Goal: Communication & Community: Answer question/provide support

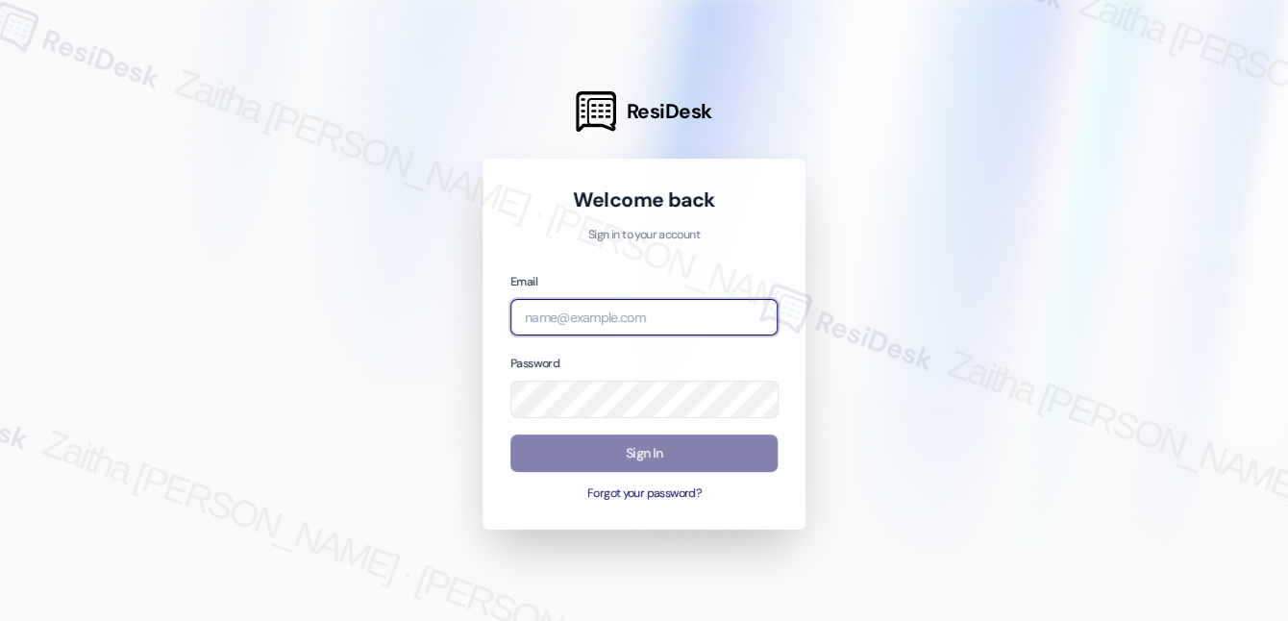
click at [577, 319] on input "email" at bounding box center [643, 317] width 267 height 37
type input "[EMAIL_ADDRESS][PERSON_NAME][DOMAIN_NAME]"
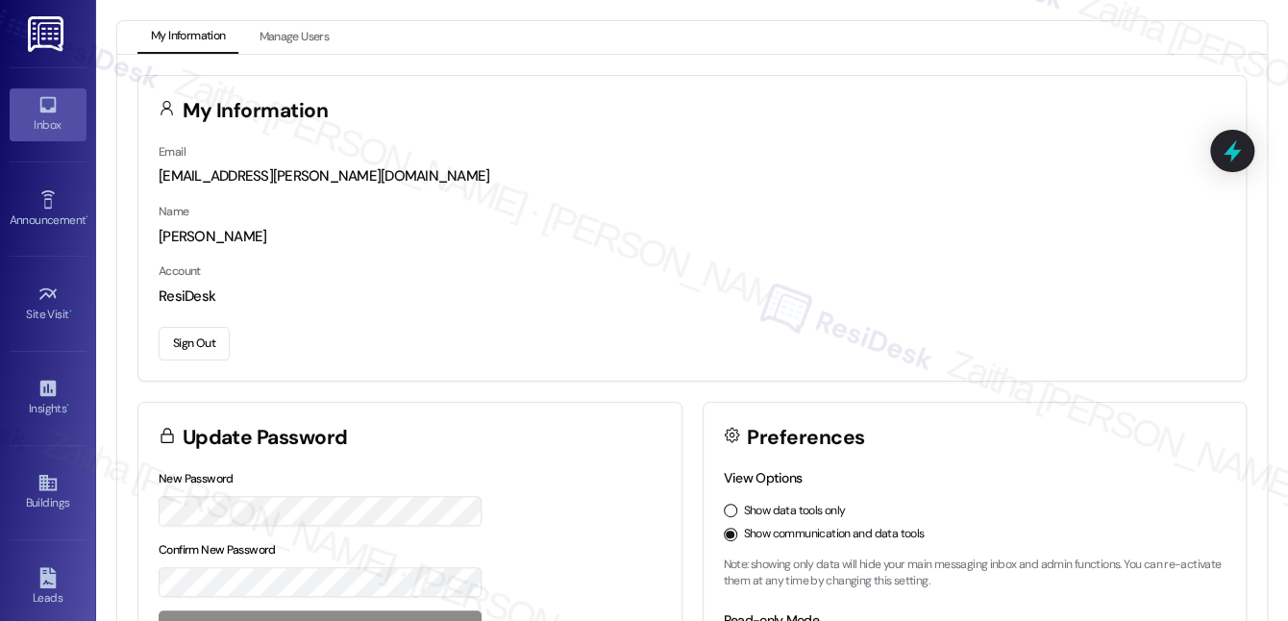
click at [50, 129] on div "Inbox" at bounding box center [48, 124] width 96 height 19
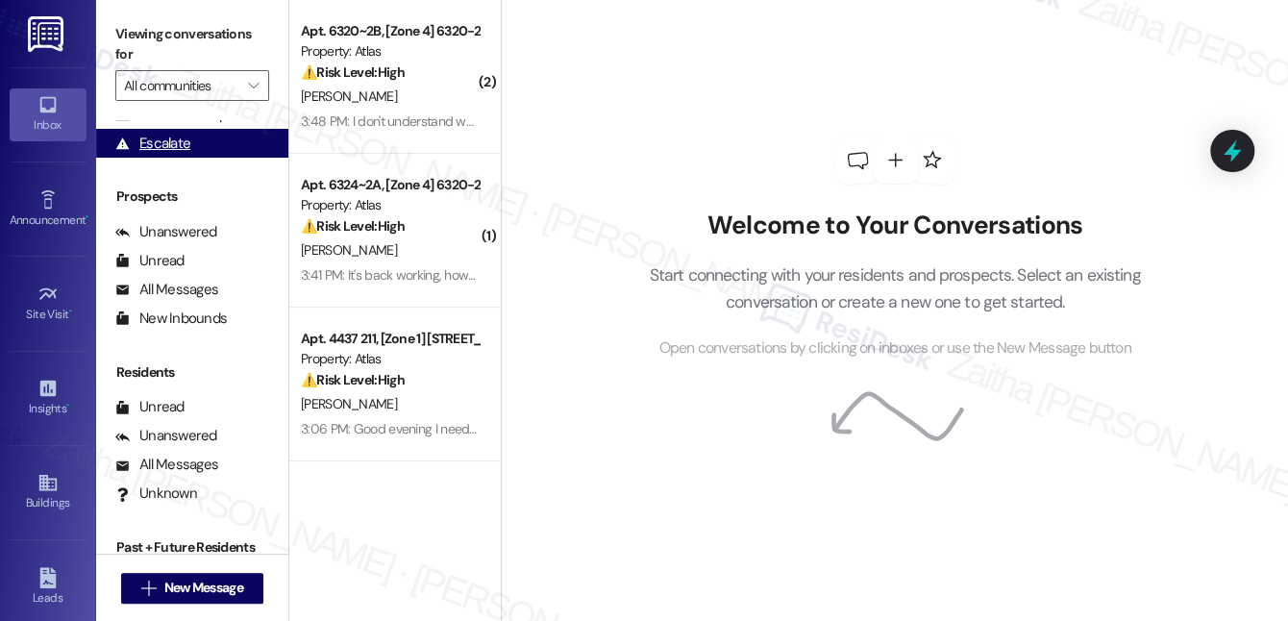
scroll to position [242, 0]
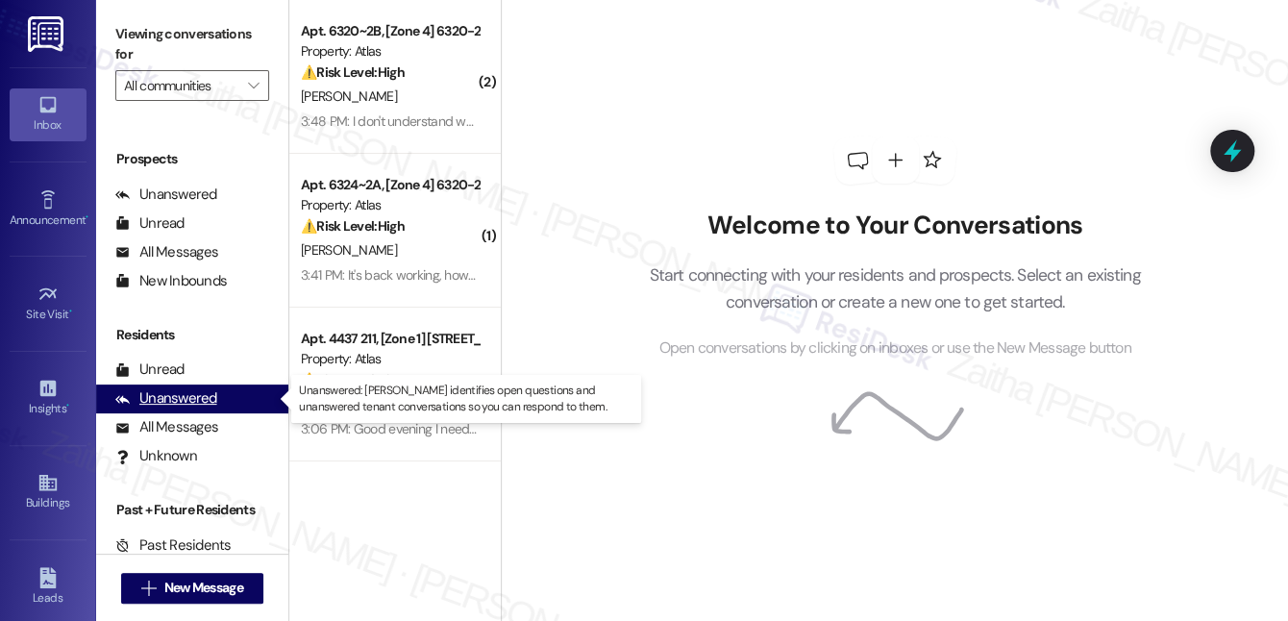
click at [195, 395] on div "Unanswered" at bounding box center [166, 398] width 102 height 20
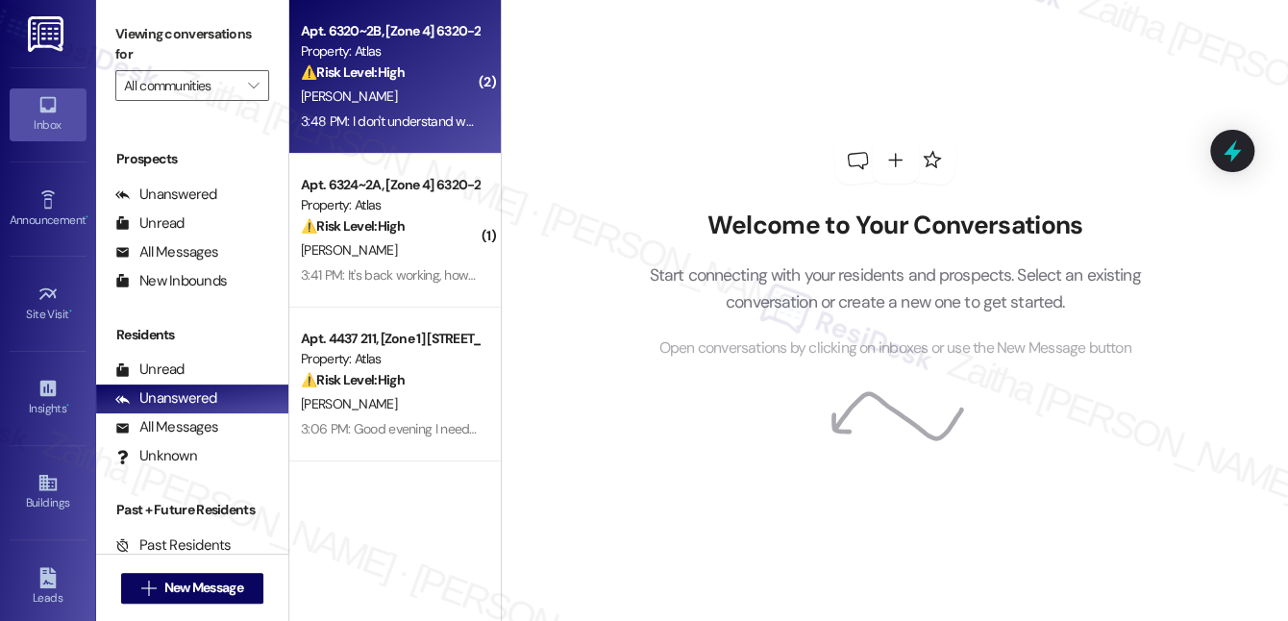
click at [414, 81] on div "⚠️ Risk Level: High The resident is reporting ongoing cold water issues, which …" at bounding box center [390, 72] width 178 height 20
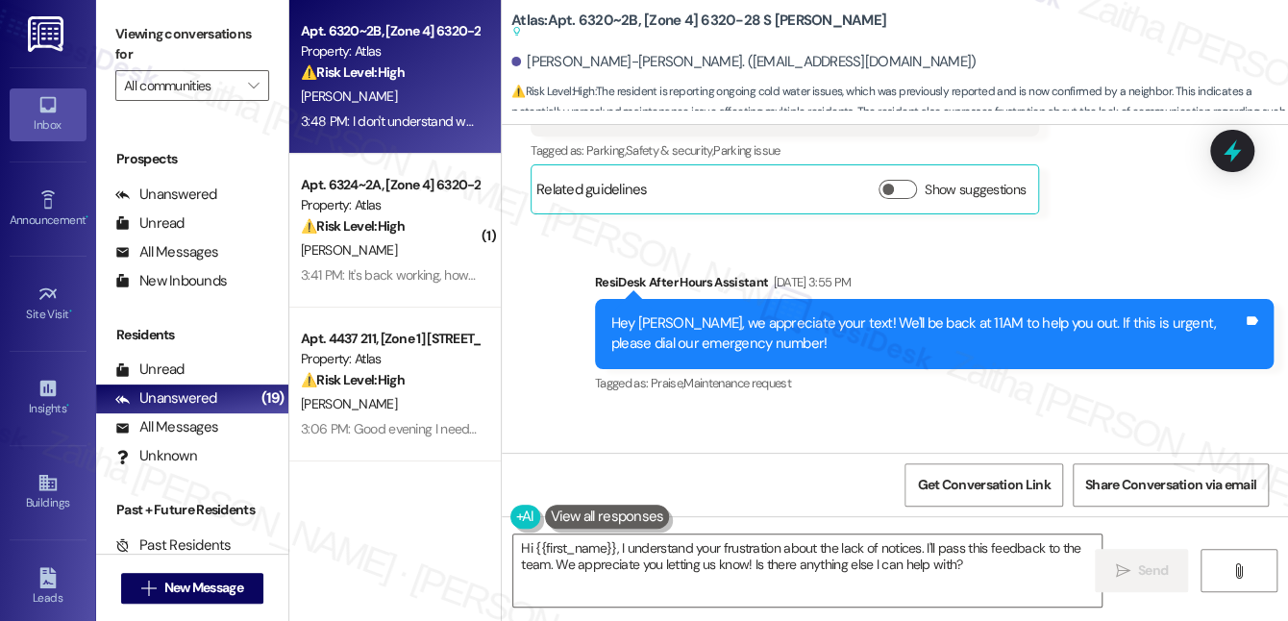
scroll to position [60616, 0]
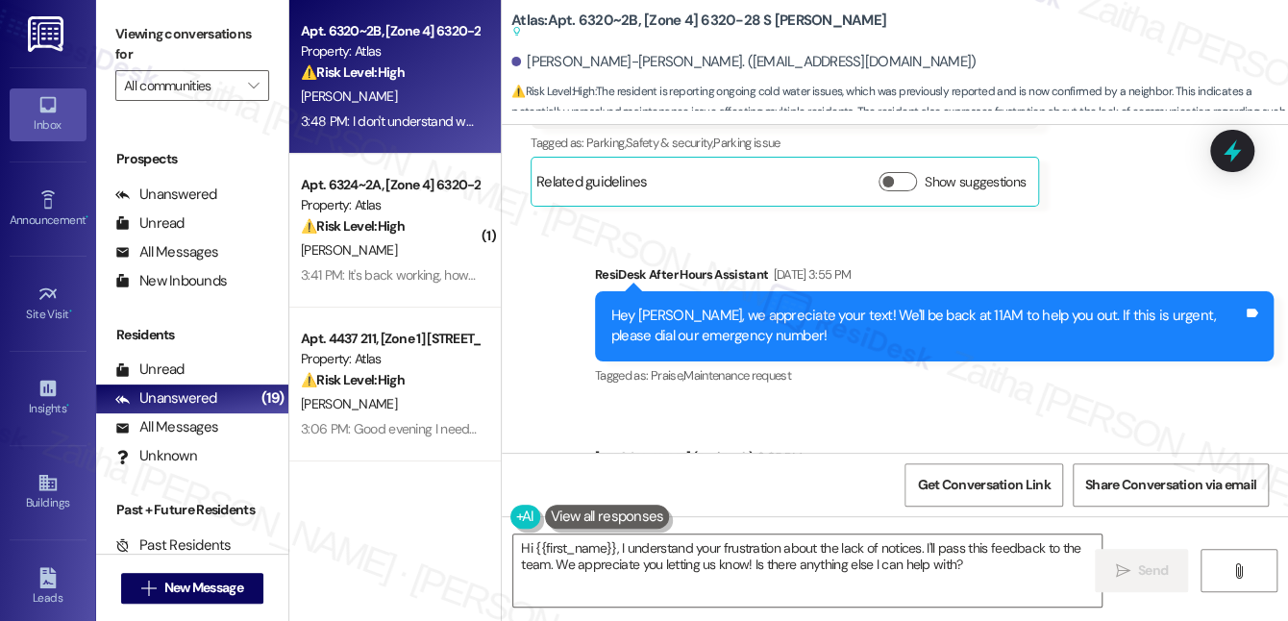
scroll to position [60629, 0]
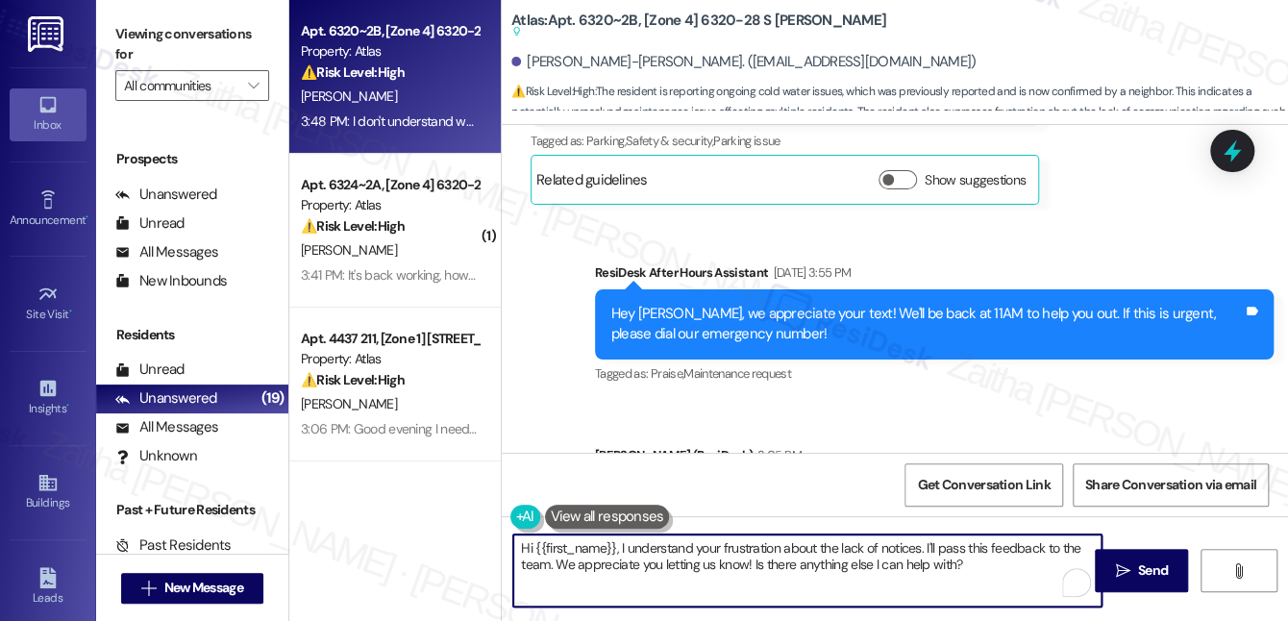
drag, startPoint x: 519, startPoint y: 549, endPoint x: 1007, endPoint y: 561, distance: 488.4
click at [1007, 561] on textarea "Hi {{first_name}}, I understand your frustration about the lack of notices. I'l…" at bounding box center [807, 570] width 588 height 72
type textarea "Thank you for letting me know. I've already shared this with the team so they c…"
drag, startPoint x: 518, startPoint y: 550, endPoint x: 966, endPoint y: 562, distance: 448.0
click at [966, 562] on textarea "Thank you for letting me know. I've already shared this with the team so they c…" at bounding box center [807, 570] width 588 height 72
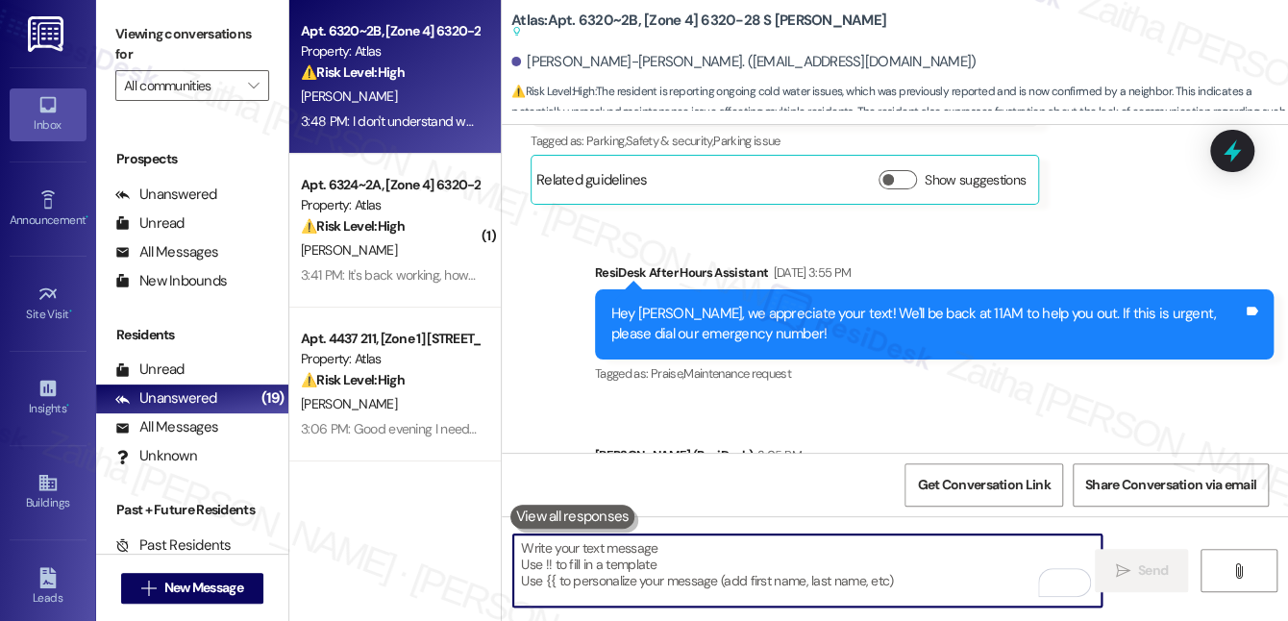
click at [659, 557] on textarea "To enrich screen reader interactions, please activate Accessibility in Grammarl…" at bounding box center [807, 570] width 588 height 72
paste textarea "Thank you for letting me know. I understand how inconvenient this must be. I’ve…"
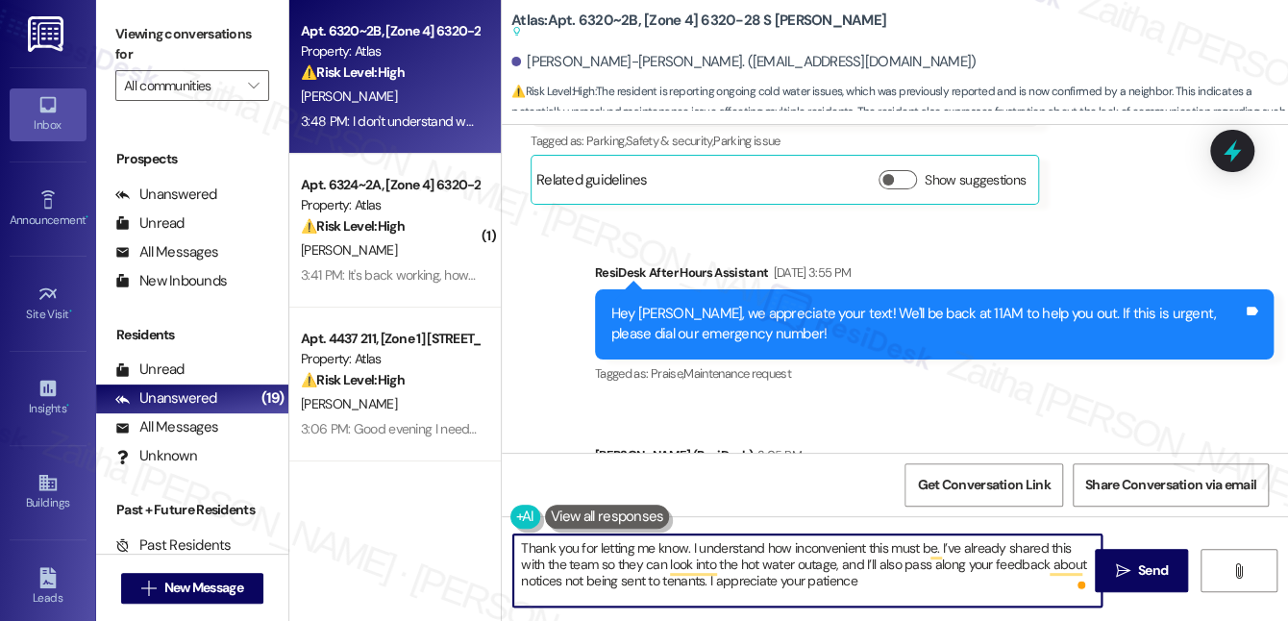
type textarea "Thank you for letting me know. I understand how inconvenient this must be. I’ve…"
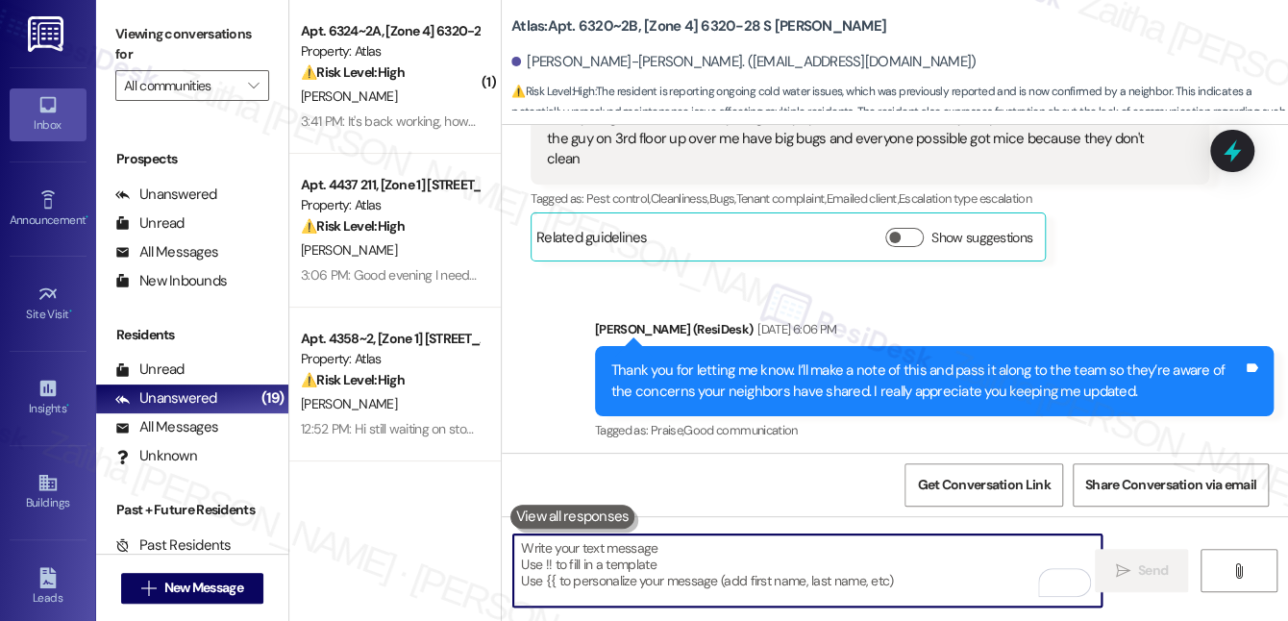
scroll to position [59444, 0]
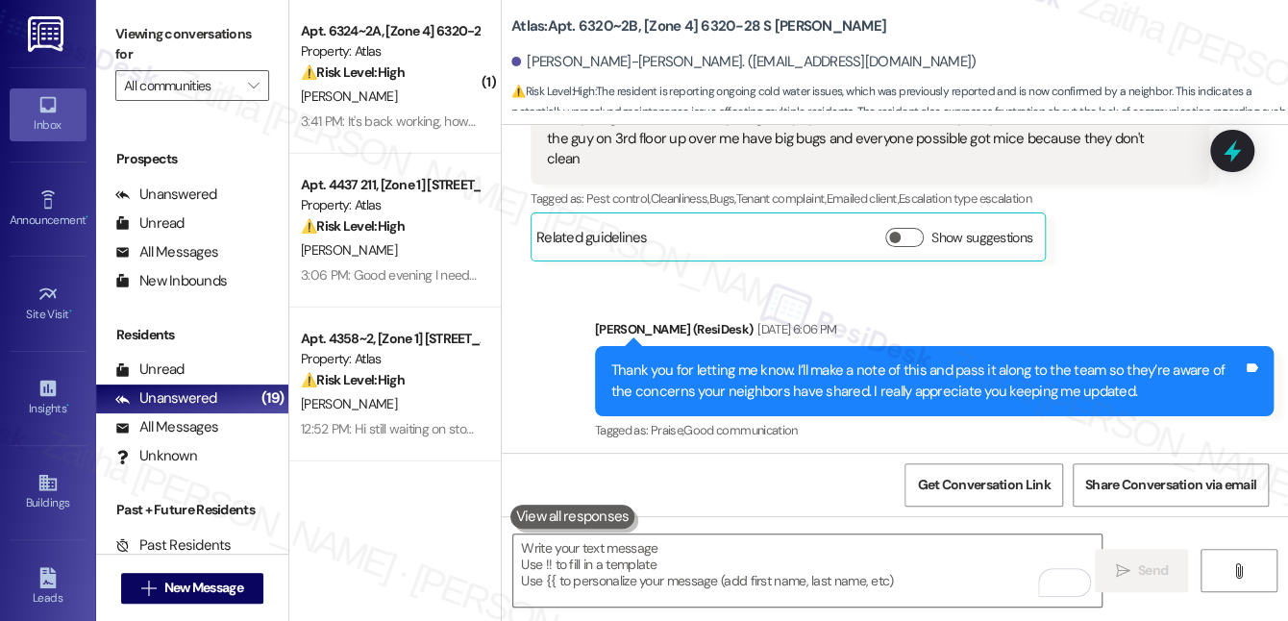
drag, startPoint x: 539, startPoint y: 217, endPoint x: 779, endPoint y: 259, distance: 243.8
copy div "Why has the hot water been off since I got home yesterday evening.Why wasn't th…"
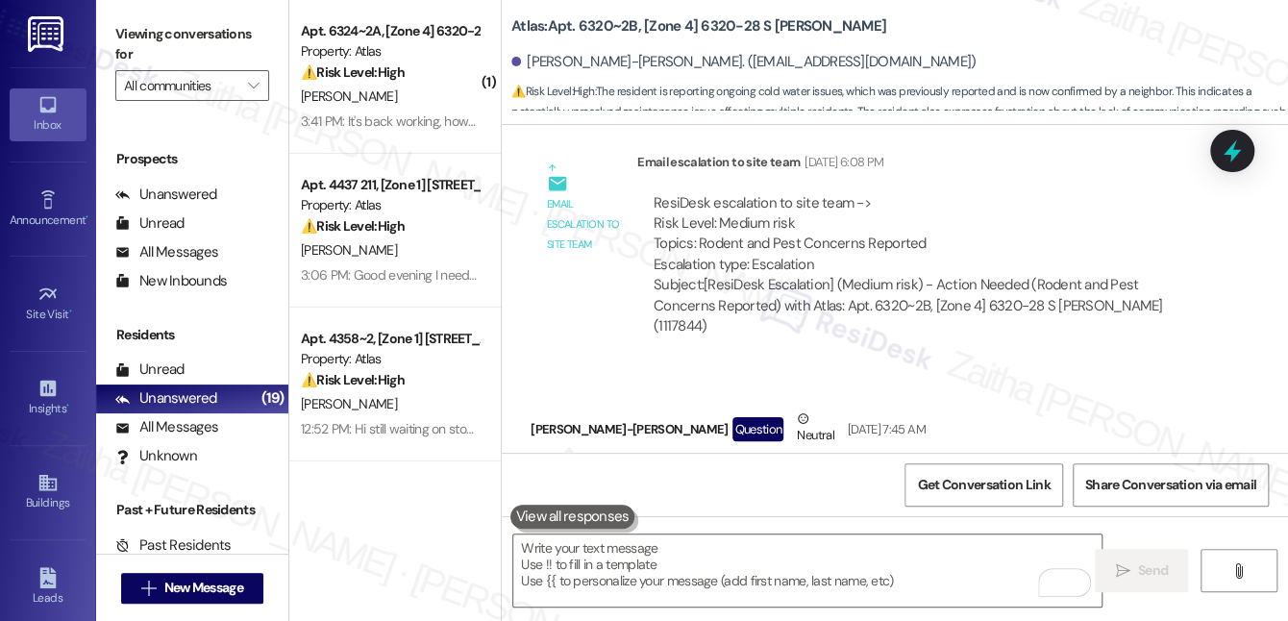
scroll to position [59880, 0]
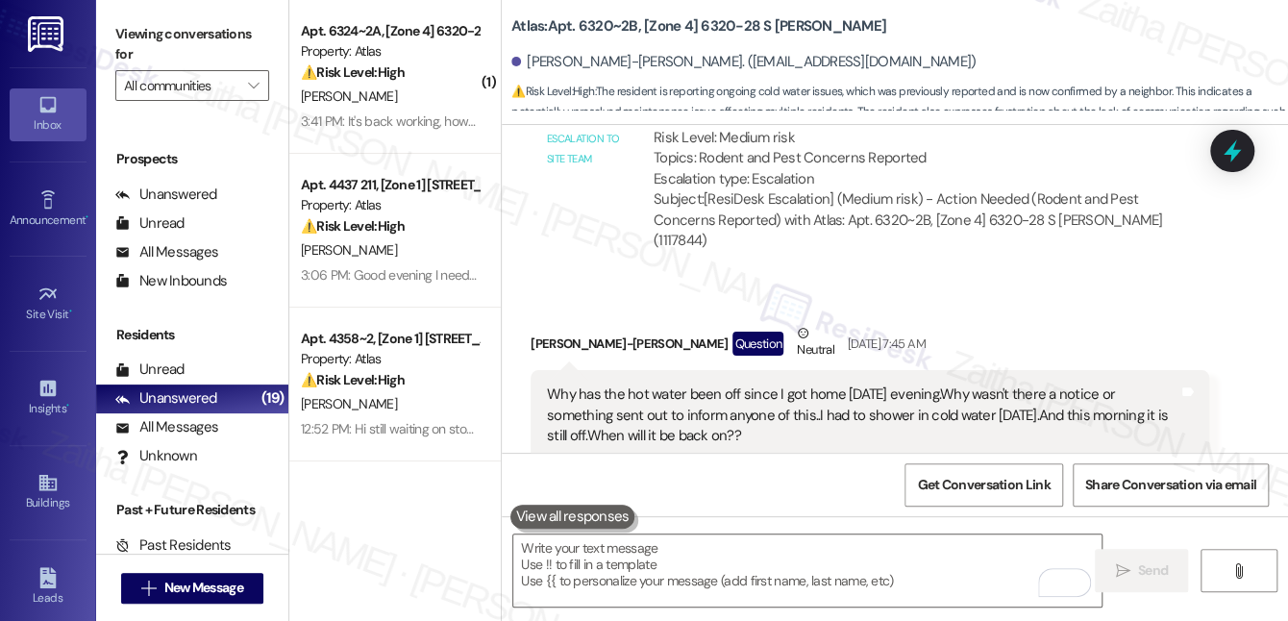
drag, startPoint x: 593, startPoint y: 243, endPoint x: 1025, endPoint y: 241, distance: 431.5
copy div "There is still so much homeless people camping out in the parking lot today Tag…"
click at [1240, 157] on icon at bounding box center [1232, 151] width 33 height 33
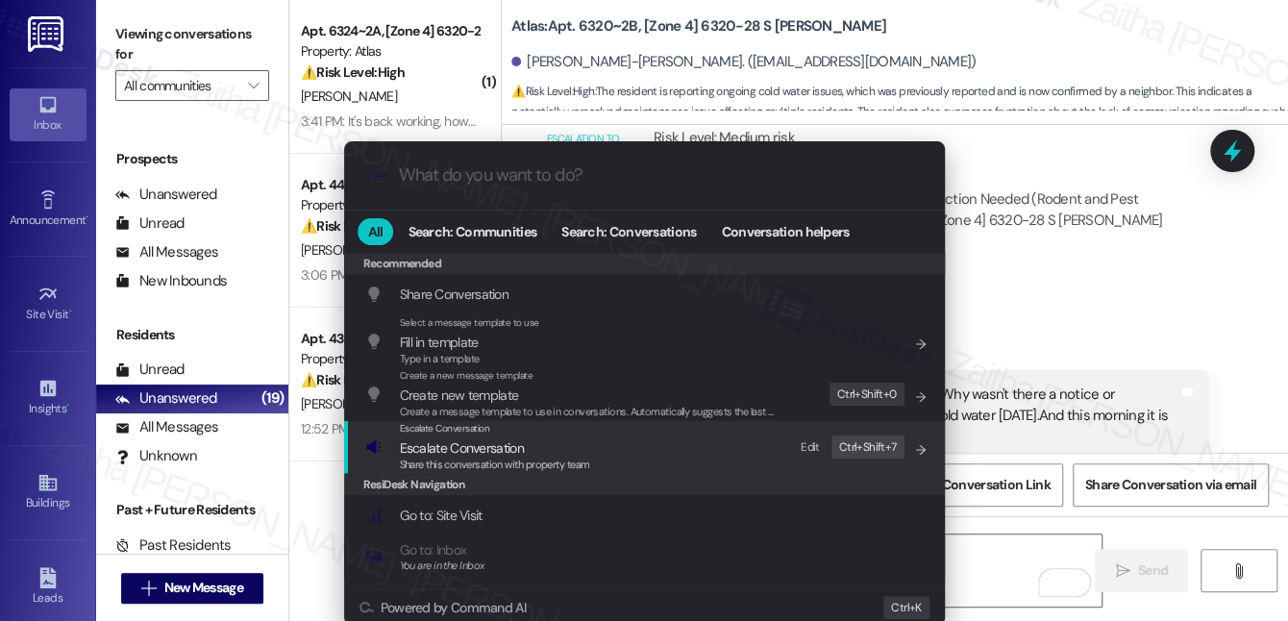
click at [487, 452] on span "Escalate Conversation" at bounding box center [462, 447] width 124 height 17
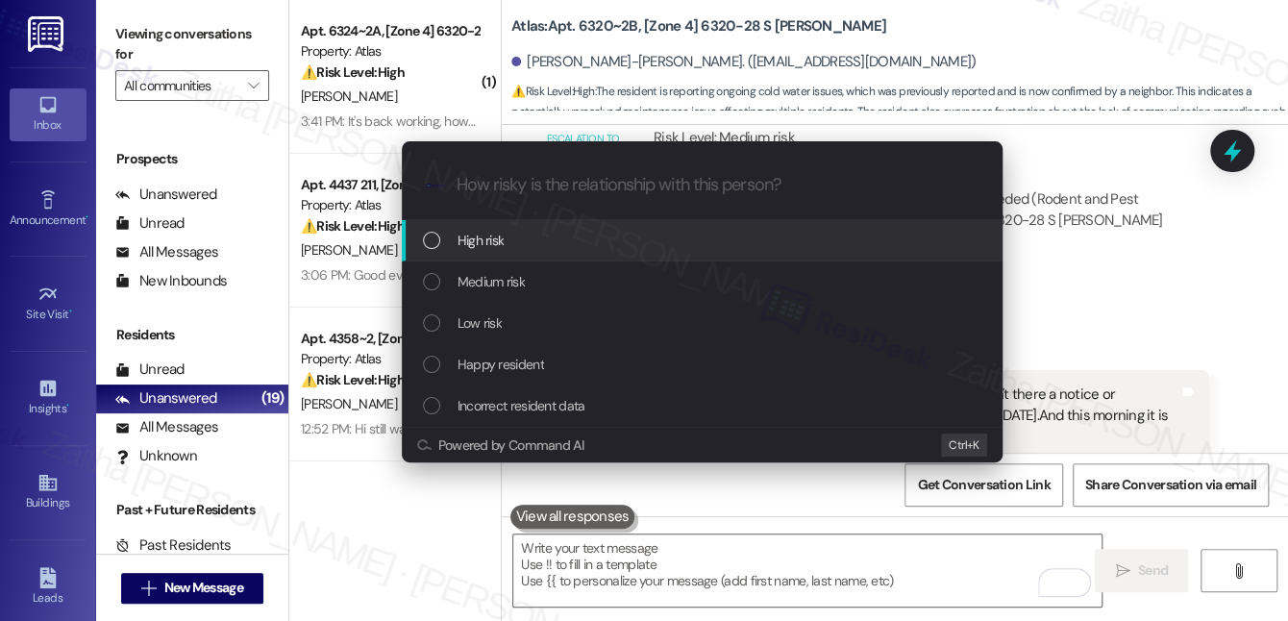
click at [514, 243] on div "High risk" at bounding box center [704, 240] width 562 height 21
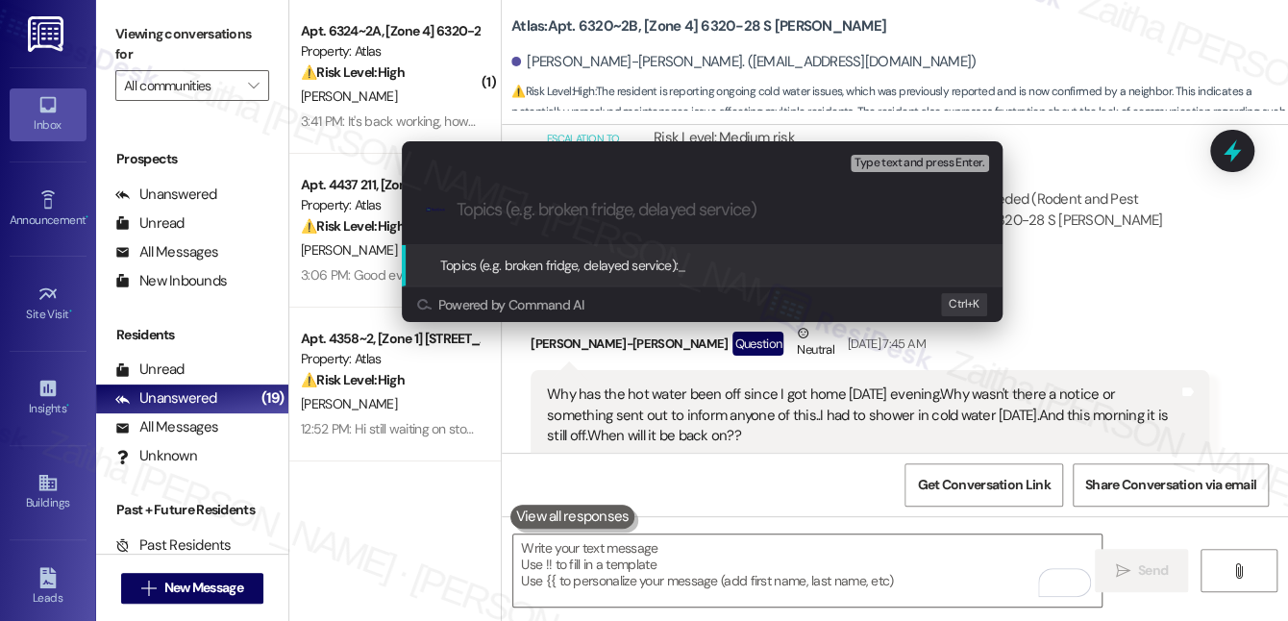
paste input "Hot Water Outage and Homeless Encampment in Parking Lot"
type input "Hot Water Outage and Homeless Encampment in Parking Lot"
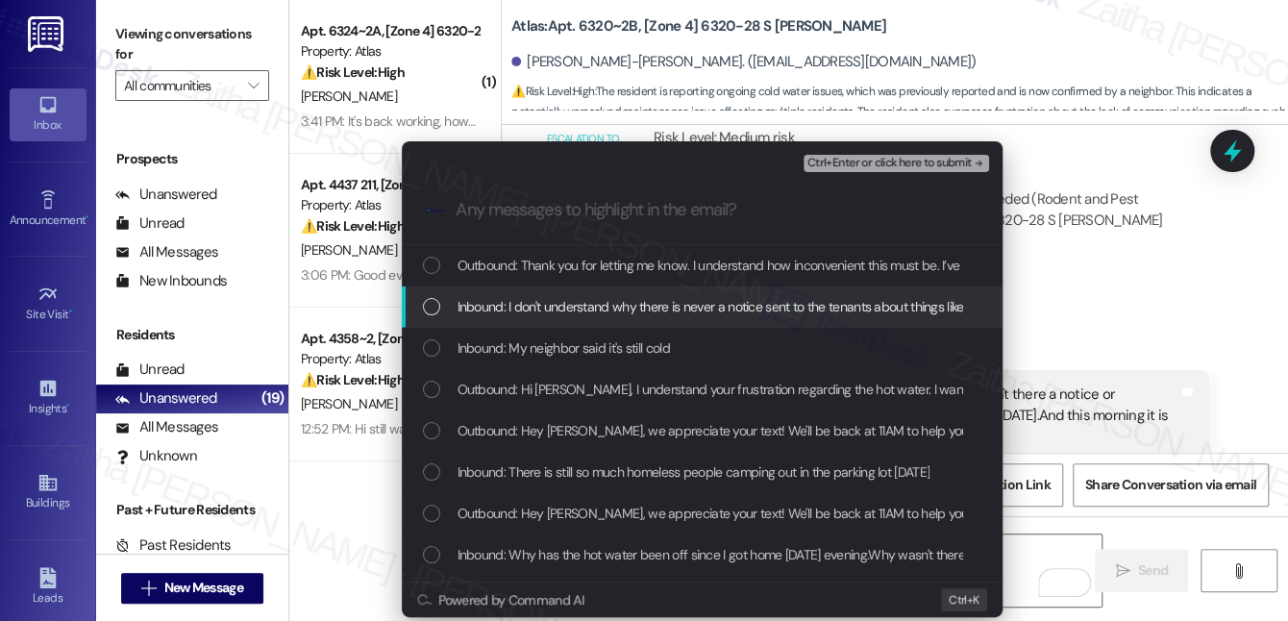
click at [523, 292] on div "Inbound: I don't understand why there is never a notice sent to the tenants abo…" at bounding box center [702, 306] width 601 height 41
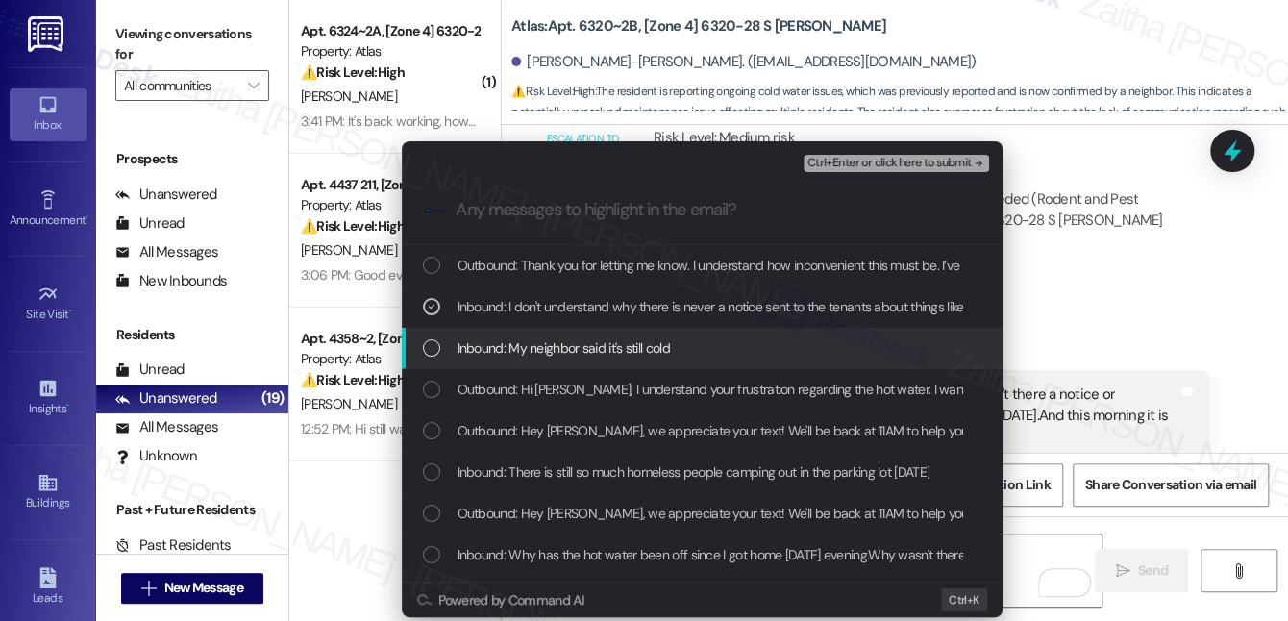
click at [554, 342] on span "Inbound: My neighbor said it's still cold" at bounding box center [563, 347] width 212 height 21
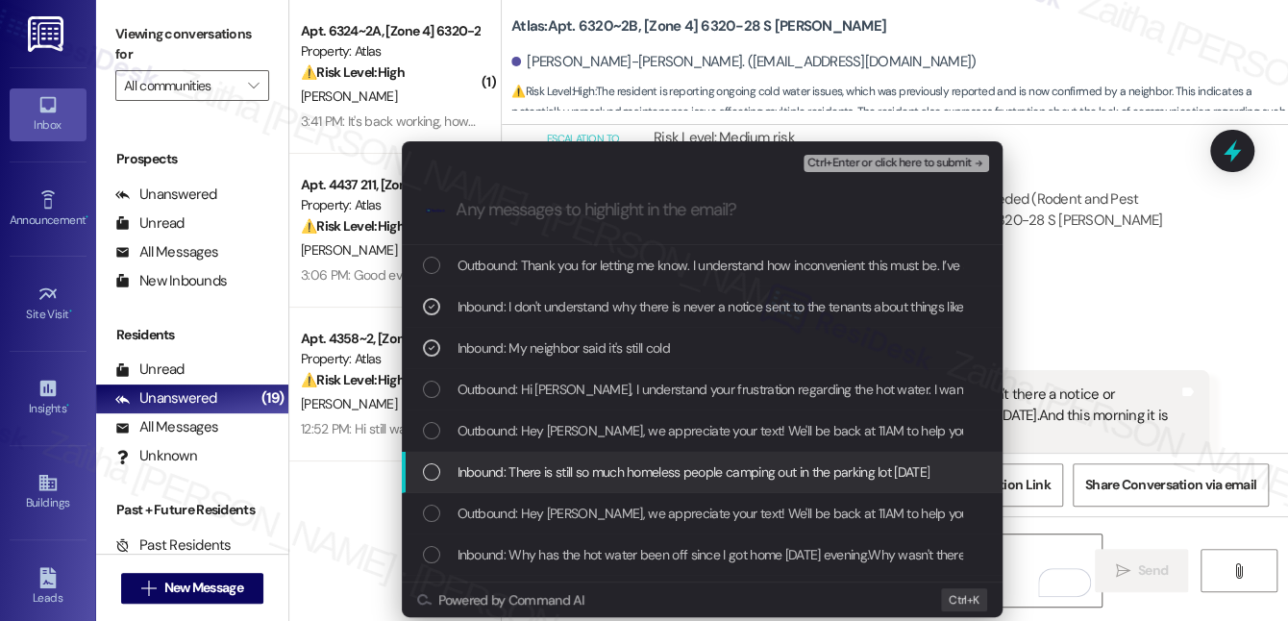
click at [581, 467] on span "Inbound: There is still so much homeless people camping out in the parking lot …" at bounding box center [693, 471] width 473 height 21
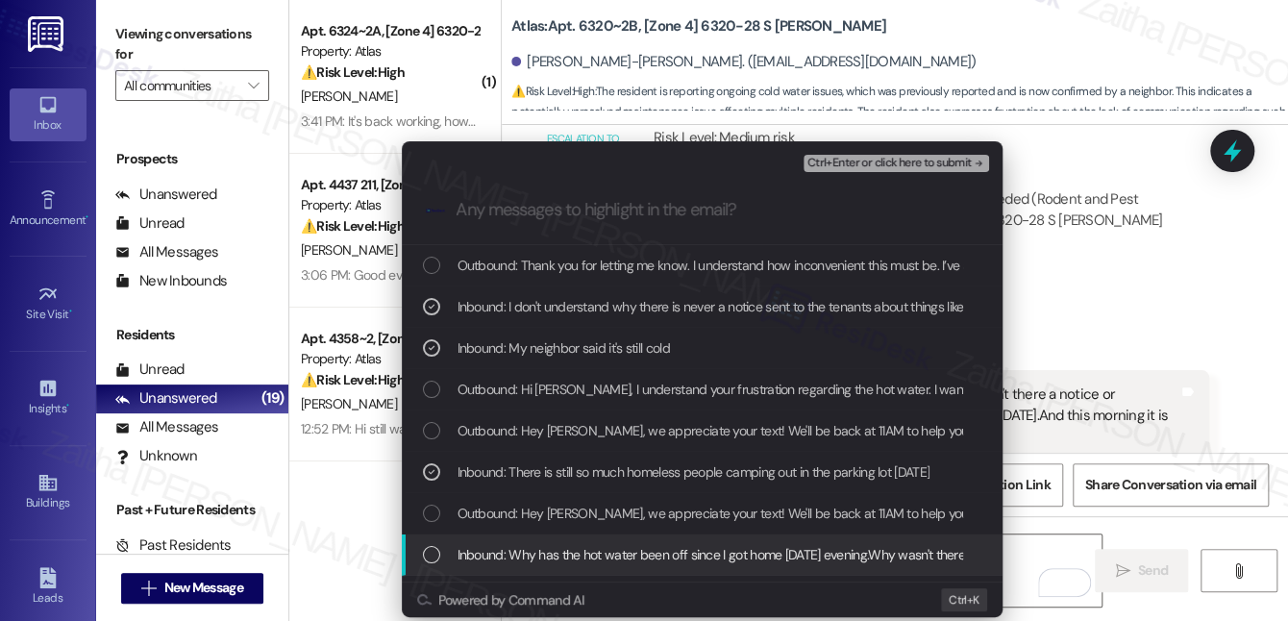
click at [619, 553] on span "Inbound: Why has the hot water been off since I got home yesterday evening.Why …" at bounding box center [1115, 554] width 1317 height 21
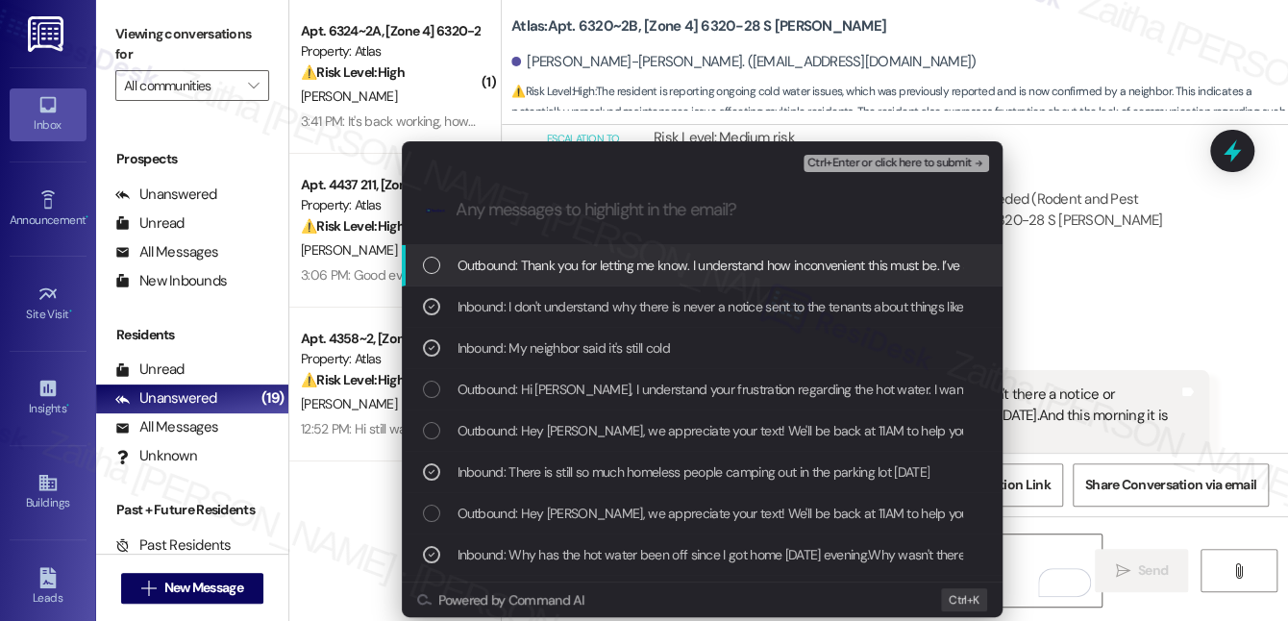
click at [846, 162] on span "Ctrl+Enter or click here to submit" at bounding box center [889, 163] width 164 height 13
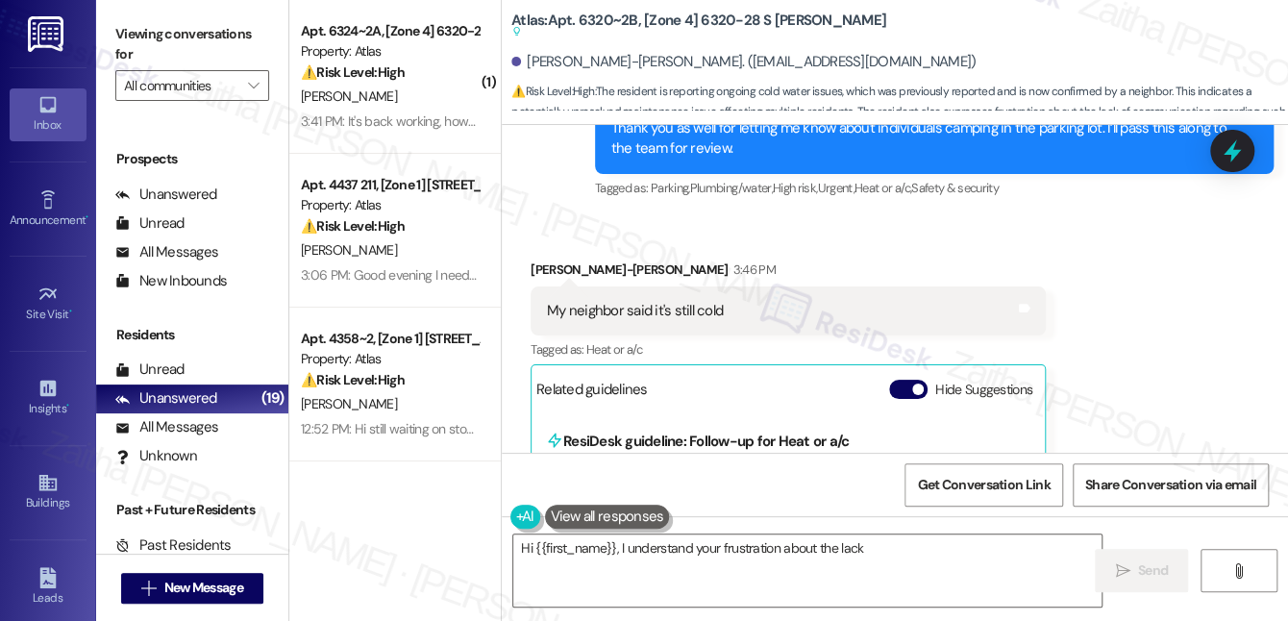
scroll to position [61082, 0]
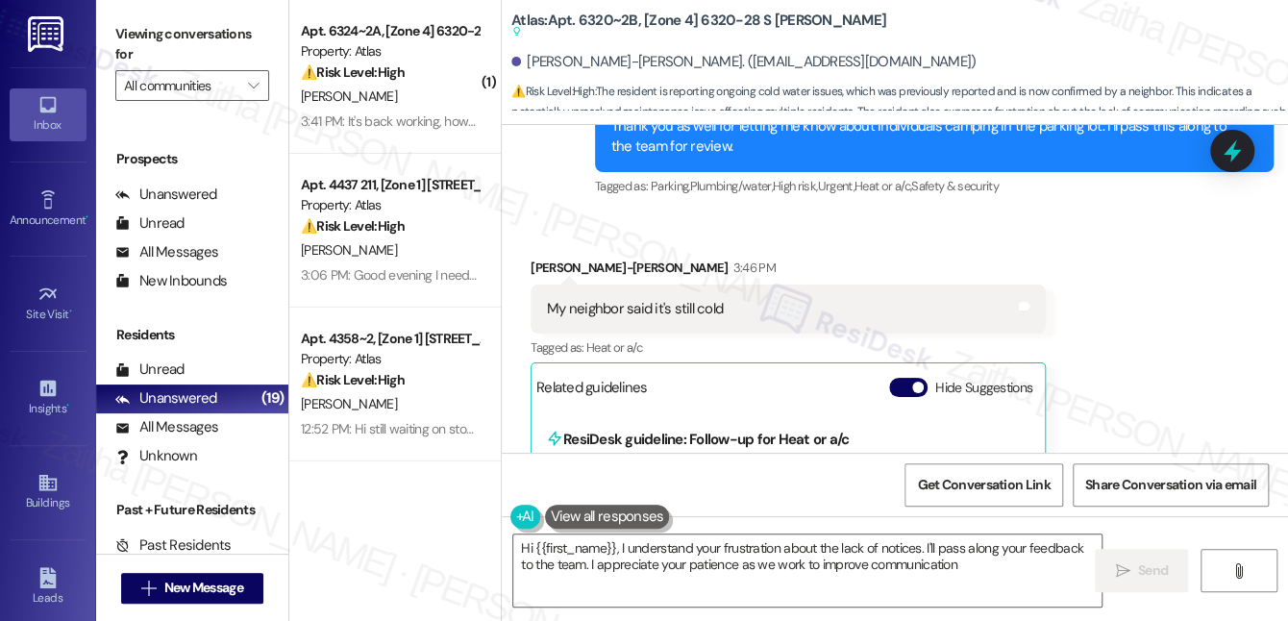
type textarea "Hi {{first_name}}, I understand your frustration about the lack of notices. I'l…"
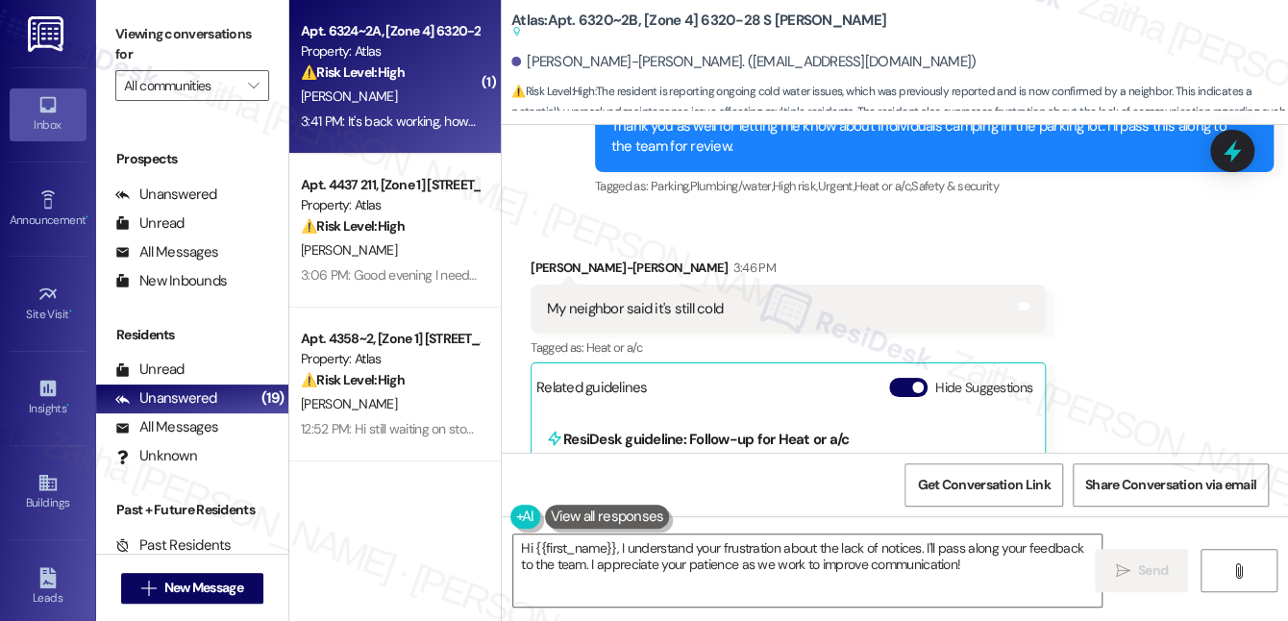
click at [456, 95] on div "D. Gill" at bounding box center [390, 97] width 182 height 24
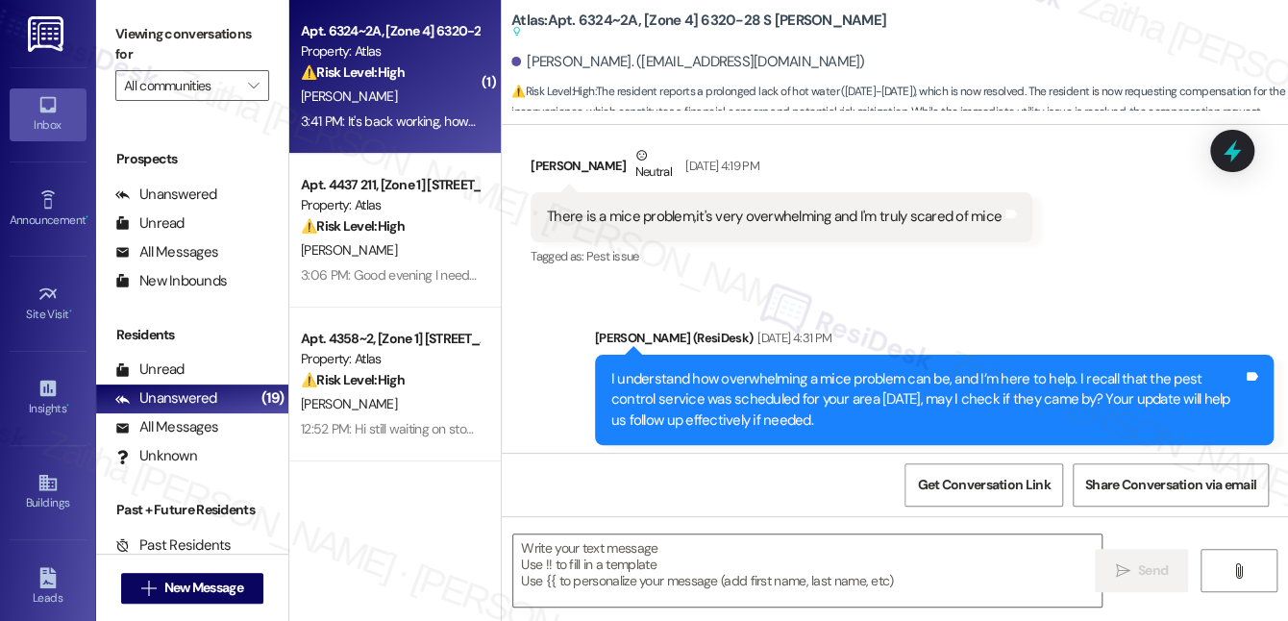
scroll to position [19026, 0]
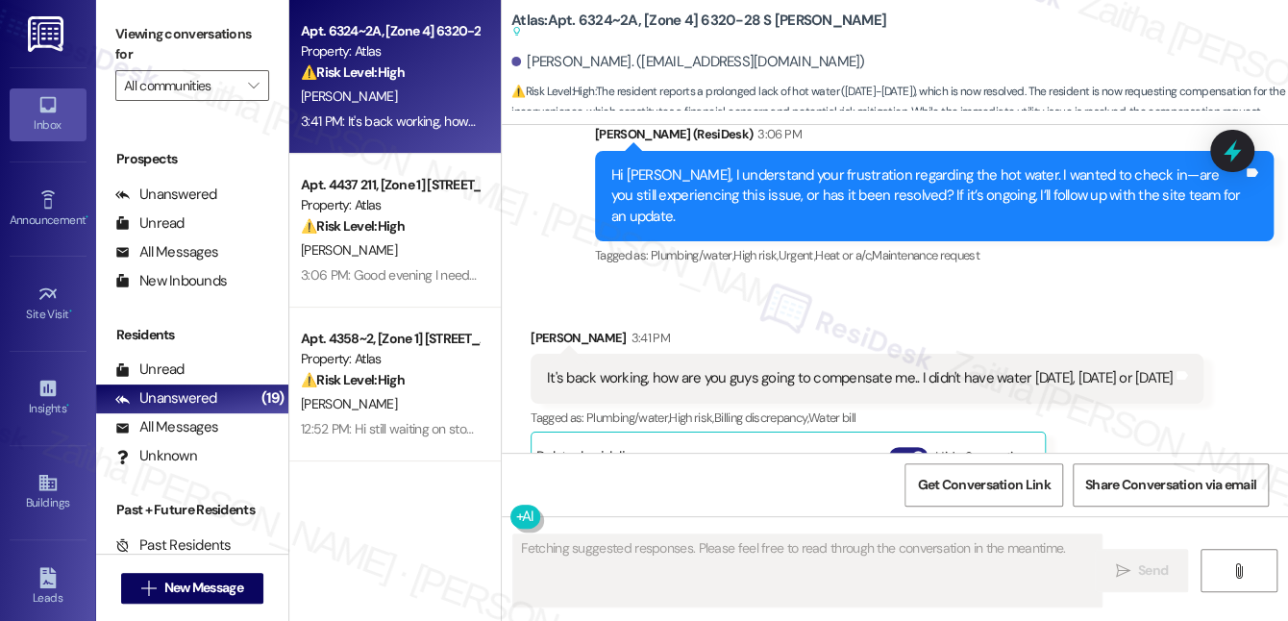
click at [899, 447] on button "Hide Suggestions" at bounding box center [908, 456] width 38 height 19
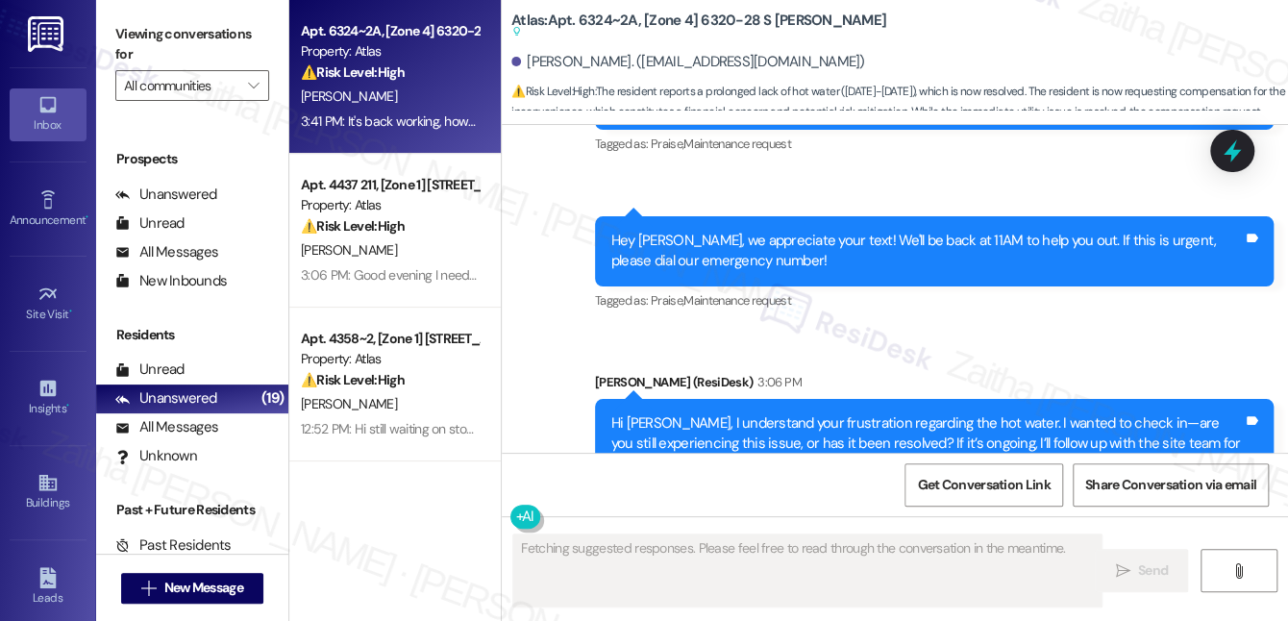
scroll to position [18691, 0]
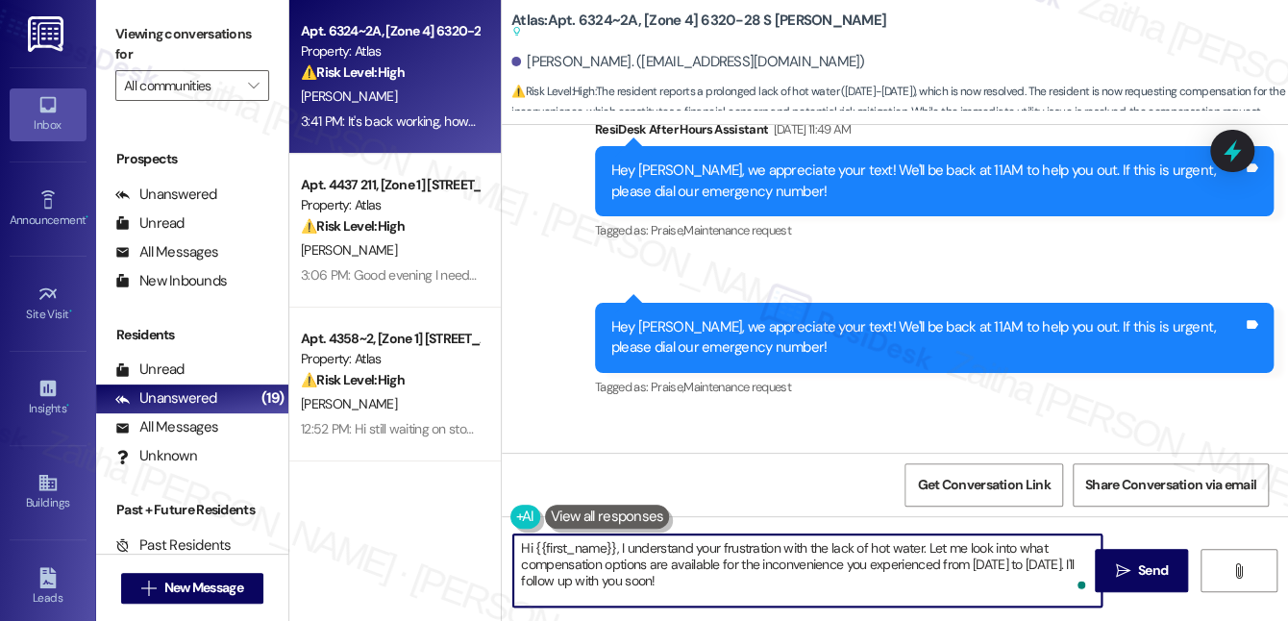
drag, startPoint x: 927, startPoint y: 545, endPoint x: 508, endPoint y: 551, distance: 419.1
click at [507, 552] on div "Hi {{first_name}}, I understand your frustration with the lack of hot water. Le…" at bounding box center [798, 570] width 590 height 74
click at [954, 562] on textarea "Thank you for the update. Let me look into what compensation options are availa…" at bounding box center [807, 570] width 588 height 72
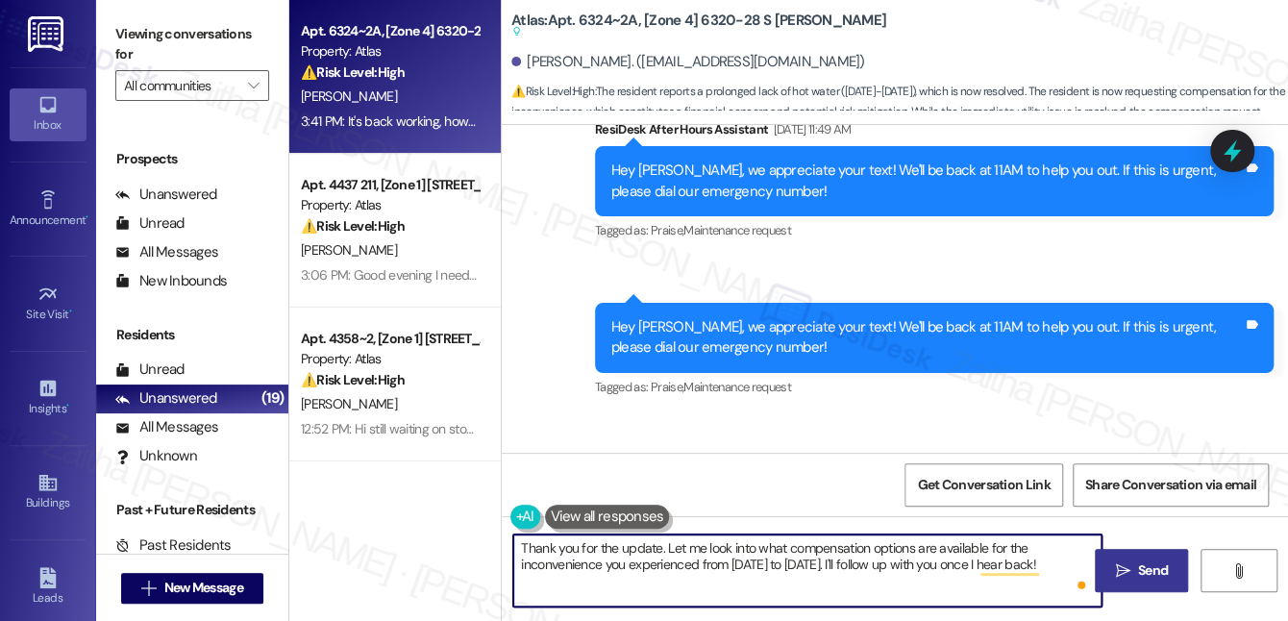
type textarea "Thank you for the update. Let me look into what compensation options are availa…"
click at [1132, 570] on span " Send" at bounding box center [1141, 570] width 61 height 20
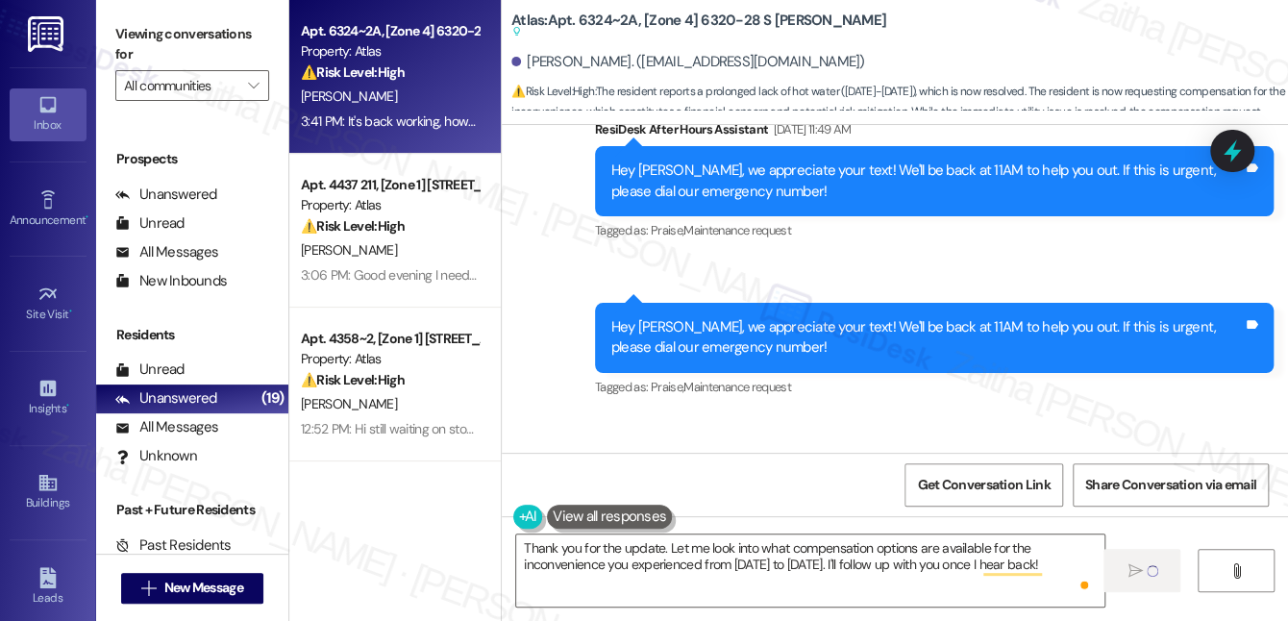
drag, startPoint x: 542, startPoint y: 398, endPoint x: 631, endPoint y: 430, distance: 94.8
copy div "It's back working, how are you guys going to compensate me.. I didn't have wate…"
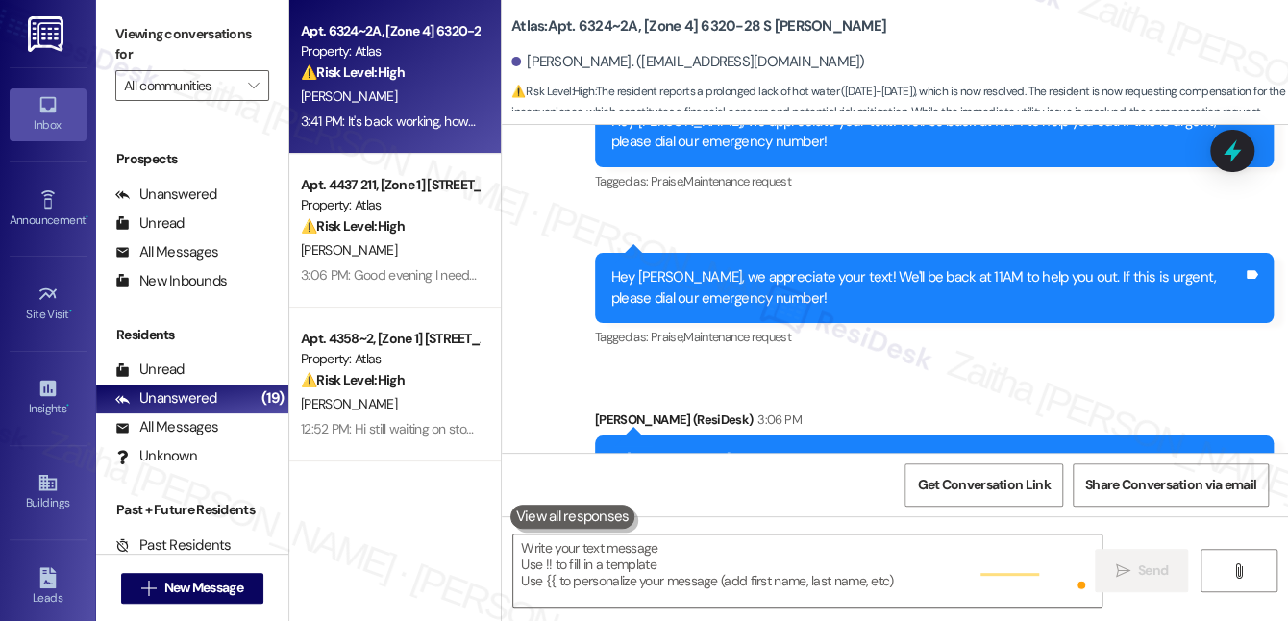
scroll to position [18729, 0]
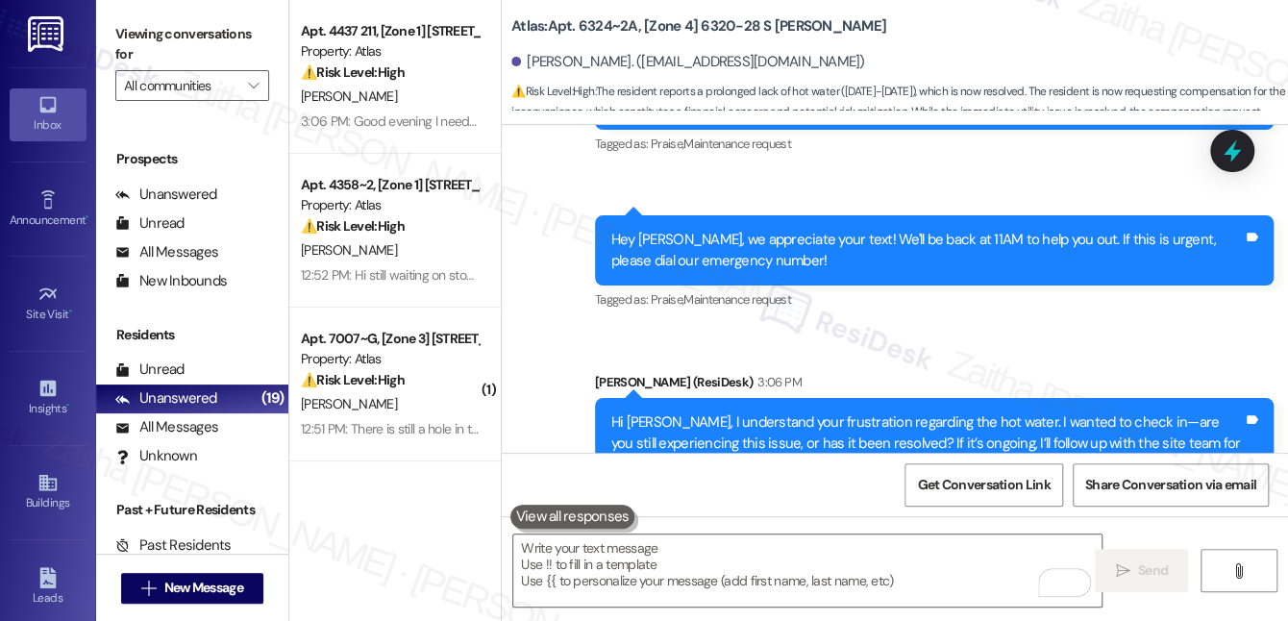
click at [1234, 138] on icon at bounding box center [1232, 151] width 33 height 33
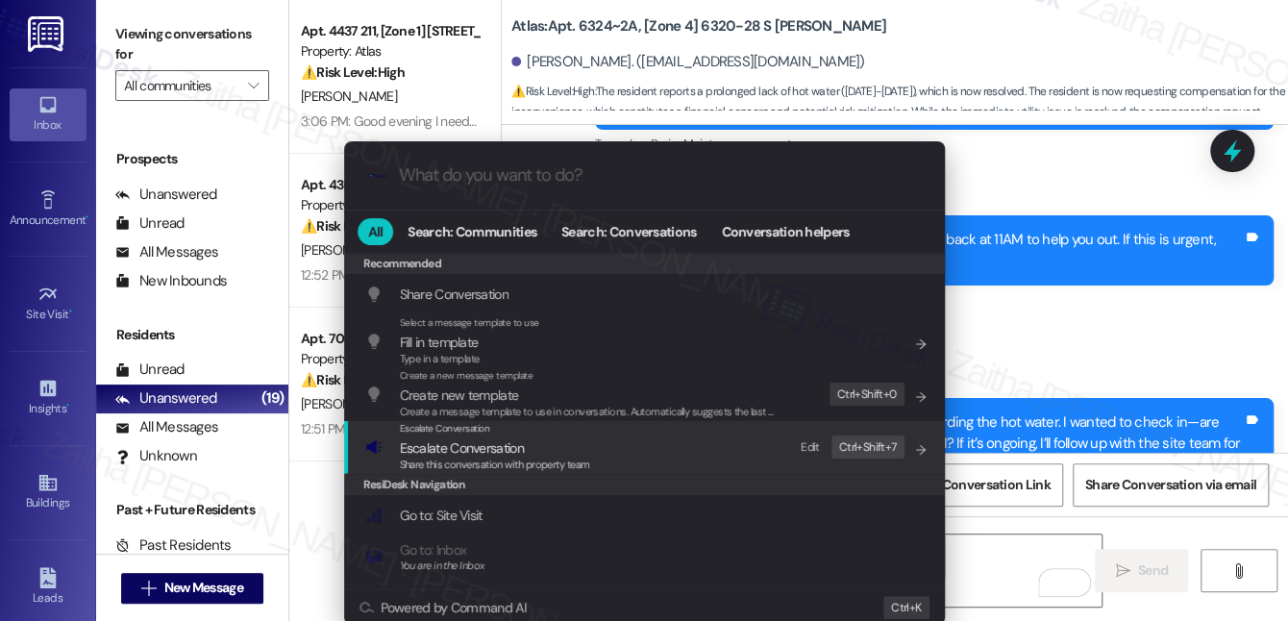
click at [465, 444] on span "Escalate Conversation" at bounding box center [462, 447] width 124 height 17
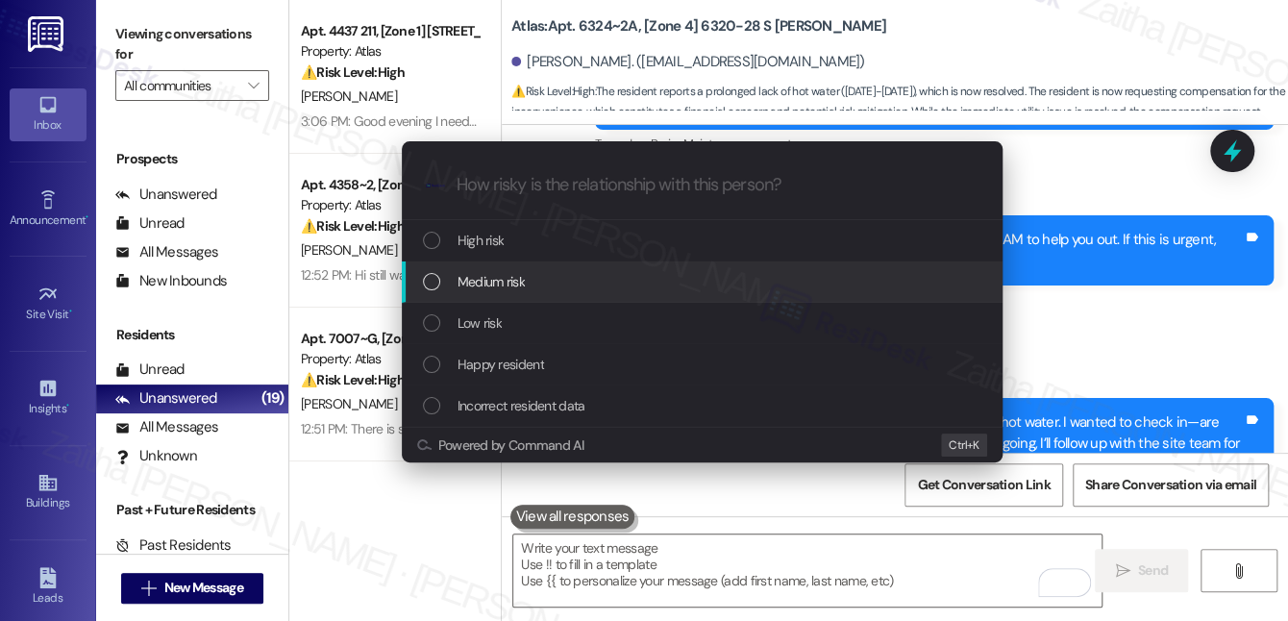
click at [543, 283] on div "Medium risk" at bounding box center [704, 281] width 562 height 21
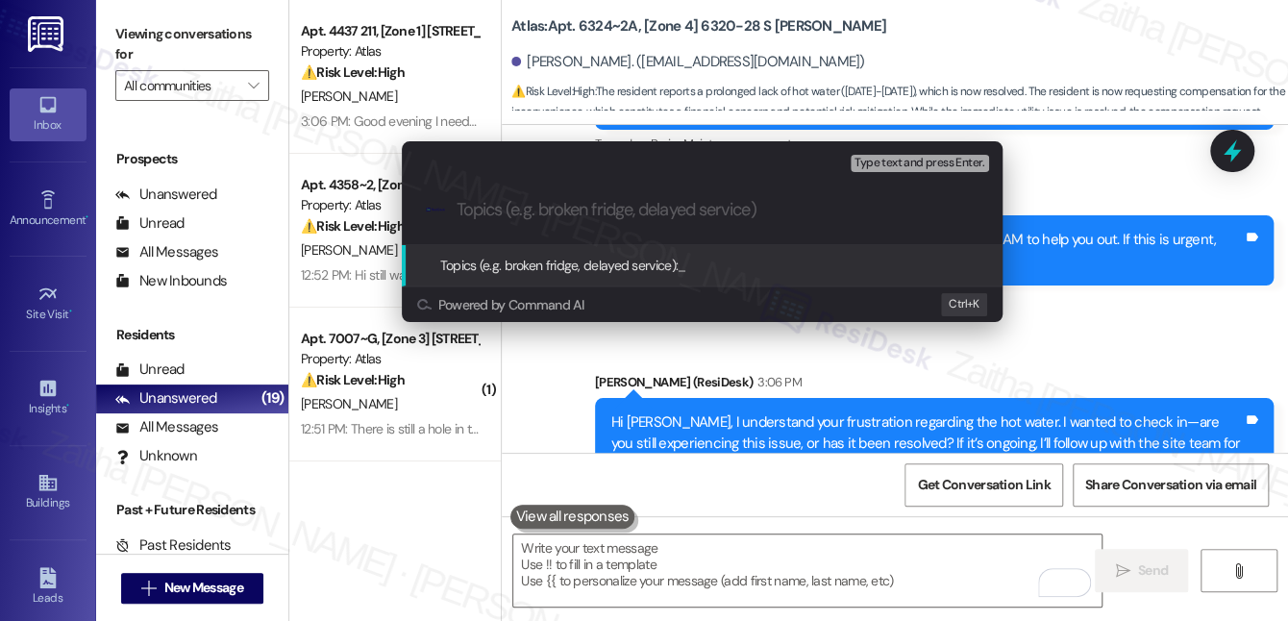
paste input ": Request for Compensation After Water Outage"
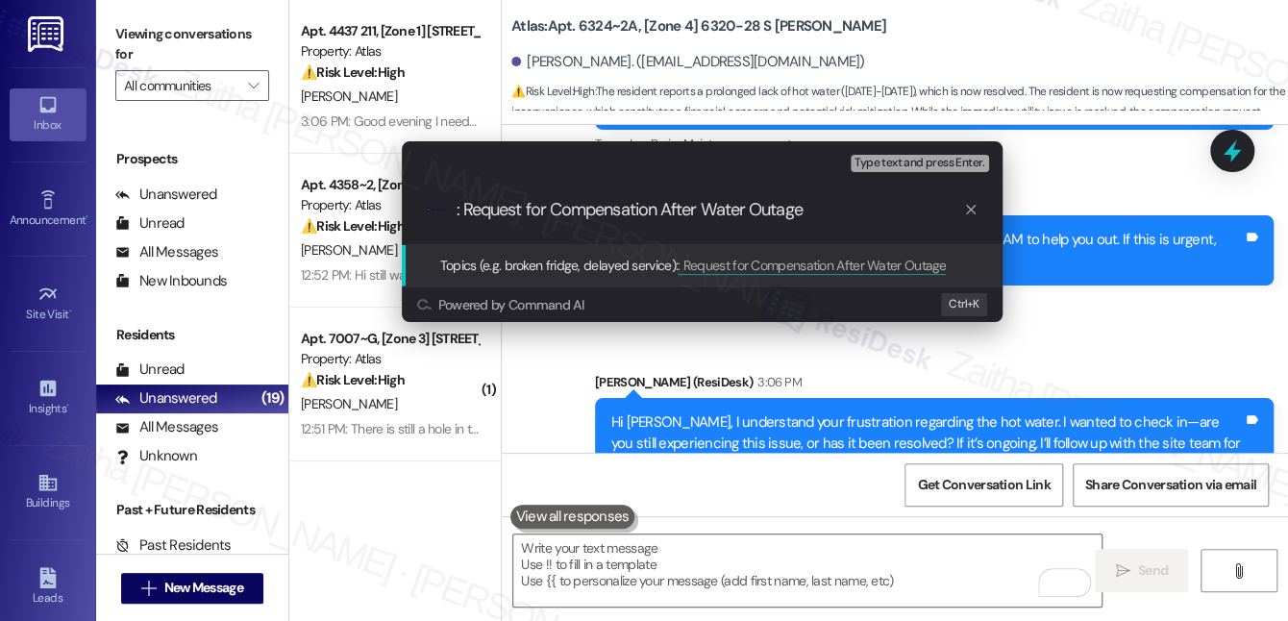
click at [458, 205] on input ": Request for Compensation After Water Outage" at bounding box center [710, 210] width 506 height 20
type input "Request for Compensation After Water Outage"
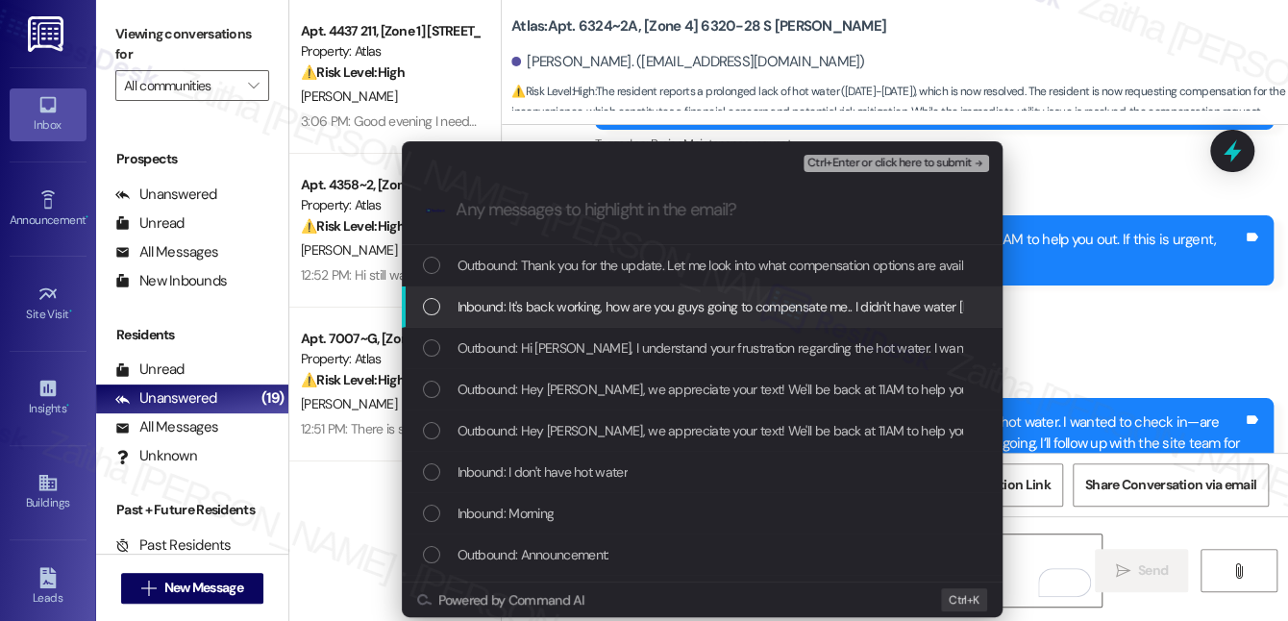
click at [556, 313] on span "Inbound: It's back working, how are you guys going to compensate me.. I didn't …" at bounding box center [772, 306] width 630 height 21
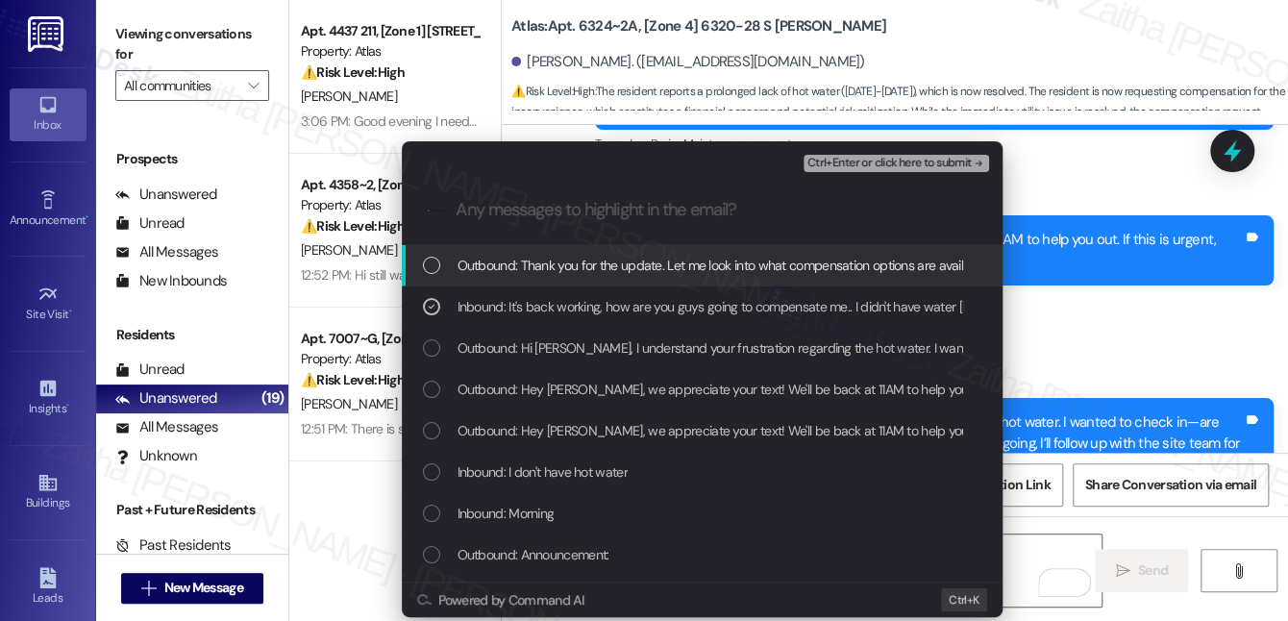
click at [957, 165] on span "Ctrl+Enter or click here to submit" at bounding box center [889, 163] width 164 height 13
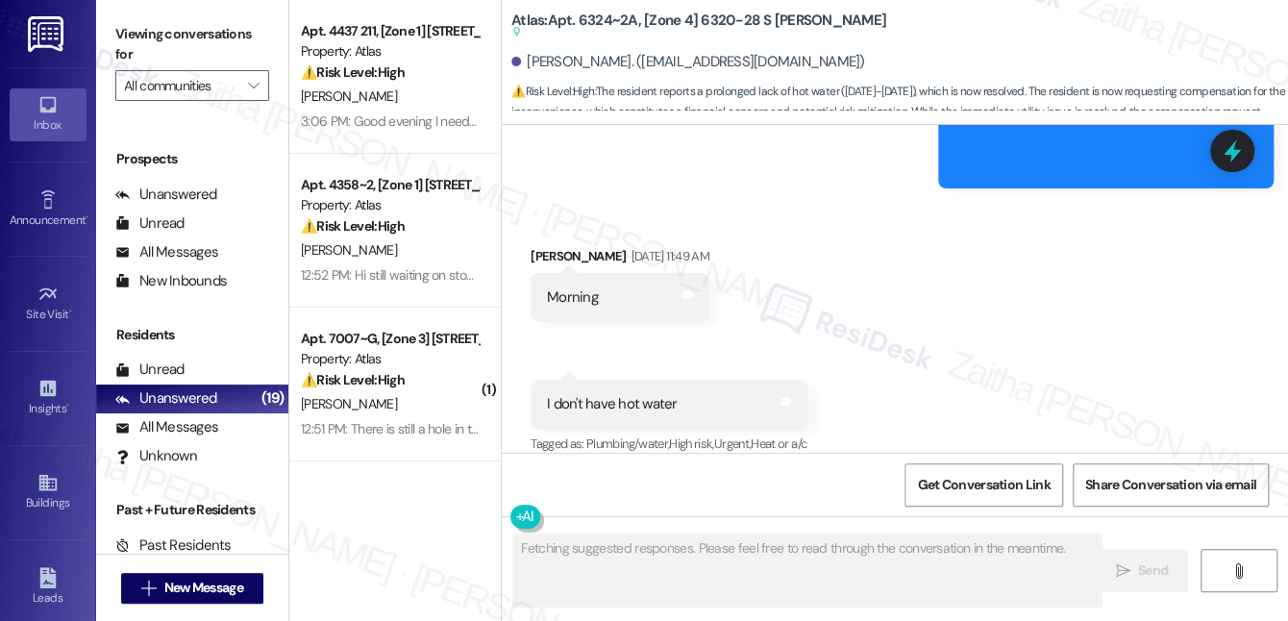
scroll to position [19026, 0]
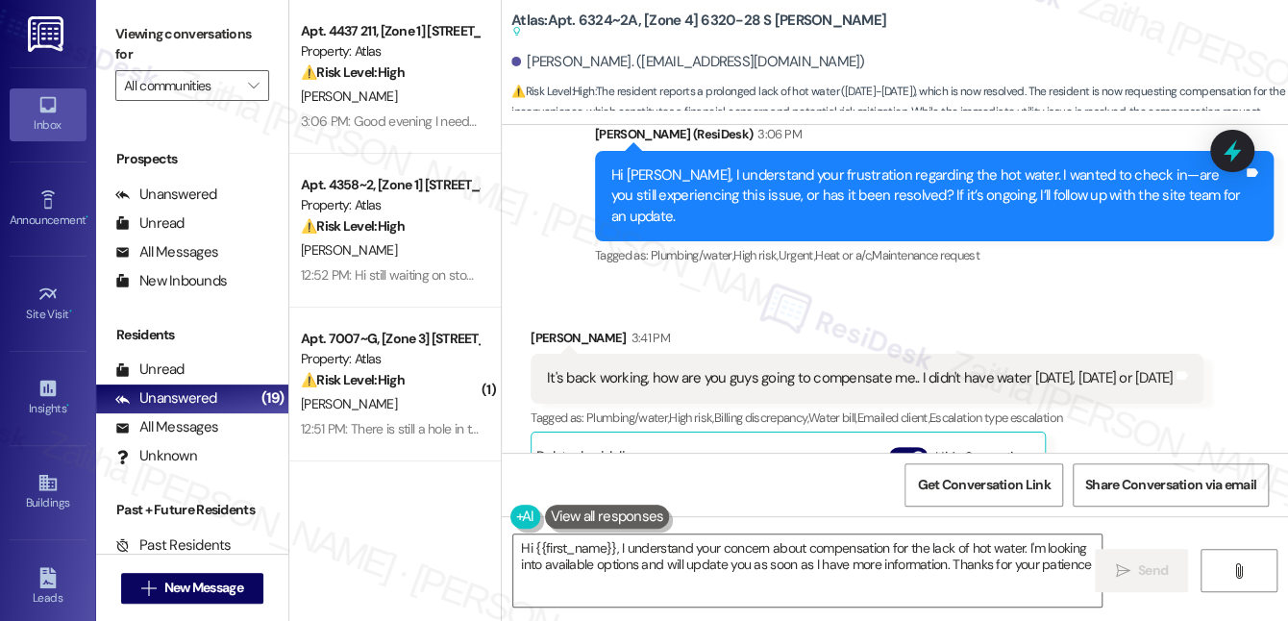
type textarea "Hi {{first_name}}, I understand your concern about compensation for the lack of…"
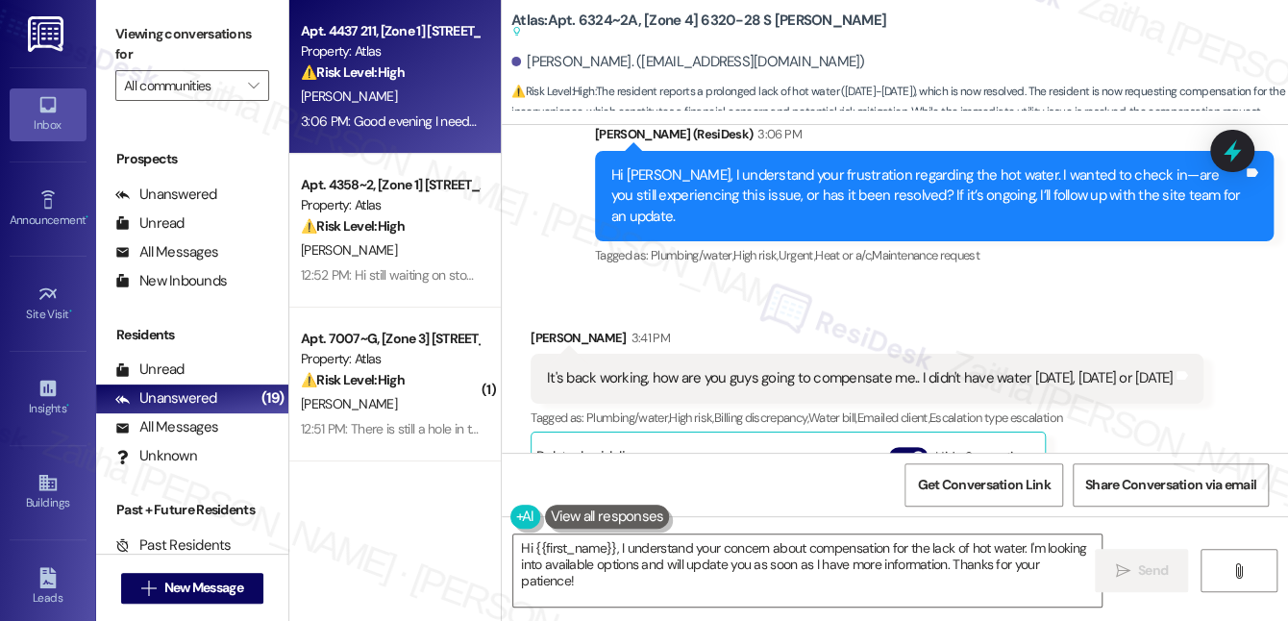
click at [437, 86] on div "S. Geralds Cha" at bounding box center [390, 97] width 182 height 24
type textarea "Fetching suggested responses. Please feel free to read through the conversation…"
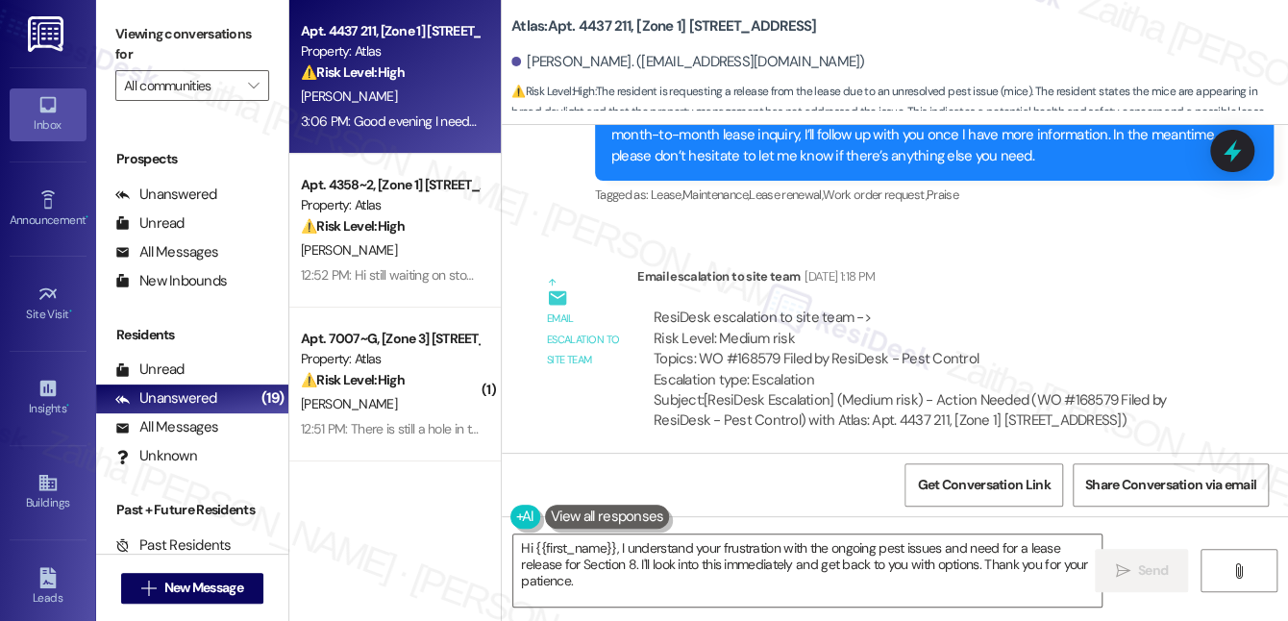
scroll to position [7973, 0]
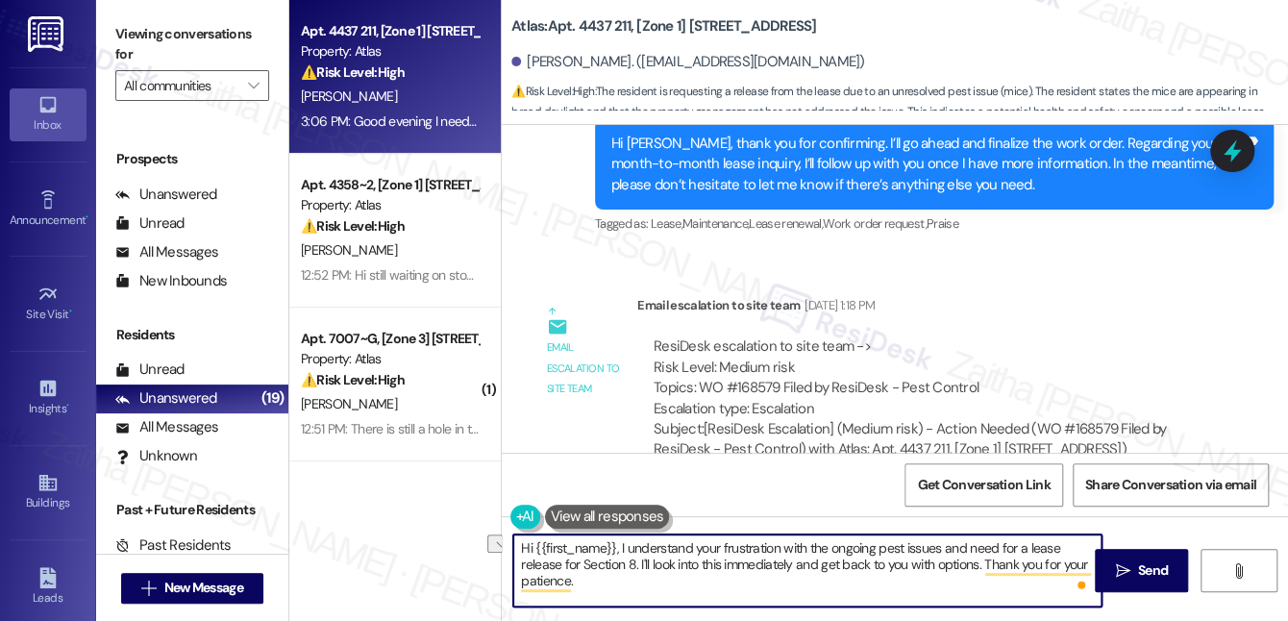
drag, startPoint x: 654, startPoint y: 563, endPoint x: 978, endPoint y: 561, distance: 324.9
click at [978, 561] on textarea "Hi {{first_name}}, I understand your frustration with the ongoing pest issues a…" at bounding box center [807, 570] width 588 height 72
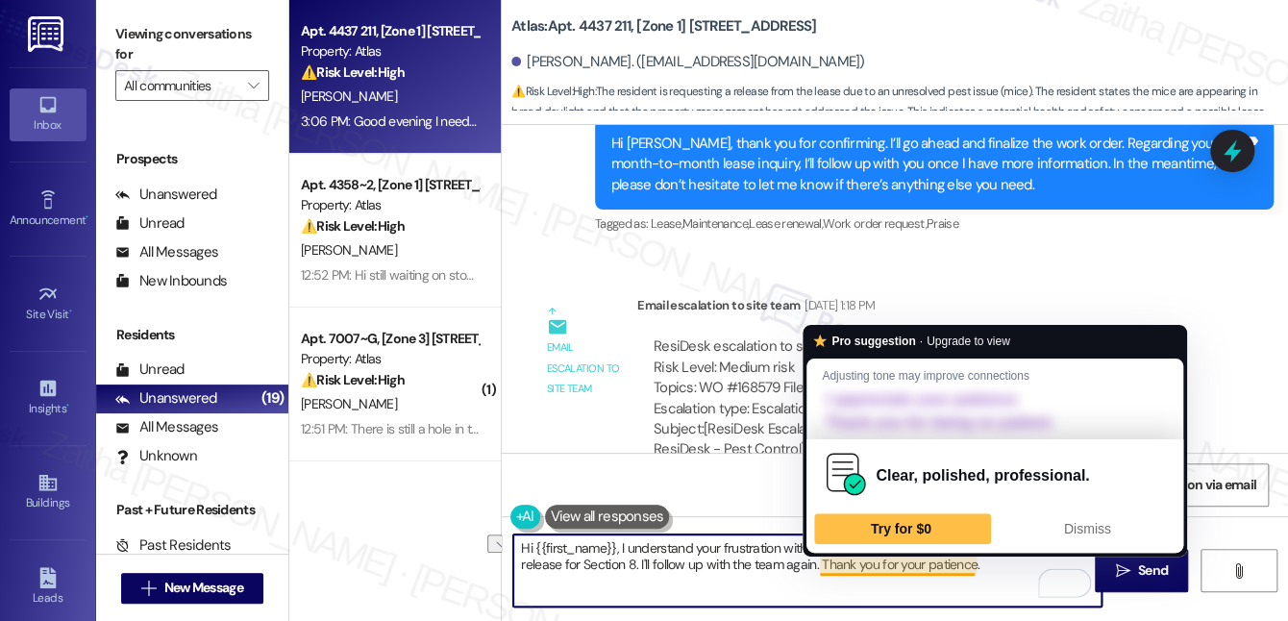
drag, startPoint x: 827, startPoint y: 559, endPoint x: 1022, endPoint y: 564, distance: 195.2
click at [1022, 567] on textarea "Hi {{first_name}}, I understand your frustration with the ongoing pest issues a…" at bounding box center [807, 570] width 588 height 72
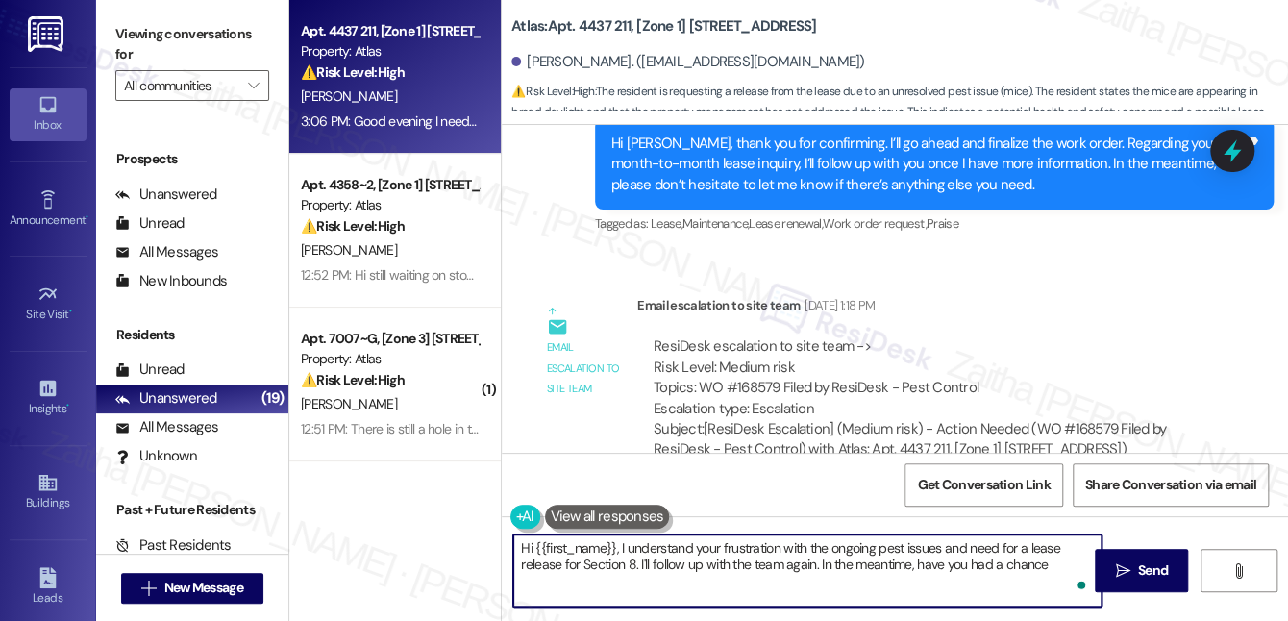
click at [1049, 564] on textarea "Hi {{first_name}}, I understand your frustration with the ongoing pest issues a…" at bounding box center [807, 570] width 588 height 72
type textarea "Hi {{first_name}}, I understand your frustration with the ongoing pest issues a…"
drag, startPoint x: 523, startPoint y: 547, endPoint x: 715, endPoint y: 572, distance: 193.8
click at [715, 576] on textarea "Hi {{first_name}}, I understand your frustration with the ongoing pest issues a…" at bounding box center [807, 570] width 588 height 72
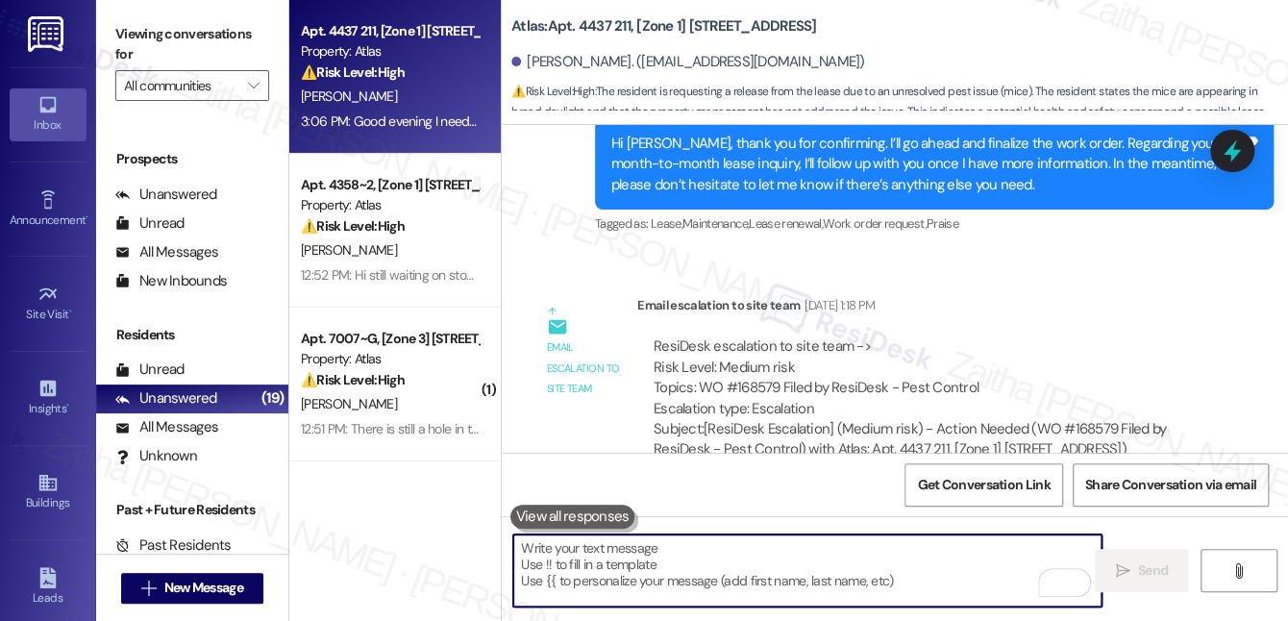
scroll to position [7974, 0]
paste textarea "Hi {{first_name}}, I understand your frustration with the ongoing pest issues a…"
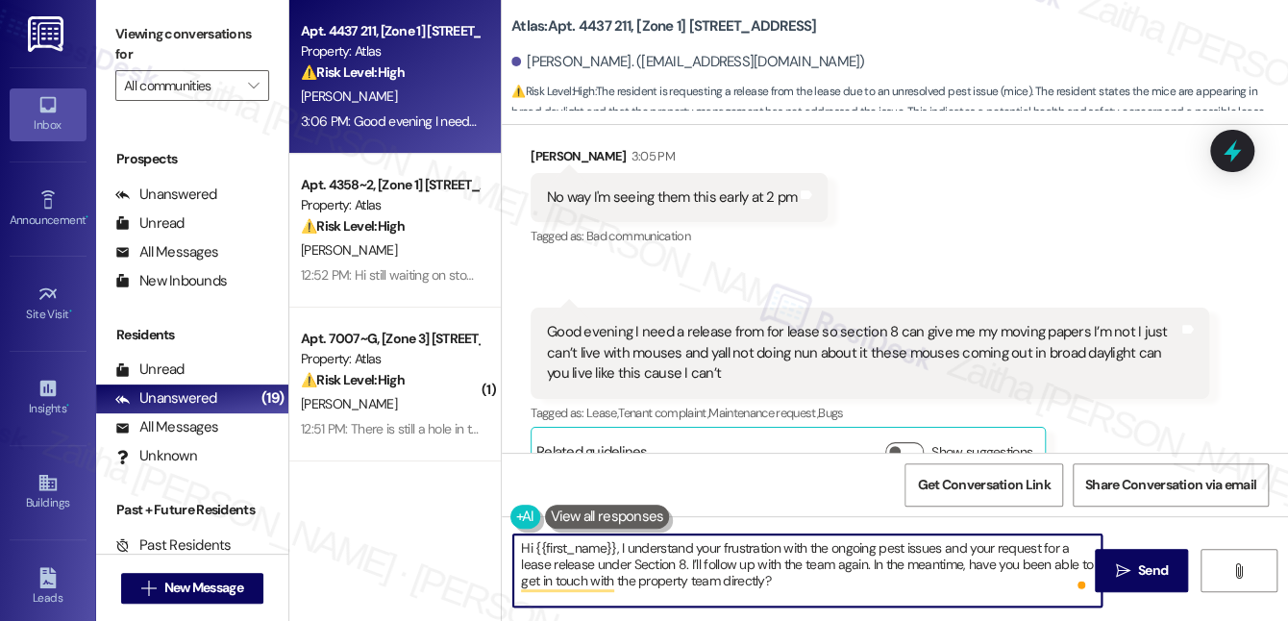
scroll to position [9198, 0]
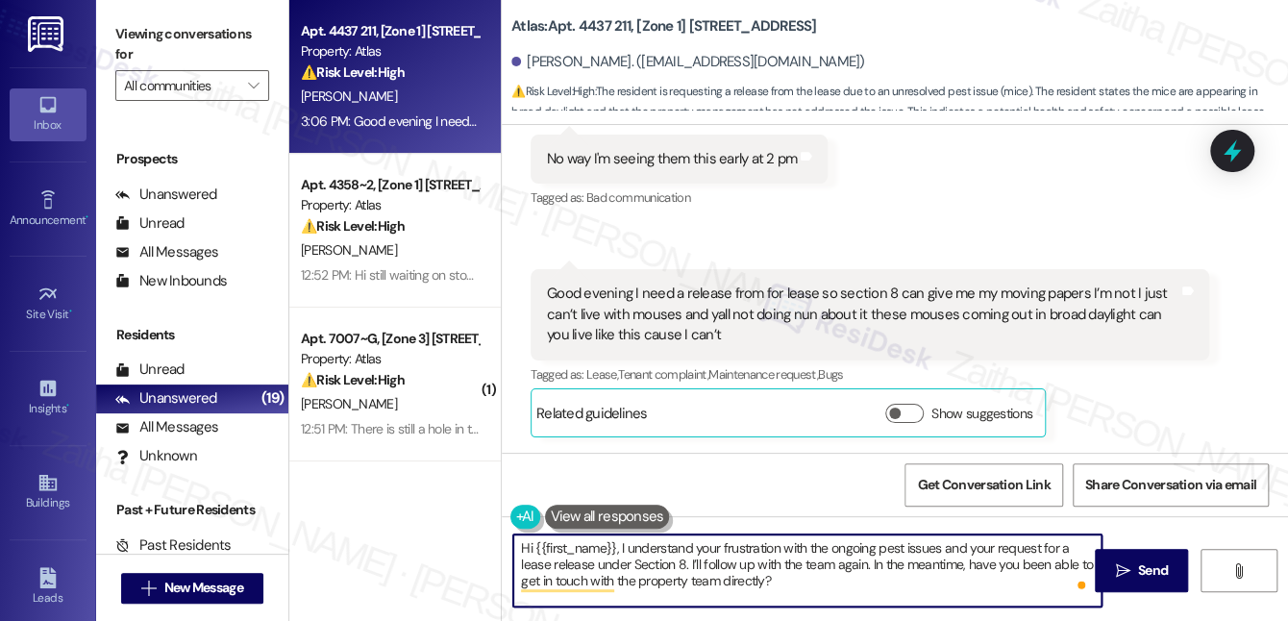
type textarea "Hi {{first_name}}, I understand your frustration with the ongoing pest issues a…"
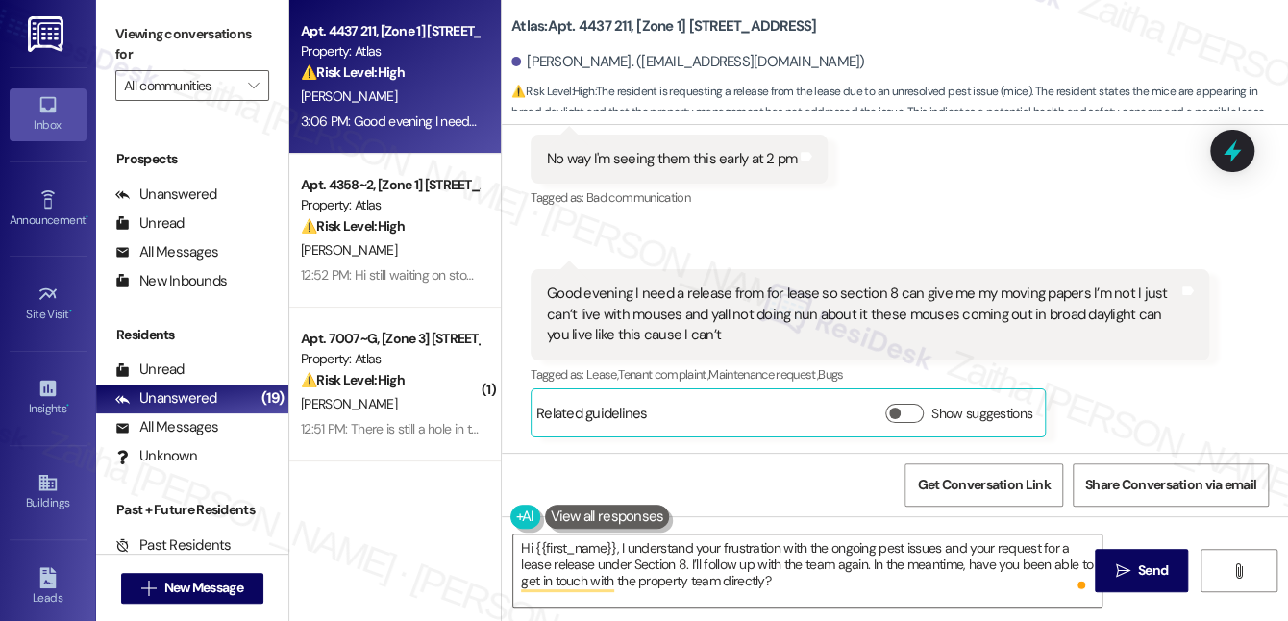
drag, startPoint x: 732, startPoint y: 419, endPoint x: 628, endPoint y: 229, distance: 217.2
click at [628, 229] on div "Received via SMS Shanice Geralds Cha 2:45 PM What's going on with the work orde…" at bounding box center [895, 152] width 786 height 600
click at [1155, 577] on span "Send" at bounding box center [1153, 570] width 30 height 20
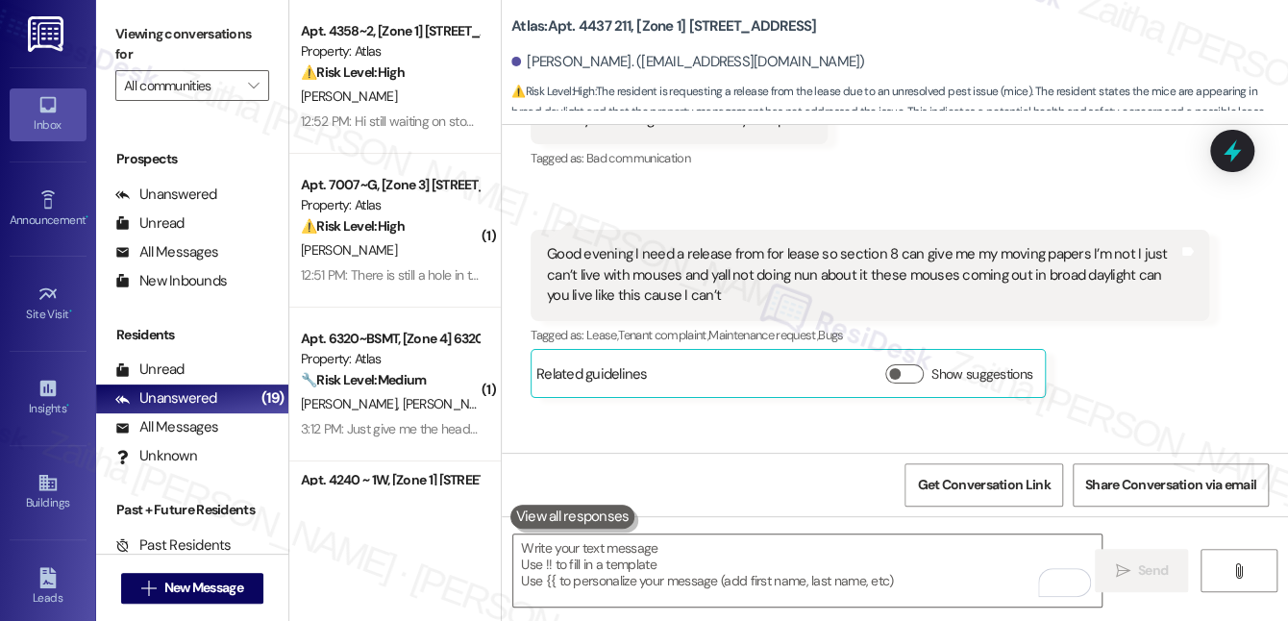
scroll to position [9197, 0]
click at [1245, 143] on icon at bounding box center [1232, 151] width 33 height 33
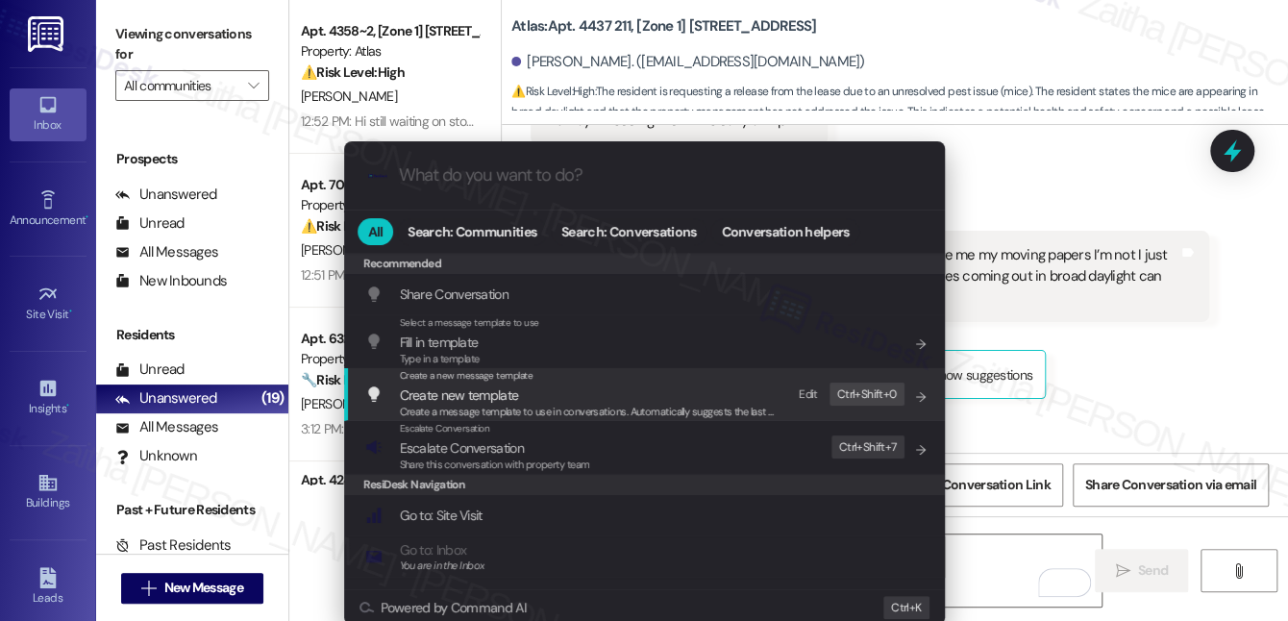
drag, startPoint x: 723, startPoint y: 384, endPoint x: 537, endPoint y: 433, distance: 191.9
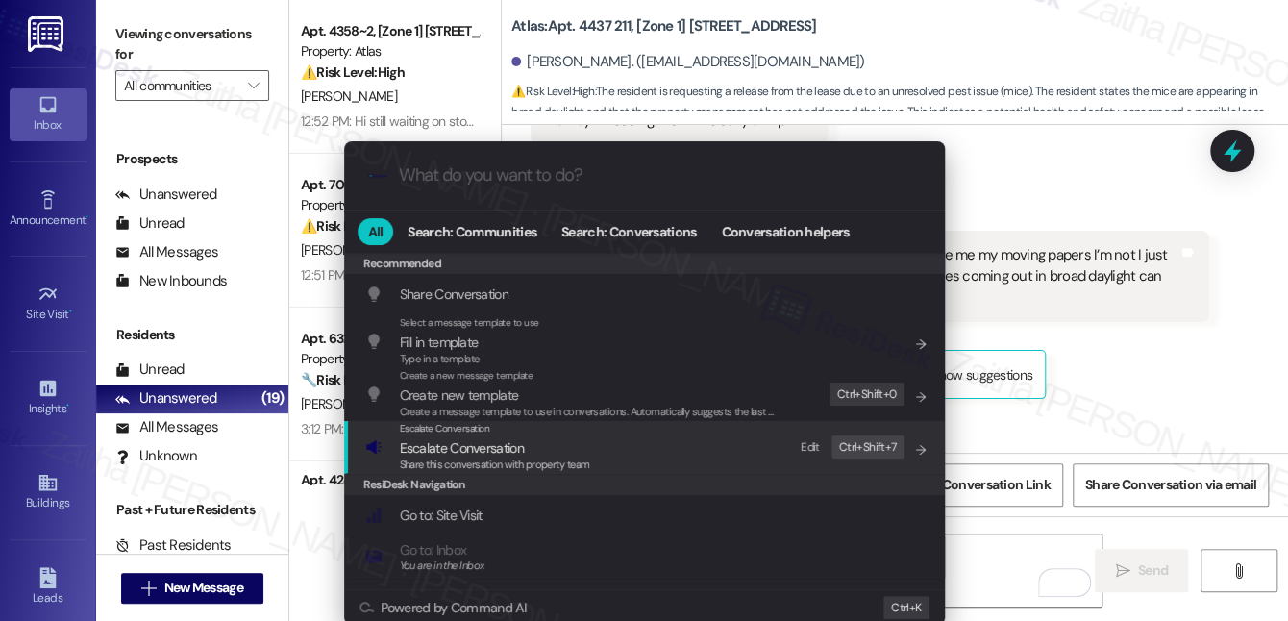
drag, startPoint x: 537, startPoint y: 433, endPoint x: 512, endPoint y: 449, distance: 29.3
click at [512, 446] on span "Escalate Conversation" at bounding box center [462, 447] width 124 height 17
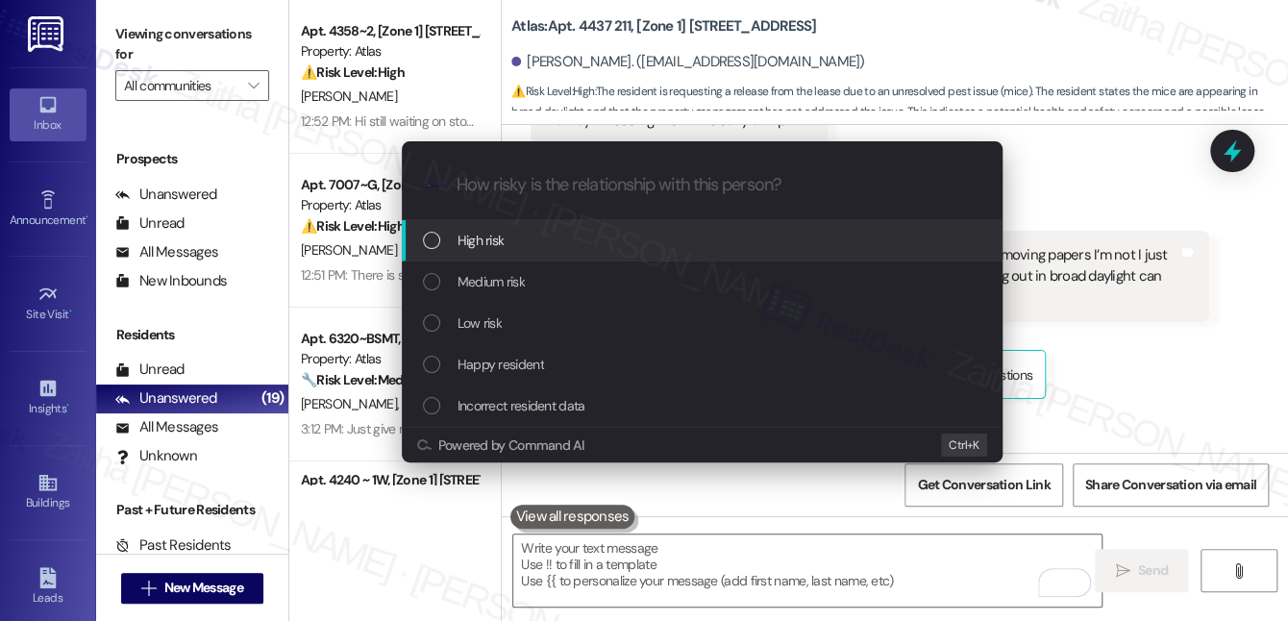
click at [480, 227] on div "High risk" at bounding box center [702, 240] width 601 height 41
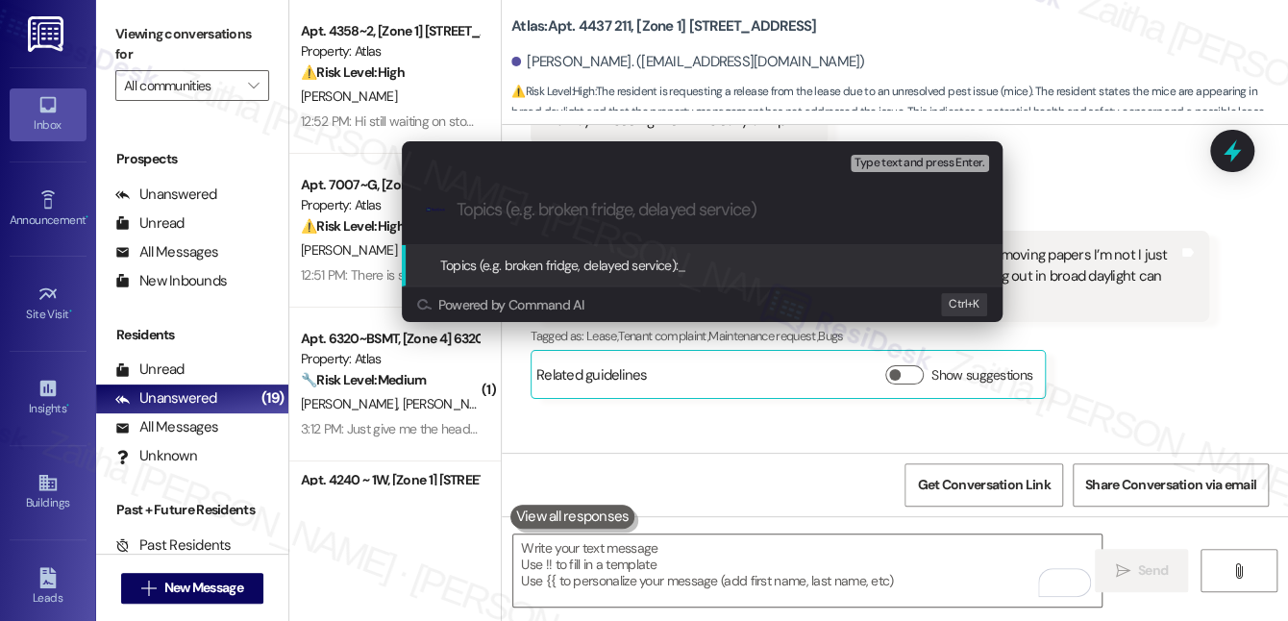
paste input "Pest Issues and Section 8 Lease Release Request"
type input "Pest Issues and Section 8 Lease Release Request"
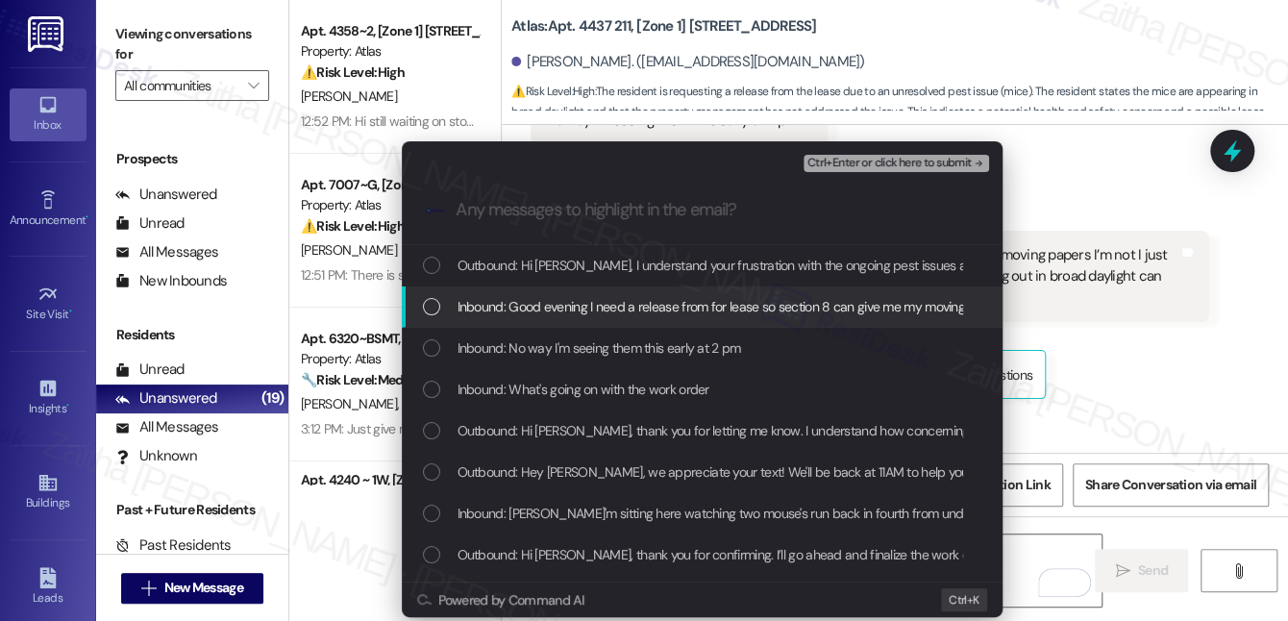
click at [634, 299] on span "Inbound: Good evening I need a release from for lease so section 8 can give me …" at bounding box center [1129, 306] width 1345 height 21
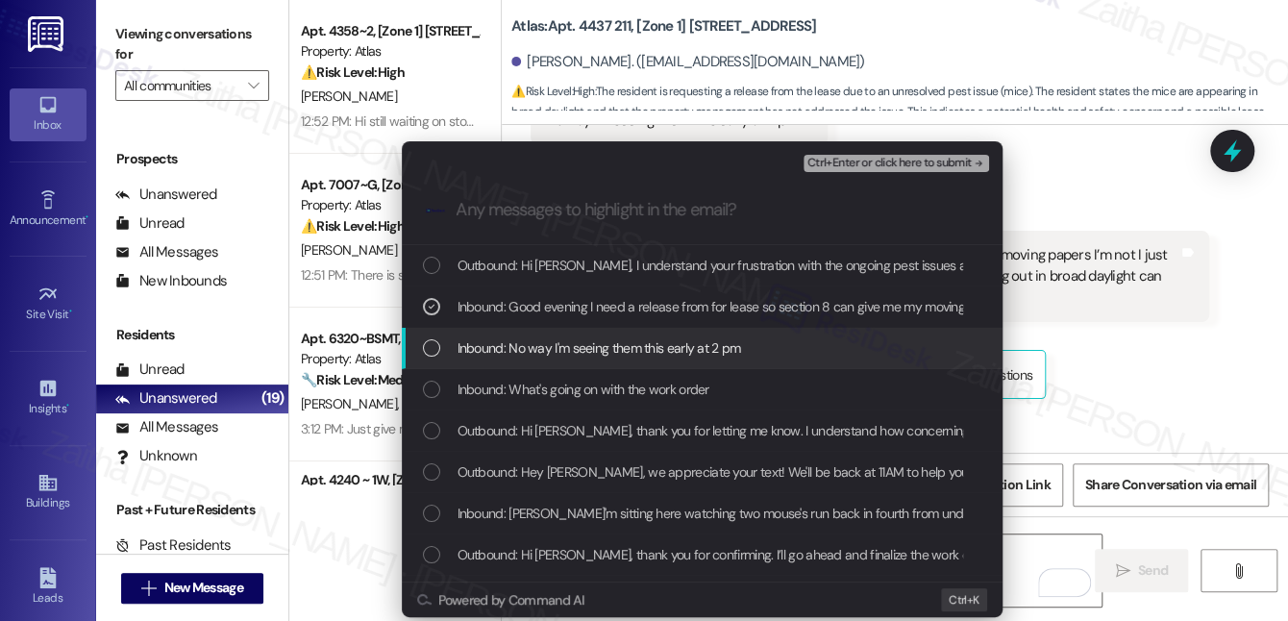
click at [646, 338] on span "Inbound: No way I'm seeing them this early at 2 pm" at bounding box center [599, 347] width 284 height 21
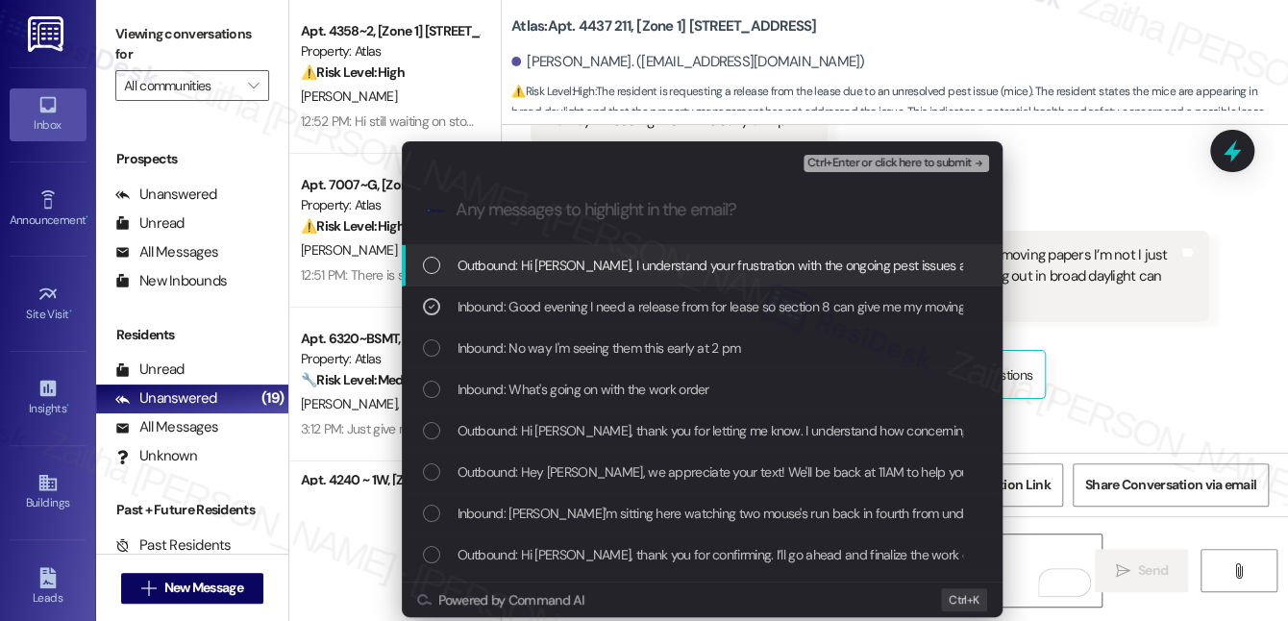
click at [864, 164] on span "Ctrl+Enter or click here to submit" at bounding box center [889, 163] width 164 height 13
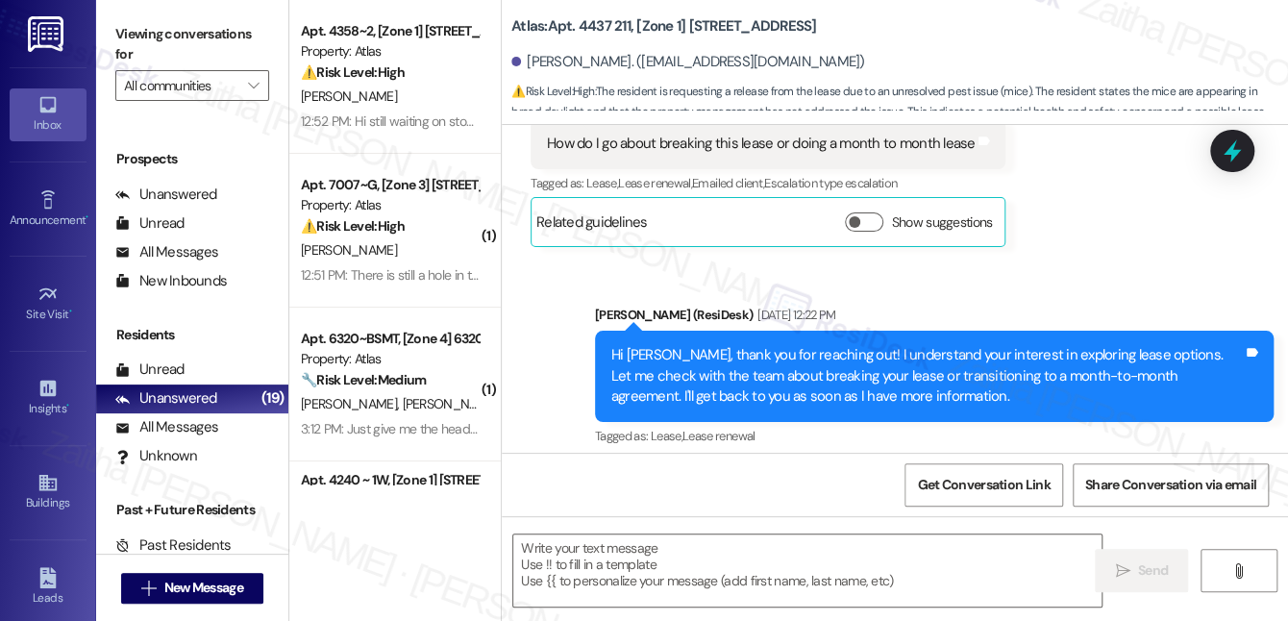
type textarea "Fetching suggested responses. Please feel free to read through the conversation…"
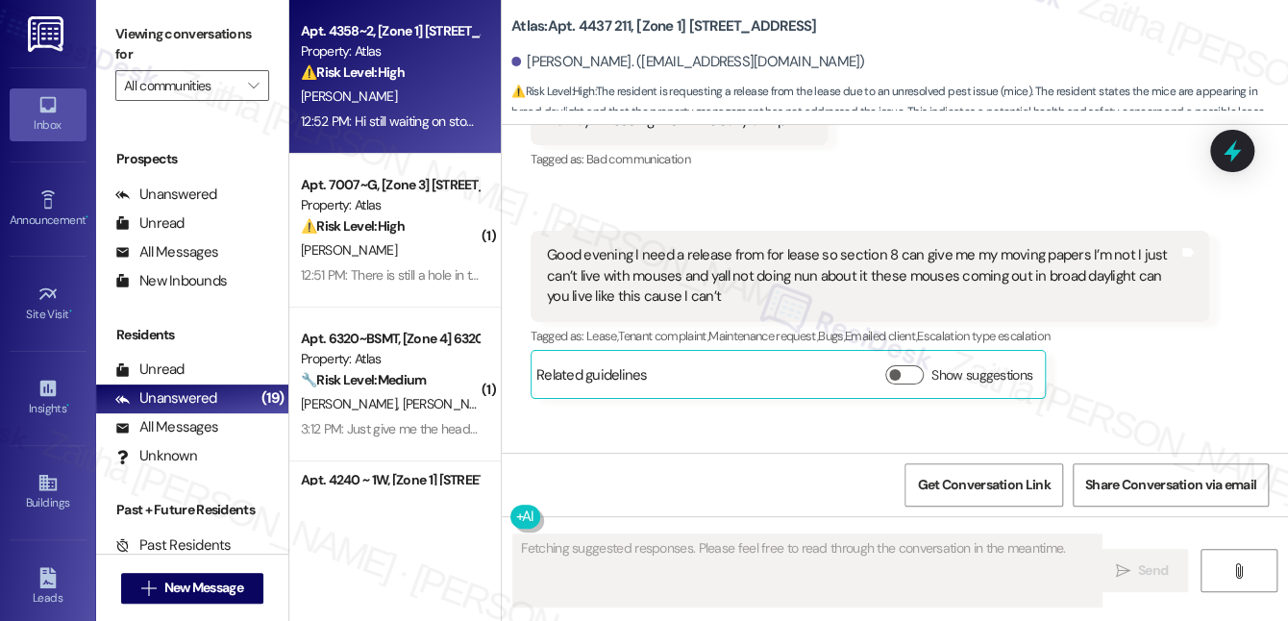
click at [420, 85] on div "C. Samuels" at bounding box center [390, 97] width 182 height 24
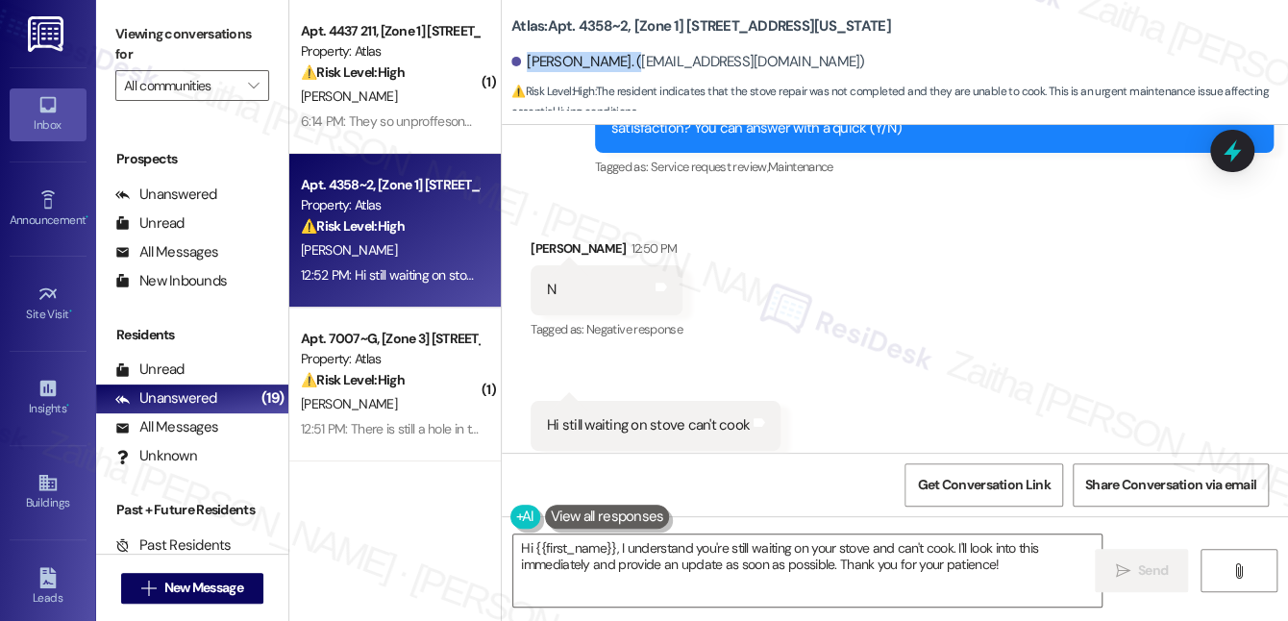
drag, startPoint x: 526, startPoint y: 60, endPoint x: 630, endPoint y: 51, distance: 104.2
click at [630, 51] on div "Cynthia Samuels. (cindysamuels@att.net)" at bounding box center [899, 62] width 777 height 38
copy div "Cynthia Samuels."
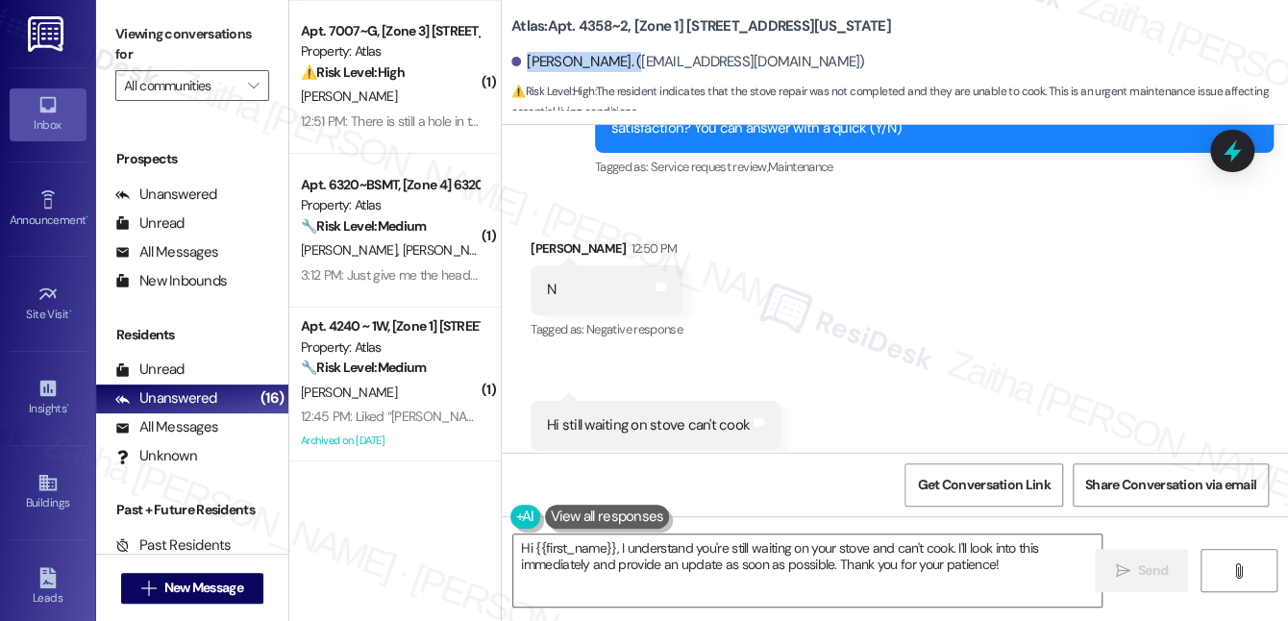
scroll to position [349, 0]
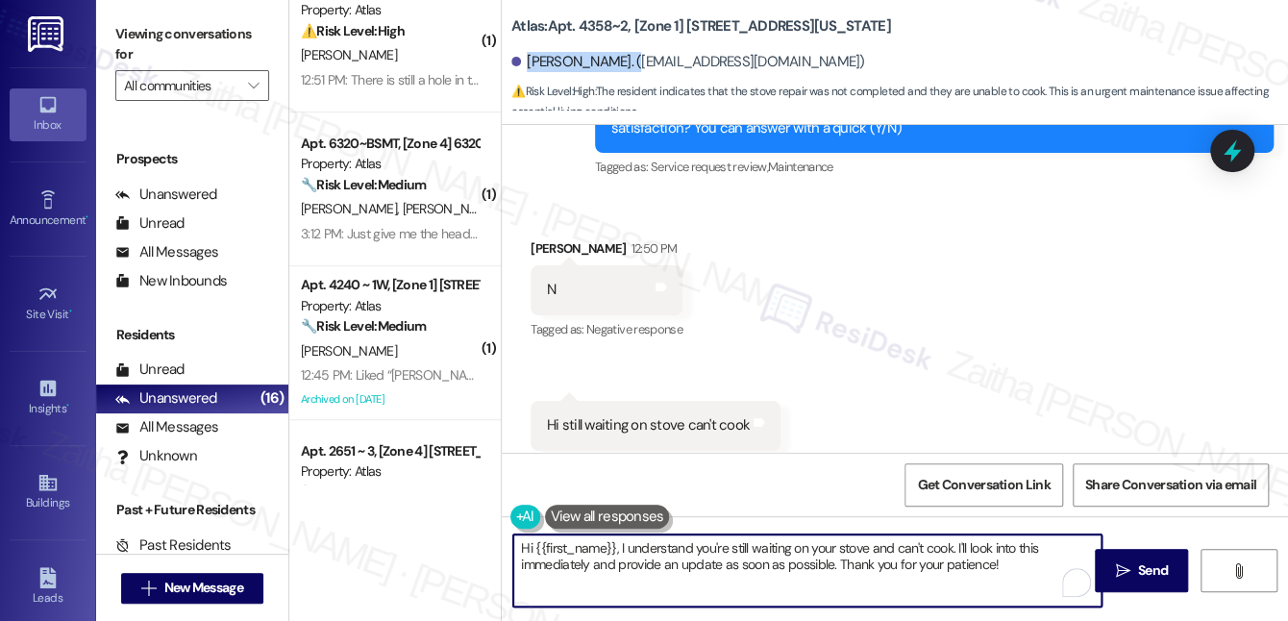
click at [554, 571] on textarea "Hi {{first_name}}, I understand you're still waiting on your stove and can't co…" at bounding box center [807, 570] width 588 height 72
click at [552, 571] on textarea "Hi {{first_name}}, I understand you're still waiting on your stove and can't co…" at bounding box center [807, 570] width 588 height 72
click at [689, 564] on textarea "Hi {{first_name}}, I understand you're still waiting on your stove and can't co…" at bounding box center [807, 570] width 588 height 72
type textarea "Hi {{first_name}}, I understand you're still waiting on your stove and can't co…"
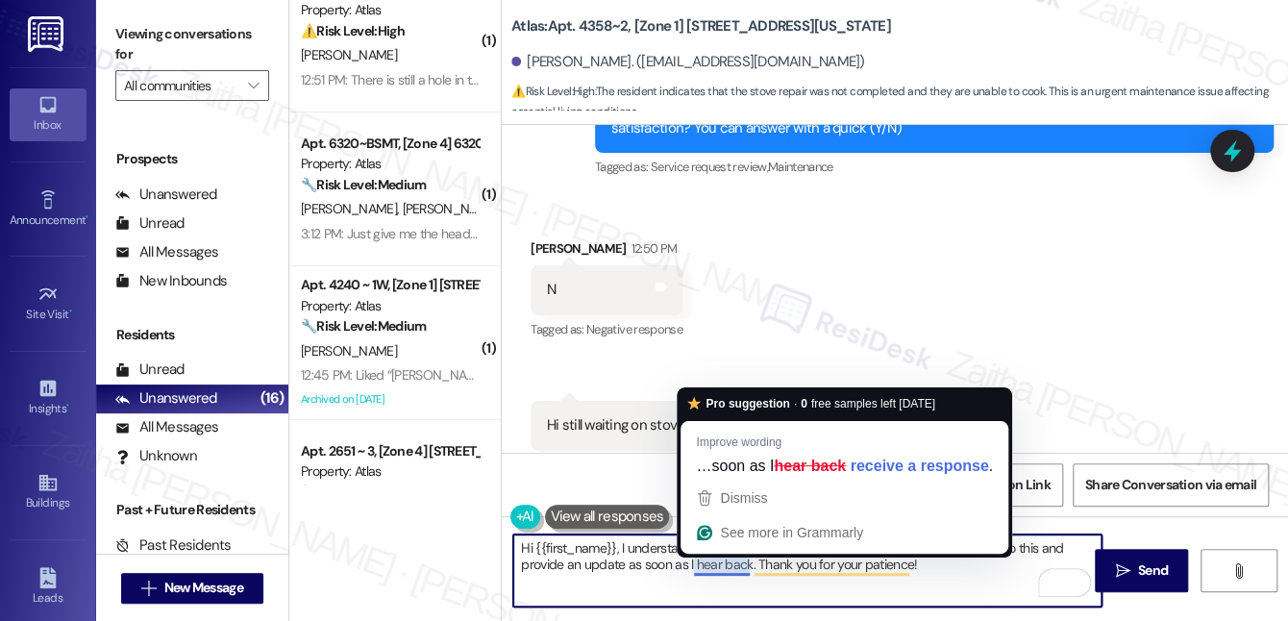
click at [728, 559] on textarea "Hi {{first_name}}, I understand you're still waiting on your stove and can't co…" at bounding box center [807, 570] width 588 height 72
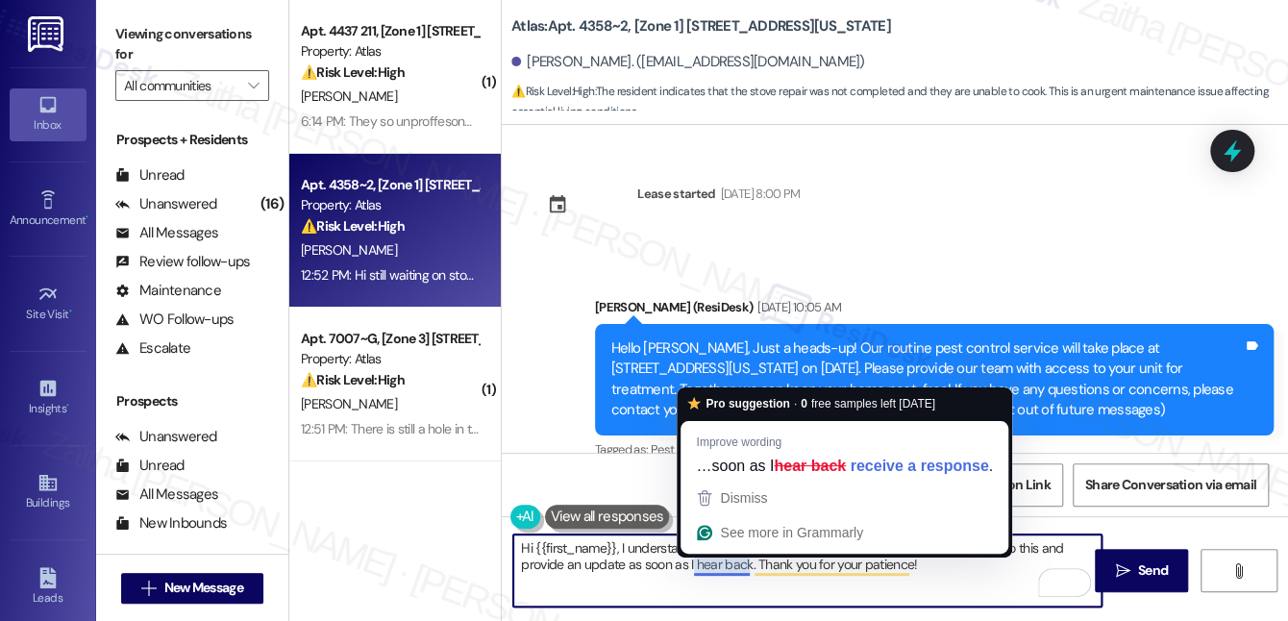
scroll to position [3018, 0]
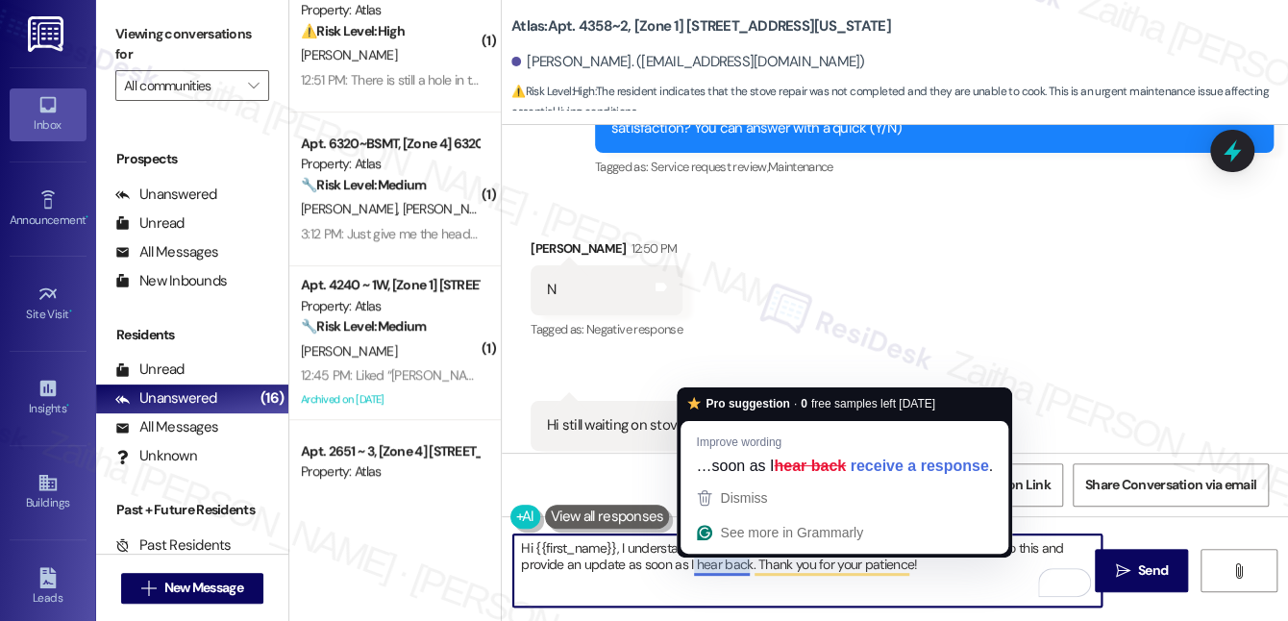
click at [708, 568] on textarea "Hi {{first_name}}, I understand you're still waiting on your stove and can't co…" at bounding box center [807, 570] width 588 height 72
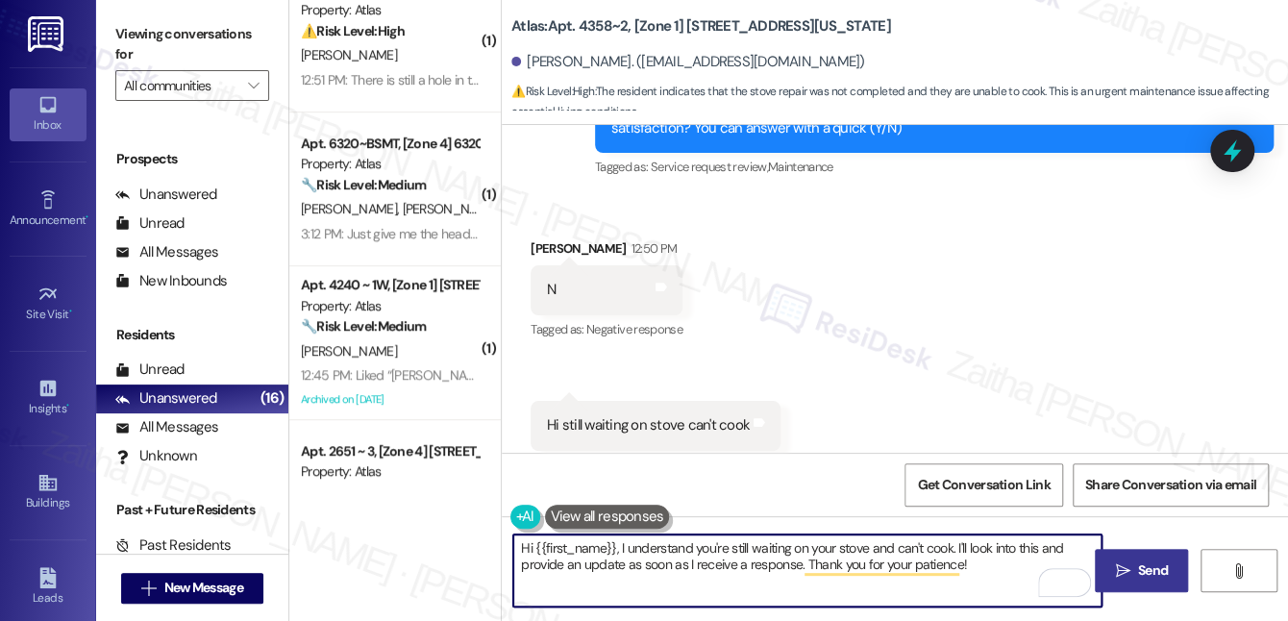
type textarea "Hi {{first_name}}, I understand you're still waiting on your stove and can't co…"
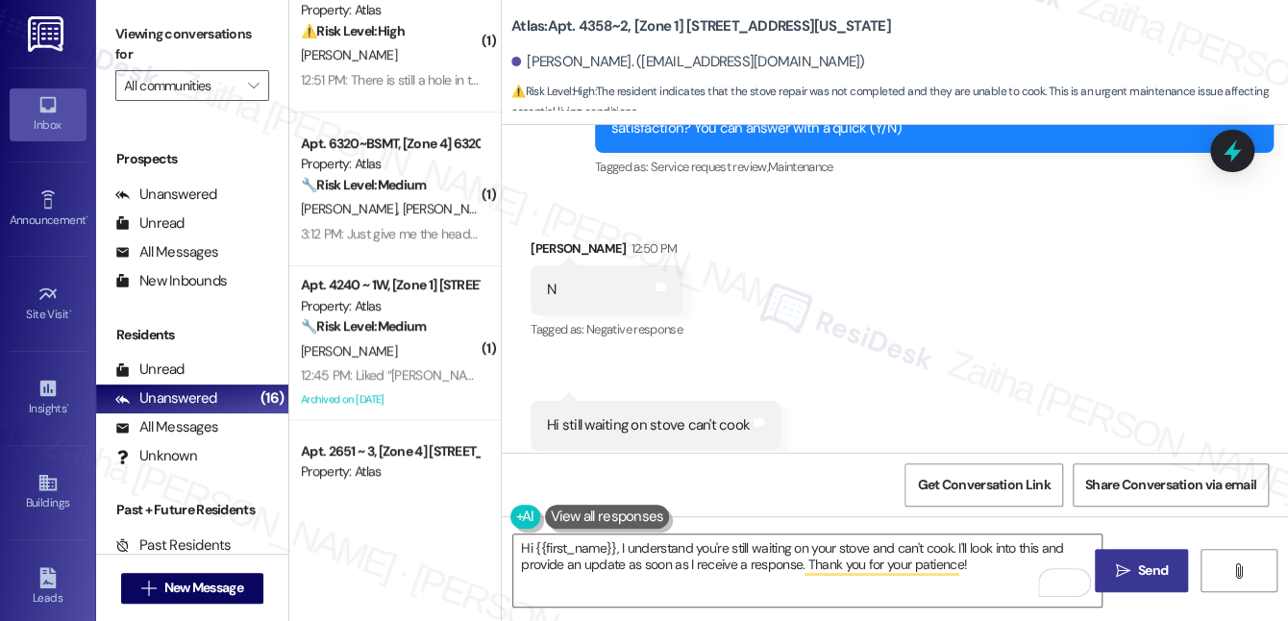
click at [1123, 554] on button " Send" at bounding box center [1141, 570] width 93 height 43
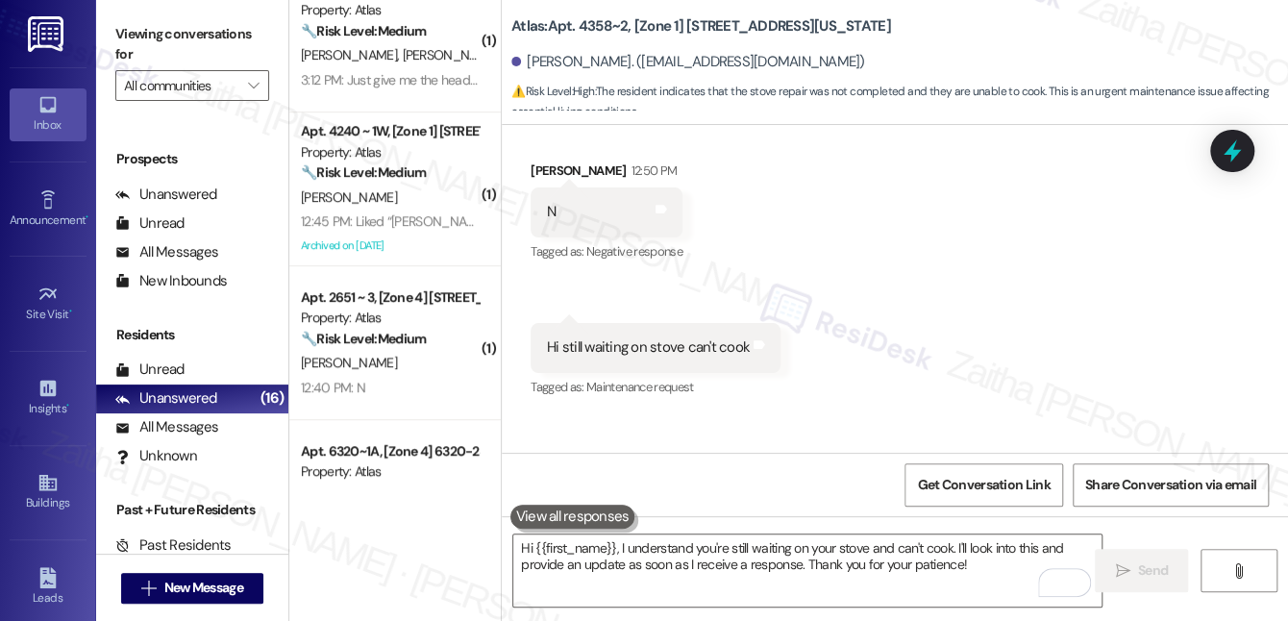
scroll to position [3173, 0]
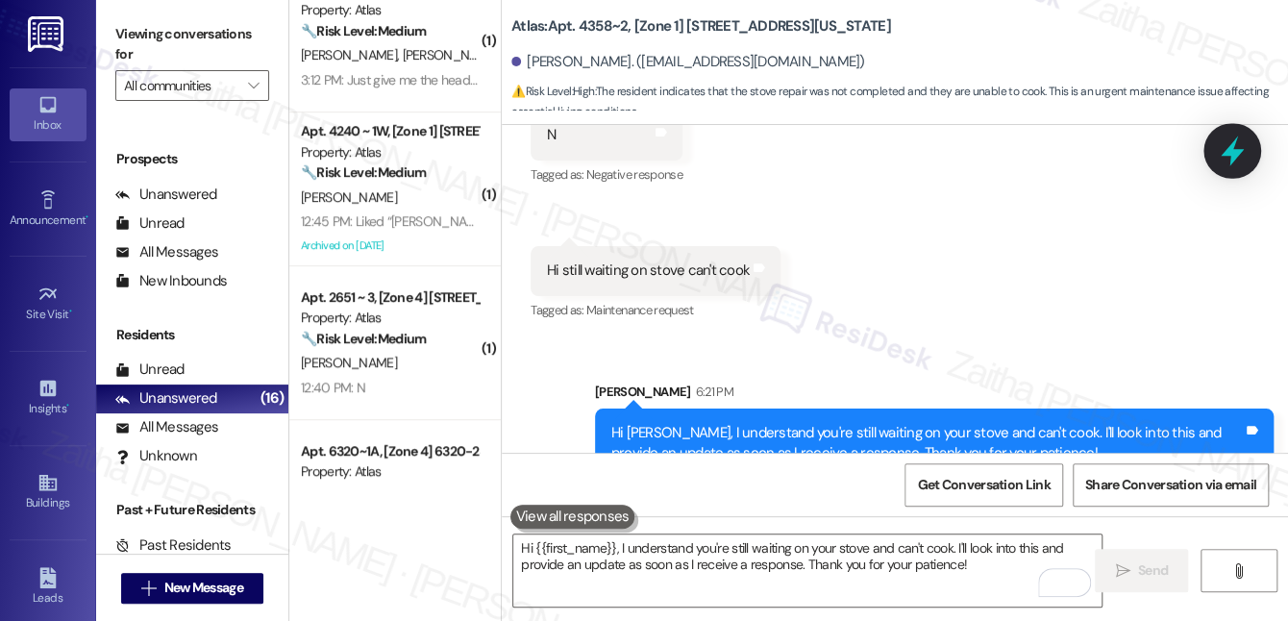
click at [1235, 151] on icon at bounding box center [1232, 151] width 23 height 30
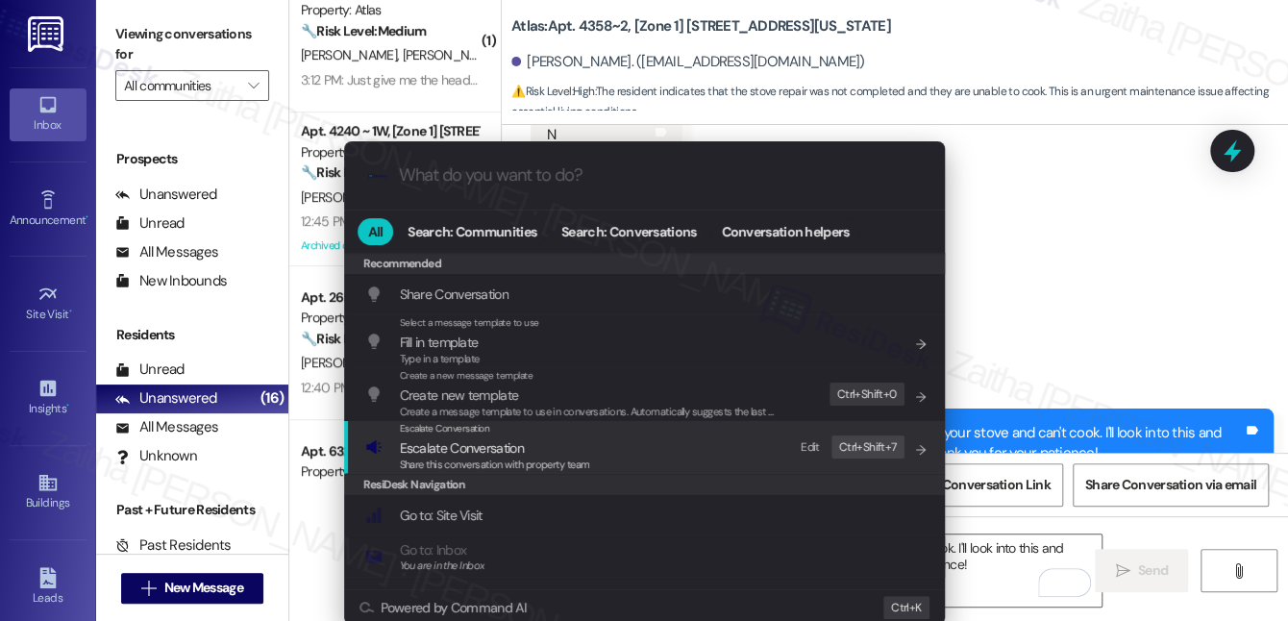
click at [443, 453] on span "Escalate Conversation" at bounding box center [462, 447] width 124 height 17
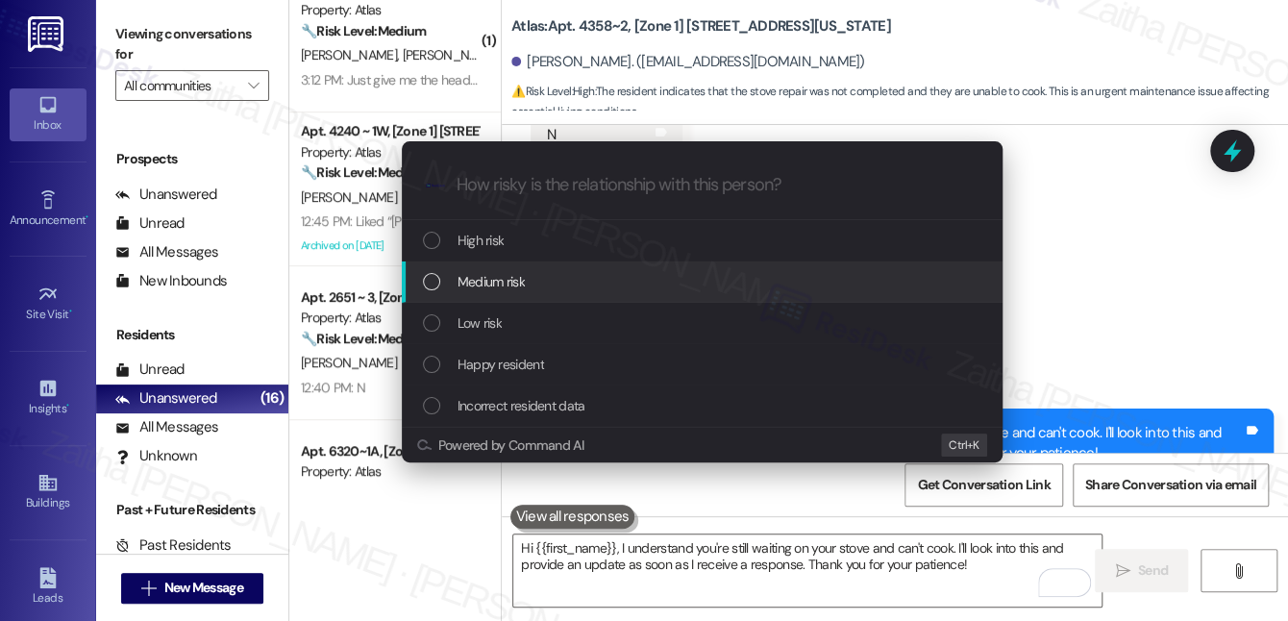
click at [507, 274] on span "Medium risk" at bounding box center [490, 281] width 67 height 21
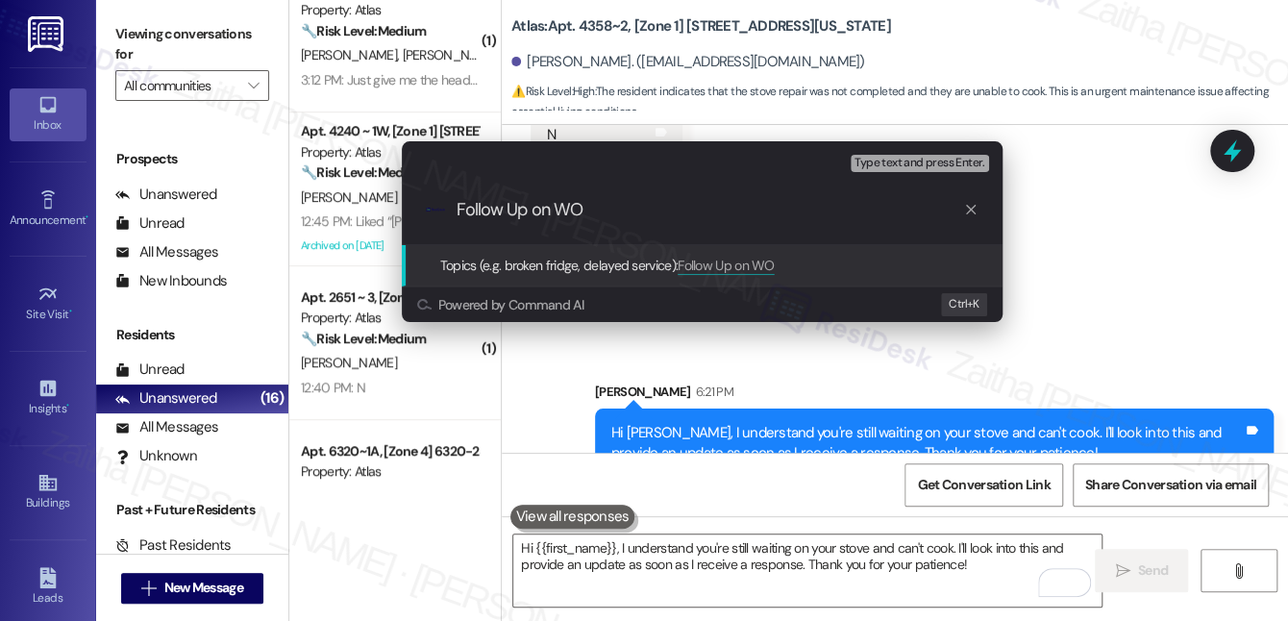
paste input "167026-1"
type input "Follow Up on WO 167026-1 - Stove not working"
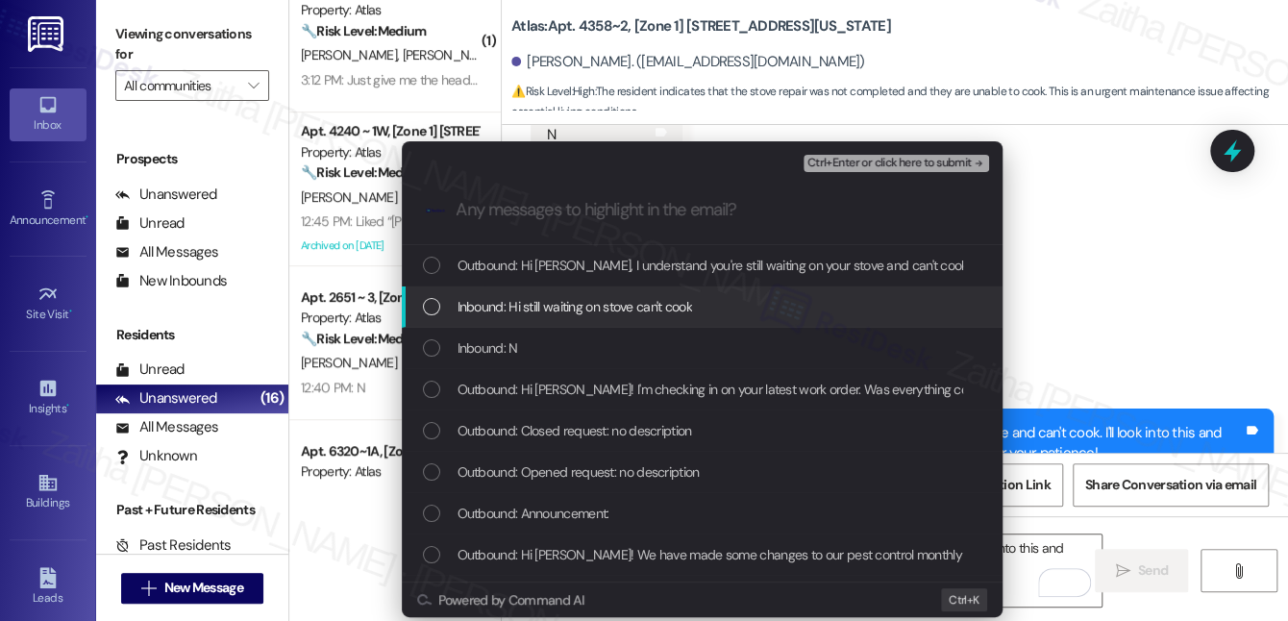
click at [660, 308] on span "Inbound: Hi still waiting on stove can't cook" at bounding box center [574, 306] width 235 height 21
click at [658, 311] on span "Inbound: Hi still waiting on stove can't cook" at bounding box center [574, 306] width 235 height 21
click at [428, 307] on div "List of options" at bounding box center [431, 306] width 17 height 17
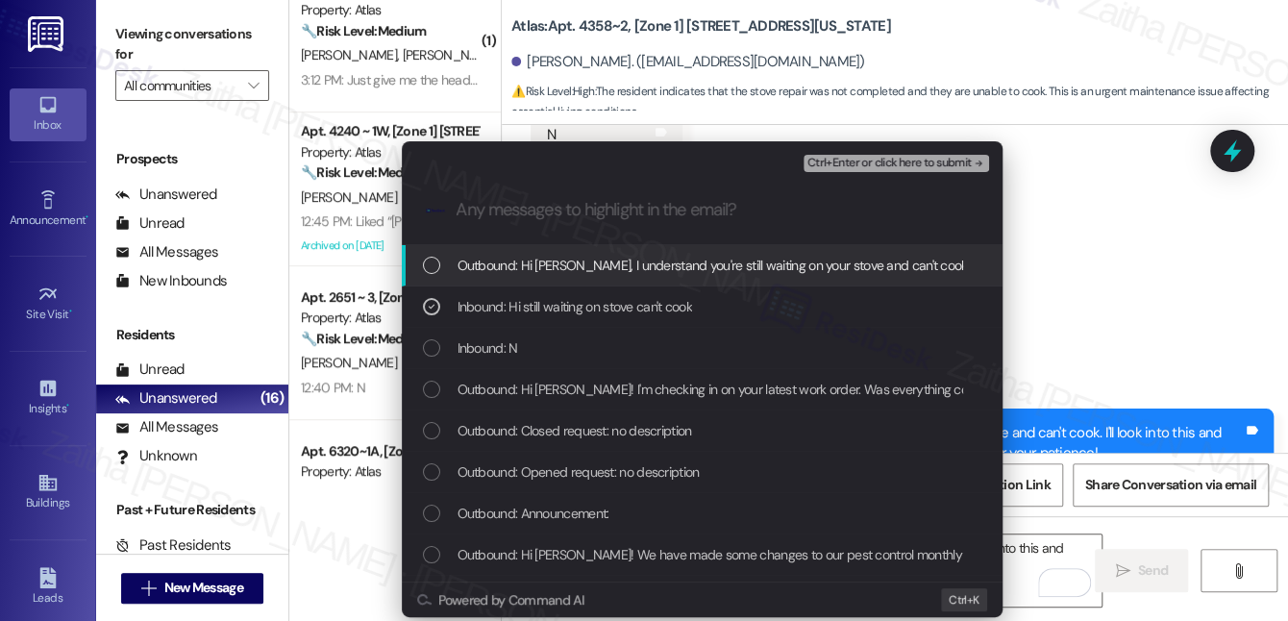
click at [901, 160] on span "Ctrl+Enter or click here to submit" at bounding box center [889, 163] width 164 height 13
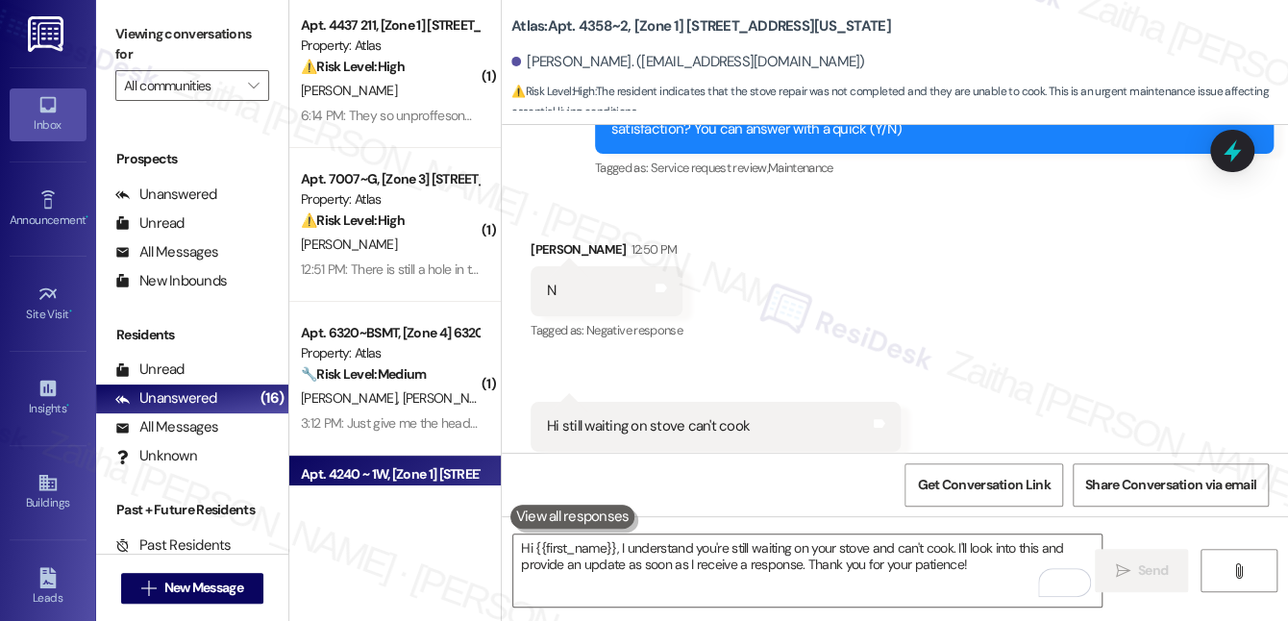
scroll to position [0, 0]
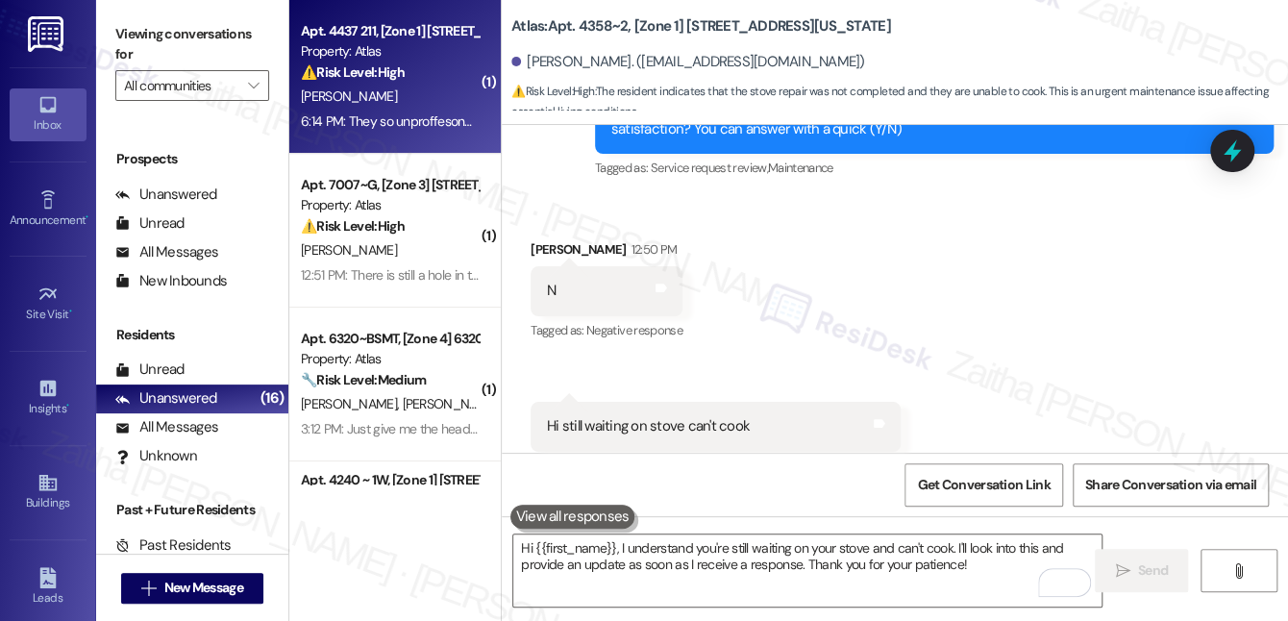
click at [434, 78] on div "⚠️ Risk Level: High The resident is requesting a lease release due to an unreso…" at bounding box center [390, 72] width 178 height 20
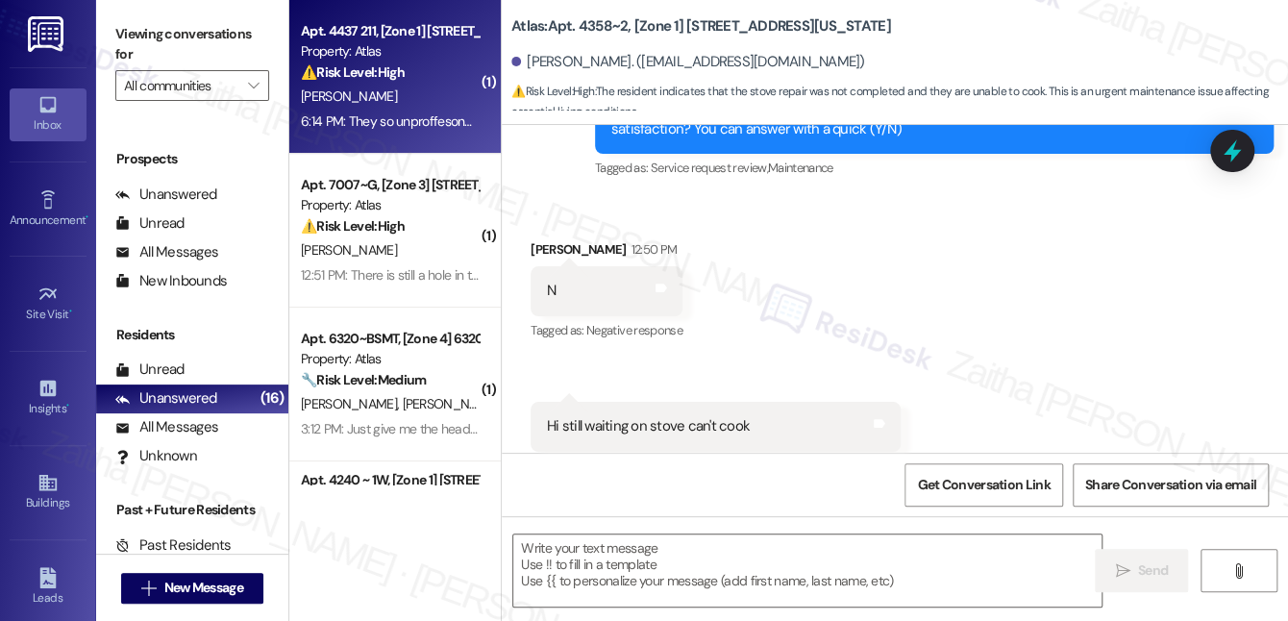
type textarea "Fetching suggested responses. Please feel free to read through the conversation…"
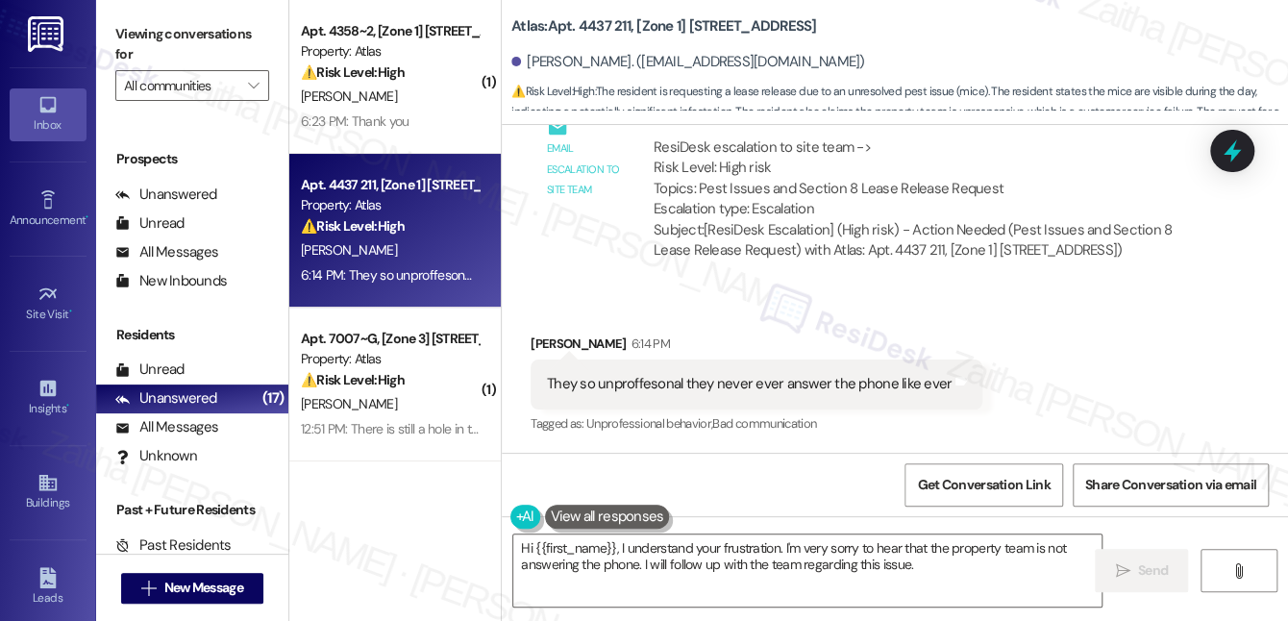
scroll to position [9821, 0]
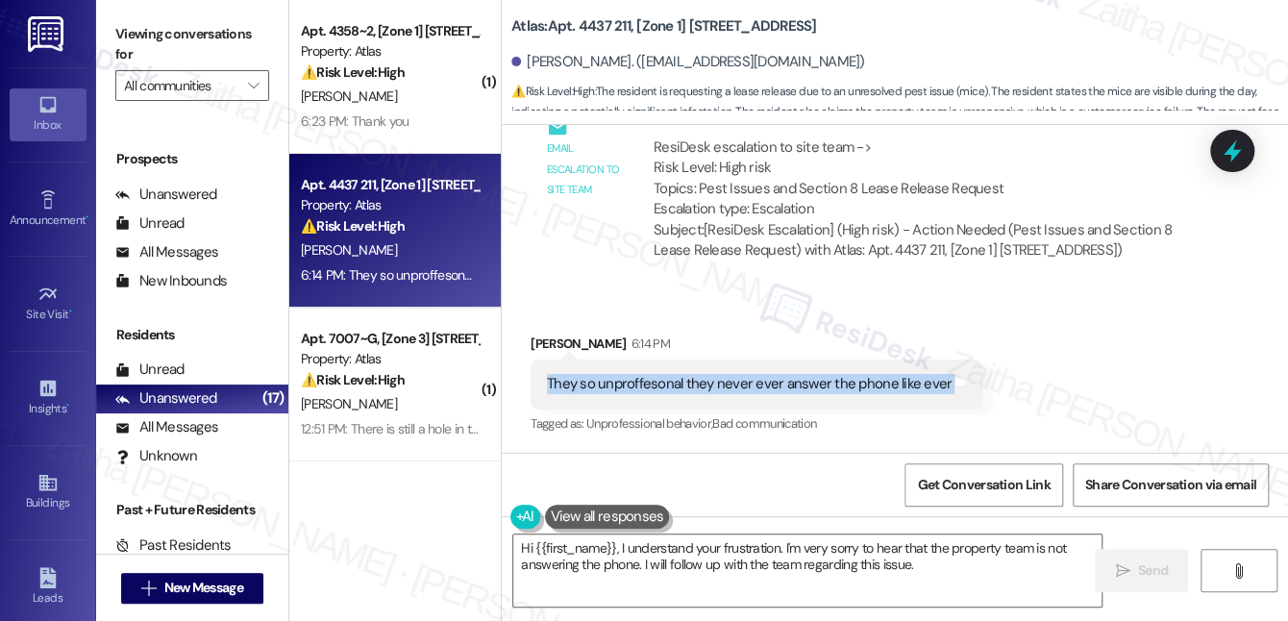
drag, startPoint x: 538, startPoint y: 386, endPoint x: 1006, endPoint y: 385, distance: 468.1
click at [1006, 385] on div "Received via SMS Shanice Geralds Cha 6:14 PM They so unproffesonal they never e…" at bounding box center [895, 371] width 786 height 162
copy div "They so unproffesonal they never ever answer the phone like ever Tags and notes"
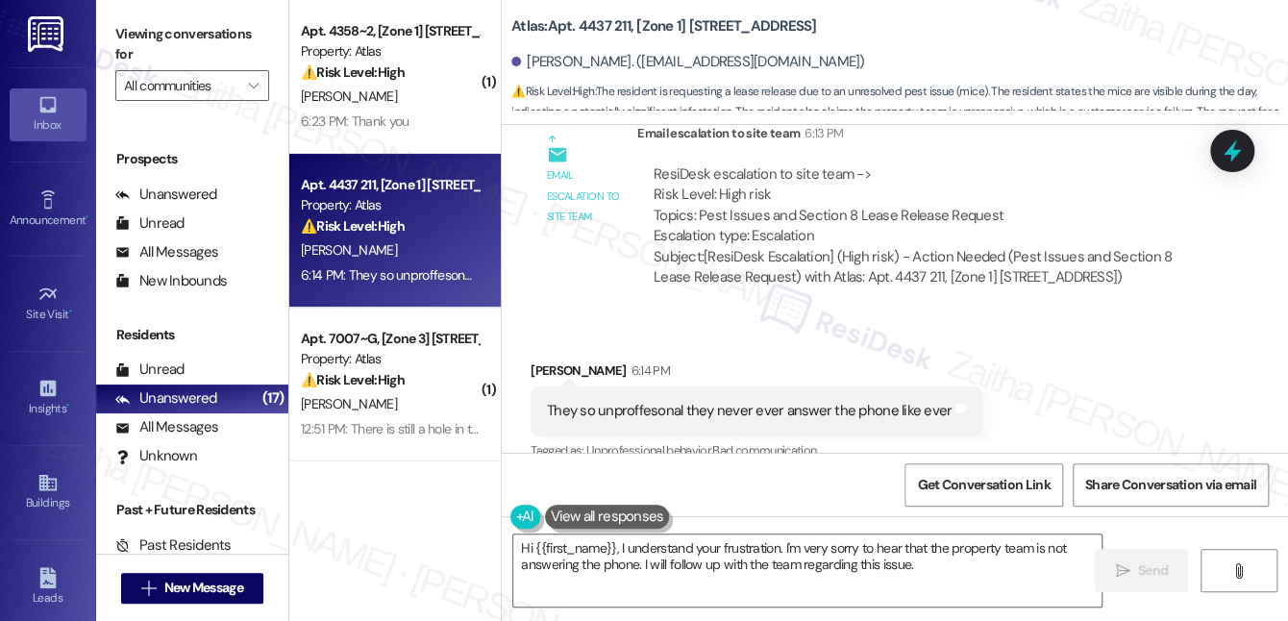
click at [897, 316] on div "Email escalation to site team Email escalation to site team 6:13 PM ResiDesk es…" at bounding box center [869, 213] width 707 height 208
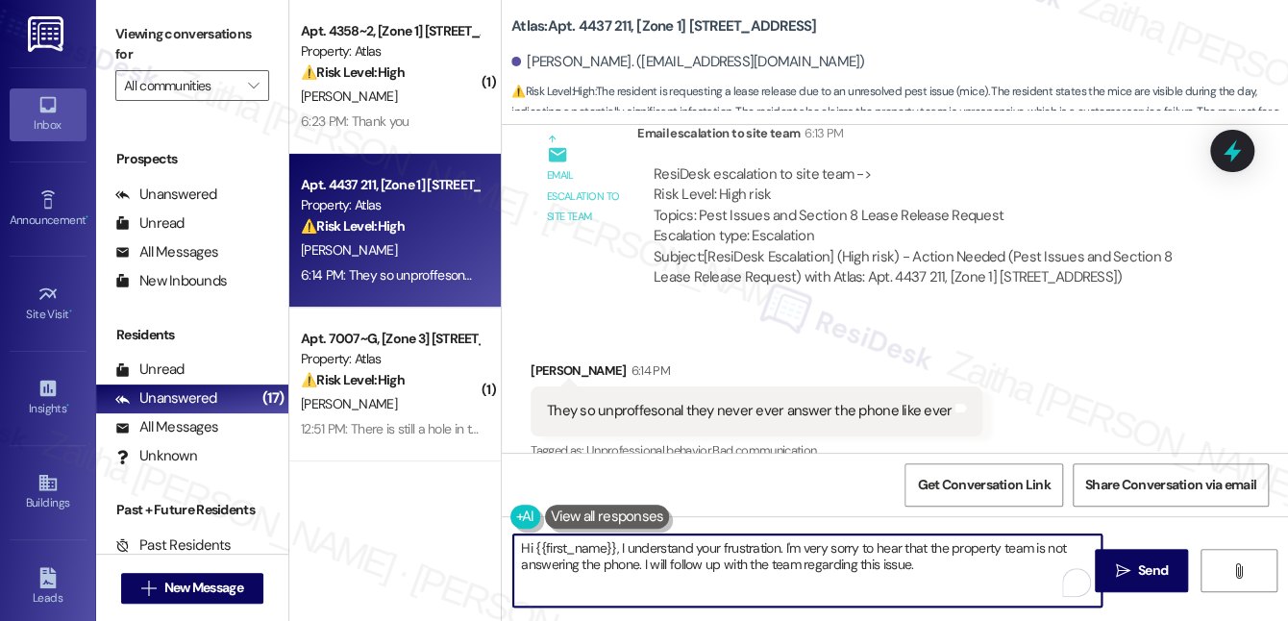
drag, startPoint x: 520, startPoint y: 550, endPoint x: 994, endPoint y: 577, distance: 474.6
click at [993, 579] on textarea "Hi {{first_name}}, I understand your frustration. I'm very sorry to hear that t…" at bounding box center [807, 570] width 588 height 72
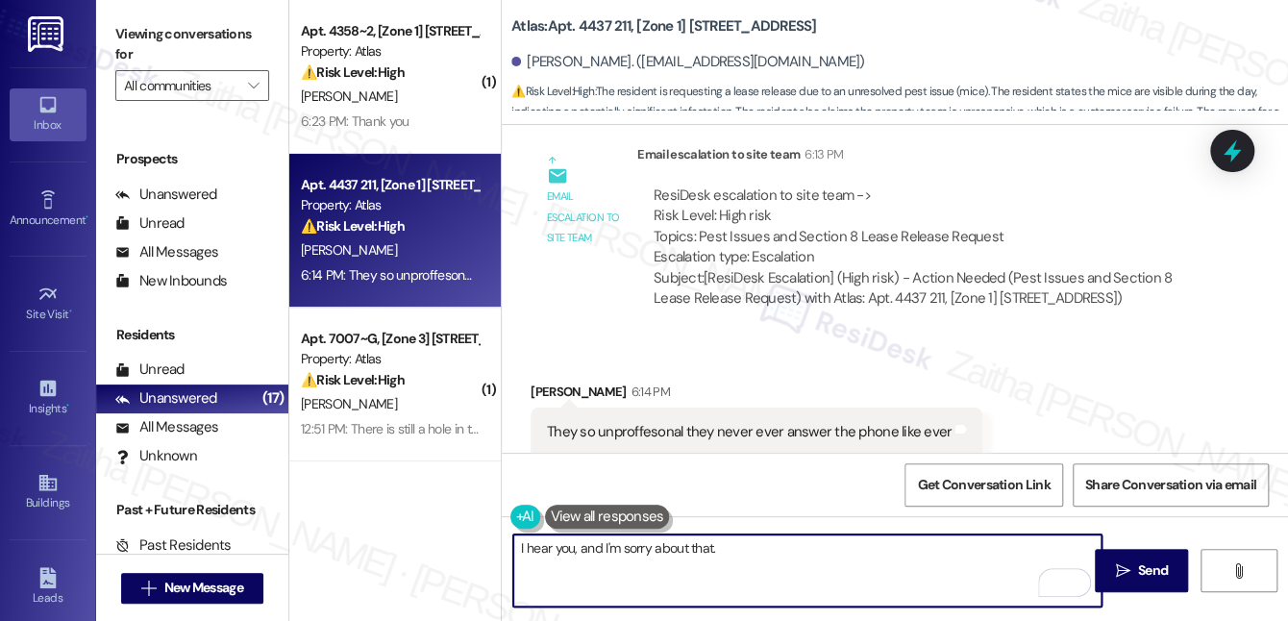
scroll to position [9733, 0]
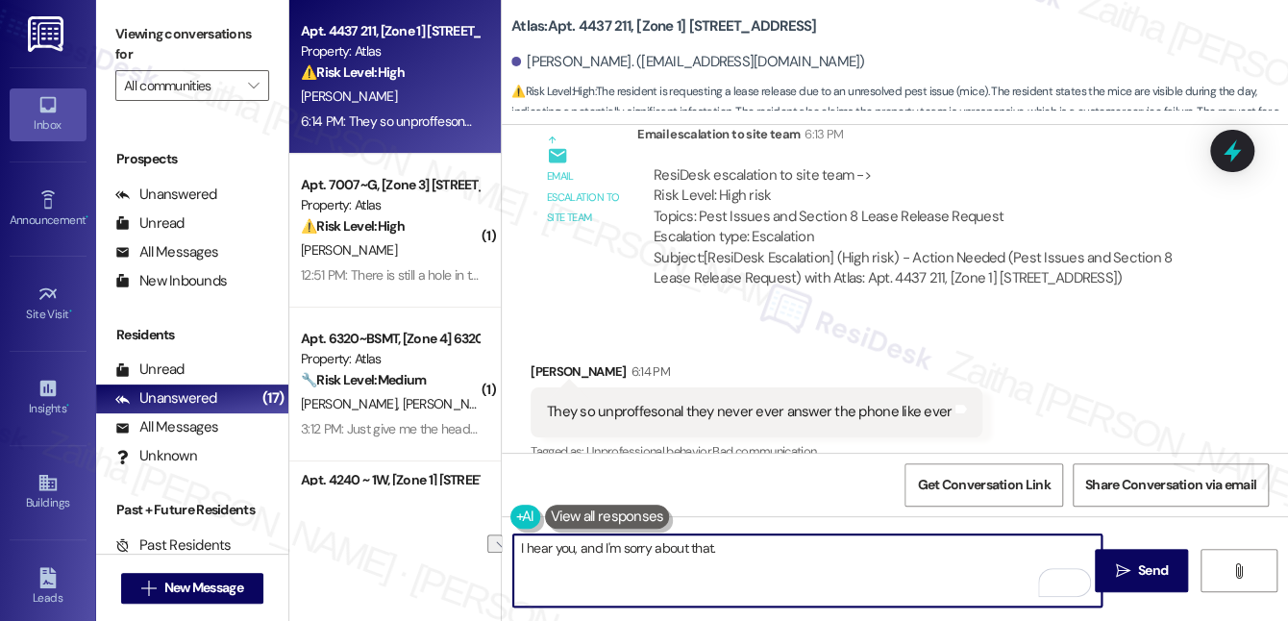
drag, startPoint x: 728, startPoint y: 546, endPoint x: 521, endPoint y: 548, distance: 206.6
click at [521, 547] on textarea "I hear you, and I'm sorry about that." at bounding box center [807, 570] width 588 height 72
paste textarea "I’m sorry to hear about your experience and the difficulty reaching someone by …"
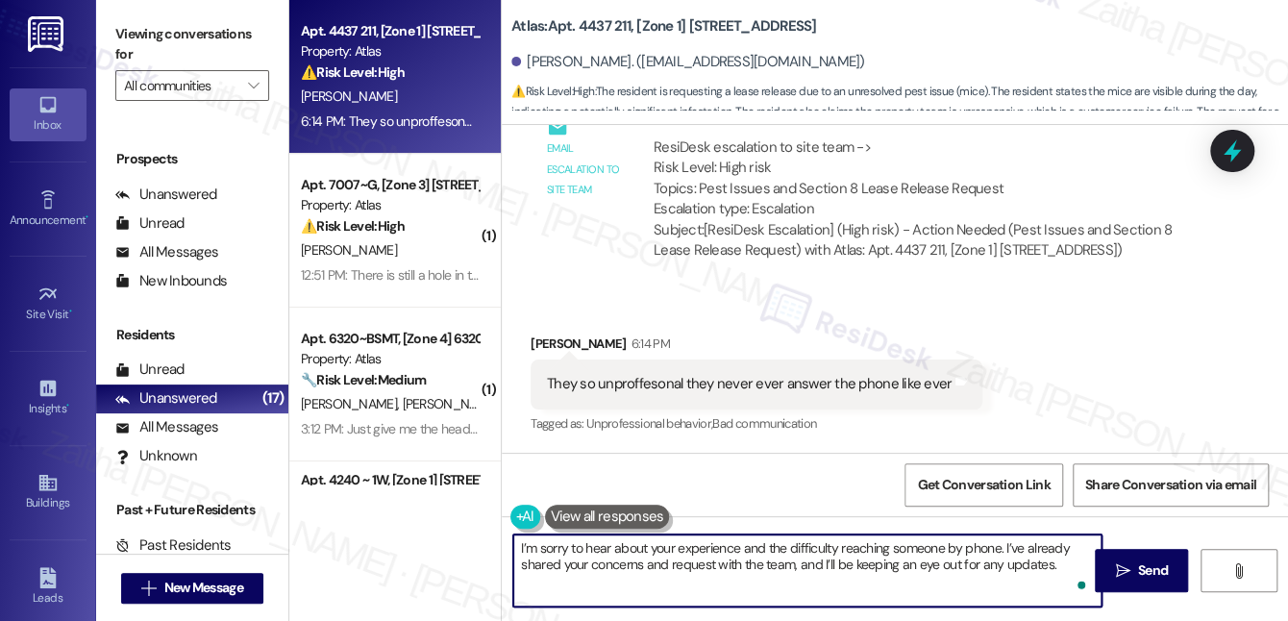
scroll to position [9734, 0]
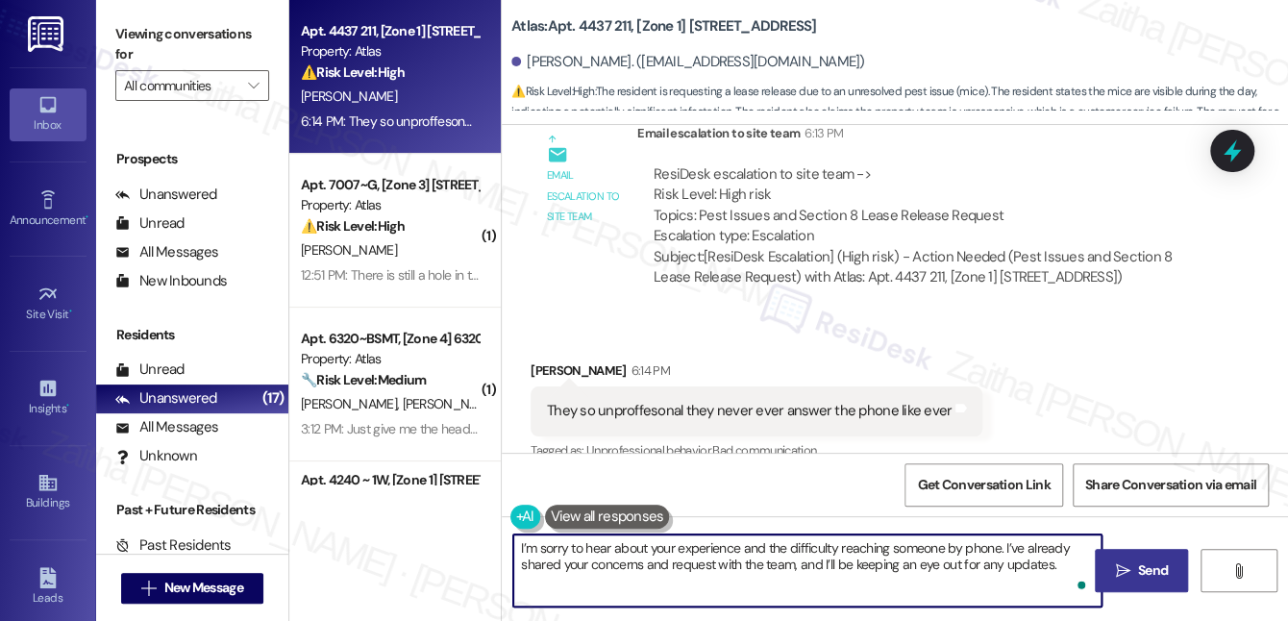
type textarea "I’m sorry to hear about your experience and the difficulty reaching someone by …"
click at [1150, 569] on span "Send" at bounding box center [1153, 570] width 30 height 20
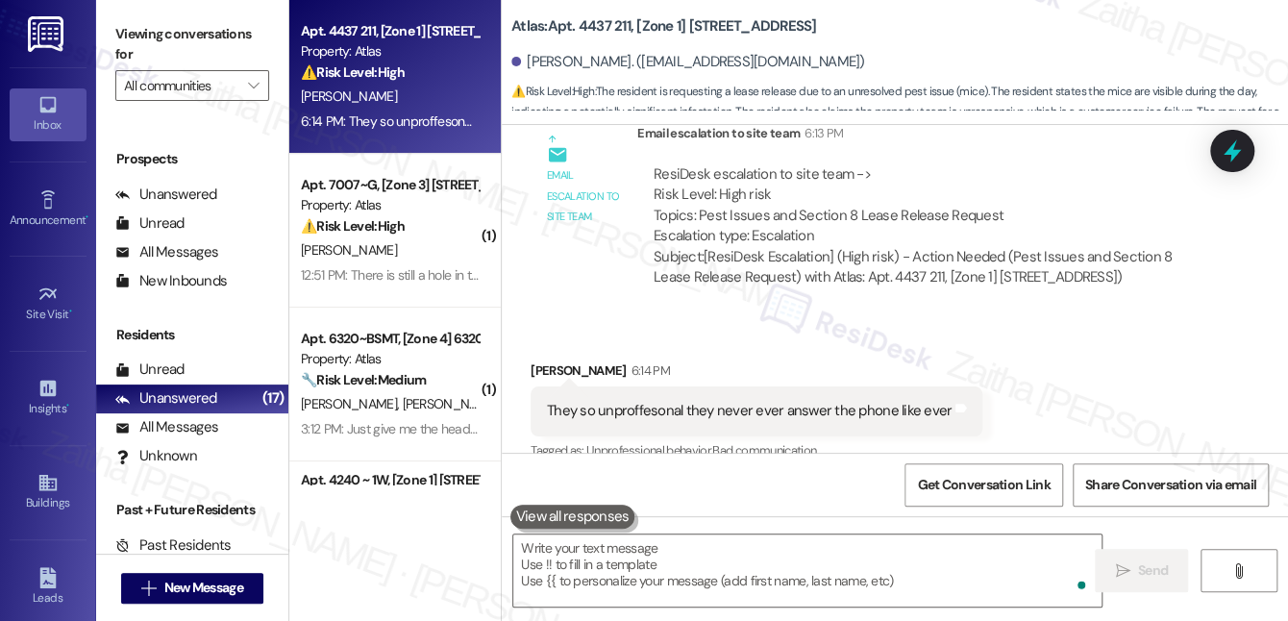
scroll to position [9820, 0]
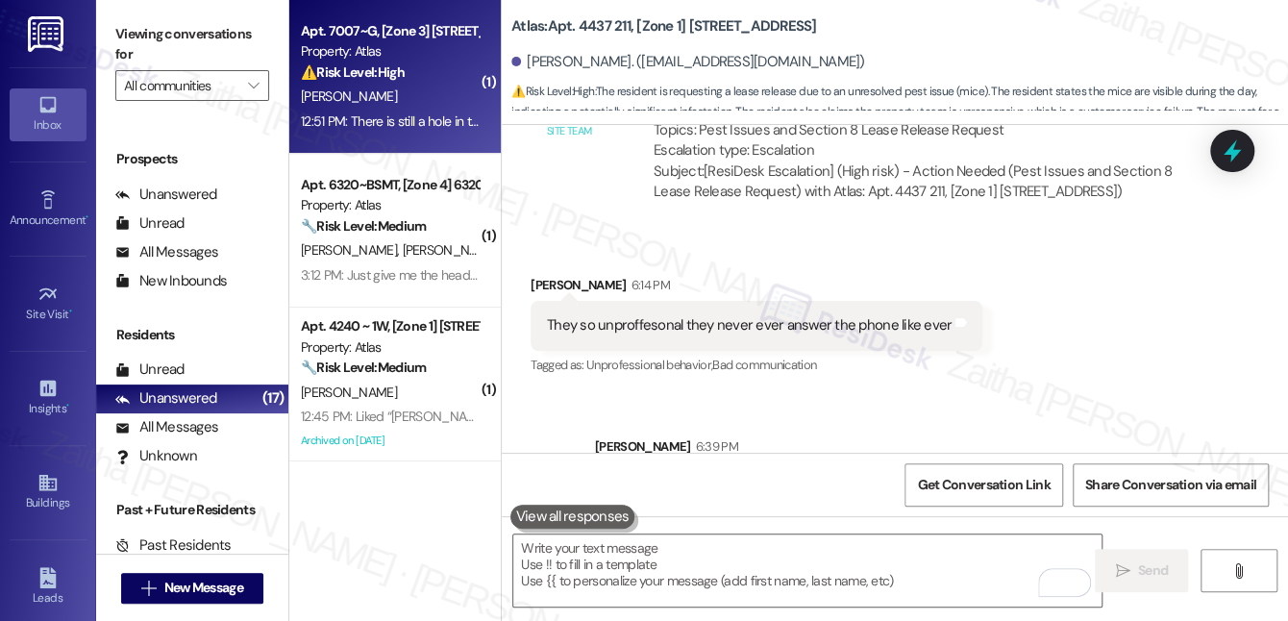
click at [445, 103] on div "L. Burkhalter" at bounding box center [390, 97] width 182 height 24
type textarea "Fetching suggested responses. Please feel free to read through the conversation…"
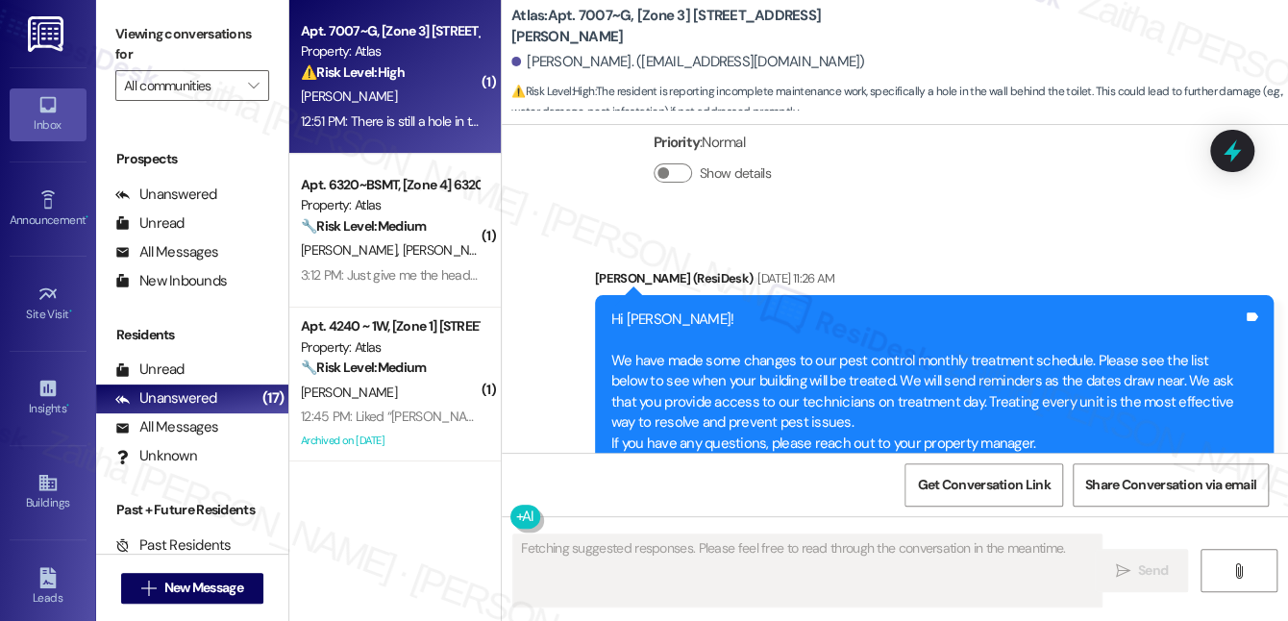
scroll to position [8273, 0]
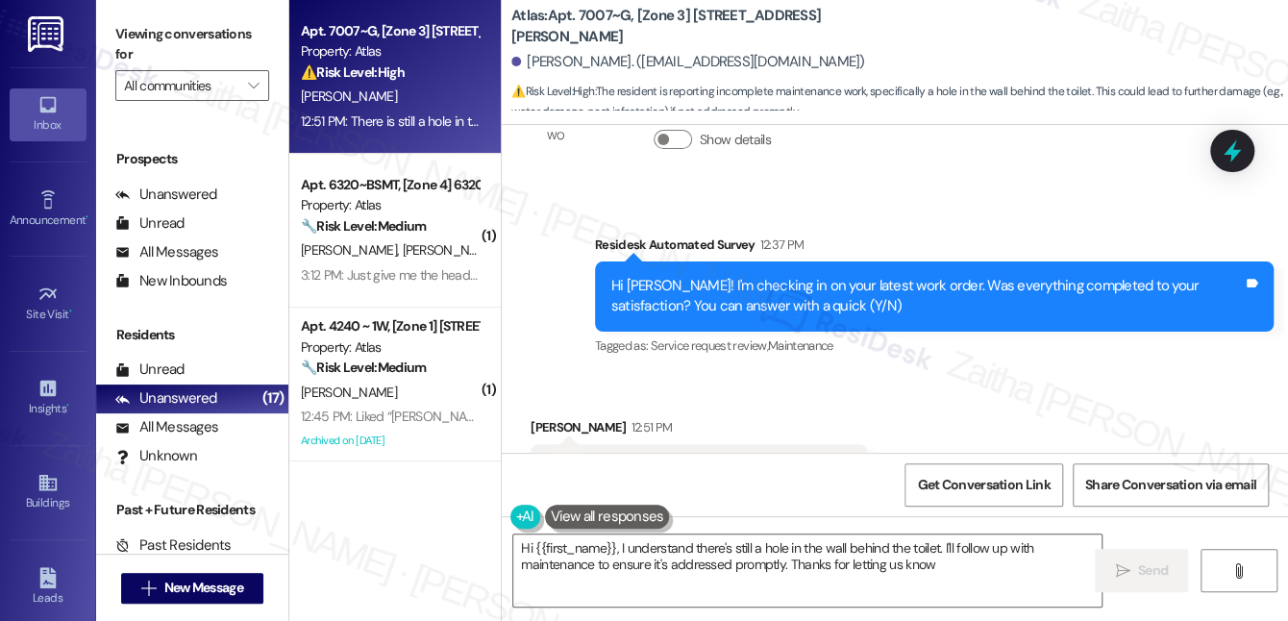
type textarea "Hi {{first_name}}, I understand there's still a hole in the wall behind the toi…"
drag, startPoint x: 525, startPoint y: 62, endPoint x: 626, endPoint y: 46, distance: 102.1
click at [626, 46] on div "Lamar Burkhalter. (lamarburkhalter1@gmail.com)" at bounding box center [899, 62] width 777 height 38
copy div "Lamar Burkhalter"
drag, startPoint x: 540, startPoint y: 390, endPoint x: 821, endPoint y: 386, distance: 280.7
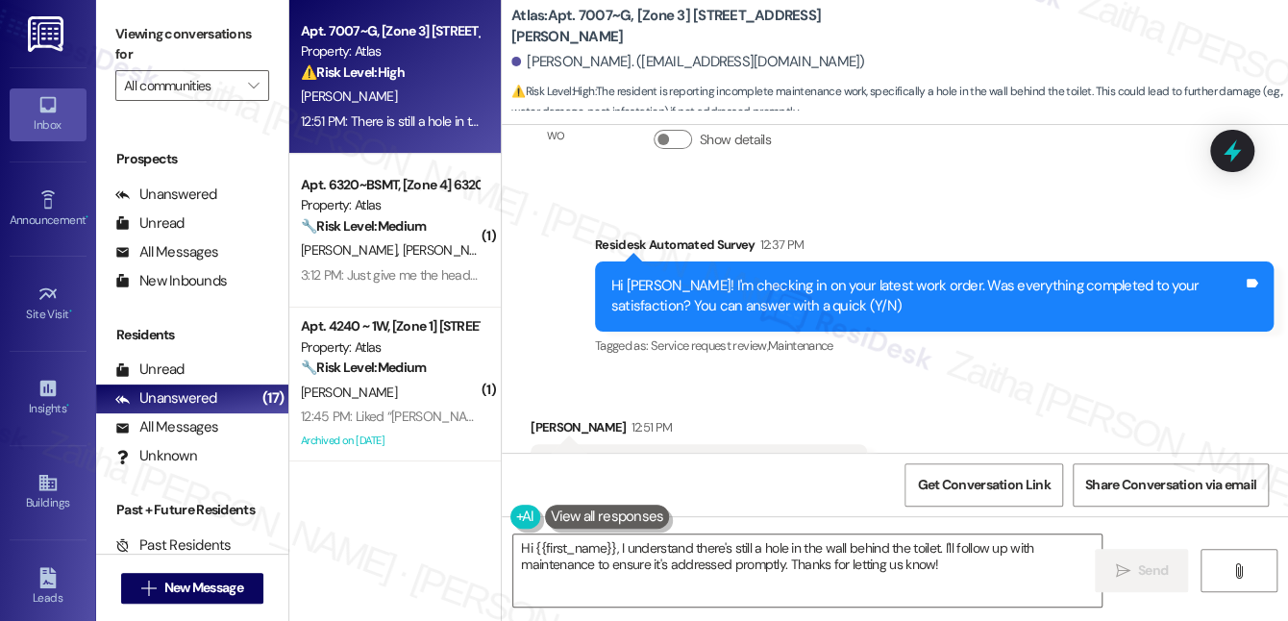
click at [821, 444] on div "There is still a hole in the wall behind the toilet Tags and notes" at bounding box center [699, 468] width 336 height 49
copy div "There is still a hole in the wall behind the toilet"
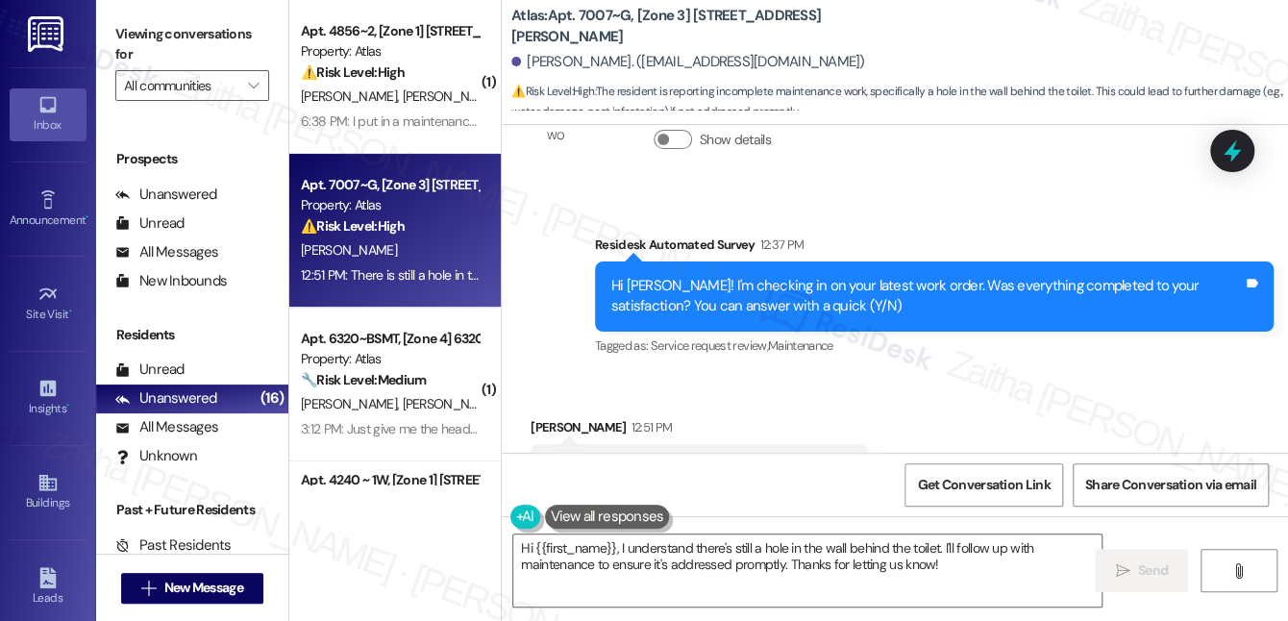
click at [1035, 374] on div "Received via SMS Lamar Burkhalter 12:51 PM There is still a hole in the wall be…" at bounding box center [895, 455] width 786 height 162
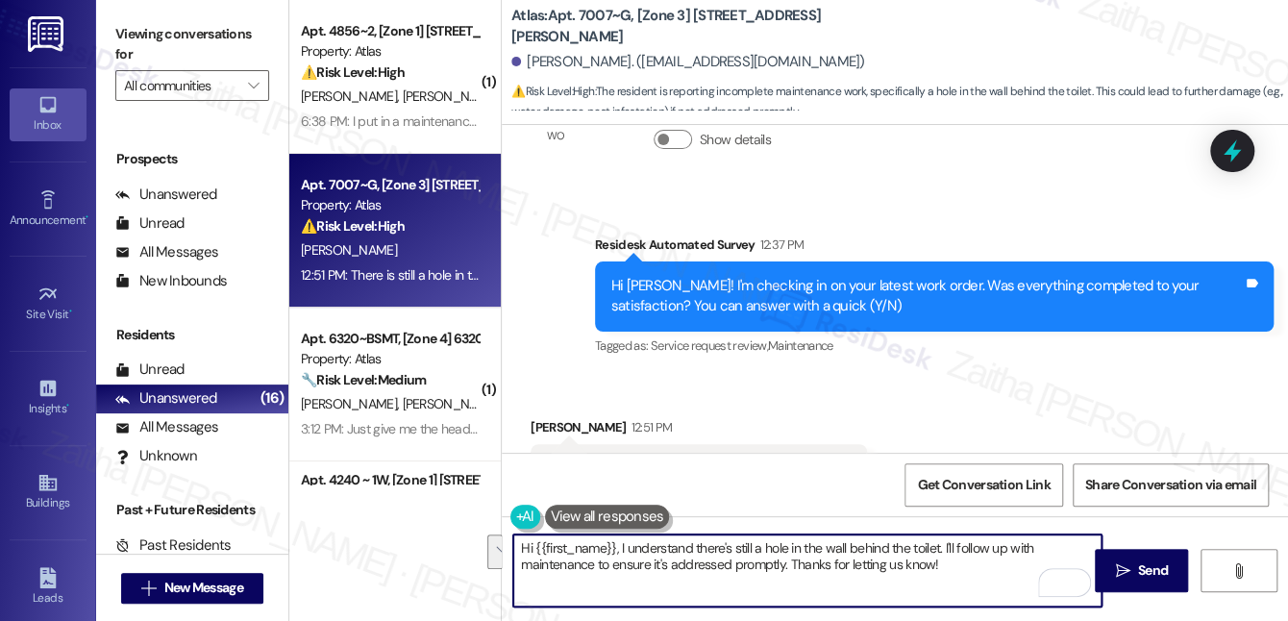
drag, startPoint x: 521, startPoint y: 546, endPoint x: 1001, endPoint y: 580, distance: 481.7
click at [1001, 580] on textarea "Hi {{first_name}}, I understand there's still a hole in the wall behind the toi…" at bounding box center [807, 570] width 588 height 72
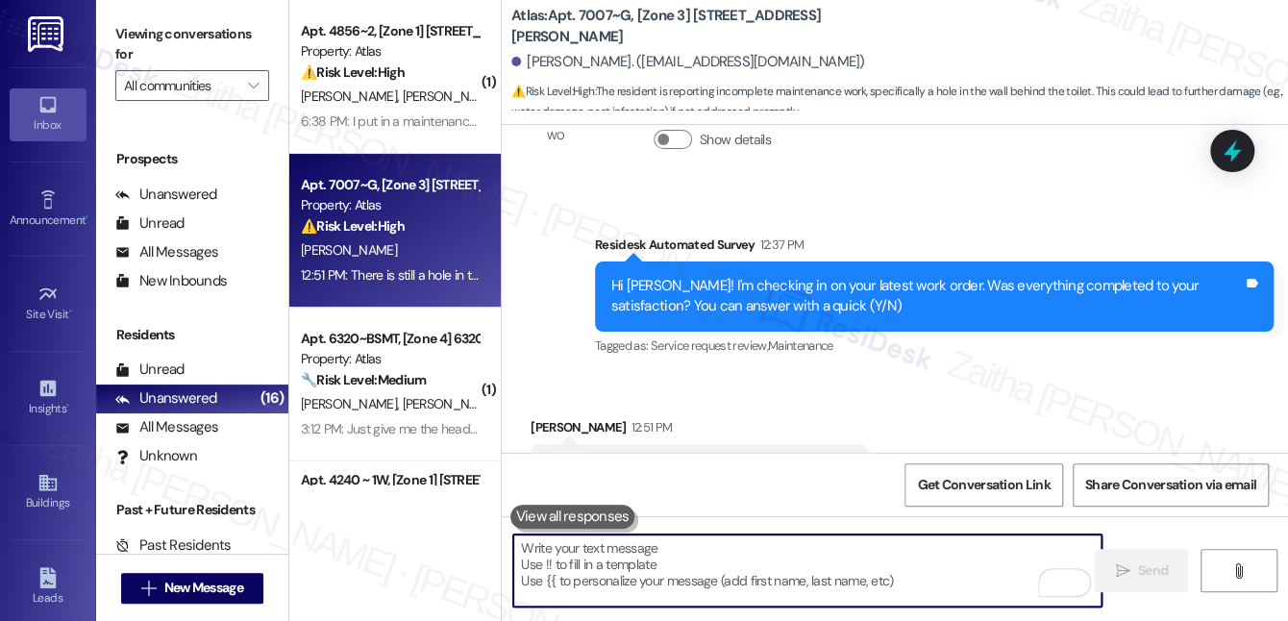
paste textarea "I understand there is still a hole in the wall behind the toilet. I checked the…"
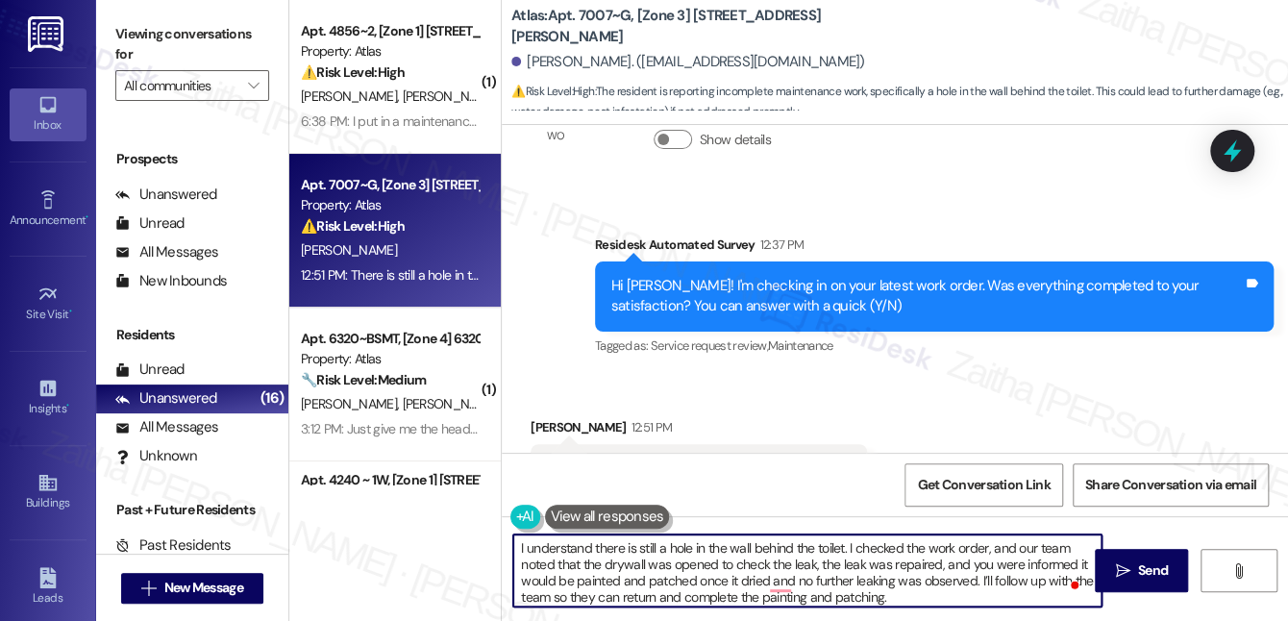
click at [544, 417] on div "Lamar Burkhalter 12:51 PM" at bounding box center [699, 430] width 336 height 27
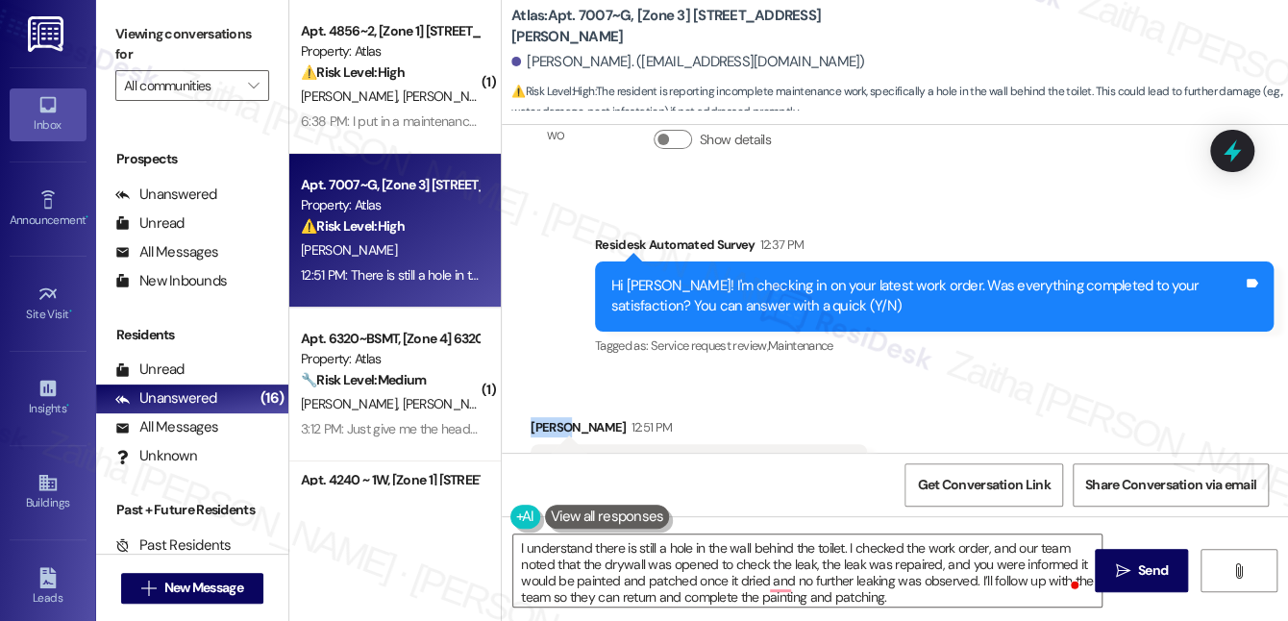
click at [544, 417] on div "Lamar Burkhalter 12:51 PM" at bounding box center [699, 430] width 336 height 27
copy div "Lamar"
click at [841, 546] on textarea "I understand there is still a hole in the wall behind the toilet. I checked the…" at bounding box center [807, 570] width 588 height 72
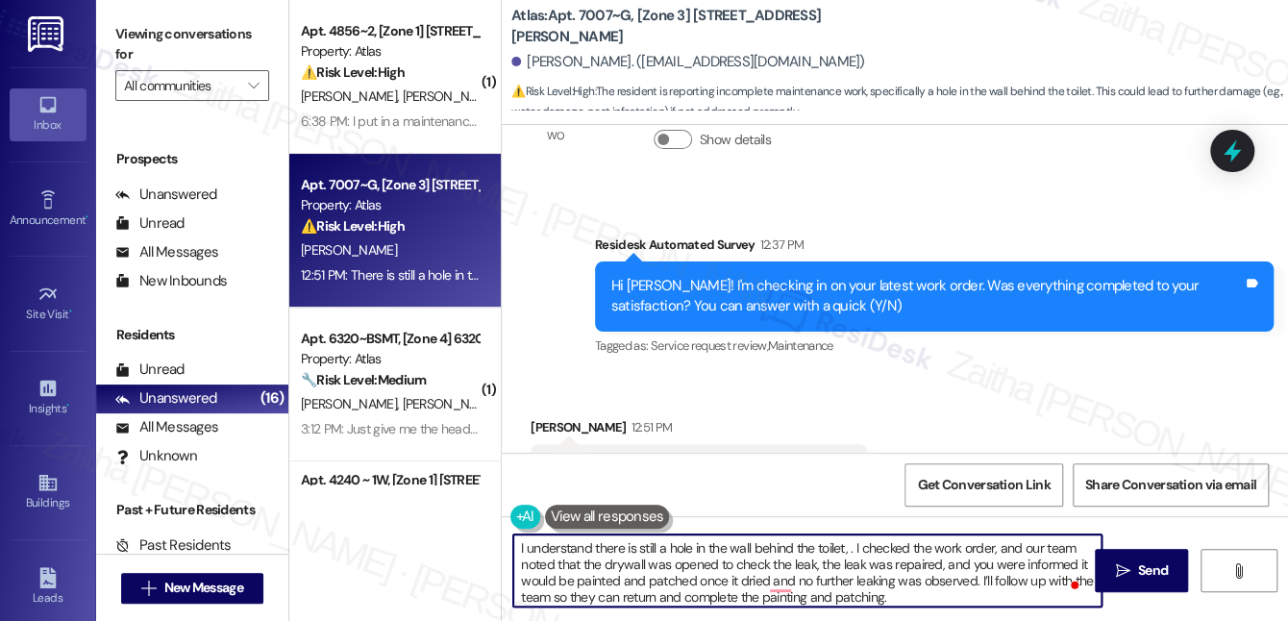
paste textarea "Lamar"
click at [517, 546] on textarea "I understand there is still a hole in the wall behind the toilet. I checked the…" at bounding box center [807, 570] width 588 height 72
paste textarea "Lamar"
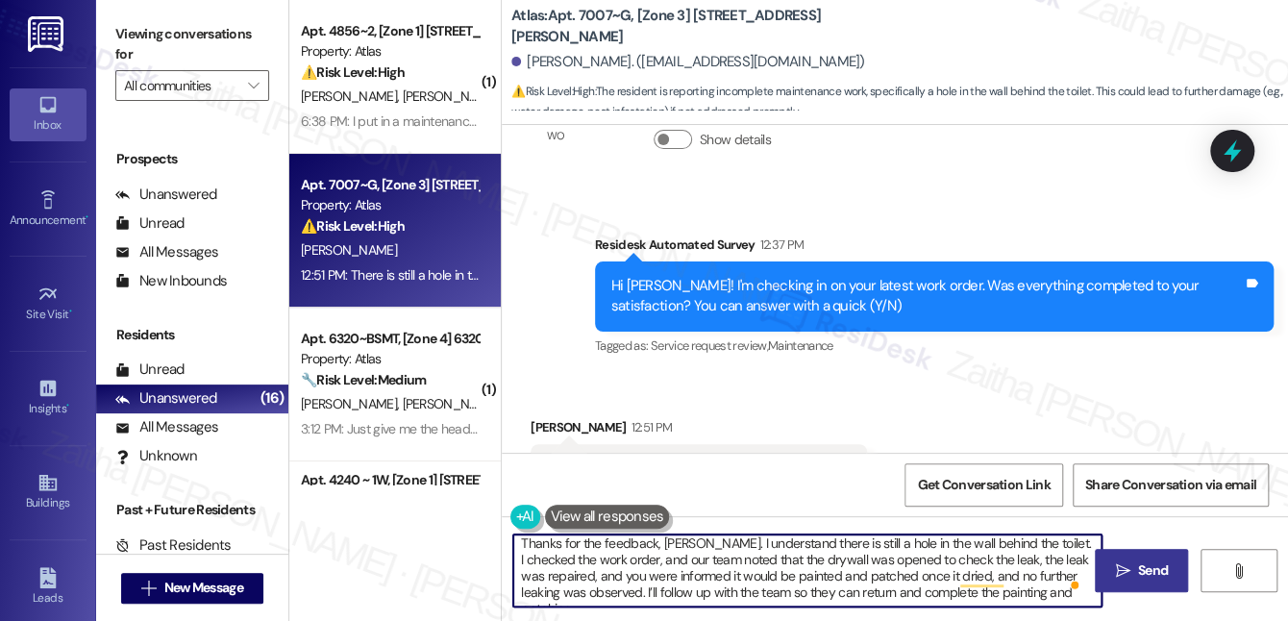
type textarea "Thanks for the feedback, Lamar. I understand there is still a hole in the wall …"
click at [1155, 572] on span "Send" at bounding box center [1153, 570] width 30 height 20
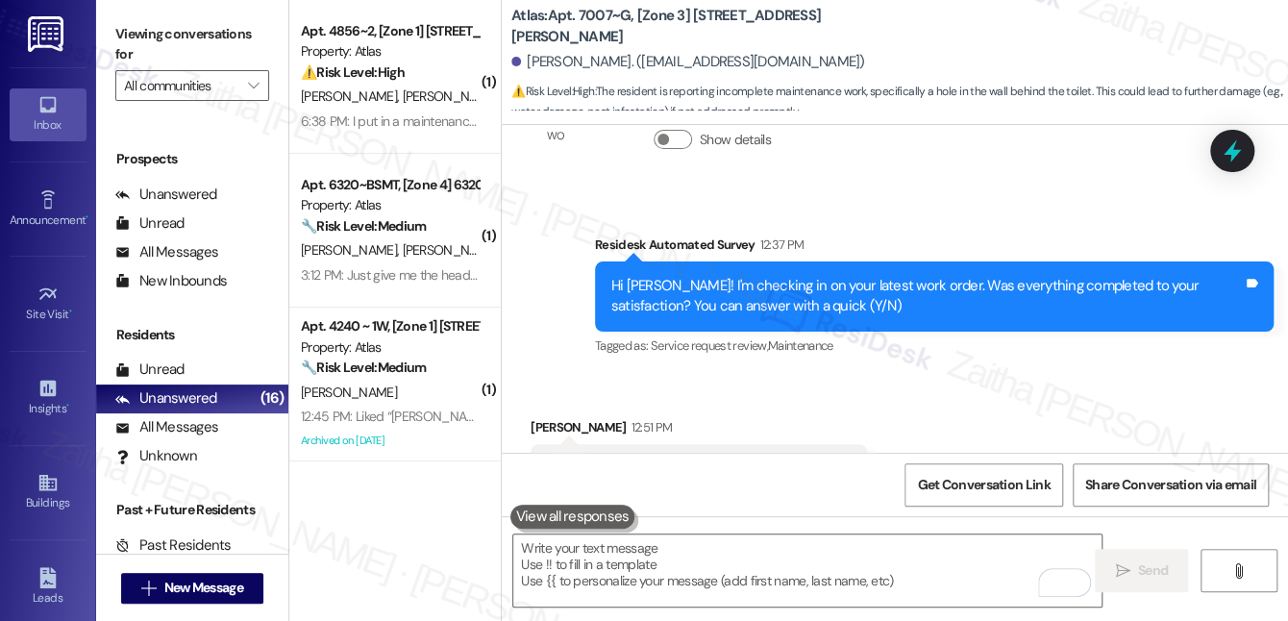
scroll to position [8273, 0]
click at [1246, 153] on icon at bounding box center [1232, 151] width 33 height 33
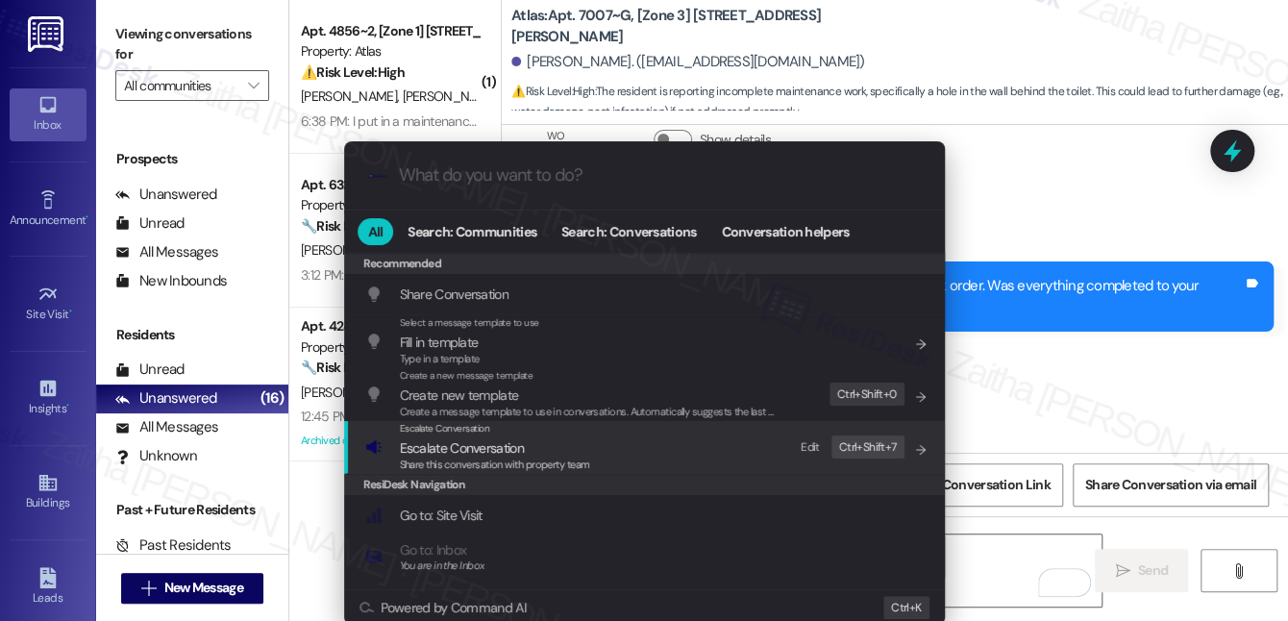
click at [435, 452] on span "Escalate Conversation" at bounding box center [462, 447] width 124 height 17
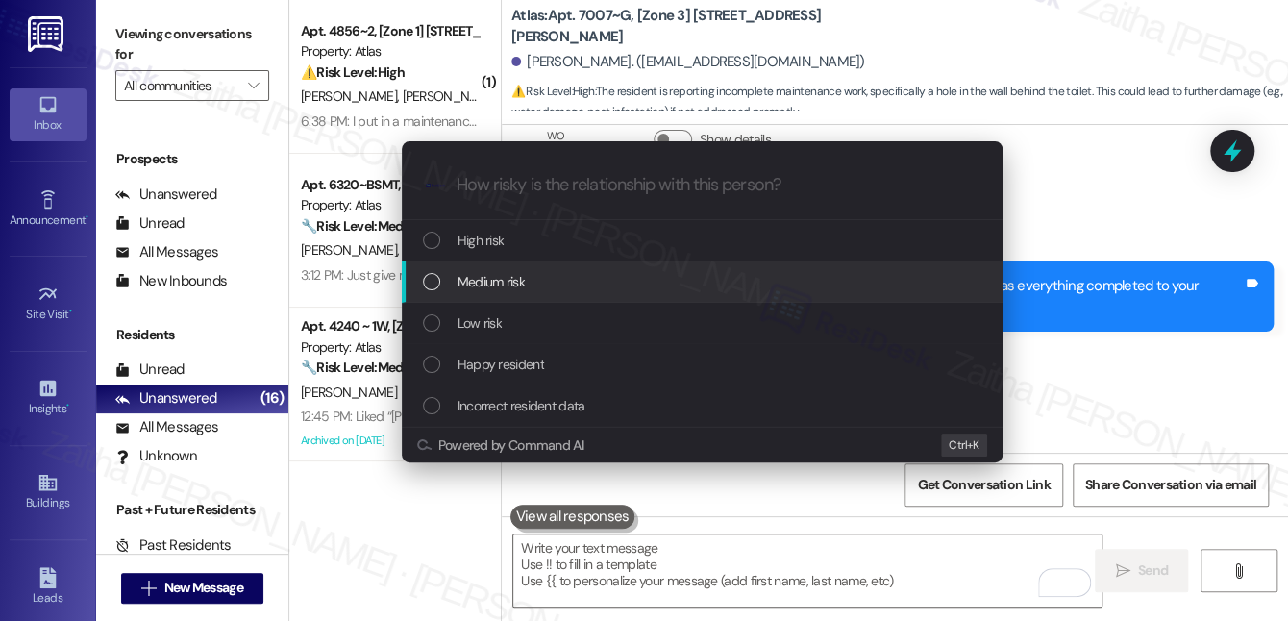
click at [519, 289] on span "Medium risk" at bounding box center [490, 281] width 67 height 21
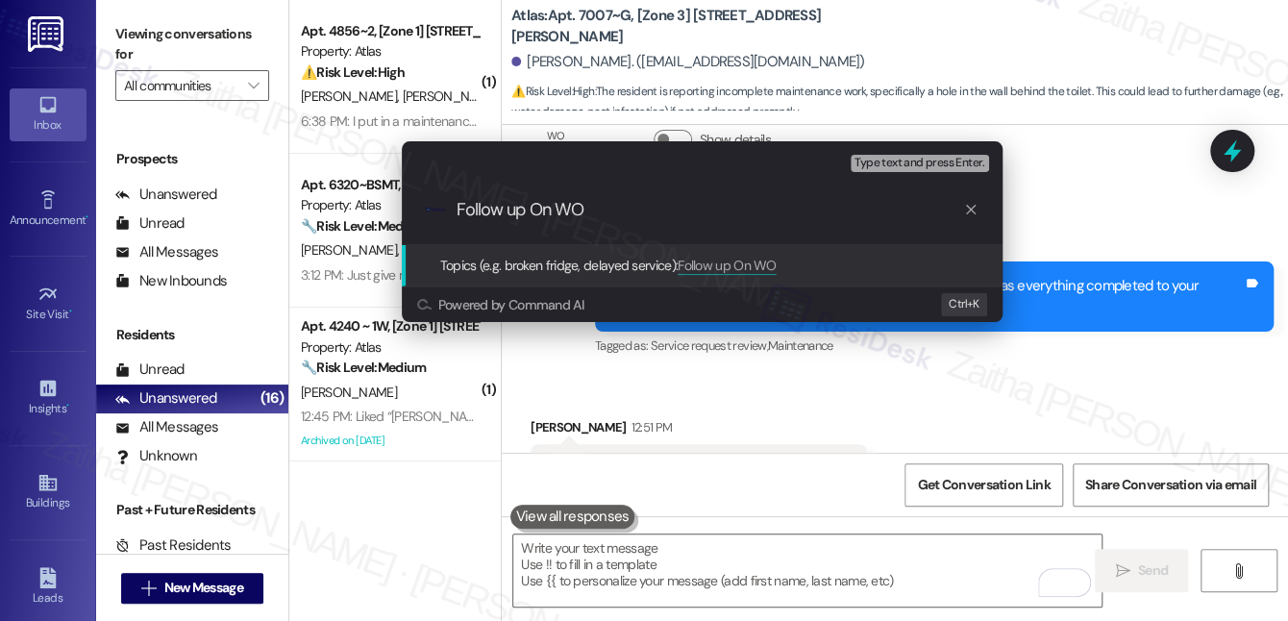
paste input "#168390"
paste input ": Unfinished Drywall Repair Behind Toilet"
click at [679, 210] on input "Follow up On WO #168390 - : Unfinished Drywall Repair Behind Toilet" at bounding box center [710, 210] width 506 height 20
type input "Follow up On WO #168390 - Unfinished Drywall Repair Behind Toilet"
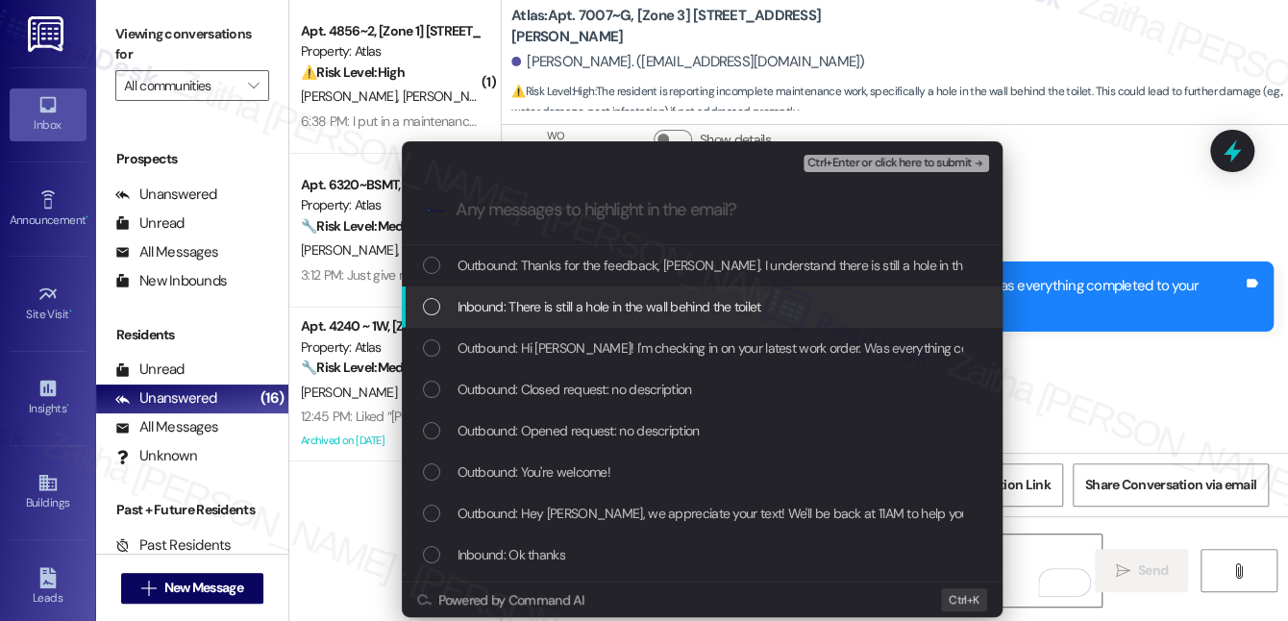
click at [574, 295] on div "Inbound: There is still a hole in the wall behind the toilet" at bounding box center [702, 306] width 601 height 41
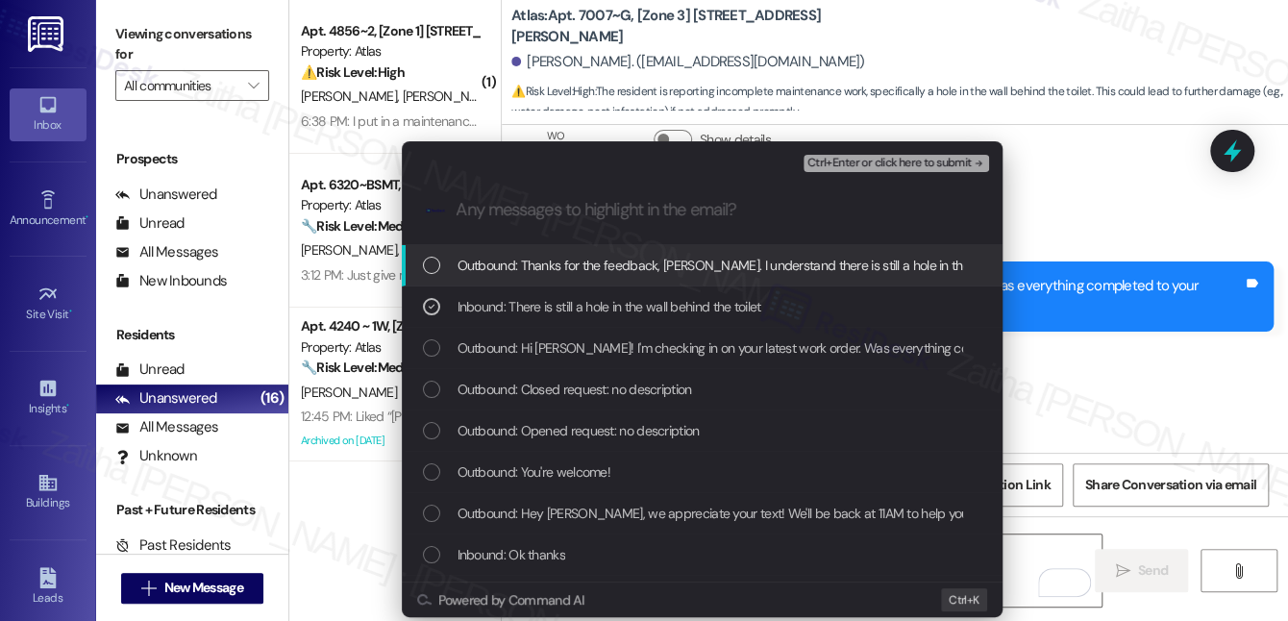
click at [884, 161] on span "Ctrl+Enter or click here to submit" at bounding box center [889, 163] width 164 height 13
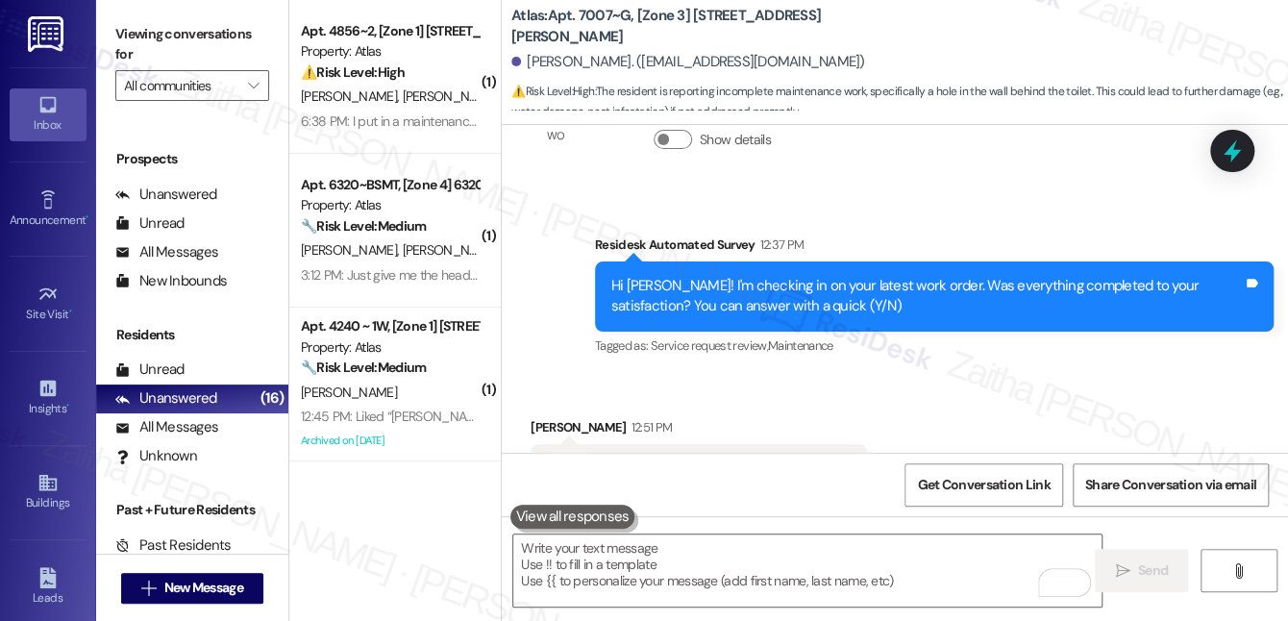
scroll to position [8469, 0]
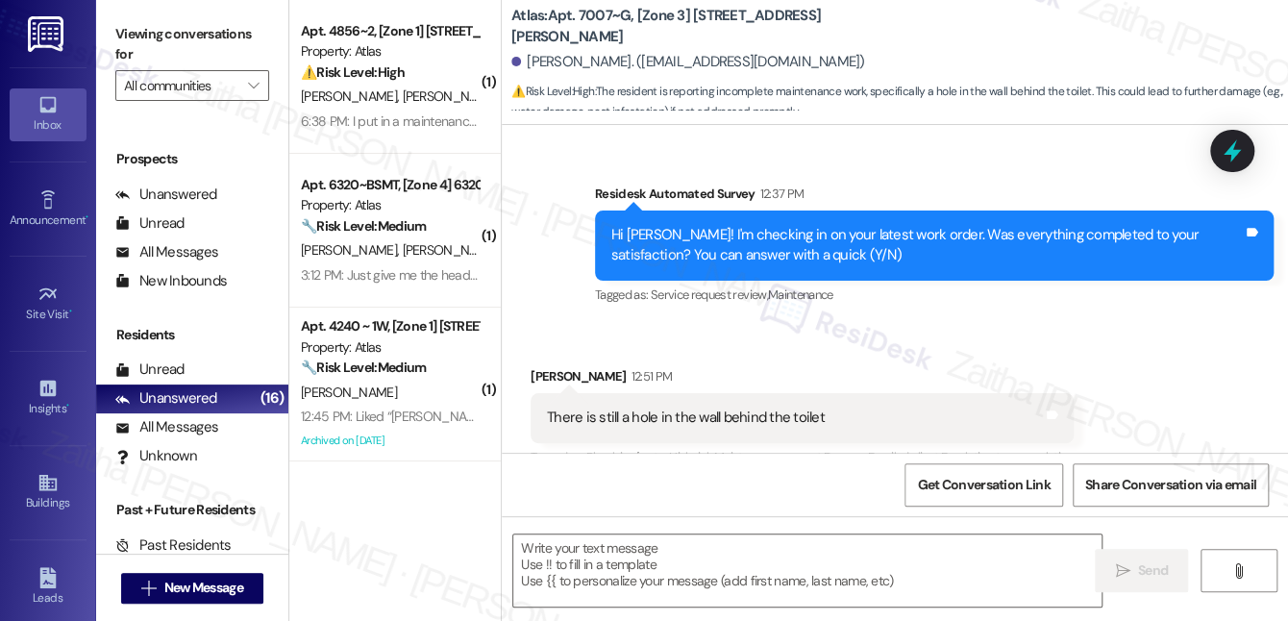
type textarea "Fetching suggested responses. Please feel free to read through the conversation…"
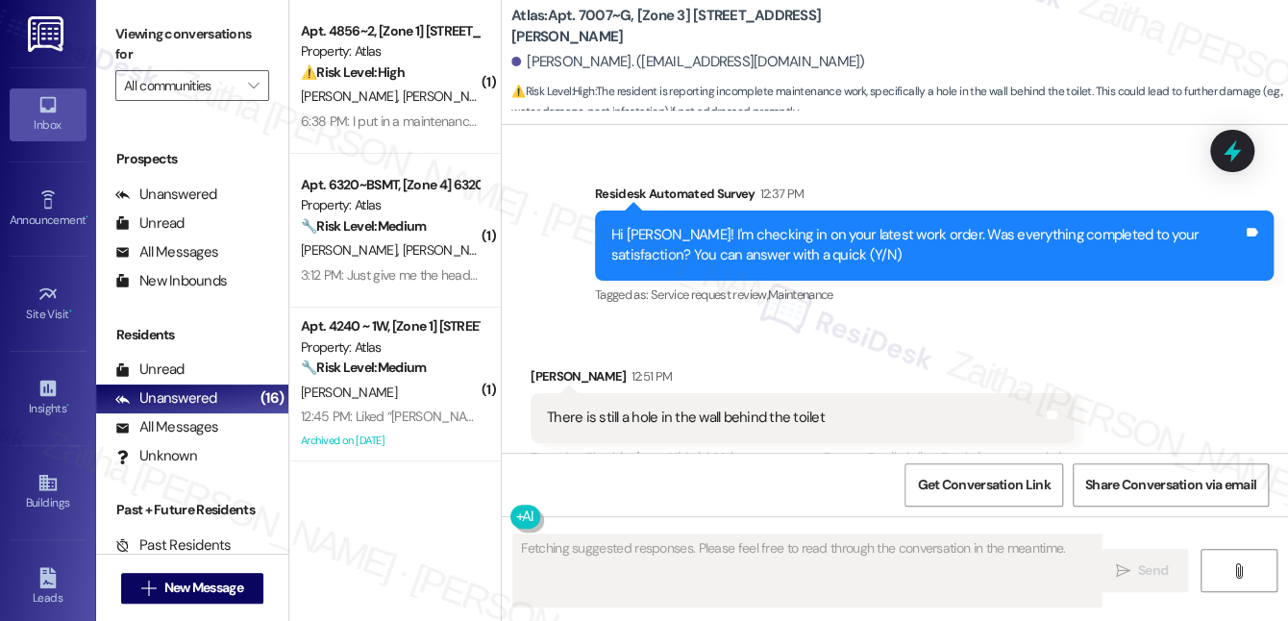
scroll to position [8273, 0]
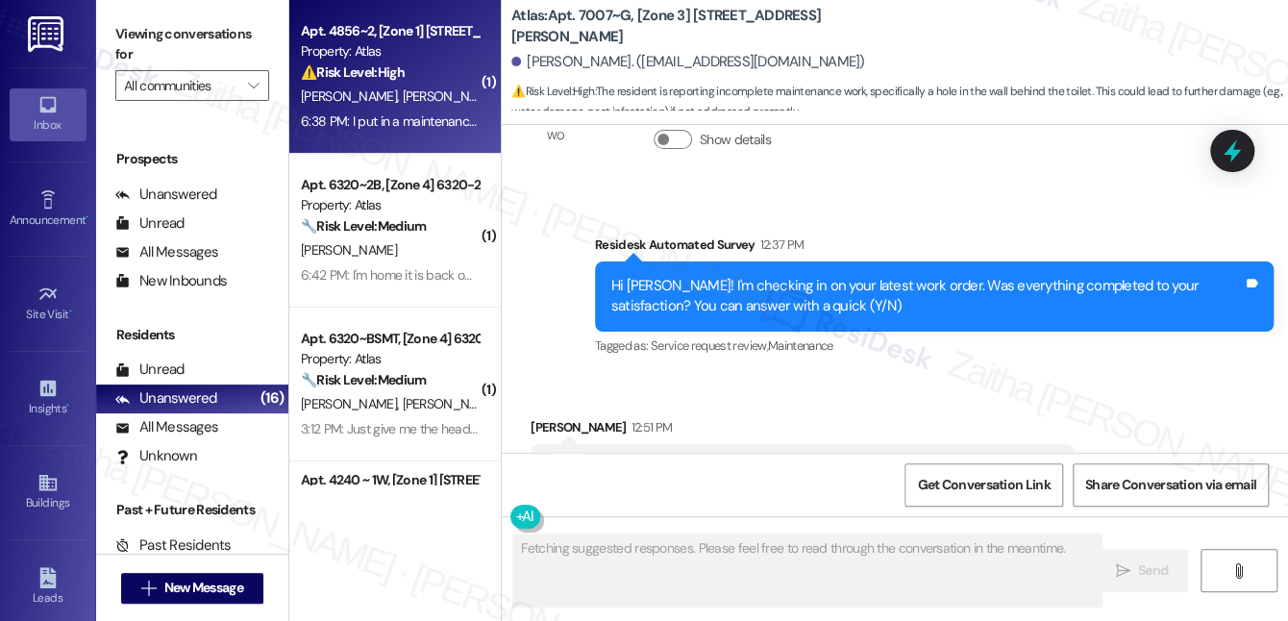
click at [412, 66] on div "⚠️ Risk Level: High The resident reports a rodent infestation and a lack of res…" at bounding box center [390, 72] width 178 height 20
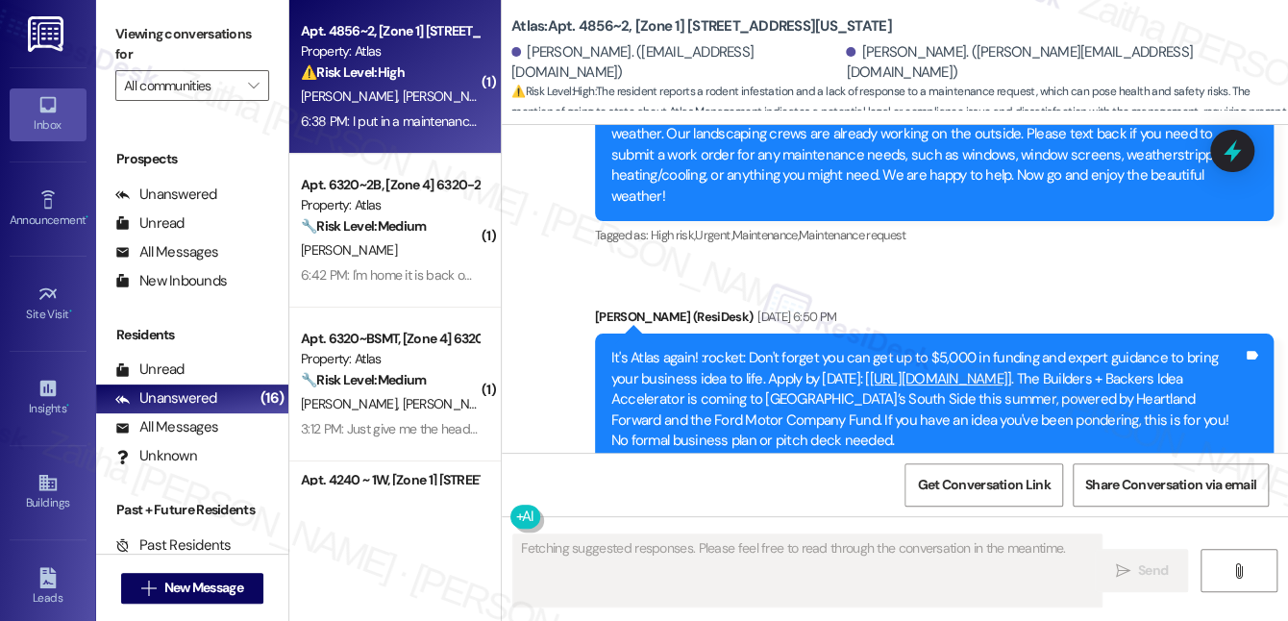
scroll to position [25641, 0]
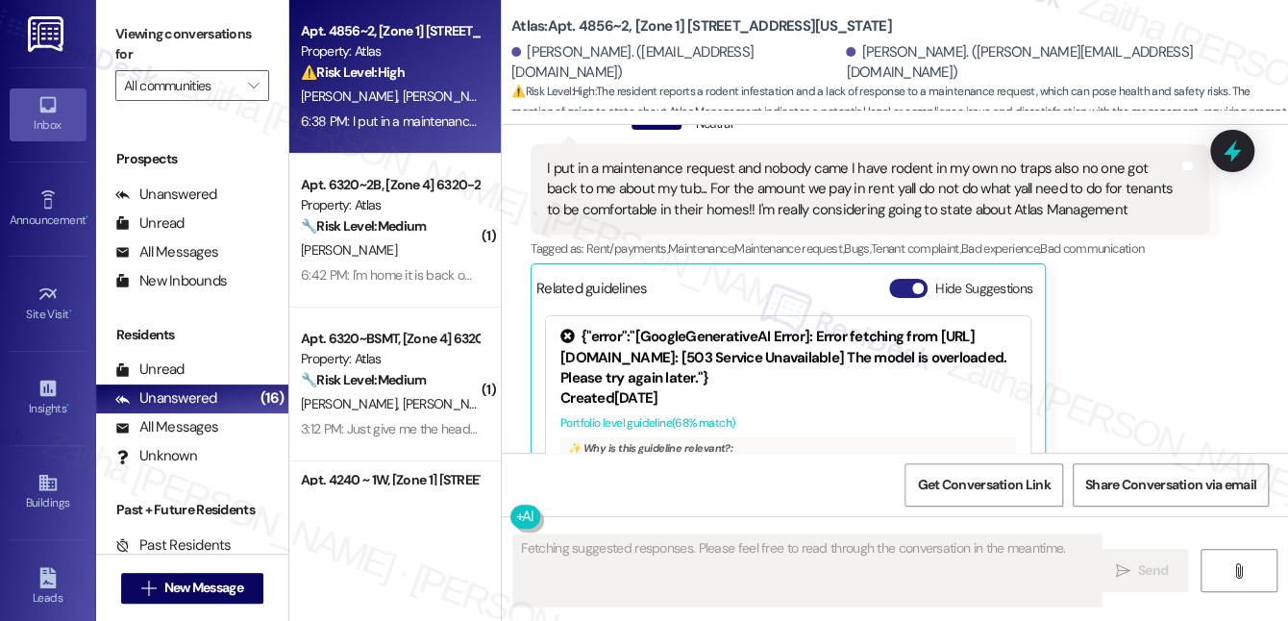
click at [912, 279] on button "Hide Suggestions" at bounding box center [908, 288] width 38 height 19
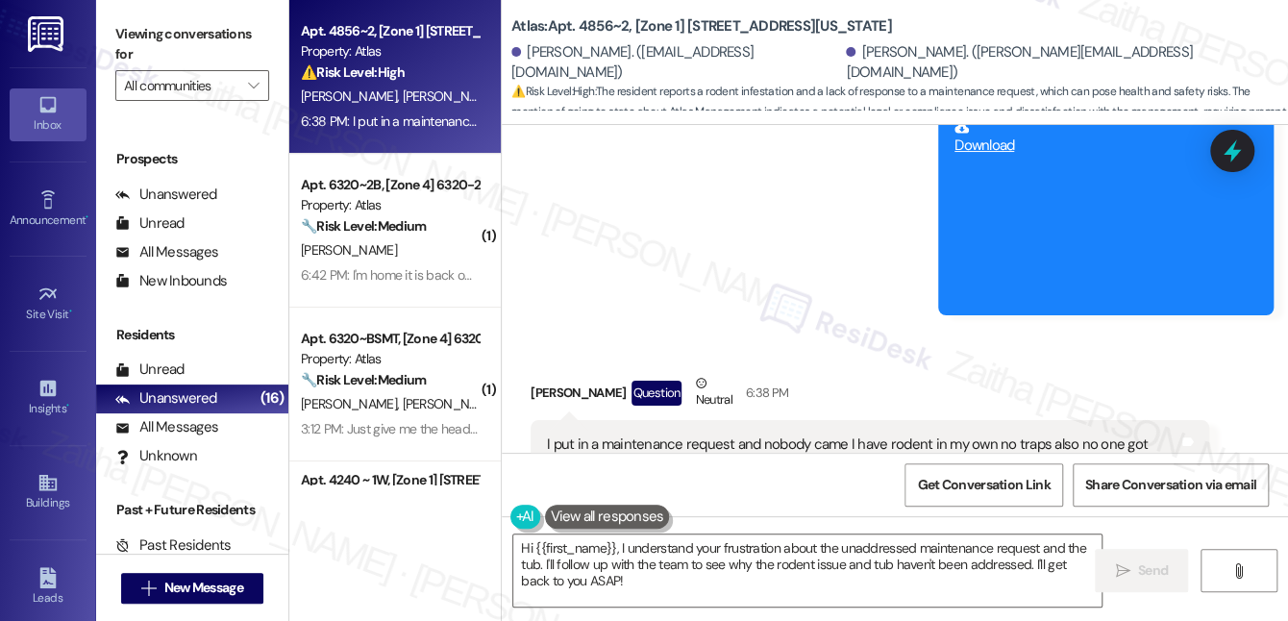
scroll to position [25392, 0]
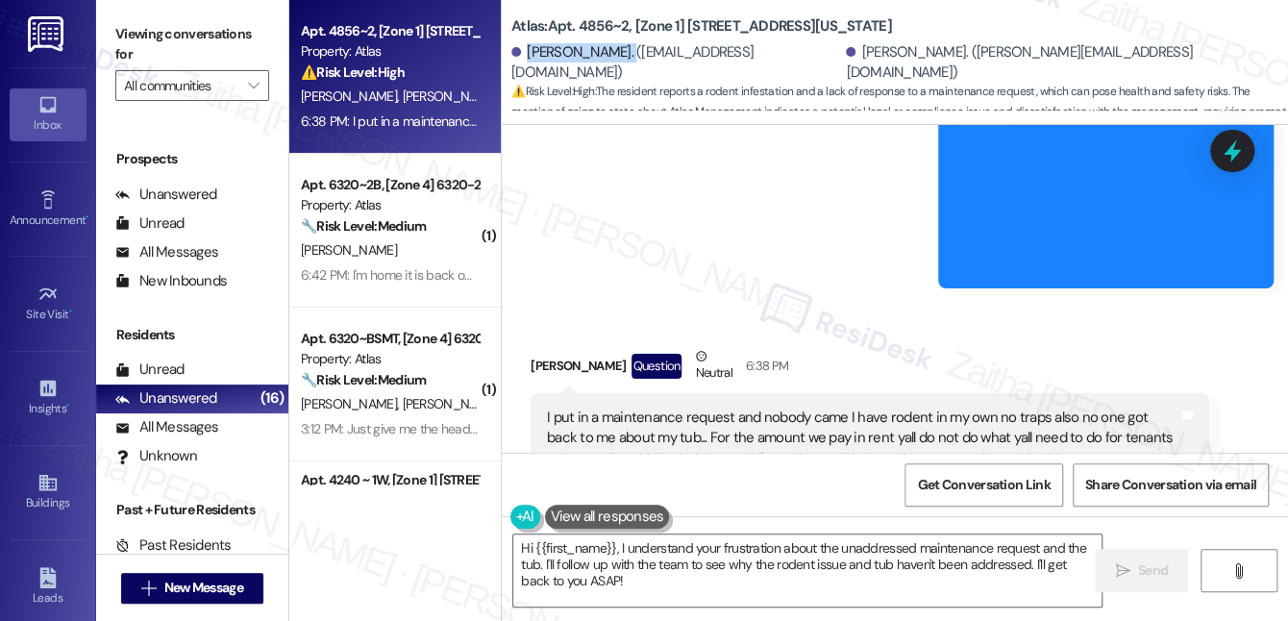
drag, startPoint x: 524, startPoint y: 64, endPoint x: 620, endPoint y: 54, distance: 96.7
click at [620, 54] on div "Caprice Birgans. (ricobirgans@icloud.com)" at bounding box center [676, 62] width 330 height 41
copy div "Caprice Birgans"
click at [840, 303] on div "Received via SMS Nika Bournes Question Neutral 6:38 PM I put in a maintenance r…" at bounding box center [895, 439] width 786 height 273
click at [538, 346] on div "Nika Bournes Question Neutral 6:38 PM" at bounding box center [870, 369] width 679 height 47
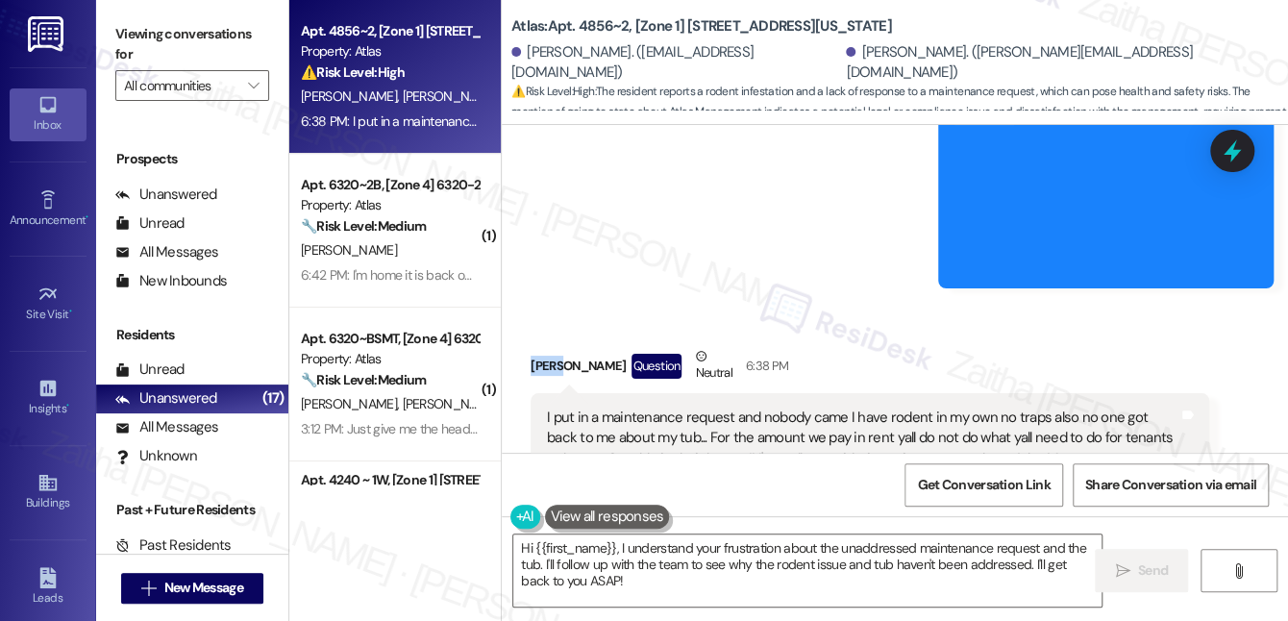
click at [538, 346] on div "Nika Bournes Question Neutral 6:38 PM" at bounding box center [870, 369] width 679 height 47
copy div "Nika"
click at [594, 529] on button at bounding box center [607, 517] width 125 height 24
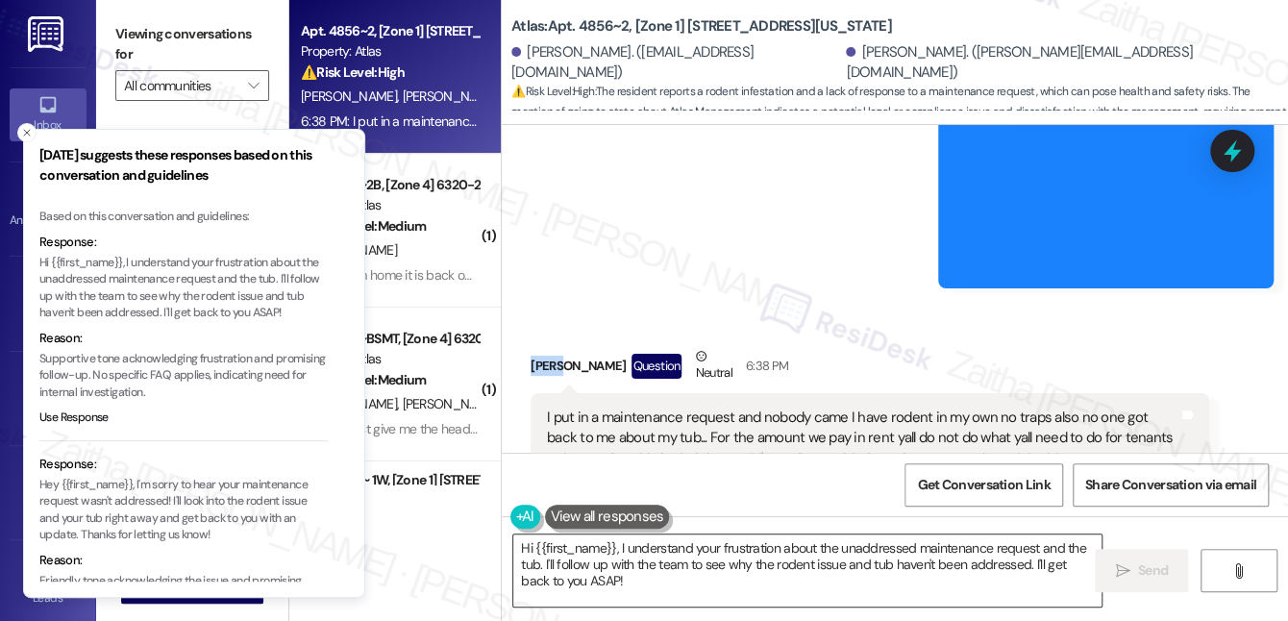
click at [592, 551] on textarea "Hi {{first_name}}, I understand your frustration about the unaddressed maintena…" at bounding box center [807, 570] width 588 height 72
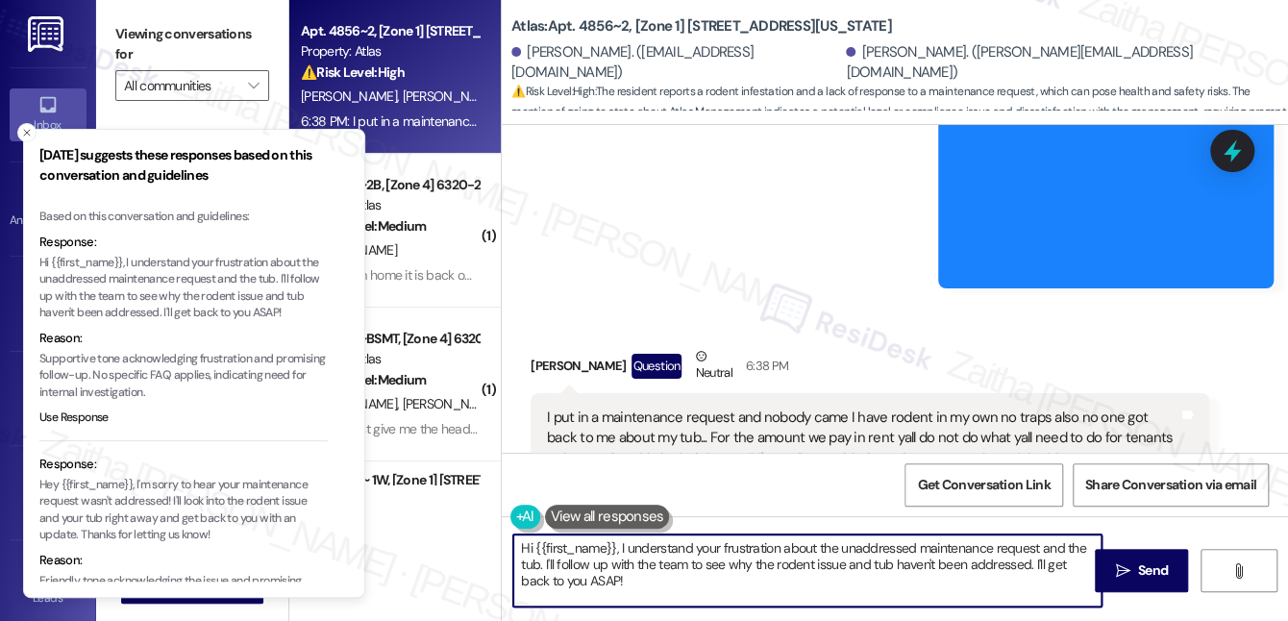
click at [592, 551] on textarea "Hi {{first_name}}, I understand your frustration about the unaddressed maintena…" at bounding box center [807, 570] width 588 height 72
click at [25, 135] on icon "Close toast" at bounding box center [27, 133] width 12 height 12
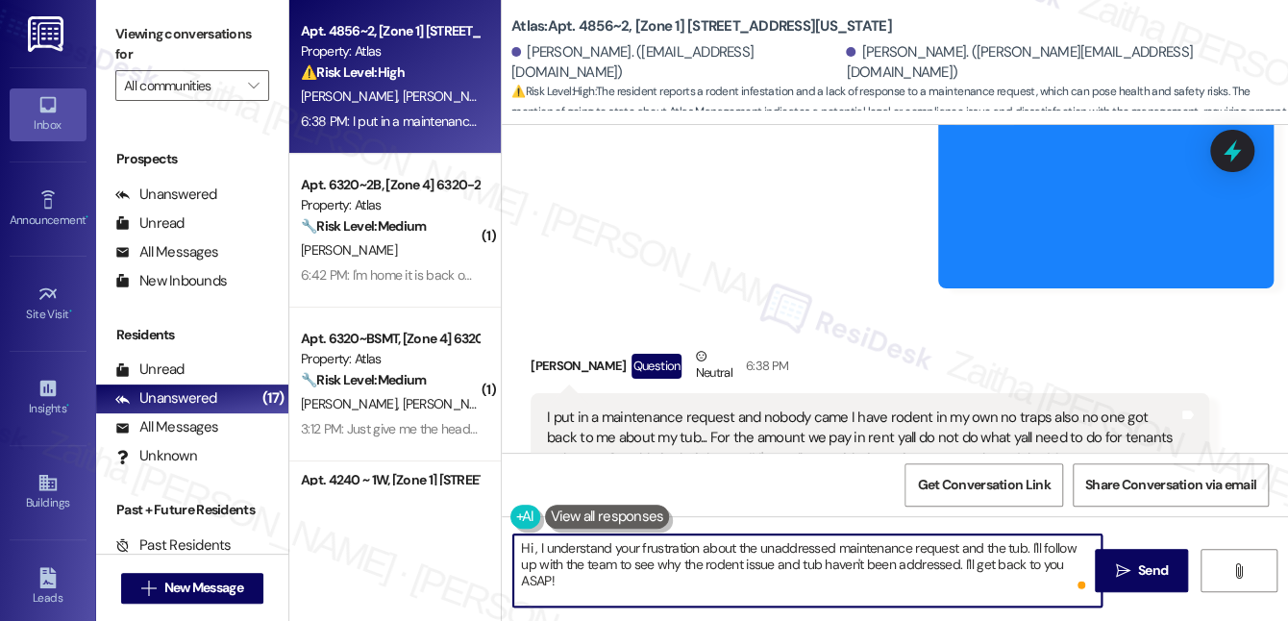
paste textarea "Nika"
drag, startPoint x: 999, startPoint y: 564, endPoint x: 1007, endPoint y: 580, distance: 17.6
click at [1007, 580] on textarea "Hi Nika, I understand your frustration about the unaddressed maintenance reques…" at bounding box center [807, 570] width 588 height 72
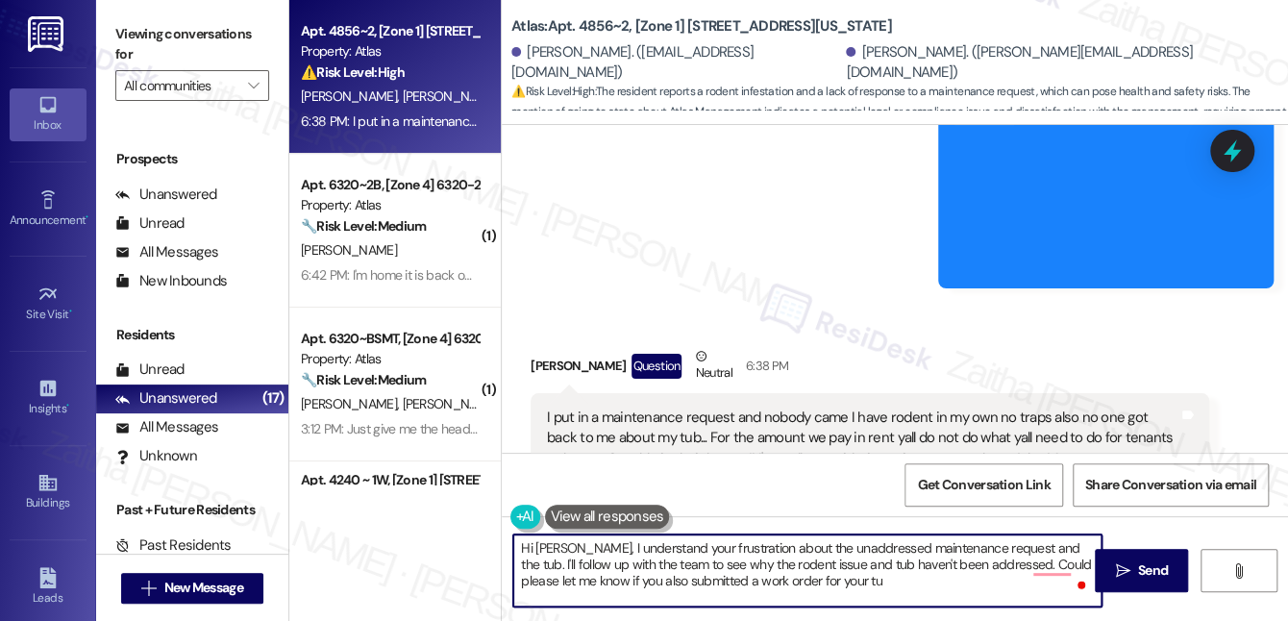
type textarea "Hi Nika, I understand your frustration about the unaddressed maintenance reques…"
drag, startPoint x: 517, startPoint y: 548, endPoint x: 874, endPoint y: 583, distance: 358.3
click at [874, 583] on textarea "Hi Nika, I understand your frustration about the unaddressed maintenance reques…" at bounding box center [807, 570] width 588 height 72
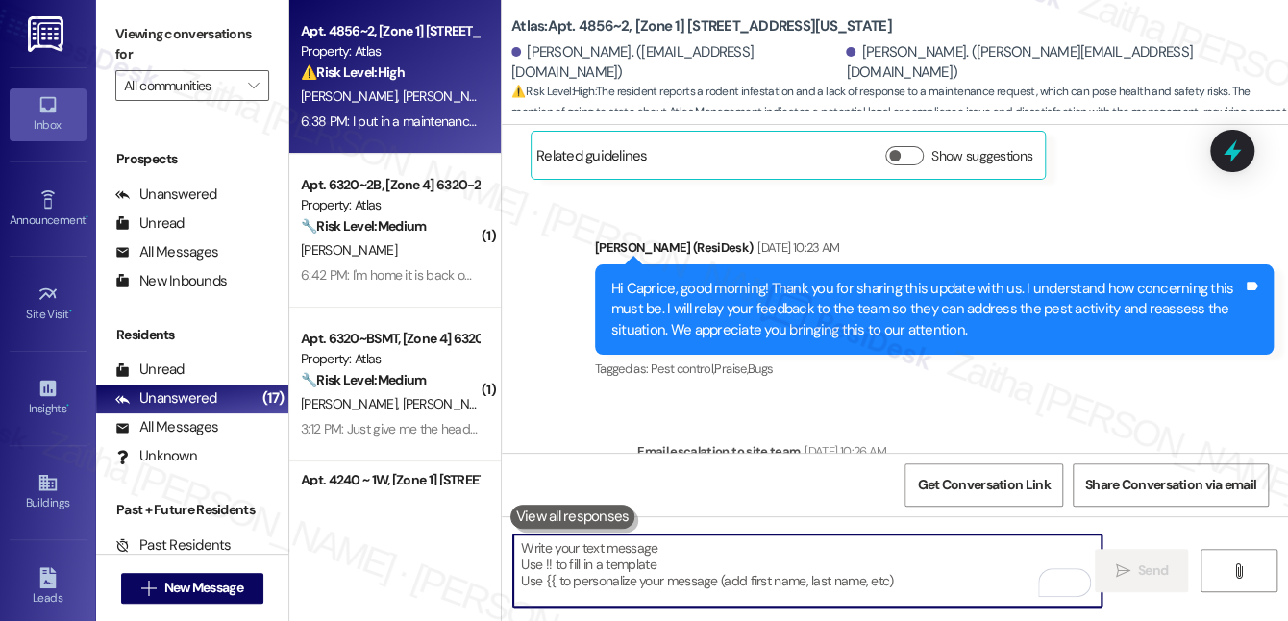
scroll to position [24431, 0]
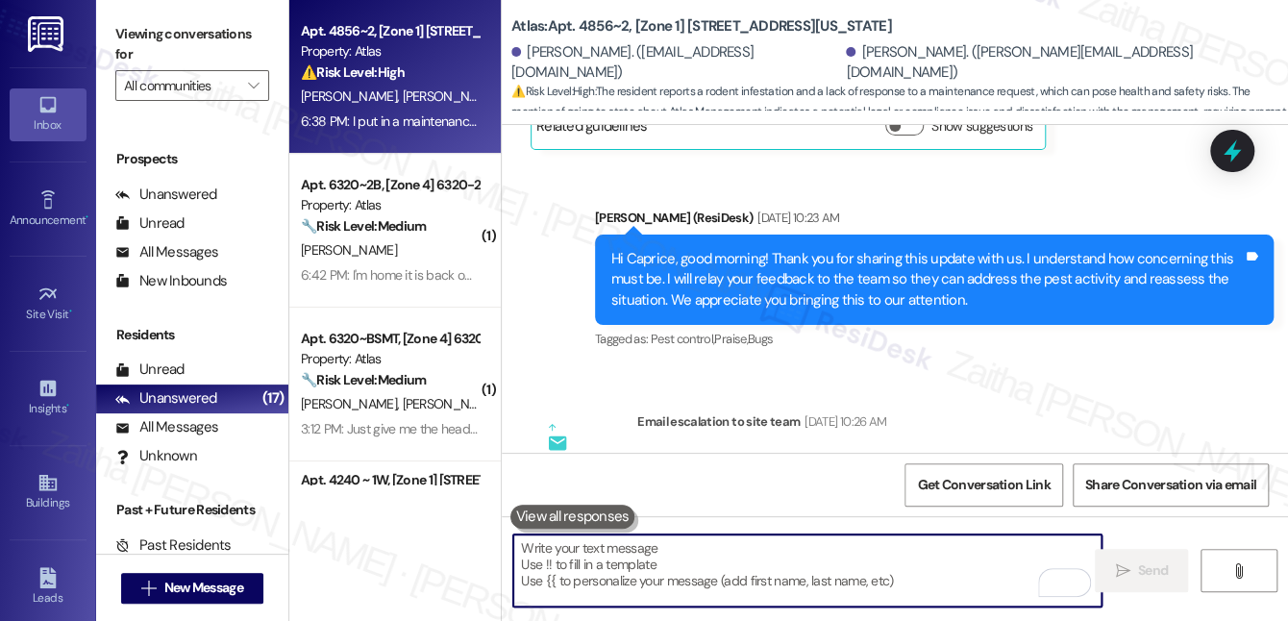
paste textarea "Hi Nika, thank you for reaching out. I’m really sorry you’ve been dealing with …"
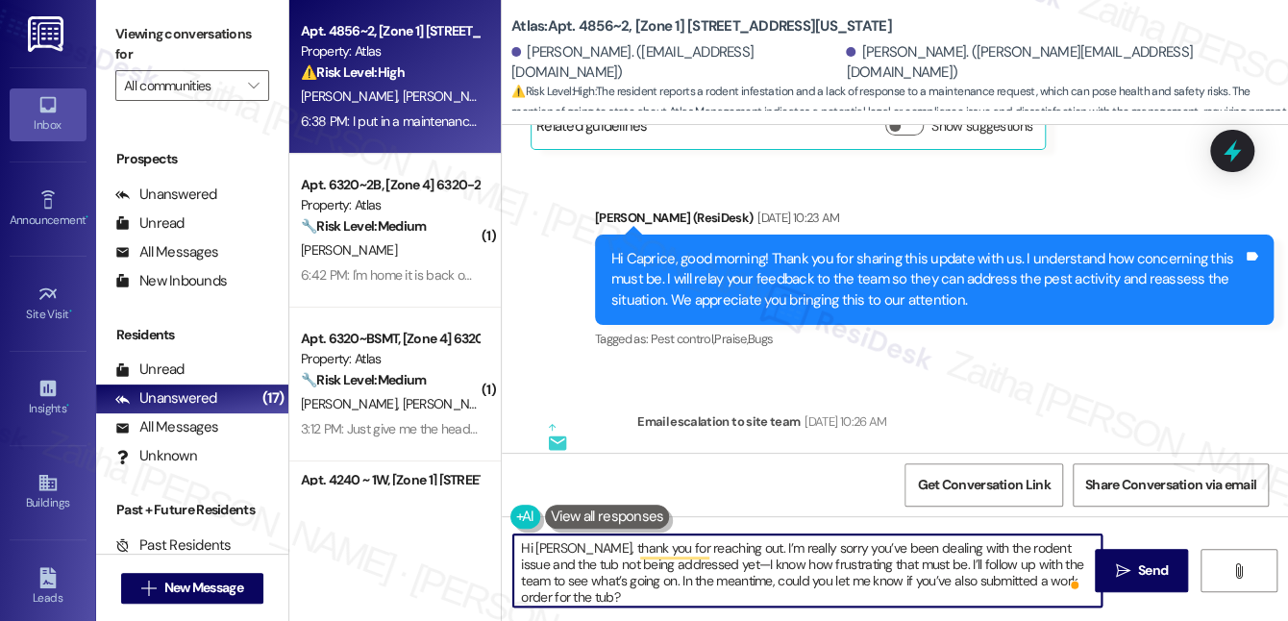
click at [686, 569] on textarea "Hi Nika, thank you for reaching out. I’m really sorry you’ve been dealing with …" at bounding box center [807, 570] width 588 height 72
type textarea "Hi Nika, thank you for reaching out. I’m really sorry you’ve been dealing with …"
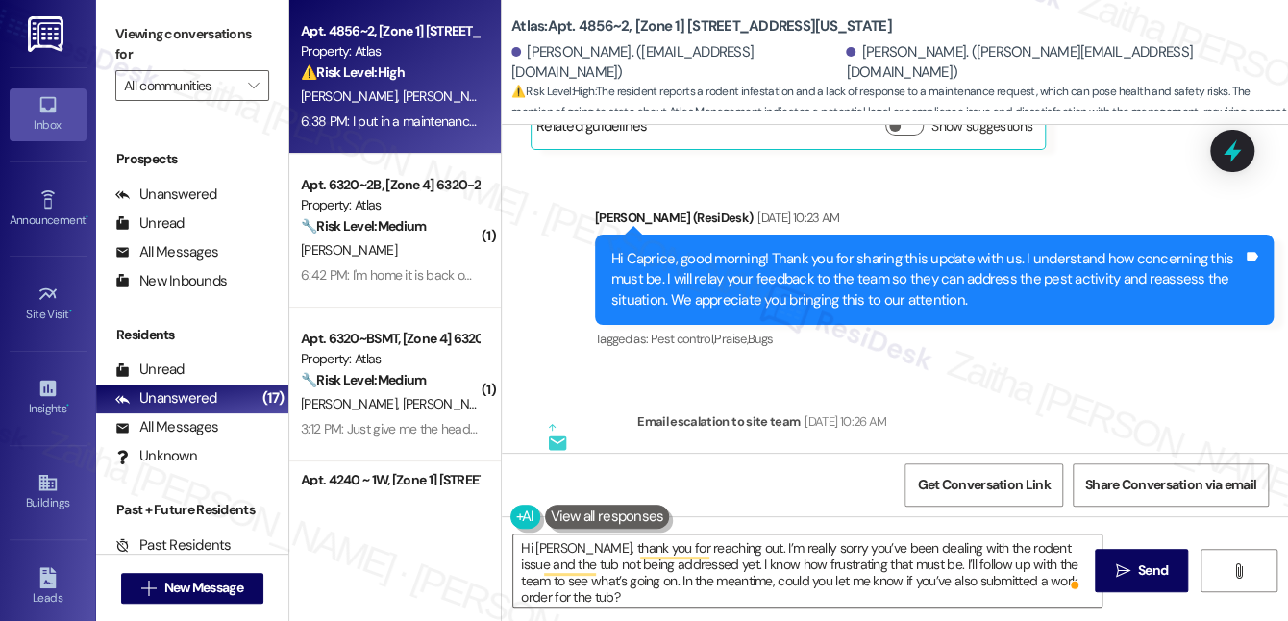
drag, startPoint x: 1140, startPoint y: 567, endPoint x: 1124, endPoint y: 539, distance: 32.3
click at [1140, 567] on span "Send" at bounding box center [1153, 570] width 30 height 20
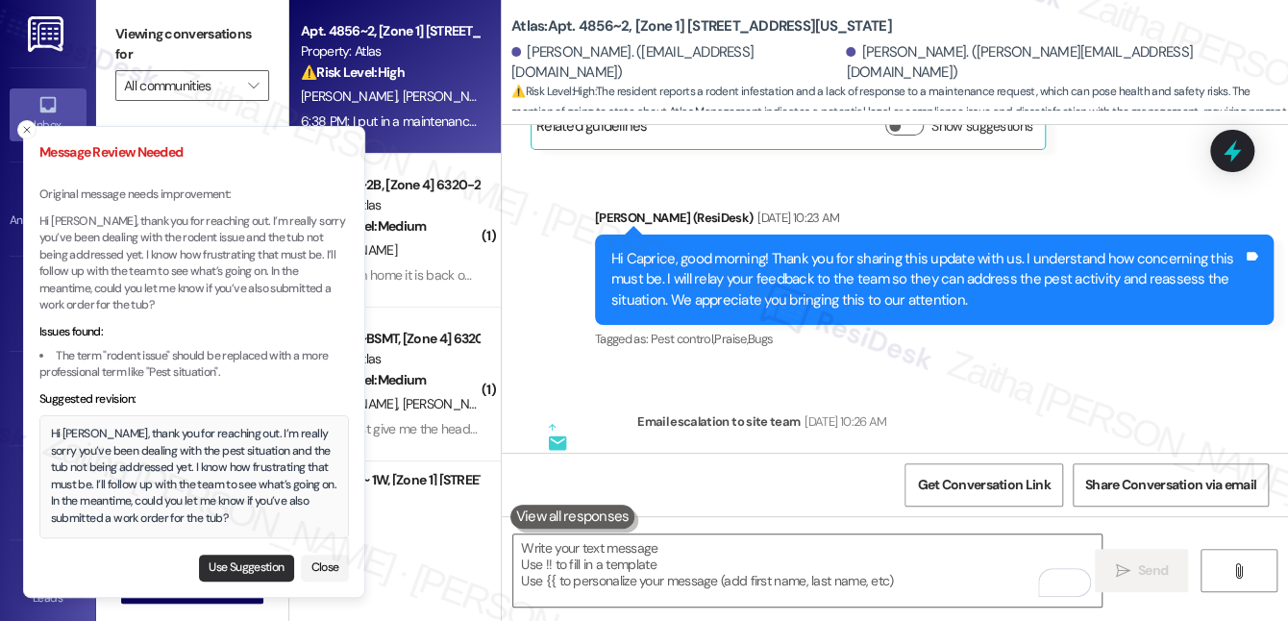
click at [254, 561] on button "Use Suggestion" at bounding box center [246, 568] width 95 height 27
type textarea "Hi [PERSON_NAME], thank you for reaching out. I’m really sorry you’ve been deal…"
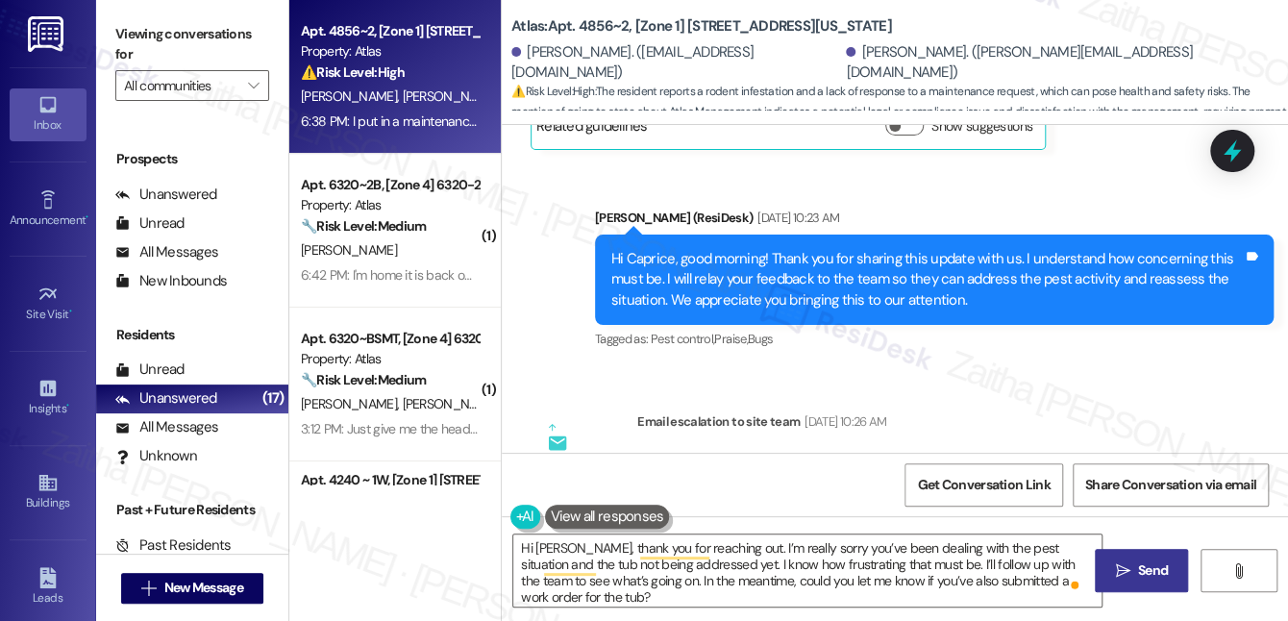
click at [1124, 582] on button " Send" at bounding box center [1141, 570] width 93 height 43
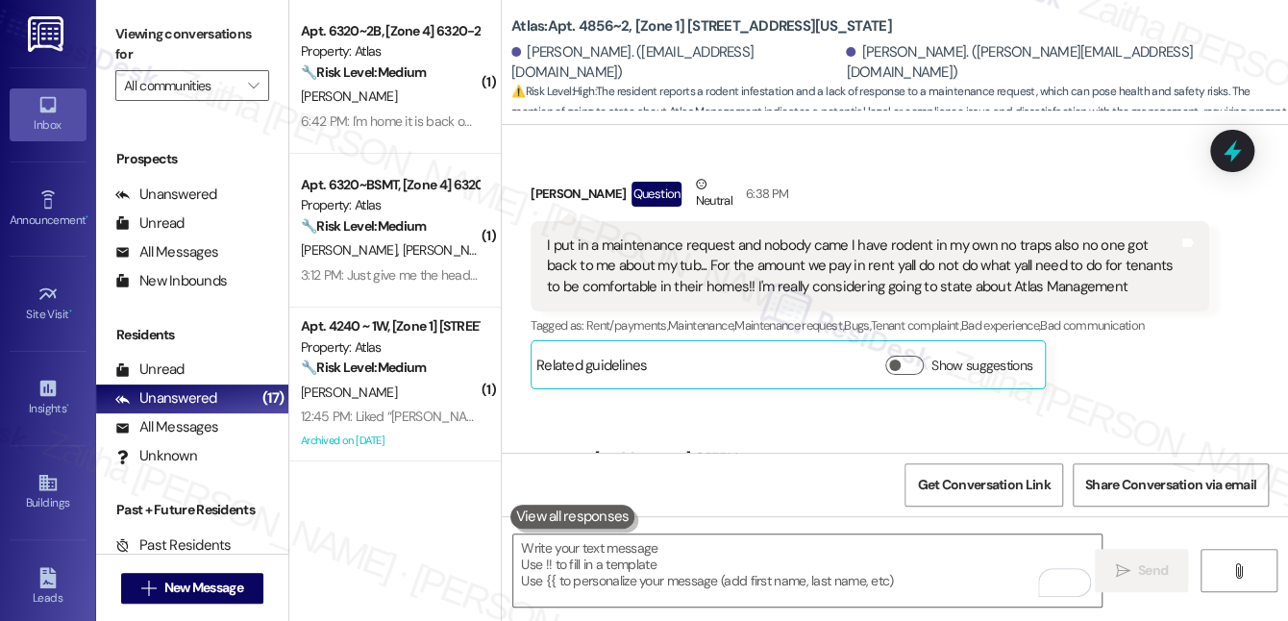
scroll to position [25567, 0]
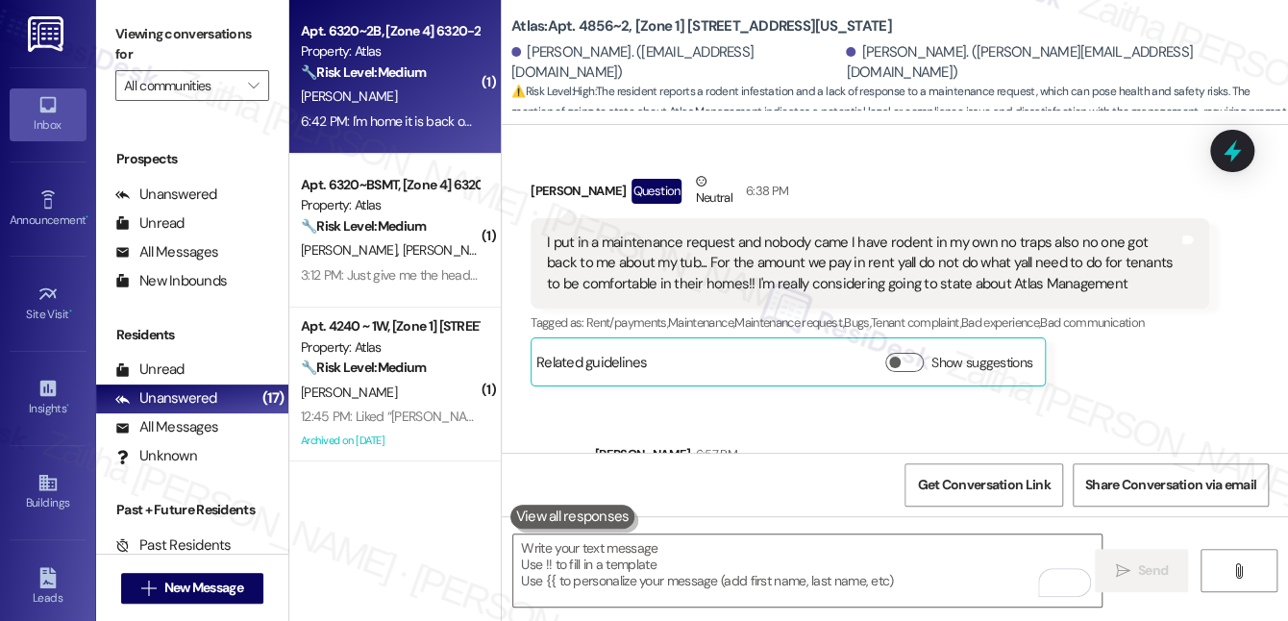
click at [426, 76] on strong "🔧 Risk Level: Medium" at bounding box center [363, 71] width 125 height 17
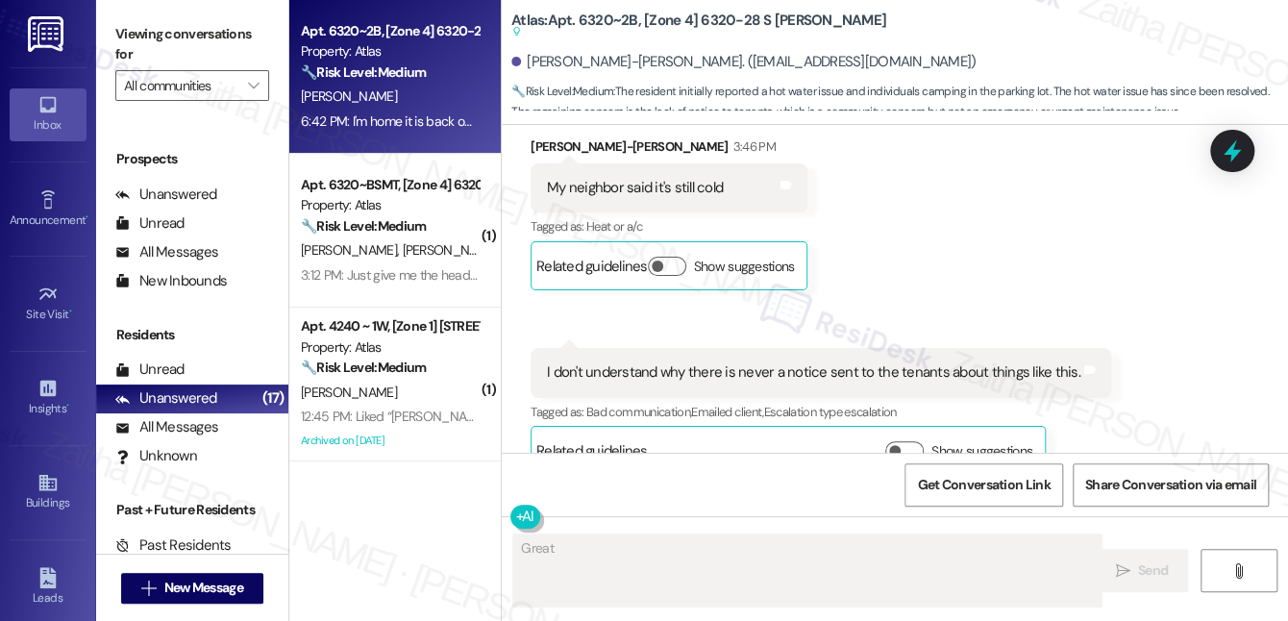
scroll to position [61253, 0]
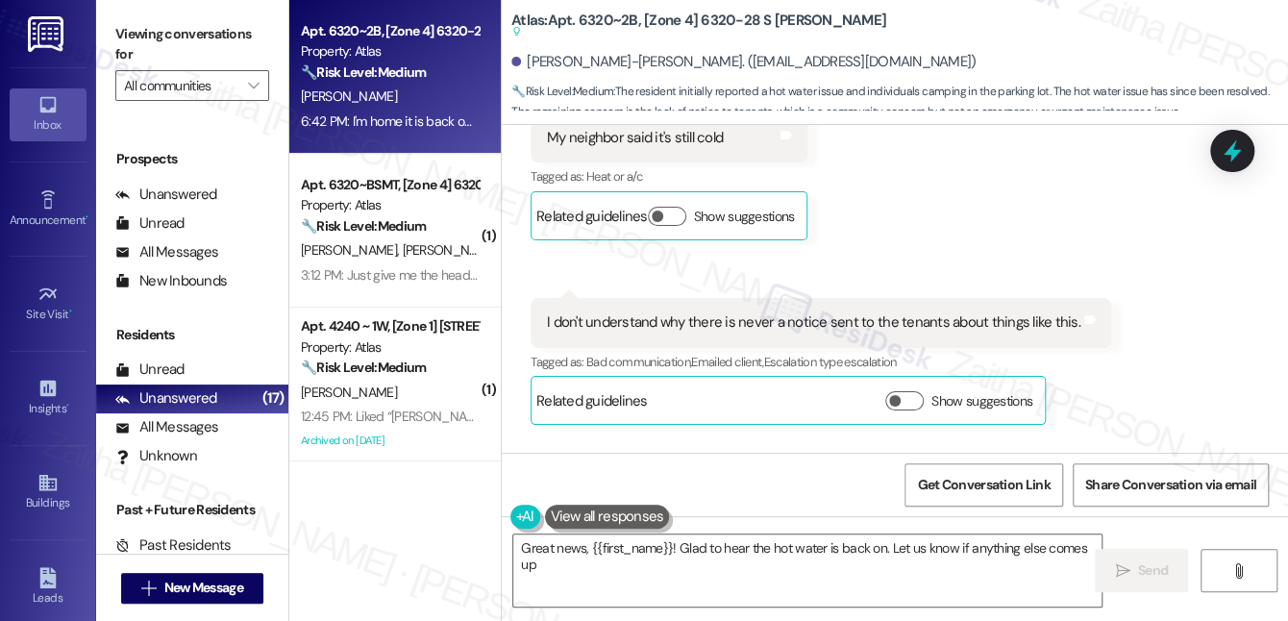
type textarea "Great news, {{first_name}}! Glad to hear the hot water is back on. Let us know …"
click at [610, 567] on textarea "Great news, {{first_name}}! Glad to hear the hot water is back on. Let us know …" at bounding box center [807, 570] width 588 height 72
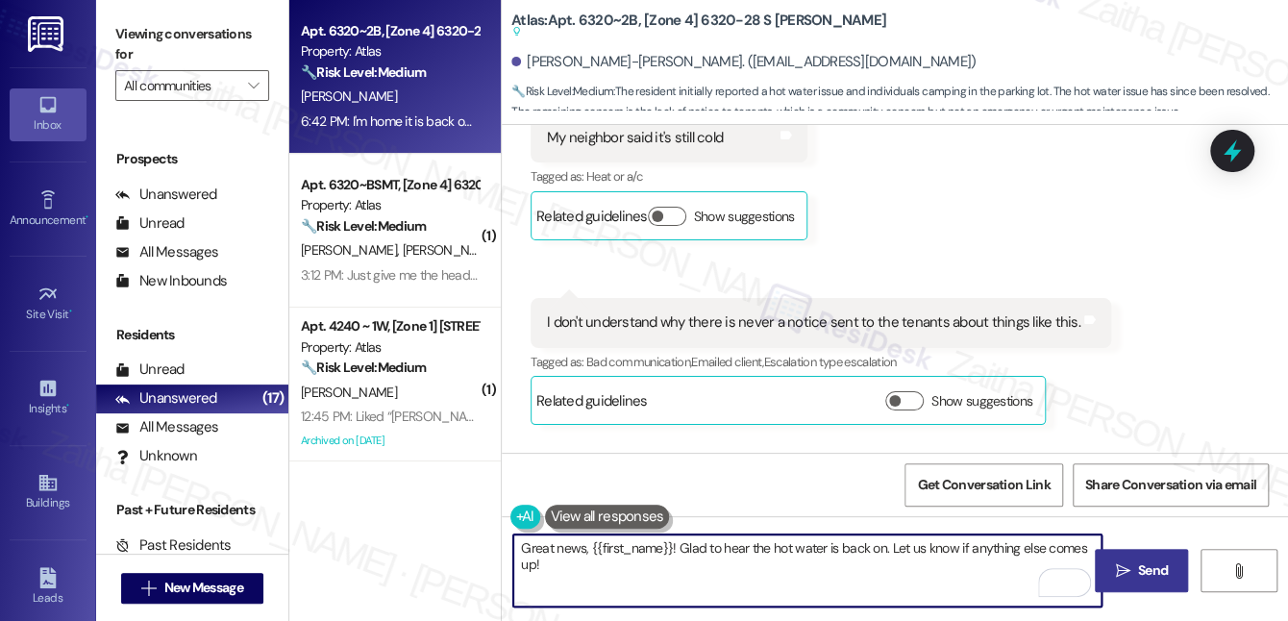
click at [1162, 553] on button " Send" at bounding box center [1141, 570] width 93 height 43
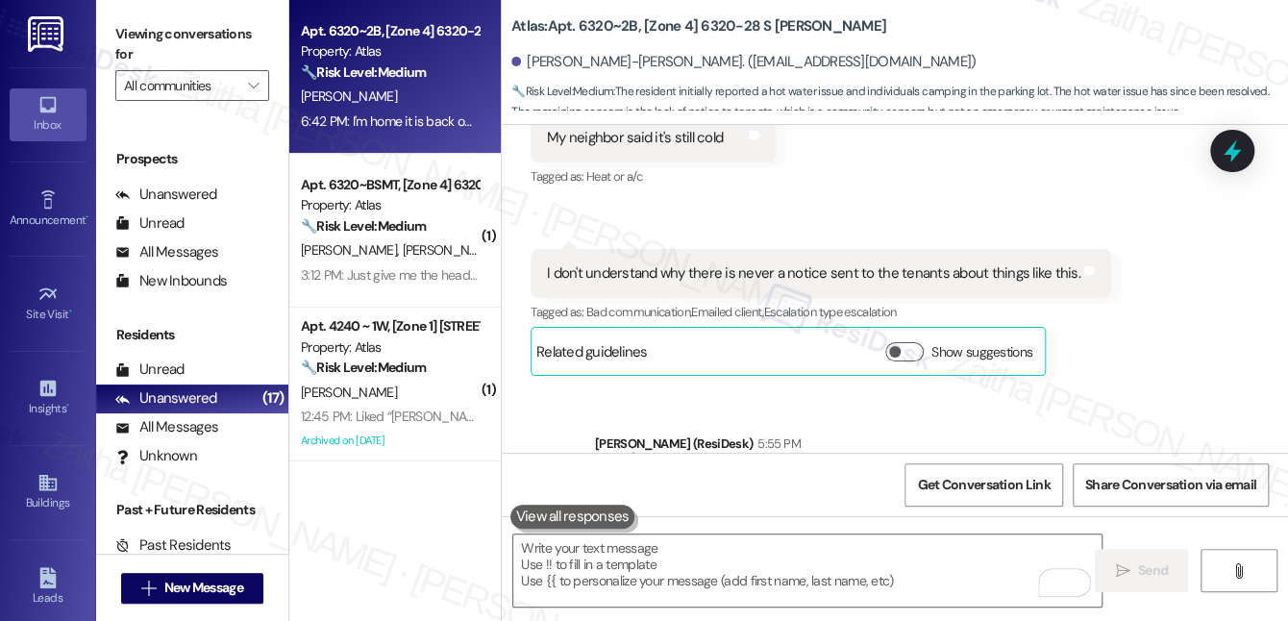
scroll to position [61203, 0]
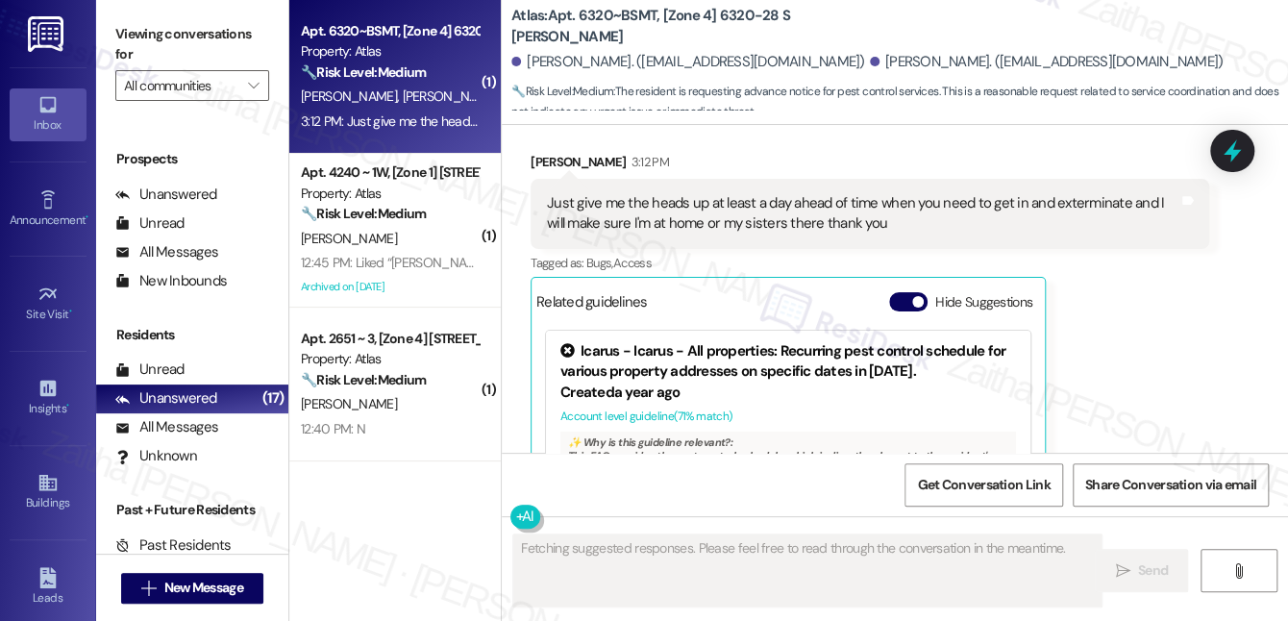
scroll to position [3303, 0]
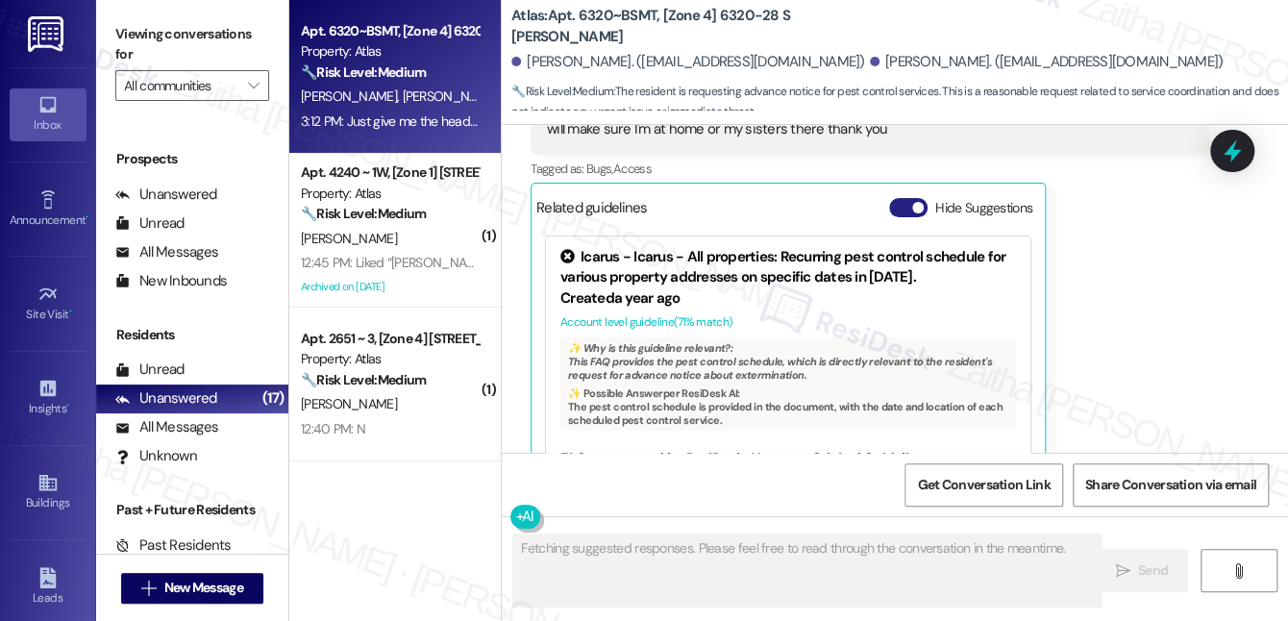
click at [897, 198] on button "Hide Suggestions" at bounding box center [908, 207] width 38 height 19
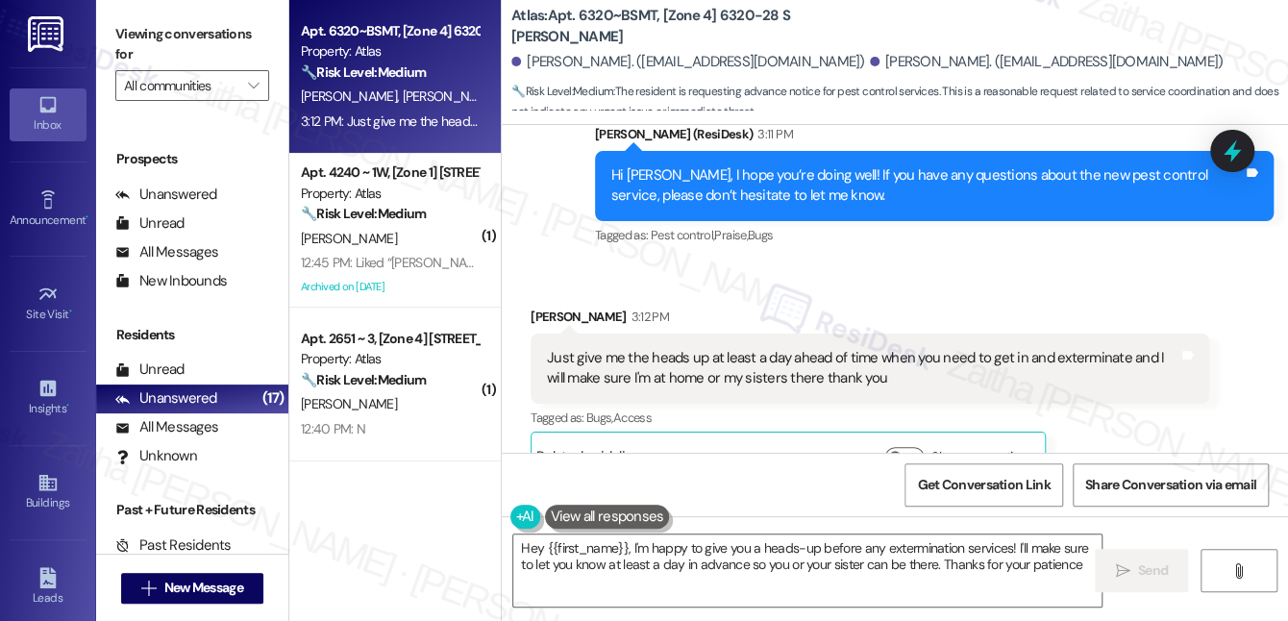
type textarea "Hey {{first_name}}, I'm happy to give you a heads-up before any extermination s…"
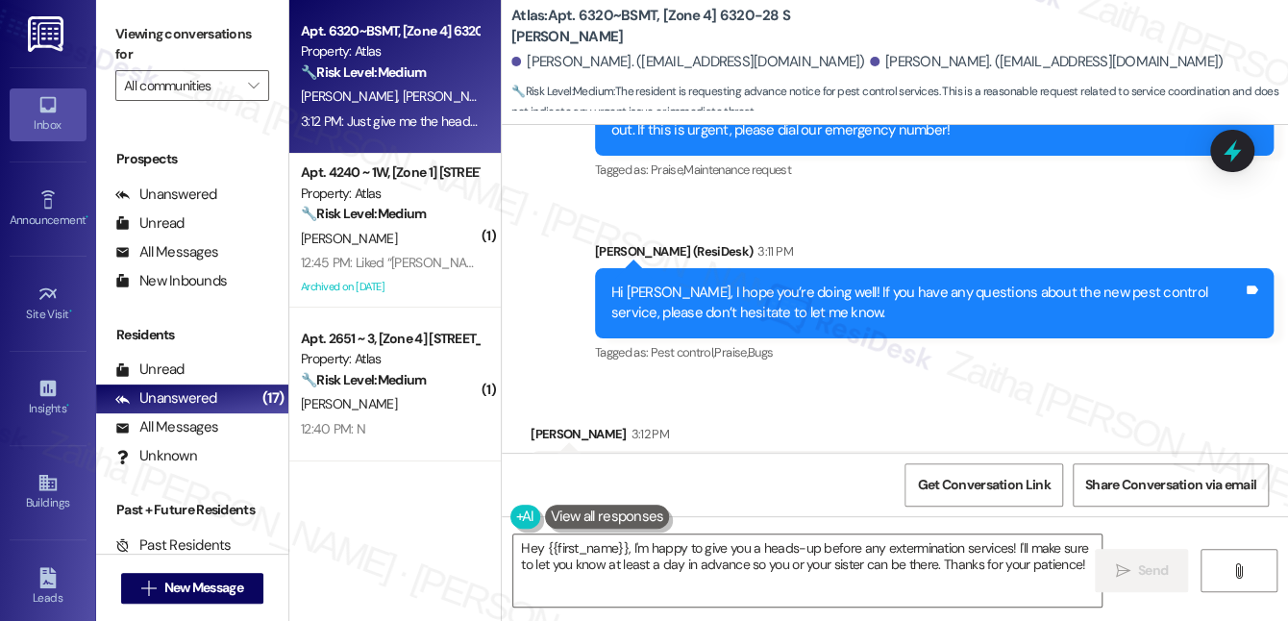
scroll to position [2968, 0]
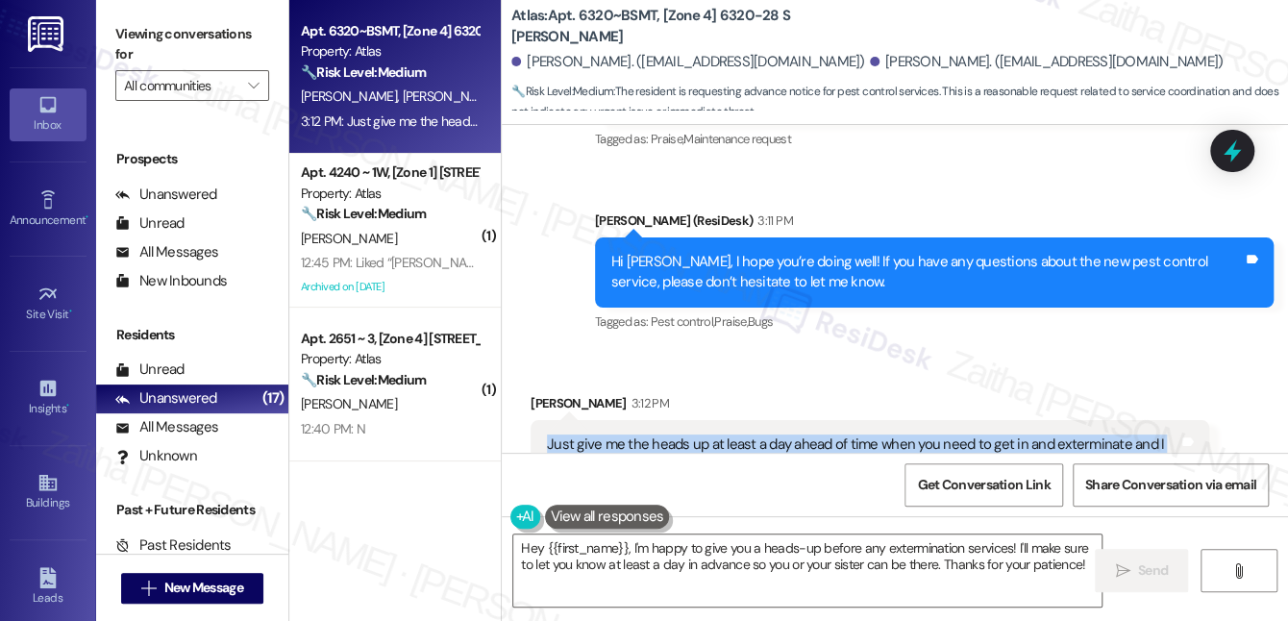
drag, startPoint x: 543, startPoint y: 398, endPoint x: 896, endPoint y: 423, distance: 353.6
click at [896, 434] on div "Just give me the heads up at least a day ahead of time when you need to get in …" at bounding box center [862, 454] width 635 height 41
copy div "Just give me the heads up at least a day ahead of time when you need to get in …"
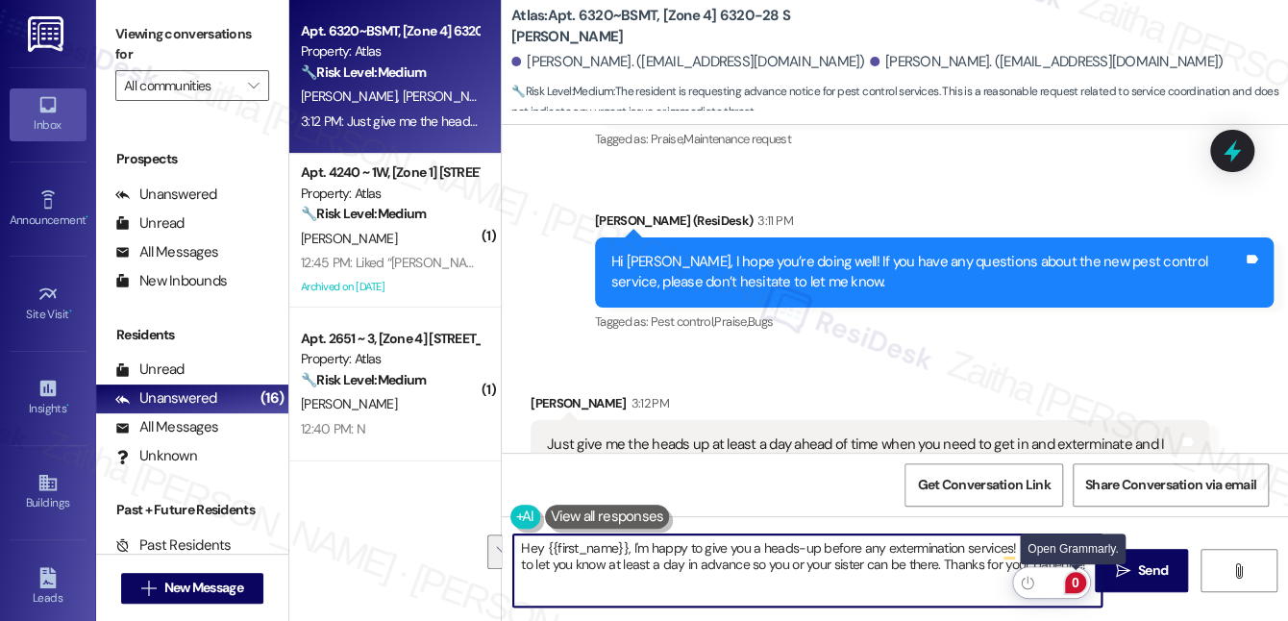
drag, startPoint x: 519, startPoint y: 546, endPoint x: 1076, endPoint y: 581, distance: 558.5
click at [1076, 581] on html "Inbox Go to Inbox Announcement • Send A Text Announcement Site Visit • Go to Si…" at bounding box center [644, 310] width 1288 height 621
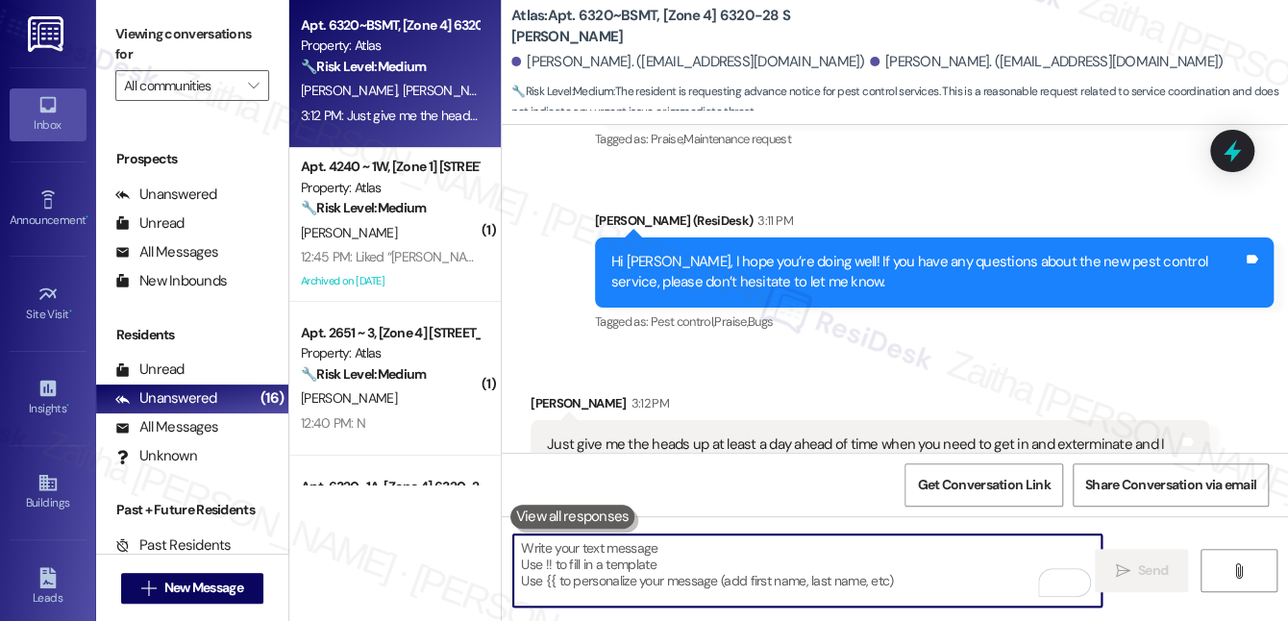
scroll to position [0, 0]
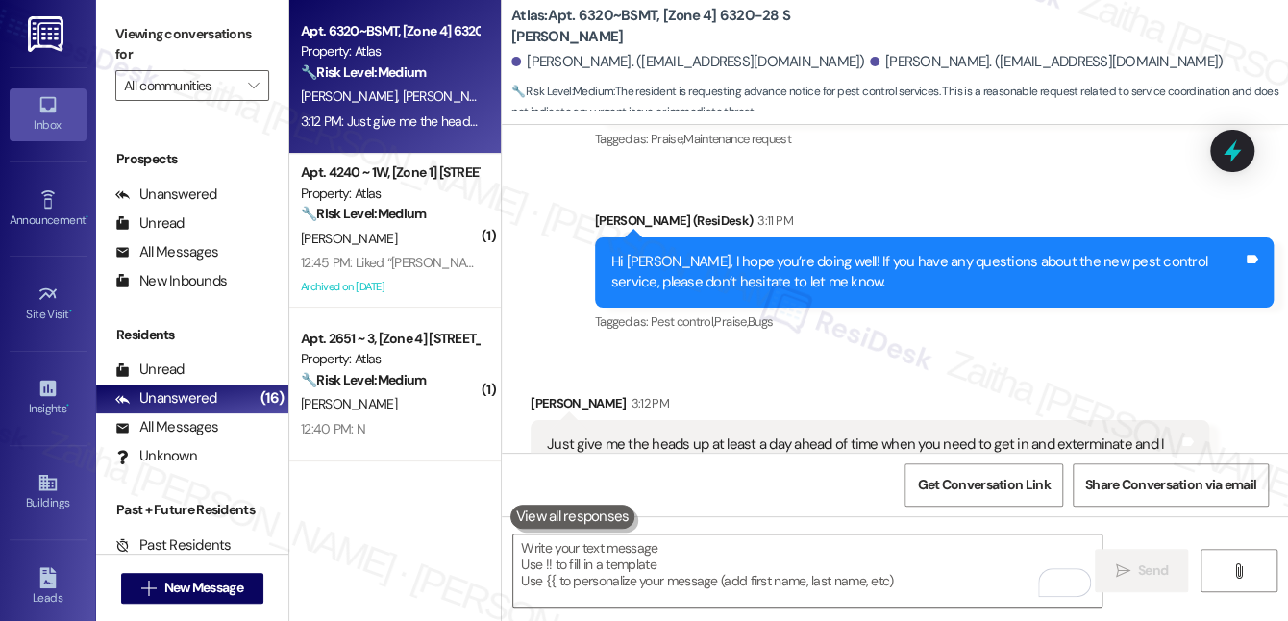
click at [772, 350] on div "Received via SMS Stephanie Rogers 3:12 PM Just give me the heads up at least a …" at bounding box center [895, 466] width 786 height 233
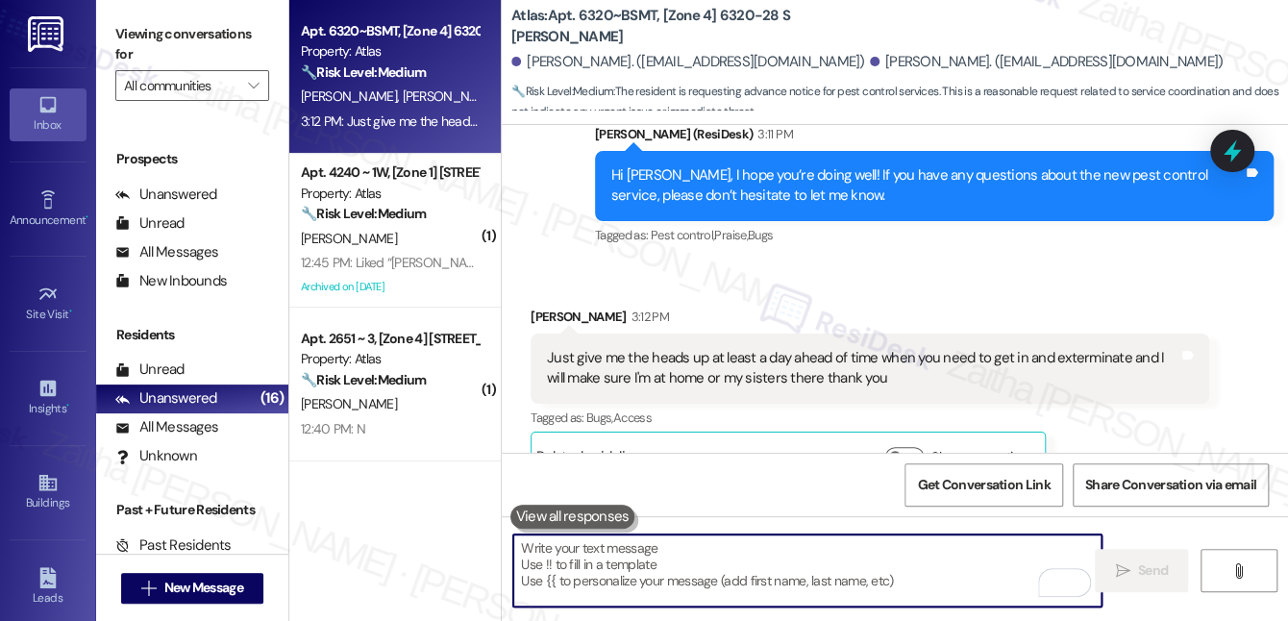
click at [624, 564] on textarea "To enrich screen reader interactions, please activate Accessibility in Grammarl…" at bounding box center [807, 570] width 588 height 72
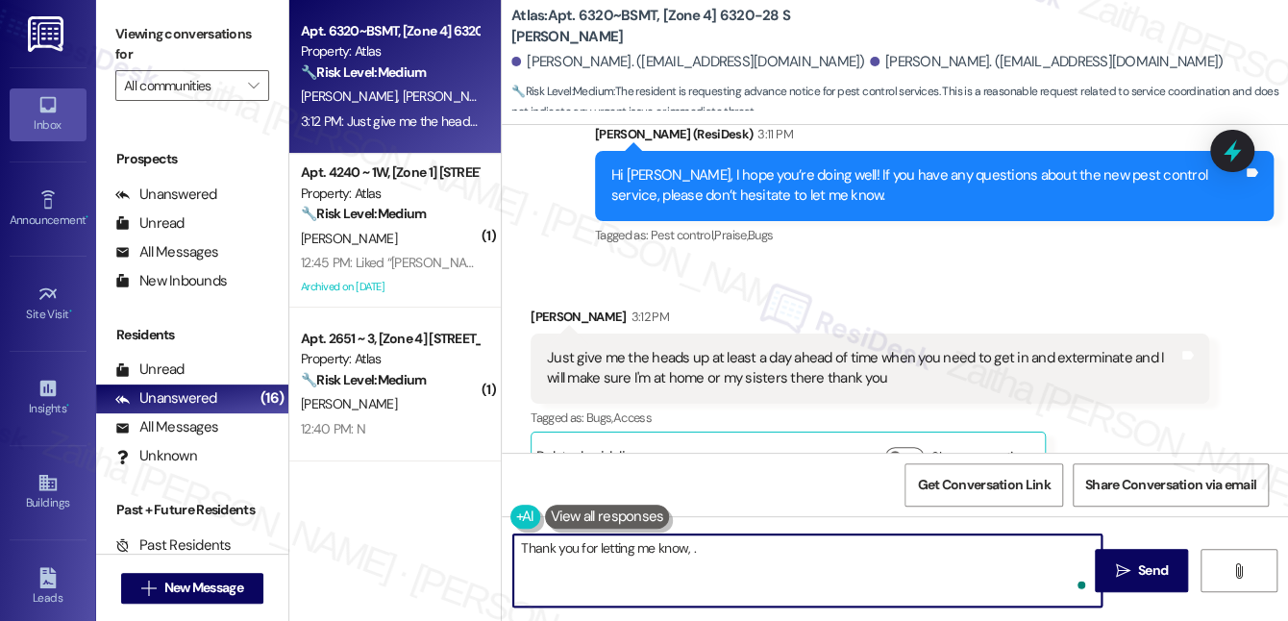
paste textarea "I understand you’d like at least a day’s notice before pest control enters. For…"
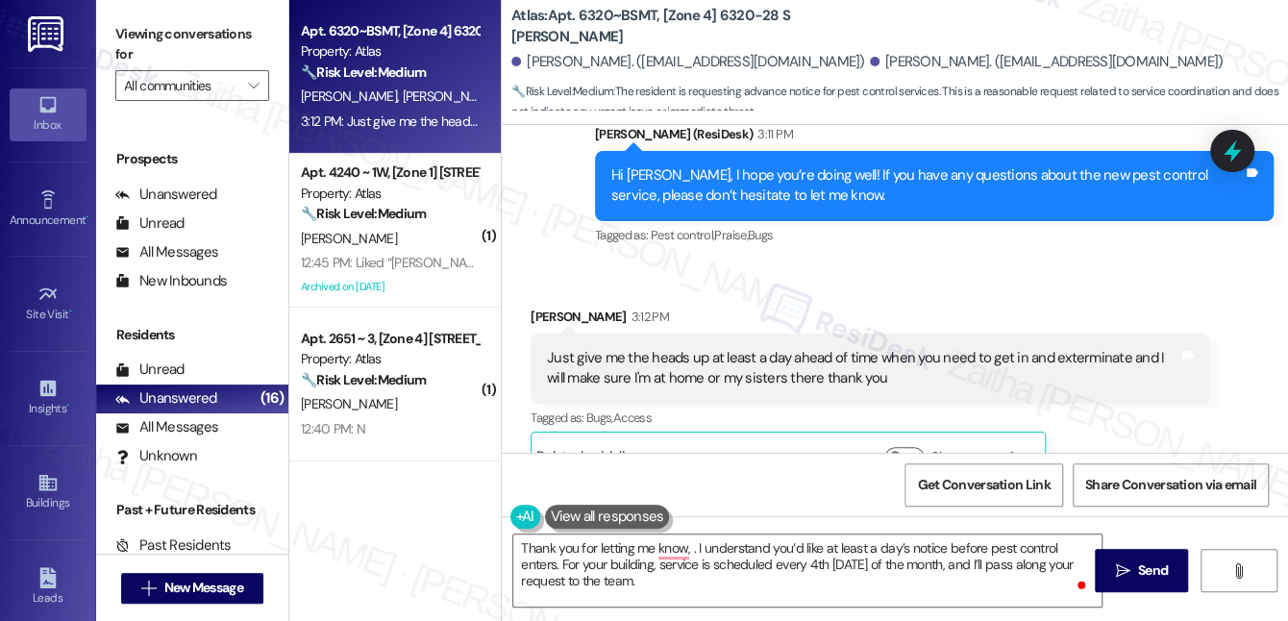
click at [548, 307] on div "Stephanie Rogers 3:12 PM" at bounding box center [870, 320] width 679 height 27
copy div "Stephanie"
click at [686, 546] on textarea "Thank you for letting me know, . I understand you’d like at least a day’s notic…" at bounding box center [807, 570] width 588 height 72
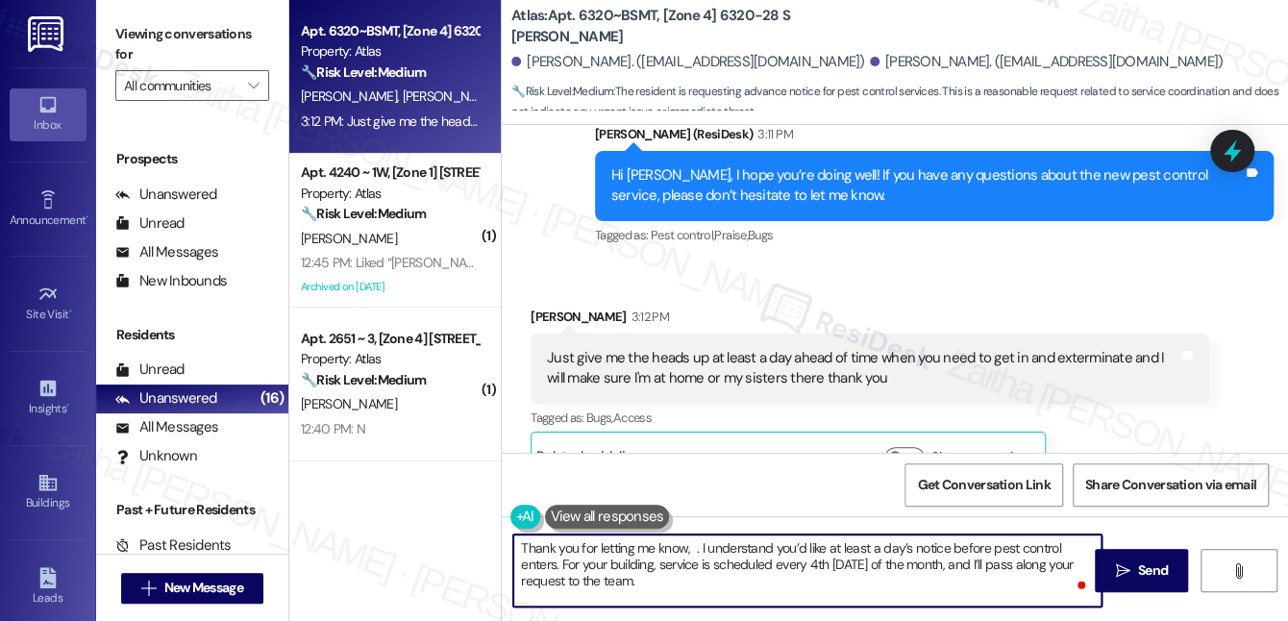
paste textarea "Stephanie"
click at [1021, 561] on textarea "Thank you for letting me know, Stephanie. I understand you’d like at least a da…" at bounding box center [807, 570] width 588 height 72
type textarea "Thank you for letting me know, Stephanie. I understand you’d like at least a da…"
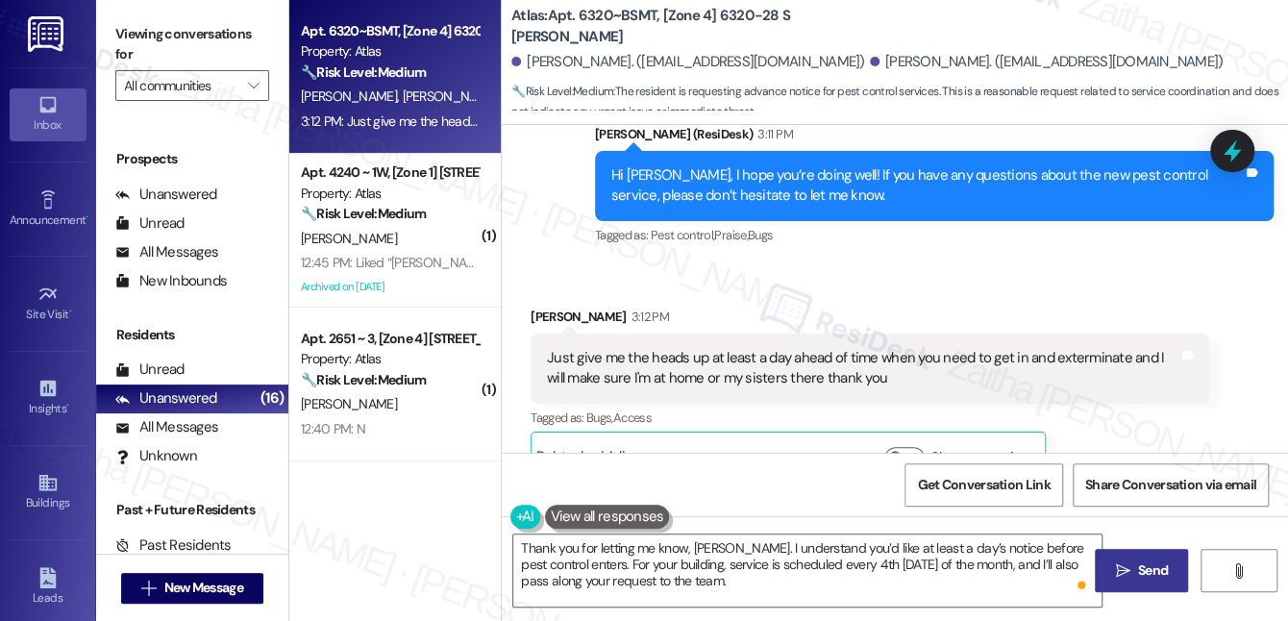
click at [1173, 561] on button " Send" at bounding box center [1141, 570] width 93 height 43
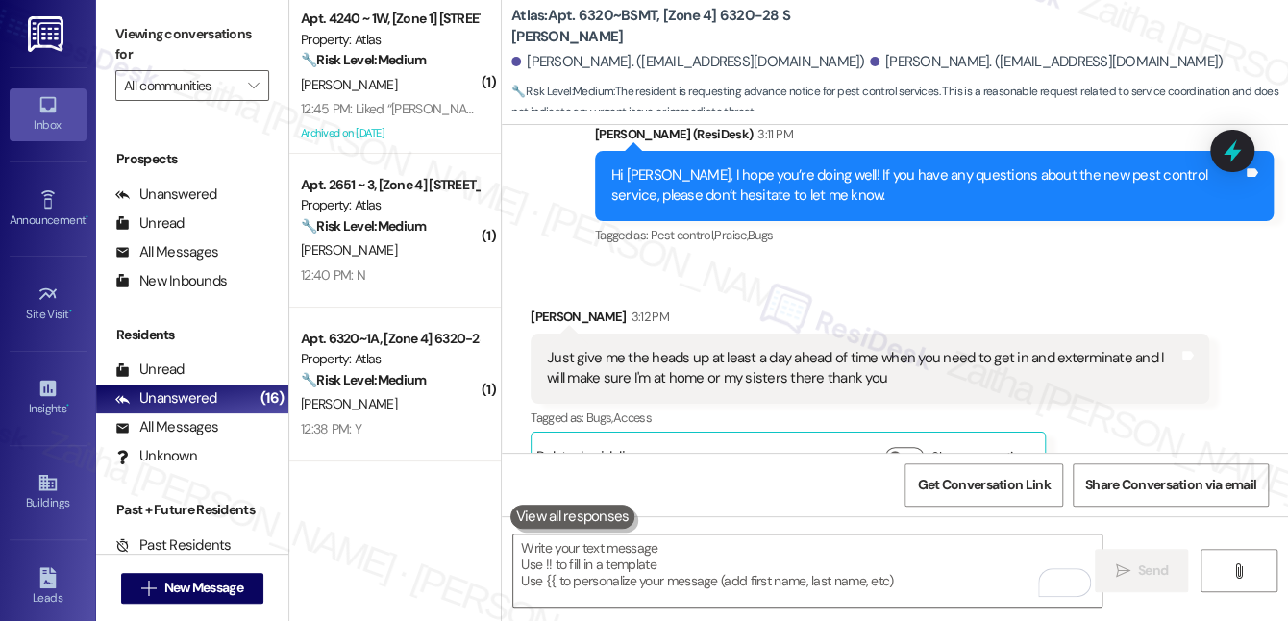
click at [1223, 263] on div "Received via SMS Stephanie Rogers 3:12 PM Just give me the heads up at least a …" at bounding box center [895, 379] width 786 height 233
click at [1243, 137] on icon at bounding box center [1232, 151] width 33 height 33
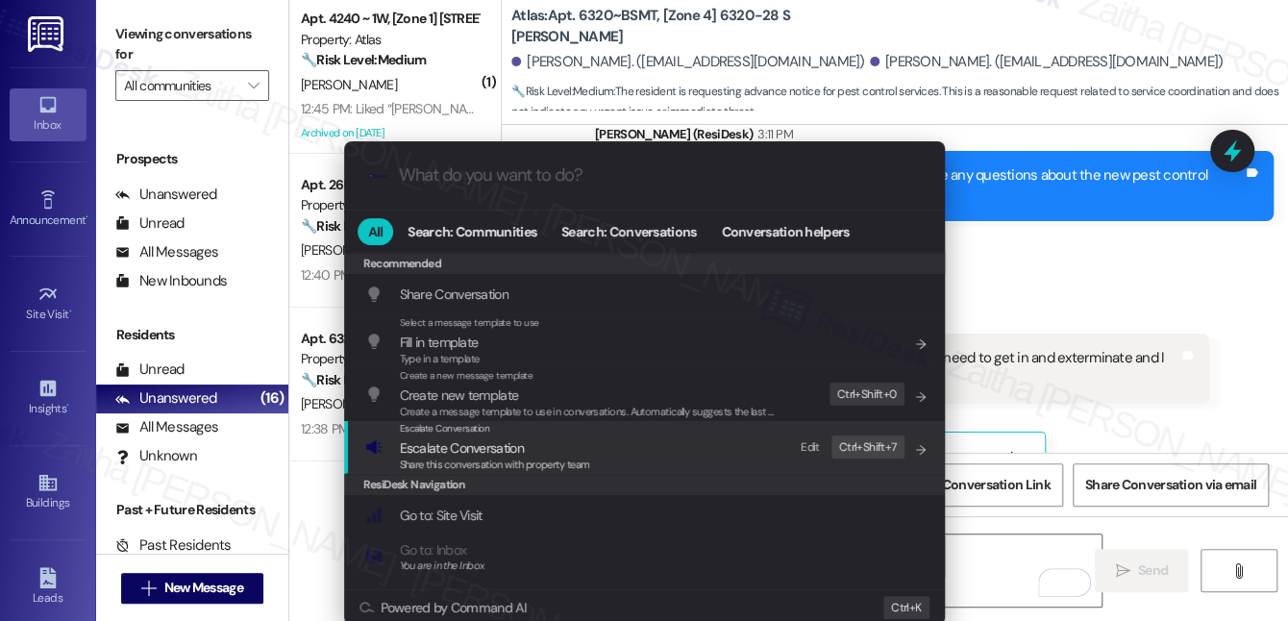
click at [518, 449] on span "Escalate Conversation" at bounding box center [462, 447] width 124 height 17
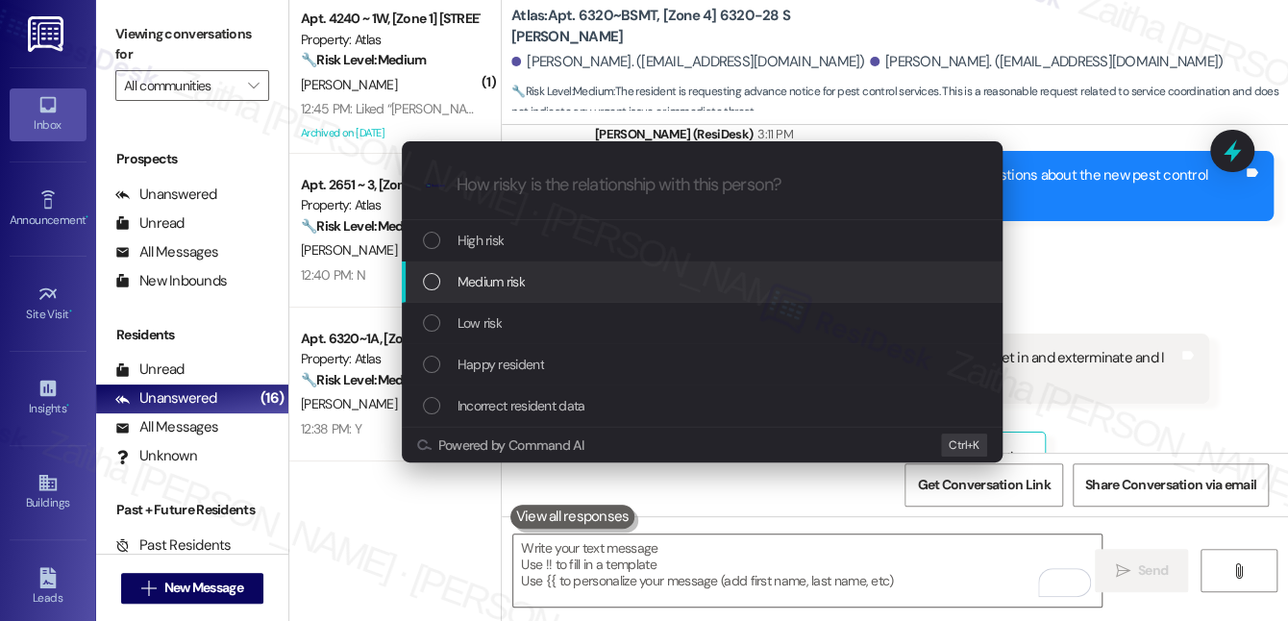
click at [578, 277] on div "Medium risk" at bounding box center [704, 281] width 562 height 21
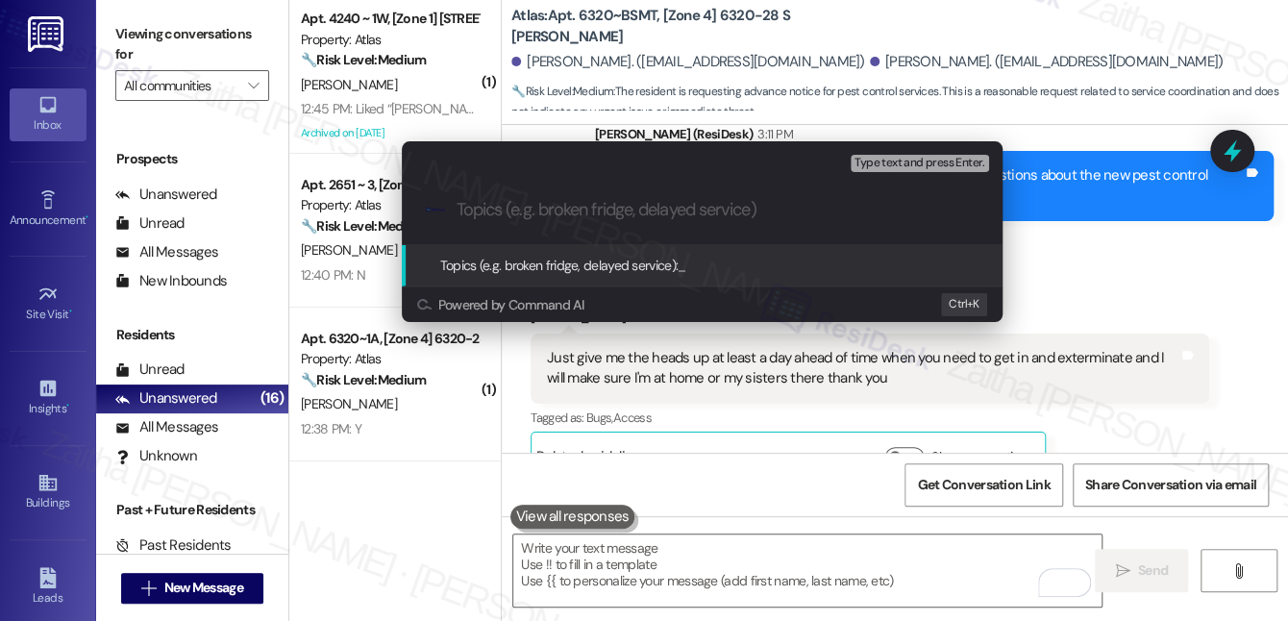
paste input "Pest Control Routine Servic"
paste input "Request for 24-Hour Notice Before Pest Control Service"
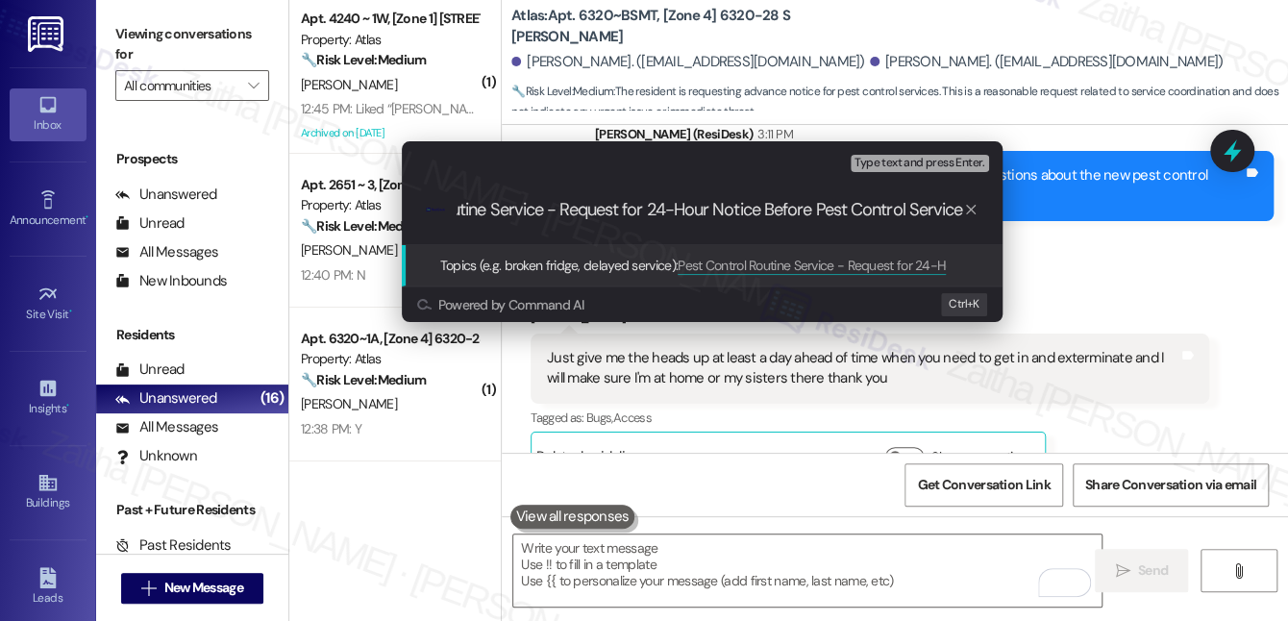
scroll to position [1, 117]
drag, startPoint x: 761, startPoint y: 209, endPoint x: 1004, endPoint y: 222, distance: 243.5
click at [1006, 223] on div "Escalate Conversation Medium risk Topics (e.g. broken fridge, delayed service) …" at bounding box center [702, 231] width 610 height 181
type input "Pest Control Routine Service - Request for 24-Hour Notice"
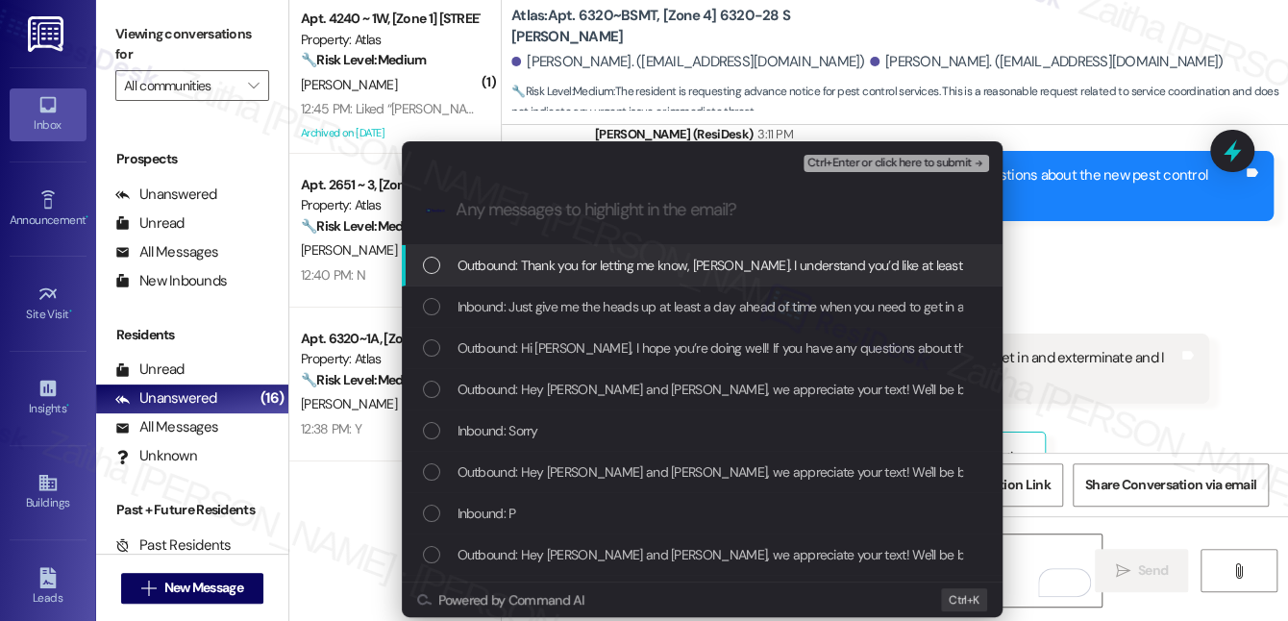
scroll to position [0, 0]
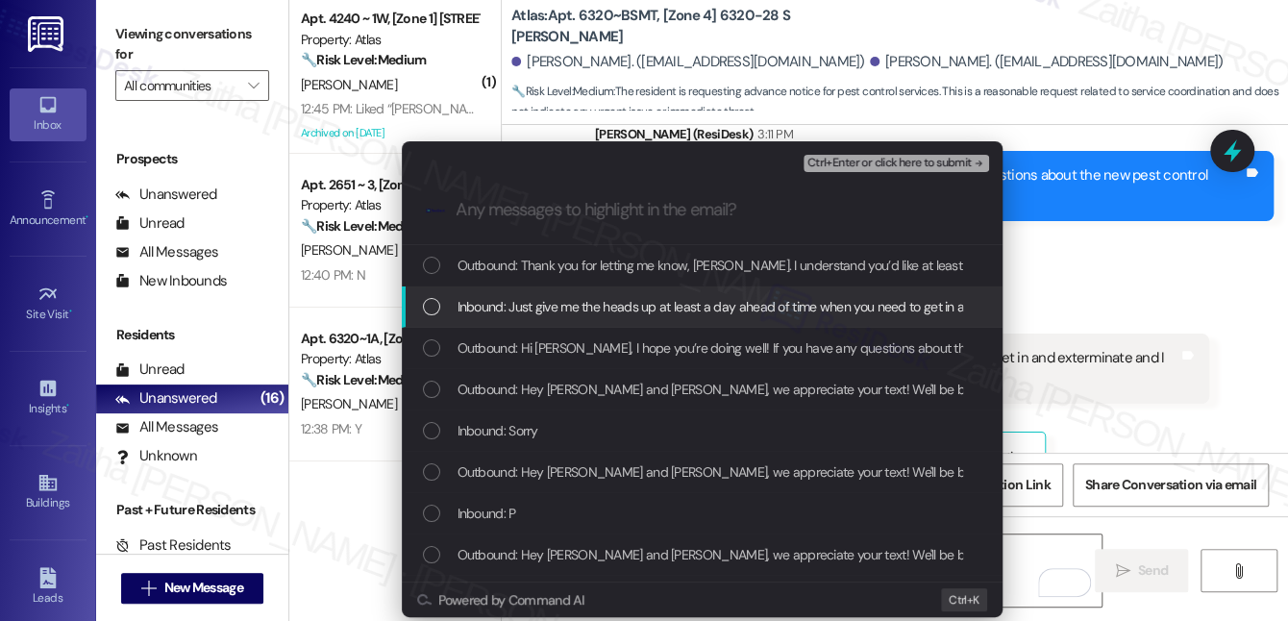
click at [810, 306] on span "Inbound: Just give me the heads up at least a day ahead of time when you need t…" at bounding box center [924, 306] width 934 height 21
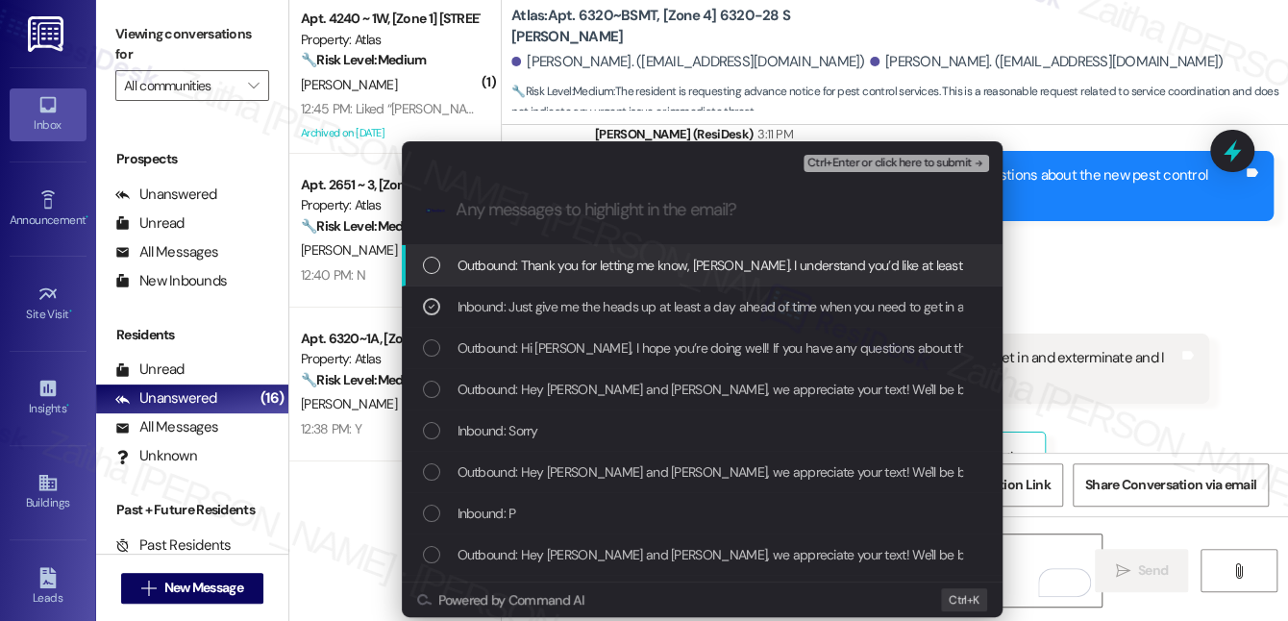
click at [903, 160] on span "Ctrl+Enter or click here to submit" at bounding box center [889, 163] width 164 height 13
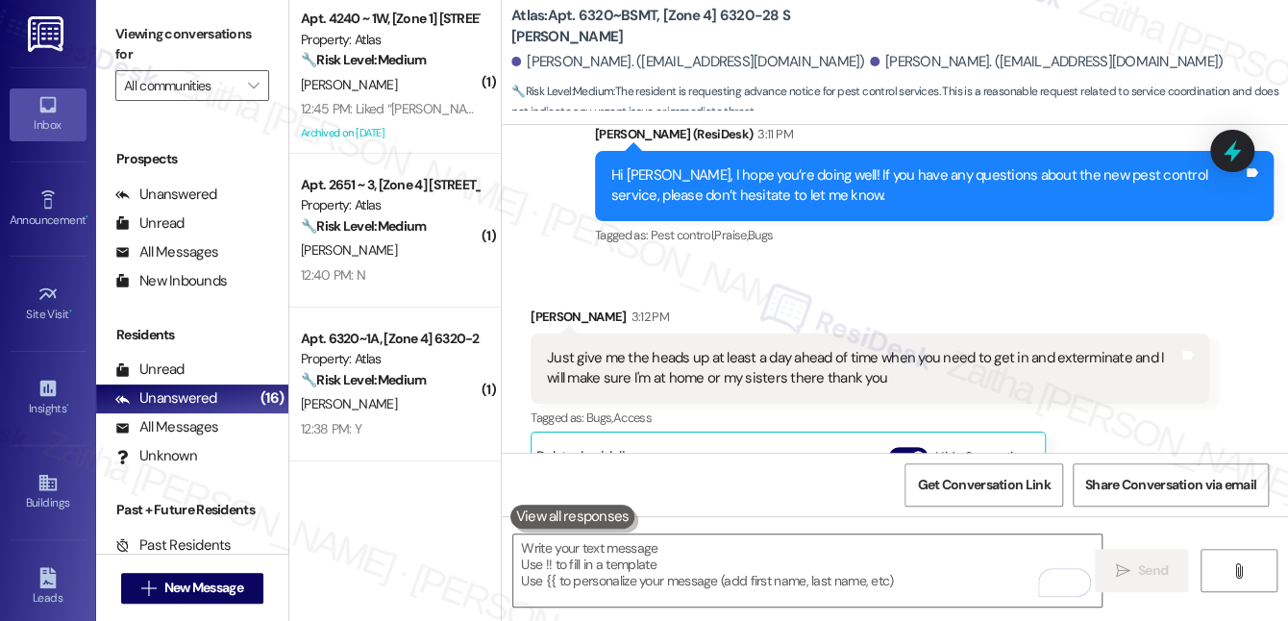
scroll to position [3303, 0]
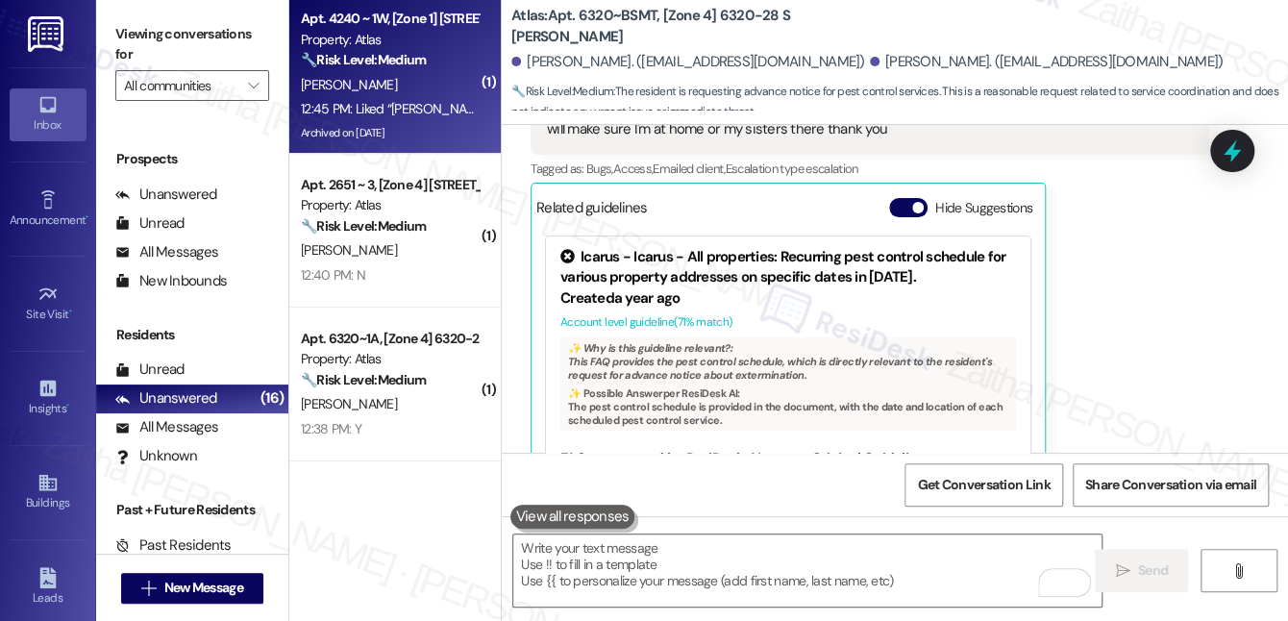
click at [423, 87] on div "[PERSON_NAME]" at bounding box center [390, 85] width 182 height 24
type textarea "Fetching suggested responses. Please feel free to read through the conversation…"
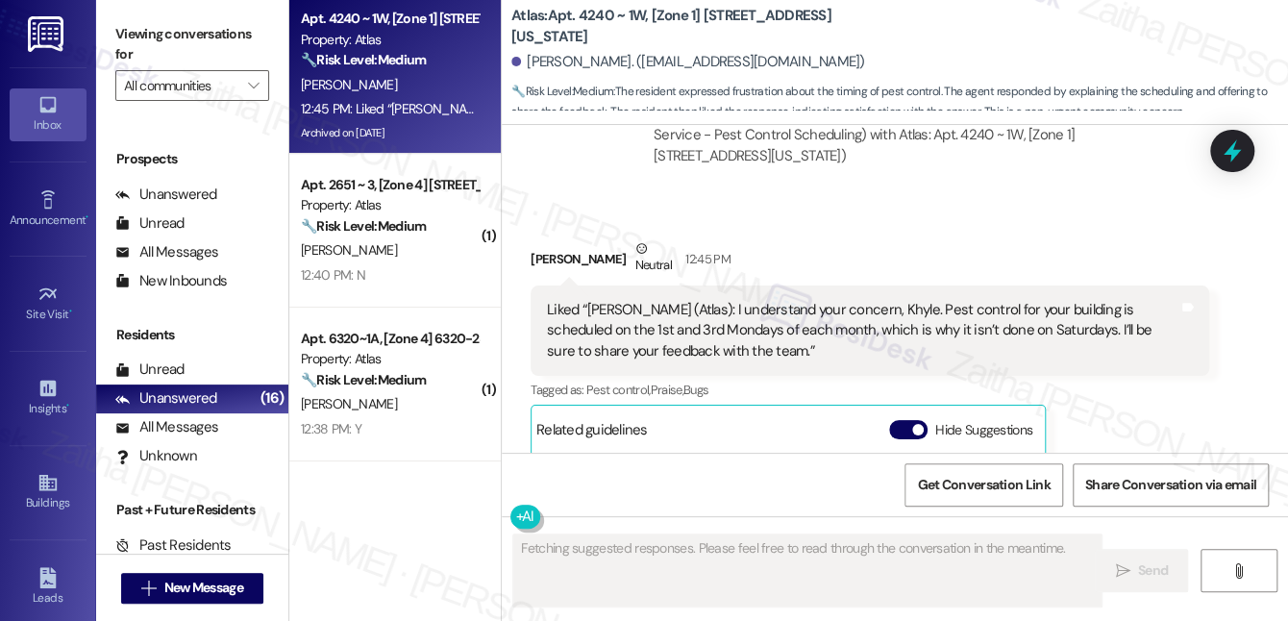
scroll to position [0, 0]
click at [900, 420] on button "Hide Suggestions" at bounding box center [908, 429] width 38 height 19
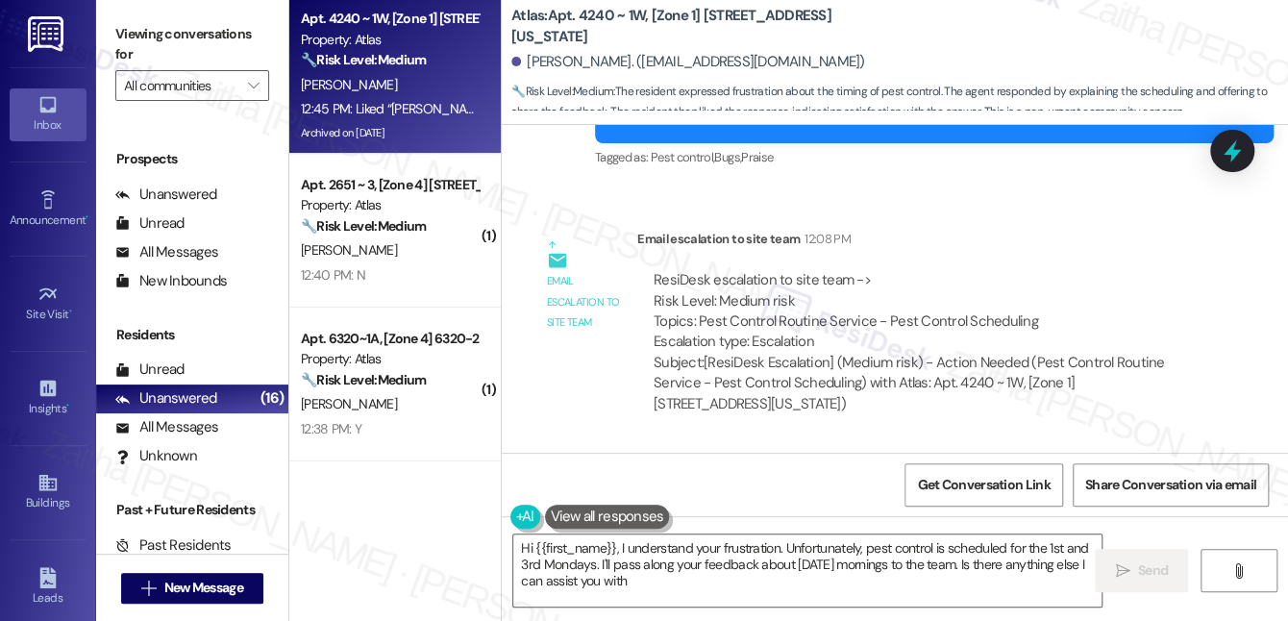
type textarea "Hi {{first_name}}, I understand your frustration. Unfortunately, pest control i…"
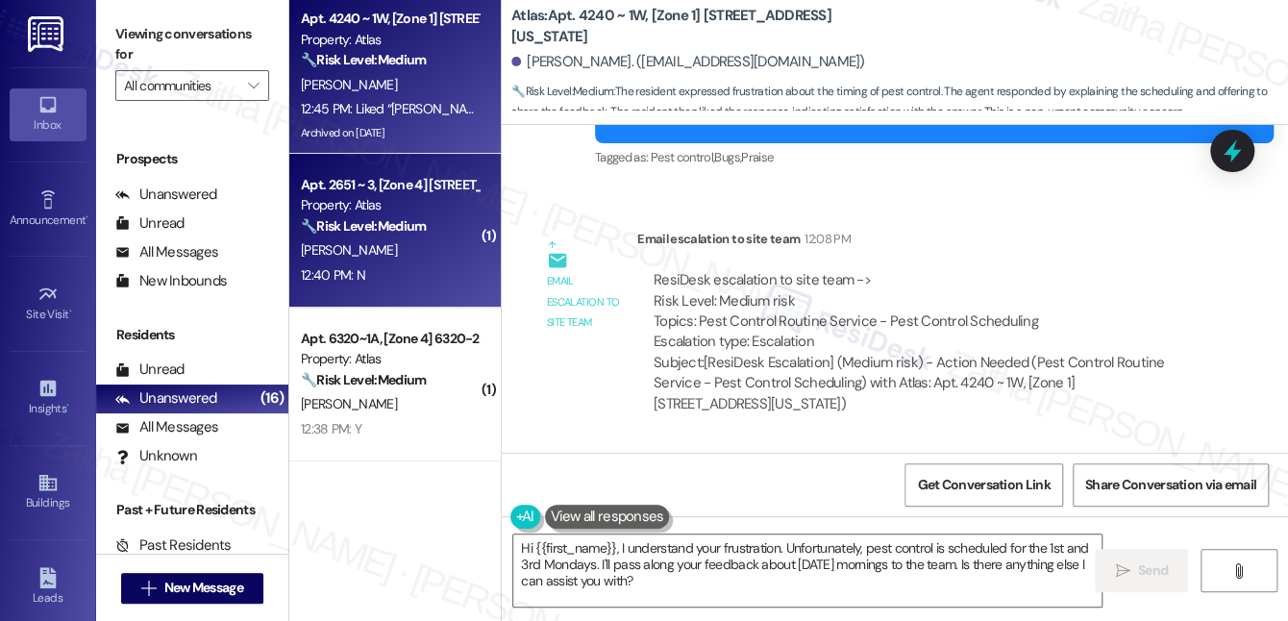
click at [383, 272] on div "12:40 PM: N 12:40 PM: N" at bounding box center [390, 275] width 182 height 24
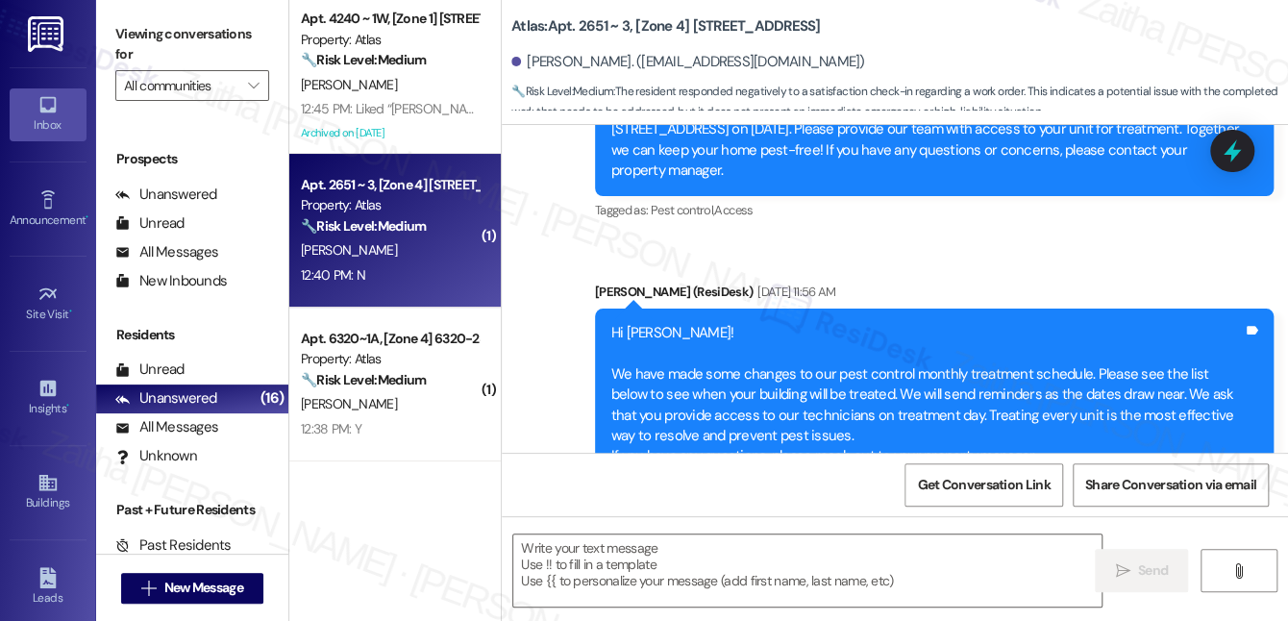
scroll to position [2634, 0]
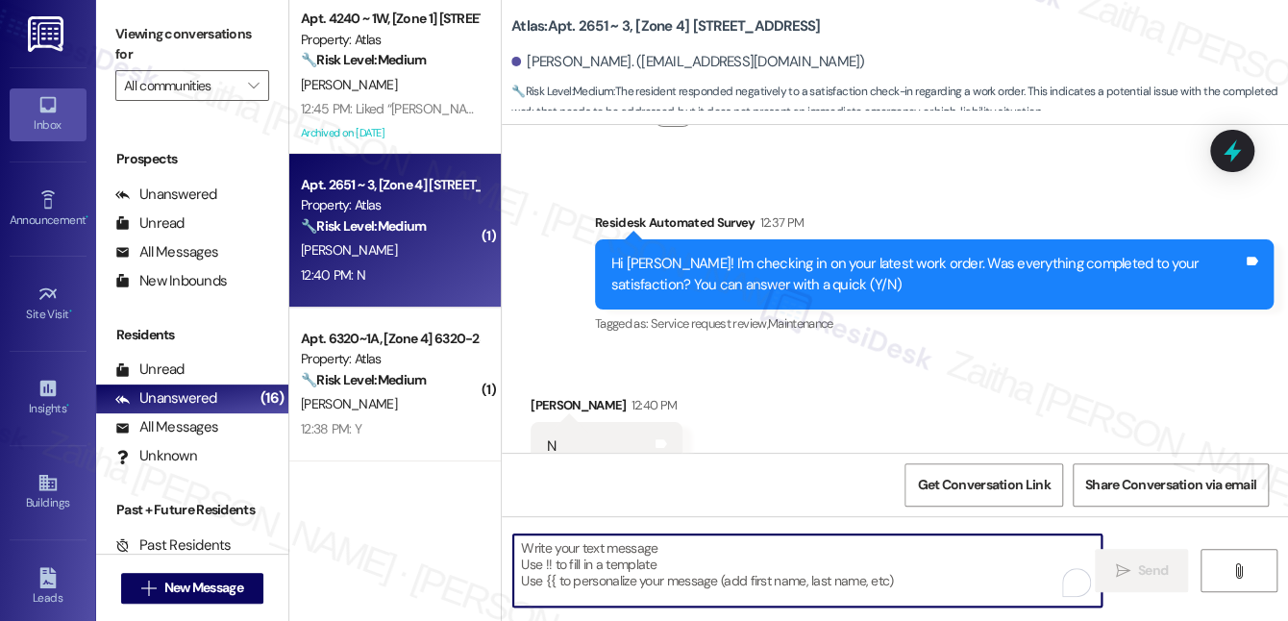
click at [696, 564] on textarea "To enrich screen reader interactions, please activate Accessibility in Grammarl…" at bounding box center [807, 570] width 588 height 72
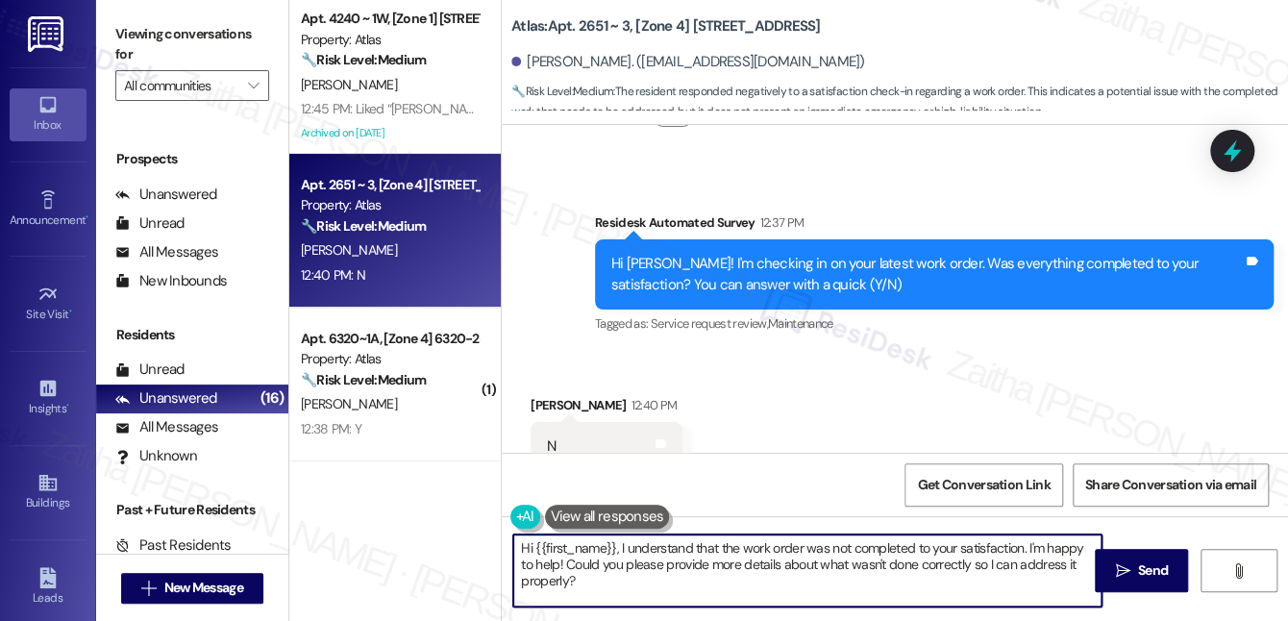
click at [528, 546] on textarea "Hi {{first_name}}, I understand that the work order was not completed to your s…" at bounding box center [807, 570] width 588 height 72
click at [522, 547] on textarea "Hi {{first_name}}, I understand that the work order was not completed to your s…" at bounding box center [807, 570] width 588 height 72
drag, startPoint x: 587, startPoint y: 562, endPoint x: 692, endPoint y: 567, distance: 104.9
click at [692, 567] on textarea "Thanks for your feedback, {{first_name}}. I understand that the work order was …" at bounding box center [807, 570] width 588 height 72
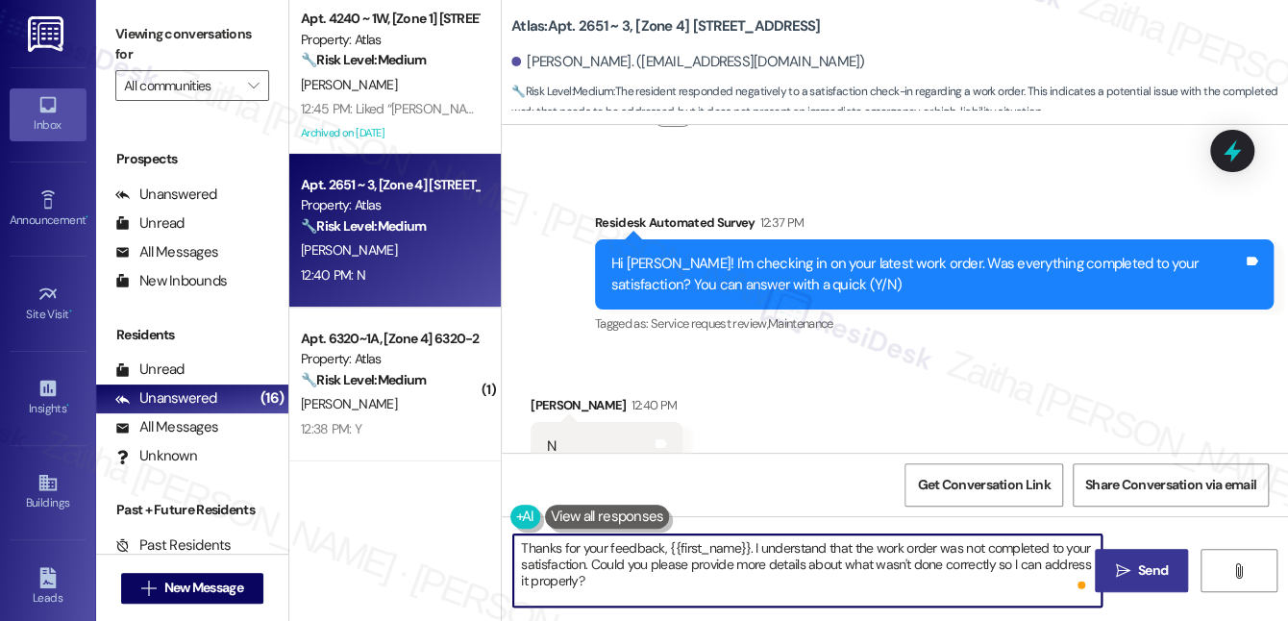
type textarea "Thanks for your feedback, {{first_name}}. I understand that the work order was …"
drag, startPoint x: 1120, startPoint y: 570, endPoint x: 1107, endPoint y: 561, distance: 15.2
click at [1120, 570] on icon "" at bounding box center [1122, 570] width 14 height 15
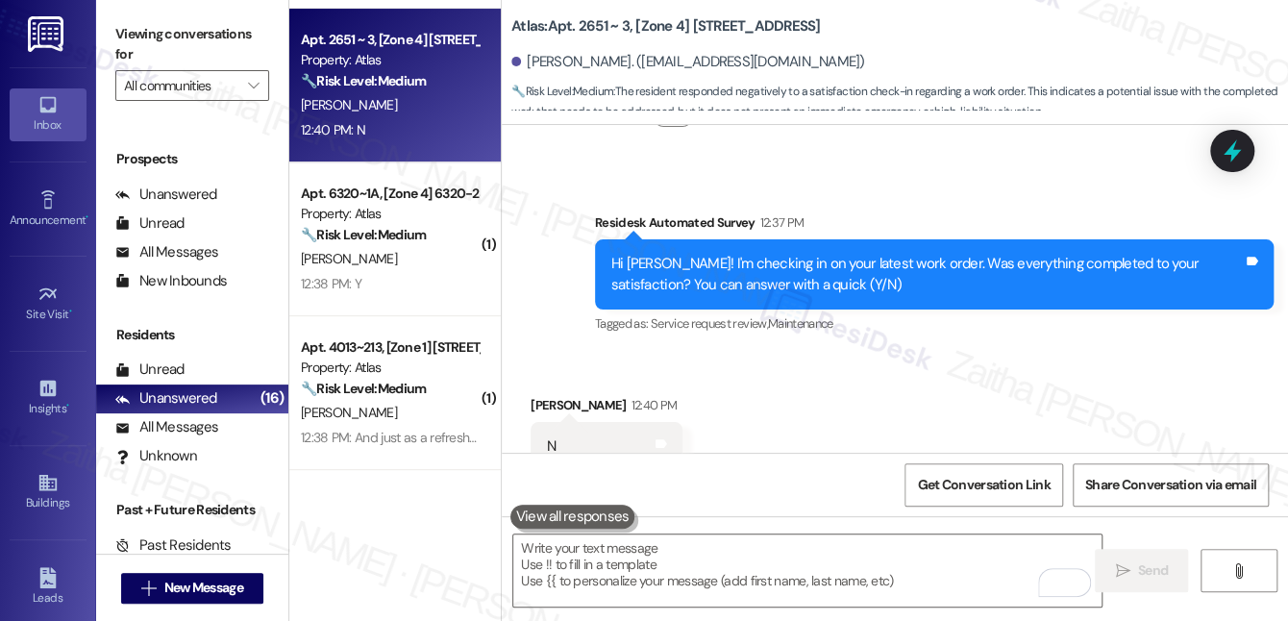
scroll to position [174, 0]
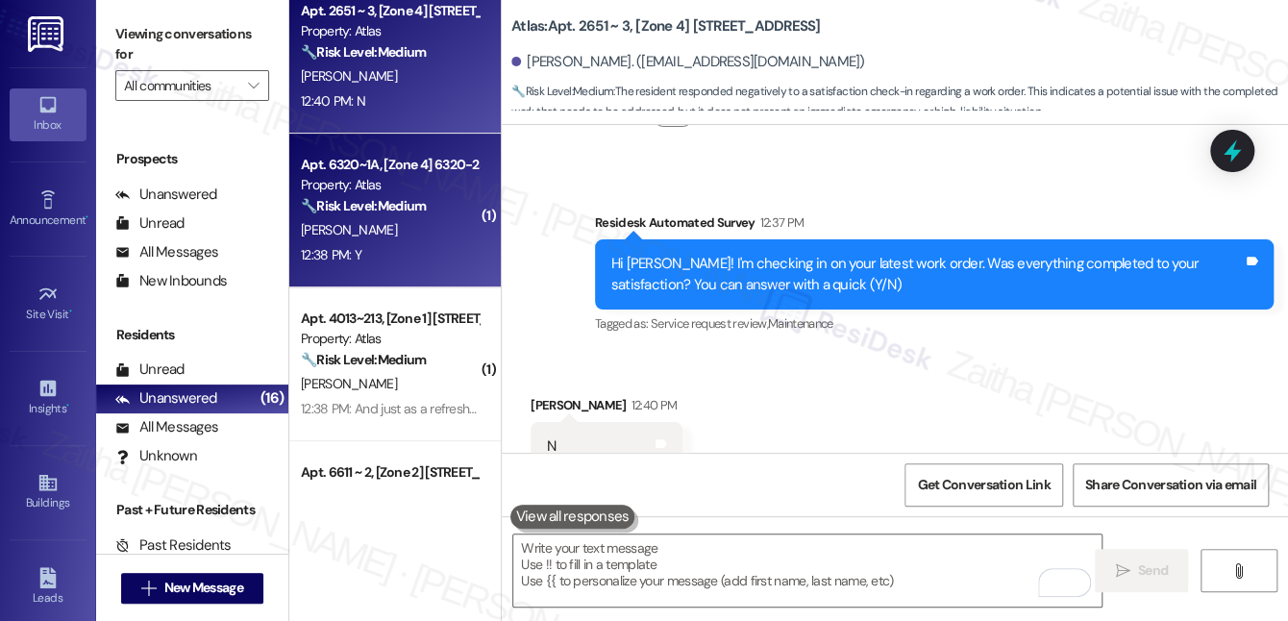
click at [432, 249] on div "12:38 PM: Y 12:38 PM: Y" at bounding box center [390, 255] width 182 height 24
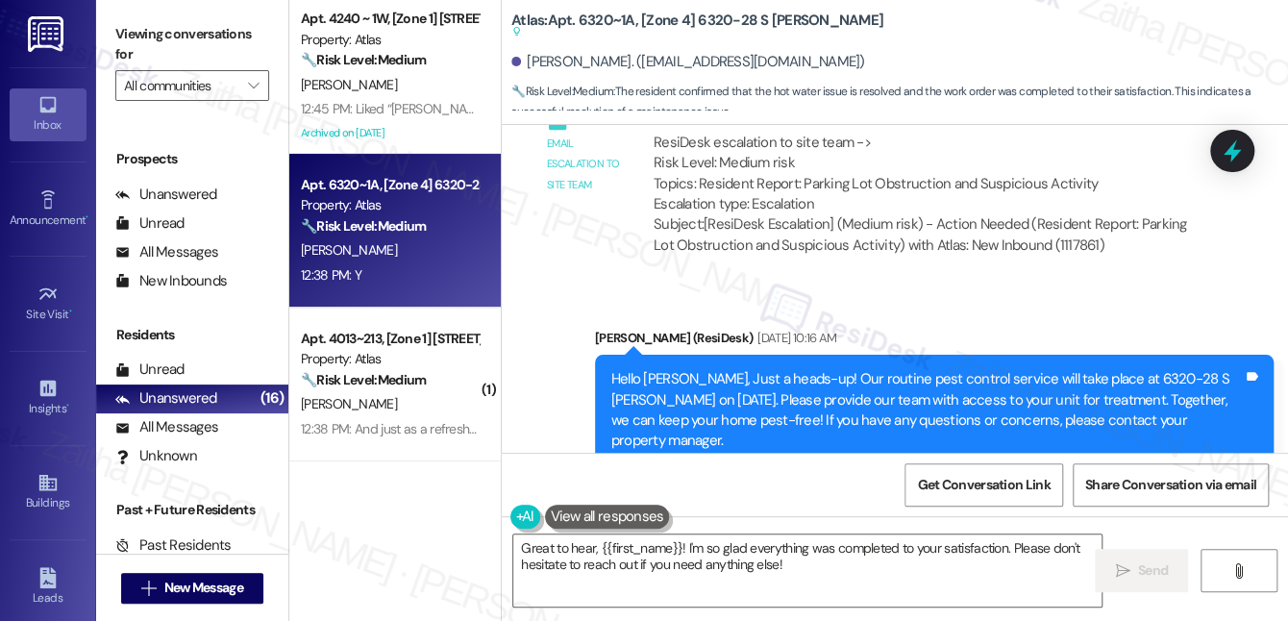
scroll to position [17251, 0]
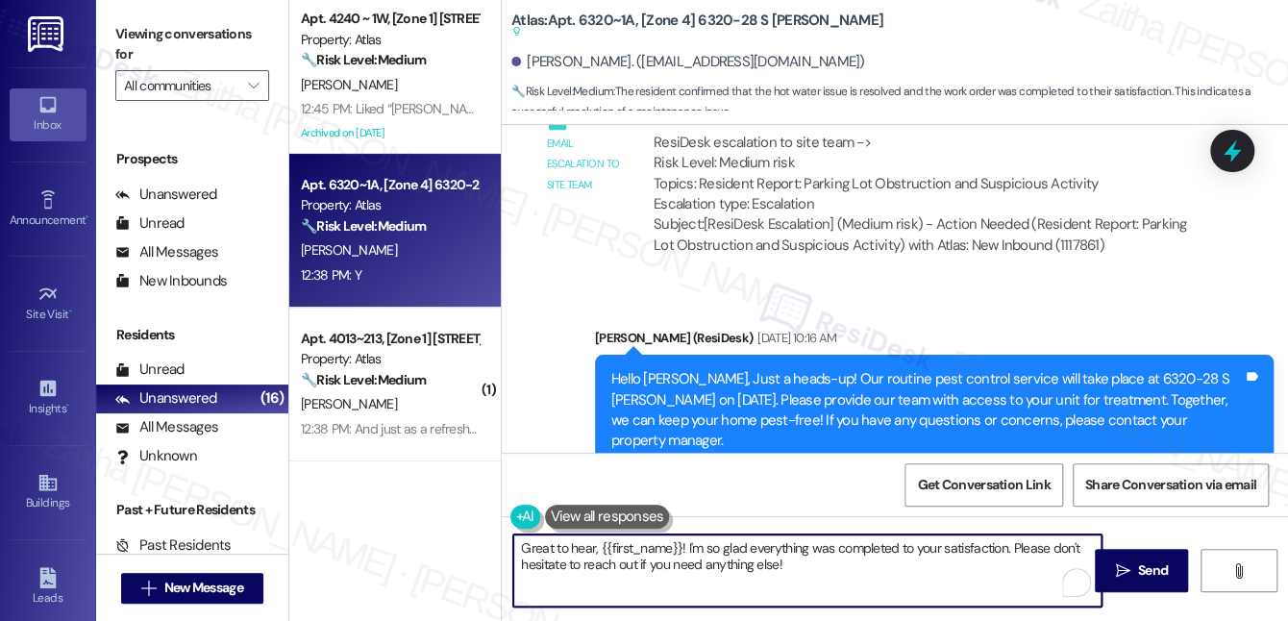
drag, startPoint x: 735, startPoint y: 554, endPoint x: 866, endPoint y: 577, distance: 132.7
click at [866, 579] on textarea "Great to hear, {{first_name}}! I'm so glad everything was completed to your sat…" at bounding box center [807, 570] width 588 height 72
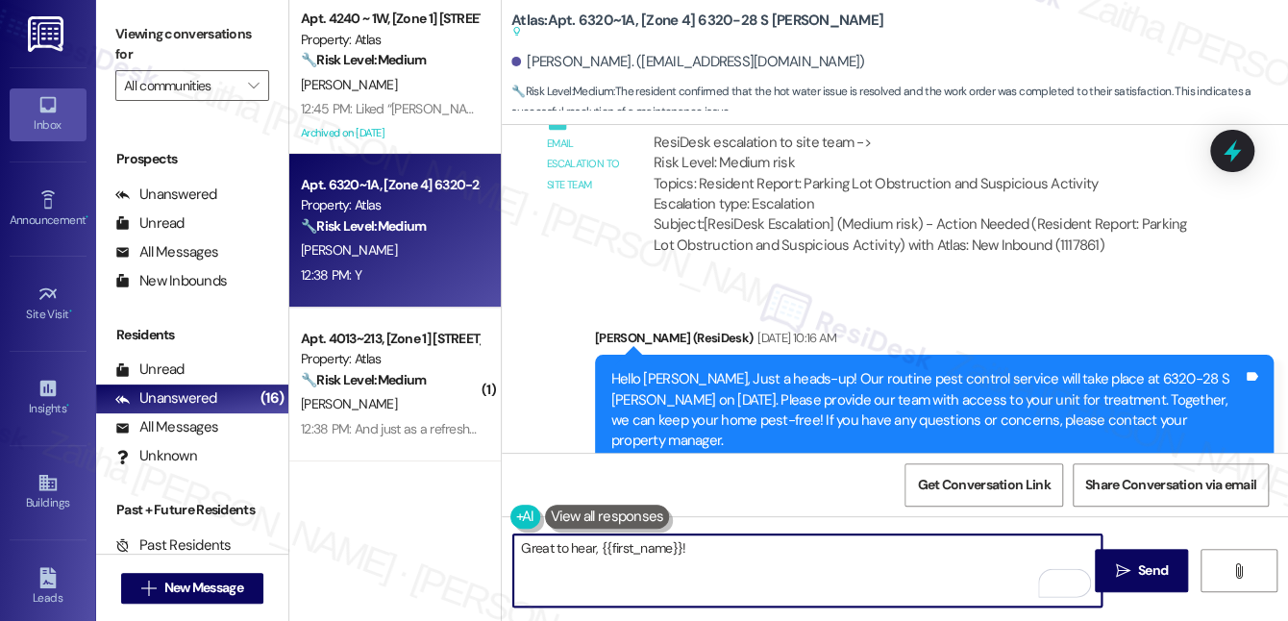
paste textarea "I'm happy the work order was completed to your satisfaction! We'd also love to …"
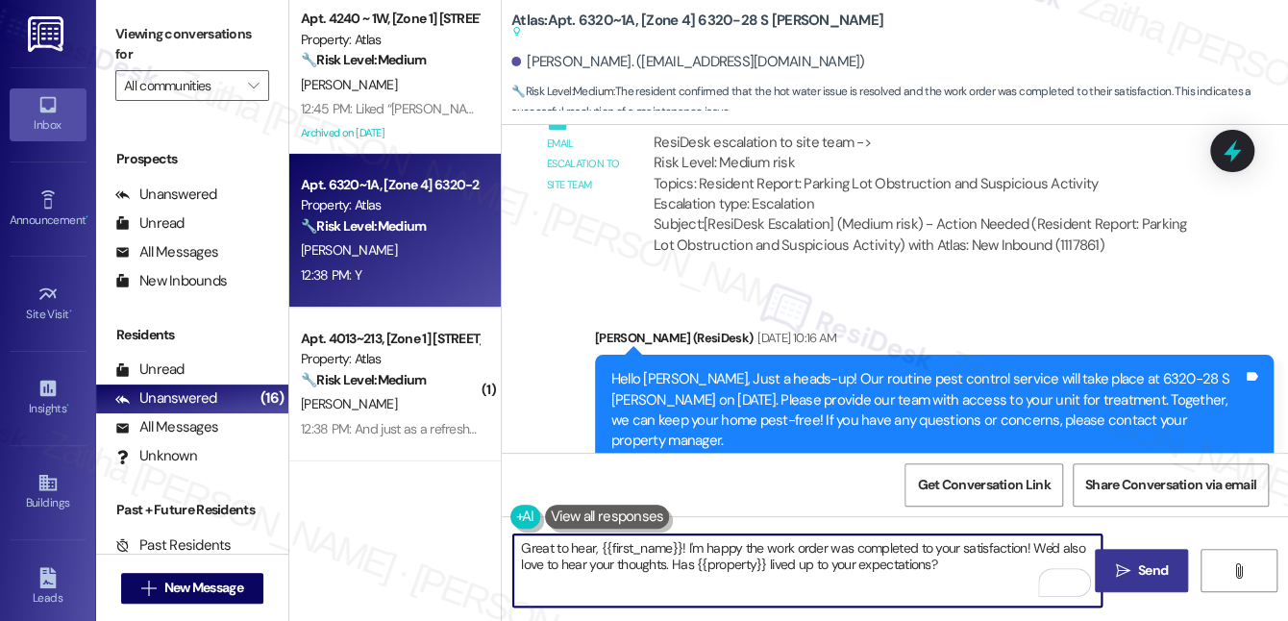
type textarea "Great to hear, {{first_name}}! I'm happy the work order was completed to your s…"
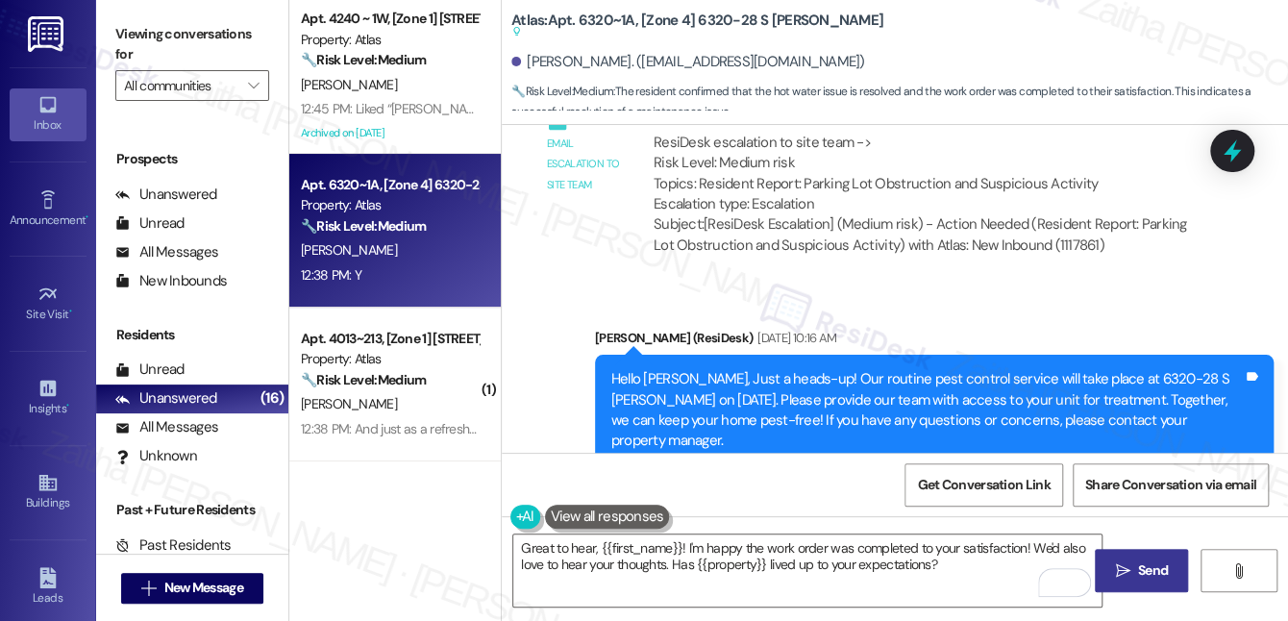
click at [1134, 562] on span "Send" at bounding box center [1152, 570] width 37 height 20
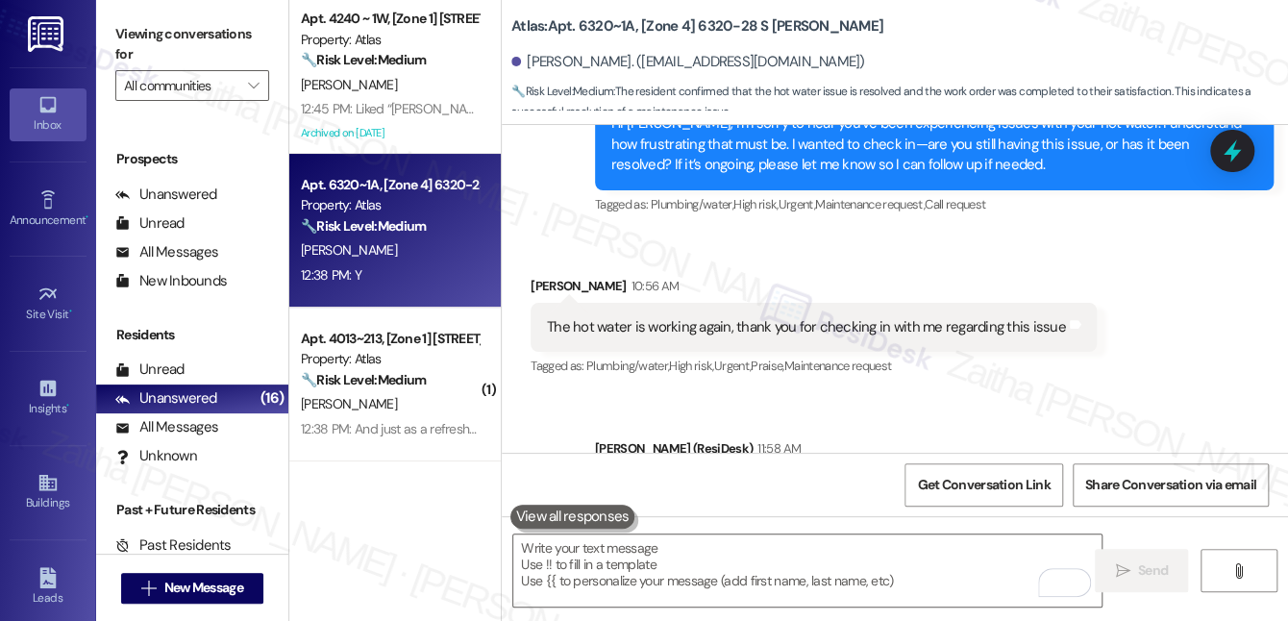
scroll to position [19347, 0]
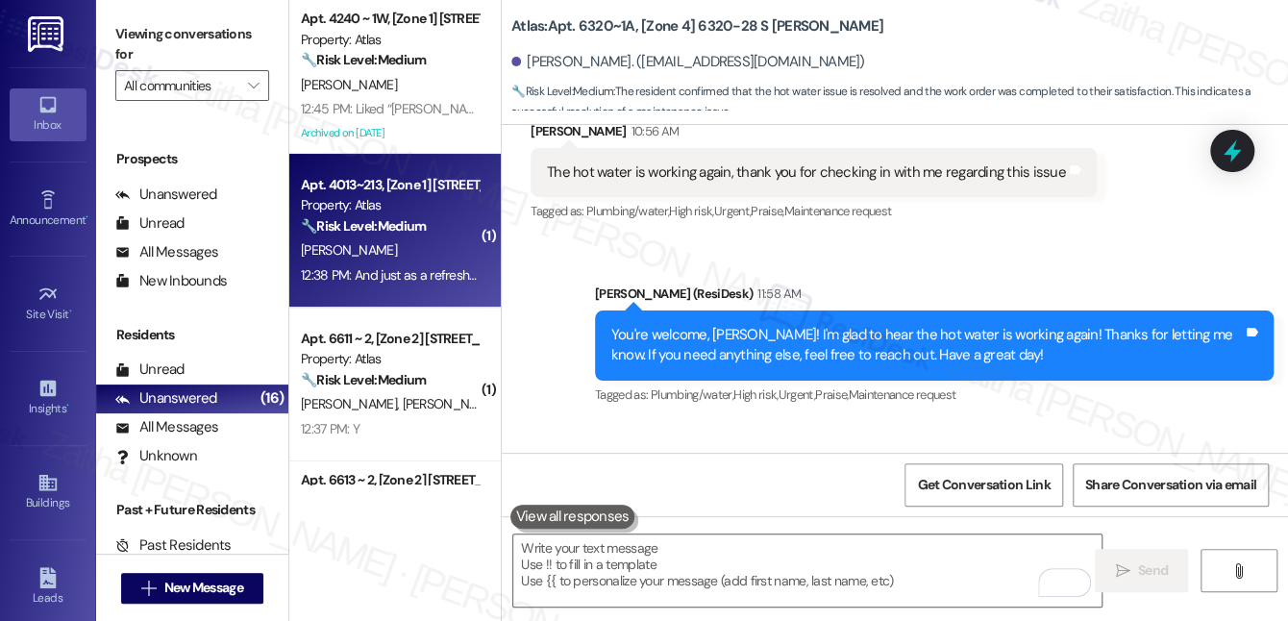
click at [424, 252] on div "R. Cordero" at bounding box center [390, 250] width 182 height 24
type textarea "Fetching suggested responses. Please feel free to read through the conversation…"
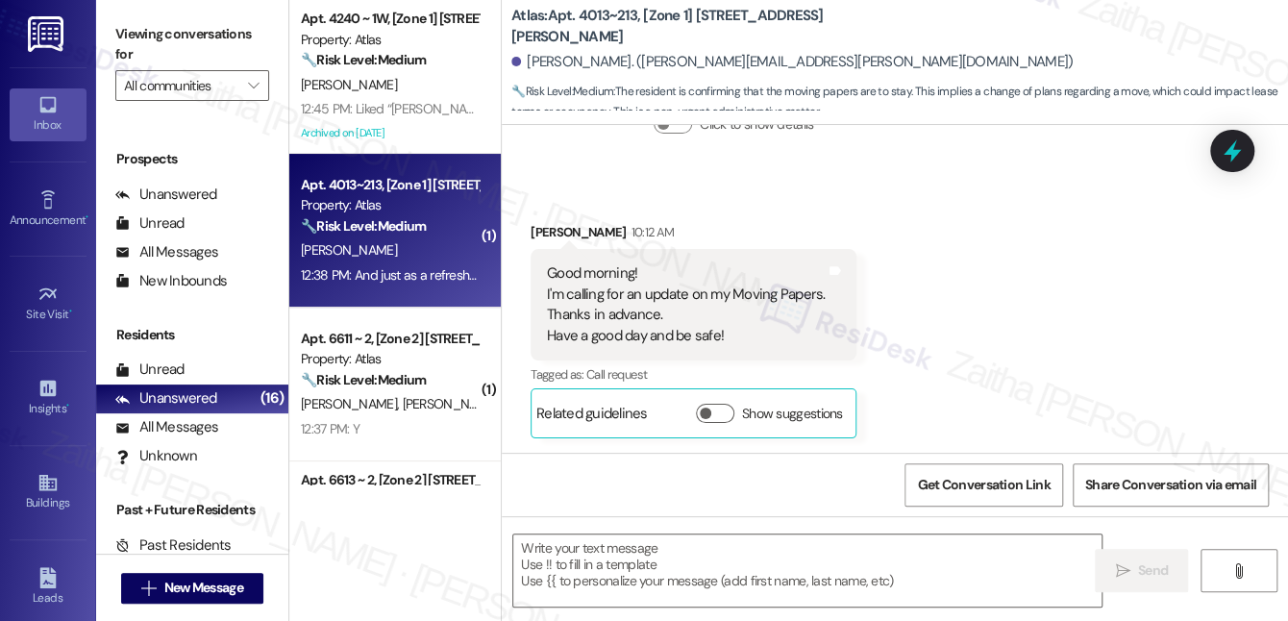
scroll to position [4857, 0]
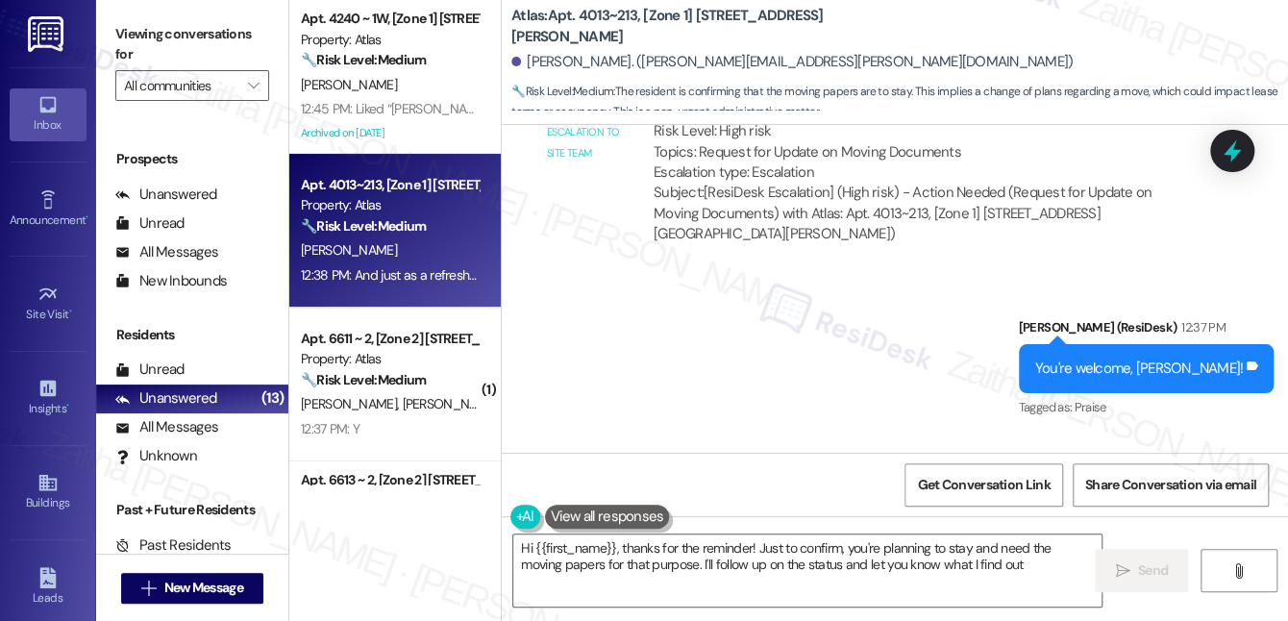
type textarea "Hi {{first_name}}, thanks for the reminder! Just to confirm, you're planning to…"
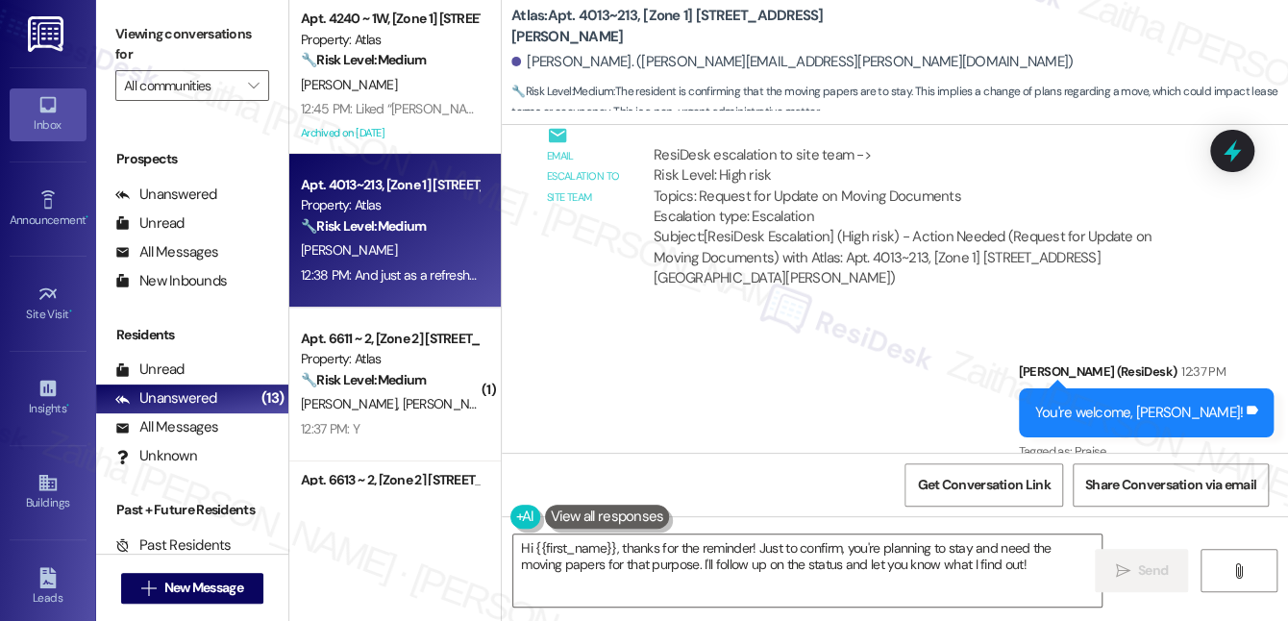
scroll to position [4858, 0]
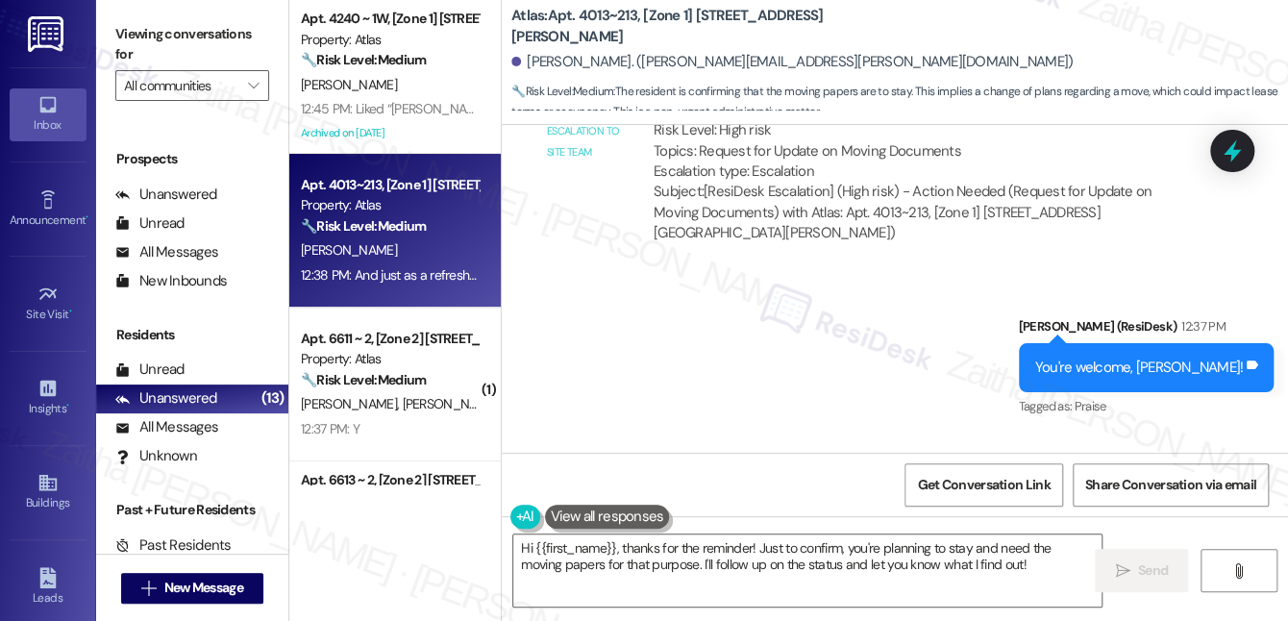
drag, startPoint x: 523, startPoint y: 384, endPoint x: 888, endPoint y: 372, distance: 365.4
click at [888, 463] on div "Received via SMS Renee Cordero 12:38 PM And just as a refresher, the Moving Pap…" at bounding box center [719, 530] width 407 height 134
copy div "And just as a refresher, the Moving Papers are to stay! Tags and notes"
click at [894, 273] on div "Sent via SMS Sarah (ResiDesk) 12:37 PM You're welcome, Renee! Tags and notes Ta…" at bounding box center [895, 354] width 786 height 162
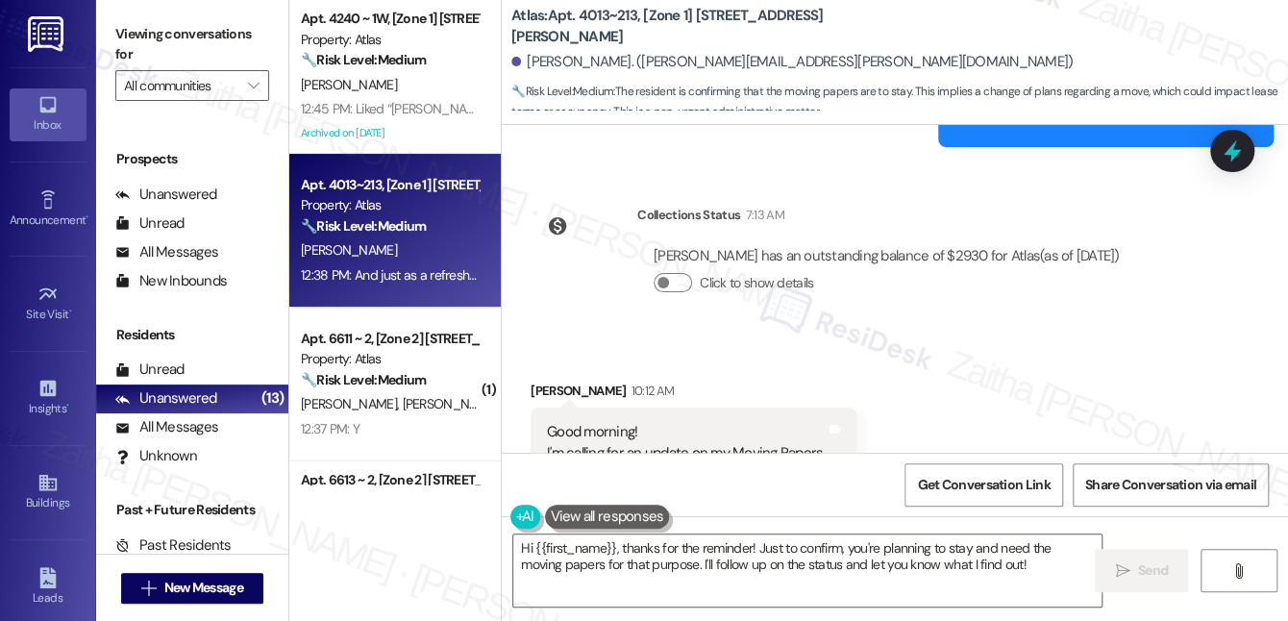
scroll to position [3669, 0]
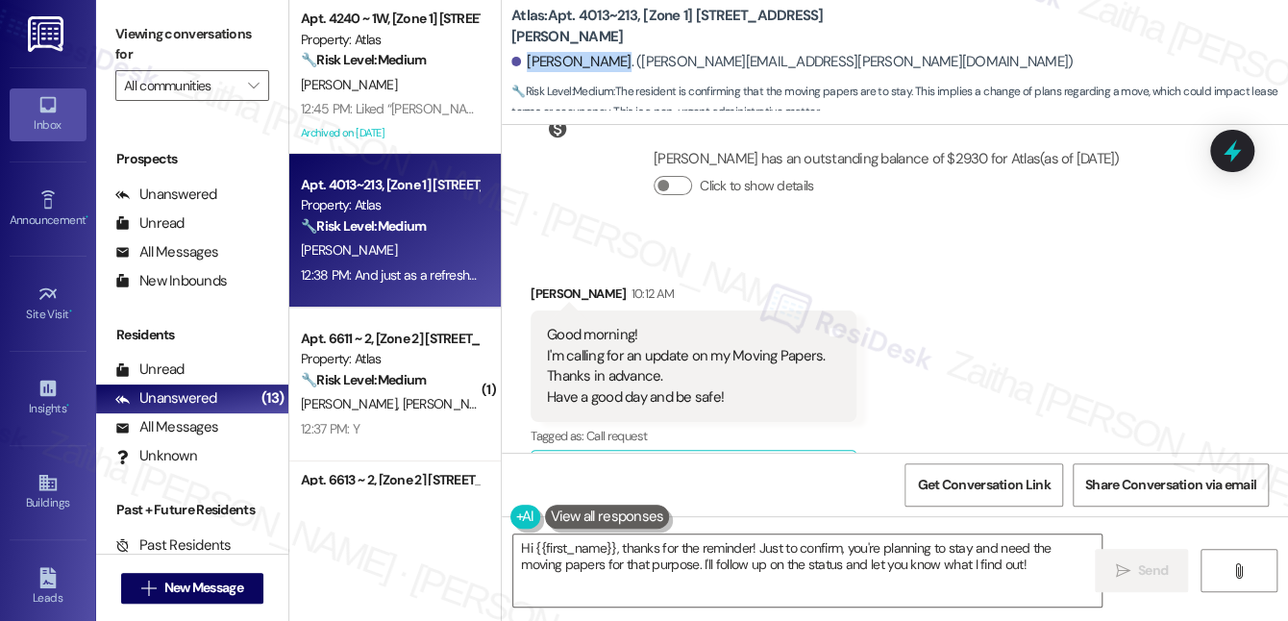
drag, startPoint x: 525, startPoint y: 61, endPoint x: 612, endPoint y: 47, distance: 88.5
click at [612, 47] on div "Renee Cordero. (renee.a.cordero@gmail.com)" at bounding box center [899, 62] width 777 height 38
copy div "Renee Cordero"
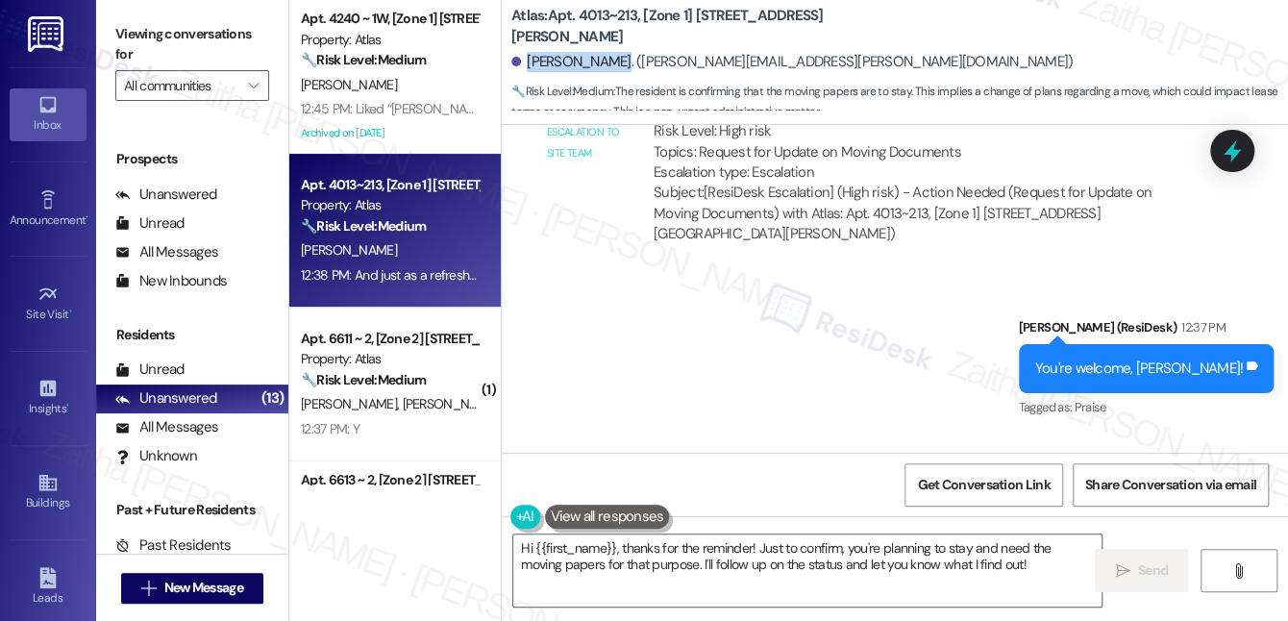
scroll to position [4858, 0]
drag, startPoint x: 531, startPoint y: 387, endPoint x: 877, endPoint y: 394, distance: 346.1
click at [877, 505] on div "And just as a refresher, the Moving Papers are to stay! Tags and notes" at bounding box center [720, 529] width 378 height 49
copy div "And just as a refresher, the Moving Papers are to stay! Tags and notes"
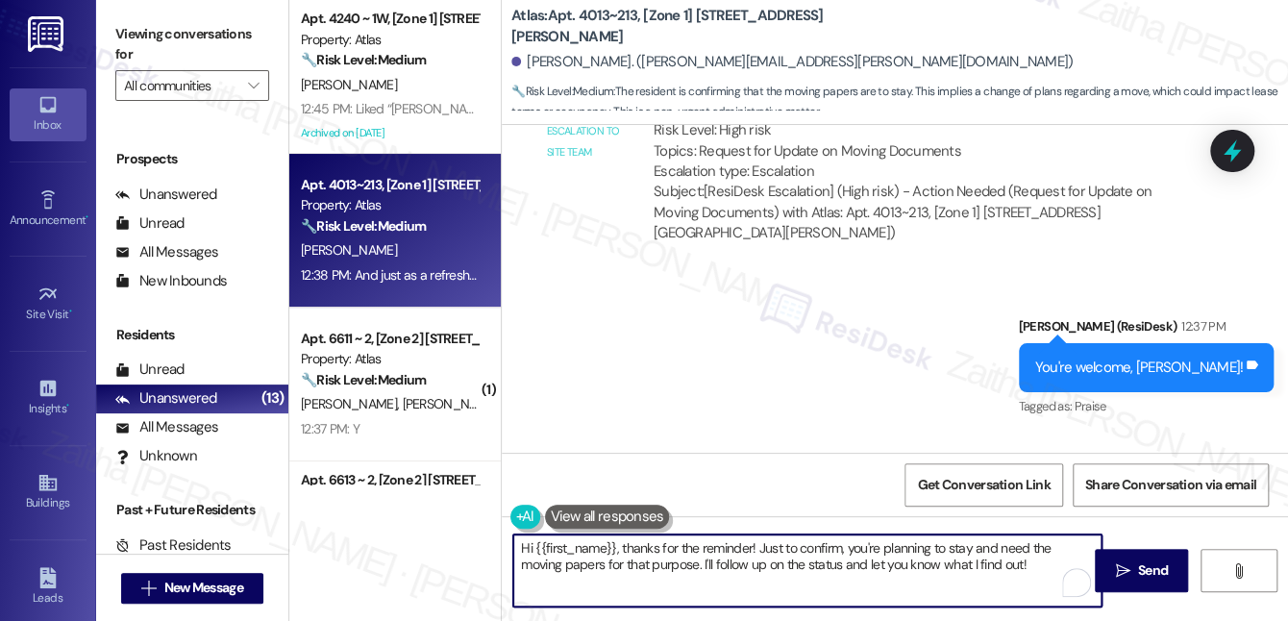
drag, startPoint x: 523, startPoint y: 551, endPoint x: 1009, endPoint y: 559, distance: 486.4
click at [1009, 559] on textarea "Hi {{first_name}}, thanks for the reminder! Just to confirm, you're planning to…" at bounding box center [807, 570] width 588 height 72
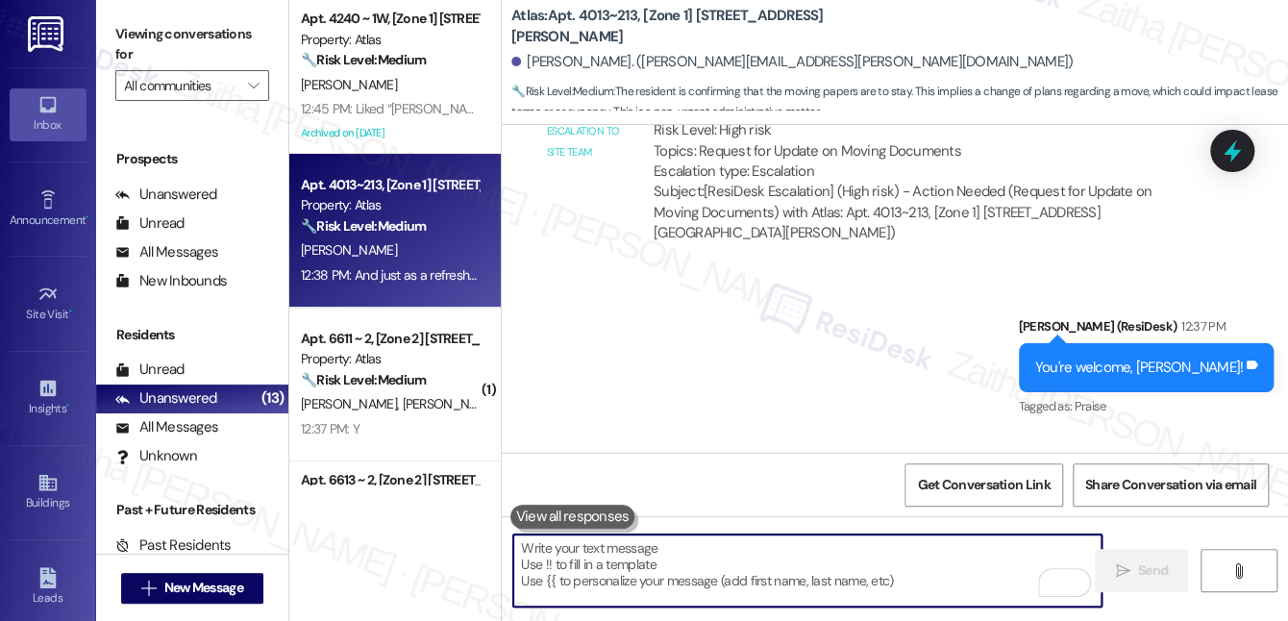
paste textarea "Thank you for the reminder. I’ve already followed up with the team regarding th…"
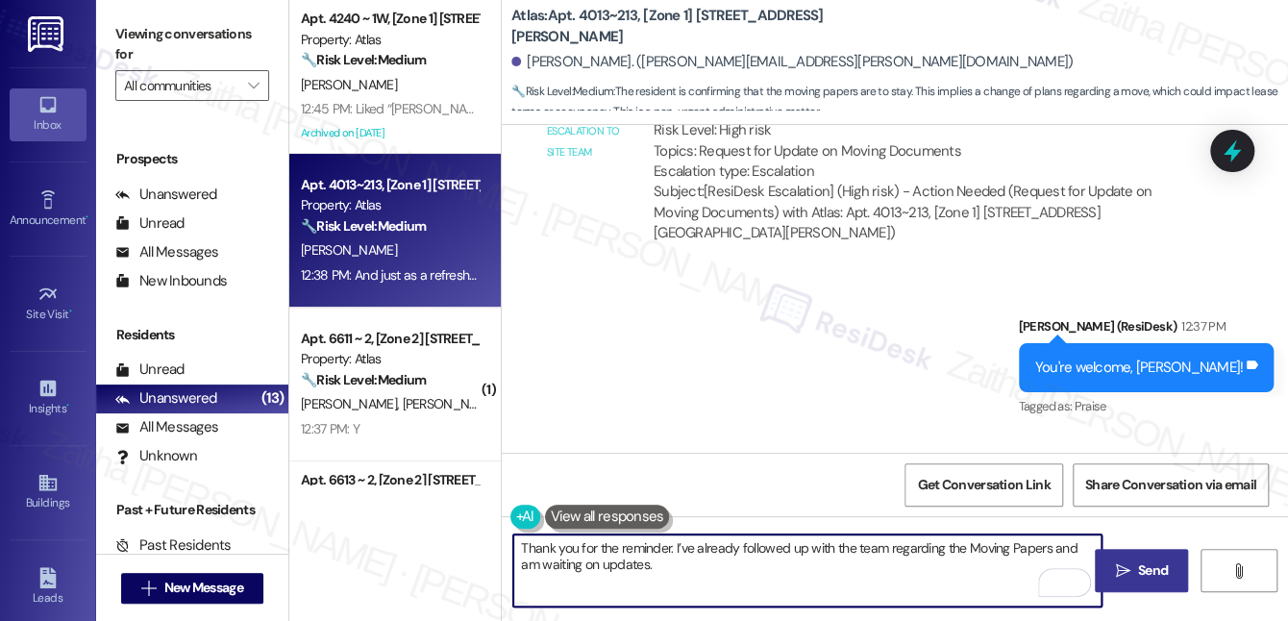
type textarea "Thank you for the reminder. I’ve already followed up with the team regarding th…"
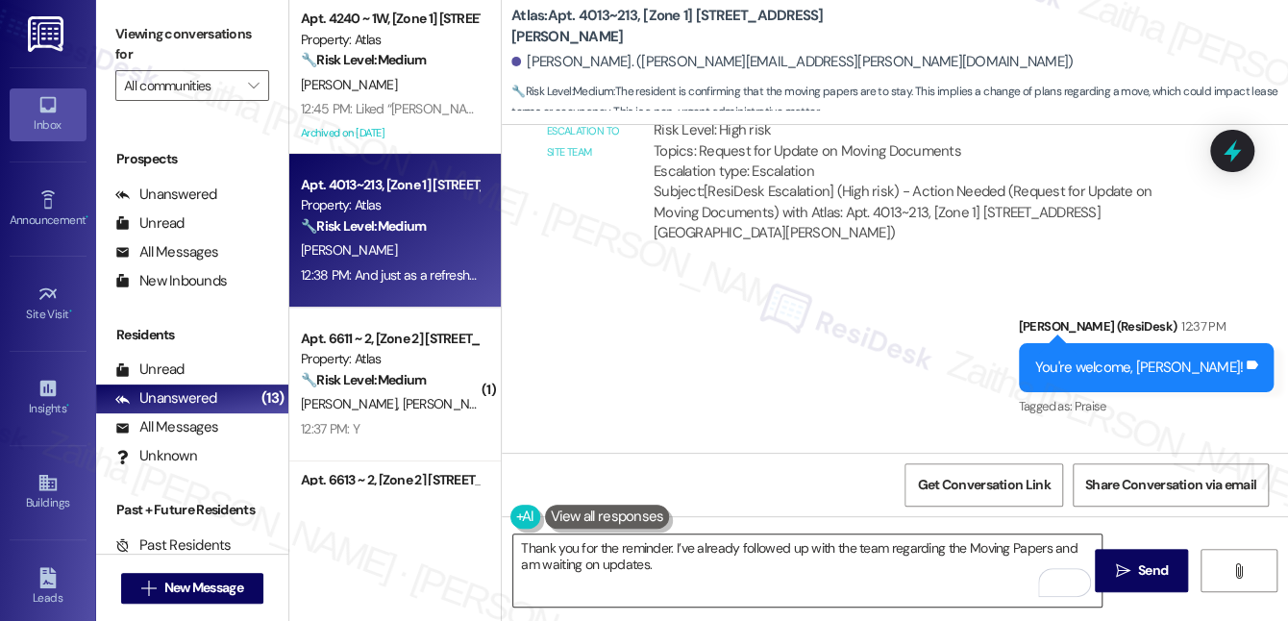
drag, startPoint x: 1125, startPoint y: 575, endPoint x: 1042, endPoint y: 547, distance: 88.1
click at [1126, 575] on icon "" at bounding box center [1122, 570] width 14 height 15
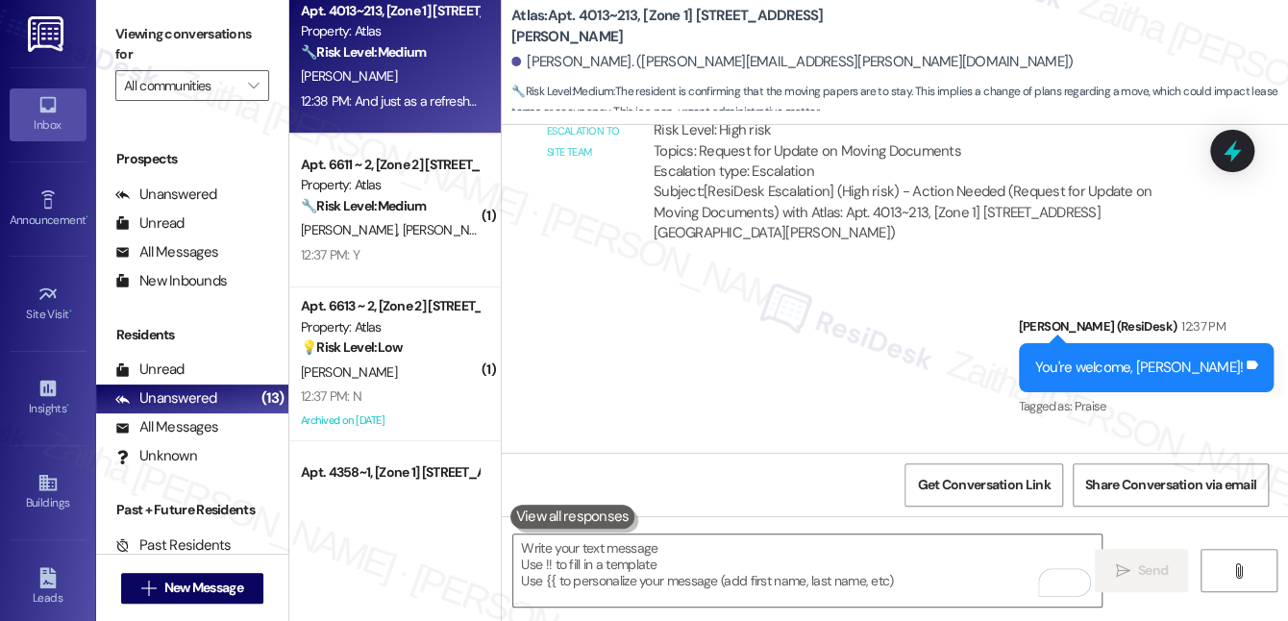
scroll to position [4857, 0]
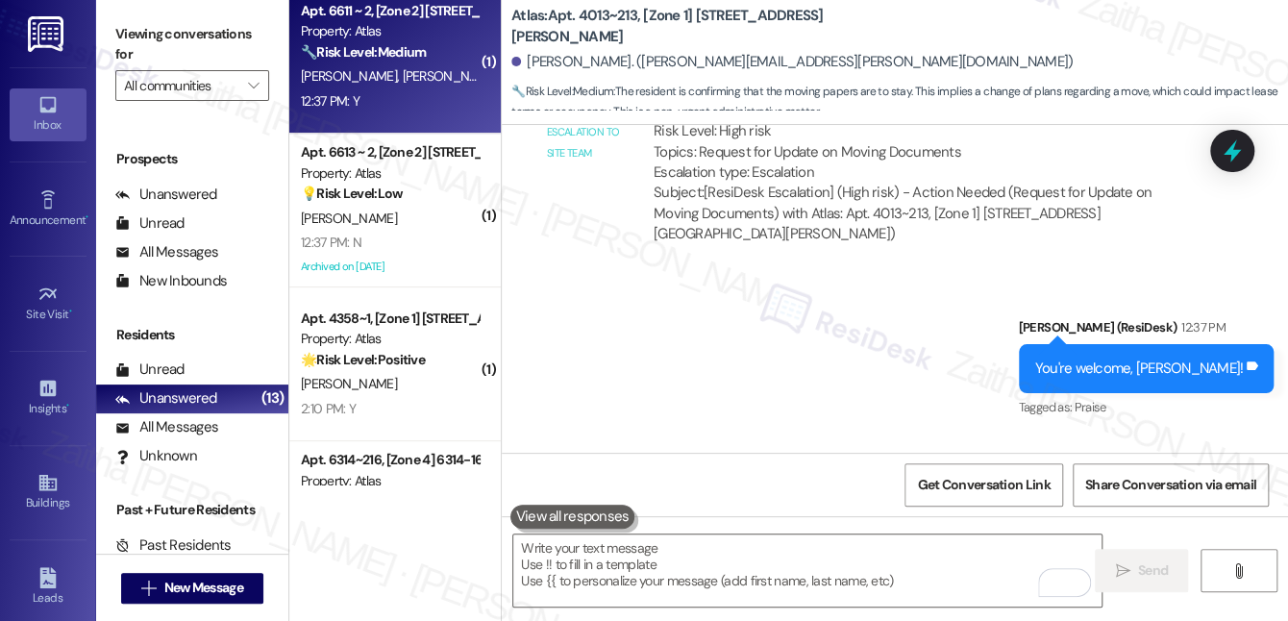
click at [442, 115] on div "Apt. 6611 ~ 2, [Zone 2] 6611 S Ellis Ave Property: Atlas 🔧 Risk Level: Medium T…" at bounding box center [394, 57] width 211 height 154
type textarea "Fetching suggested responses. Please feel free to read through the conversation…"
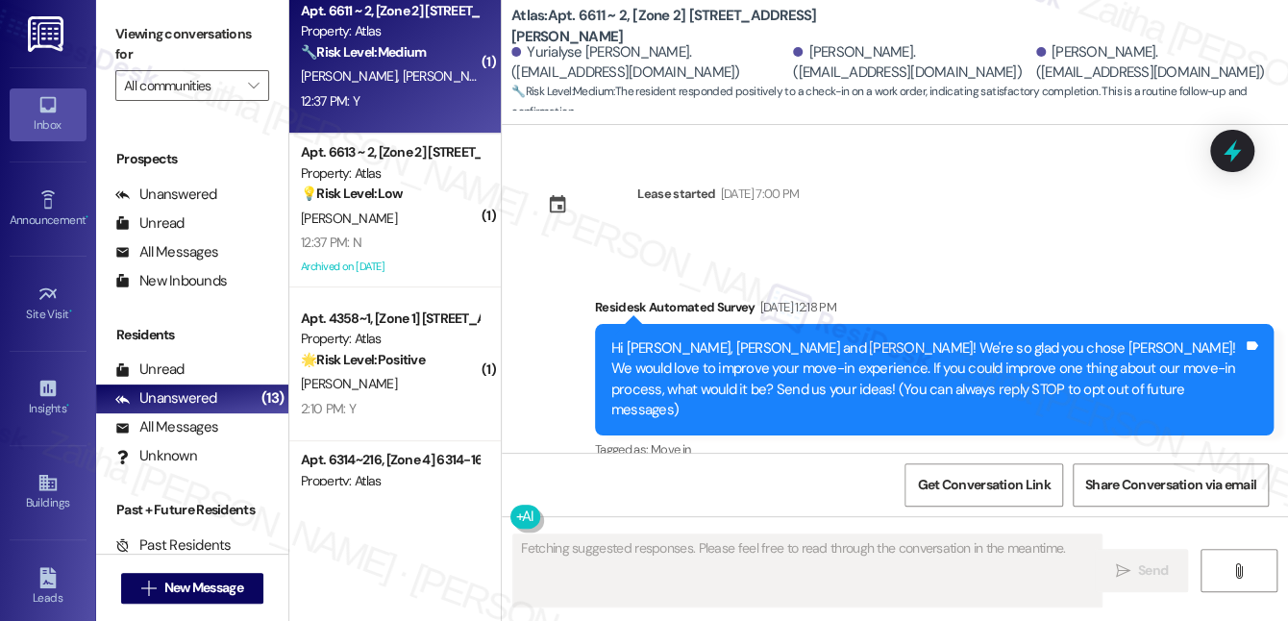
type textarea "Fetching suggested responses. Please feel free to read through the conversation…"
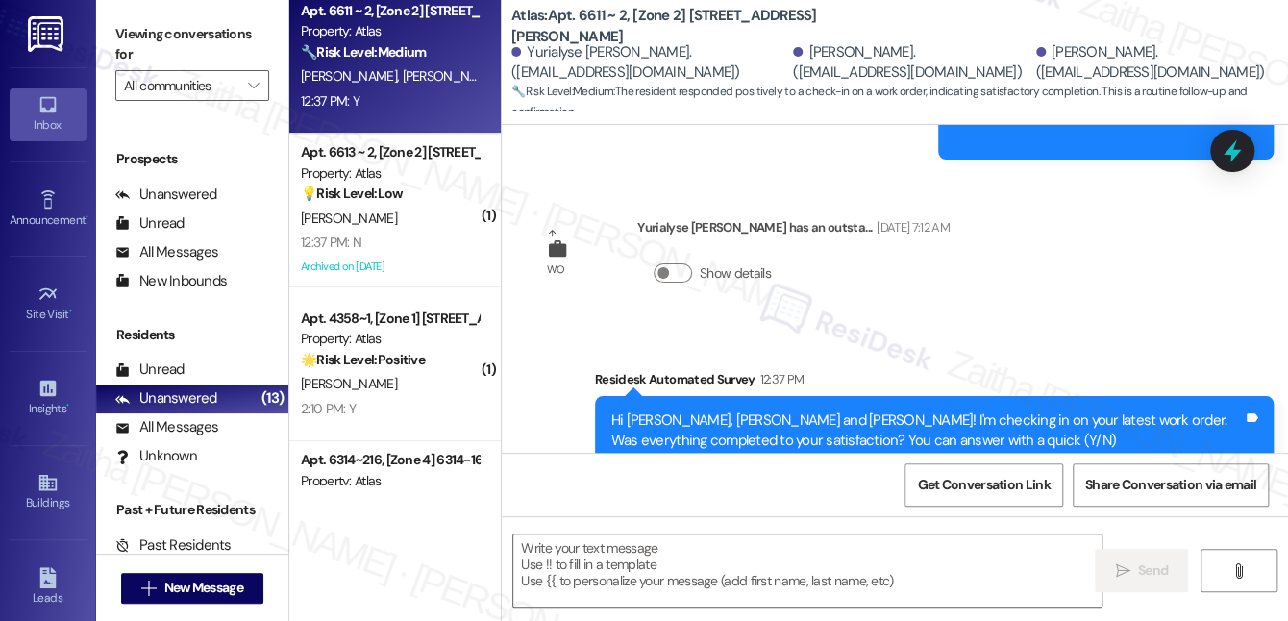
scroll to position [15402, 0]
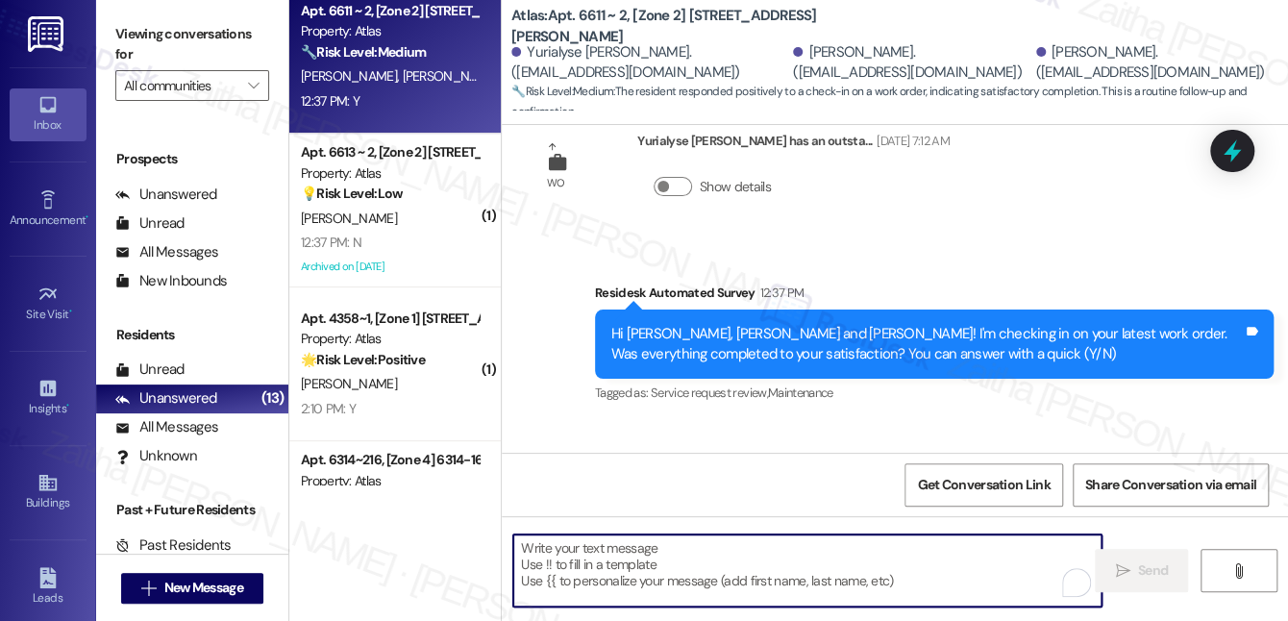
click at [655, 584] on textarea "To enrich screen reader interactions, please activate Accessibility in Grammarl…" at bounding box center [807, 570] width 588 height 72
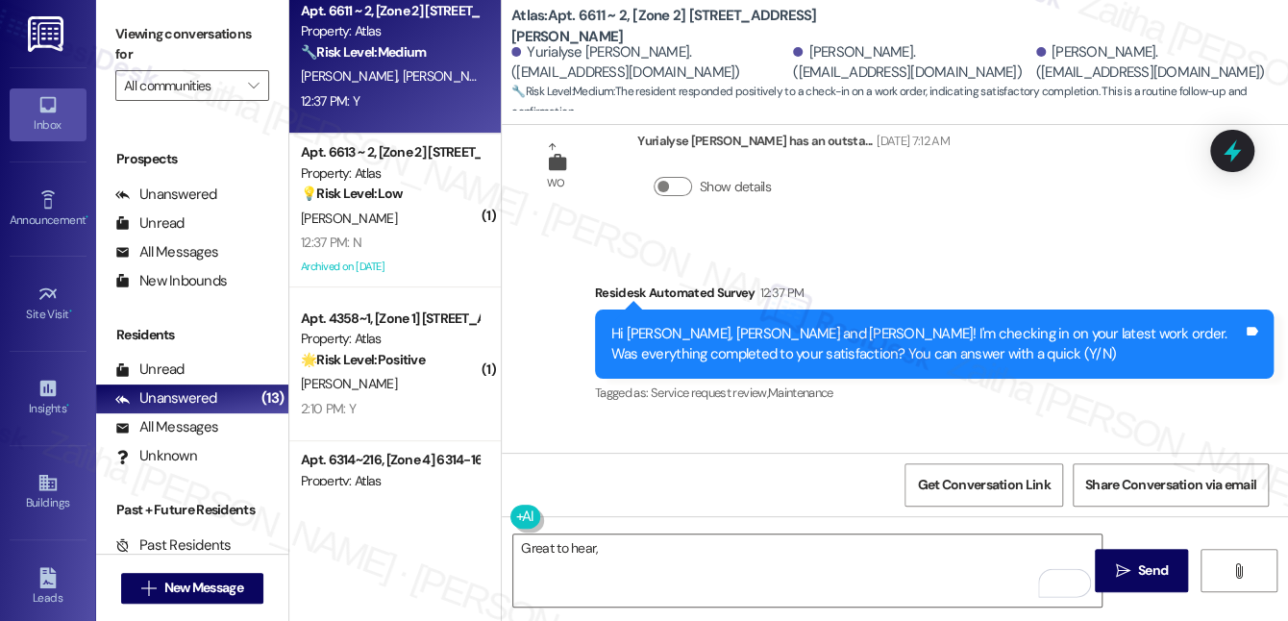
click at [552, 465] on div "Yurialyse Pye 12:37 PM" at bounding box center [630, 478] width 198 height 27
copy div "Yurialyse"
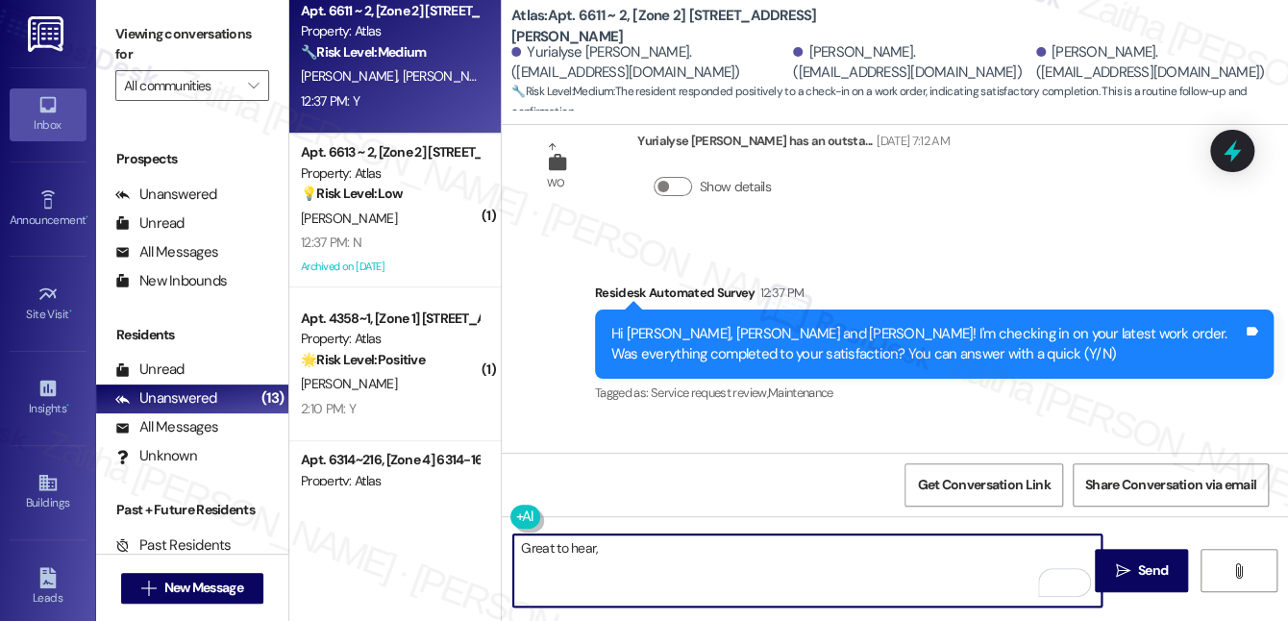
click at [655, 573] on textarea "Great to hear," at bounding box center [807, 570] width 588 height 72
paste textarea "Yurialyse"
paste textarea "I'm happy the work order was completed to your satisfaction! We'd also love to …"
type textarea "Great to hear, [PERSON_NAME]! I'm happy the work order was completed to your sa…"
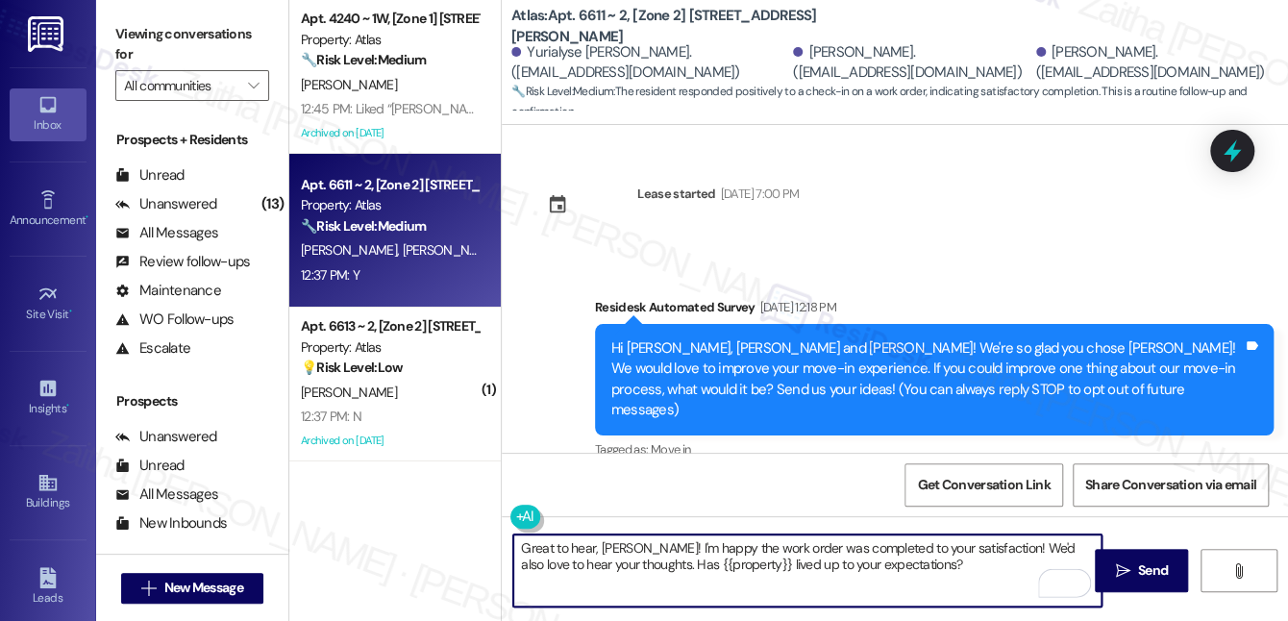
scroll to position [15402, 0]
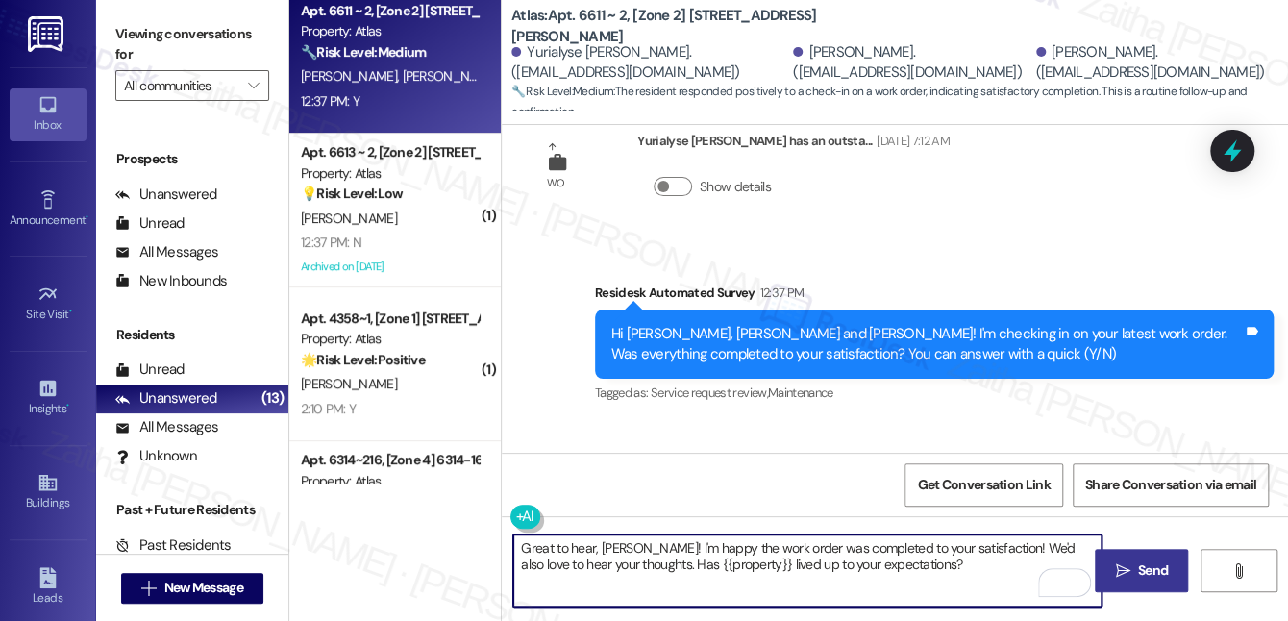
type textarea "Great to hear, [PERSON_NAME]! I'm happy the work order was completed to your sa…"
click at [1132, 561] on span " Send" at bounding box center [1141, 570] width 61 height 20
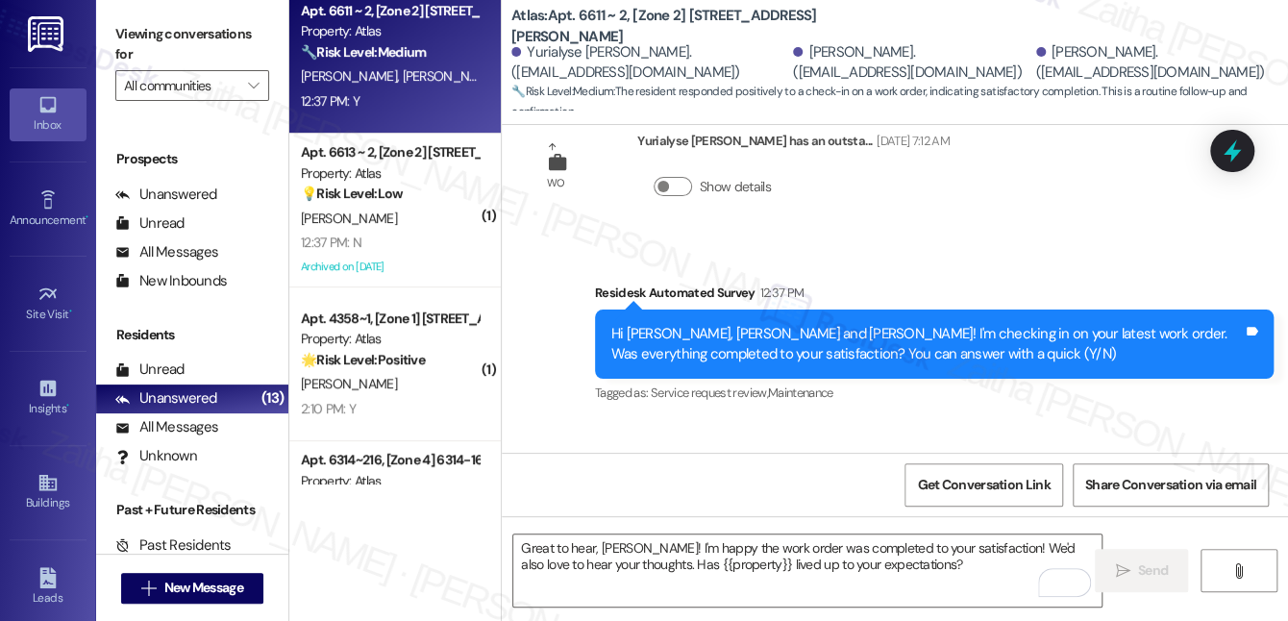
scroll to position [15401, 0]
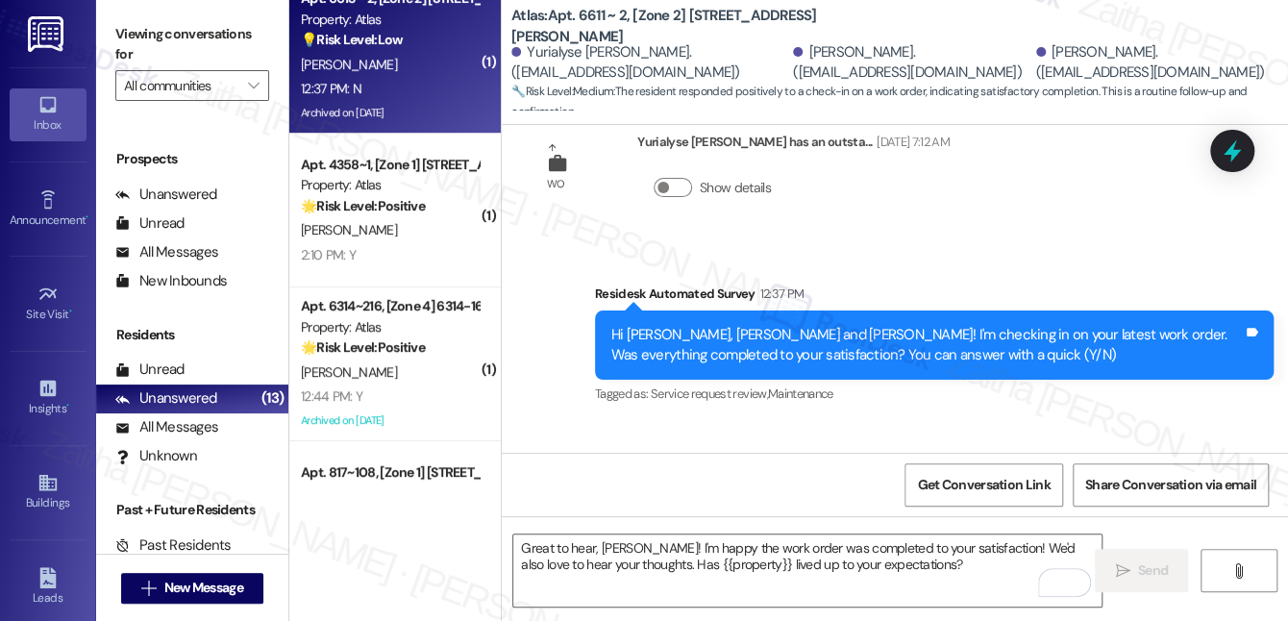
click at [420, 78] on div "12:37 PM: N 12:37 PM: N" at bounding box center [390, 89] width 182 height 24
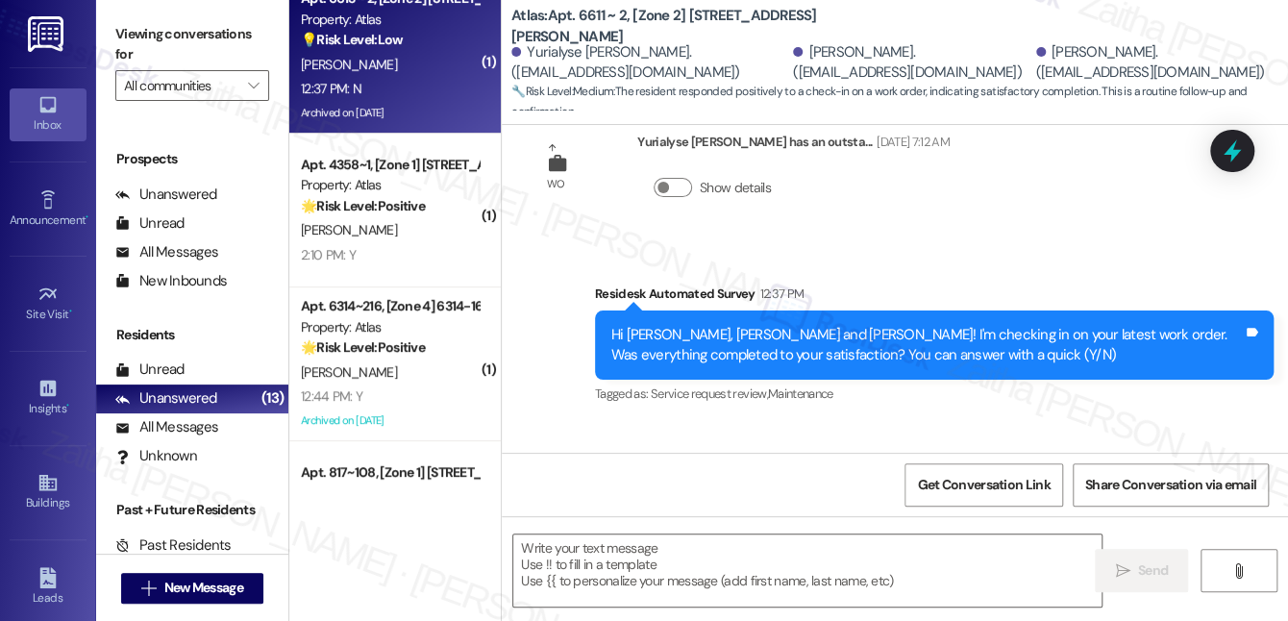
type textarea "Fetching suggested responses. Please feel free to read through the conversation…"
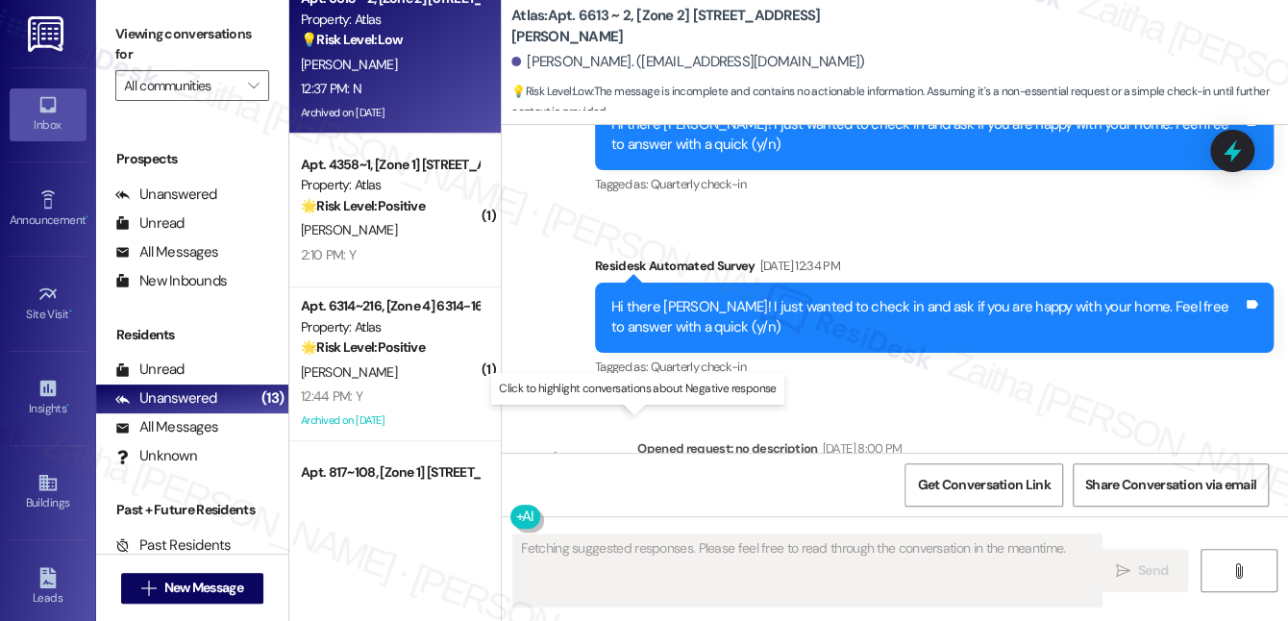
scroll to position [30788, 0]
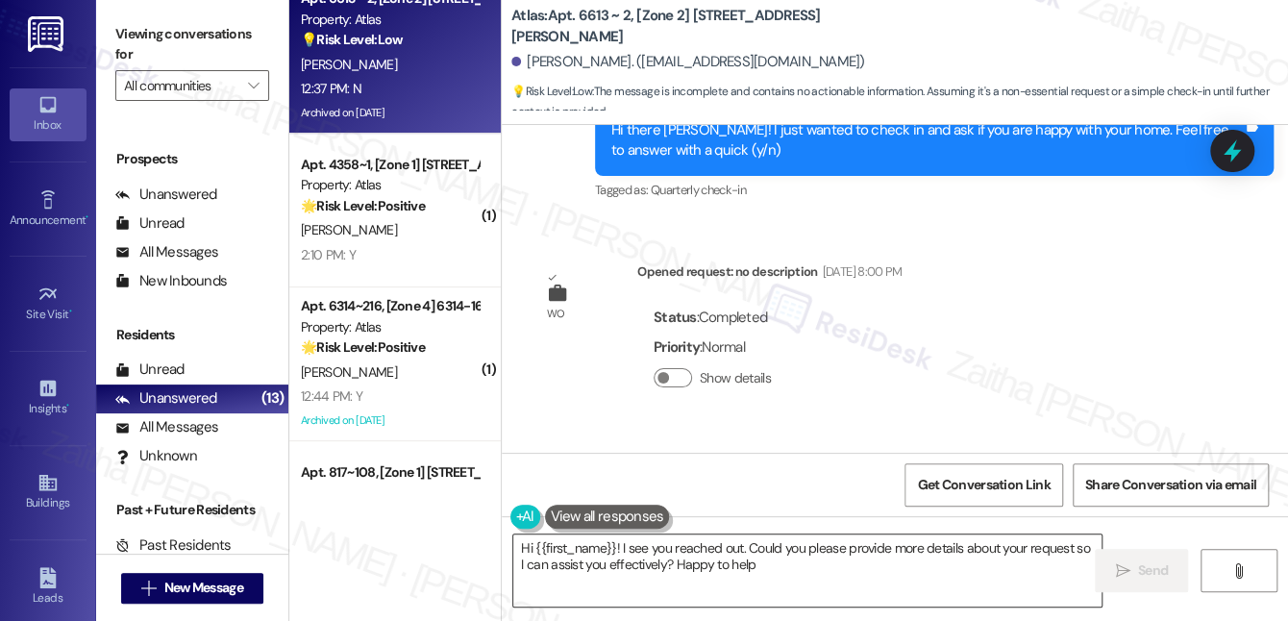
type textarea "Hi {{first_name}}! I see you reached out. Could you please provide more details…"
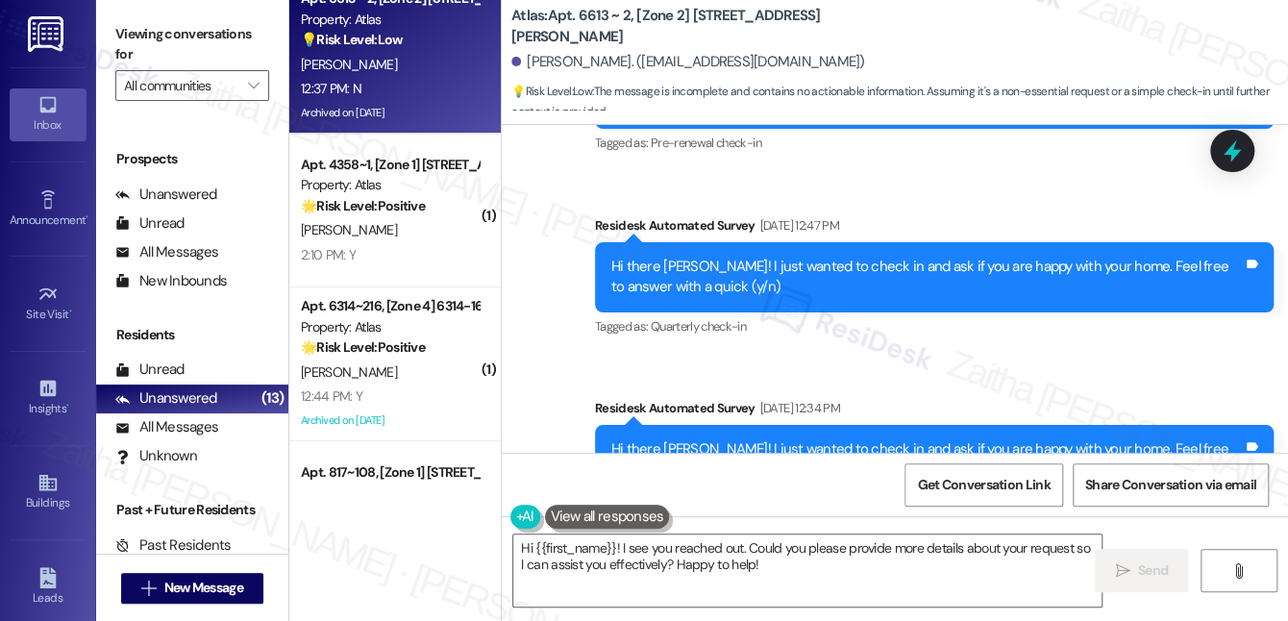
scroll to position [30352, 0]
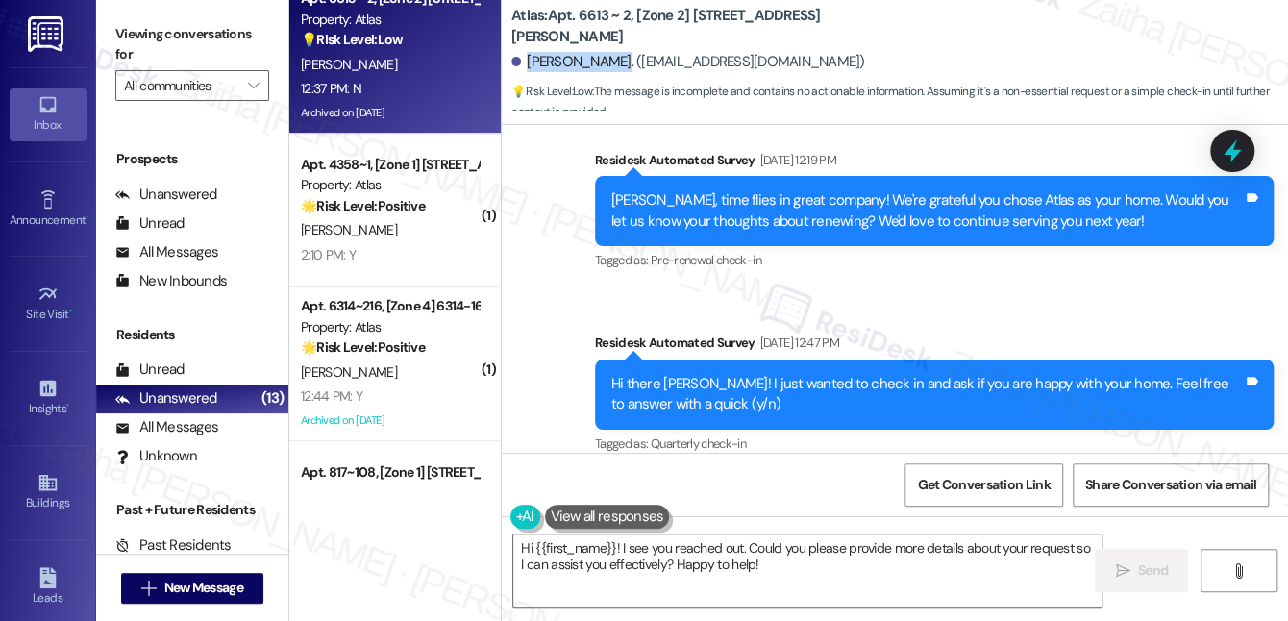
drag, startPoint x: 525, startPoint y: 66, endPoint x: 611, endPoint y: 47, distance: 88.6
click at [611, 47] on div "[PERSON_NAME]. ([EMAIL_ADDRESS][DOMAIN_NAME])" at bounding box center [899, 62] width 777 height 38
copy div "[PERSON_NAME]."
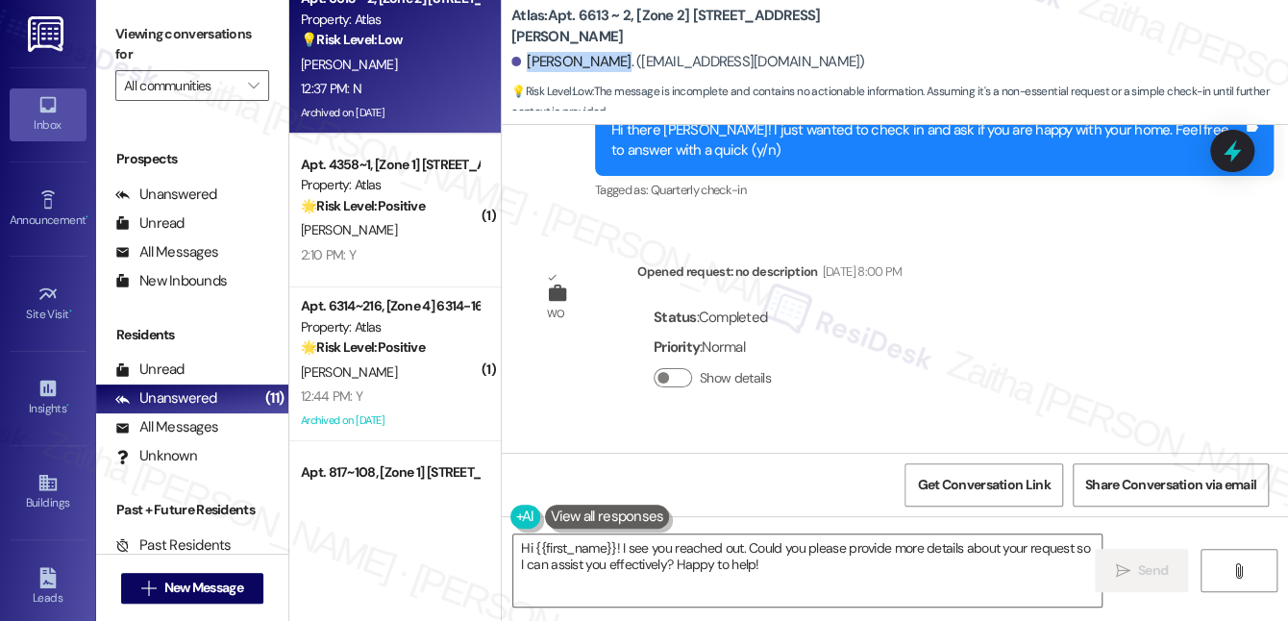
scroll to position [30788, 0]
click at [960, 482] on span "Get Conversation Link" at bounding box center [983, 485] width 133 height 20
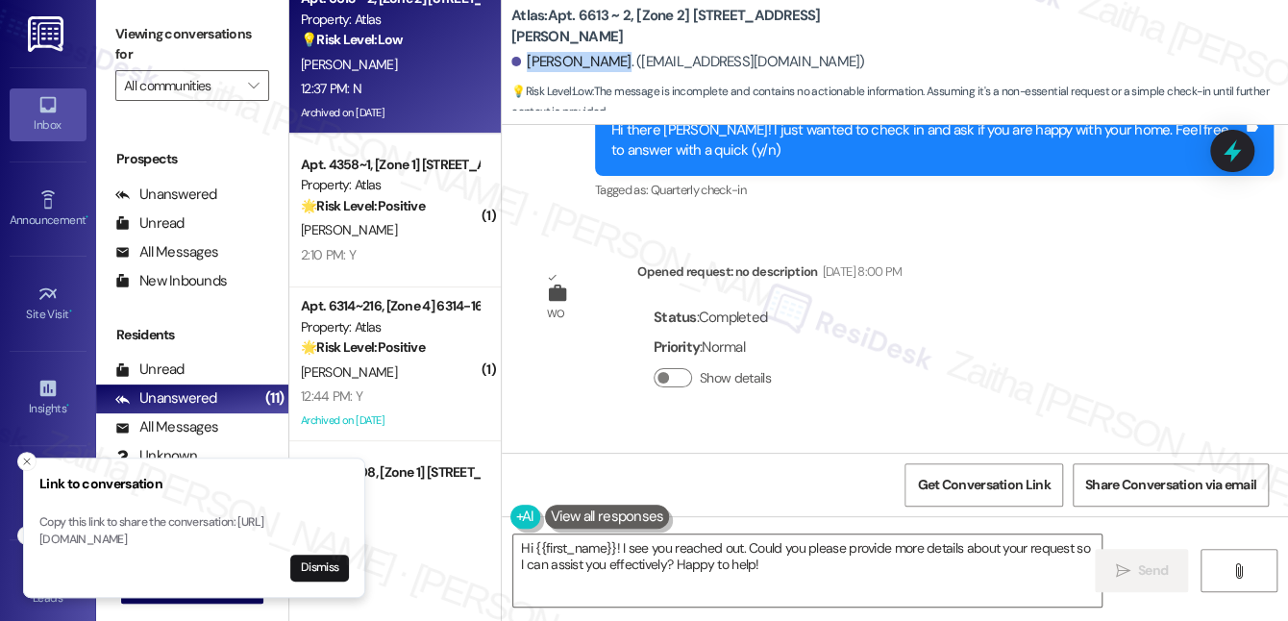
click at [1232, 154] on icon at bounding box center [1231, 150] width 17 height 23
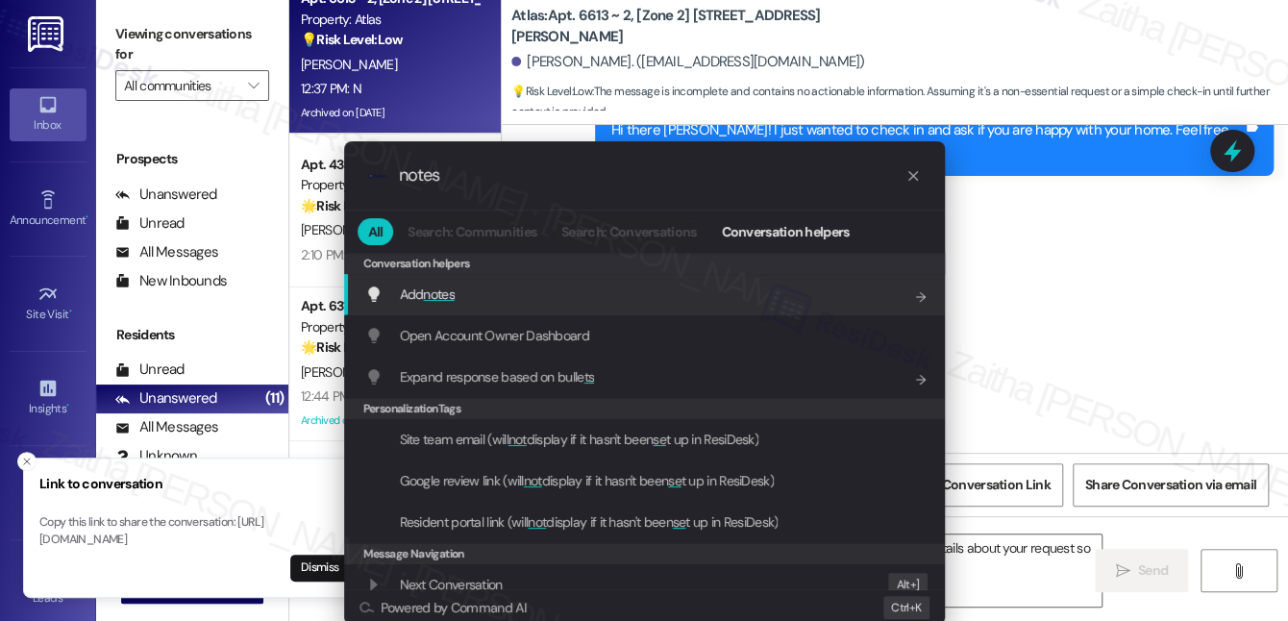
type input "notes"
click at [449, 288] on span "notes" at bounding box center [439, 293] width 32 height 17
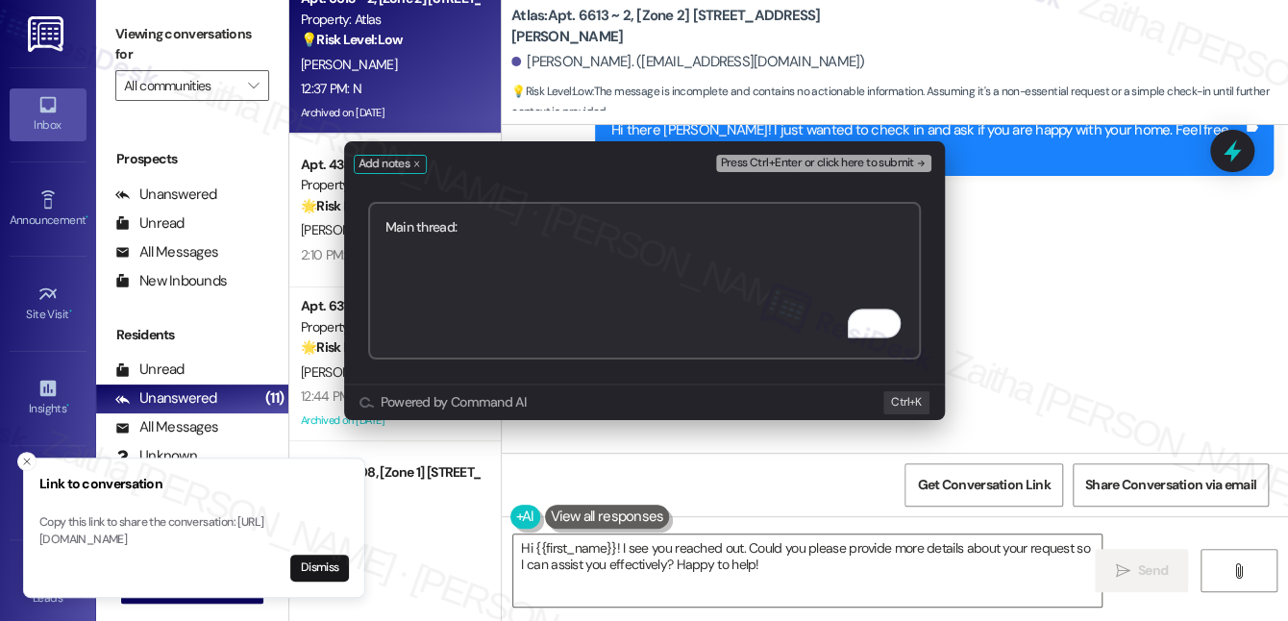
paste textarea "[URL][DOMAIN_NAME]"
type textarea "Main thread: https://www.theresidesk.com/text/insights-conversations/1141445/sh…"
click at [792, 164] on span "Press Ctrl+Enter or click here to submit" at bounding box center [816, 163] width 193 height 13
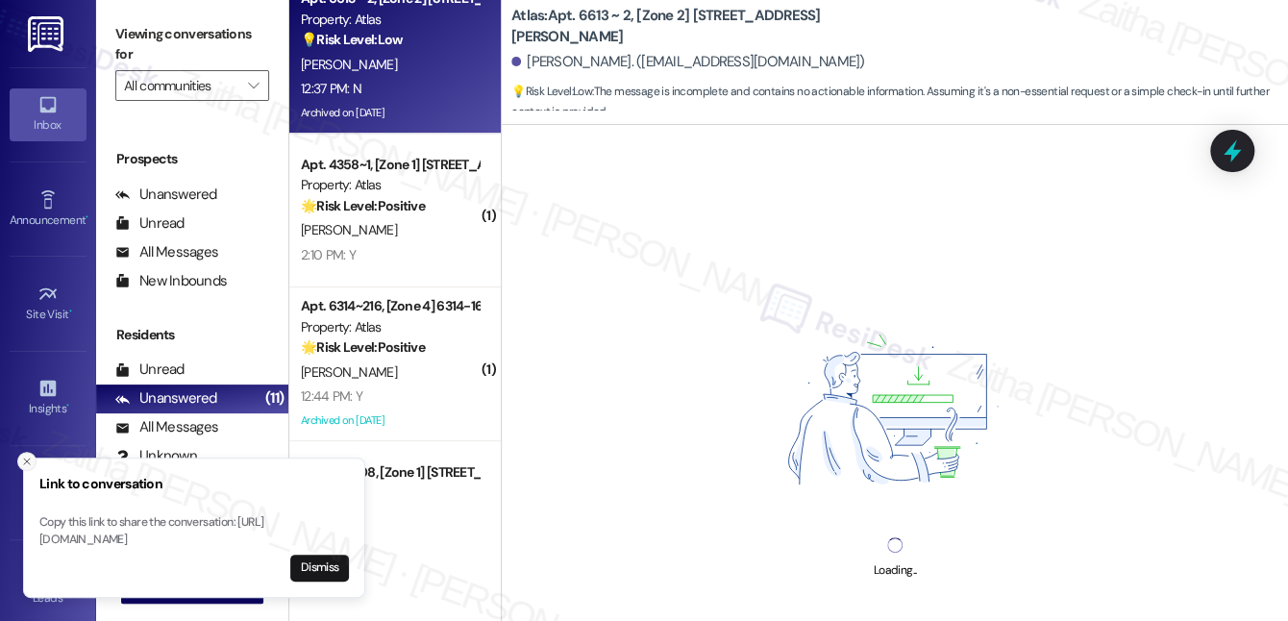
click at [28, 456] on icon "Close toast" at bounding box center [27, 462] width 12 height 12
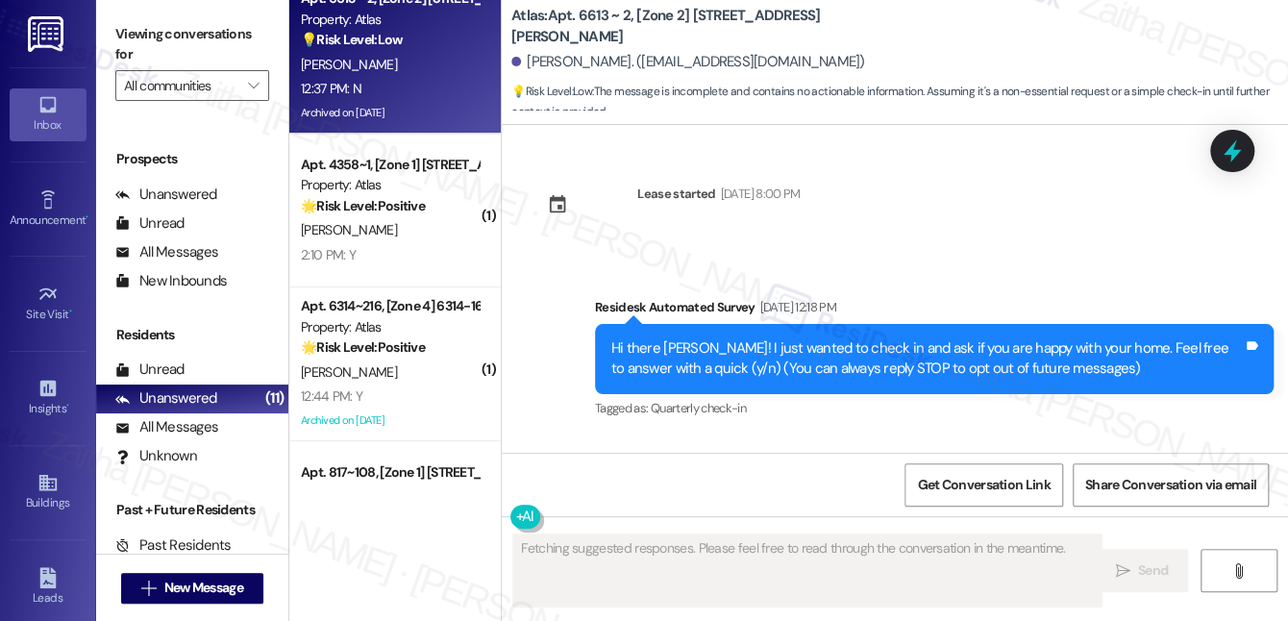
scroll to position [30992, 0]
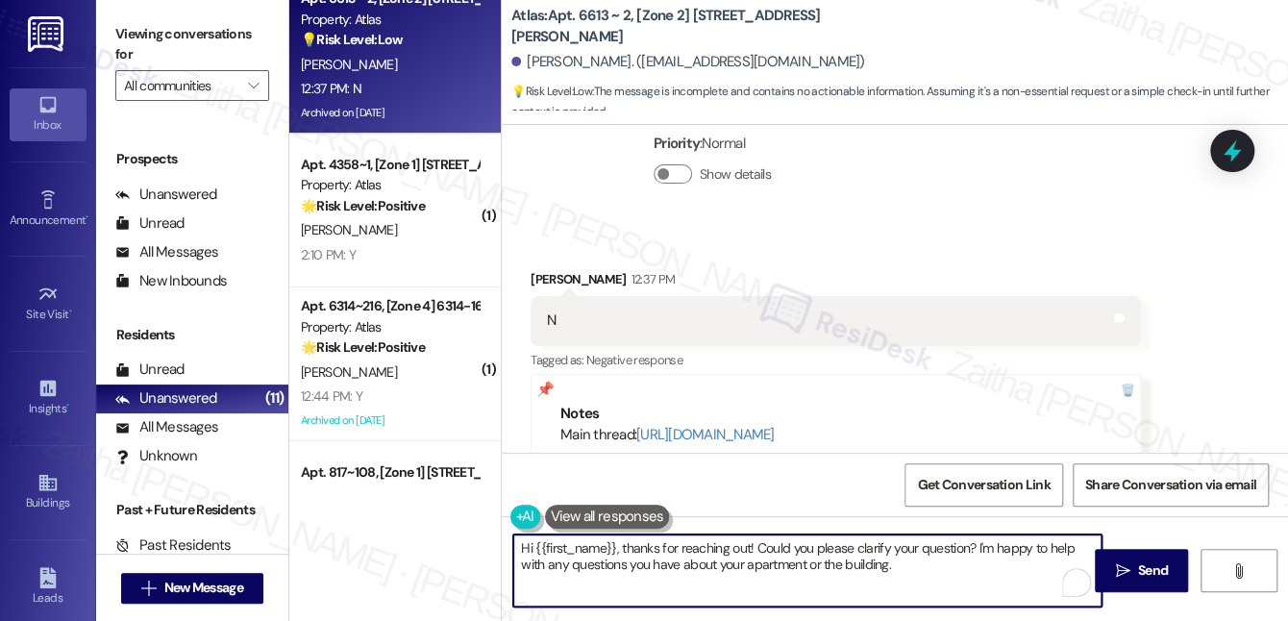
drag, startPoint x: 520, startPoint y: 547, endPoint x: 955, endPoint y: 584, distance: 437.0
click at [954, 585] on textarea "Hi {{first_name}}, thanks for reaching out! Could you please clarify your quest…" at bounding box center [807, 570] width 588 height 72
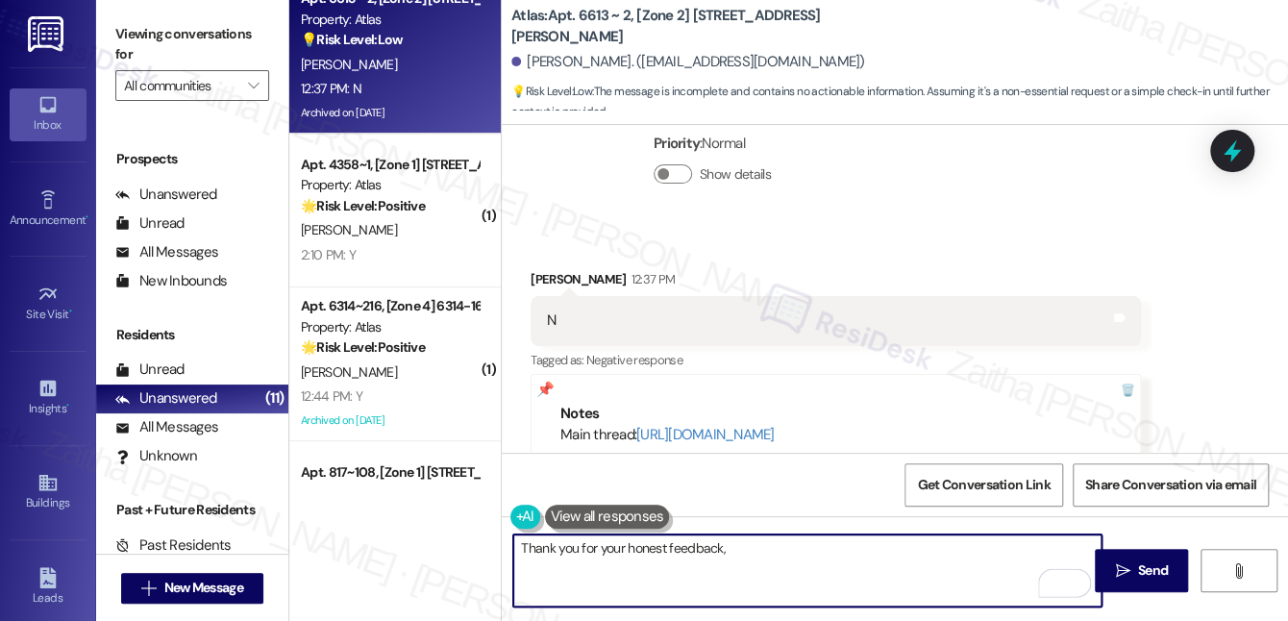
click at [543, 269] on div "Sherie Adams 12:37 PM" at bounding box center [836, 282] width 610 height 27
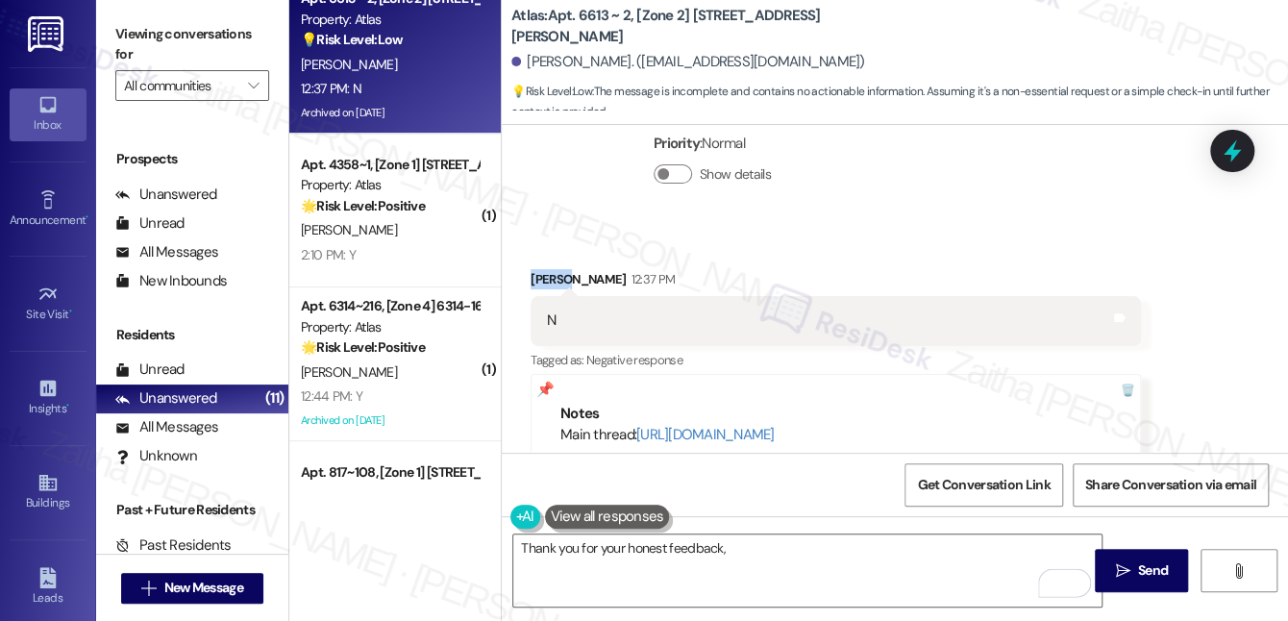
click at [543, 226] on div "Received via SMS Sherie Adams 12:37 PM N Tags and notes Tagged as: Negative res…" at bounding box center [895, 388] width 786 height 325
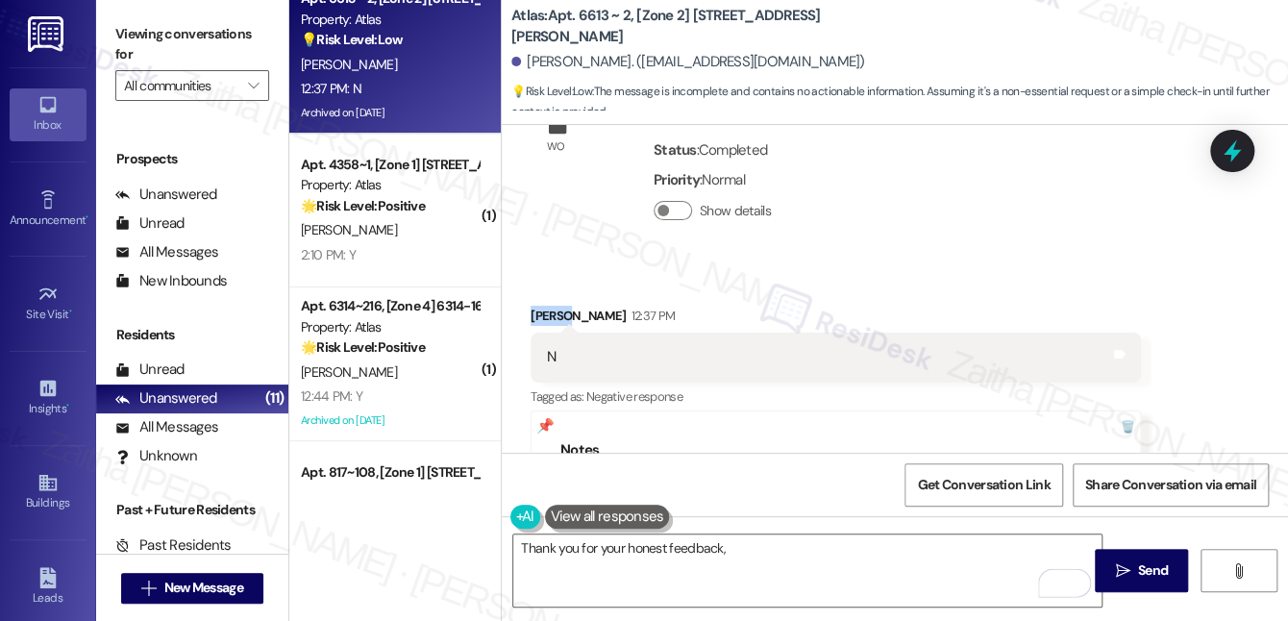
copy div "Sherie"
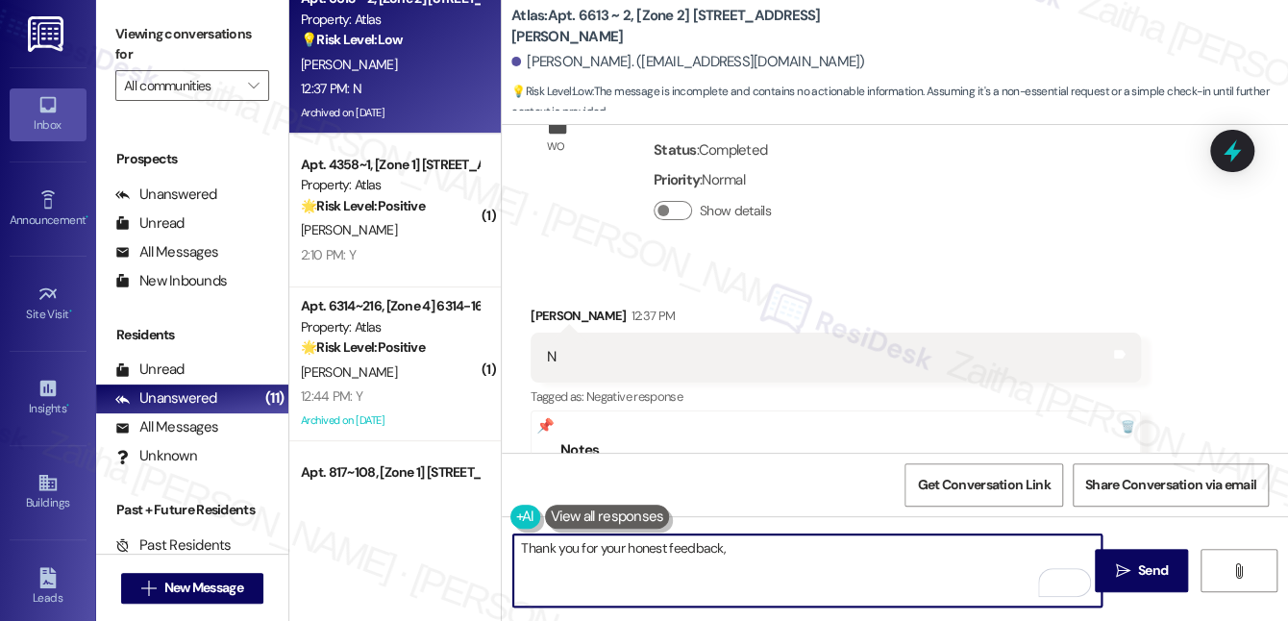
click at [779, 557] on textarea "Thank you for your honest feedback," at bounding box center [807, 570] width 588 height 72
paste textarea "Sherie"
paste textarea "I understand the work order wasn't completed to your satisfaction. Can you plea…"
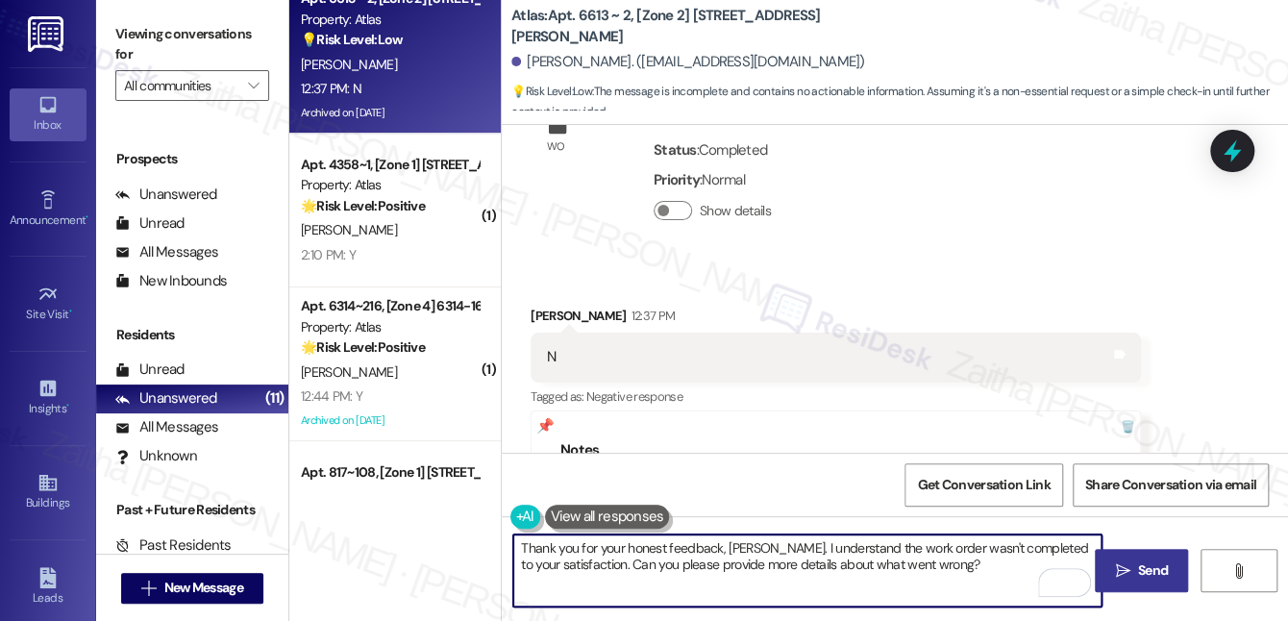
type textarea "Thank you for your honest feedback, Sherie. I understand the work order wasn't …"
drag, startPoint x: 1152, startPoint y: 566, endPoint x: 1134, endPoint y: 546, distance: 27.2
click at [1152, 566] on span "Send" at bounding box center [1153, 570] width 30 height 20
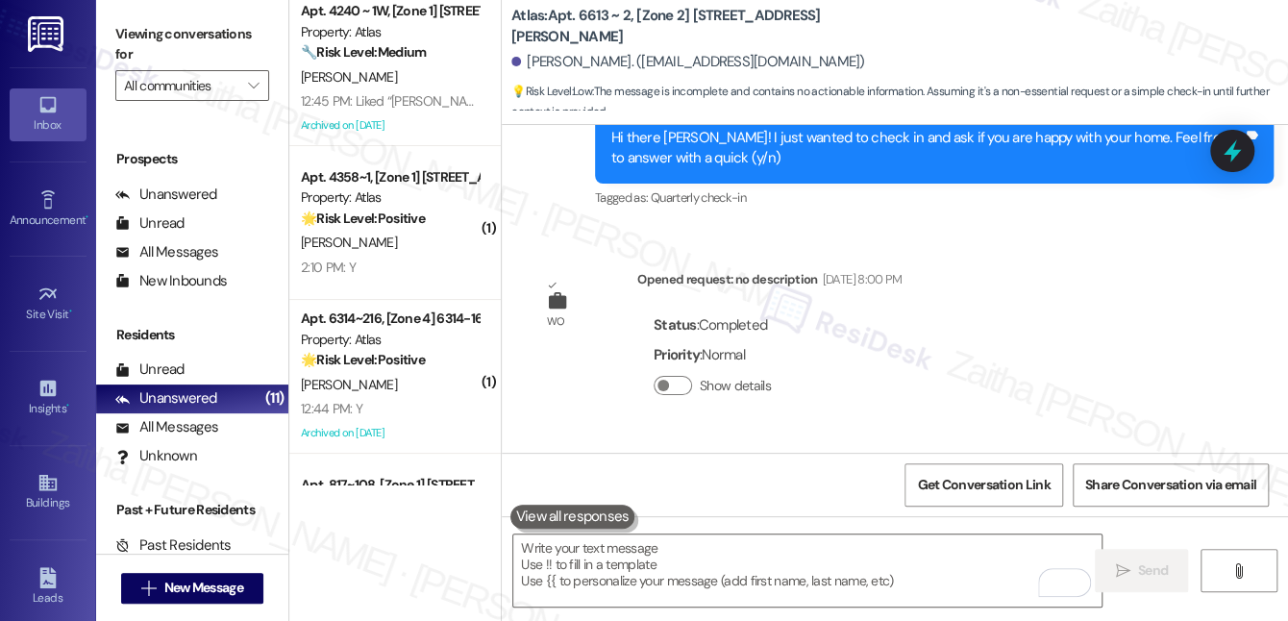
scroll to position [0, 0]
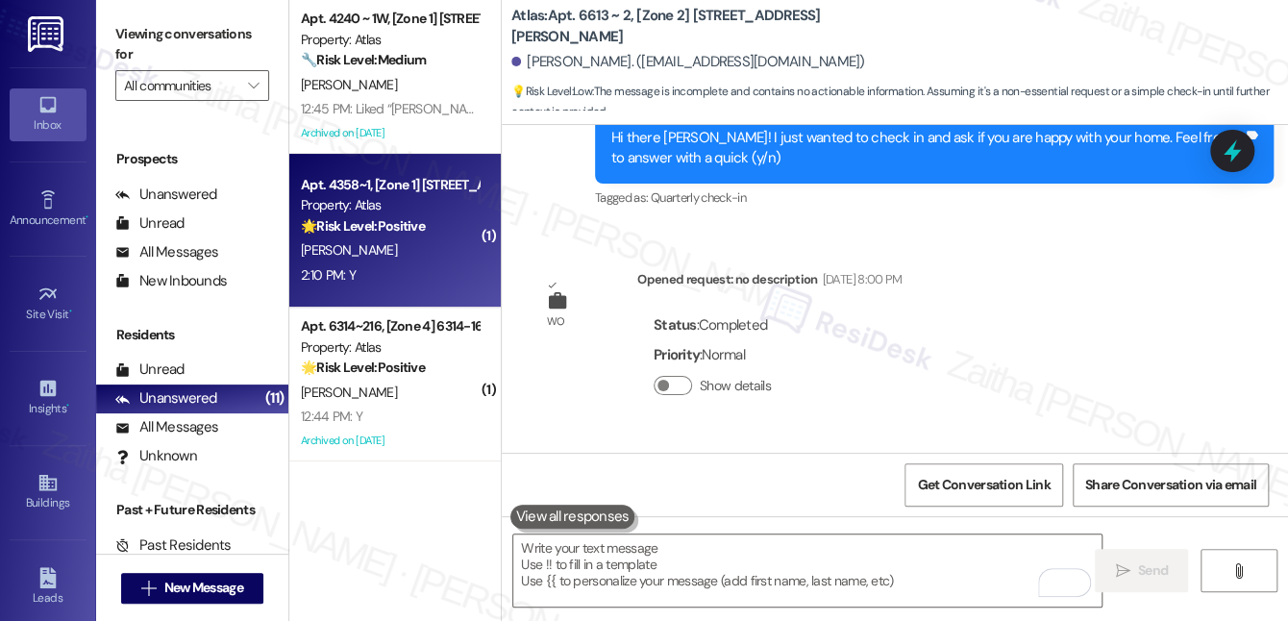
click at [436, 246] on div "J. Bailey" at bounding box center [390, 250] width 182 height 24
type textarea "Fetching suggested responses. Please feel free to read through the conversation…"
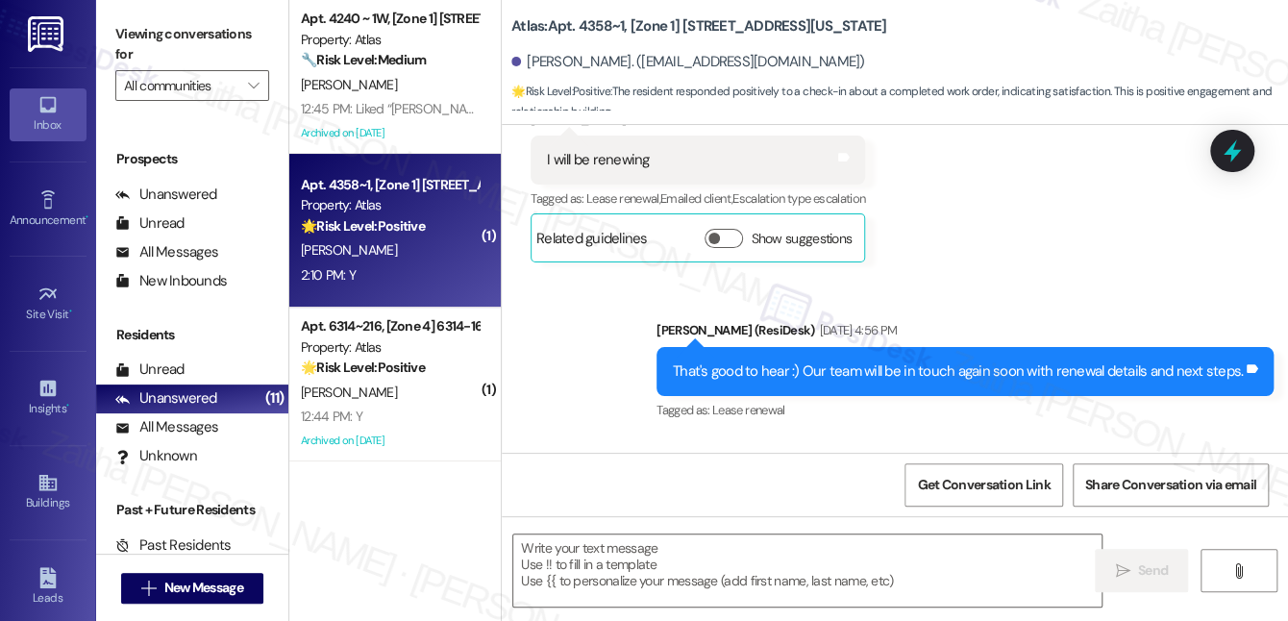
type textarea "Fetching suggested responses. Please feel free to read through the conversation…"
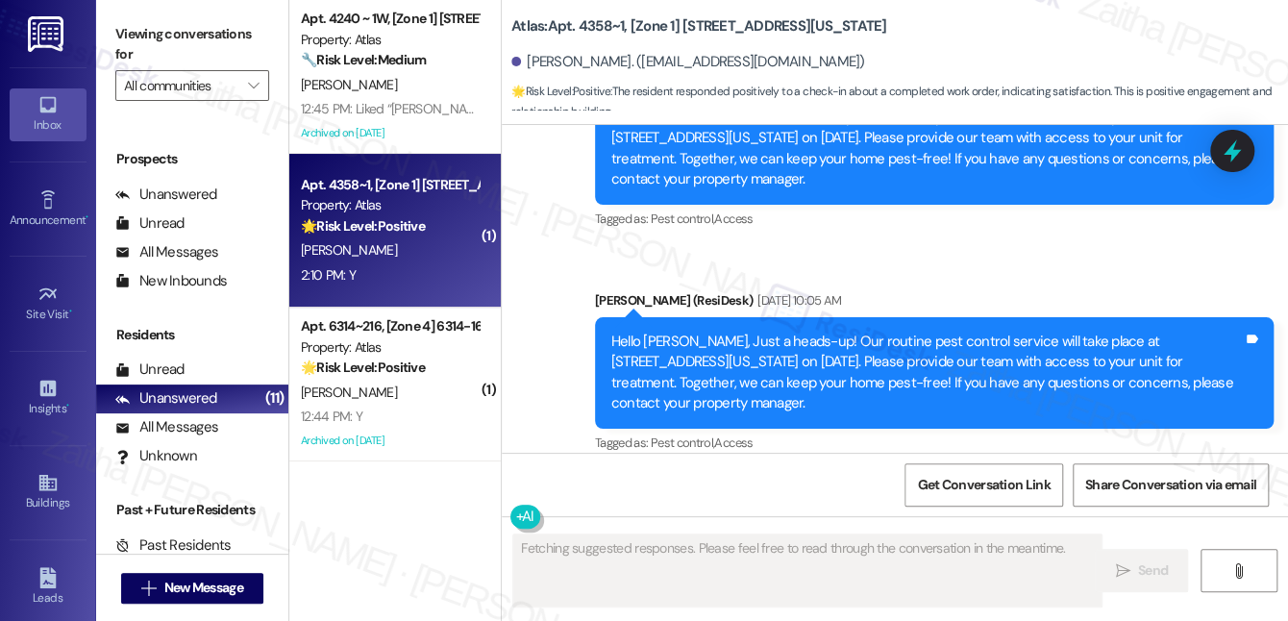
scroll to position [7569, 0]
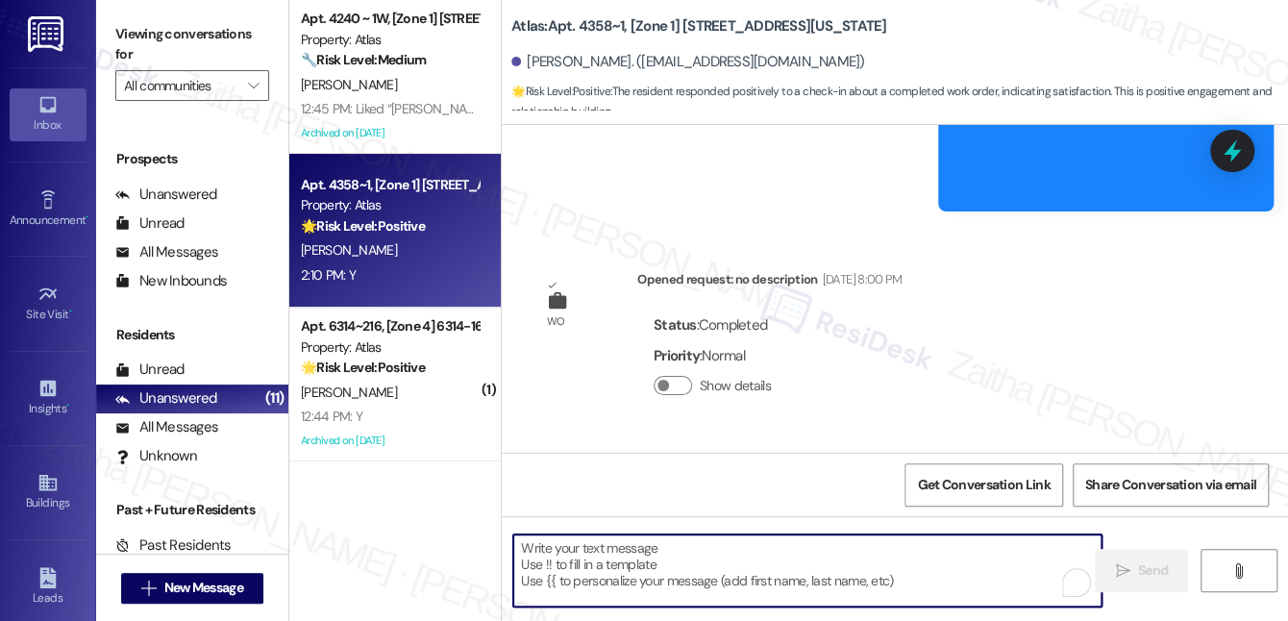
click at [611, 563] on textarea "To enrich screen reader interactions, please activate Accessibility in Grammarl…" at bounding box center [807, 570] width 588 height 72
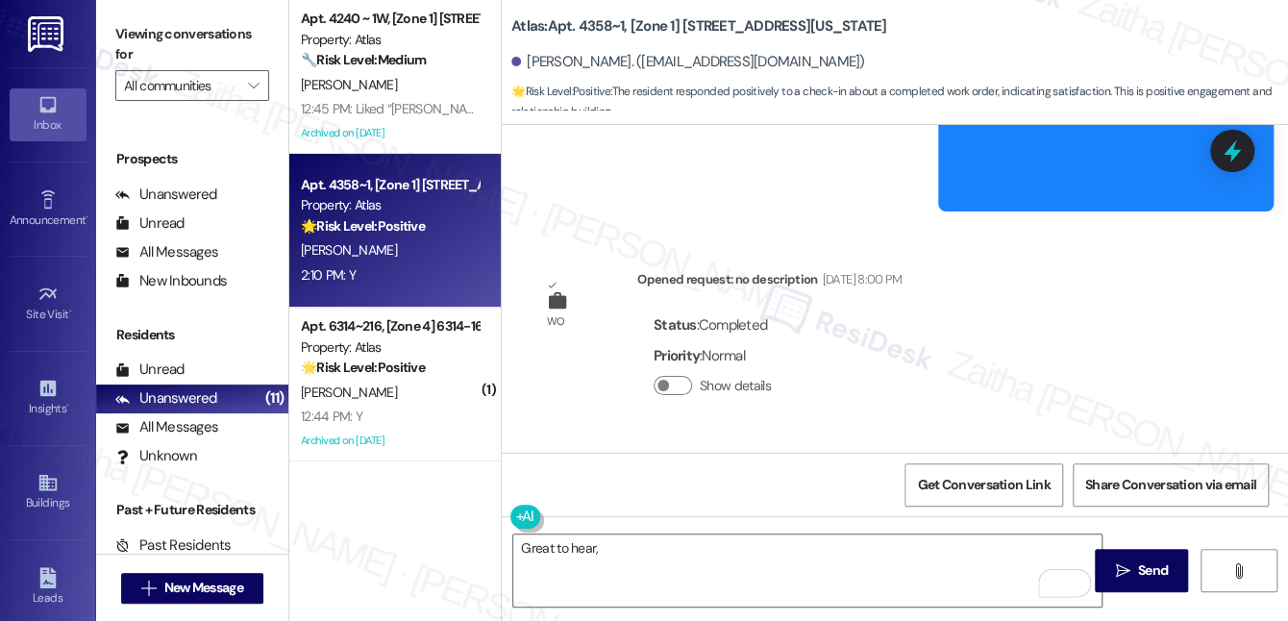
copy div "Jasmine"
click at [679, 532] on div "Great to hear,  Send " at bounding box center [895, 588] width 786 height 144
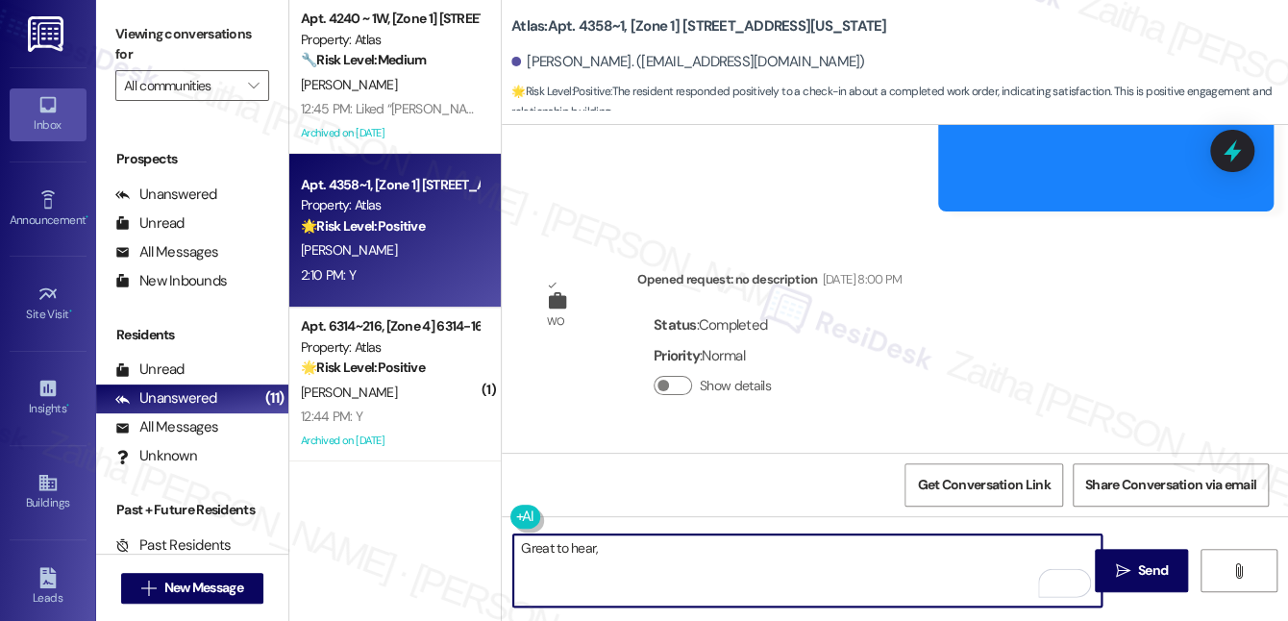
click at [663, 551] on textarea "Great to hear," at bounding box center [807, 570] width 588 height 72
paste textarea "Jasmine"
paste textarea "I'm happy the work order was completed to your satisfaction! We'd also love to …"
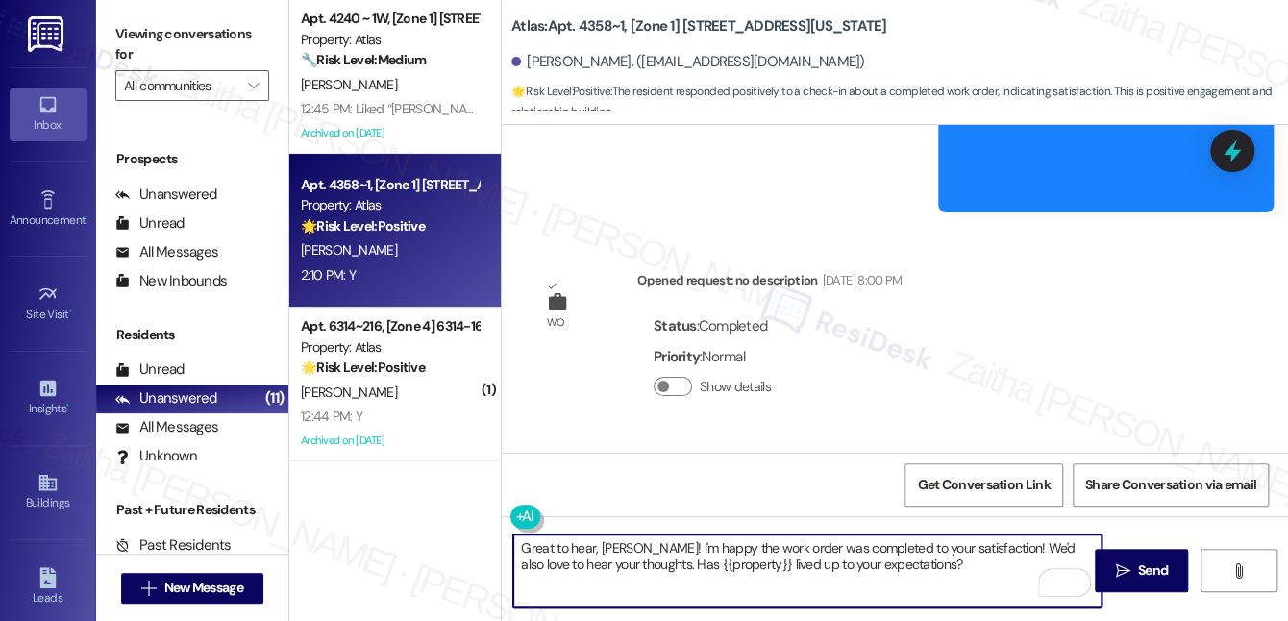
scroll to position [7570, 0]
type textarea "Great to hear, Jasmine! I'm happy the work order was completed to your satisfac…"
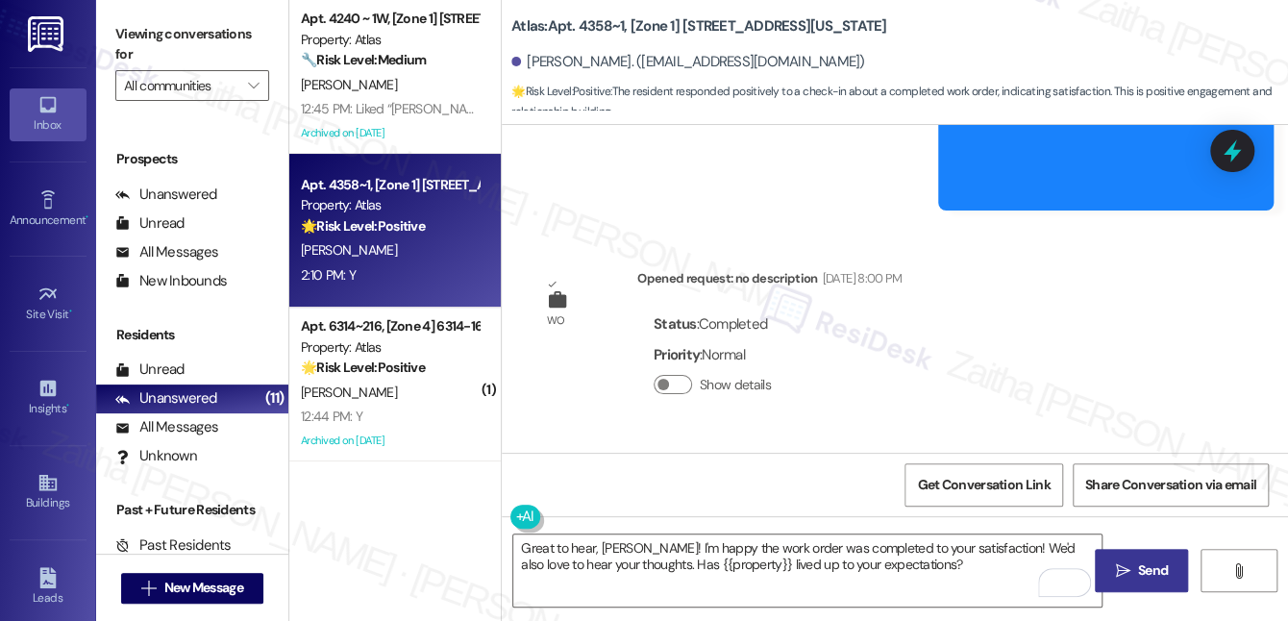
click at [1145, 569] on span "Send" at bounding box center [1153, 570] width 30 height 20
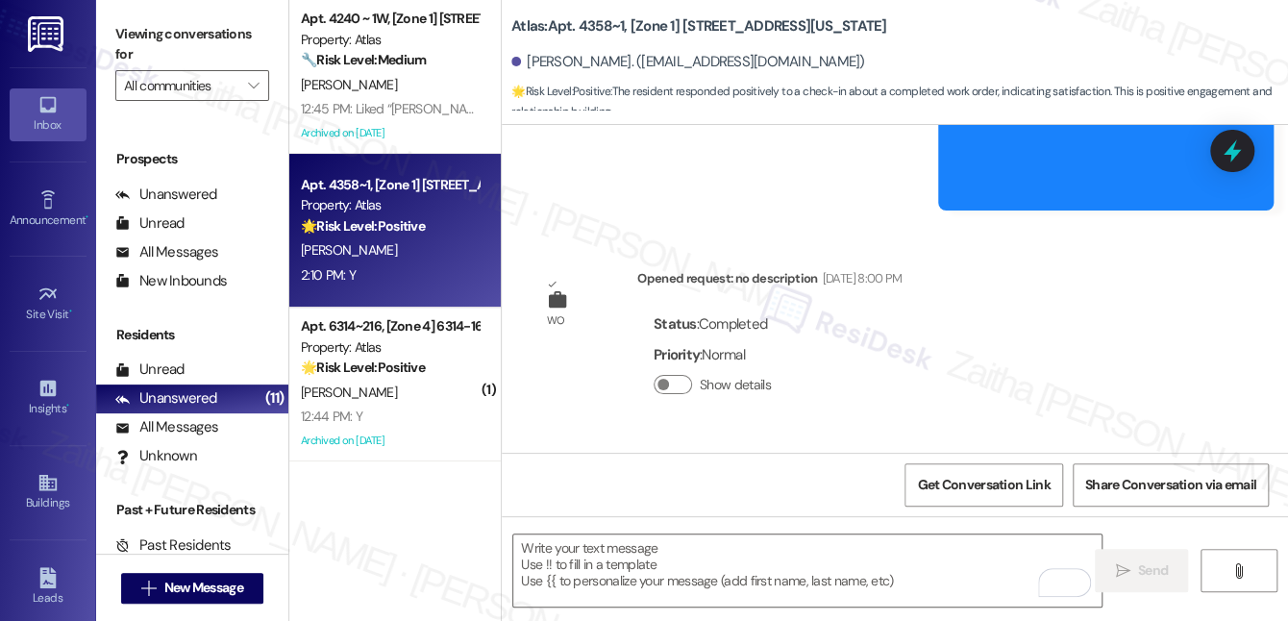
scroll to position [7569, 0]
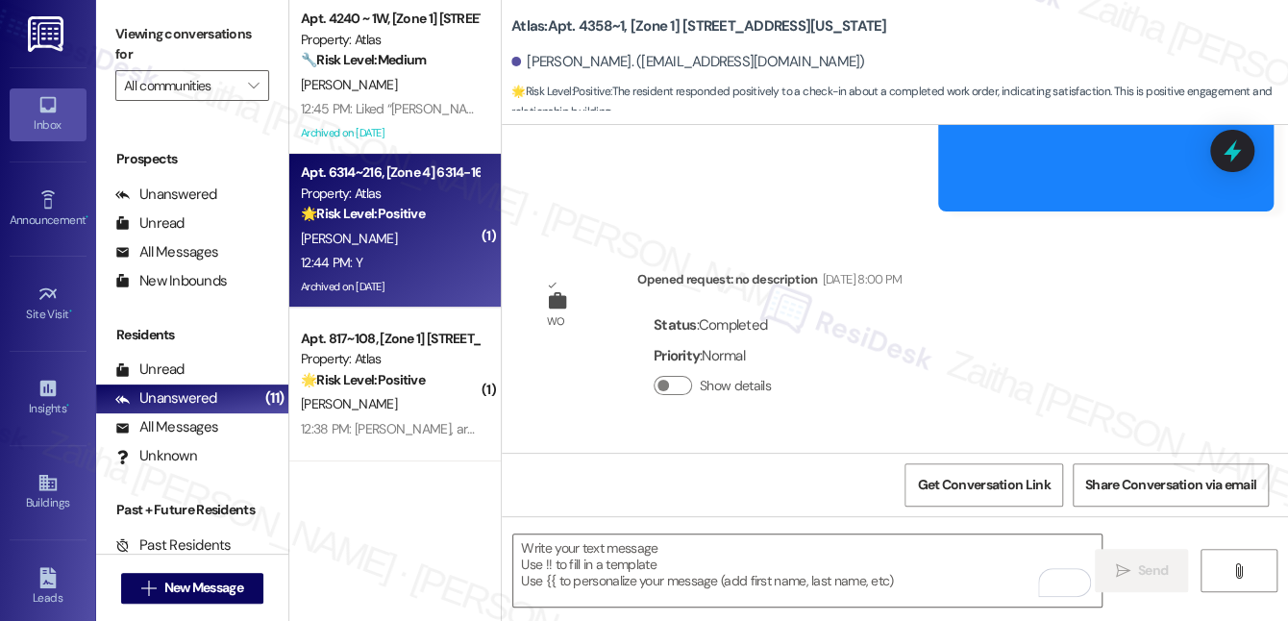
click at [403, 230] on div "W. Wilkins" at bounding box center [390, 239] width 182 height 24
type textarea "Fetching suggested responses. Please feel free to read through the conversation…"
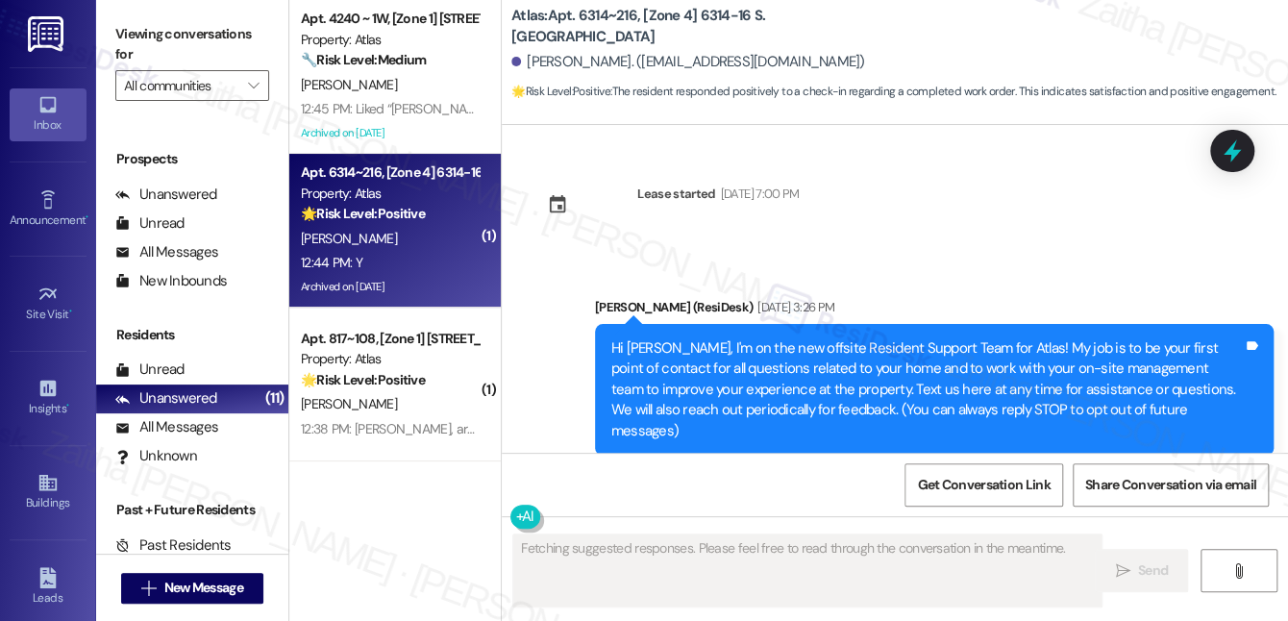
scroll to position [64417, 0]
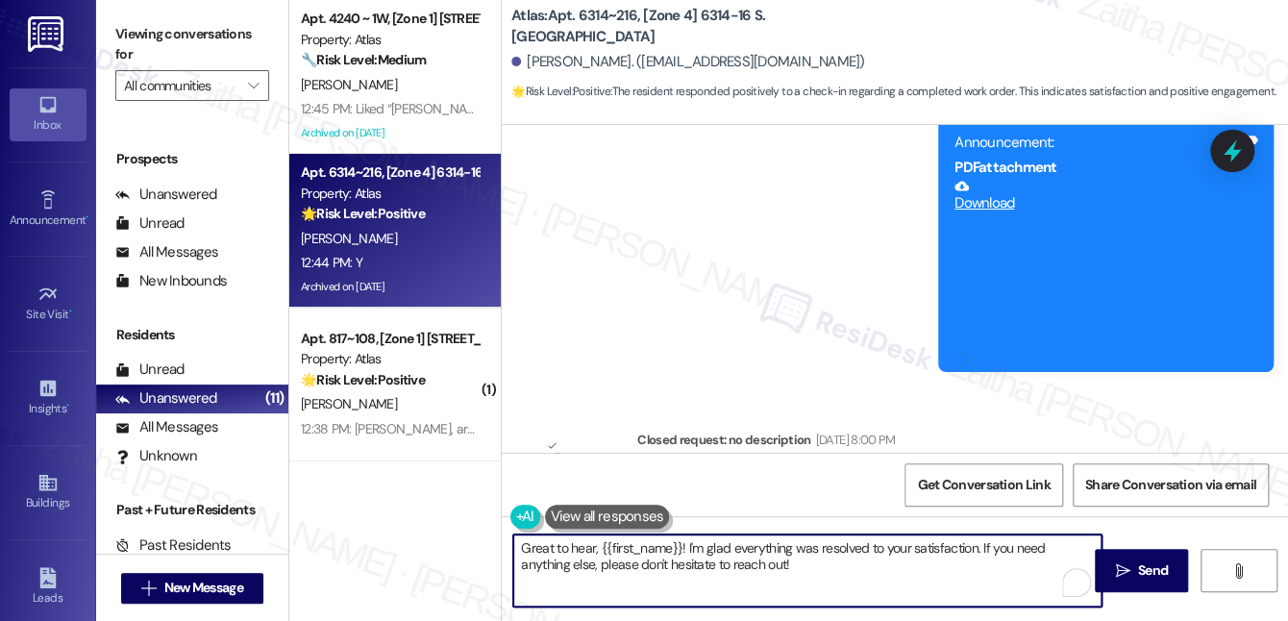
drag, startPoint x: 686, startPoint y: 549, endPoint x: 797, endPoint y: 563, distance: 111.5
click at [791, 581] on textarea "Great to hear, {{first_name}}! I'm glad everything was resolved to your satisfa…" at bounding box center [807, 570] width 588 height 72
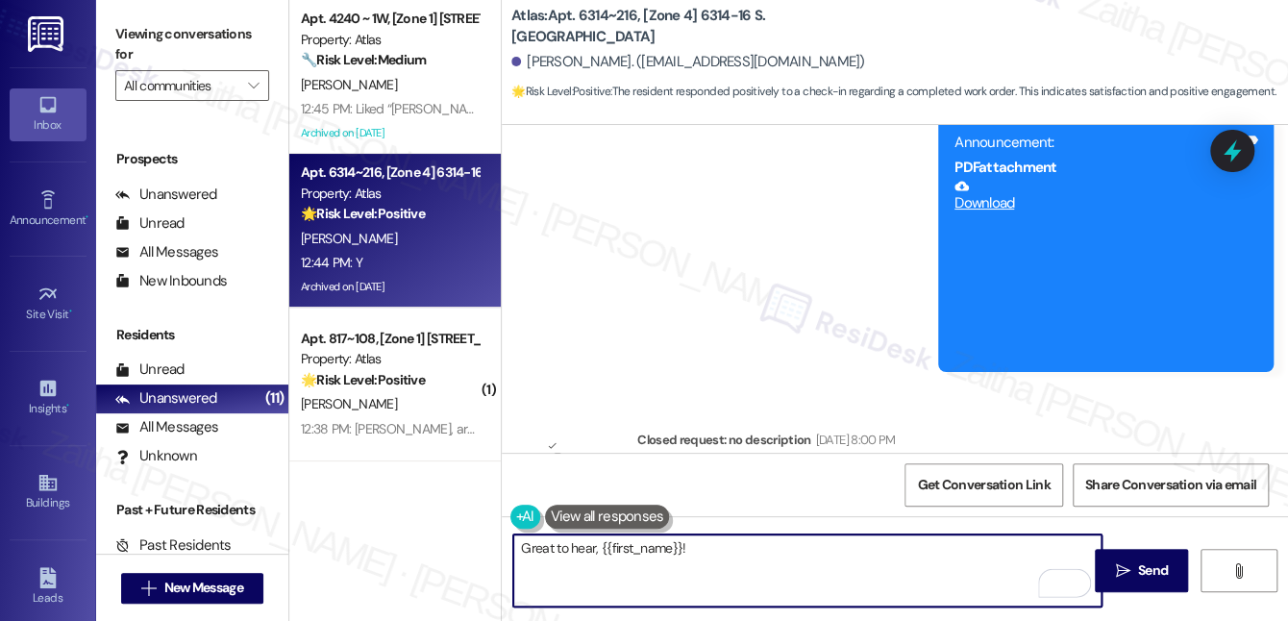
paste textarea "I'm happy the work order was completed to your satisfaction! We'd also love to …"
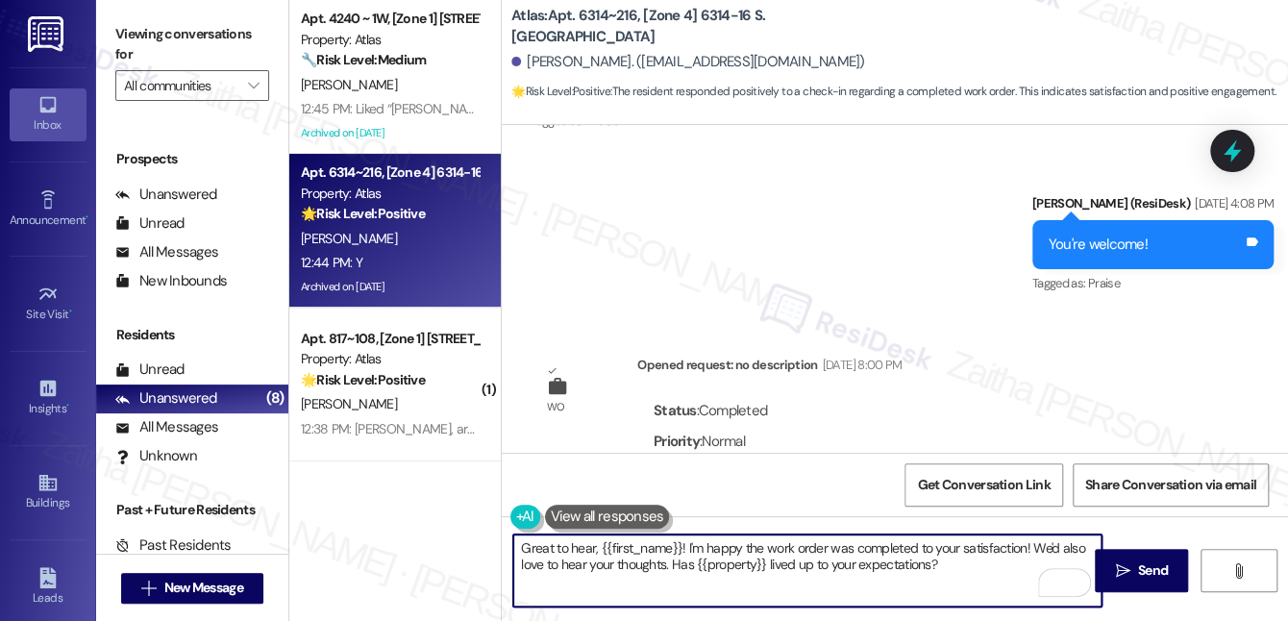
scroll to position [63631, 0]
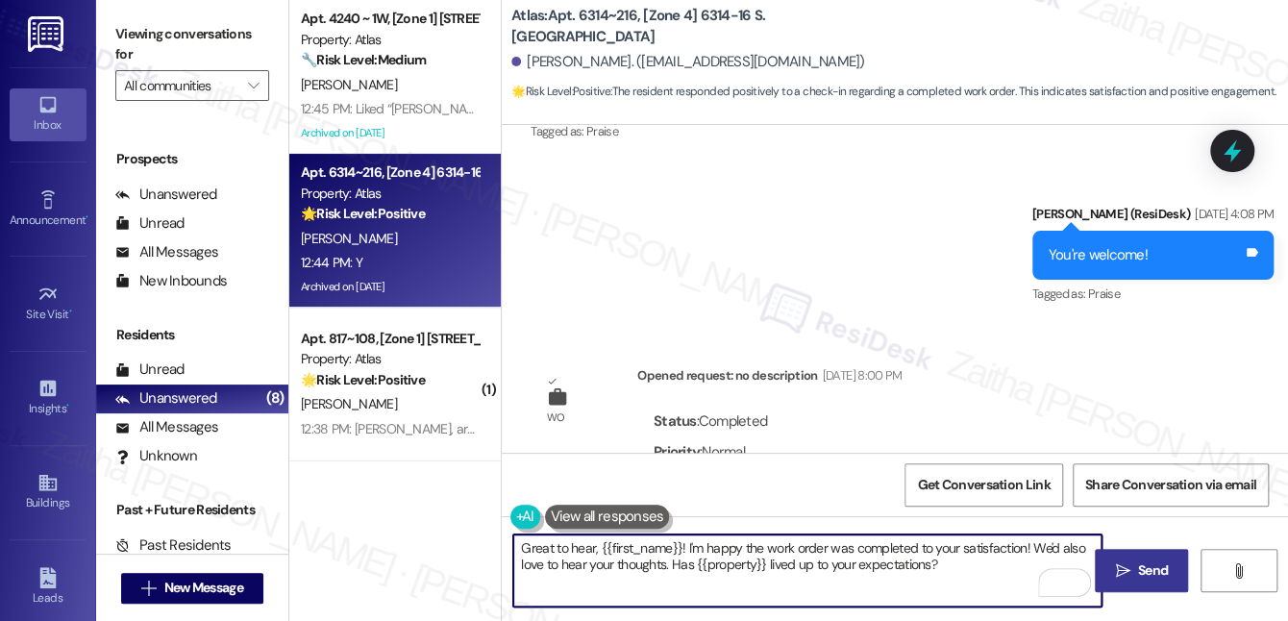
type textarea "Great to hear, {{first_name}}! I'm happy the work order was completed to your s…"
drag, startPoint x: 1123, startPoint y: 575, endPoint x: 1104, endPoint y: 548, distance: 32.5
click at [1124, 573] on icon "" at bounding box center [1122, 570] width 14 height 15
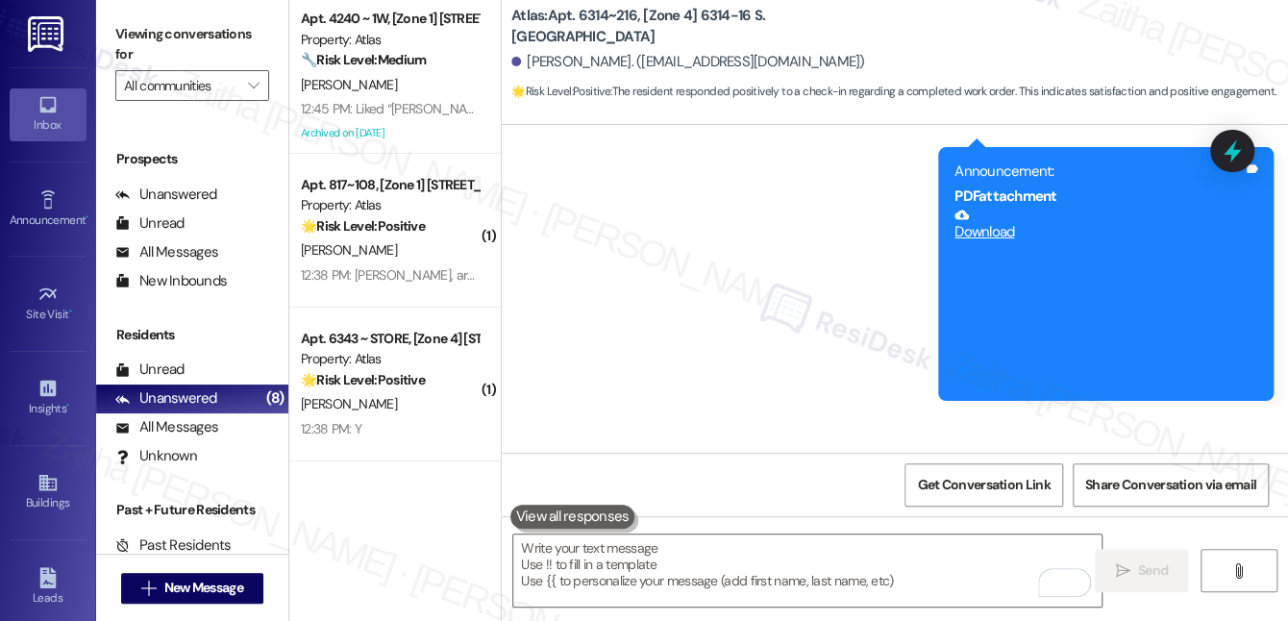
scroll to position [64417, 0]
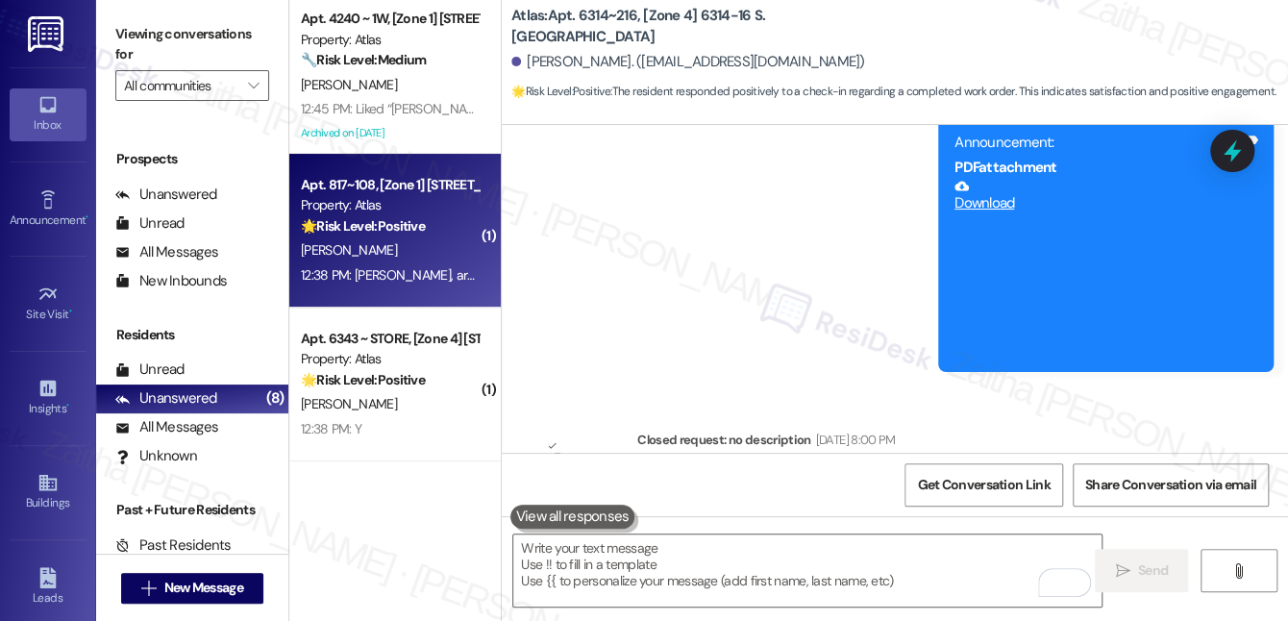
click at [408, 273] on div "12:38 PM: Sarah, are you my new property manager? 12:38 PM: Sarah, are you my n…" at bounding box center [479, 274] width 357 height 17
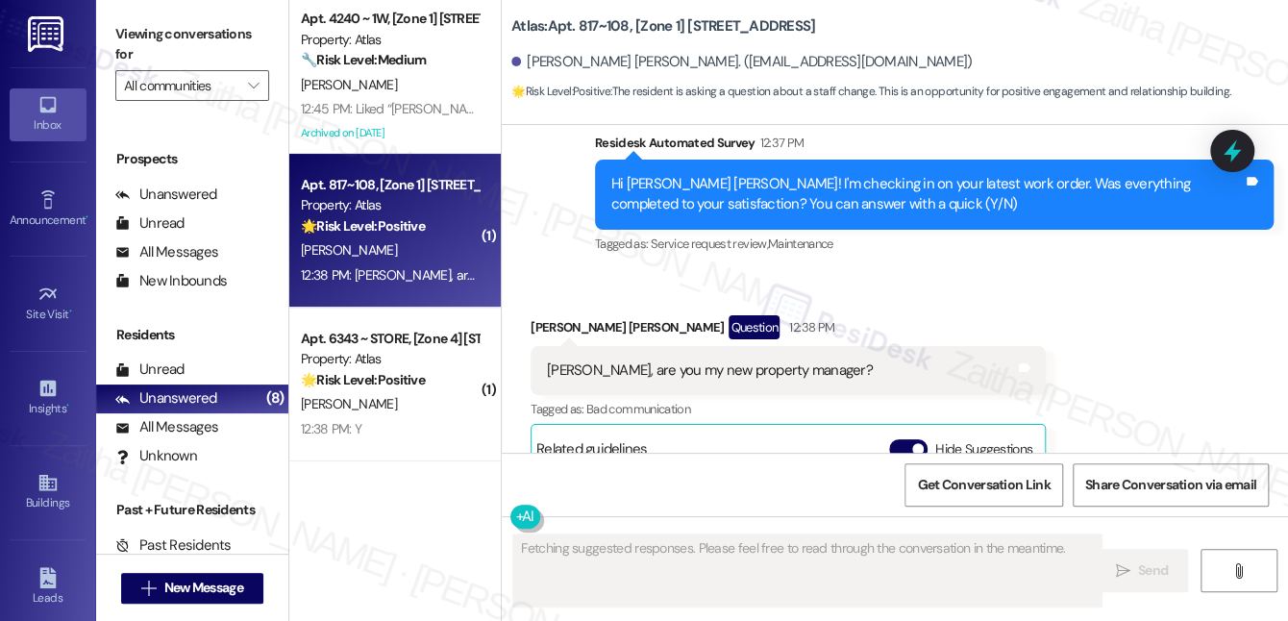
scroll to position [7892, 0]
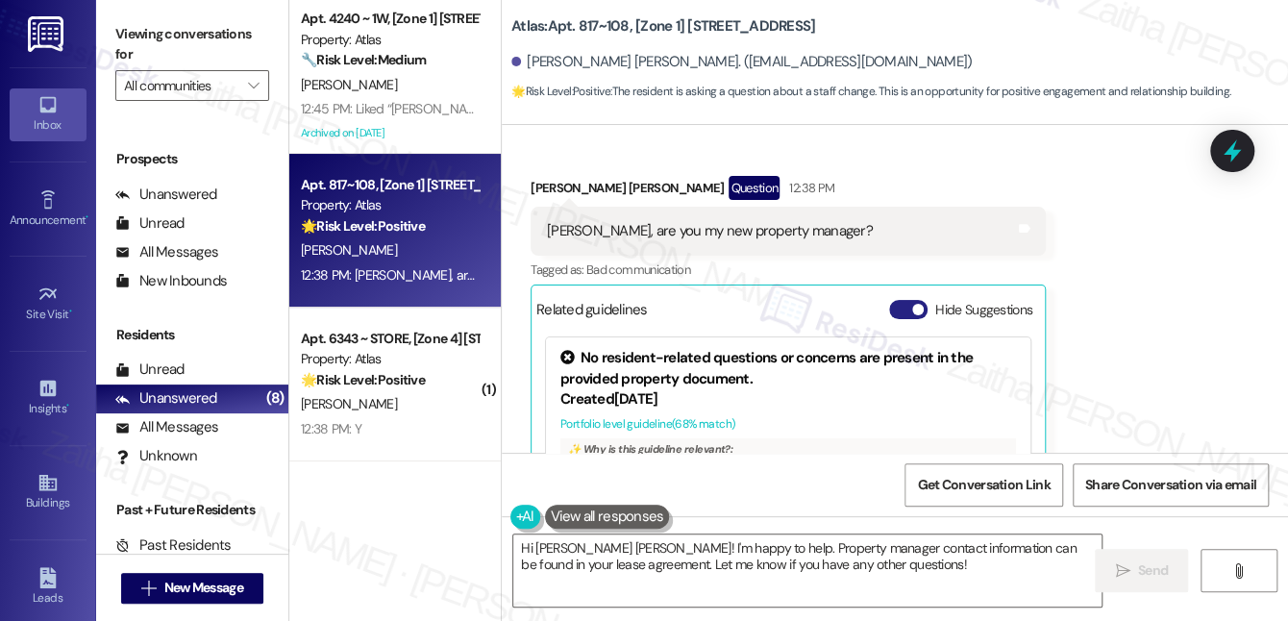
click at [908, 300] on button "Hide Suggestions" at bounding box center [908, 309] width 38 height 19
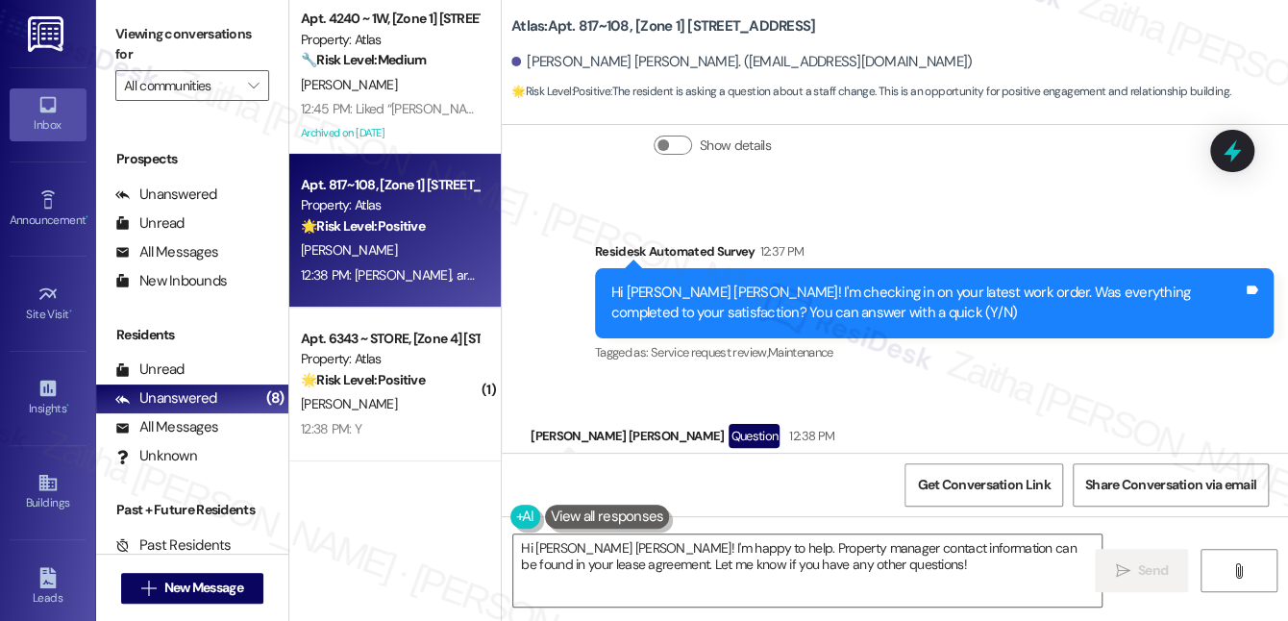
click at [743, 548] on button "Show suggestions" at bounding box center [762, 557] width 38 height 19
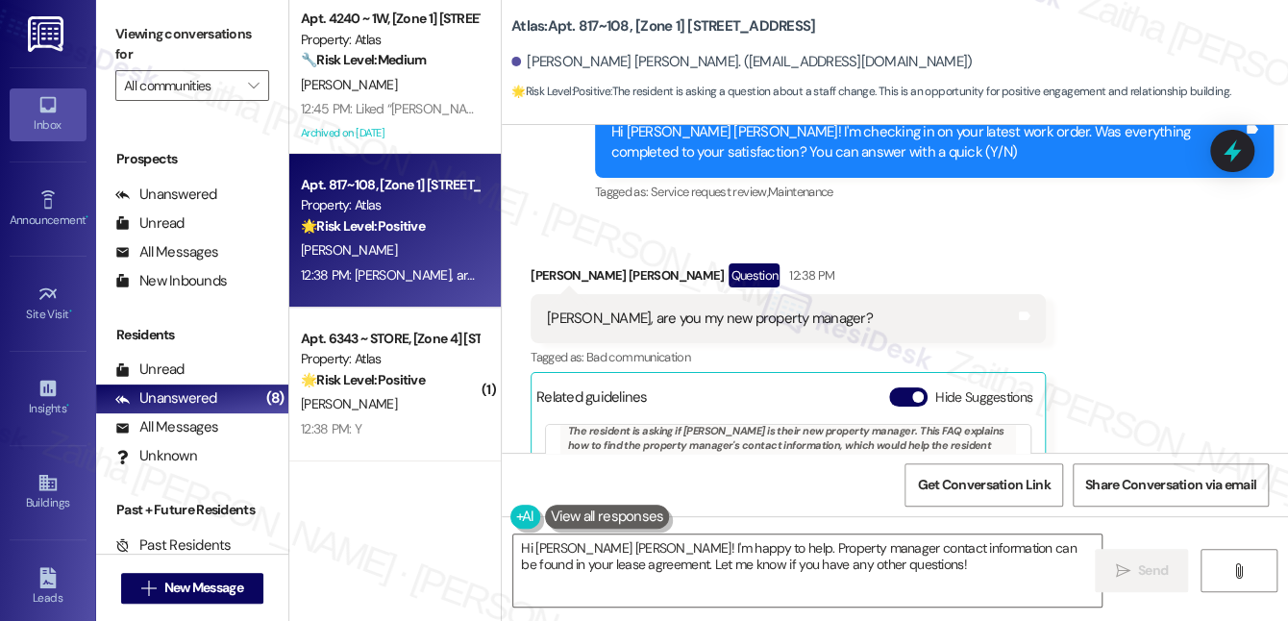
scroll to position [129, 0]
click at [900, 387] on button "Hide Suggestions" at bounding box center [908, 396] width 38 height 19
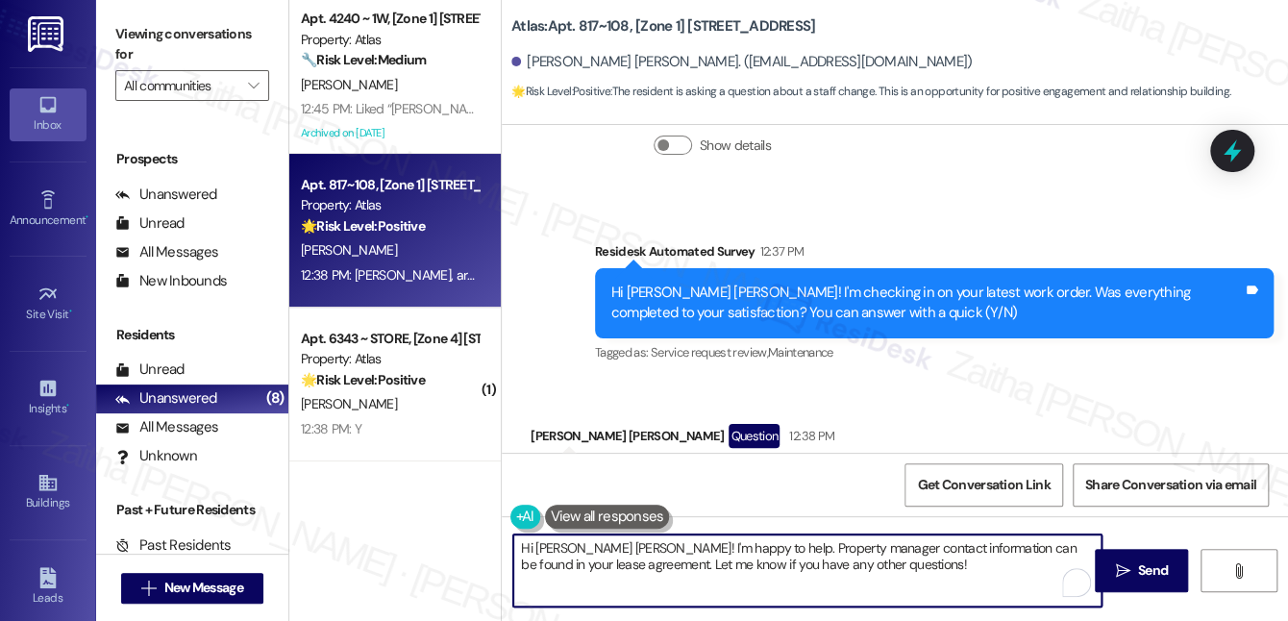
drag, startPoint x: 640, startPoint y: 543, endPoint x: 911, endPoint y: 567, distance: 272.1
click at [911, 567] on textarea "Hi Renita Jacqueline! I'm happy to help. Property manager contact information c…" at bounding box center [807, 570] width 588 height 72
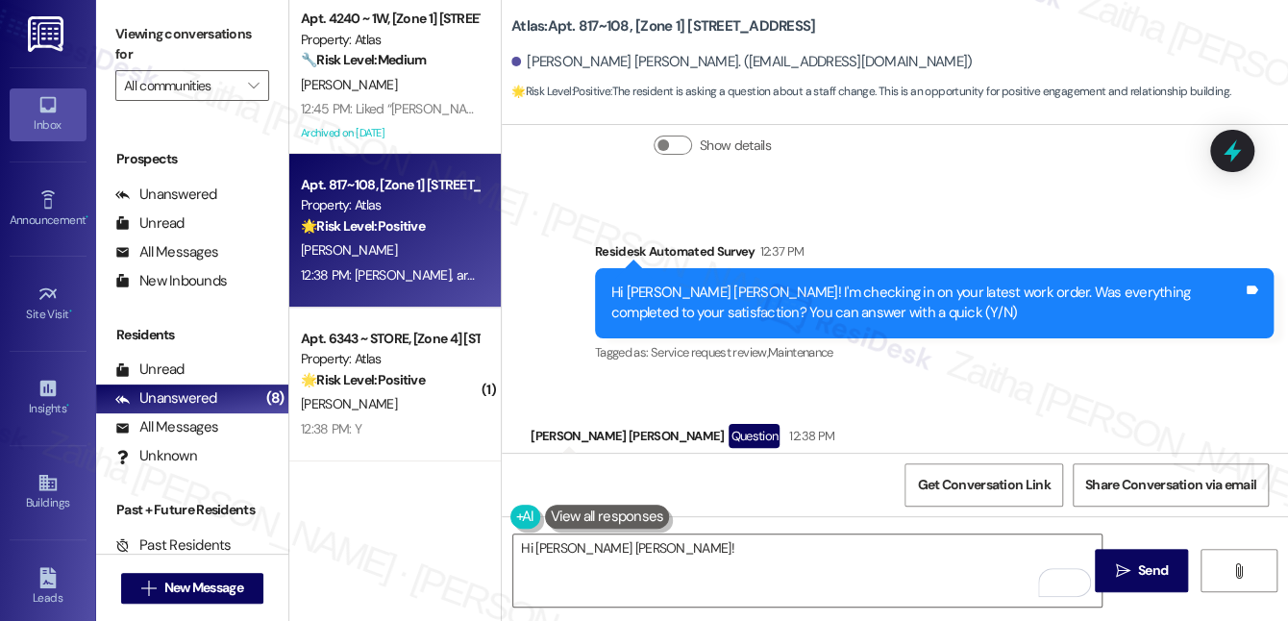
drag, startPoint x: 532, startPoint y: 334, endPoint x: 828, endPoint y: 339, distance: 295.1
click at [828, 455] on div "Sarah, are you my new property manager? Tags and notes" at bounding box center [717, 479] width 373 height 49
copy div "Sarah, are you my new property manager? Tags and notes"
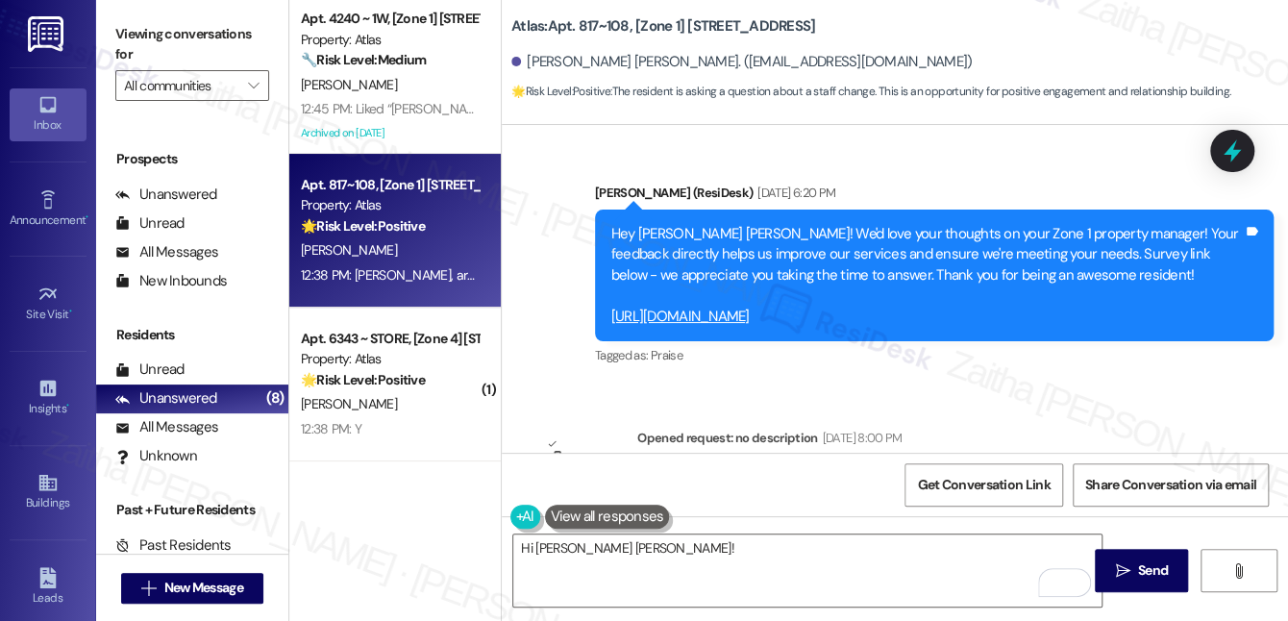
scroll to position [5285, 0]
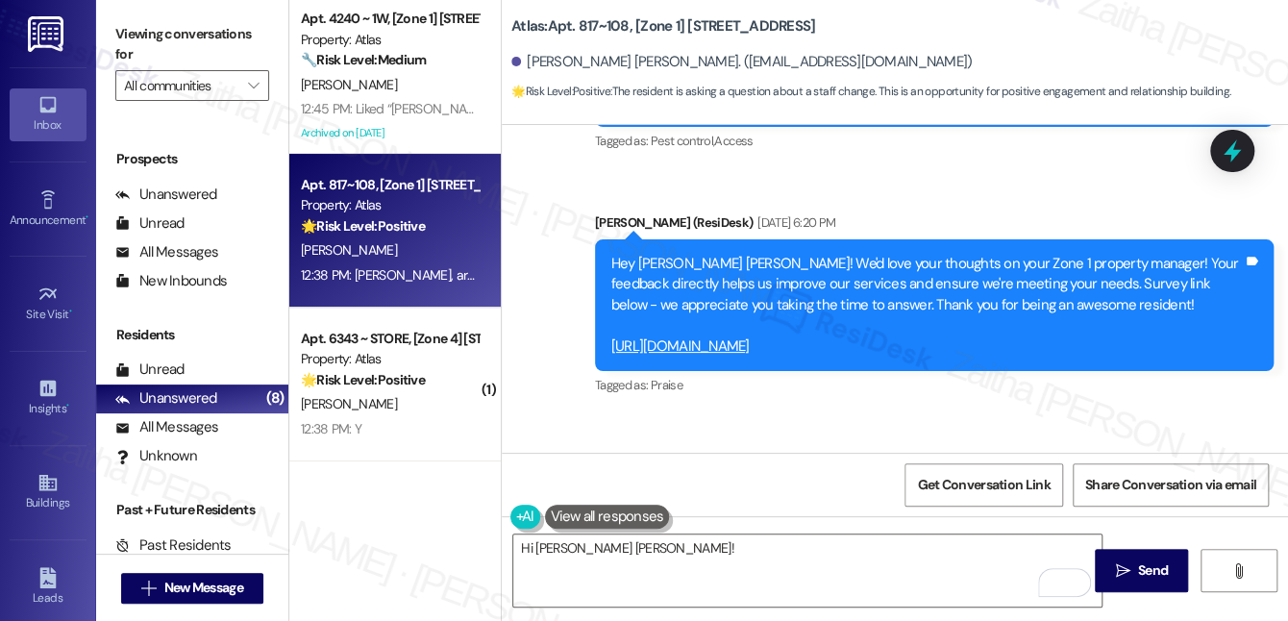
click at [649, 336] on link "[URL][DOMAIN_NAME]" at bounding box center [680, 345] width 138 height 19
click at [660, 546] on textarea "Hi [PERSON_NAME] [PERSON_NAME]!" at bounding box center [807, 570] width 588 height 72
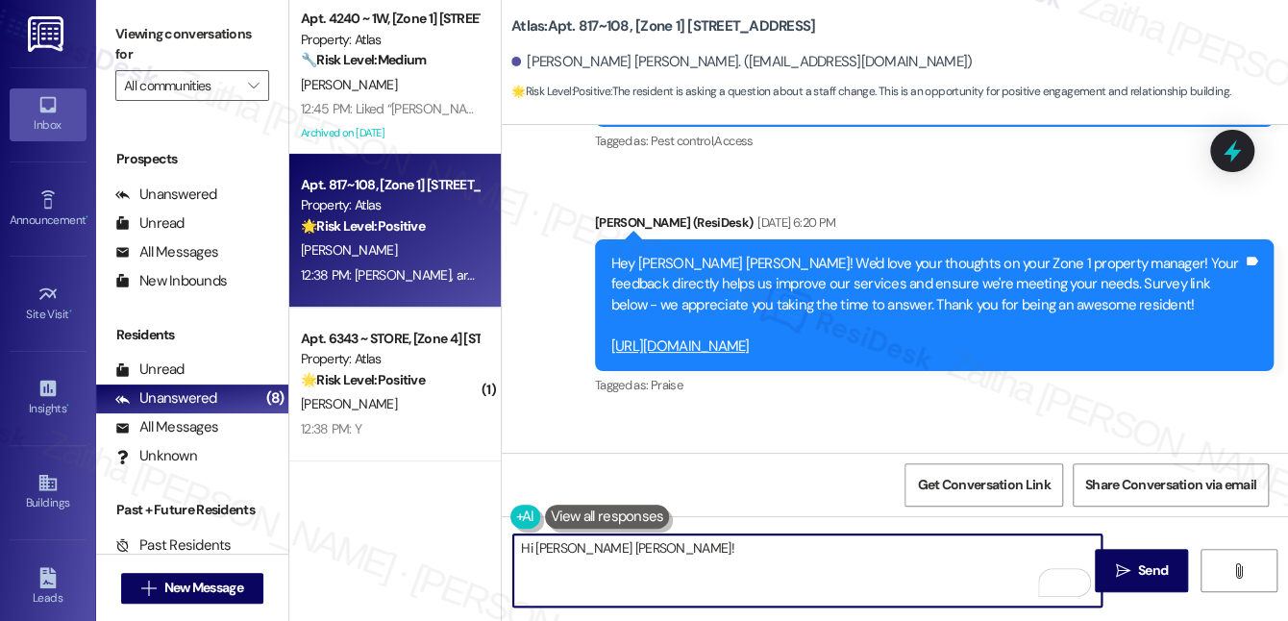
paste textarea "I’m part of the Atlas Resident Support Offsite Team. Your property manager is M…"
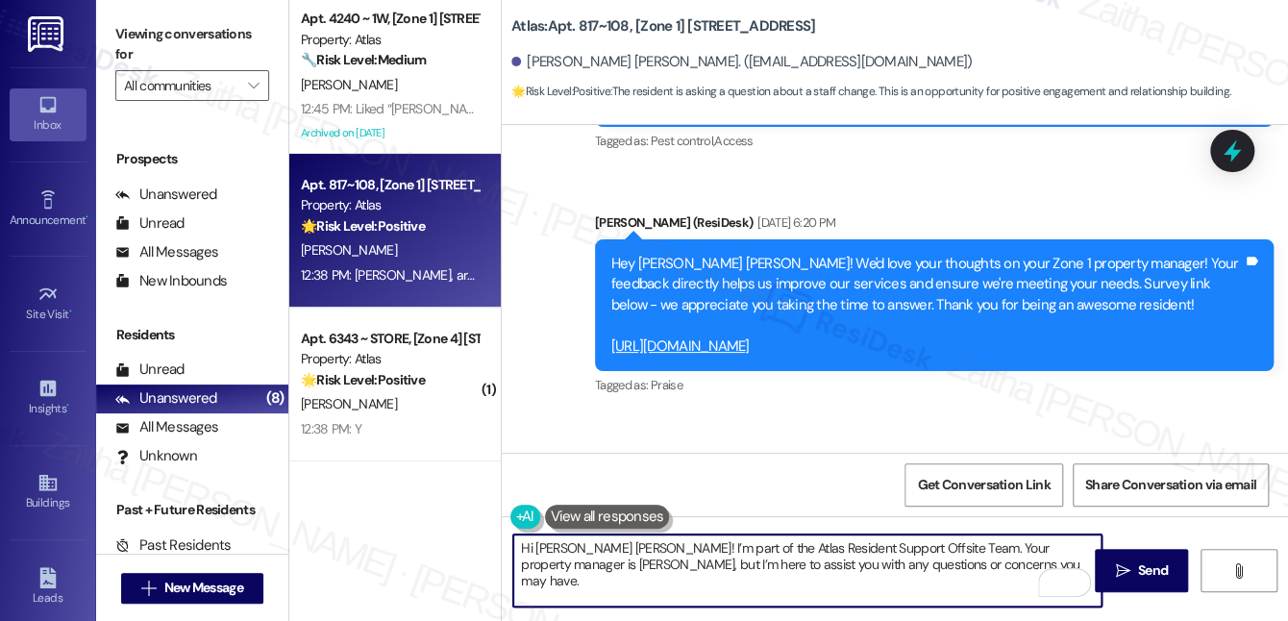
click at [589, 541] on textarea "Hi Renita Jacqueline! I’m part of the Atlas Resident Support Offsite Team. Your…" at bounding box center [807, 570] width 588 height 72
click at [650, 546] on textarea "Hi Renita Jacqueline! I’m part of the Atlas Resident Support Offsite Team. Your…" at bounding box center [807, 570] width 588 height 72
click at [920, 544] on textarea "Hi Renita Jacqueline! I’m part of the Atlas Resident Support Offsite Team. Your…" at bounding box center [807, 570] width 588 height 72
paste textarea "working closely with the onsite team"
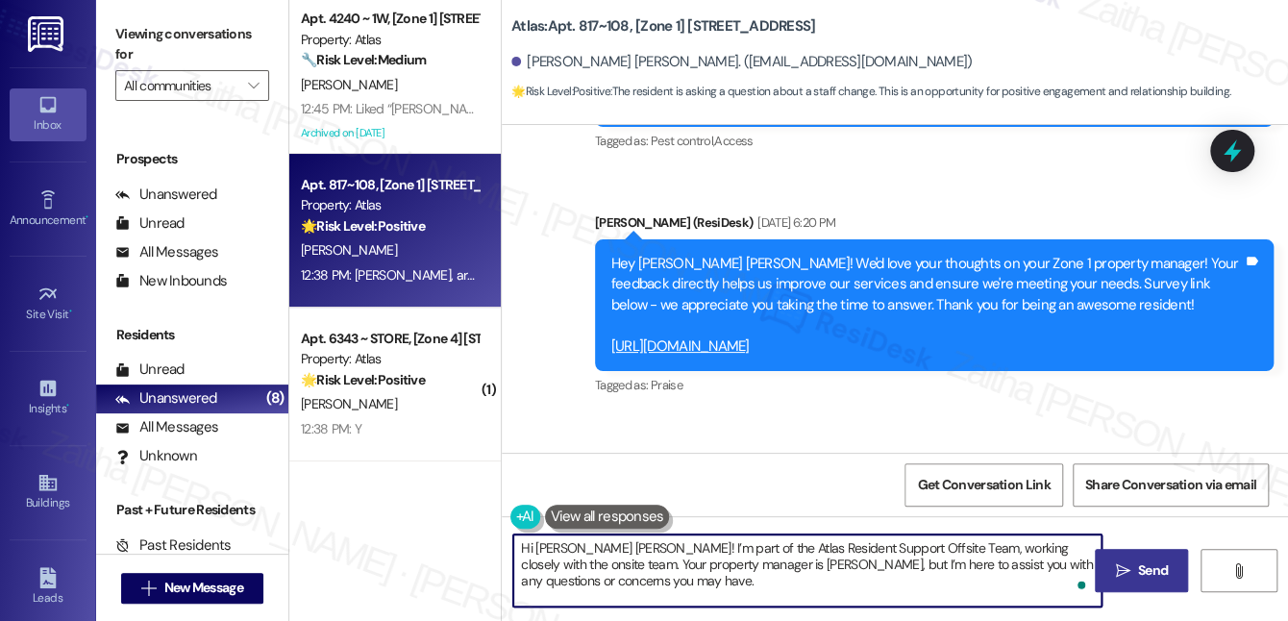
type textarea "Hi [PERSON_NAME] [PERSON_NAME]! I’m part of the Atlas Resident Support Offsite …"
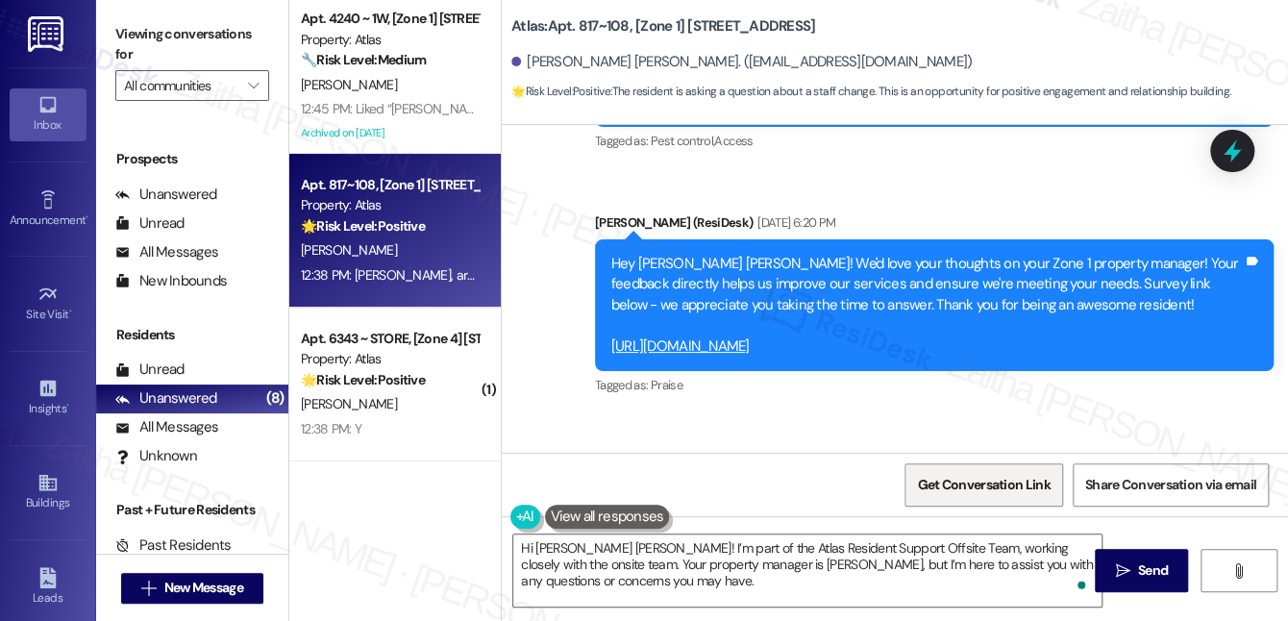
drag, startPoint x: 1140, startPoint y: 567, endPoint x: 1053, endPoint y: 467, distance: 132.2
click at [1140, 567] on span "Send" at bounding box center [1153, 570] width 30 height 20
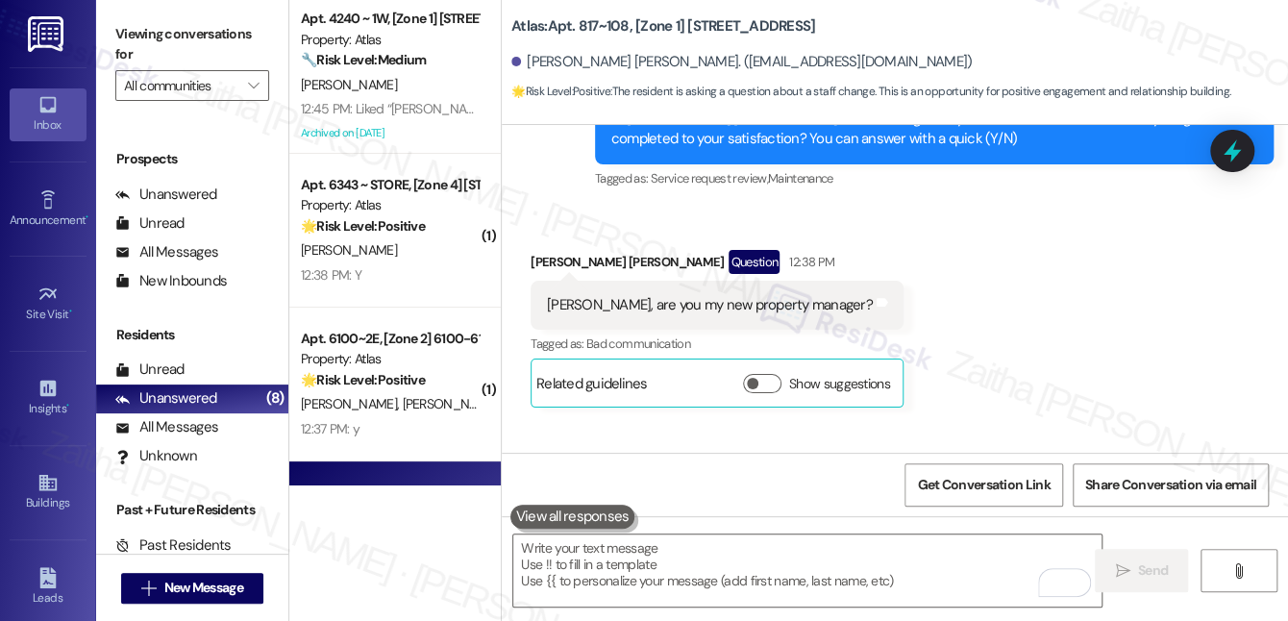
scroll to position [7820, 0]
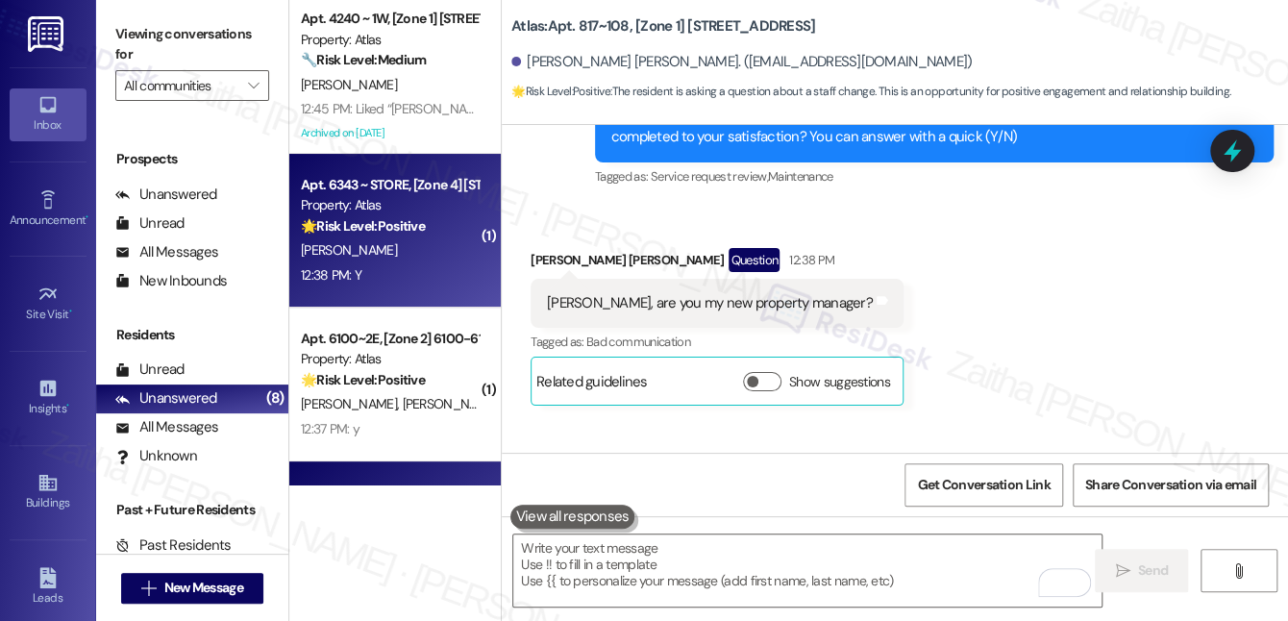
click at [388, 257] on div "E. Mcewen" at bounding box center [390, 250] width 182 height 24
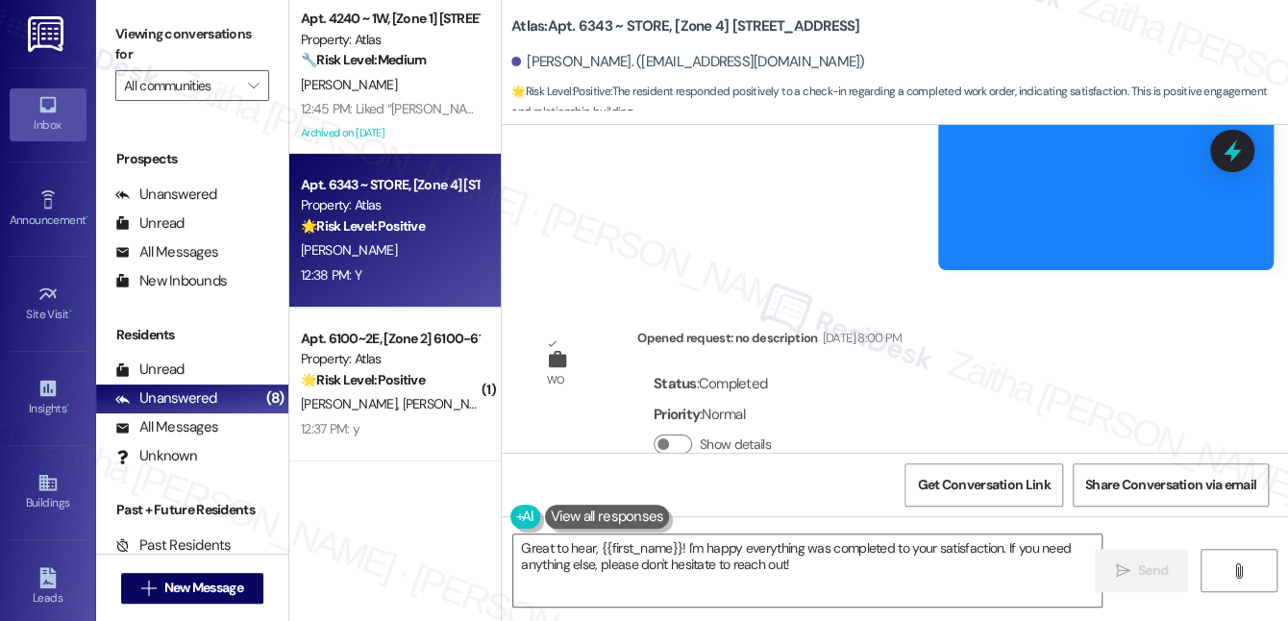
scroll to position [9002, 0]
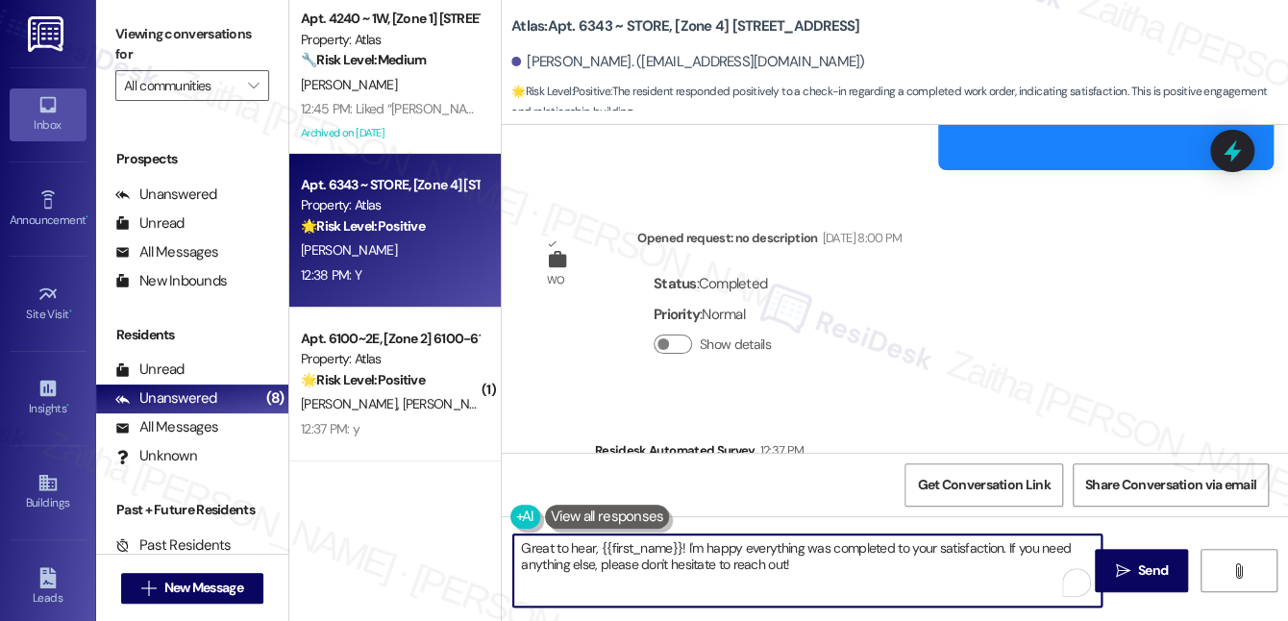
drag, startPoint x: 681, startPoint y: 550, endPoint x: 846, endPoint y: 577, distance: 166.5
click at [846, 577] on textarea "Great to hear, {{first_name}}! I'm happy everything was completed to your satis…" at bounding box center [807, 570] width 588 height 72
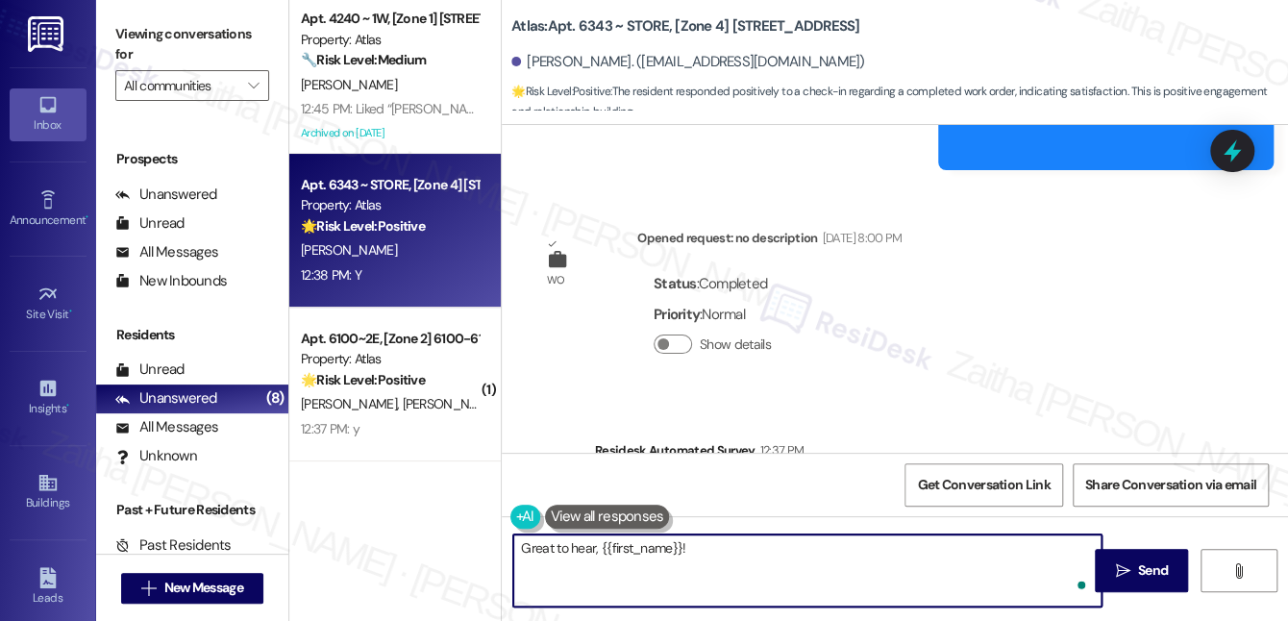
paste textarea "I'm happy the work order was completed to your satisfaction! We'd also love to …"
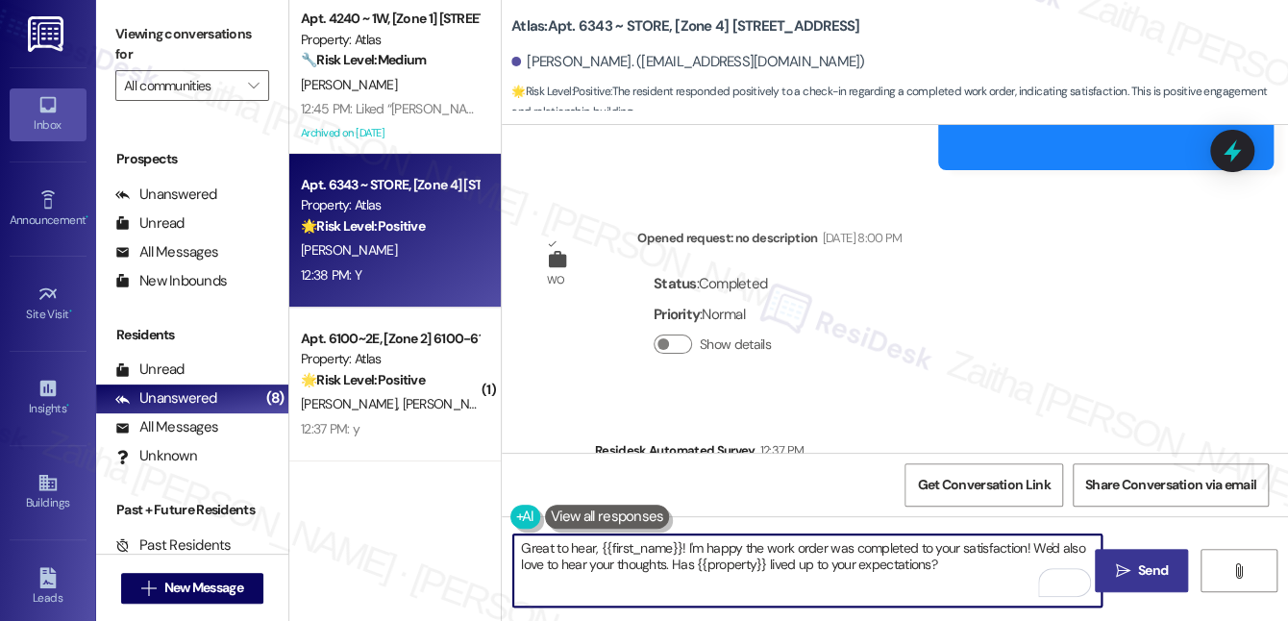
type textarea "Great to hear, {{first_name}}! I'm happy the work order was completed to your s…"
click at [1158, 575] on span "Send" at bounding box center [1153, 570] width 30 height 20
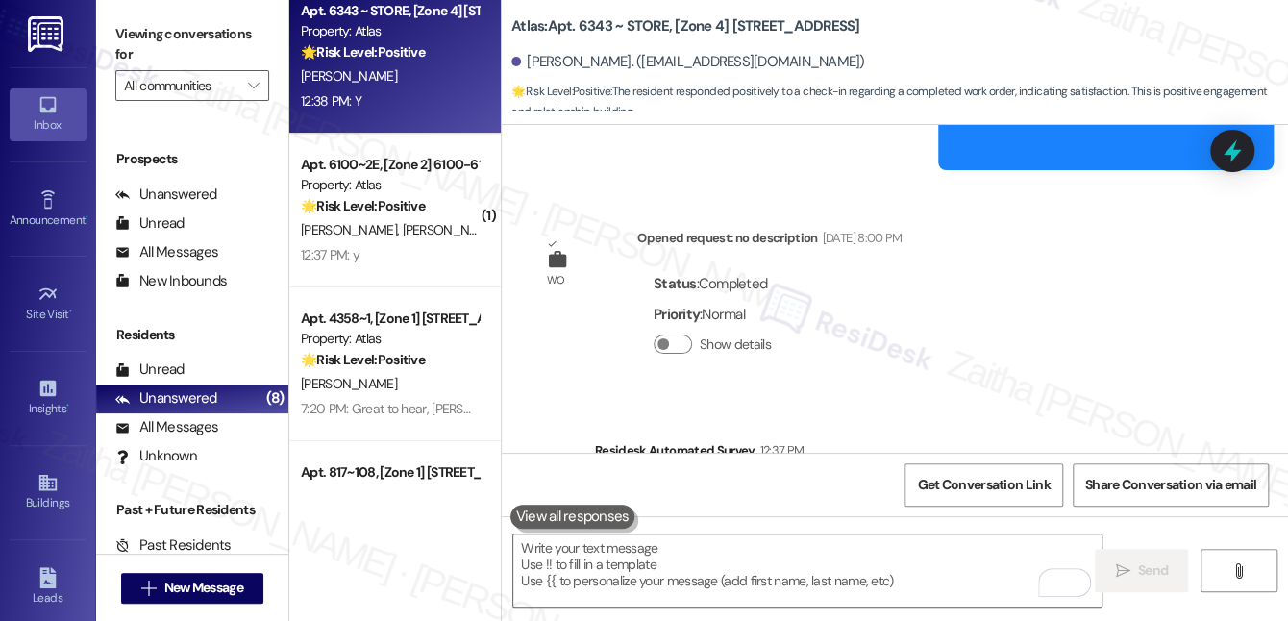
scroll to position [9001, 0]
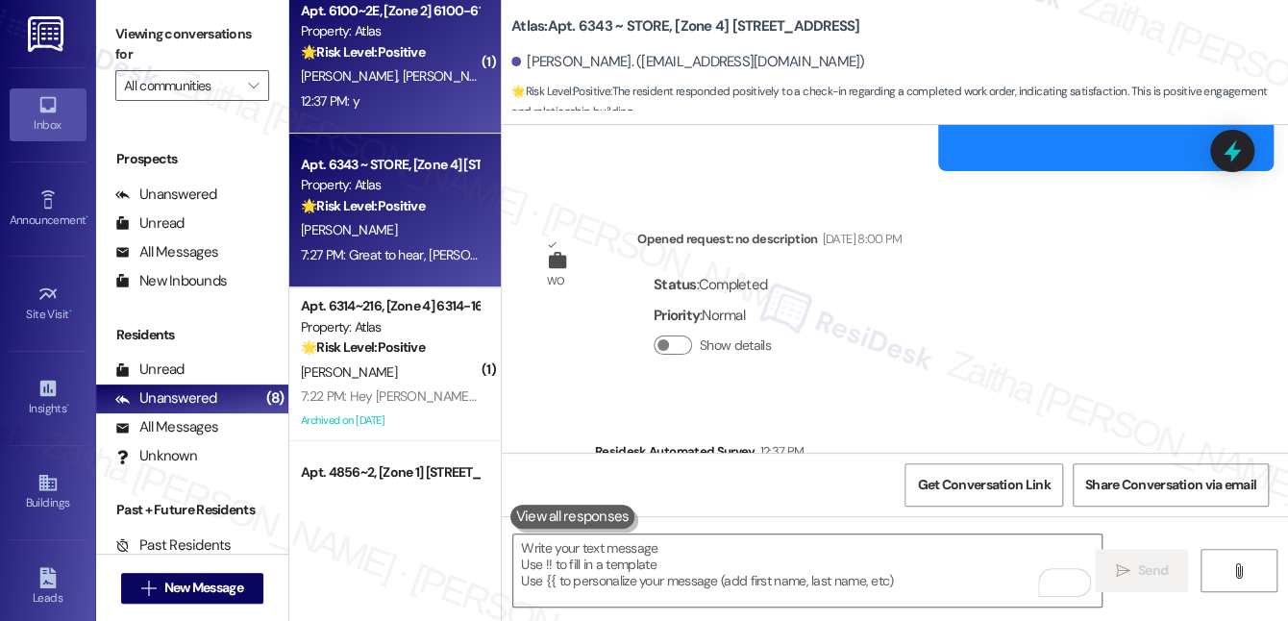
click at [437, 99] on div "12:37 PM: y 12:37 PM: y" at bounding box center [390, 101] width 182 height 24
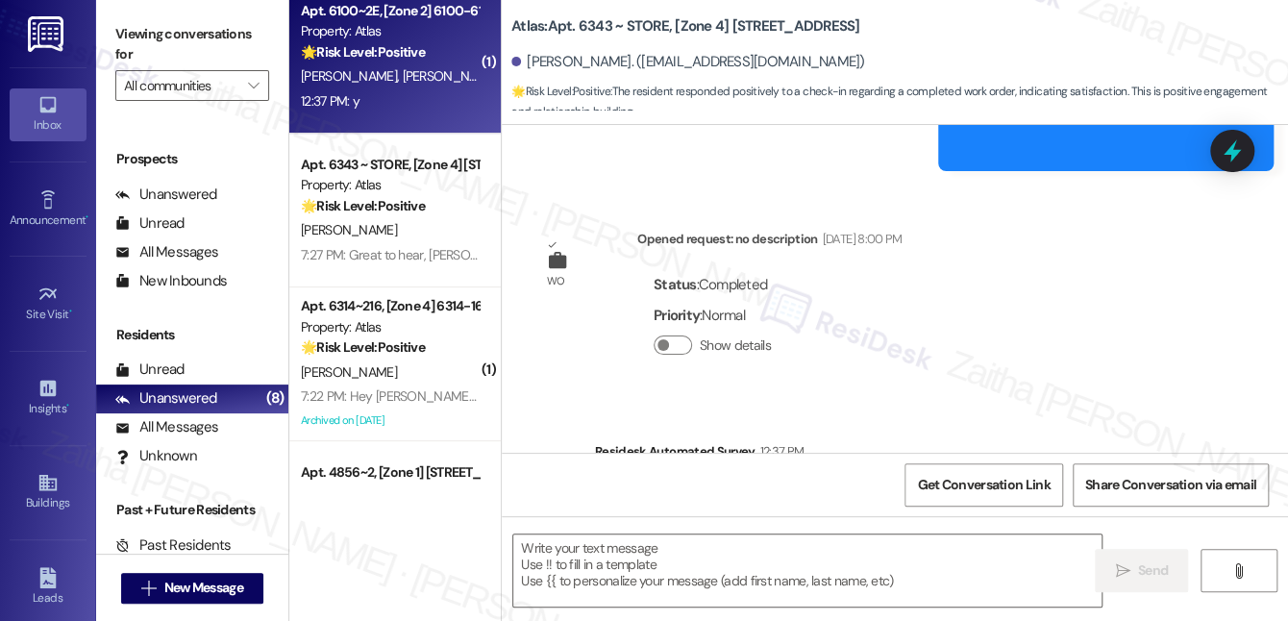
type textarea "Fetching suggested responses. Please feel free to read through the conversation…"
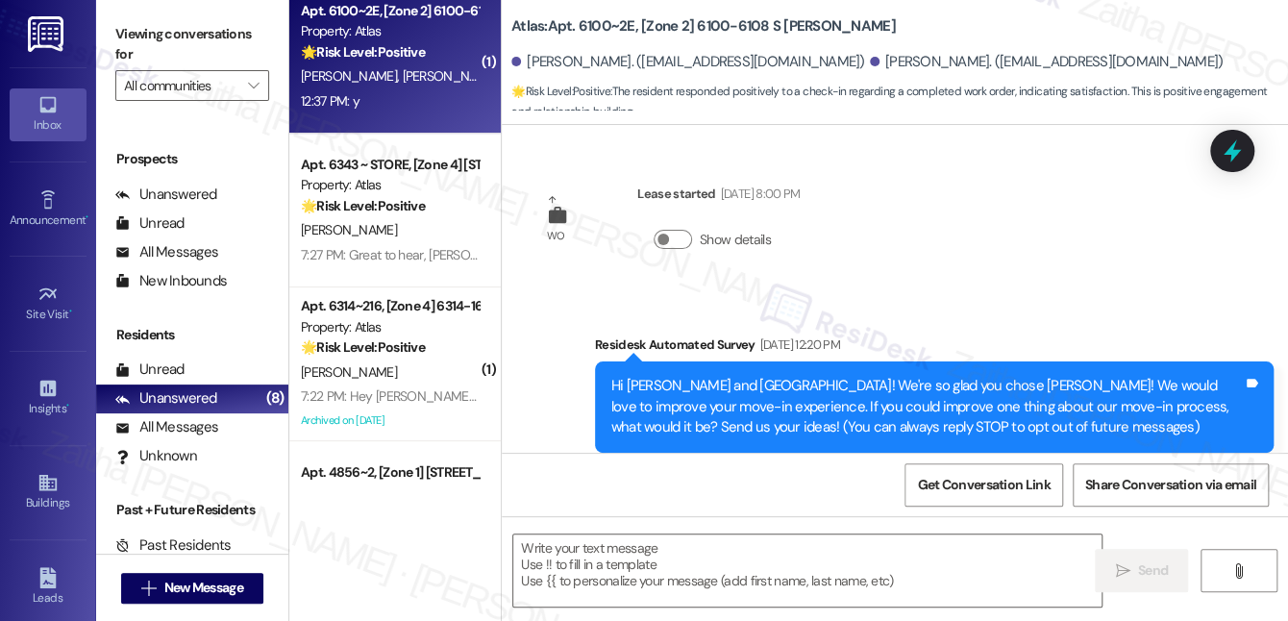
scroll to position [527, 0]
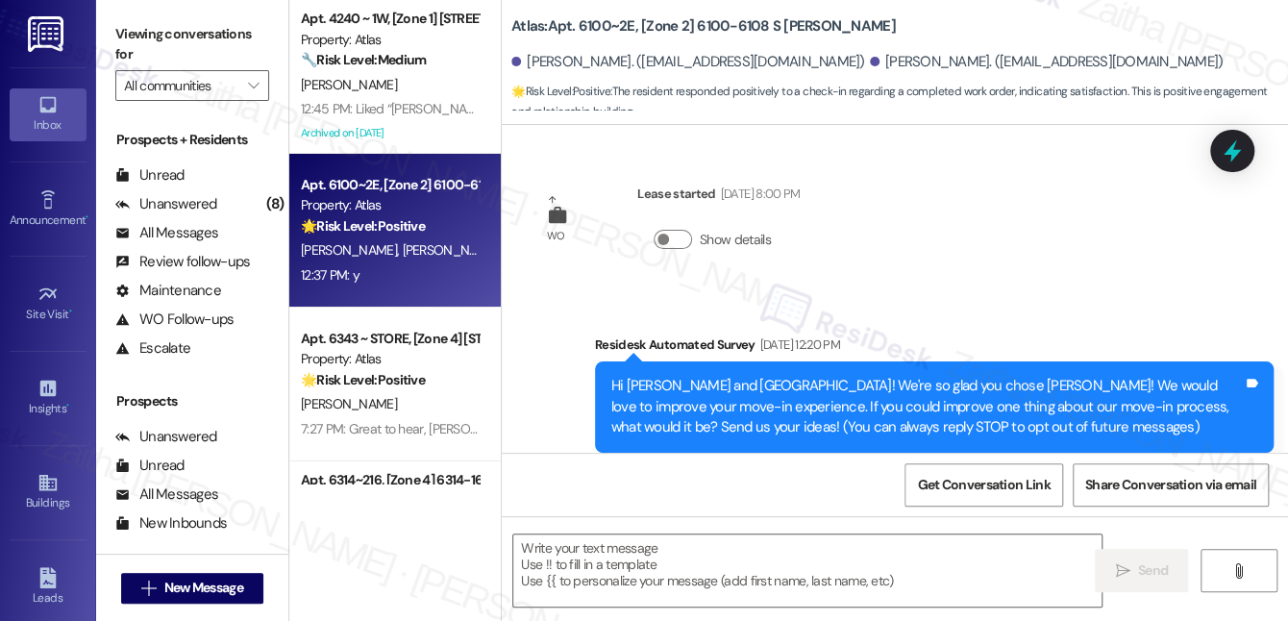
scroll to position [2272, 0]
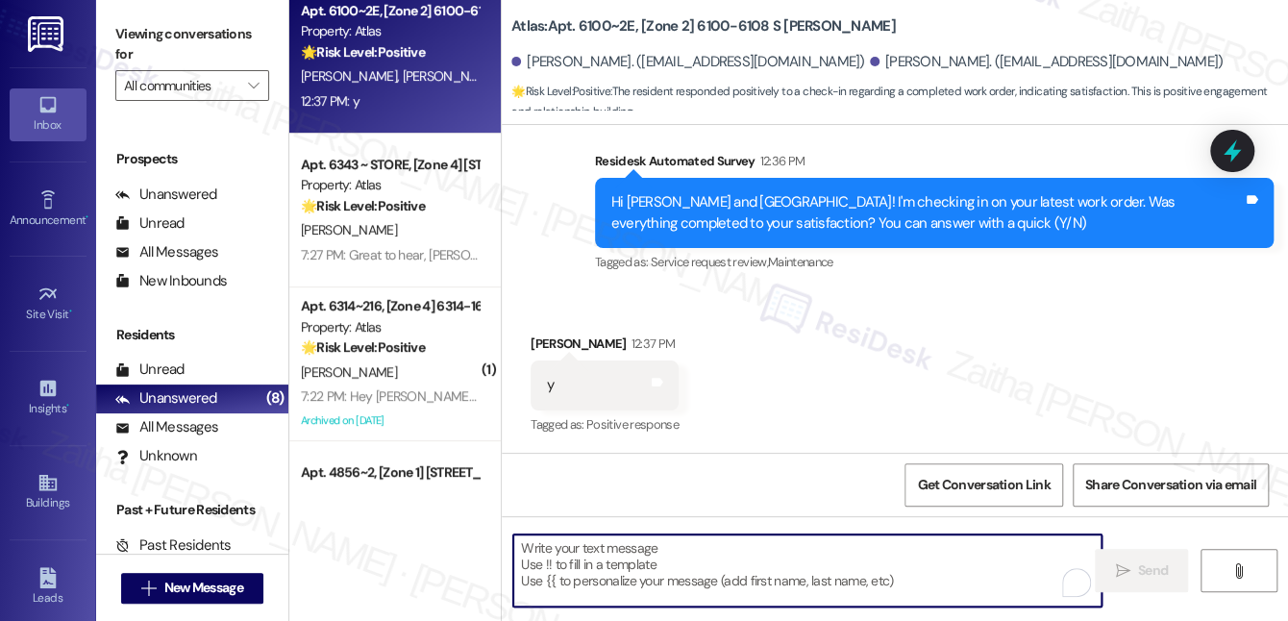
click at [588, 572] on textarea "To enrich screen reader interactions, please activate Accessibility in Grammarl…" at bounding box center [807, 570] width 588 height 72
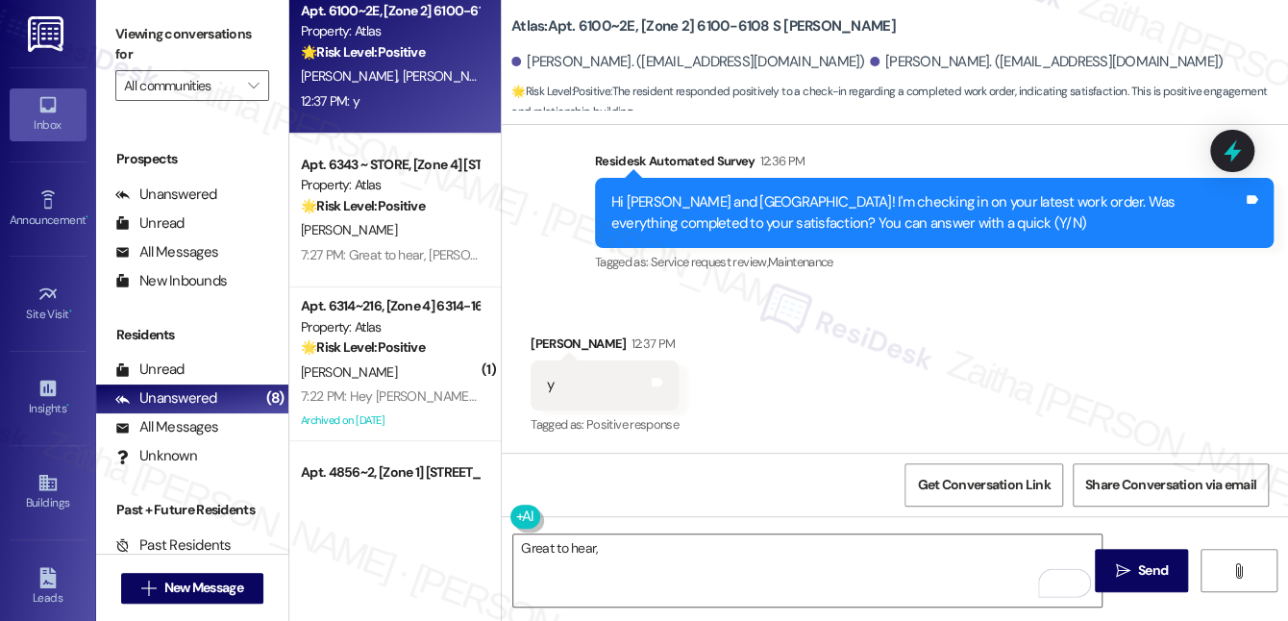
click at [543, 340] on div "[PERSON_NAME] 12:37 PM" at bounding box center [605, 347] width 148 height 27
copy div "[GEOGRAPHIC_DATA]"
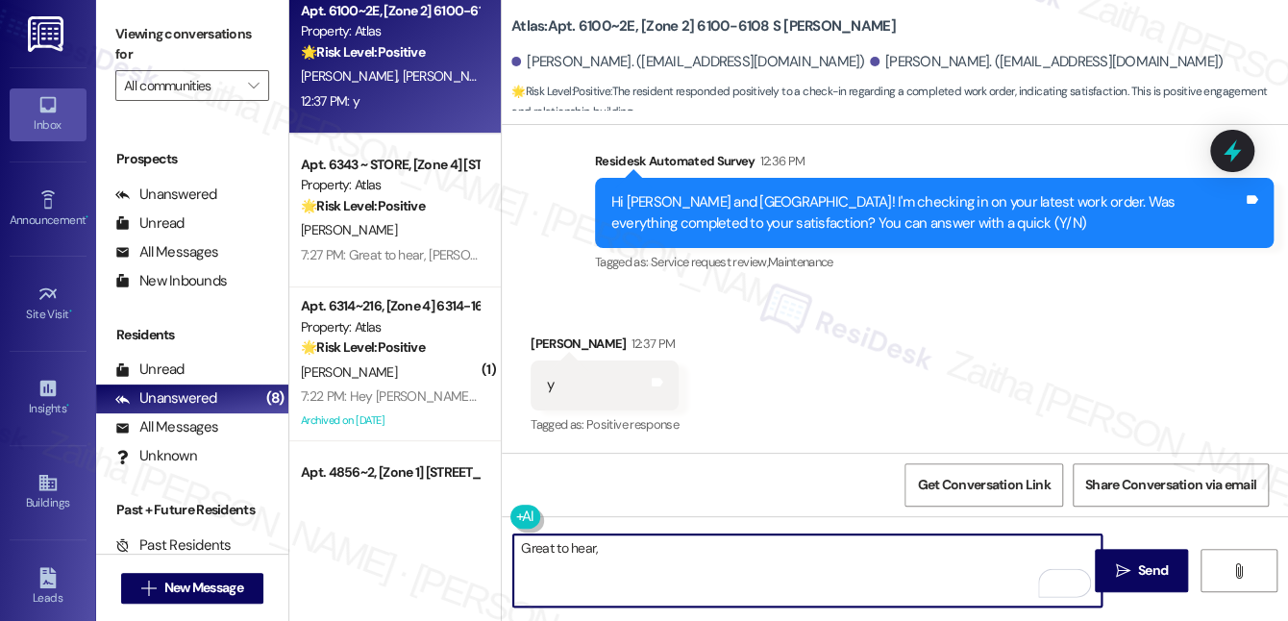
click at [628, 551] on textarea "Great to hear," at bounding box center [807, 570] width 588 height 72
paste textarea "[GEOGRAPHIC_DATA]"
paste textarea "I'm happy the work order was completed to your satisfaction! We'd also love to …"
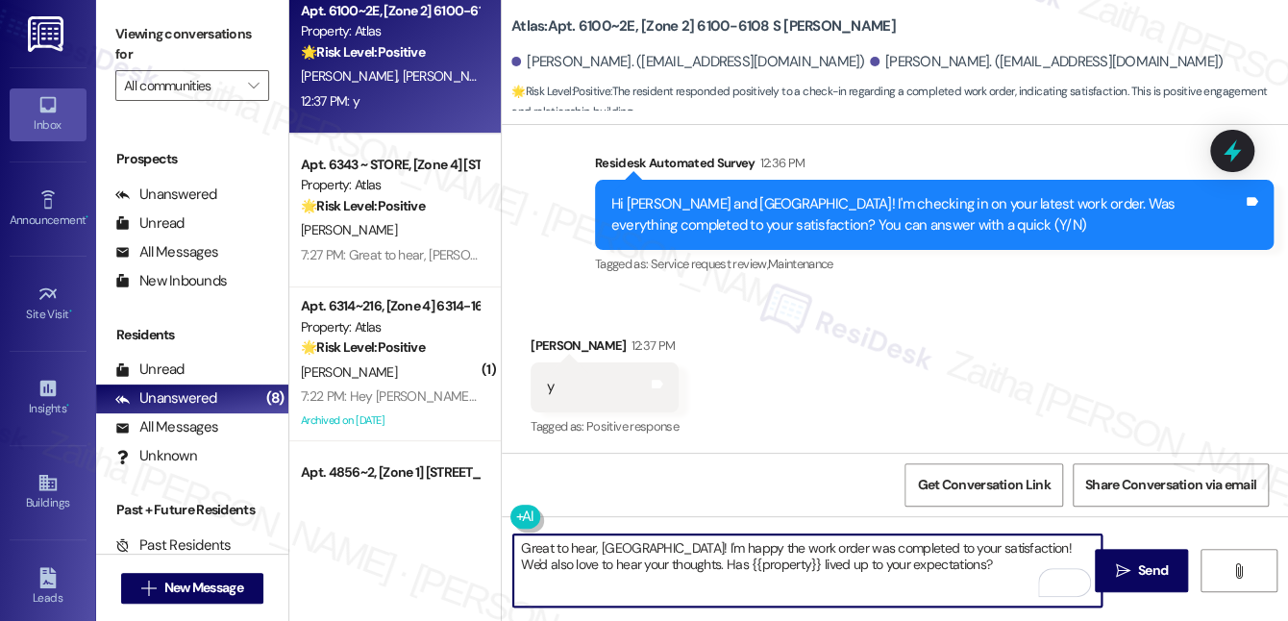
scroll to position [2273, 0]
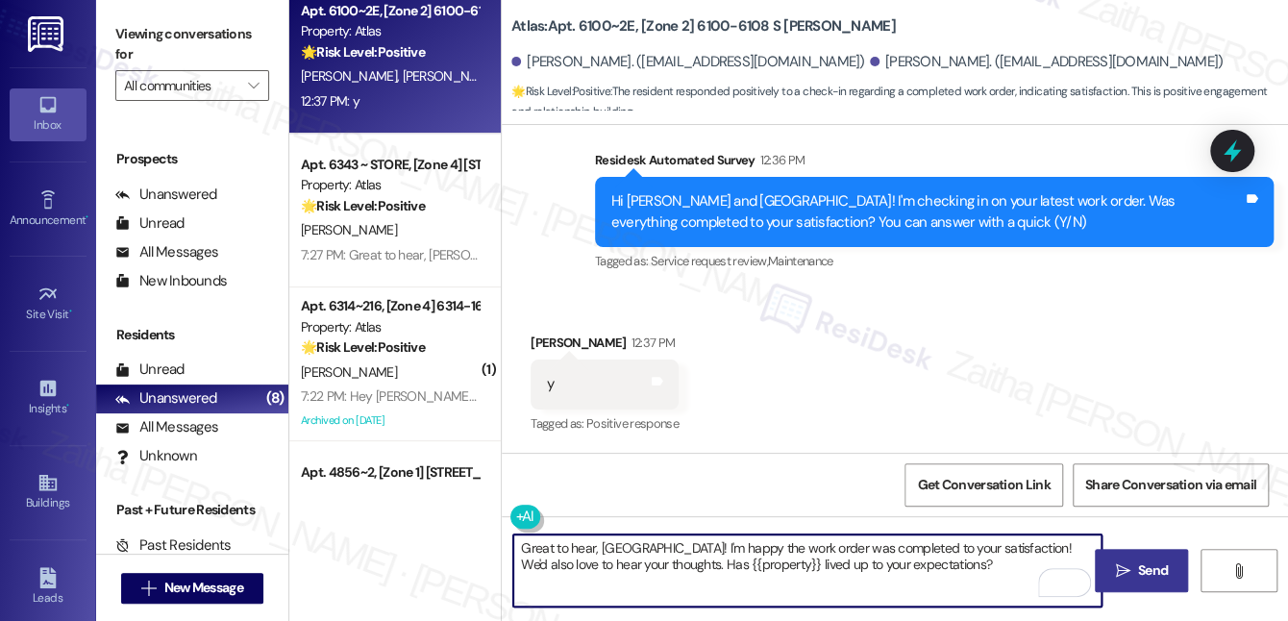
type textarea "Great to hear, [GEOGRAPHIC_DATA]! I'm happy the work order was completed to you…"
click at [1140, 558] on button " Send" at bounding box center [1141, 570] width 93 height 43
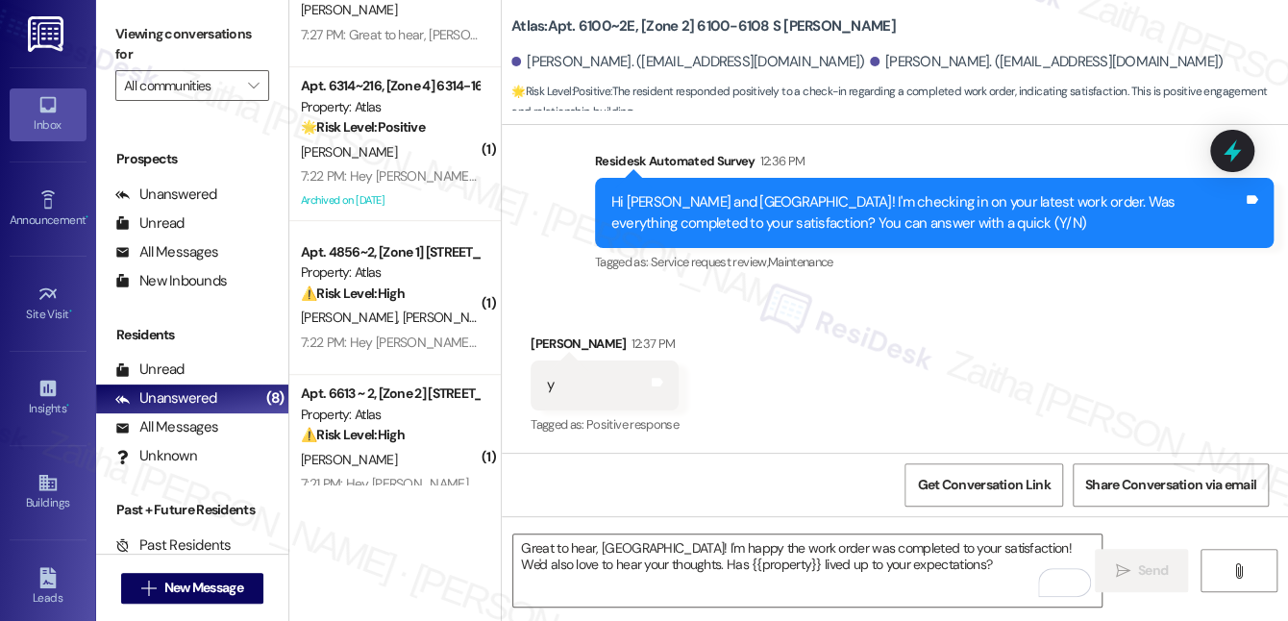
scroll to position [524, 0]
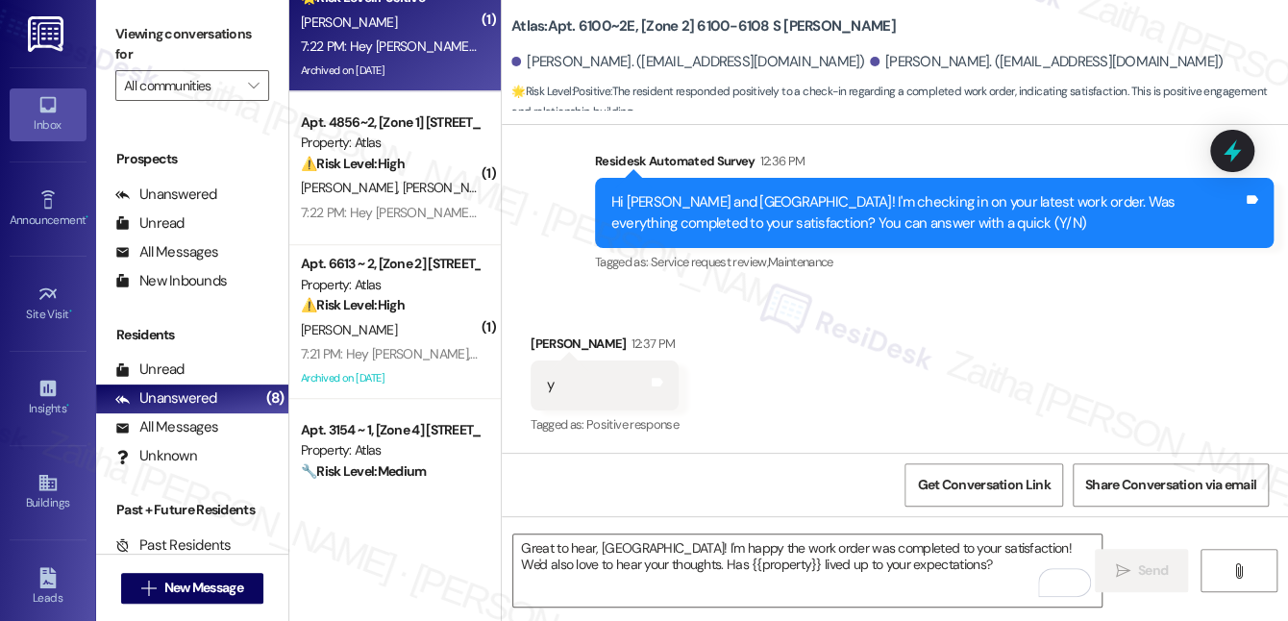
click at [432, 61] on div "Archived on [DATE]" at bounding box center [390, 71] width 182 height 24
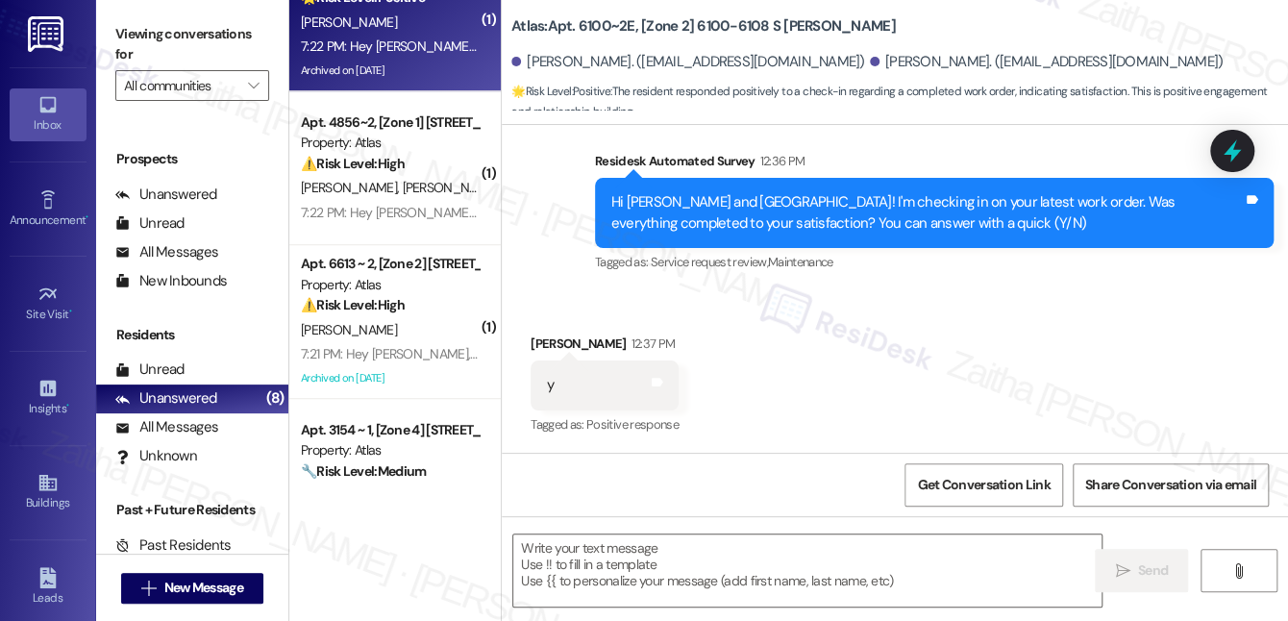
type textarea "Fetching suggested responses. Please feel free to read through the conversation…"
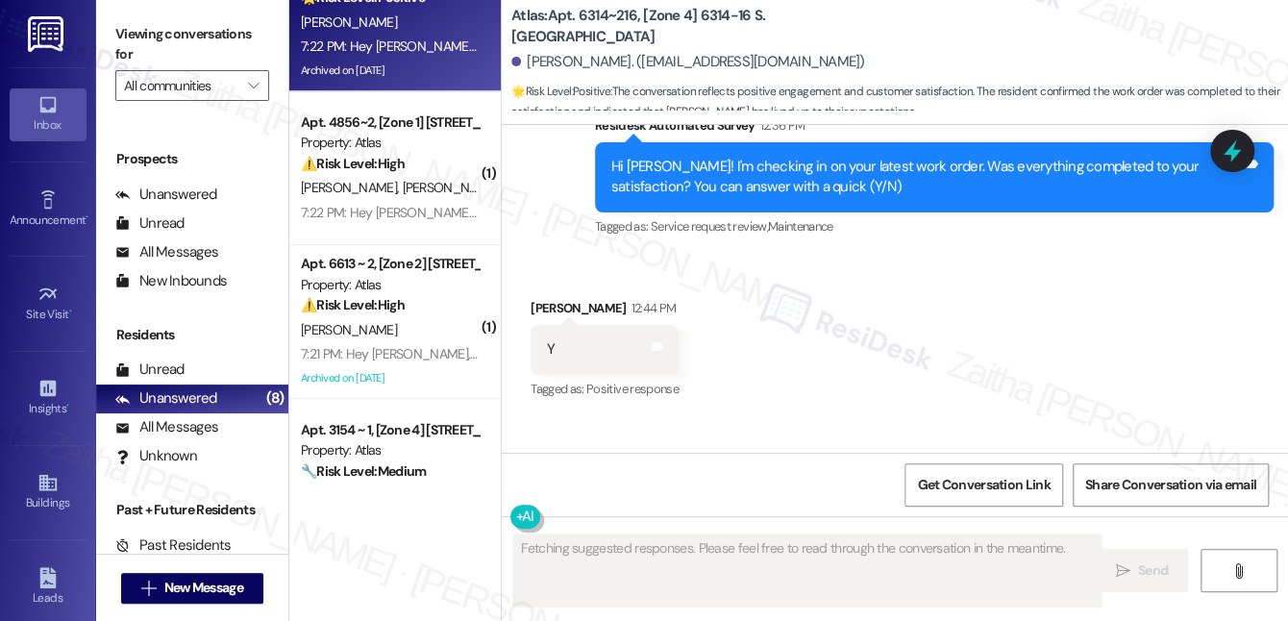
scroll to position [64944, 0]
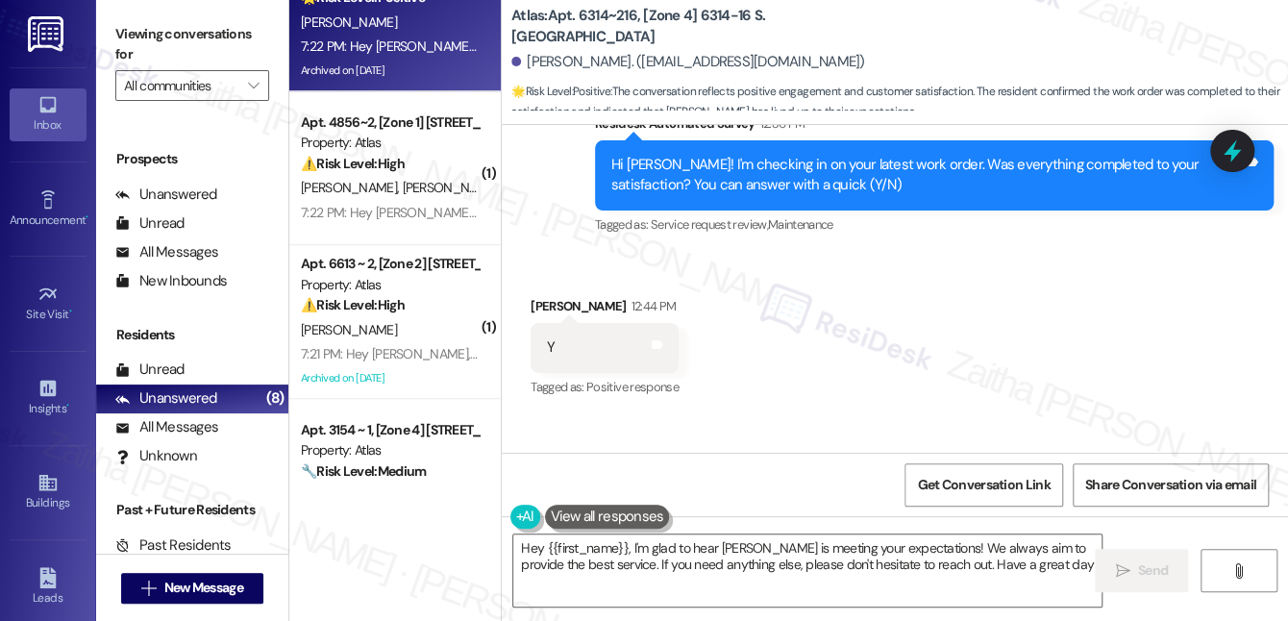
type textarea "Hey {{first_name}}, I'm glad to hear [PERSON_NAME] is meeting your expectations…"
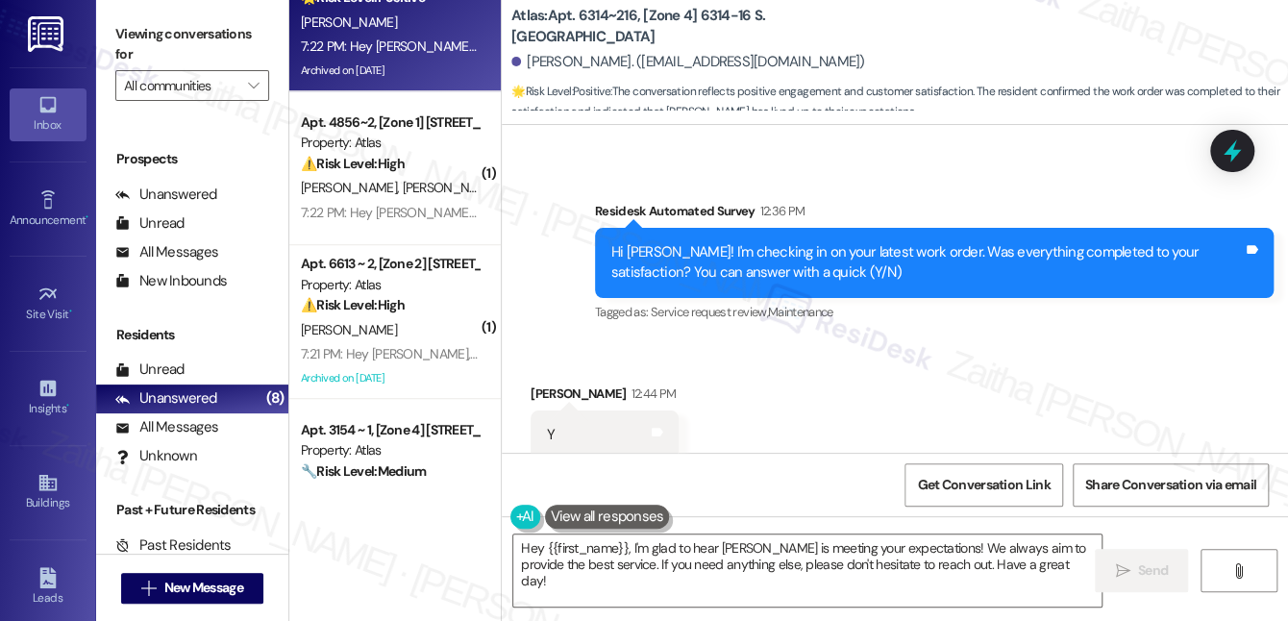
scroll to position [64770, 0]
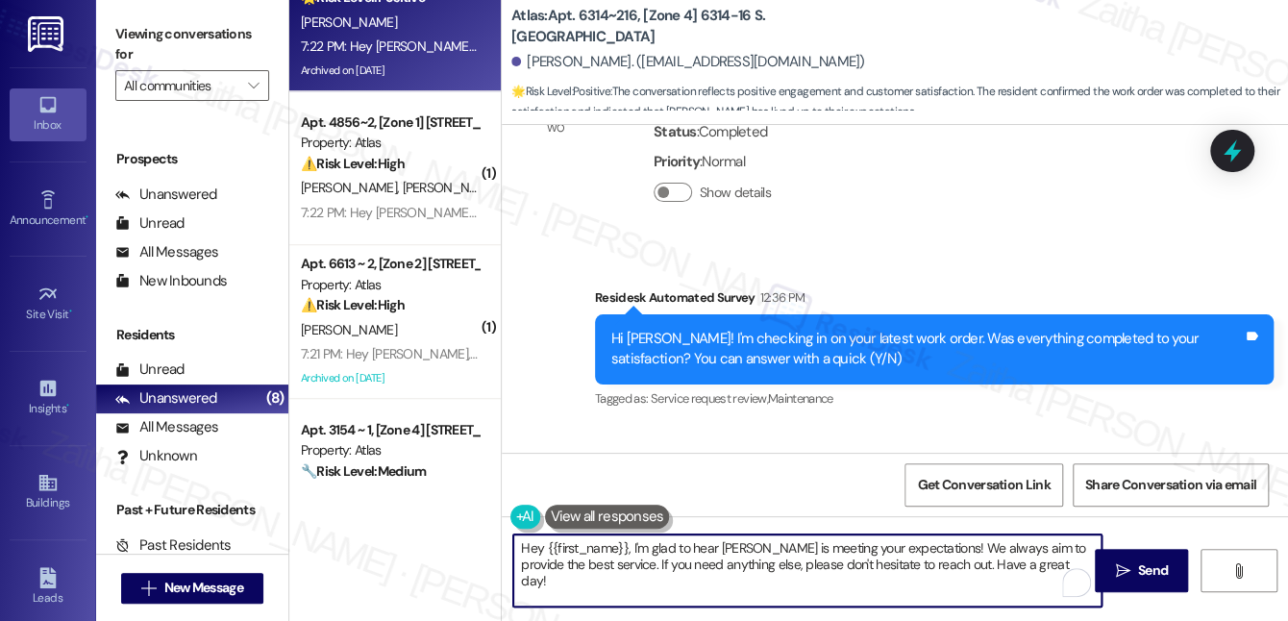
drag, startPoint x: 520, startPoint y: 547, endPoint x: 1042, endPoint y: 583, distance: 523.2
click at [1040, 584] on textarea "Hey {{first_name}}, I'm glad to hear Atlas is meeting your expectations! We alw…" at bounding box center [807, 570] width 588 height 72
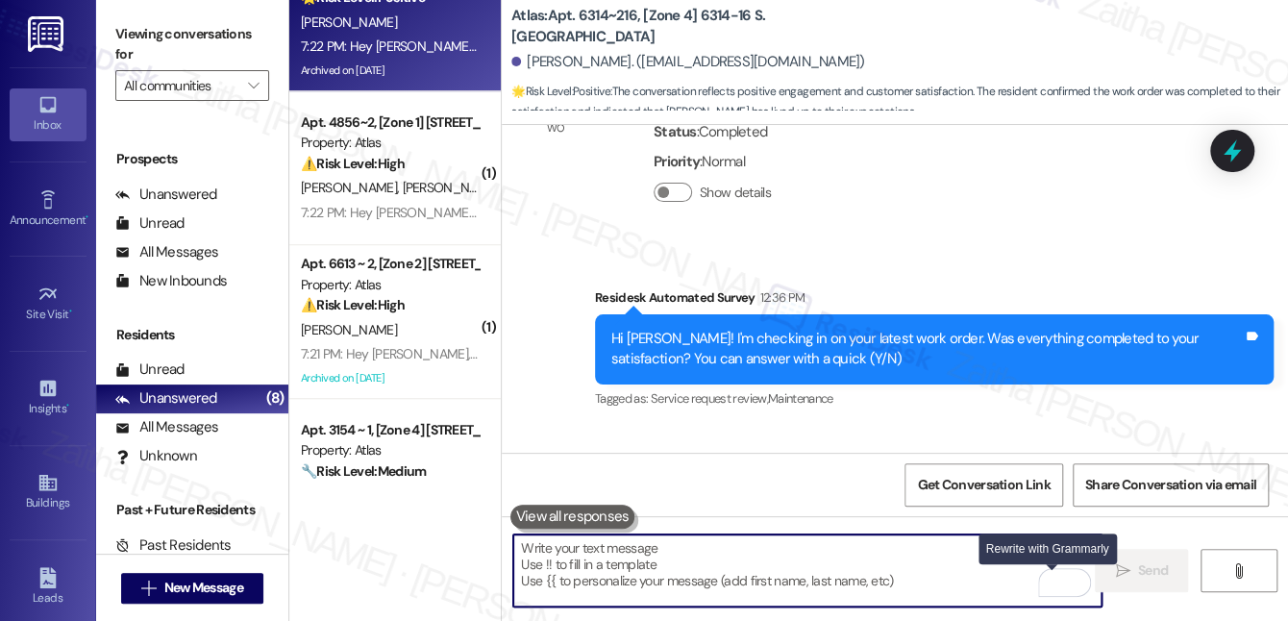
paste textarea "Awesome, that made my day! Can I ask a quick favor? Would you mind sharing your…"
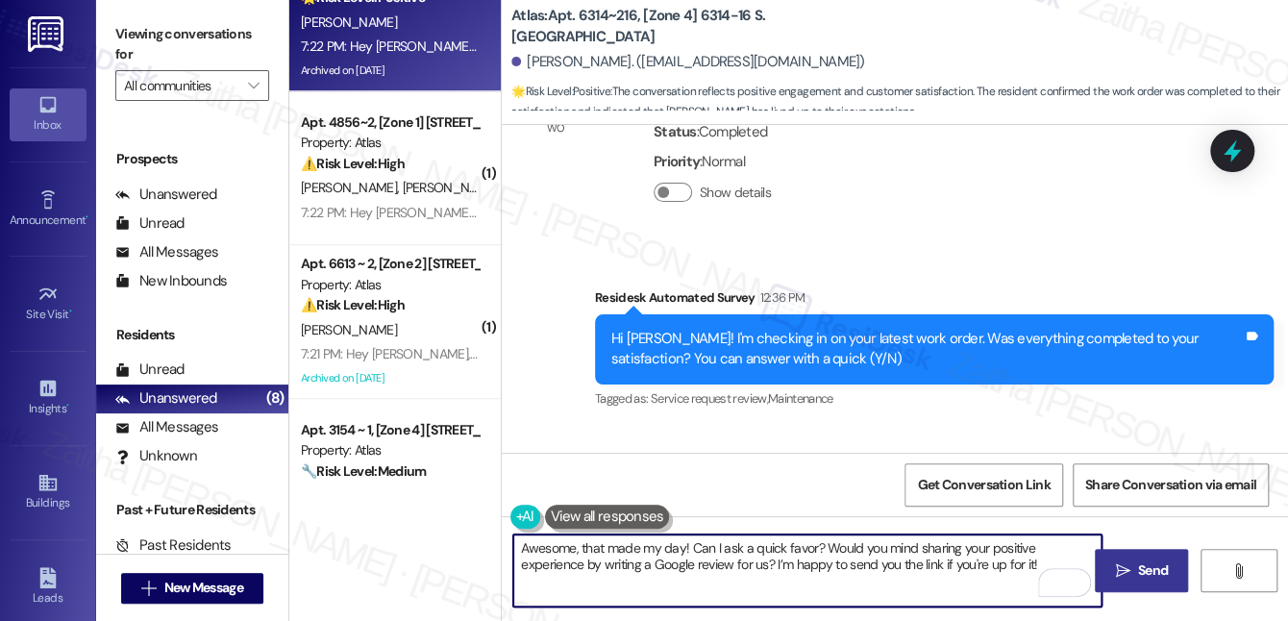
type textarea "Awesome, that made my day! Can I ask a quick favor? Would you mind sharing your…"
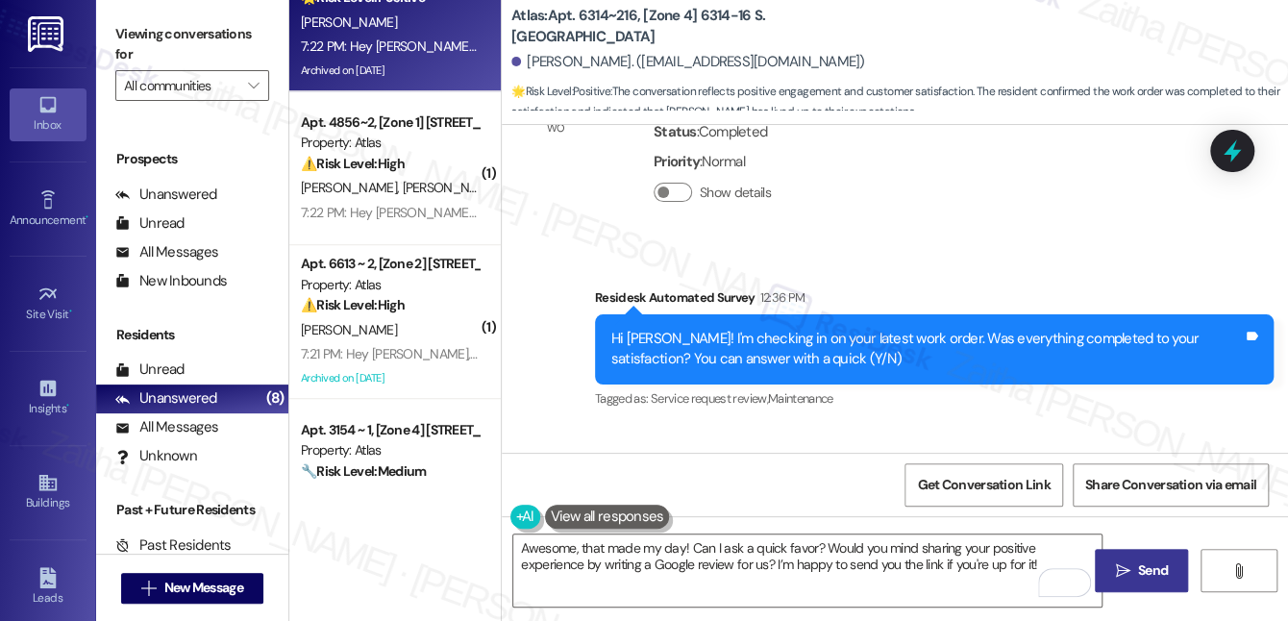
click at [1158, 563] on span "Send" at bounding box center [1153, 570] width 30 height 20
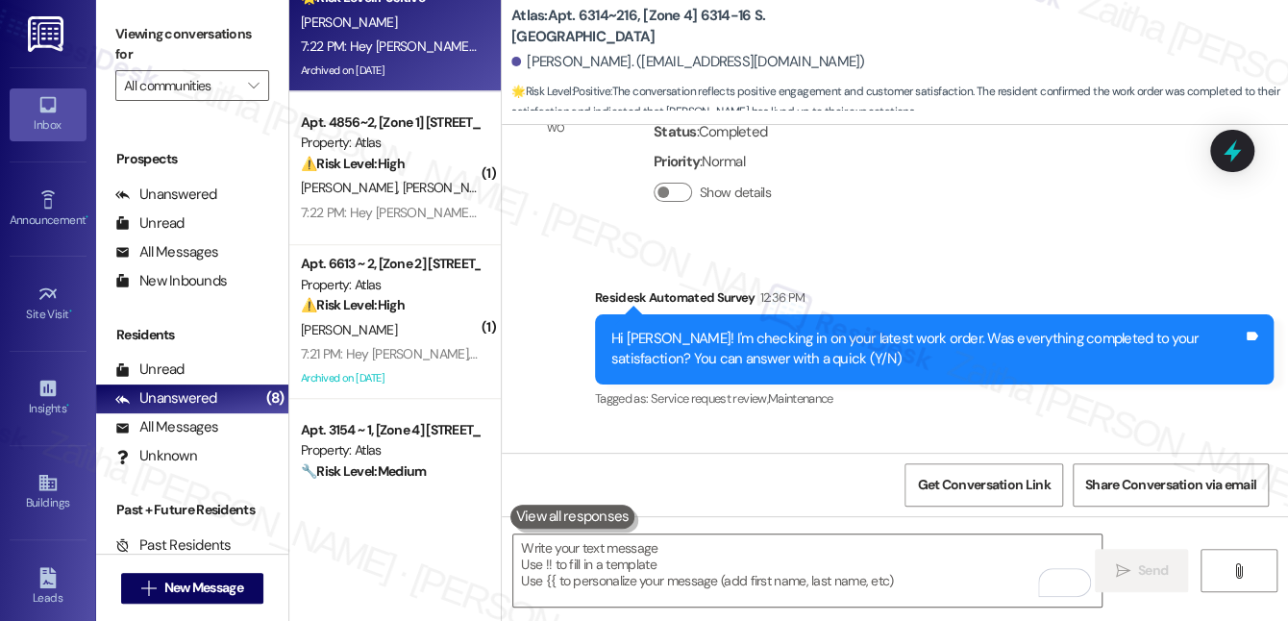
scroll to position [64761, 0]
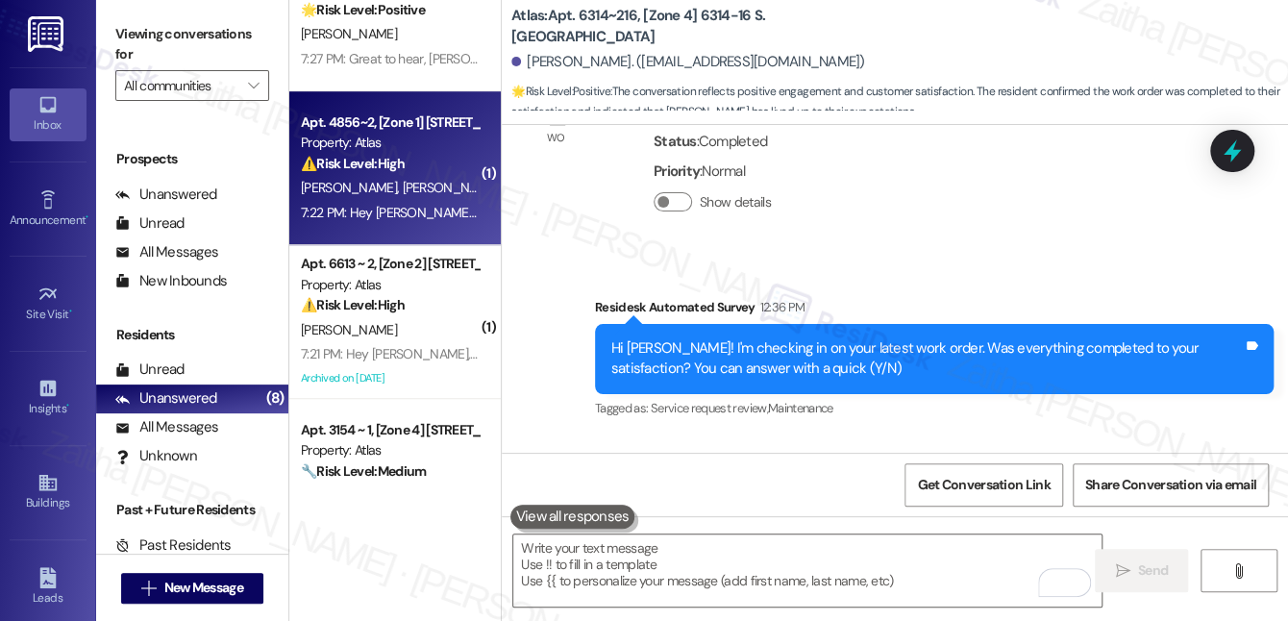
click at [409, 190] on span "[PERSON_NAME]" at bounding box center [451, 187] width 96 height 17
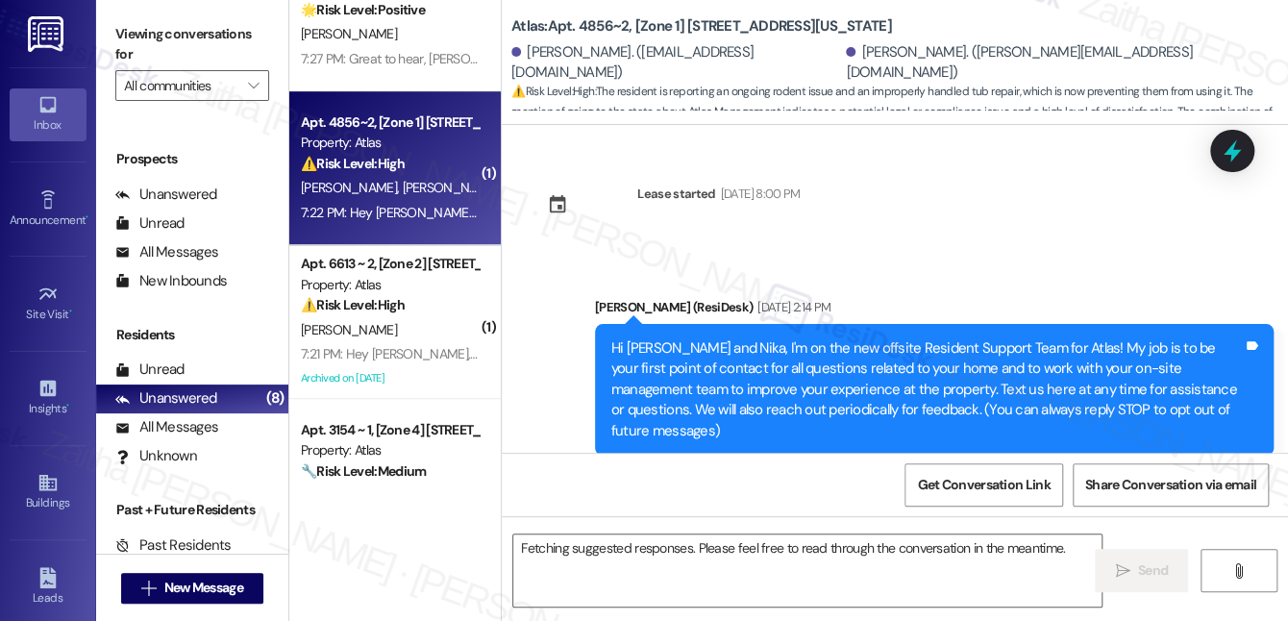
scroll to position [26054, 0]
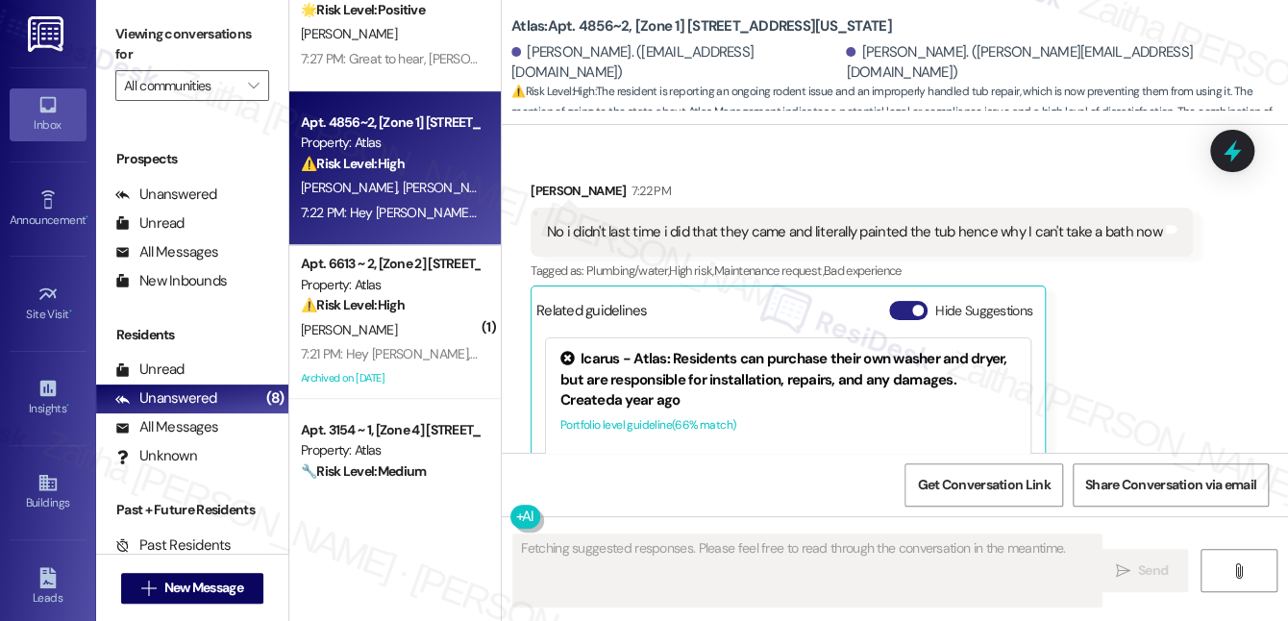
click at [897, 301] on button "Hide Suggestions" at bounding box center [908, 310] width 38 height 19
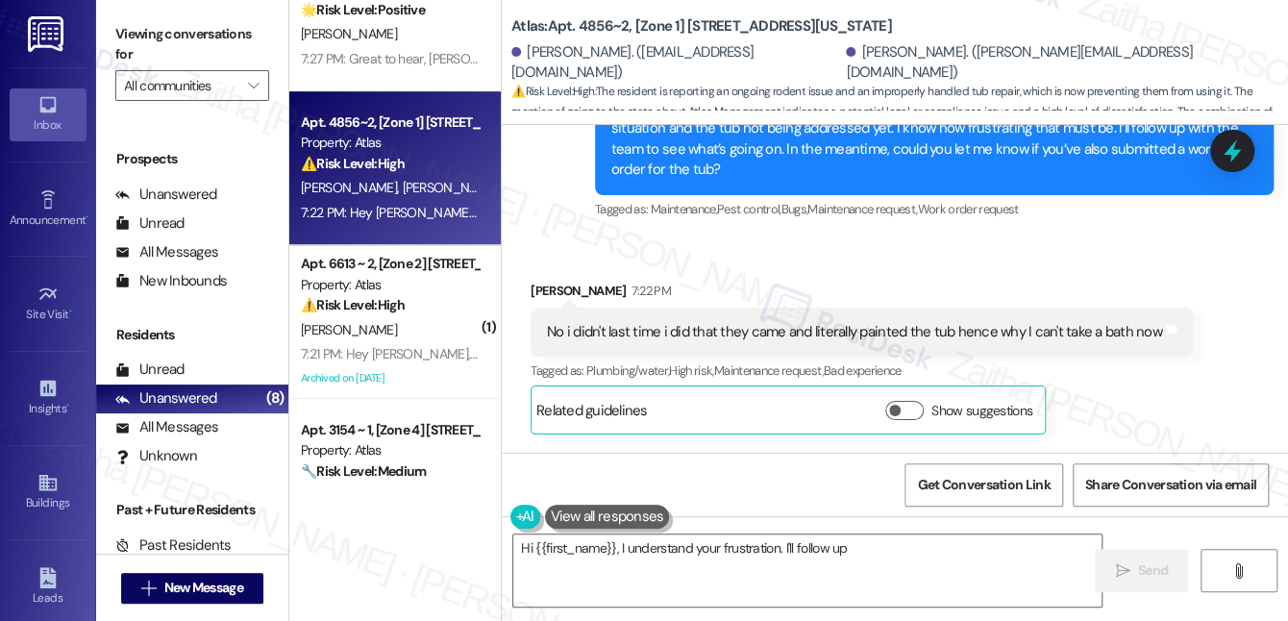
scroll to position [25815, 0]
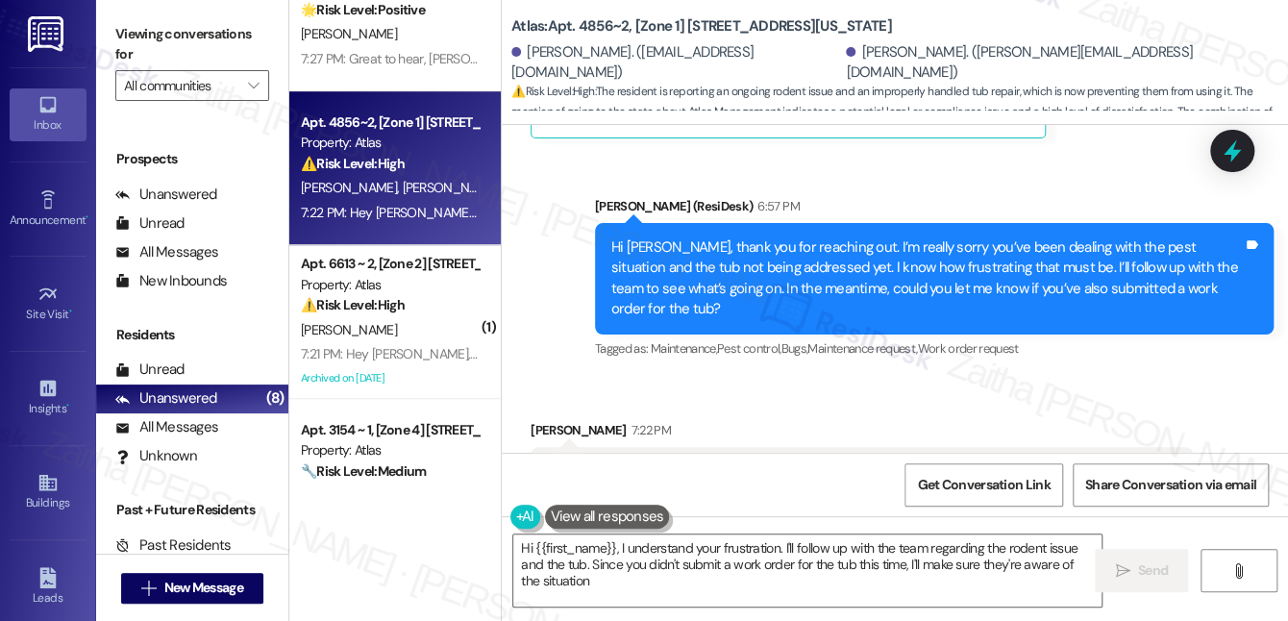
type textarea "Hi {{first_name}}, I understand your frustration. I'll follow up with the team …"
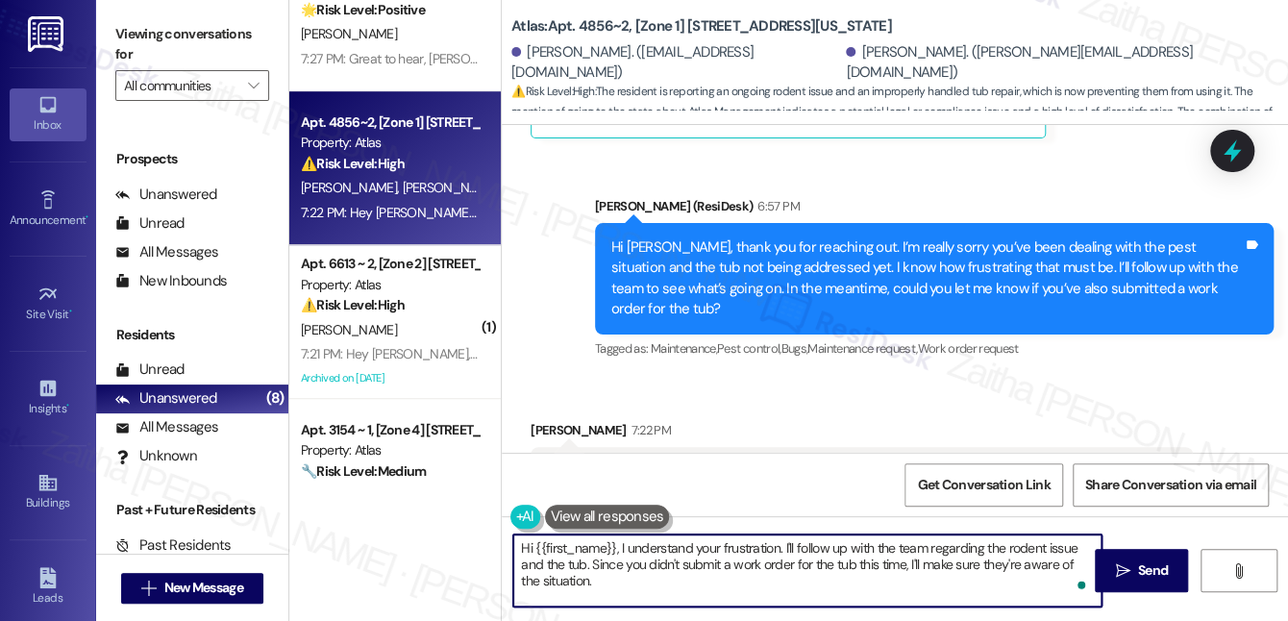
drag, startPoint x: 523, startPoint y: 543, endPoint x: 615, endPoint y: 590, distance: 103.6
click at [615, 590] on textarea "Hi {{first_name}}, I understand your frustration. I'll follow up with the team …" at bounding box center [807, 570] width 588 height 72
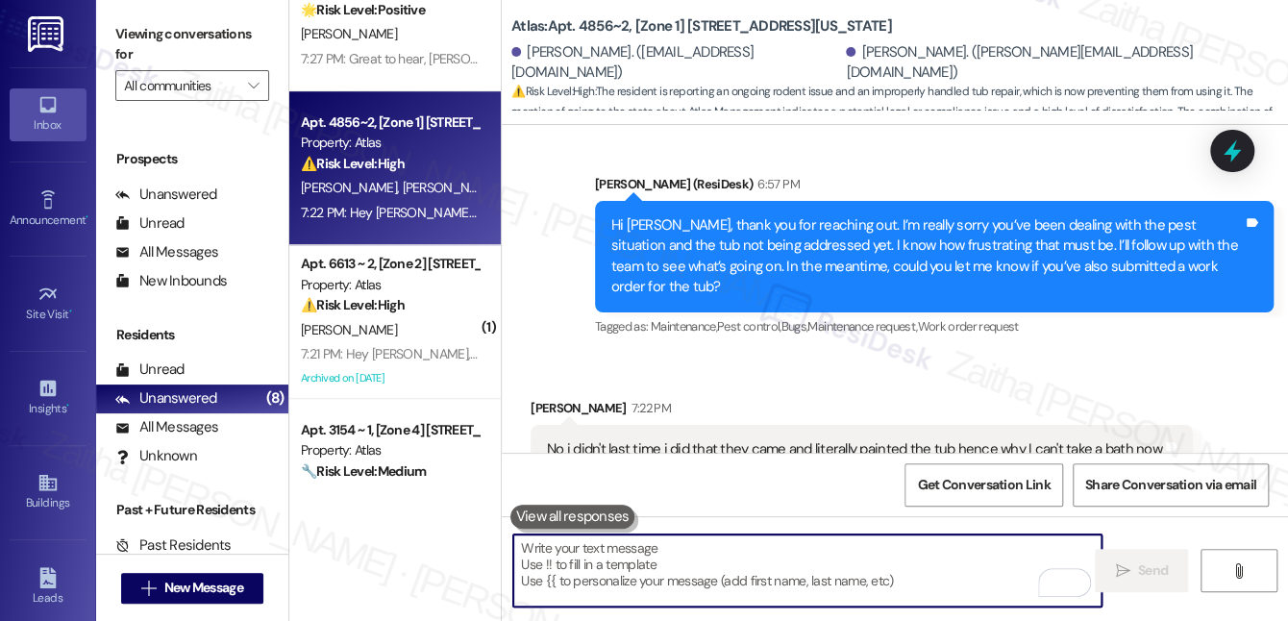
scroll to position [25990, 0]
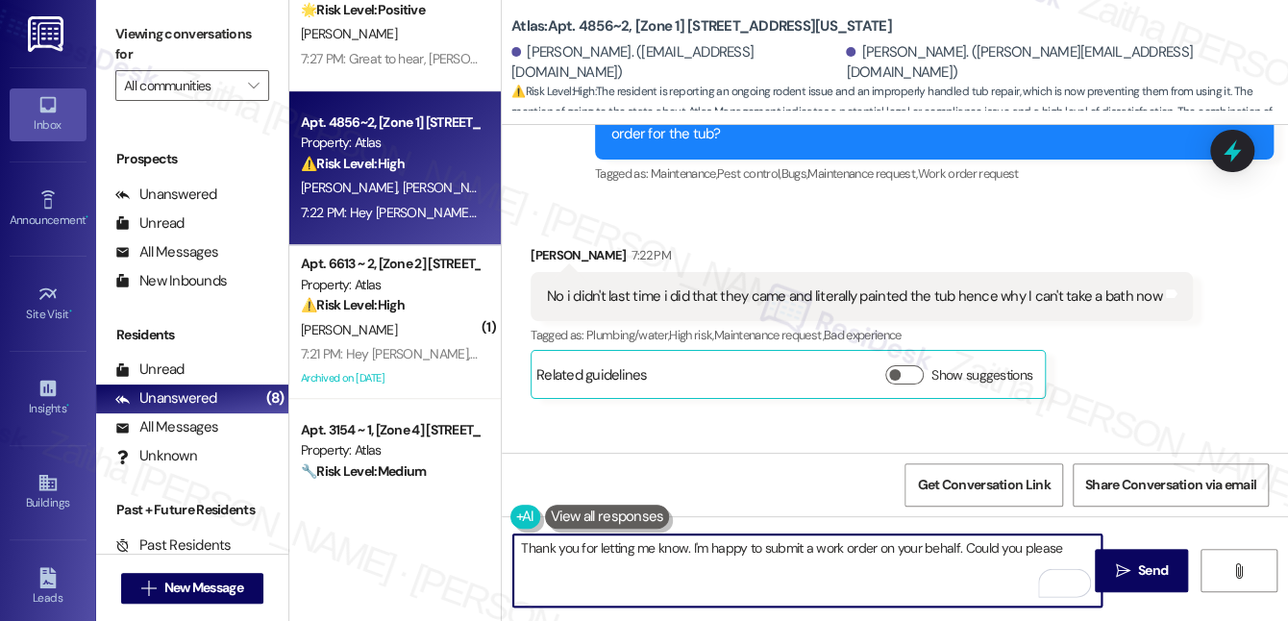
click at [1064, 548] on textarea "Thank you for letting me know. I'm happy to submit a work order on your behalf.…" at bounding box center [807, 570] width 588 height 72
click at [877, 544] on textarea "Thank you for letting me know. I'm happy to submit a work order on your behalf.…" at bounding box center [807, 570] width 588 height 72
click at [769, 556] on textarea "Thank you for letting me know. I'm happy to submit a work order to fix your tub…" at bounding box center [807, 570] width 588 height 72
click at [789, 569] on textarea "Thank you for letting me know. I'm happy to submit a work order to fix your tub…" at bounding box center [807, 570] width 588 height 72
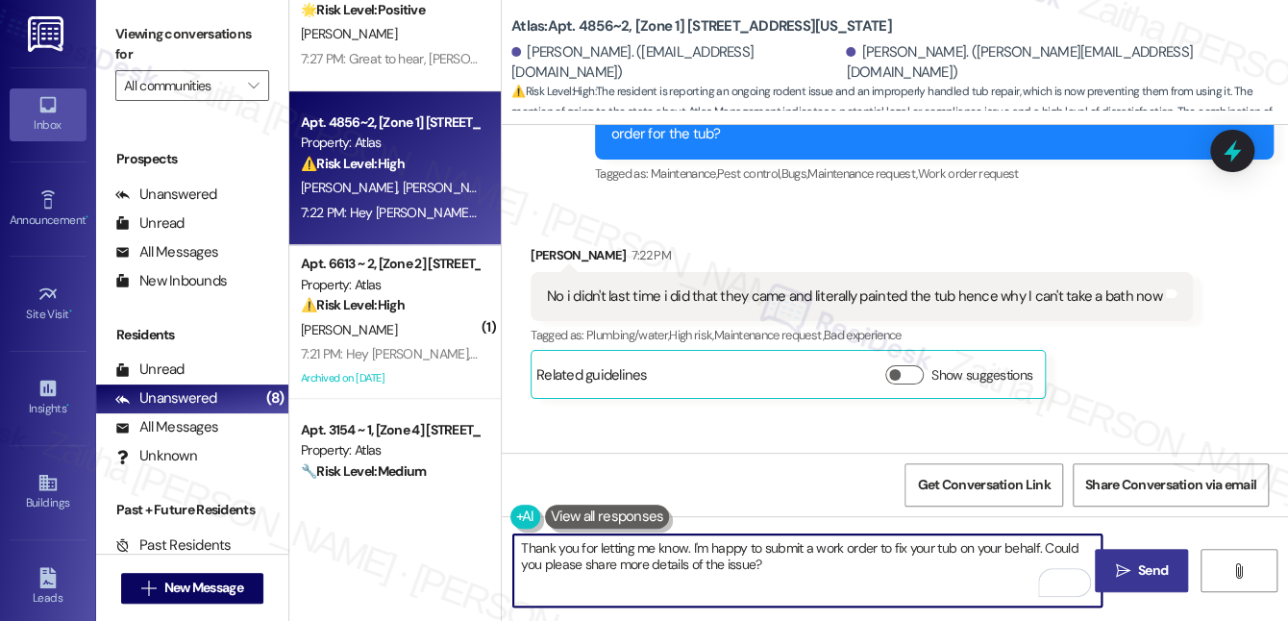
type textarea "Thank you for letting me know. I'm happy to submit a work order to fix your tub…"
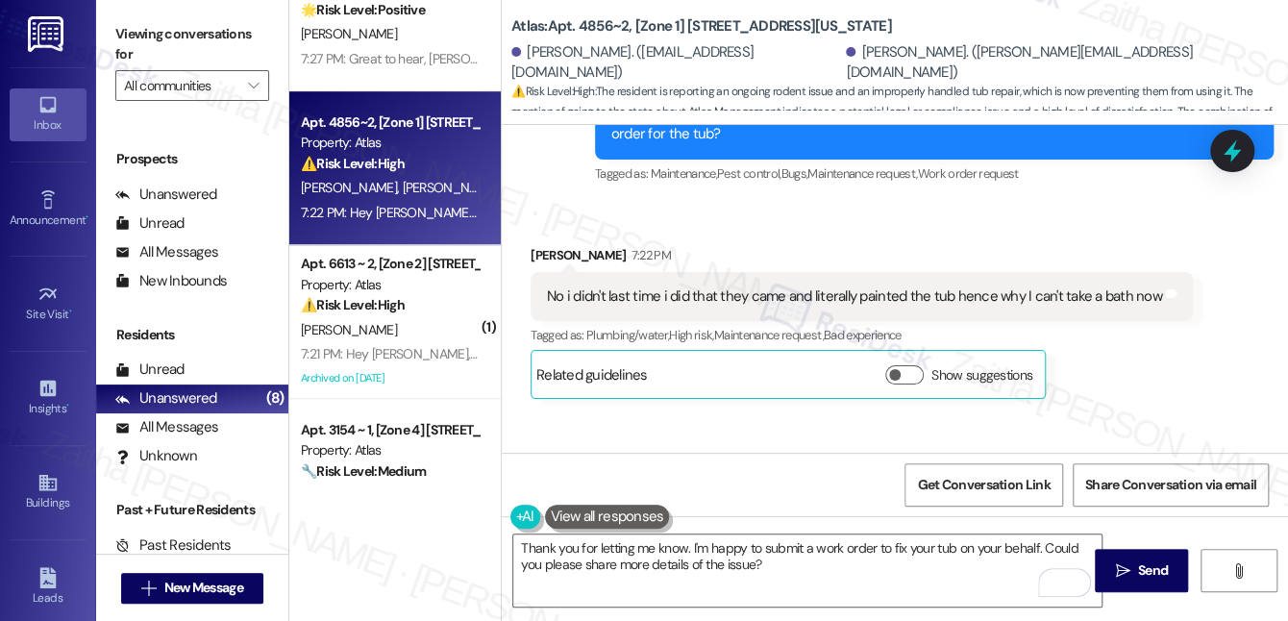
drag, startPoint x: 1141, startPoint y: 575, endPoint x: 1073, endPoint y: 529, distance: 82.4
click at [1141, 575] on span "Send" at bounding box center [1153, 570] width 30 height 20
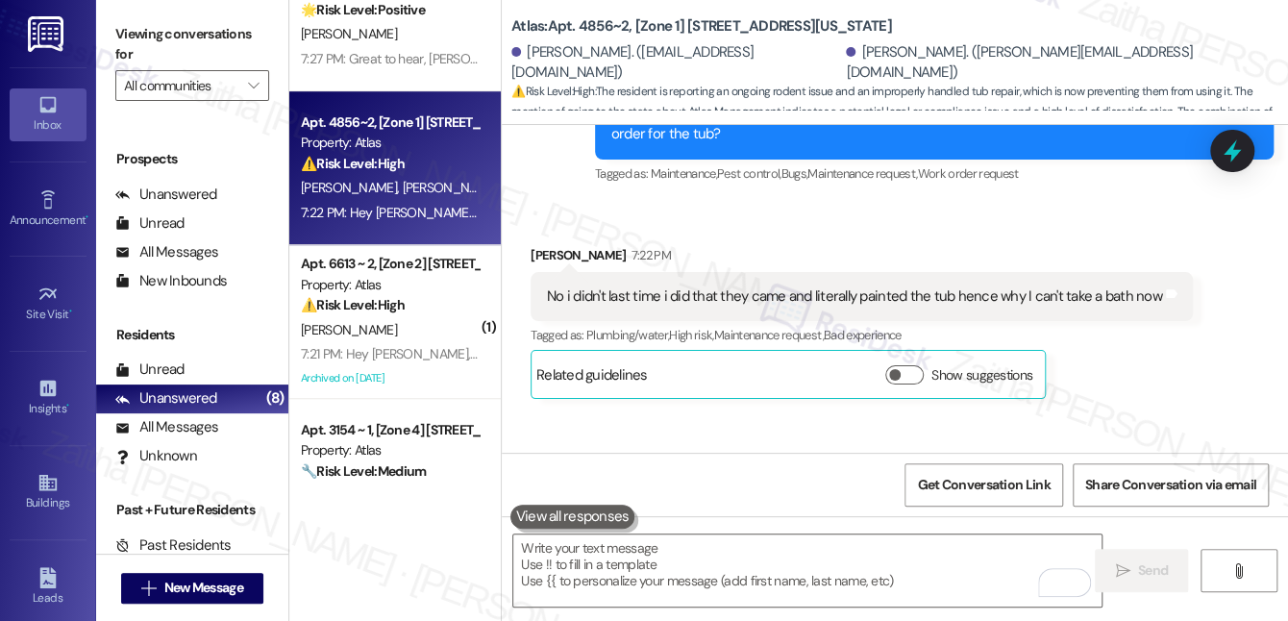
scroll to position [25806, 0]
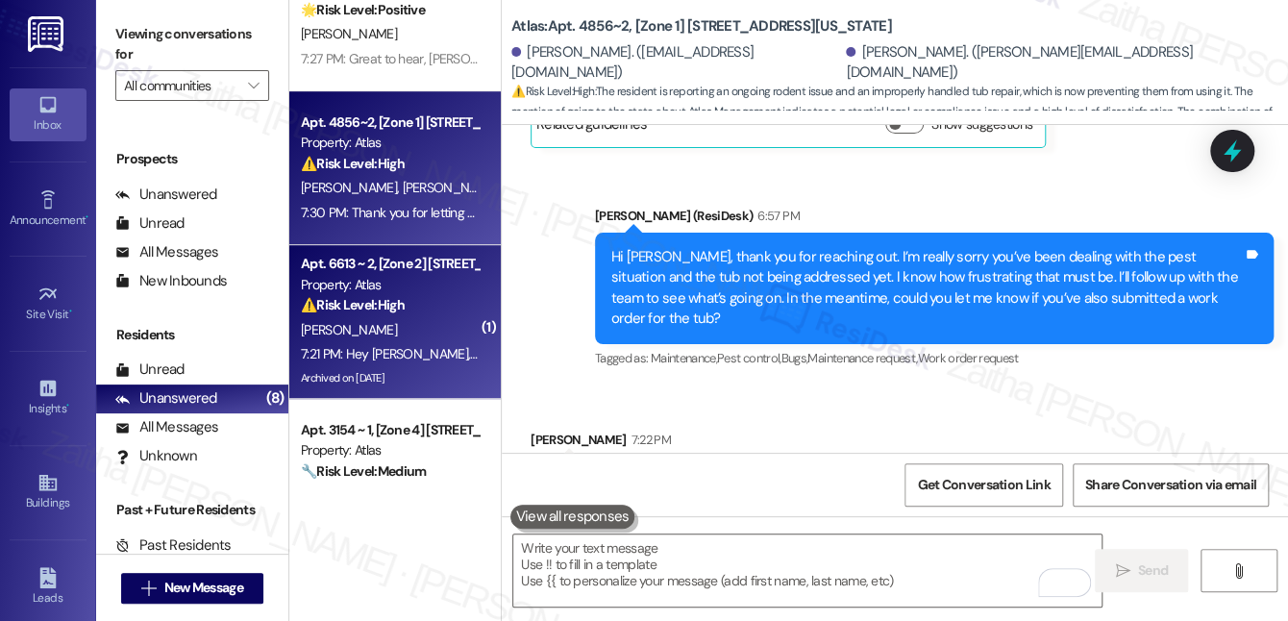
click at [426, 310] on div "⚠️ Risk Level: High The resident reports an unaddressed microwave issue, a pest…" at bounding box center [390, 305] width 178 height 20
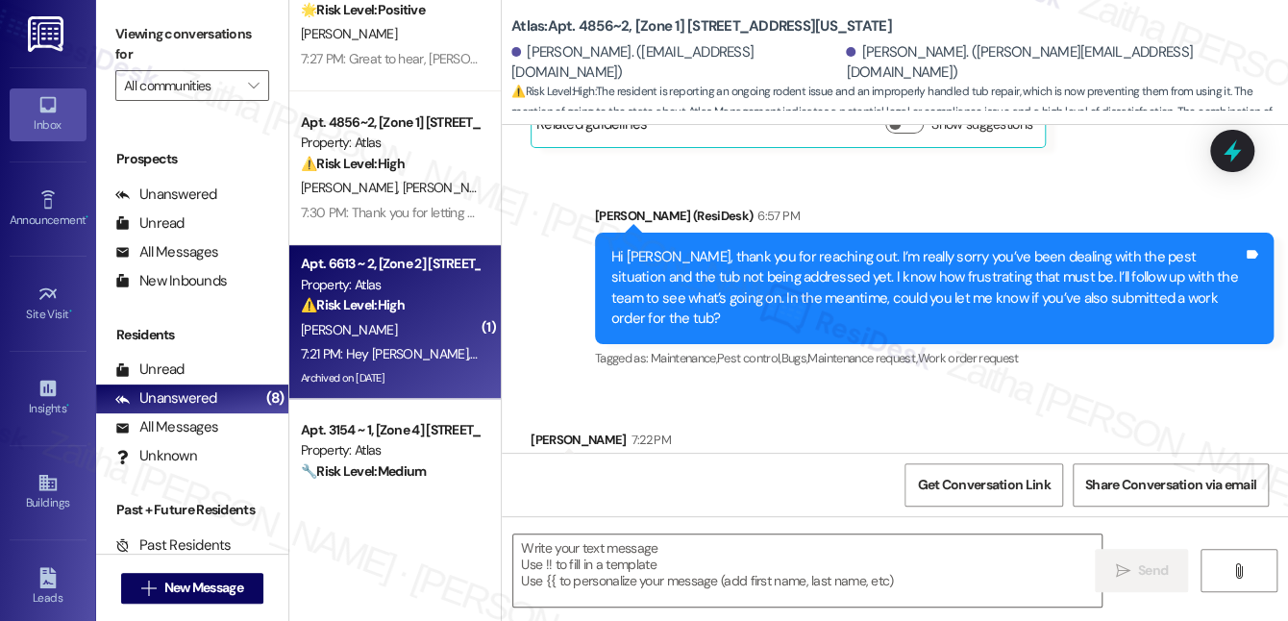
type textarea "Fetching suggested responses. Please feel free to read through the conversation…"
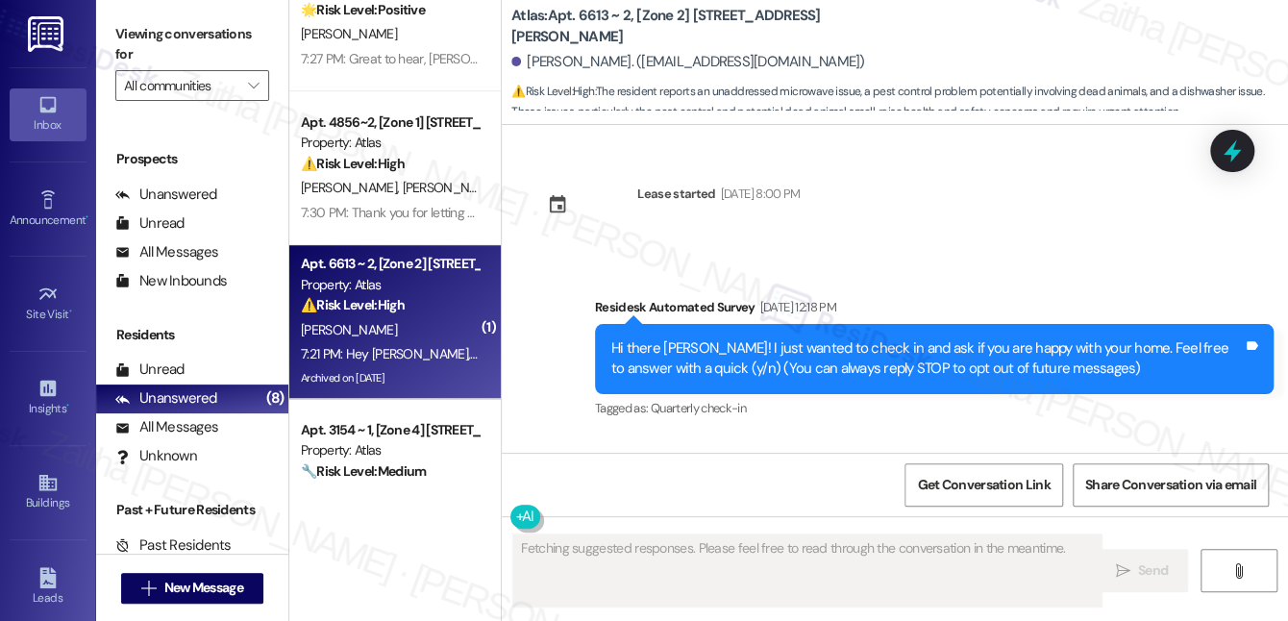
scroll to position [31655, 0]
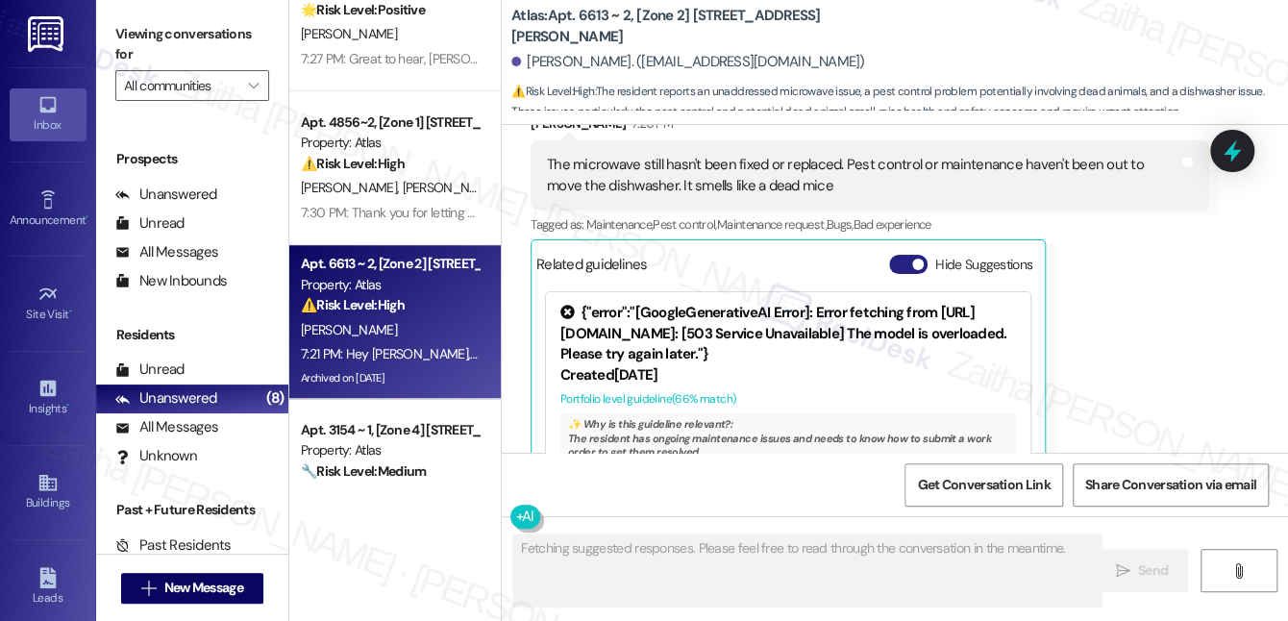
click at [900, 255] on button "Hide Suggestions" at bounding box center [908, 264] width 38 height 19
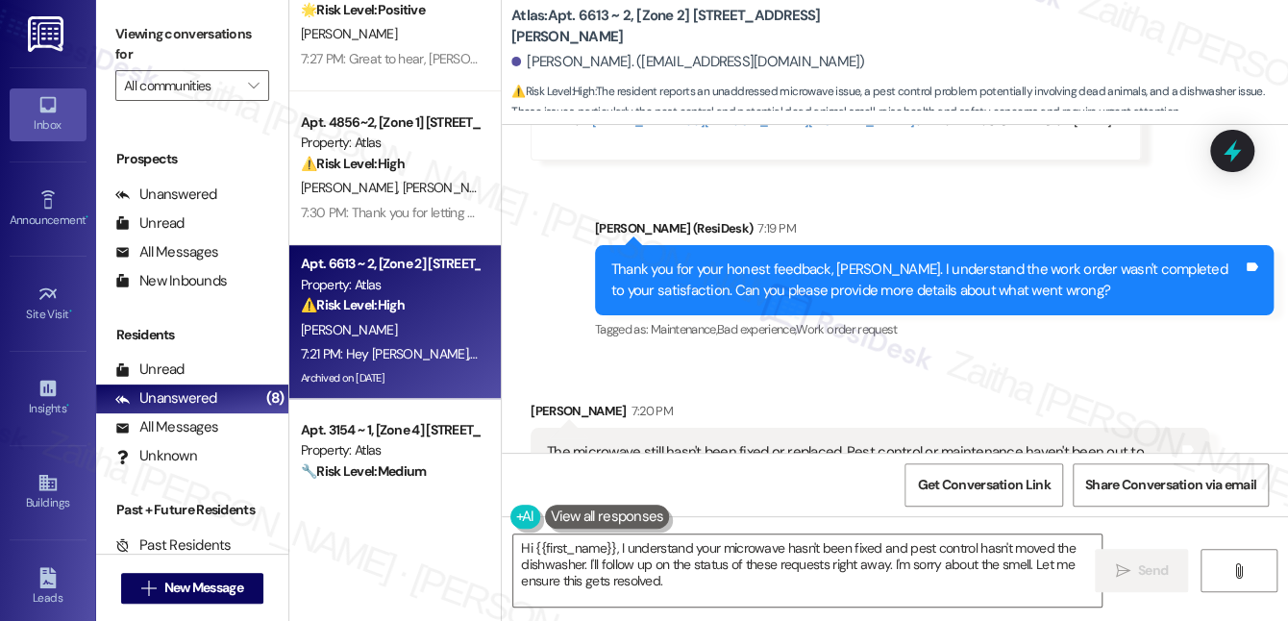
scroll to position [31414, 0]
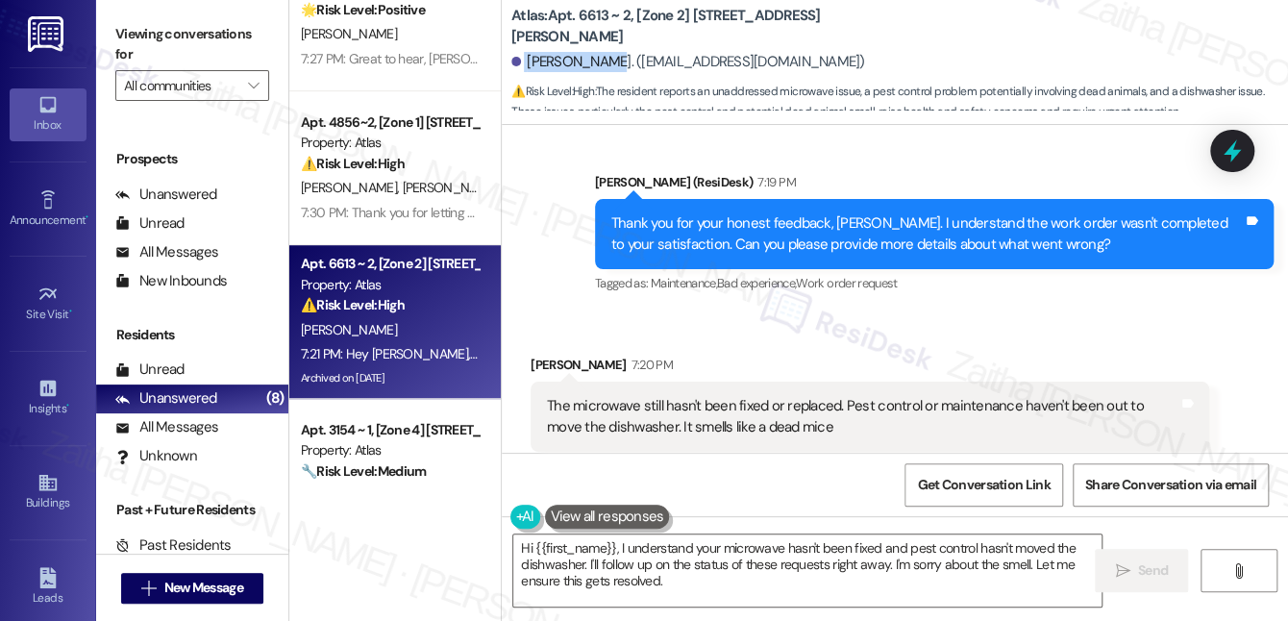
drag, startPoint x: 523, startPoint y: 60, endPoint x: 607, endPoint y: 58, distance: 84.6
click at [607, 58] on div "Sherie Adams. (mom_dm2@yahoo.com)" at bounding box center [688, 62] width 354 height 20
copy div "Sherie Adams"
click at [798, 355] on div "Sherie Adams 7:20 PM" at bounding box center [870, 368] width 679 height 27
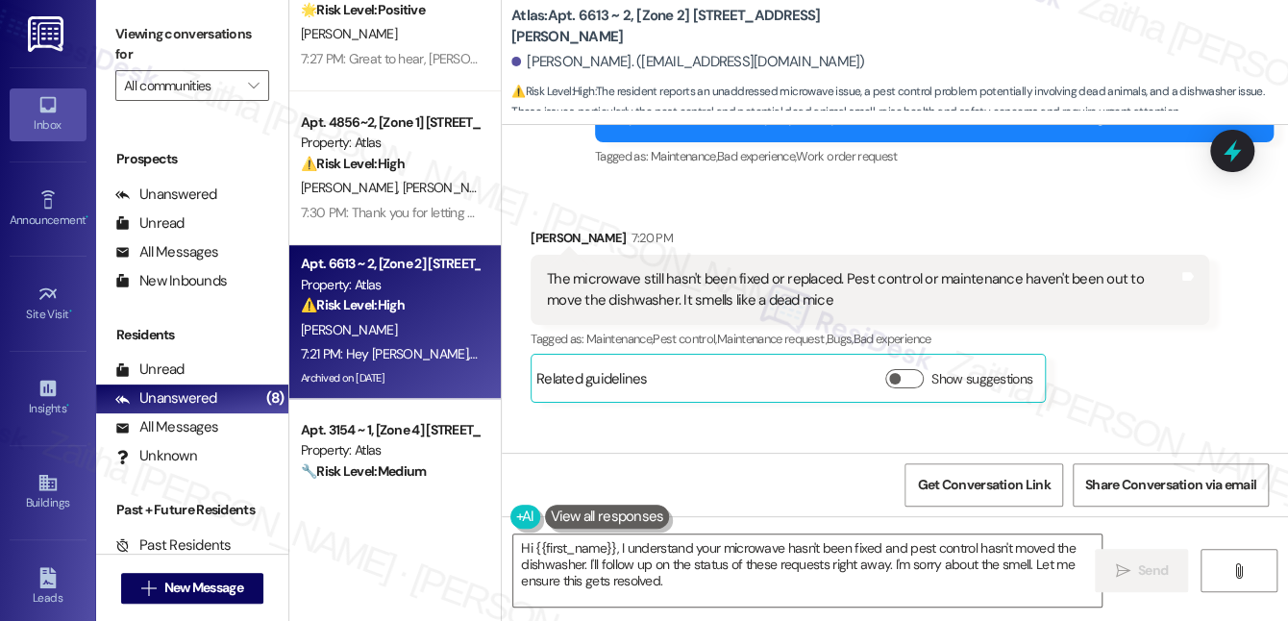
scroll to position [31588, 0]
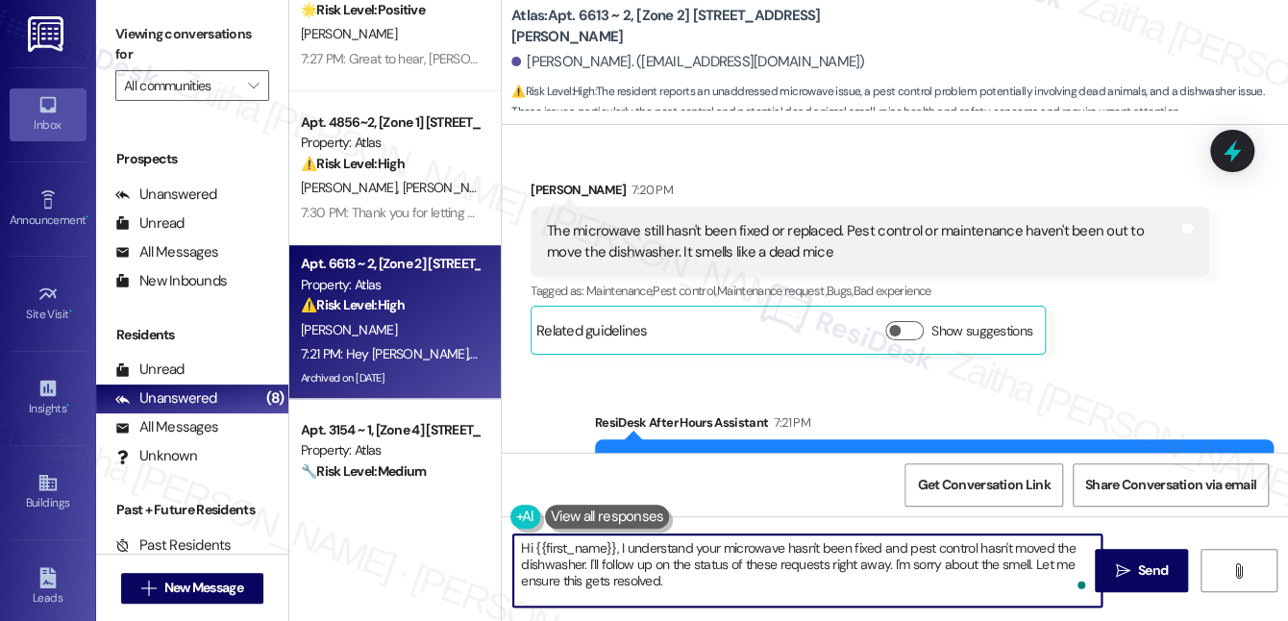
drag, startPoint x: 515, startPoint y: 547, endPoint x: 676, endPoint y: 579, distance: 163.6
click at [676, 583] on textarea "Hi {{first_name}}, I understand your microwave hasn't been fixed and pest contr…" at bounding box center [807, 570] width 588 height 72
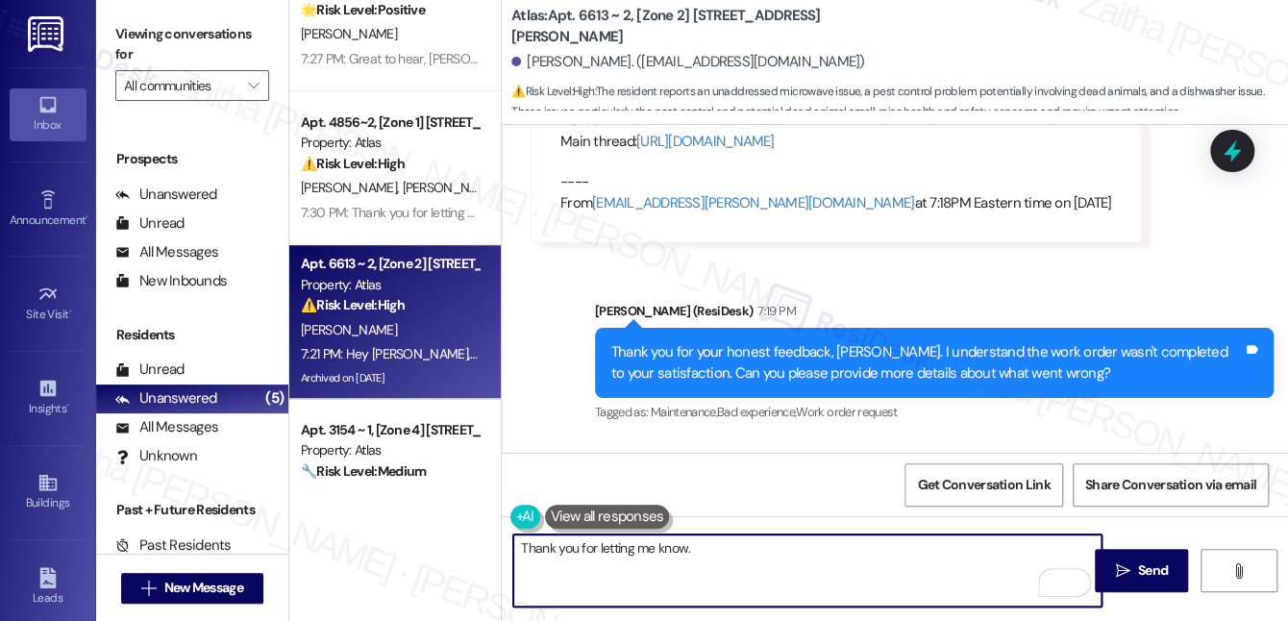
scroll to position [31326, 0]
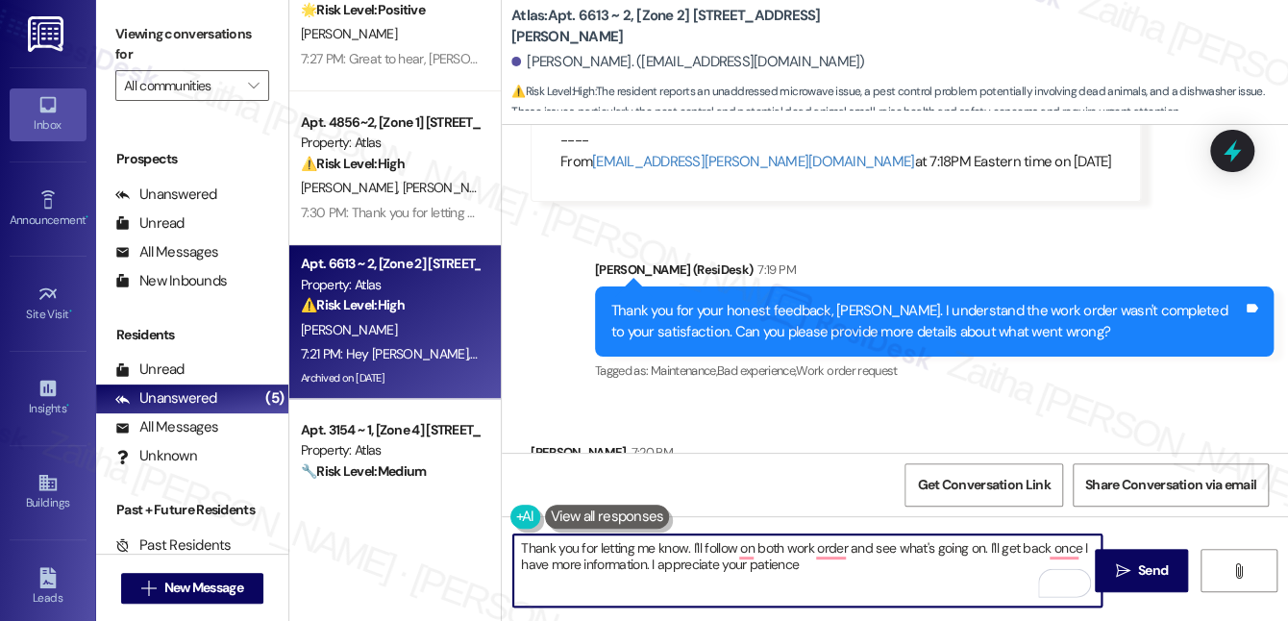
type textarea "Thank you for letting me know. I'll follow on both work order and see what's go…"
drag, startPoint x: 519, startPoint y: 543, endPoint x: 843, endPoint y: 588, distance: 327.0
click at [843, 588] on textarea "Thank you for letting me know. I'll follow on both work order and see what's go…" at bounding box center [807, 570] width 588 height 72
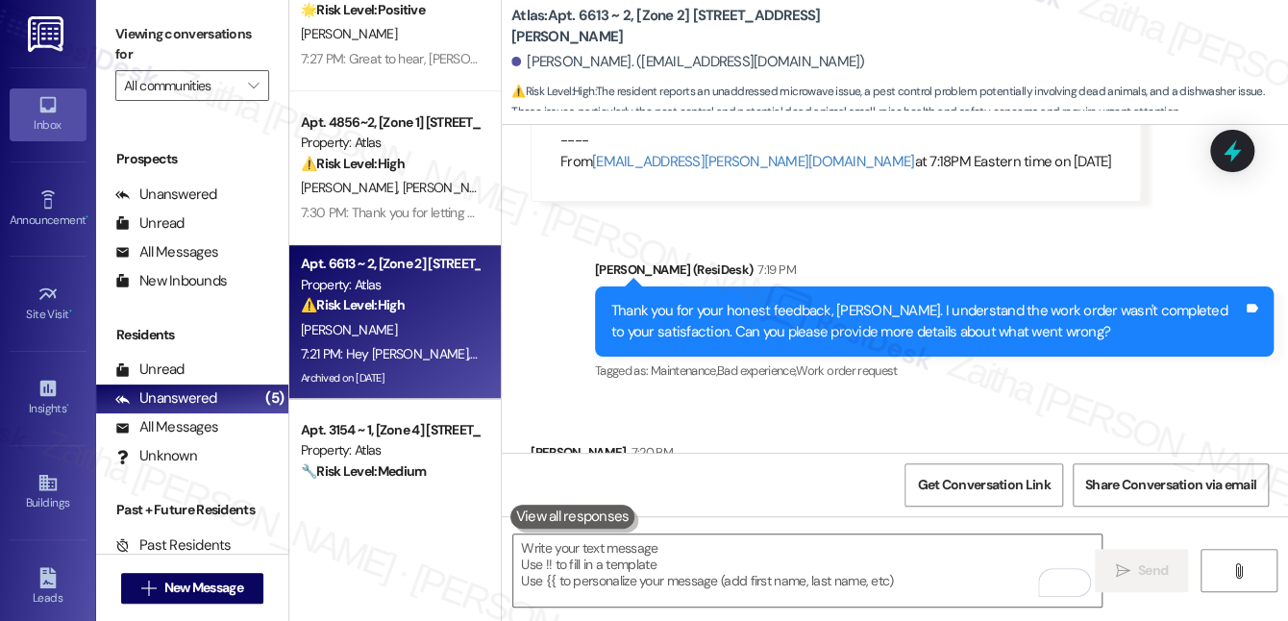
click at [734, 428] on div "Received via SMS Sherie Adams 7:20 PM The microwave still hasn't been fixed or …" at bounding box center [869, 530] width 707 height 204
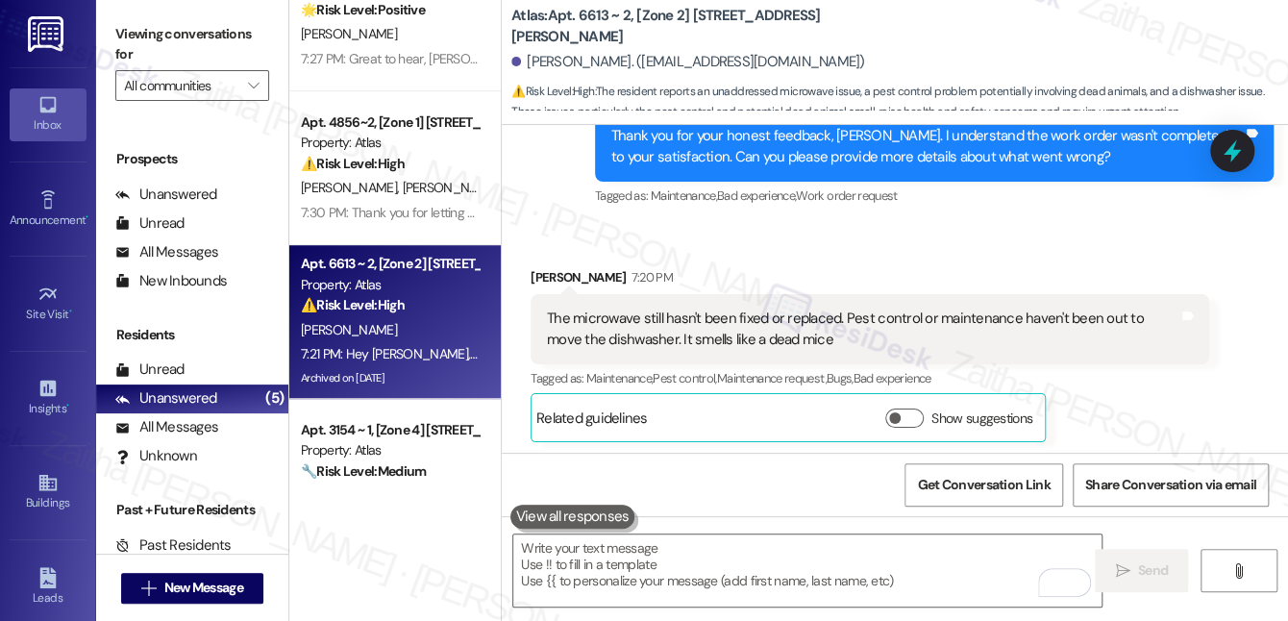
scroll to position [31588, 0]
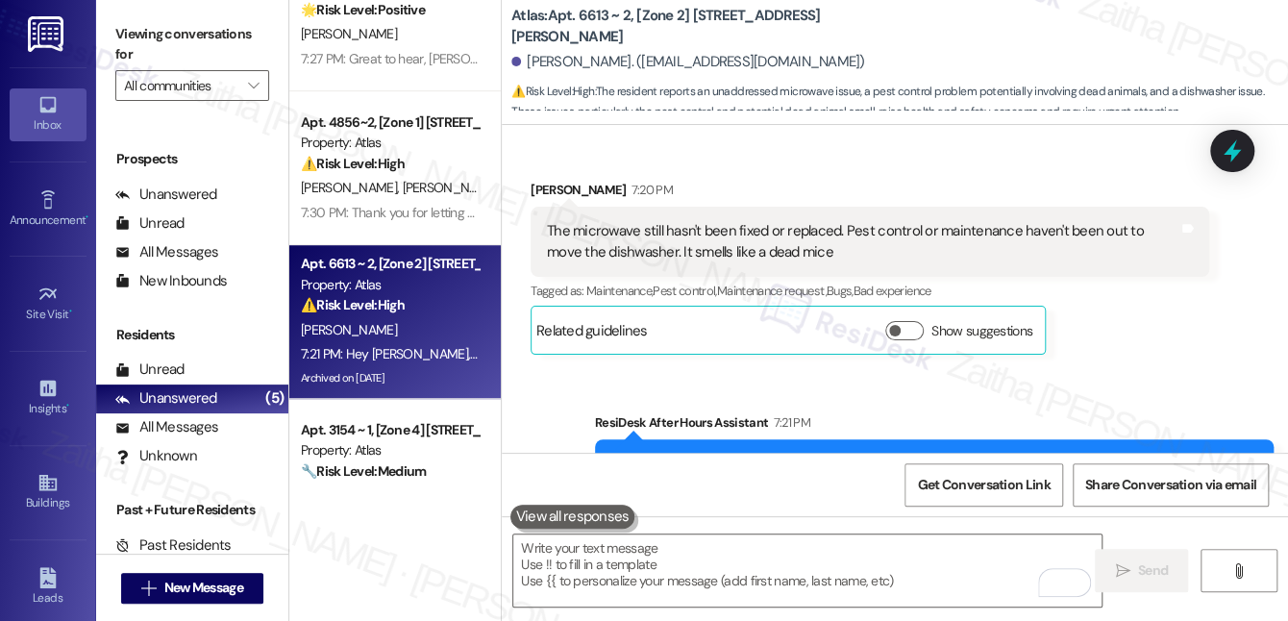
click at [792, 369] on div "Sent via SMS ResiDesk After Hours Assistant 7:21 PM Hey Sherie, we appreciate y…" at bounding box center [895, 460] width 786 height 183
click at [702, 561] on textarea "To enrich screen reader interactions, please activate Accessibility in Grammarl…" at bounding box center [807, 570] width 588 height 72
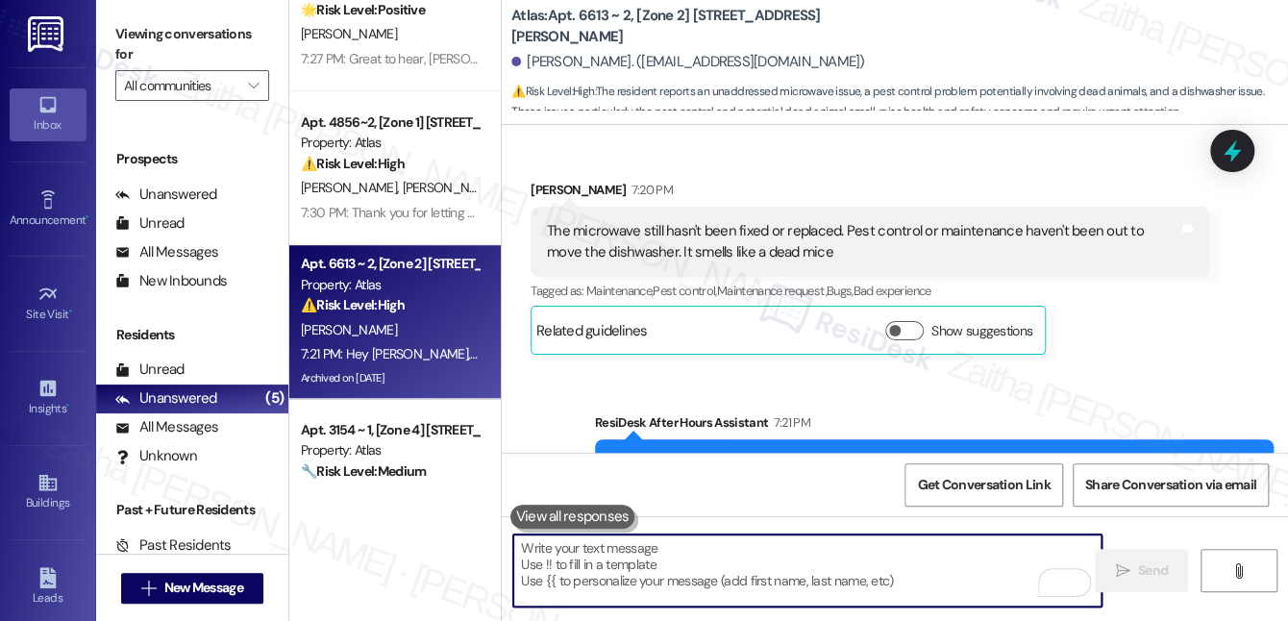
paste textarea "Thank you for letting me know. I’ll follow up on both work orders to see what’s…"
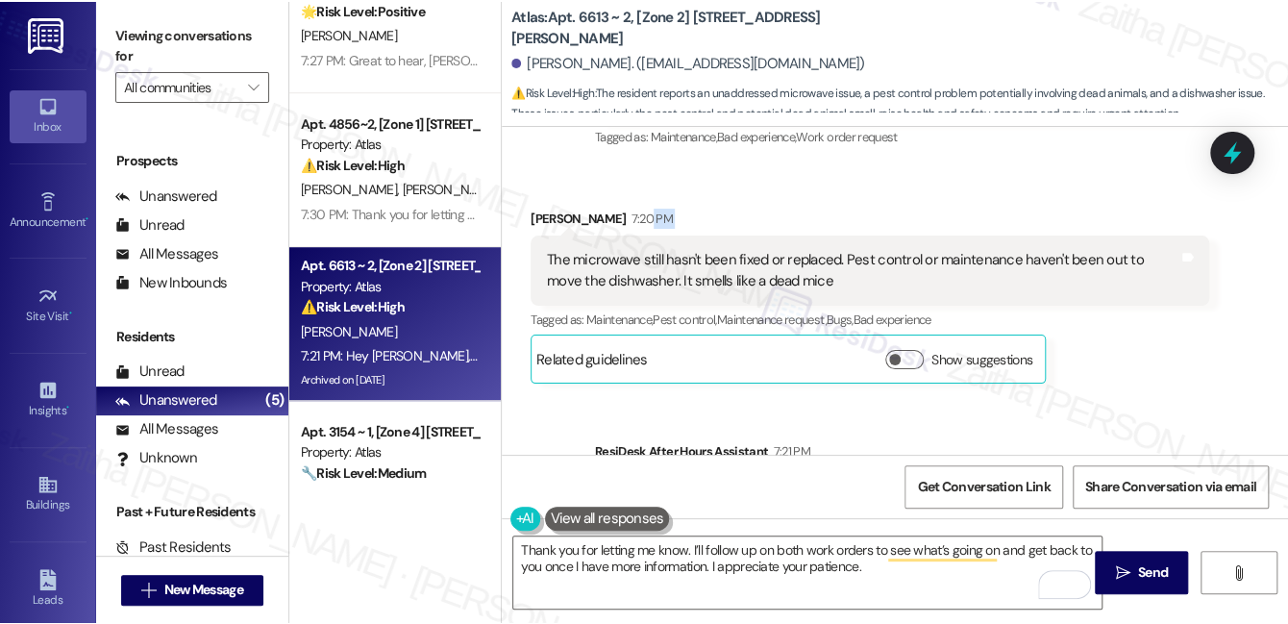
scroll to position [31541, 0]
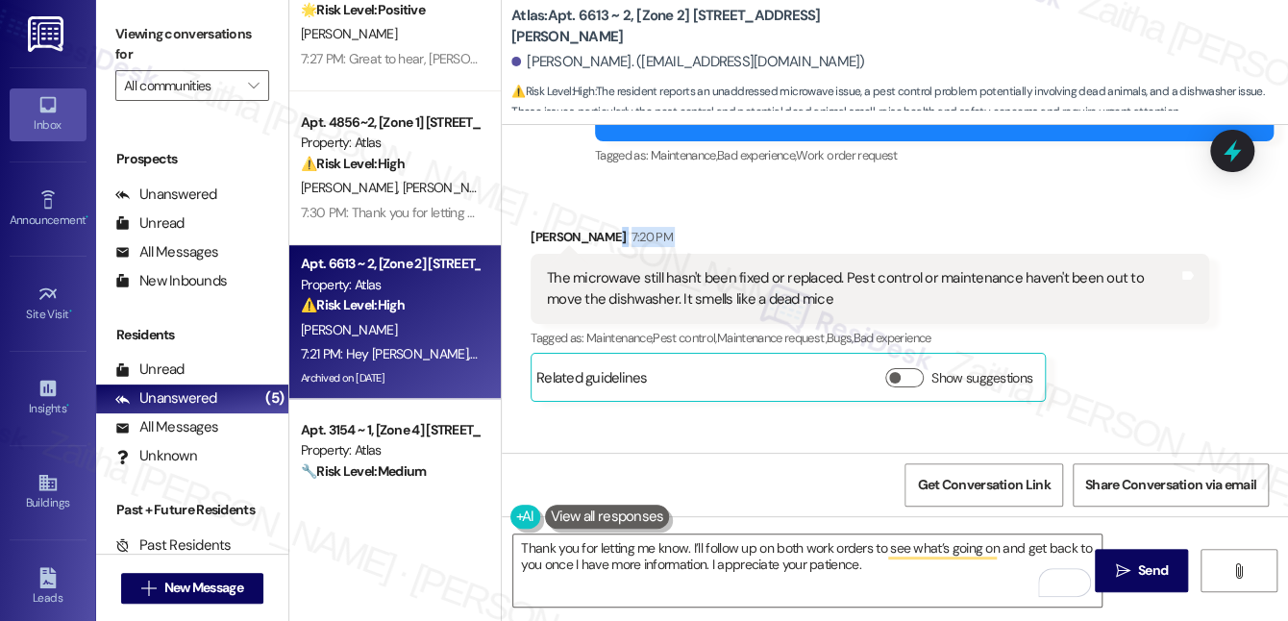
drag, startPoint x: 546, startPoint y: 132, endPoint x: 706, endPoint y: 149, distance: 161.4
click at [706, 227] on div "Sherie Adams 7:20 PM The microwave still hasn't been fixed or replaced. Pest co…" at bounding box center [870, 314] width 679 height 175
click at [706, 227] on div "Sherie Adams 7:20 PM" at bounding box center [870, 240] width 679 height 27
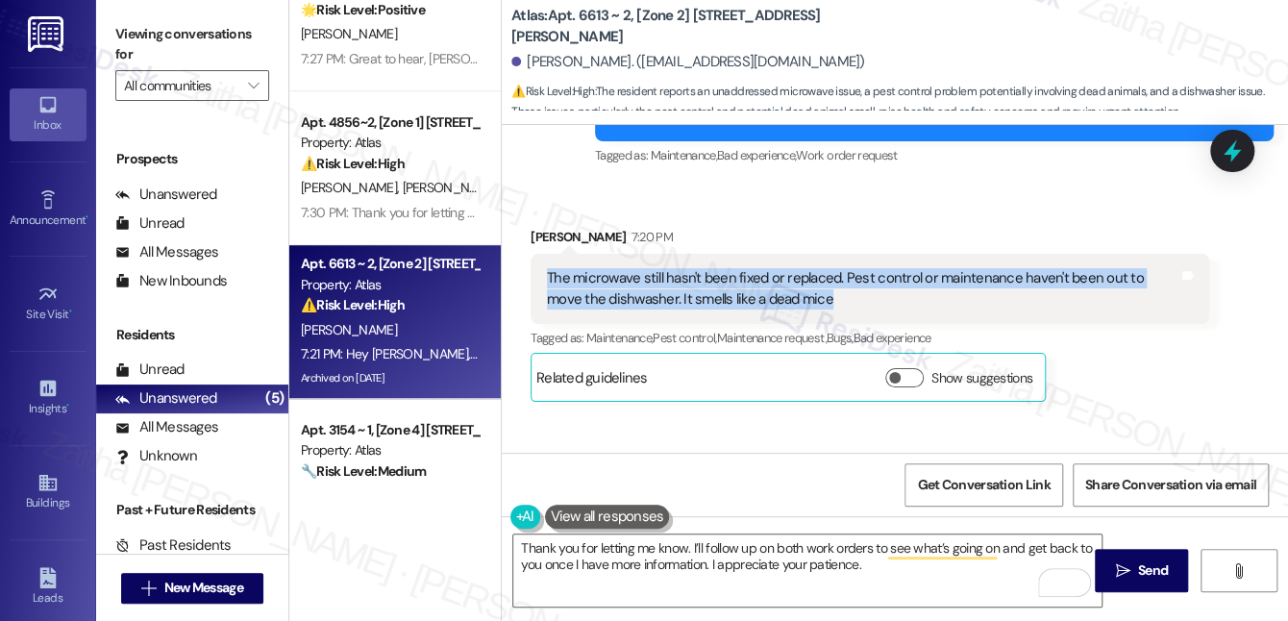
drag, startPoint x: 547, startPoint y: 180, endPoint x: 813, endPoint y: 203, distance: 267.2
click at [813, 268] on div "The microwave still hasn't been fixed or replaced. Pest control or maintenance …" at bounding box center [862, 288] width 631 height 41
copy div "The microwave still hasn't been fixed or replaced. Pest control or maintenance …"
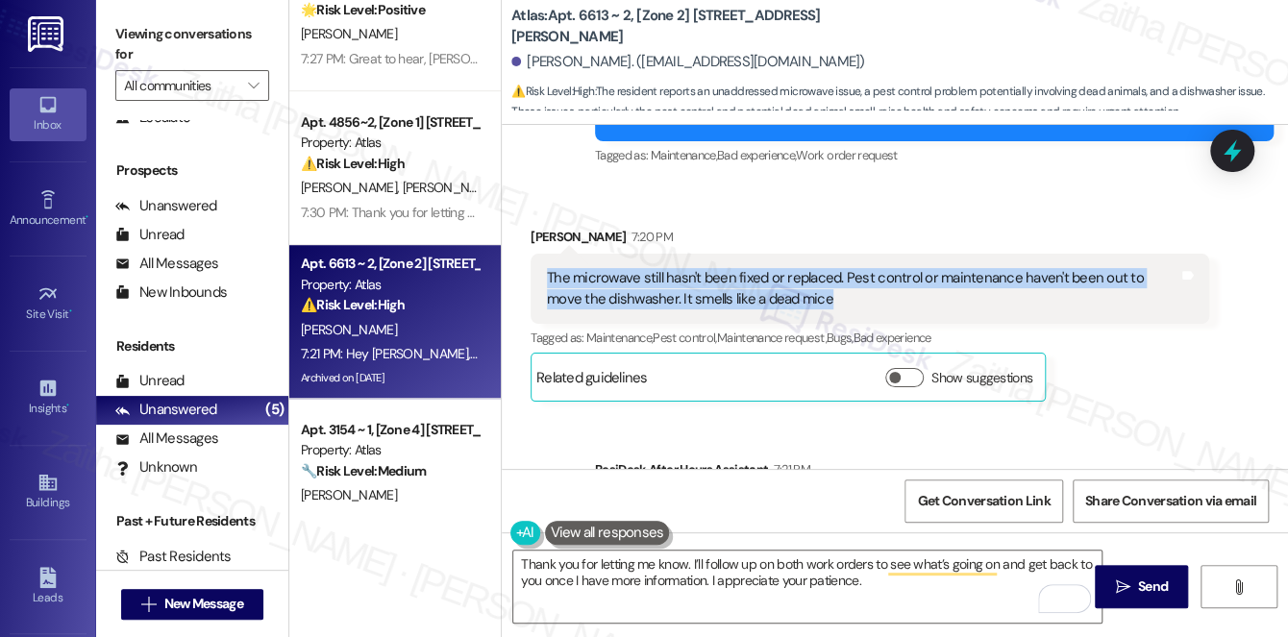
scroll to position [229, 0]
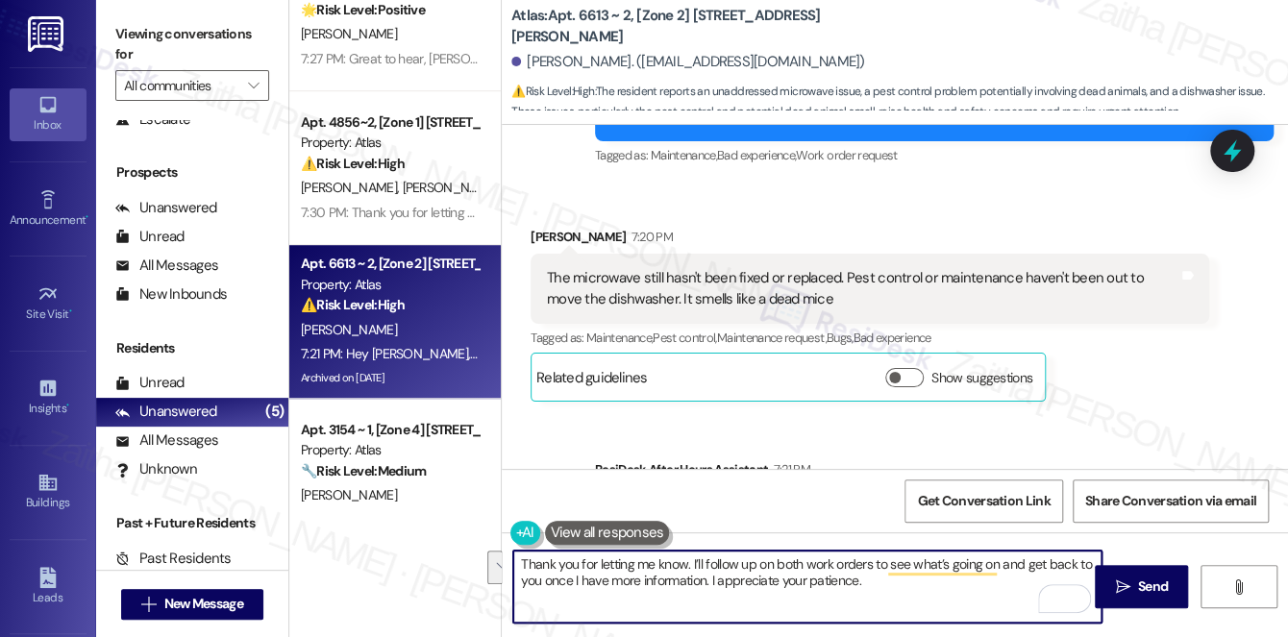
drag, startPoint x: 701, startPoint y: 558, endPoint x: 872, endPoint y: 598, distance: 175.6
click at [872, 598] on textarea "Thank you for letting me know. I’ll follow up on both work orders to see what’s…" at bounding box center [807, 587] width 588 height 72
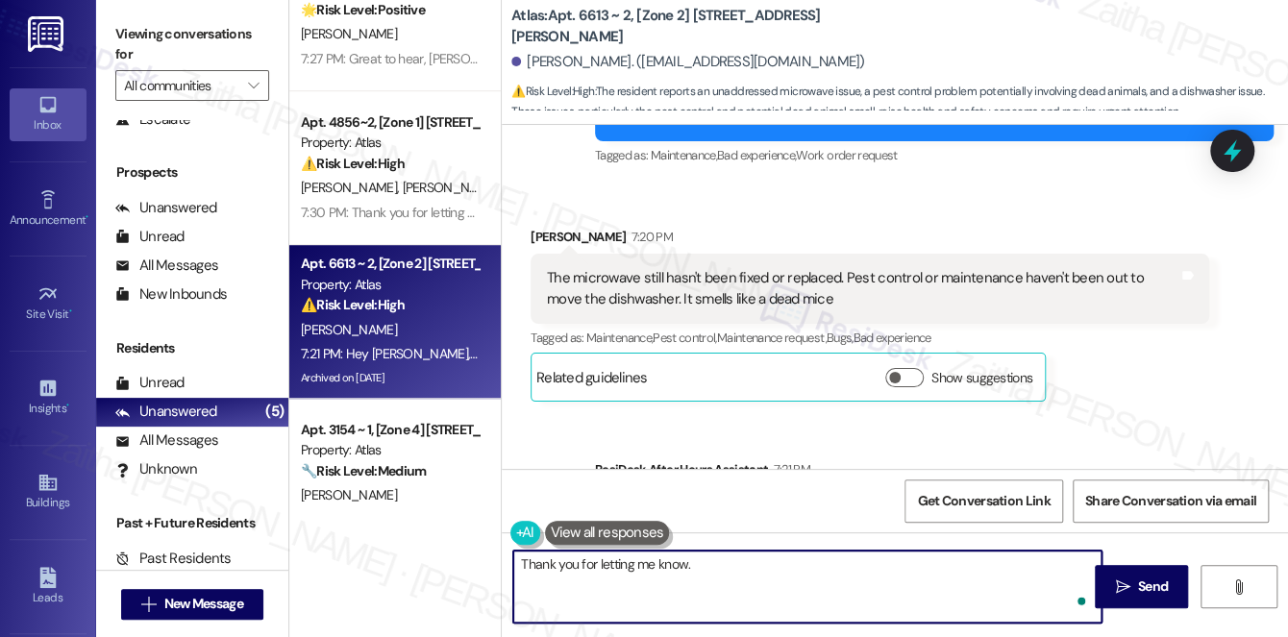
paste textarea "I’m so sorry to hear that your microwave still hasn’t been fixed and that pest …"
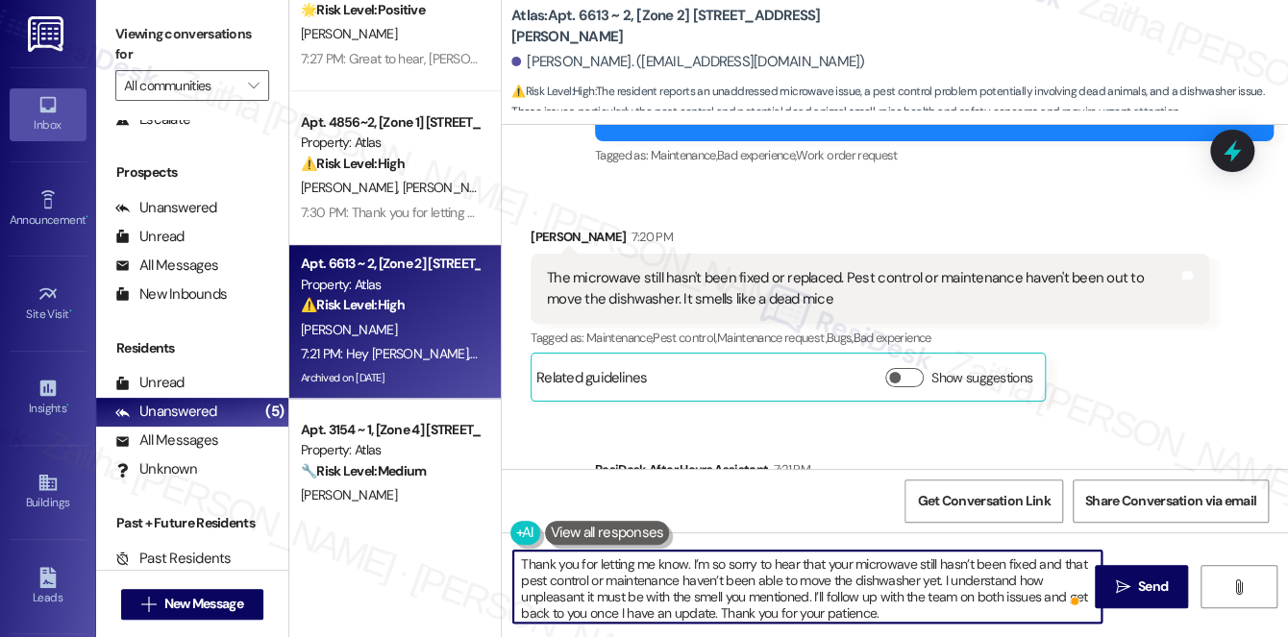
scroll to position [31572, 0]
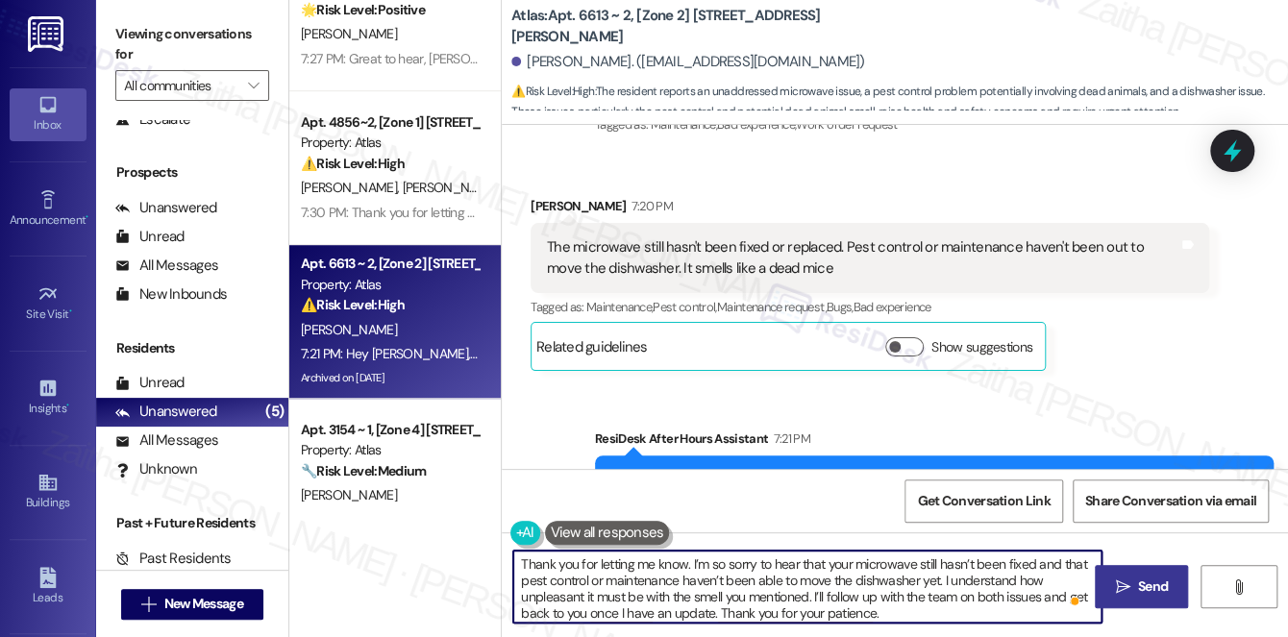
type textarea "Thank you for letting me know. I’m so sorry to hear that your microwave still h…"
click at [1142, 587] on span "Send" at bounding box center [1153, 587] width 30 height 20
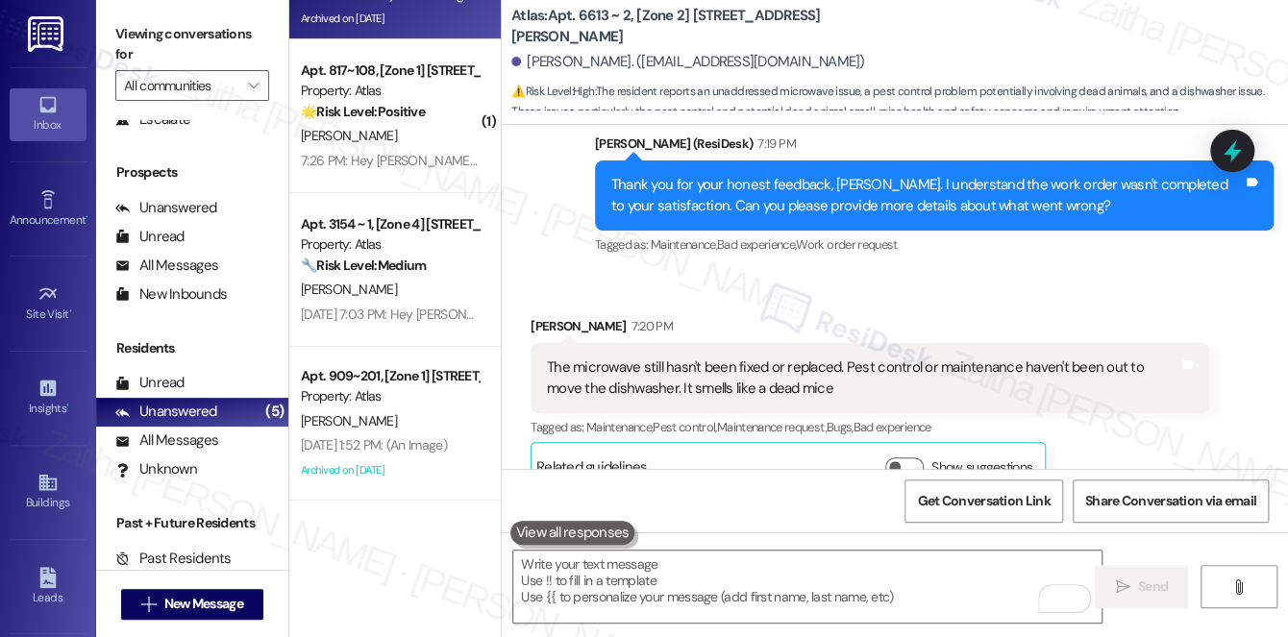
scroll to position [31389, 0]
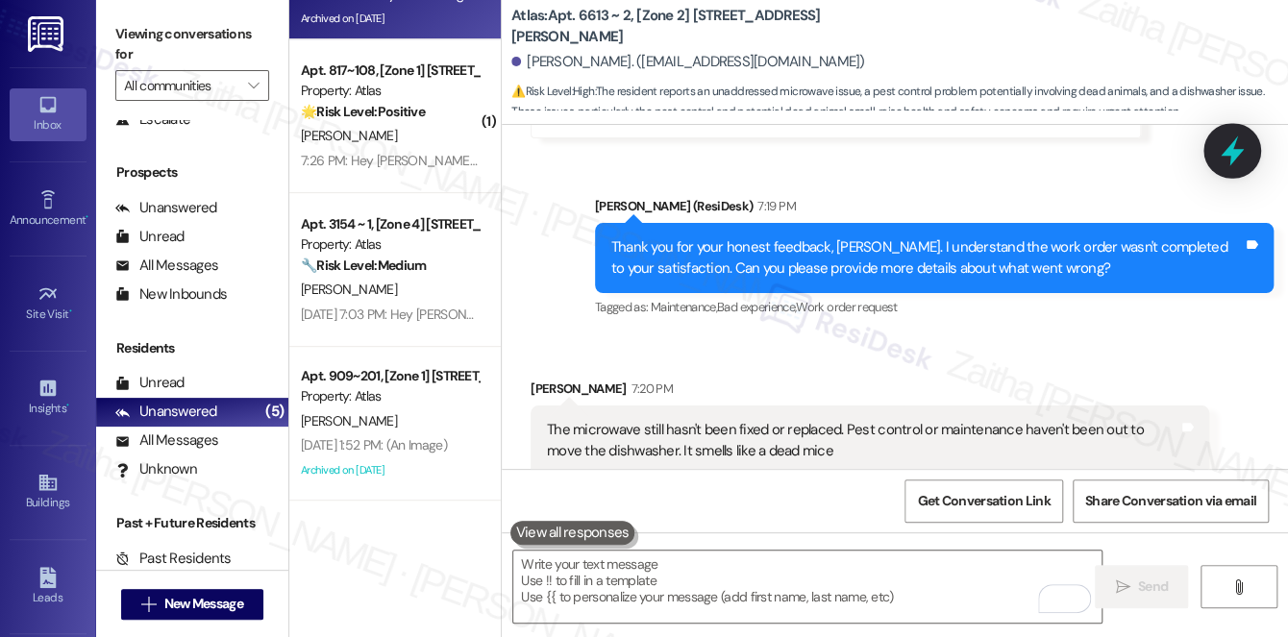
click at [1230, 149] on icon at bounding box center [1232, 151] width 23 height 30
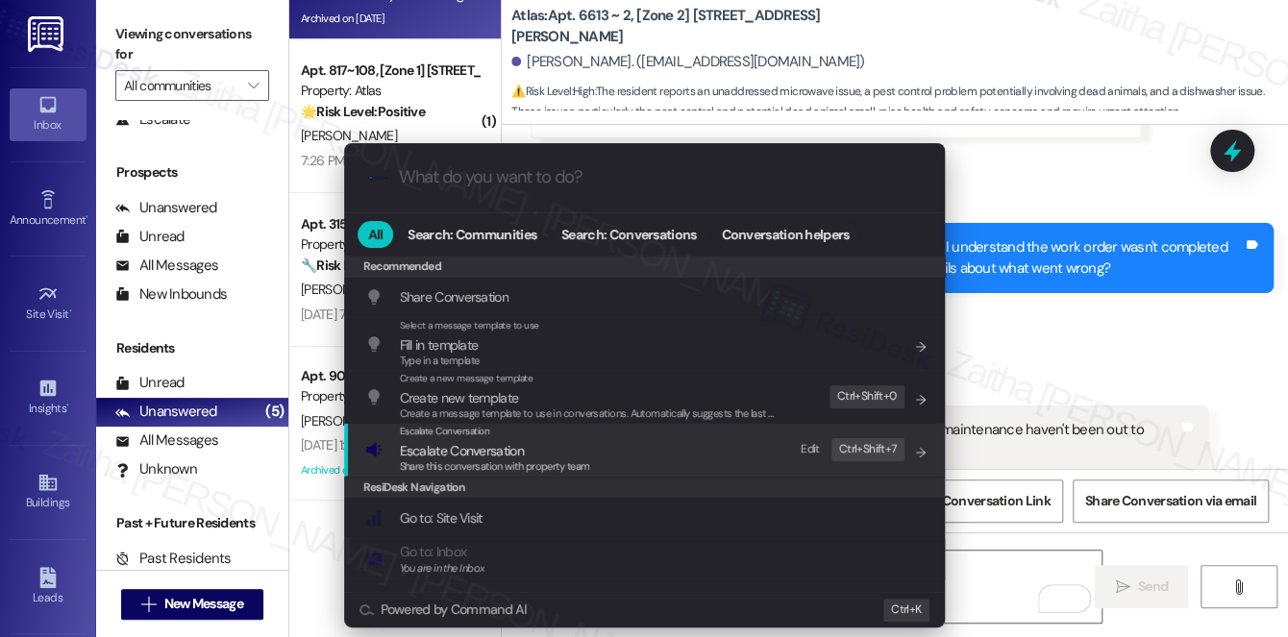
click at [484, 448] on span "Escalate Conversation" at bounding box center [462, 450] width 124 height 17
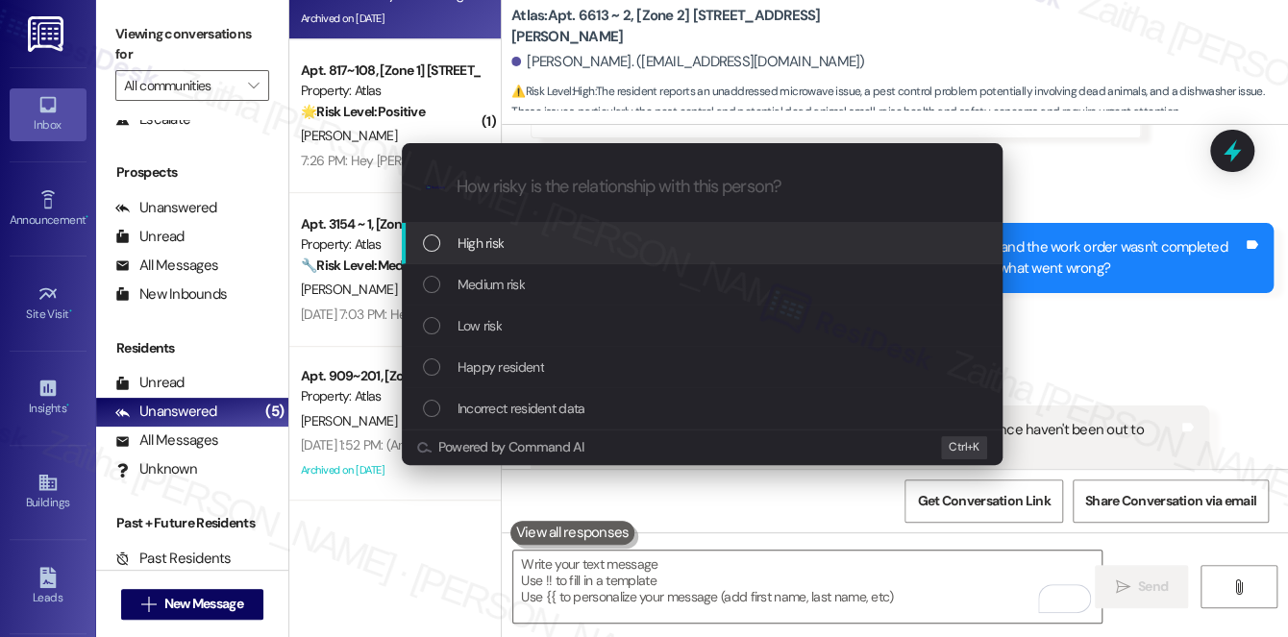
click at [531, 246] on div "High risk" at bounding box center [704, 243] width 562 height 21
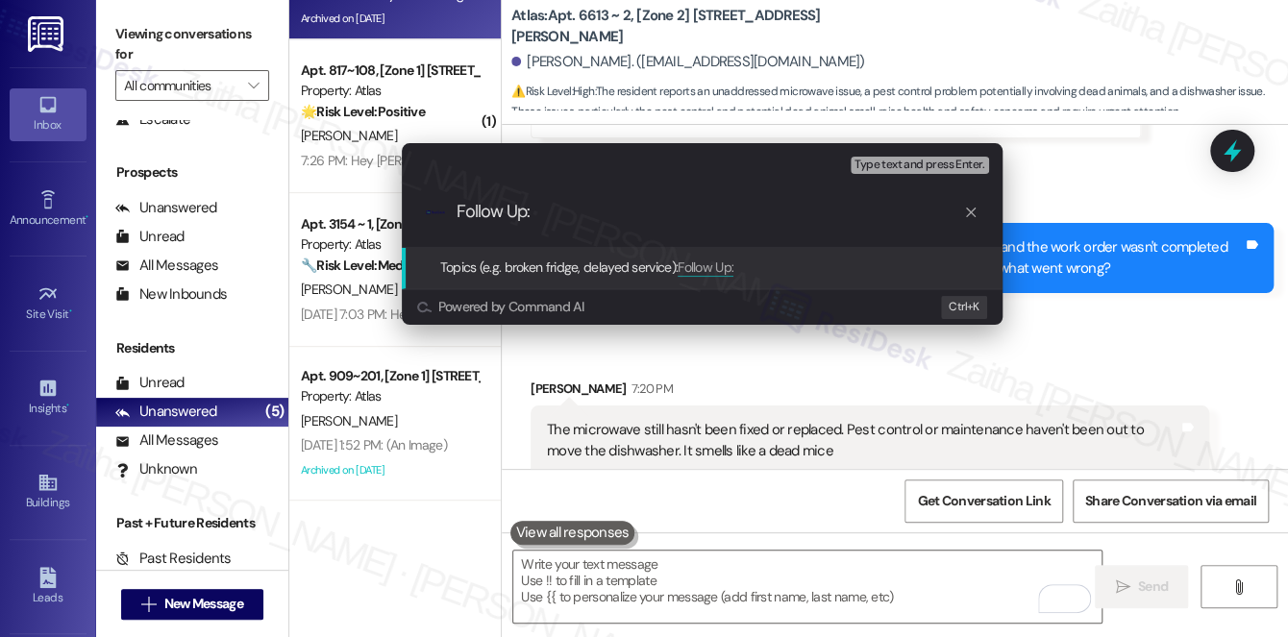
type input "Follow Up:"
drag, startPoint x: 556, startPoint y: 224, endPoint x: 401, endPoint y: 220, distance: 155.7
click at [402, 220] on div ".cls-1{fill:#0a055f;}.cls-2{fill:#0cc4c4;} resideskLogoBlueOrange Follow Up:" at bounding box center [702, 212] width 601 height 68
drag, startPoint x: 575, startPoint y: 210, endPoint x: 384, endPoint y: 196, distance: 190.8
click at [382, 199] on div "Escalate Conversation High risk Topics (e.g. broken fridge, delayed service) An…" at bounding box center [702, 233] width 649 height 219
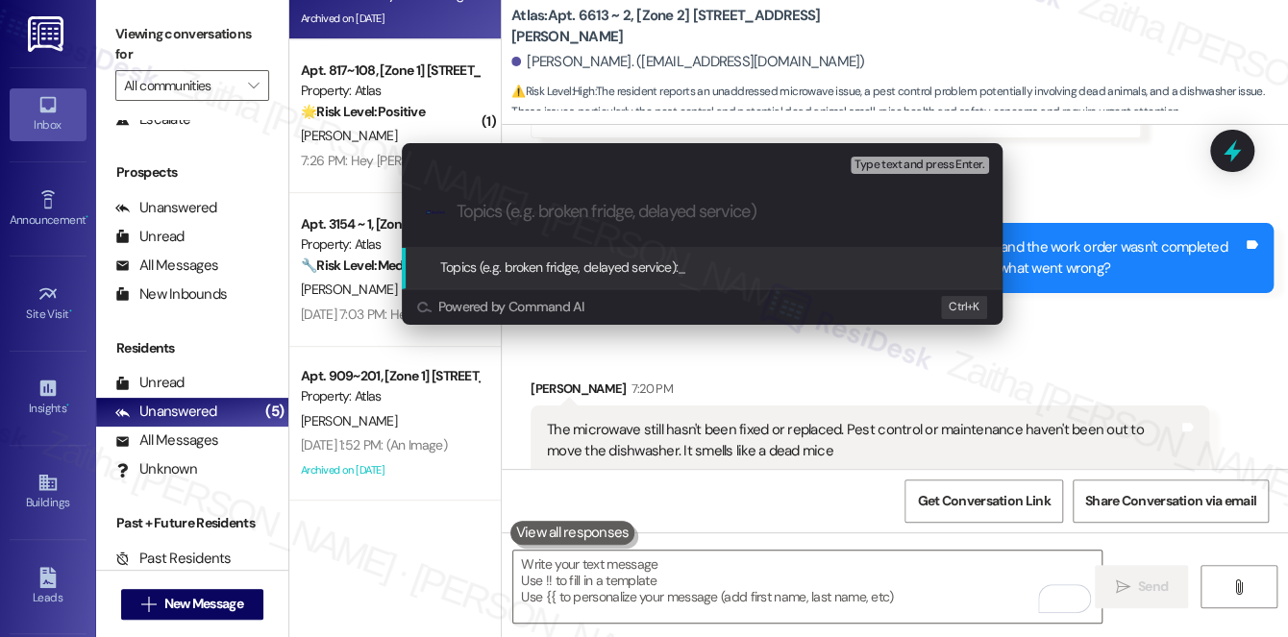
paste input "Unresolved Microwave Repair and Dishwasher/Pest Issue"
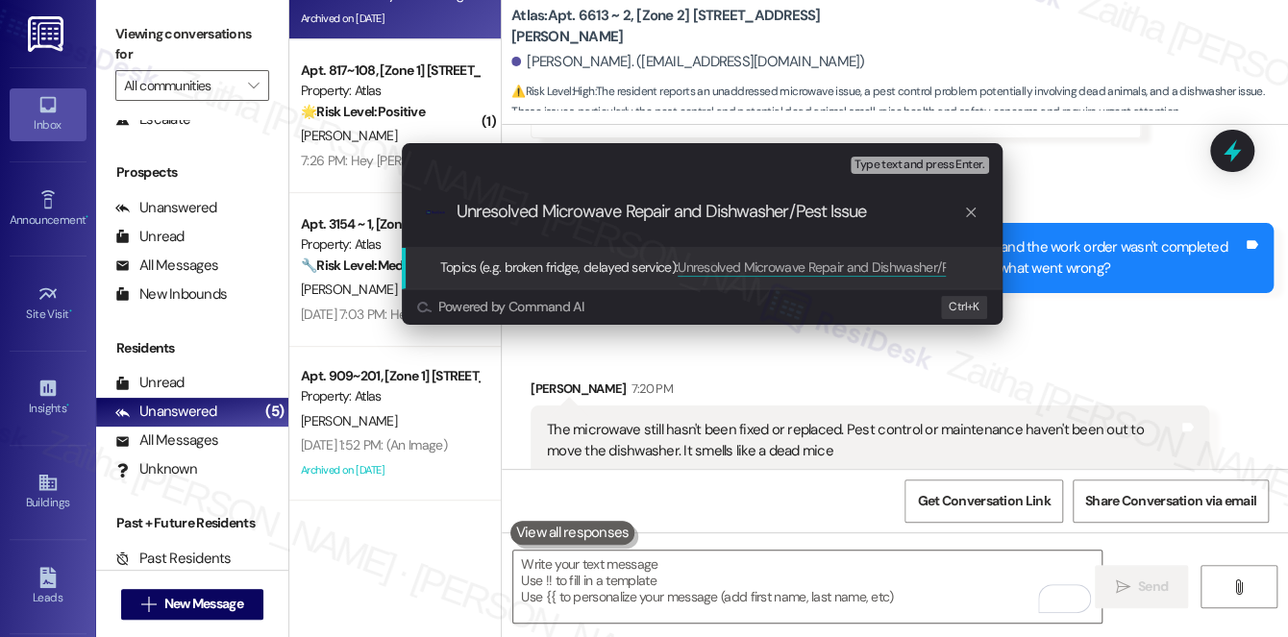
click at [667, 208] on input "Unresolved Microwave Repair and Dishwasher/Pest Issue" at bounding box center [710, 212] width 506 height 20
paste input "169007-1"
click at [932, 213] on input "Unresolved Microwave Repair( 169007-1) and Dishwasher/Pest Issue" at bounding box center [710, 212] width 506 height 20
paste input "168987-1"
type input "Unresolved Microwave Repair( 169007-1) and Dishwasher/Pest Issue( 168987-1)"
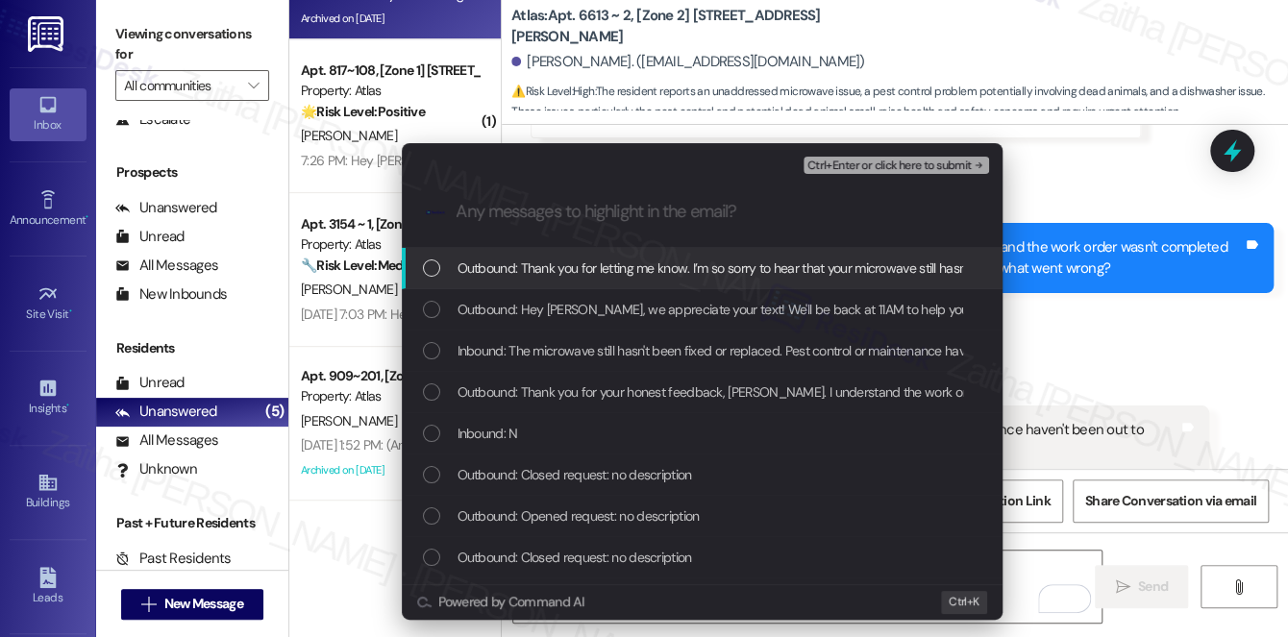
scroll to position [0, 0]
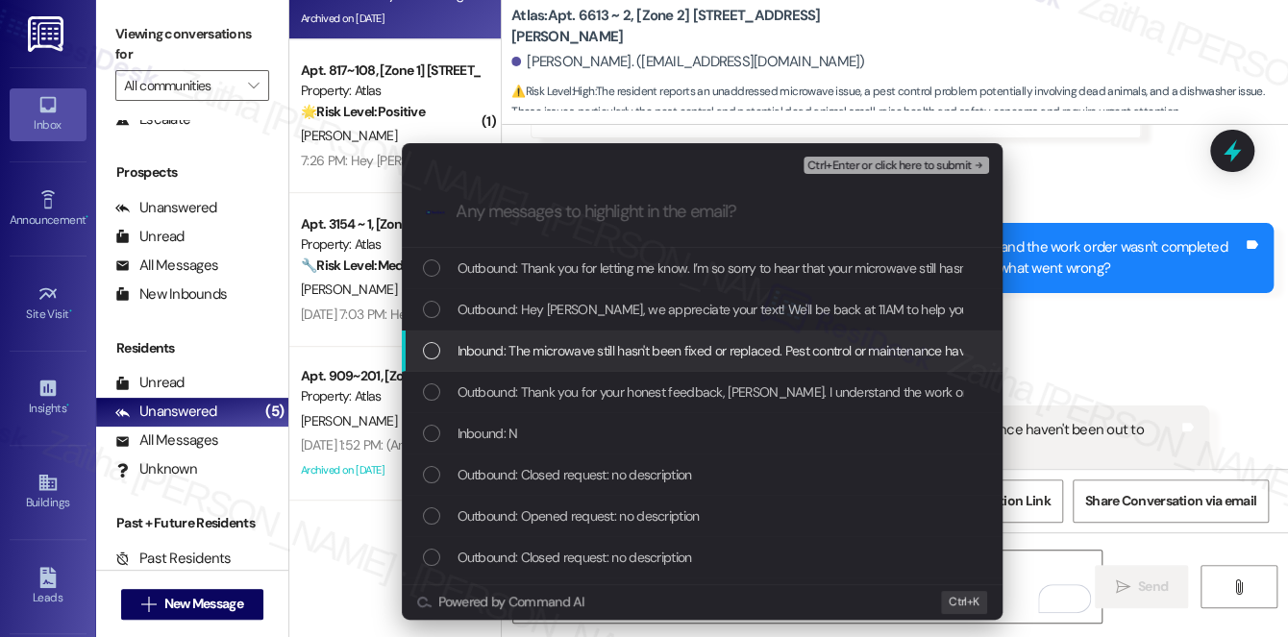
click at [751, 344] on span "Inbound: The microwave still hasn't been fixed or replaced. Pest control or mai…" at bounding box center [886, 350] width 859 height 21
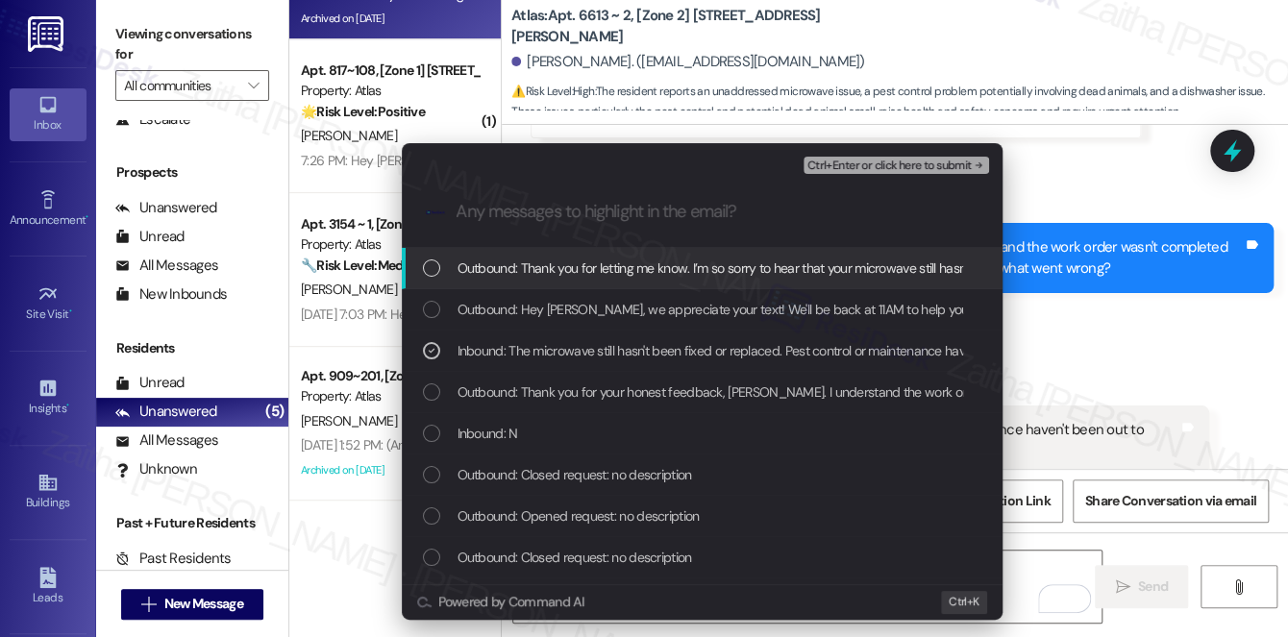
click at [871, 166] on span "Ctrl+Enter or click here to submit" at bounding box center [889, 166] width 164 height 13
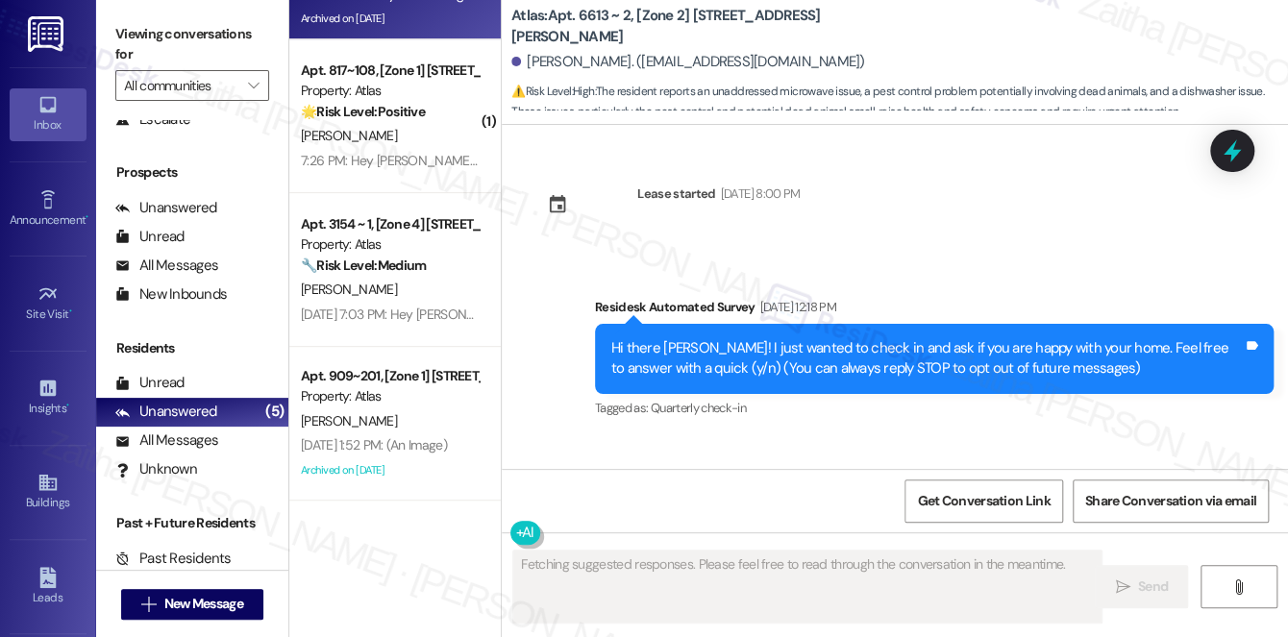
scroll to position [31644, 0]
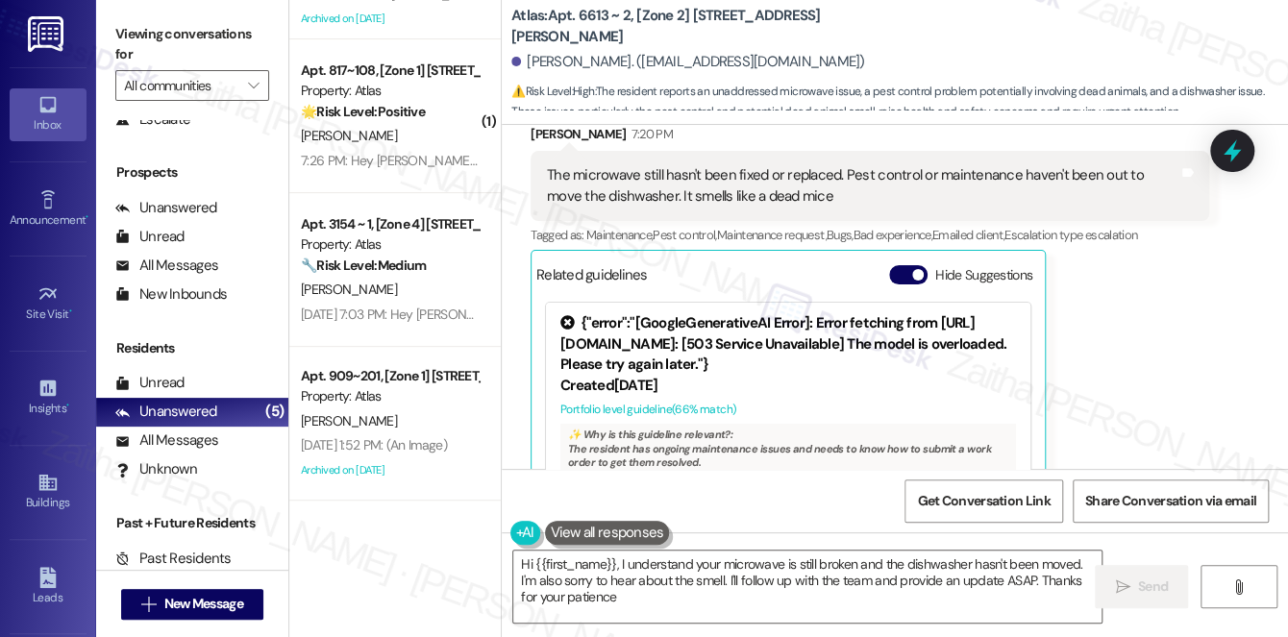
type textarea "Hi {{first_name}}, I understand your microwave is still broken and the dishwash…"
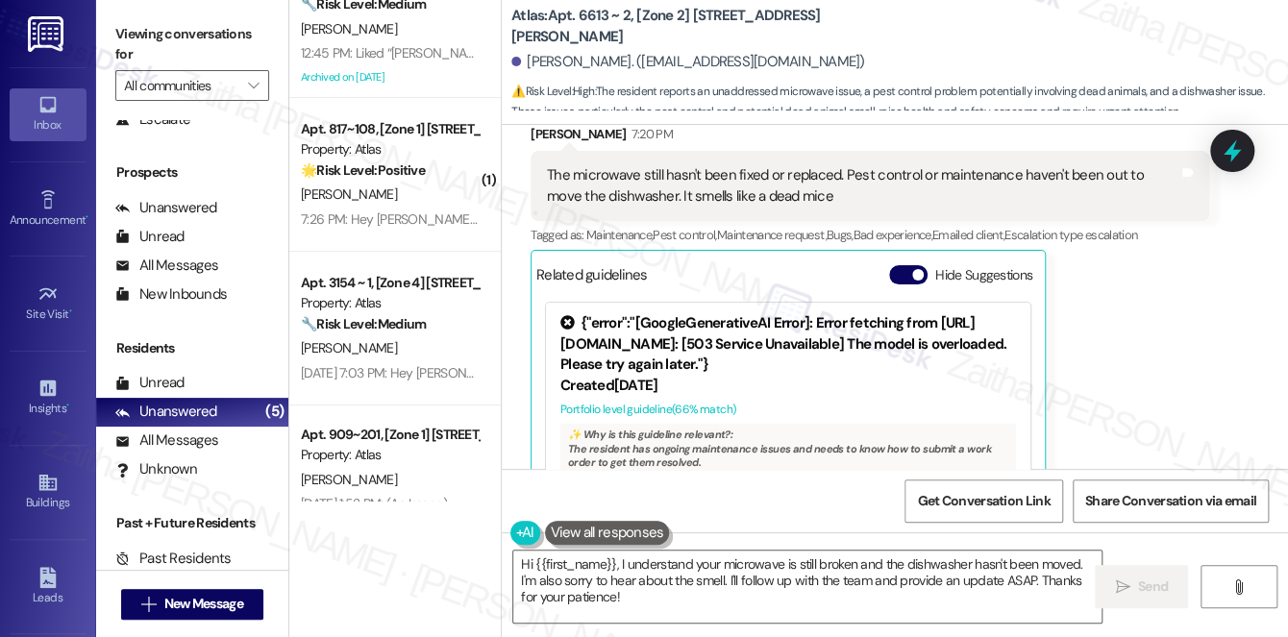
scroll to position [181, 0]
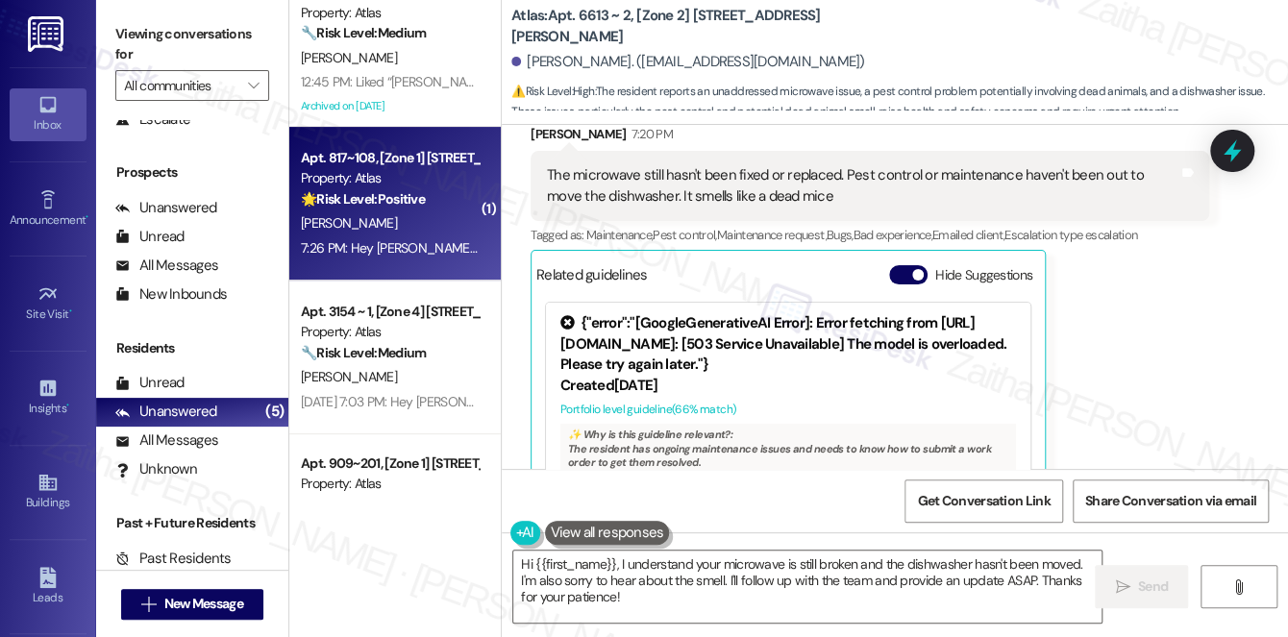
click at [471, 229] on div "[PERSON_NAME]" at bounding box center [390, 223] width 182 height 24
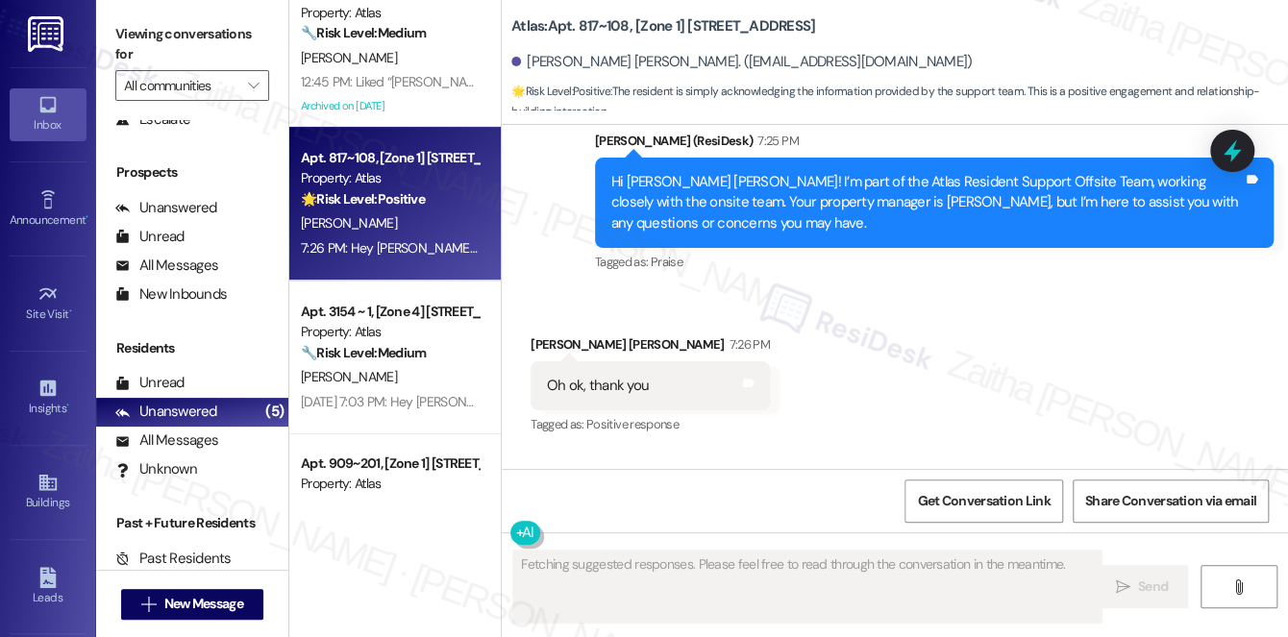
scroll to position [8176, 0]
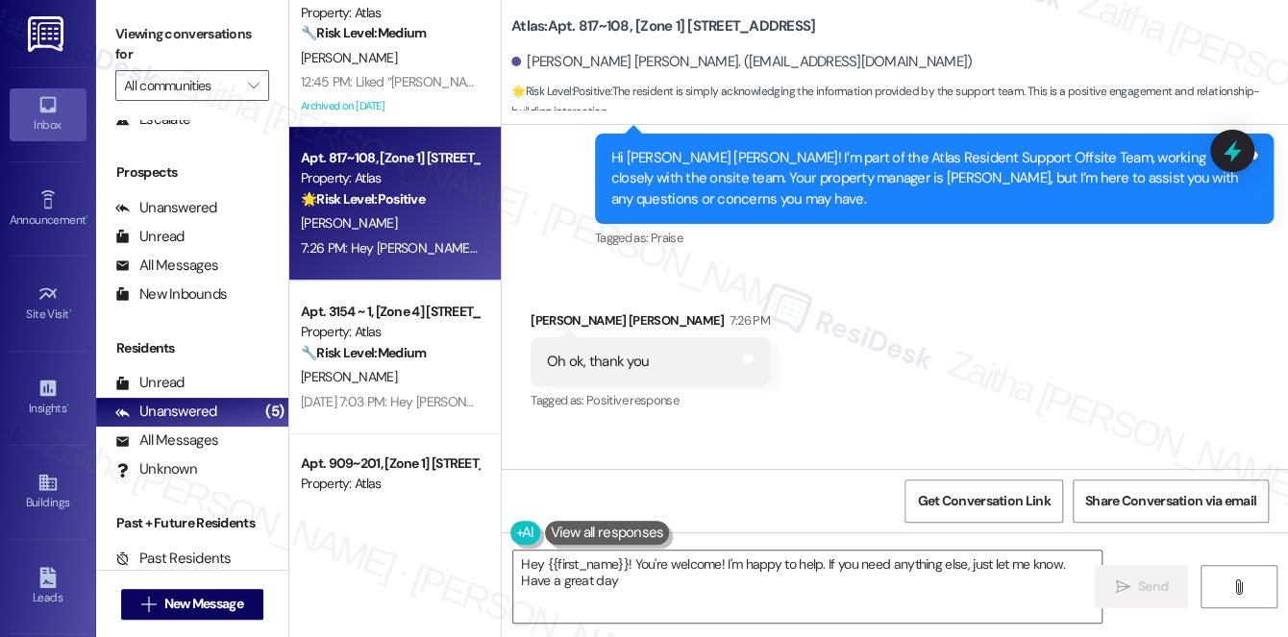
type textarea "Hey {{first_name}}! You're welcome! I'm happy to help. If you need anything els…"
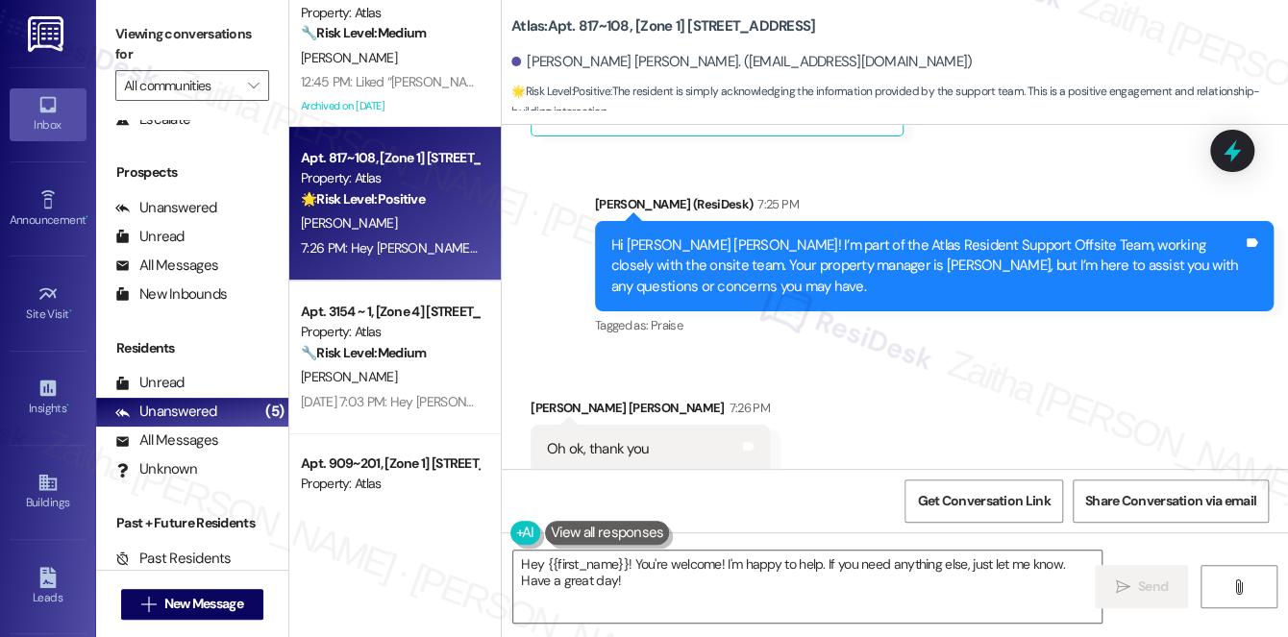
scroll to position [8001, 0]
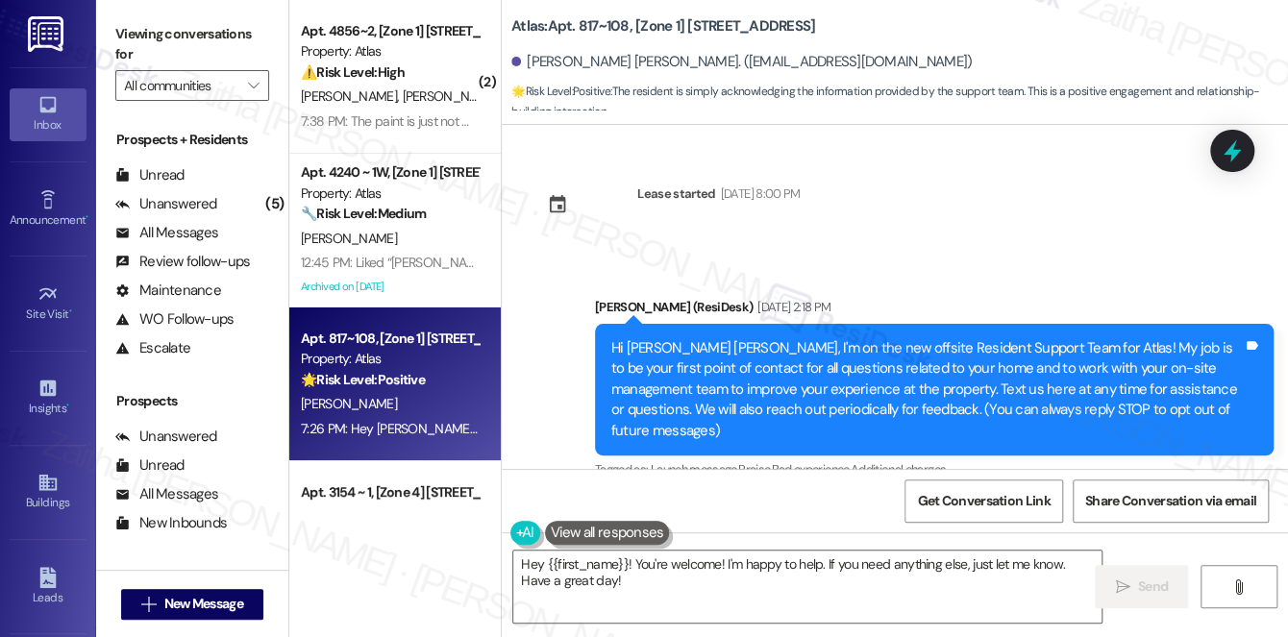
scroll to position [8001, 0]
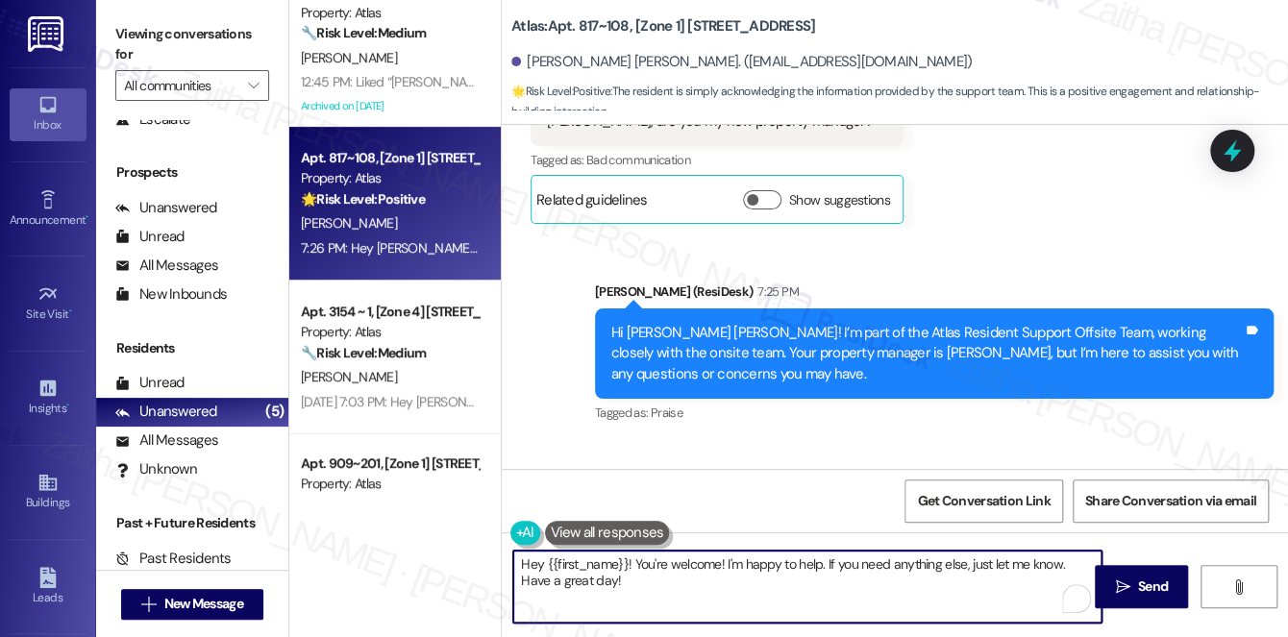
drag, startPoint x: 630, startPoint y: 563, endPoint x: 466, endPoint y: 550, distance: 163.9
click at [466, 551] on div "( 2 ) Apt. 4856~2, [Zone 1] [STREET_ADDRESS][US_STATE] Property: Atlas ⚠️ Risk …" at bounding box center [788, 318] width 999 height 637
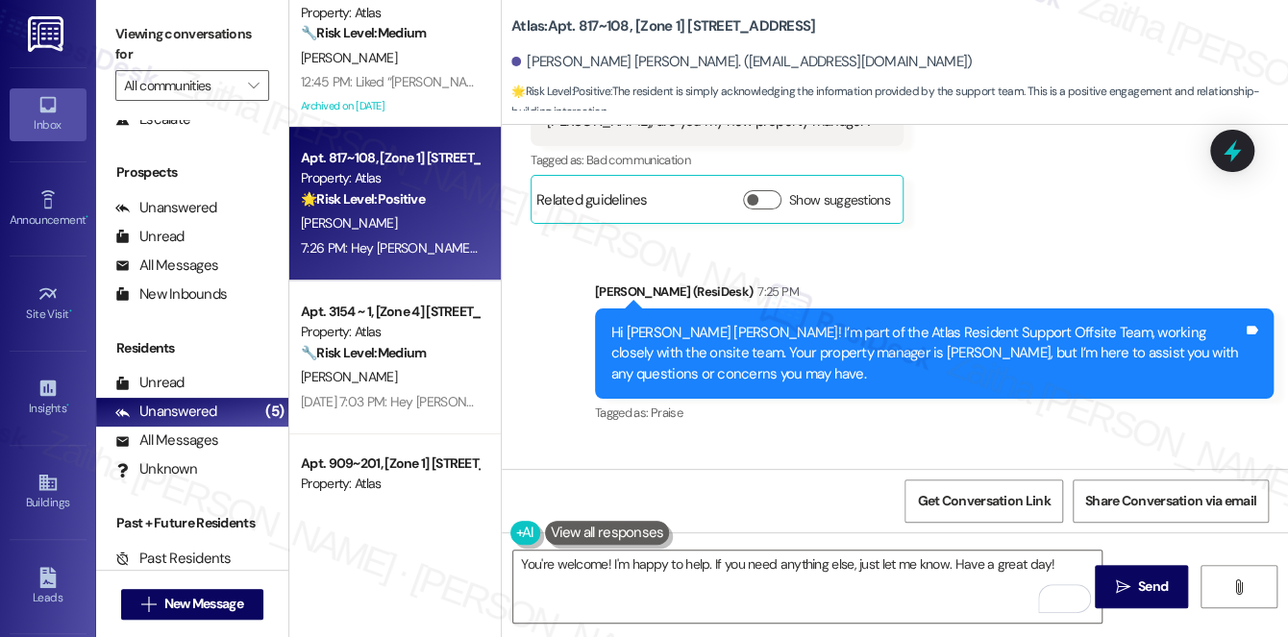
drag, startPoint x: 682, startPoint y: 21, endPoint x: 845, endPoint y: 28, distance: 162.6
click at [845, 28] on div "Atlas: Apt. 817~108, [Zone 1] [STREET_ADDRESS]" at bounding box center [703, 26] width 384 height 24
copy b "[STREET_ADDRESS]"
click at [1027, 561] on textarea "You're welcome! I'm happy to help. If you need anything else, just let me know.…" at bounding box center [807, 587] width 588 height 72
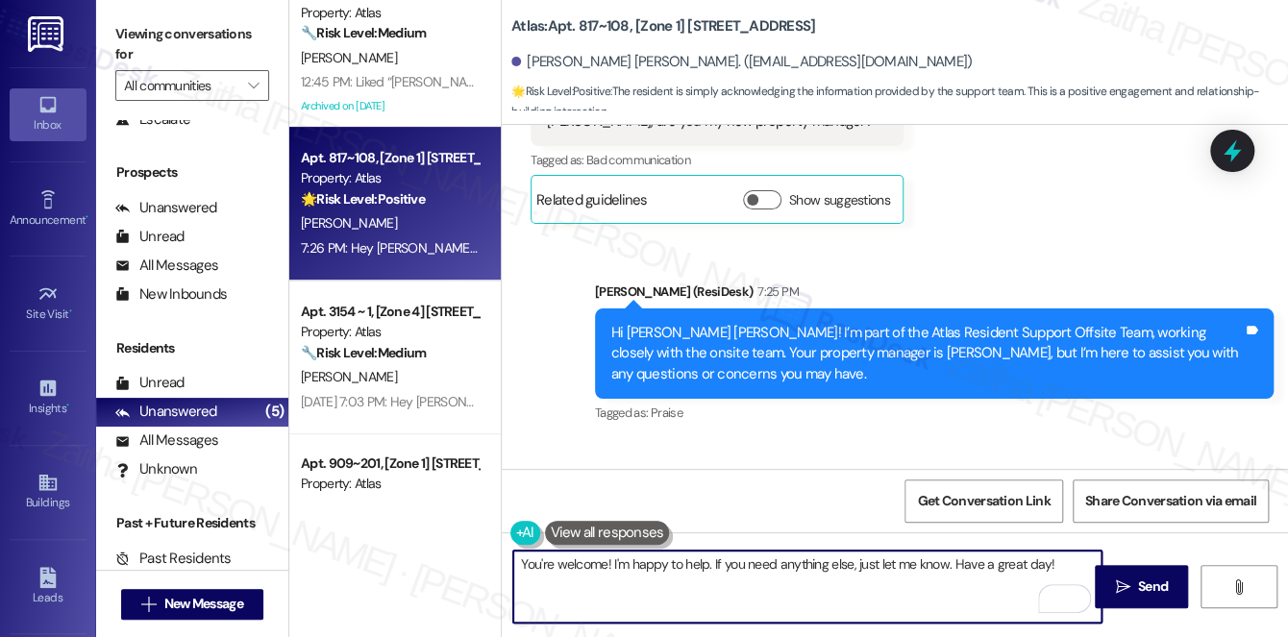
click at [1027, 561] on textarea "You're welcome! I'm happy to help. If you need anything else, just let me know.…" at bounding box center [807, 587] width 588 height 72
type textarea "You're welcome! I'm happy to help. If you need anything else, just let me know.…"
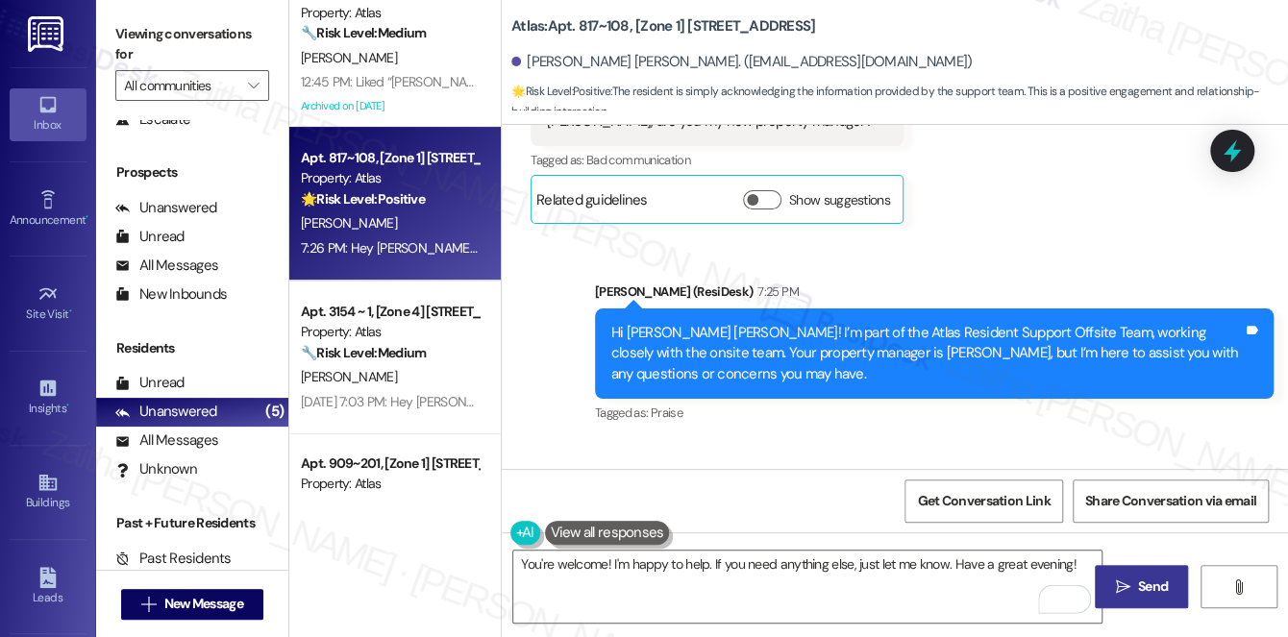
click at [1149, 580] on span "Send" at bounding box center [1153, 587] width 30 height 20
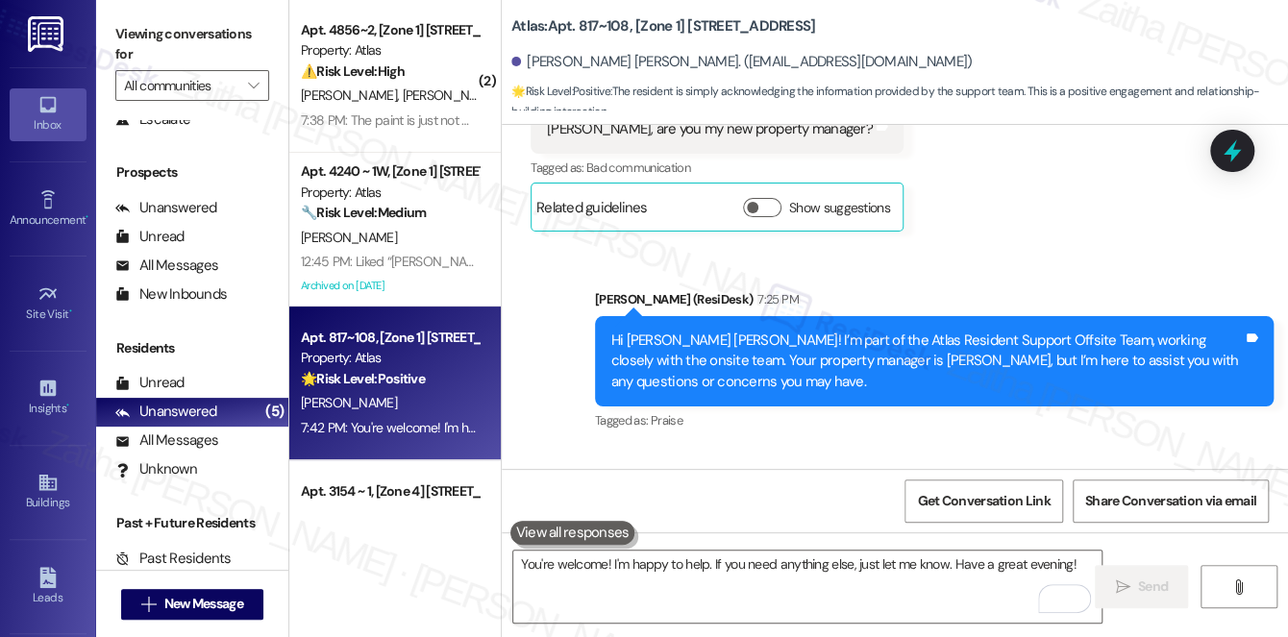
scroll to position [0, 0]
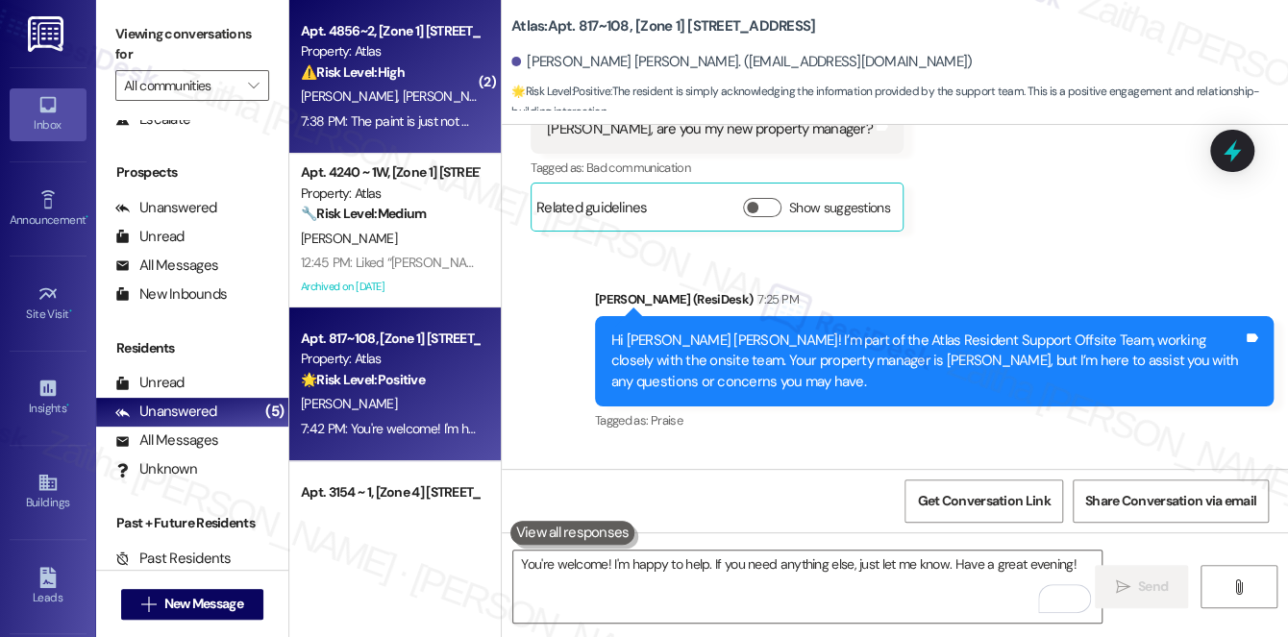
click at [444, 68] on div "⚠️ Risk Level: High The resident reports a long-standing issue (2 years) with a…" at bounding box center [390, 72] width 178 height 20
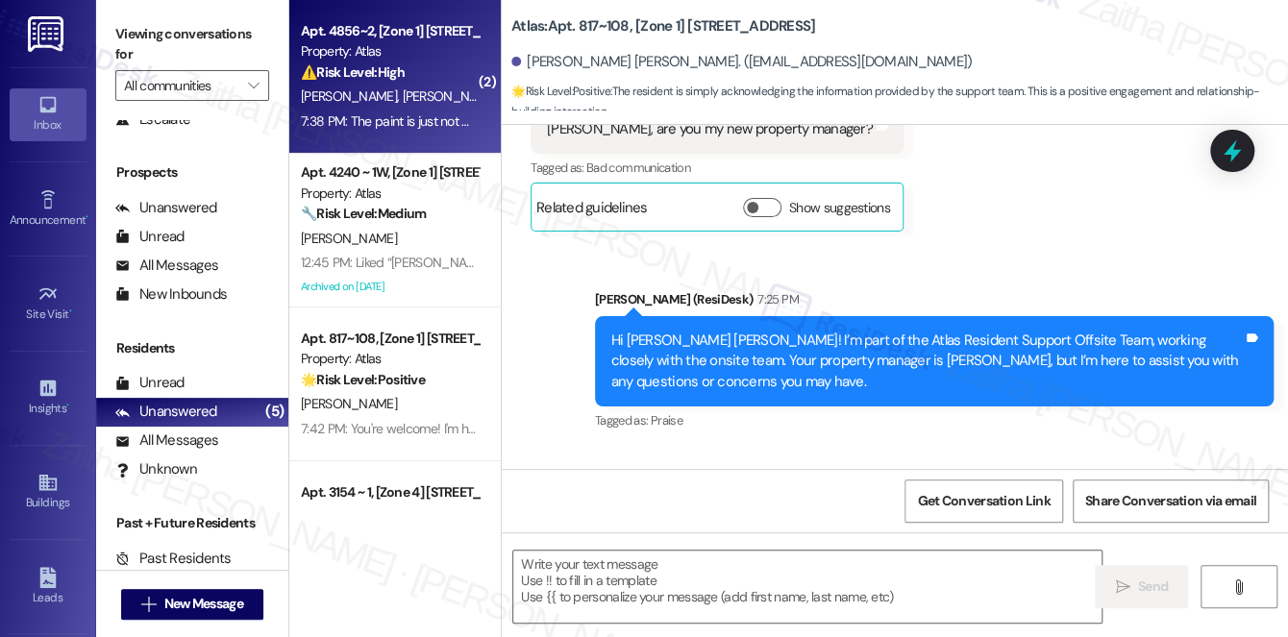
type textarea "Fetching suggested responses. Please feel free to read through the conversation…"
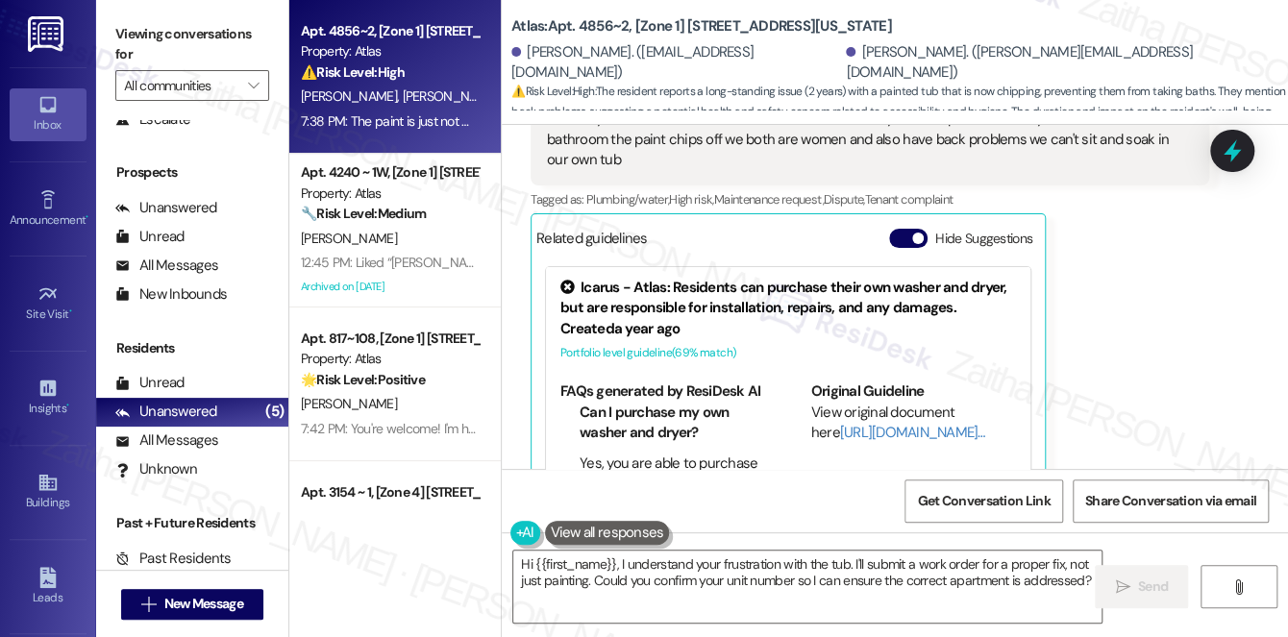
scroll to position [26711, 0]
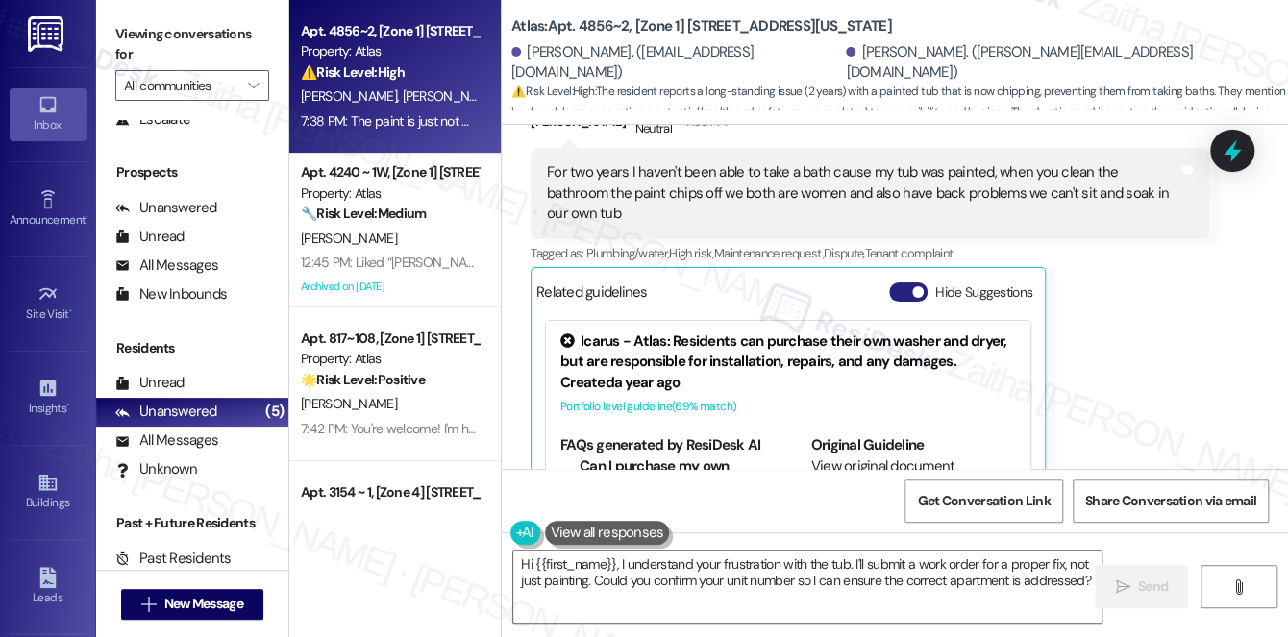
click at [902, 283] on button "Hide Suggestions" at bounding box center [908, 292] width 38 height 19
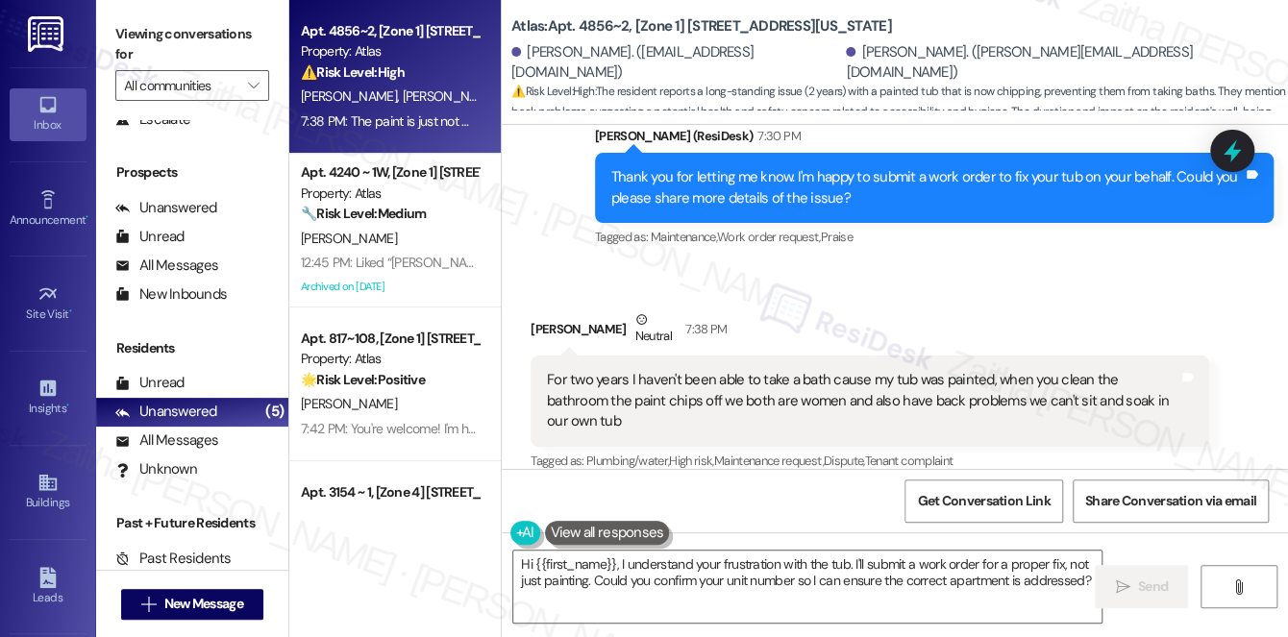
scroll to position [26544, 0]
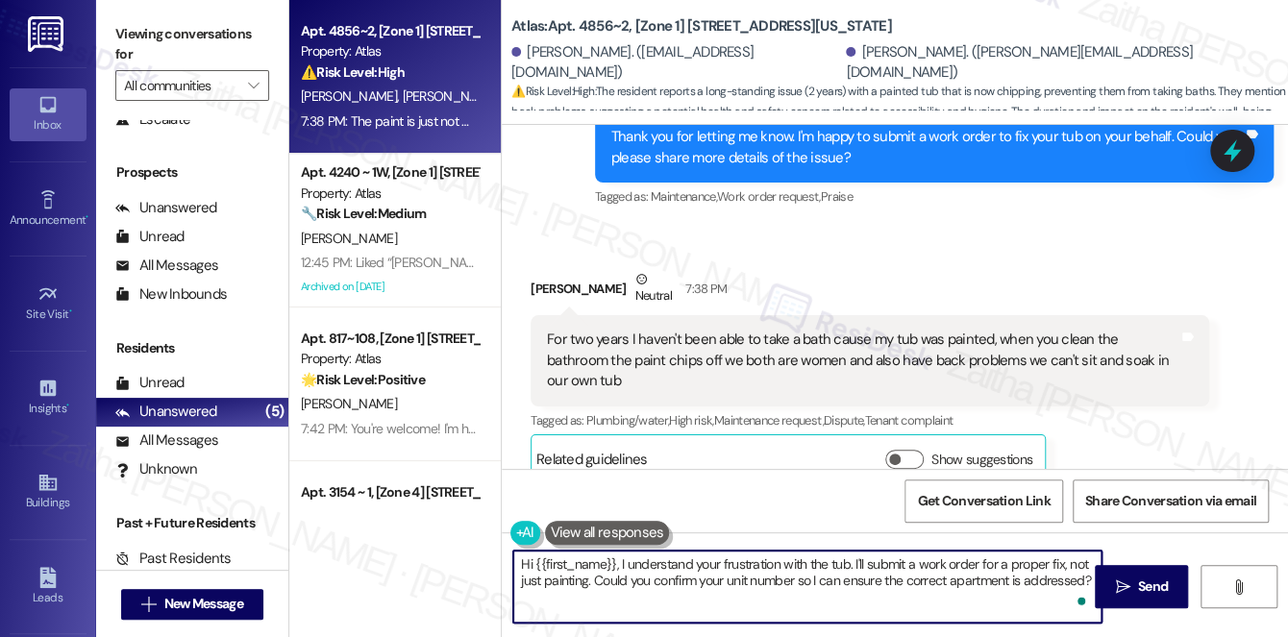
drag, startPoint x: 617, startPoint y: 561, endPoint x: 502, endPoint y: 562, distance: 115.3
click at [503, 562] on div "Hi {{first_name}}, I understand your frustration with the tub. I'll submit a wo…" at bounding box center [798, 587] width 590 height 74
drag, startPoint x: 588, startPoint y: 563, endPoint x: 754, endPoint y: 556, distance: 166.4
click at [754, 556] on textarea "I understand your frustration with the tub. I'll submit a work order for a prop…" at bounding box center [807, 587] width 588 height 72
click at [714, 575] on textarea "I understand your frustration with the tub. I'll submit a work order for a prop…" at bounding box center [807, 587] width 588 height 72
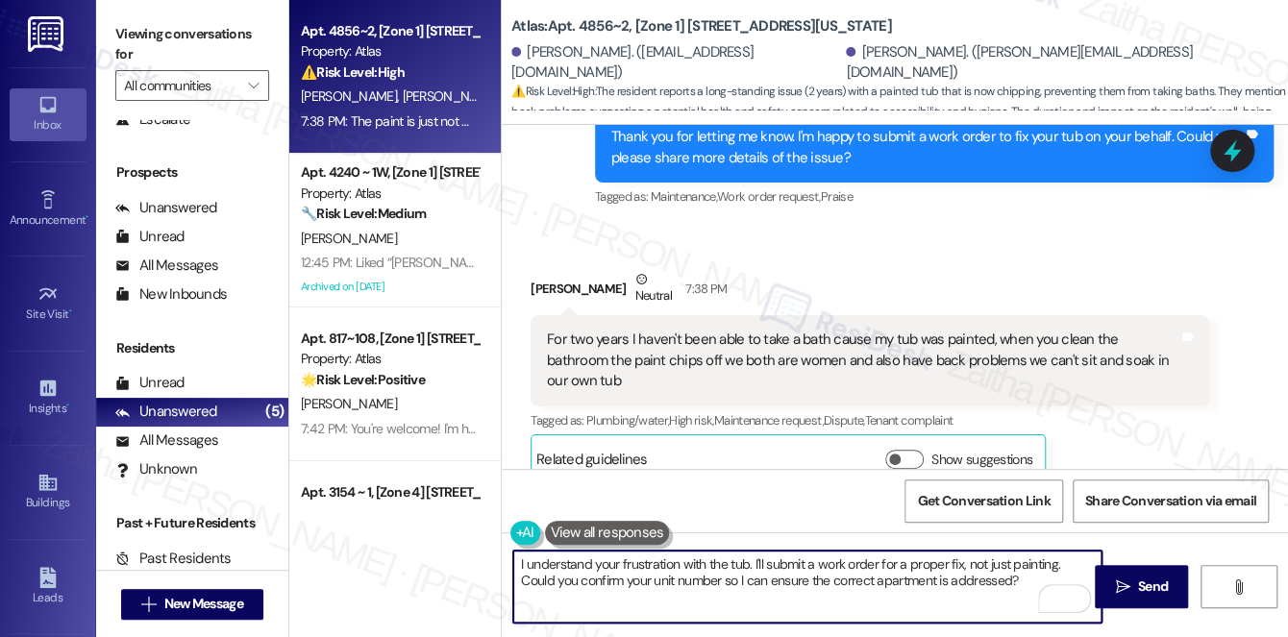
click at [517, 563] on textarea "I understand your frustration with the tub. I'll submit a work order for a prop…" at bounding box center [807, 587] width 588 height 72
drag, startPoint x: 653, startPoint y: 561, endPoint x: 875, endPoint y: 550, distance: 222.3
click at [875, 551] on textarea "Thank you for the info. I understand your frustration with the tub. I'll submit…" at bounding box center [807, 587] width 588 height 72
drag, startPoint x: 958, startPoint y: 570, endPoint x: 966, endPoint y: 592, distance: 23.4
click at [966, 592] on textarea "Thank you for the info. I'll submit a work order for a proper fix, not just pai…" at bounding box center [807, 587] width 588 height 72
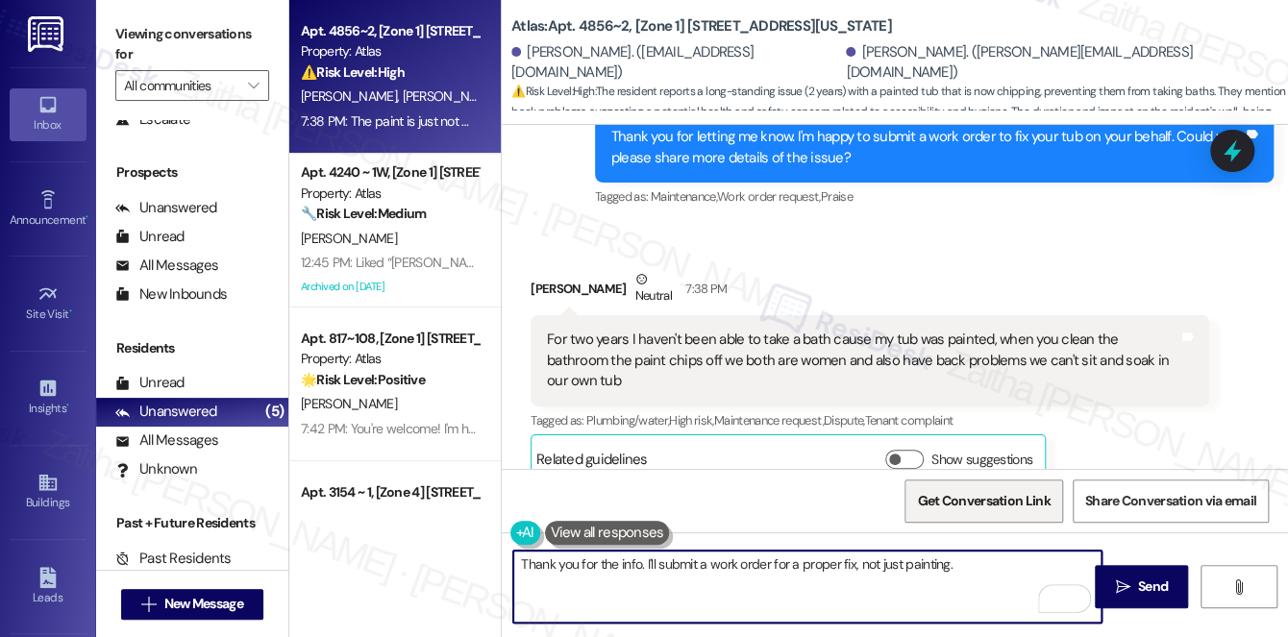
paste textarea "Do we have your permission to enter during your absence? Do you have pets that …"
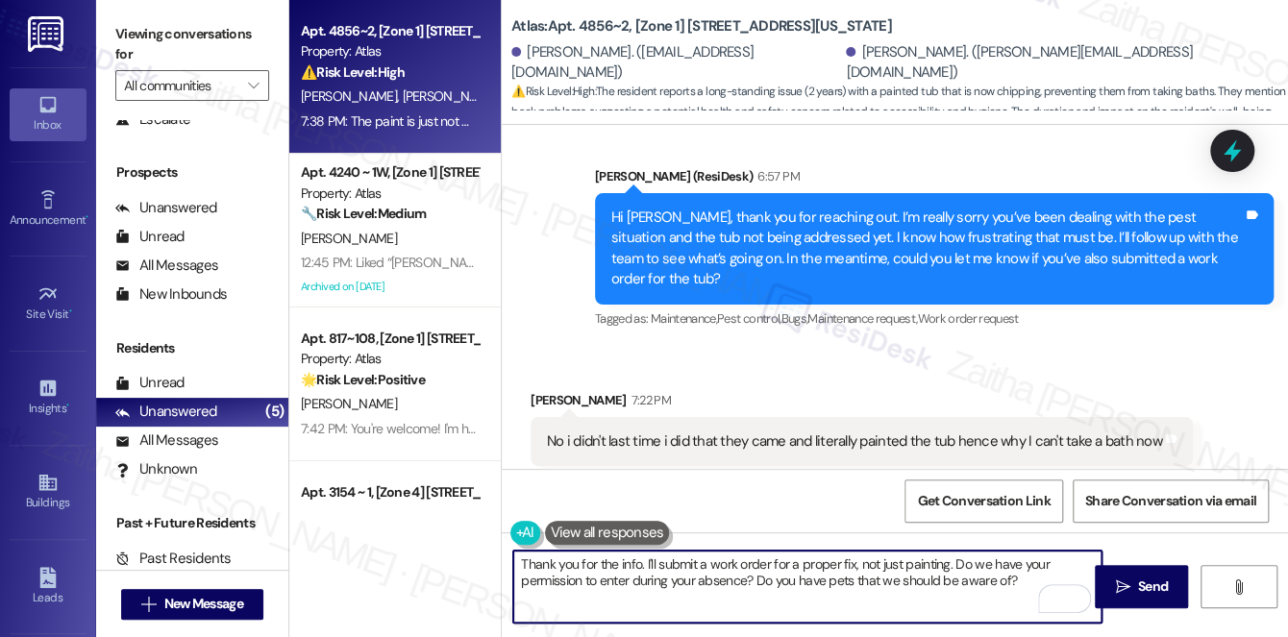
scroll to position [25757, 0]
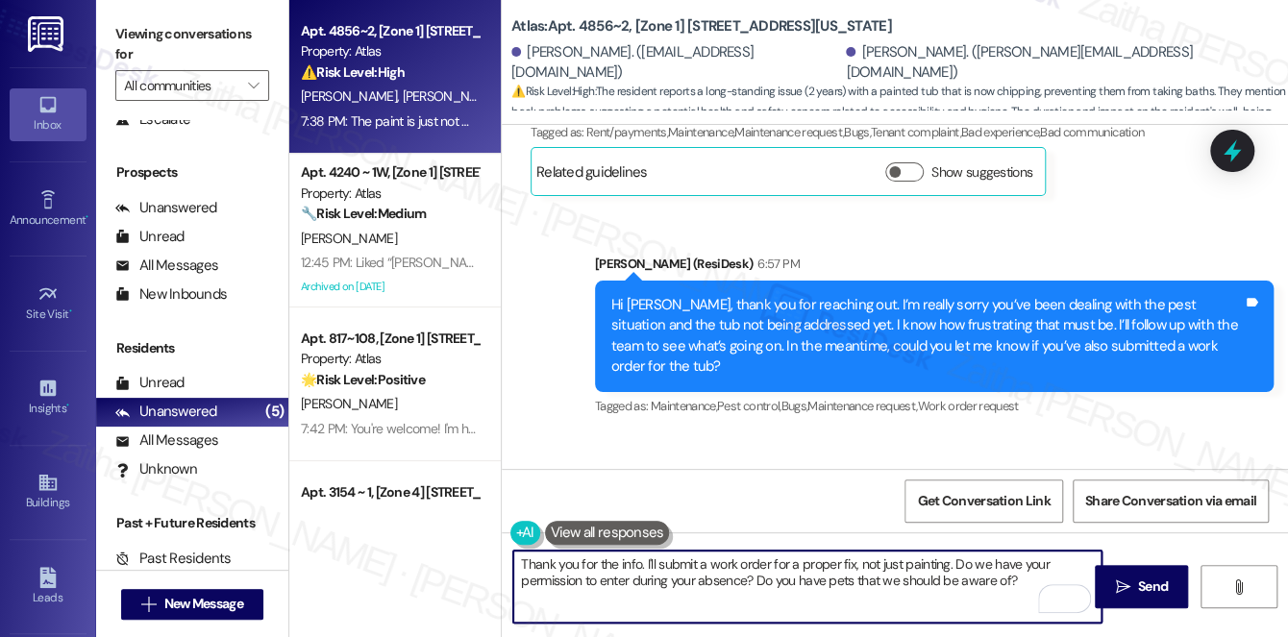
type textarea "Thank you for the info. I'll submit a work order for a proper fix, not just pai…"
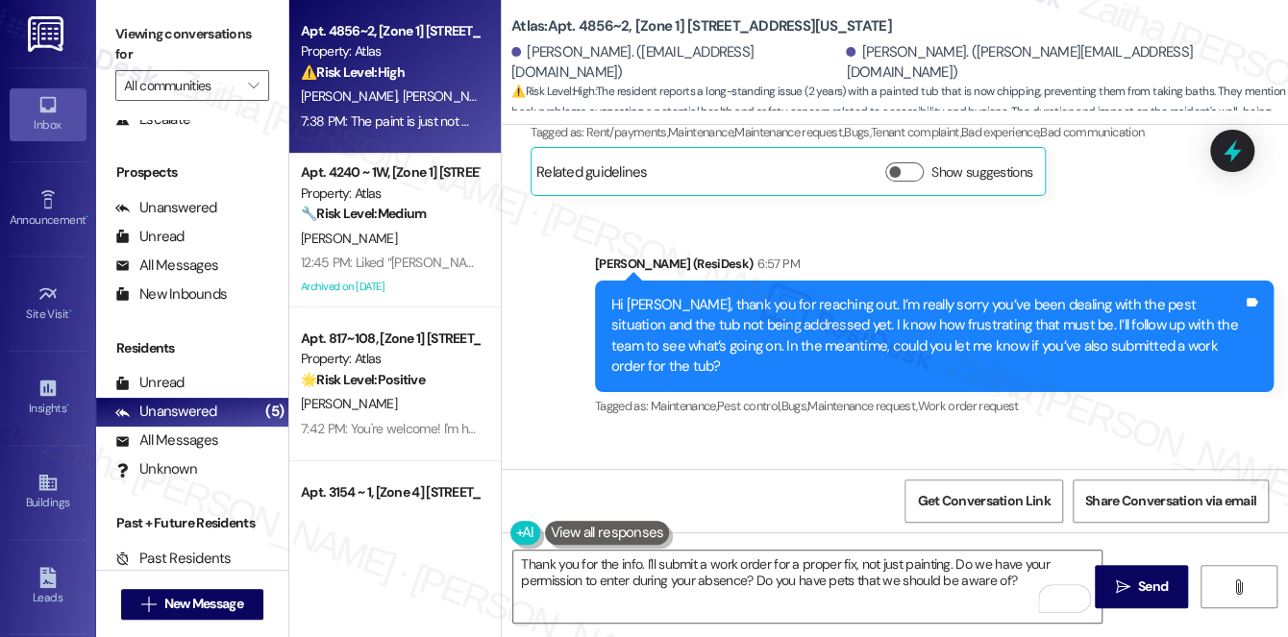
drag, startPoint x: 919, startPoint y: 383, endPoint x: 740, endPoint y: 306, distance: 194.6
click at [740, 434] on div "Received via SMS [PERSON_NAME] 7:22 PM No i didn't last time i did that they ca…" at bounding box center [895, 539] width 786 height 211
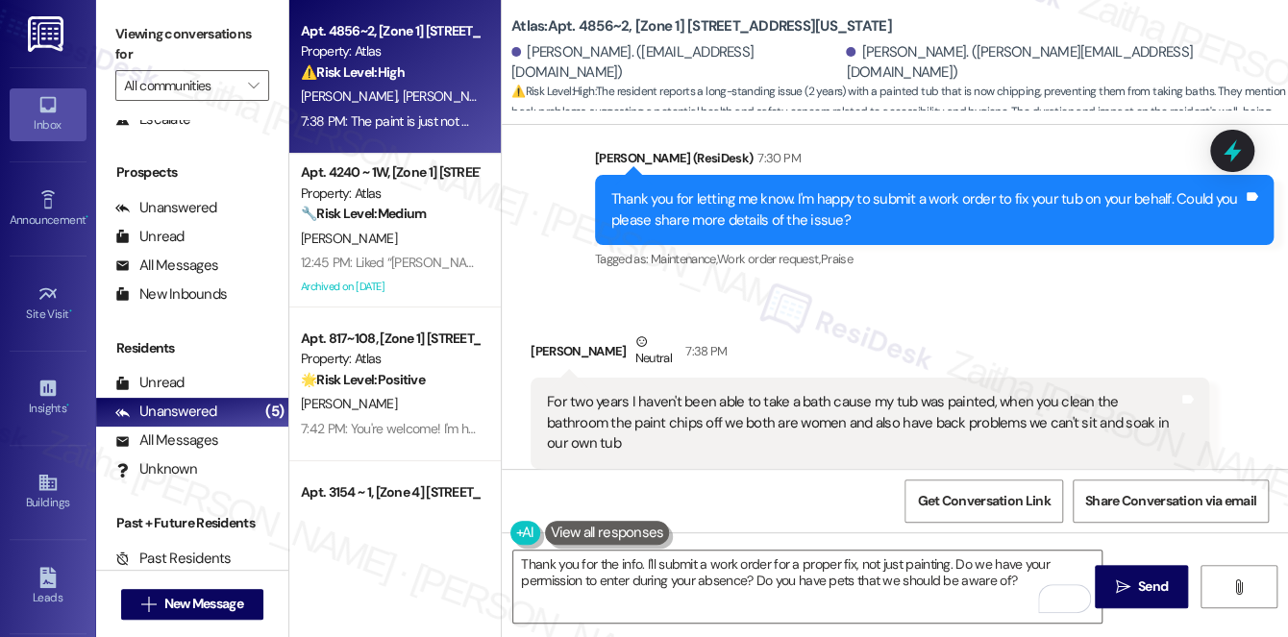
scroll to position [26456, 0]
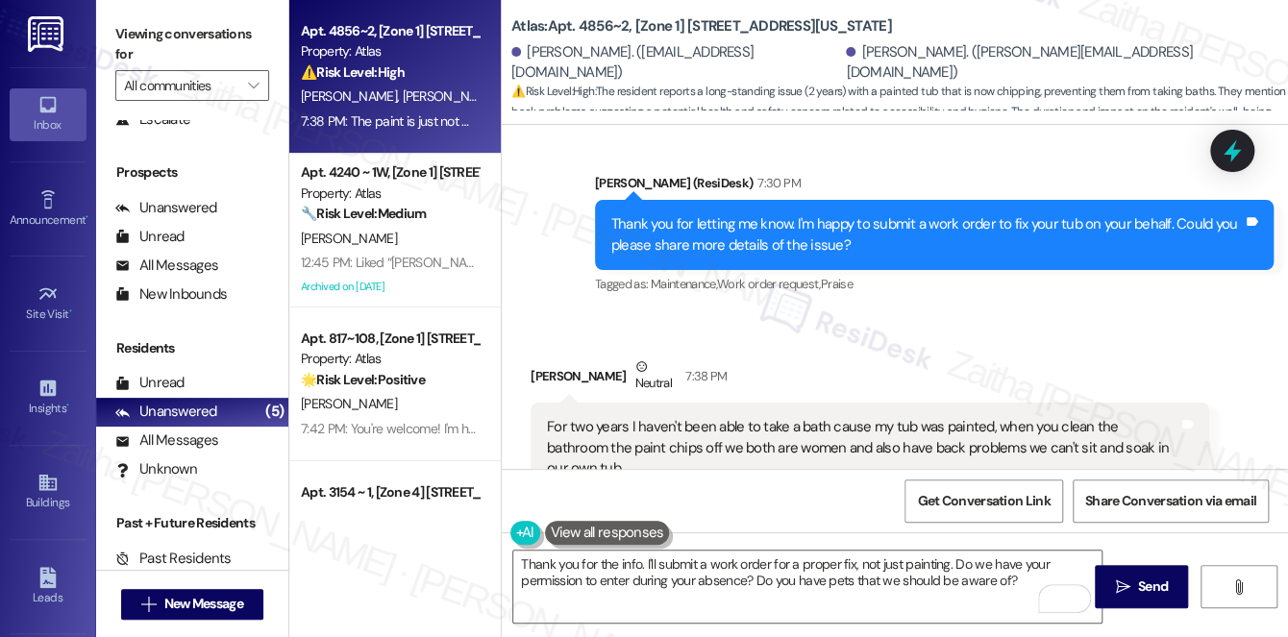
drag, startPoint x: 1158, startPoint y: 591, endPoint x: 1130, endPoint y: 562, distance: 40.1
click at [1158, 591] on span "Send" at bounding box center [1153, 587] width 30 height 20
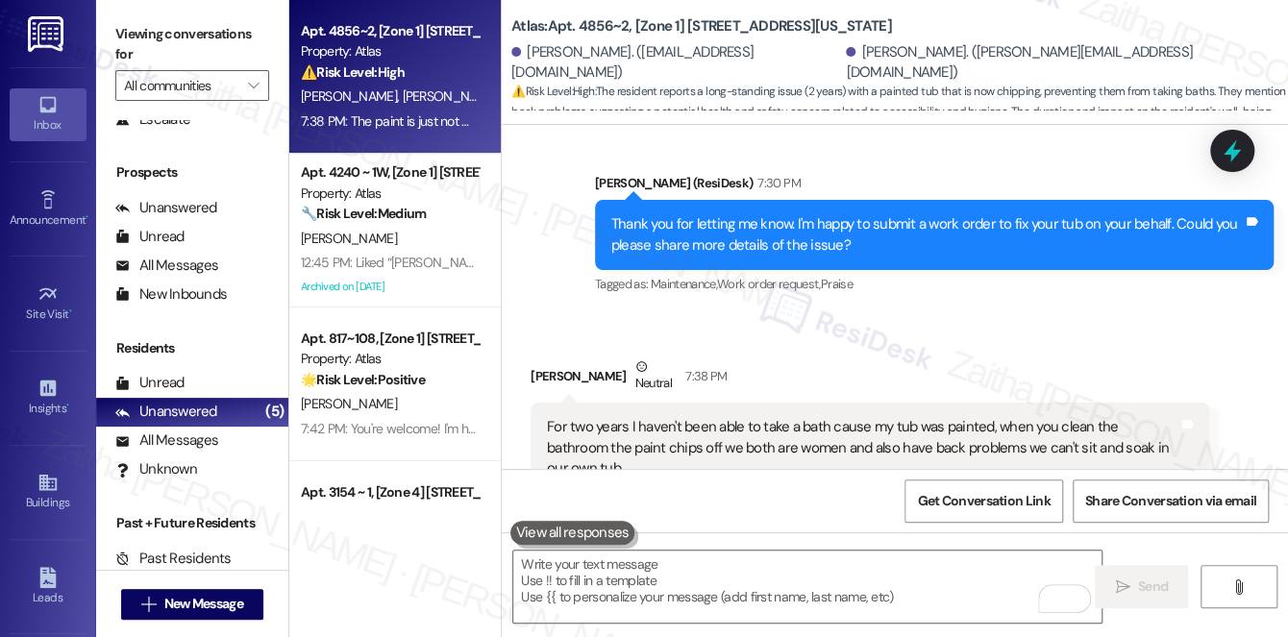
scroll to position [26543, 0]
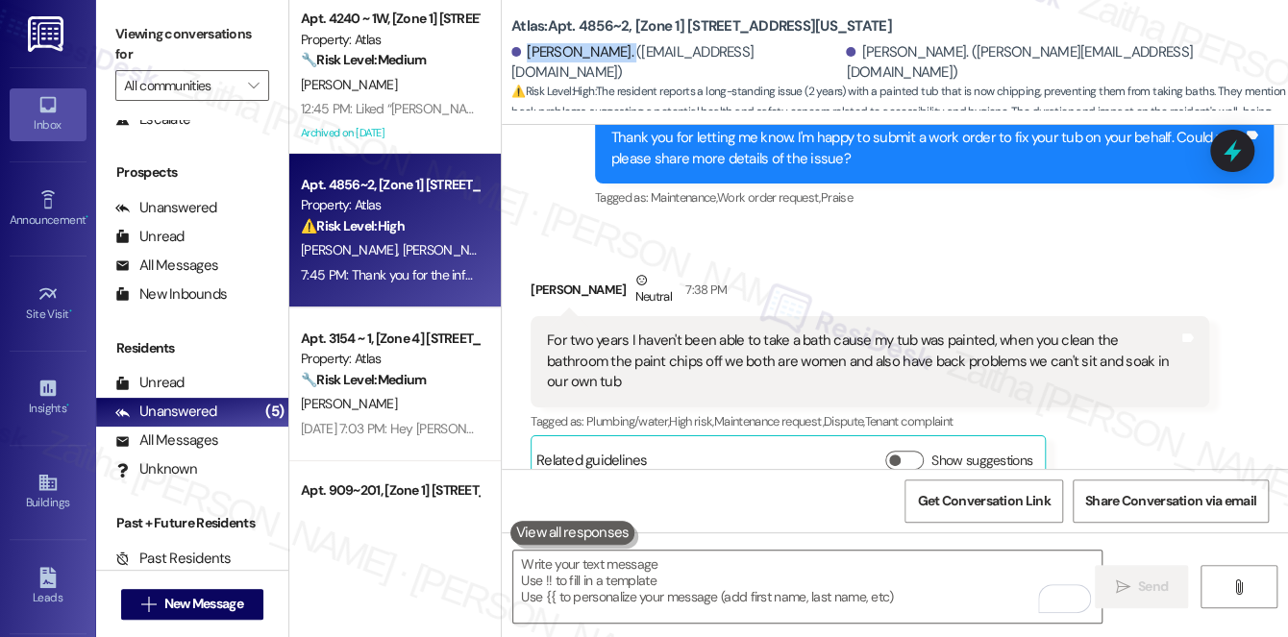
drag, startPoint x: 528, startPoint y: 62, endPoint x: 617, endPoint y: 54, distance: 89.8
click at [617, 54] on div "[PERSON_NAME]. ([EMAIL_ADDRESS][DOMAIN_NAME])" at bounding box center [676, 62] width 330 height 41
copy div "[PERSON_NAME]"
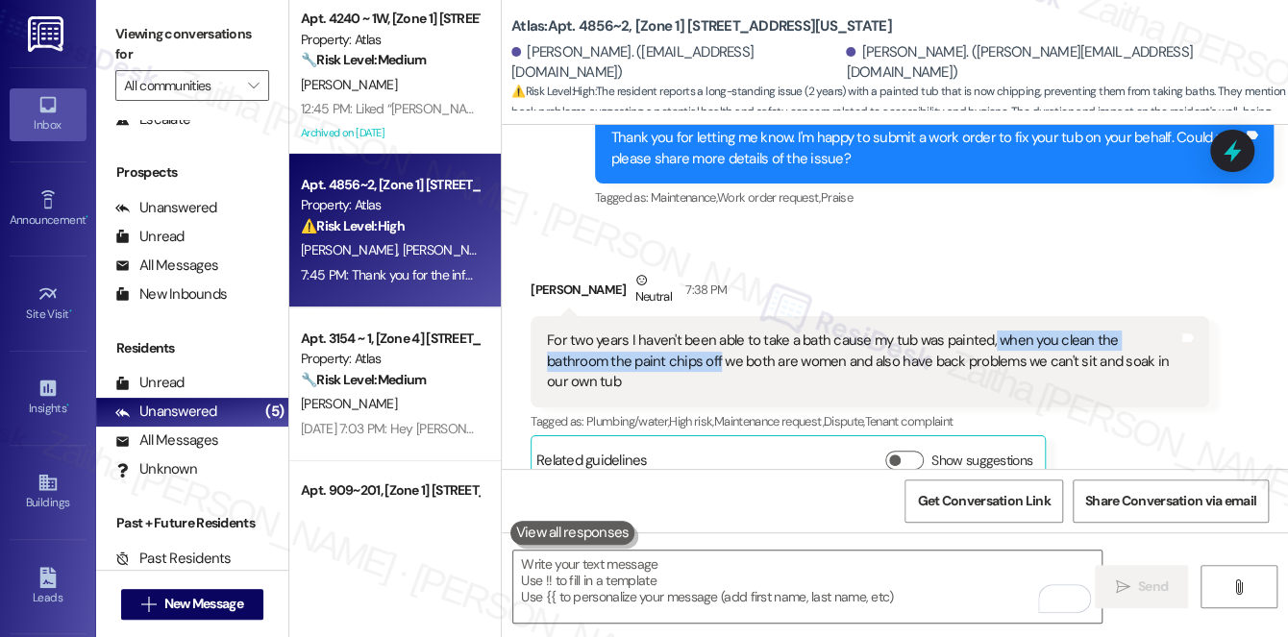
drag, startPoint x: 989, startPoint y: 192, endPoint x: 654, endPoint y: 215, distance: 336.2
click at [654, 331] on div "For two years I haven't been able to take a bath cause my tub was painted, when…" at bounding box center [862, 362] width 631 height 62
copy div "when you clean the bathroom the paint chips off"
drag, startPoint x: 535, startPoint y: 396, endPoint x: 730, endPoint y: 402, distance: 195.2
click at [730, 543] on div "The paint is just not working Tags and notes" at bounding box center [640, 567] width 218 height 49
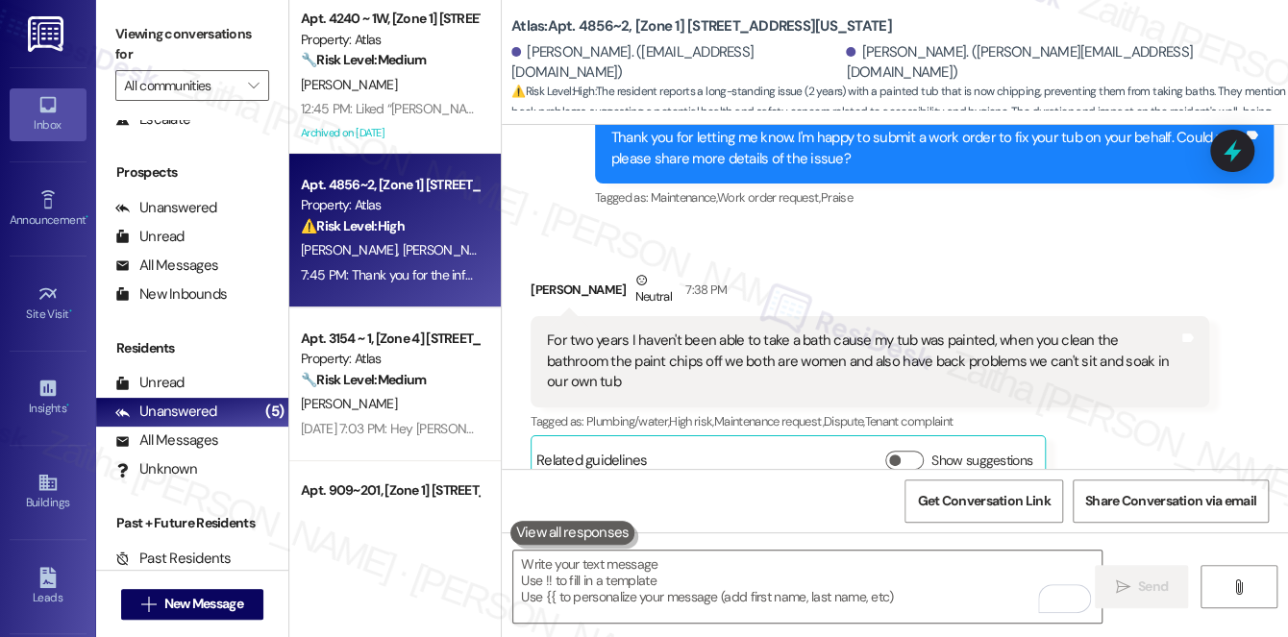
copy div "The paint is just not working Tags and notes"
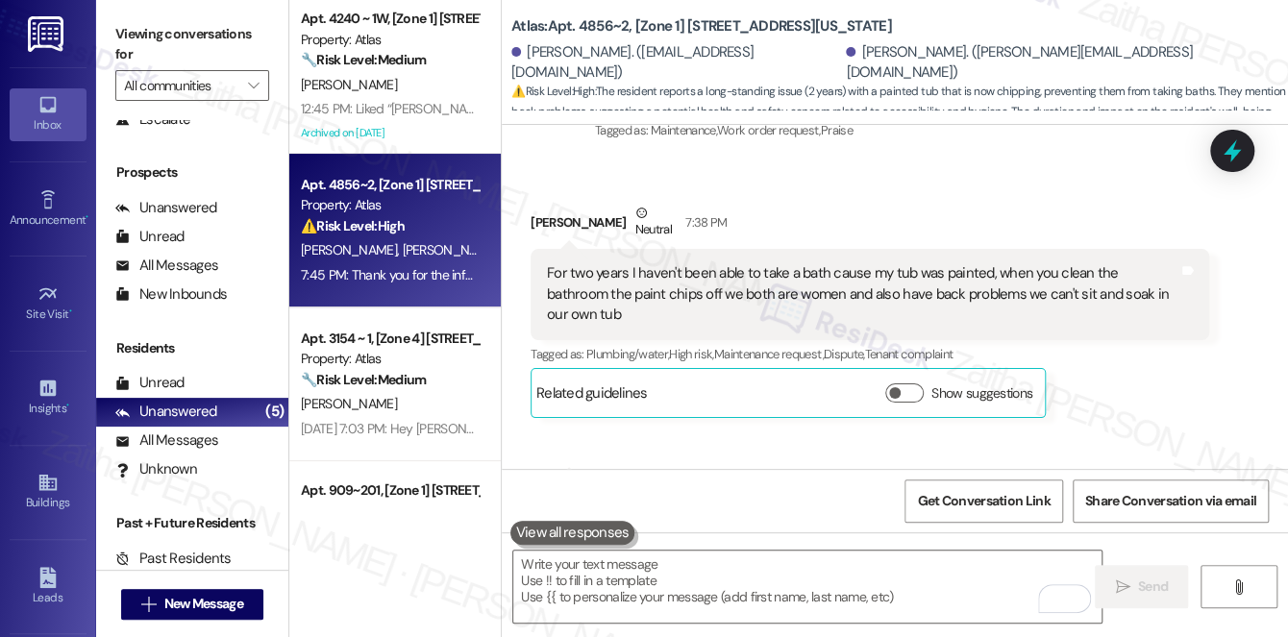
scroll to position [26697, 0]
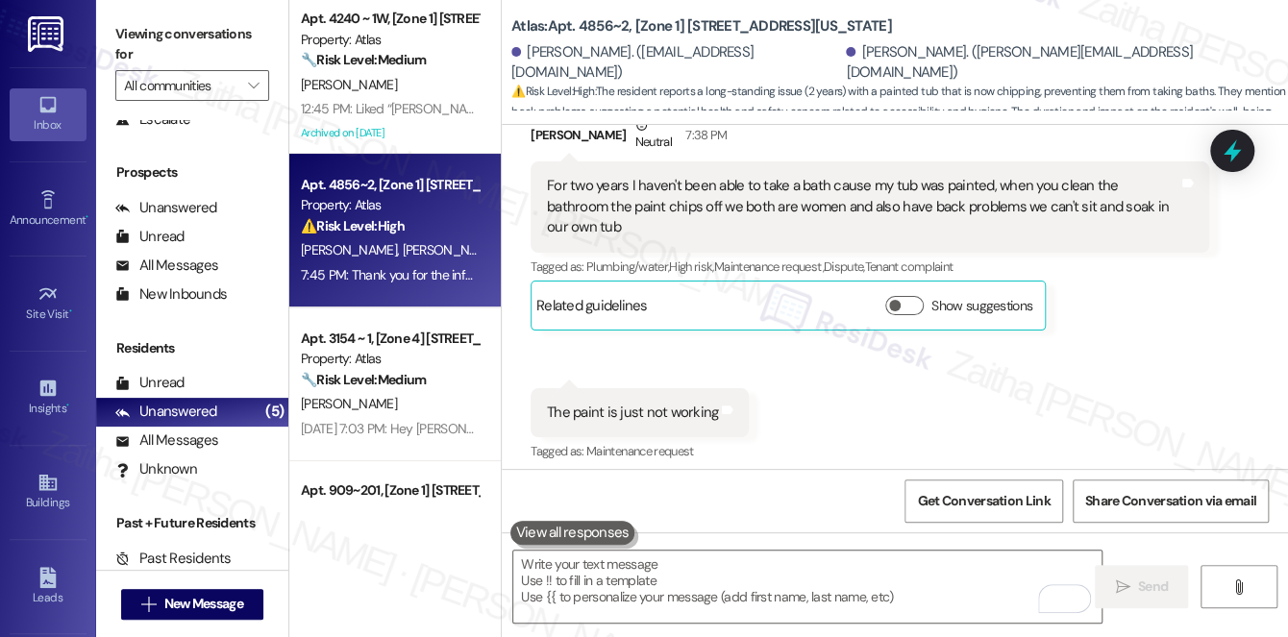
click at [935, 244] on div "Received via SMS [PERSON_NAME] Neutral 7:38 PM For two years I haven't been abl…" at bounding box center [895, 276] width 786 height 408
click at [1236, 154] on icon at bounding box center [1231, 150] width 17 height 23
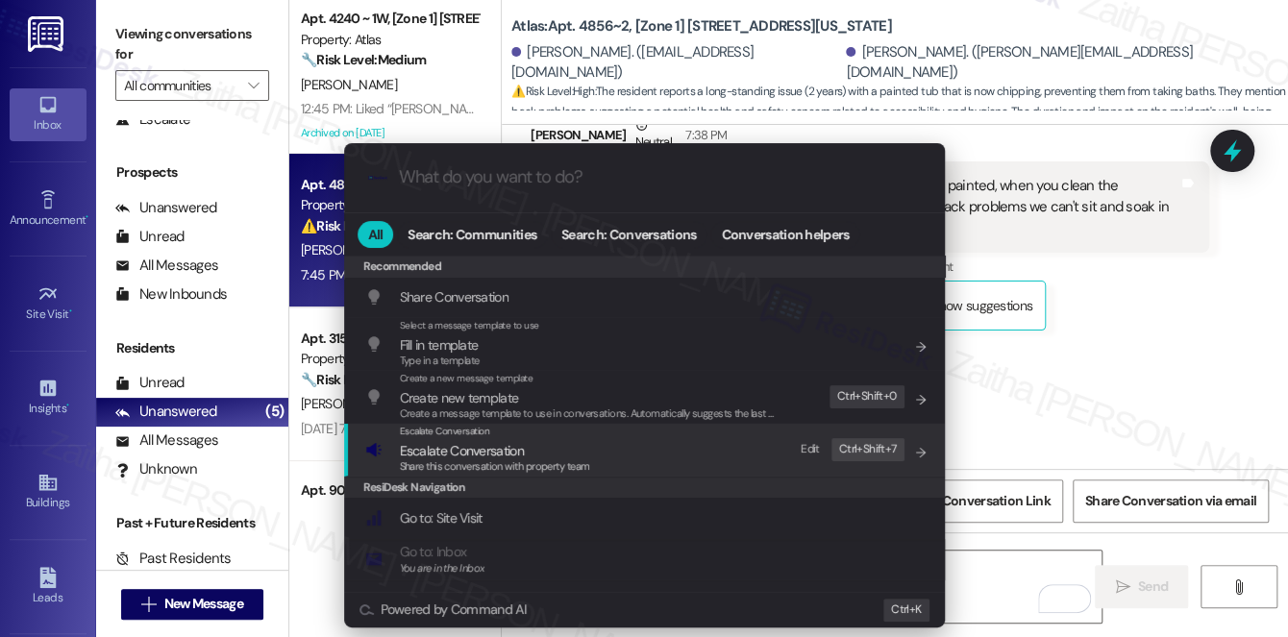
click at [492, 454] on span "Escalate Conversation" at bounding box center [462, 450] width 124 height 17
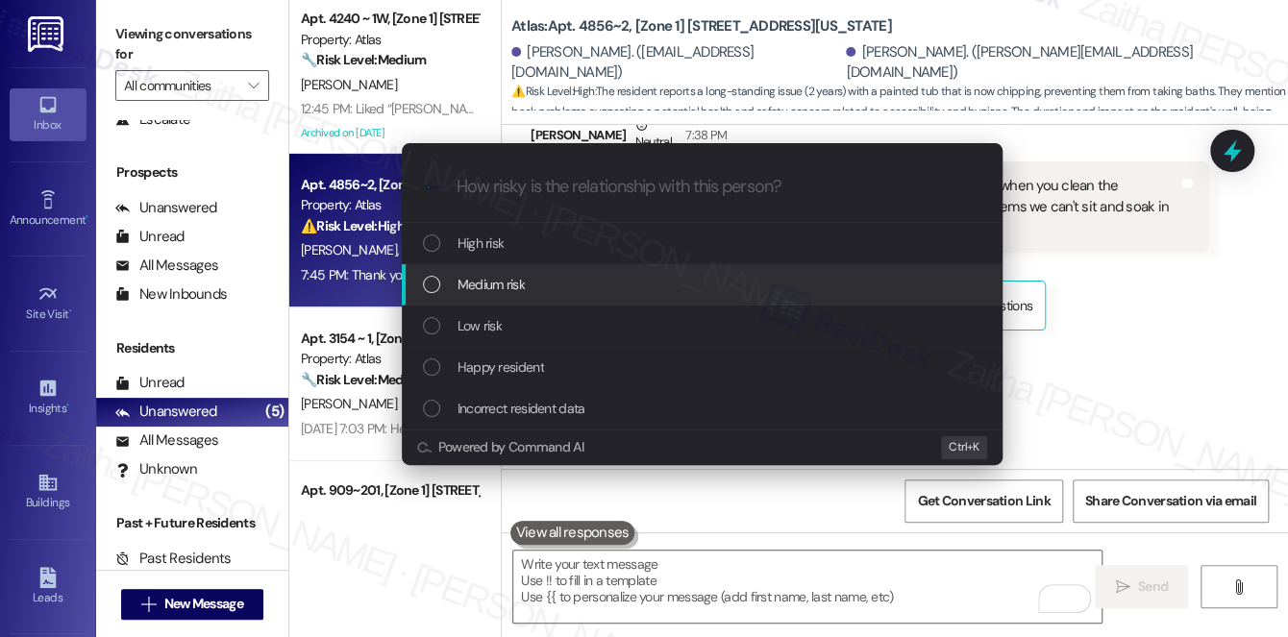
click at [511, 280] on span "Medium risk" at bounding box center [490, 284] width 67 height 21
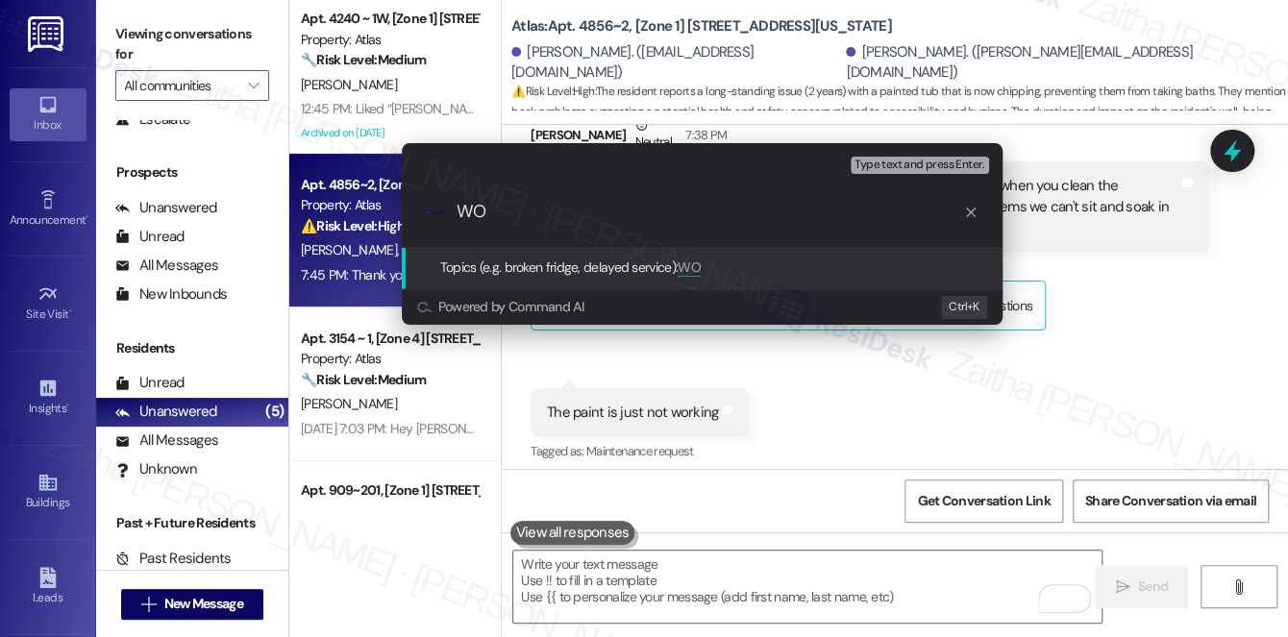
paste input "#169040"
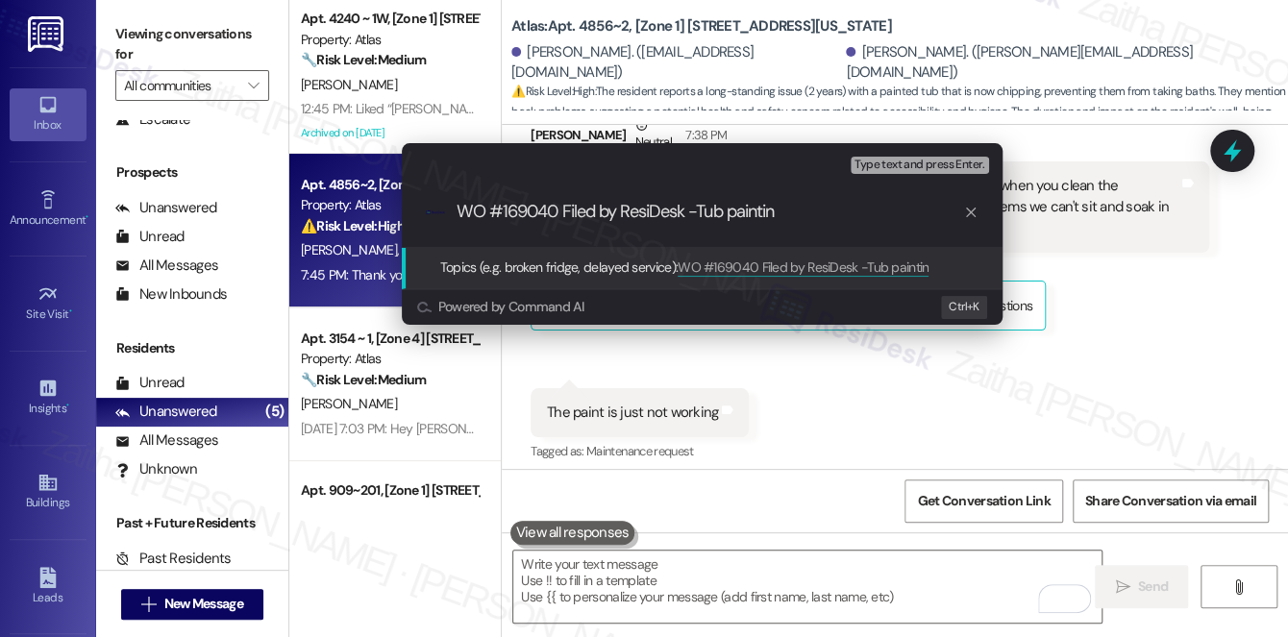
type input "WO #169040 Filed by ResiDesk -Tub painting"
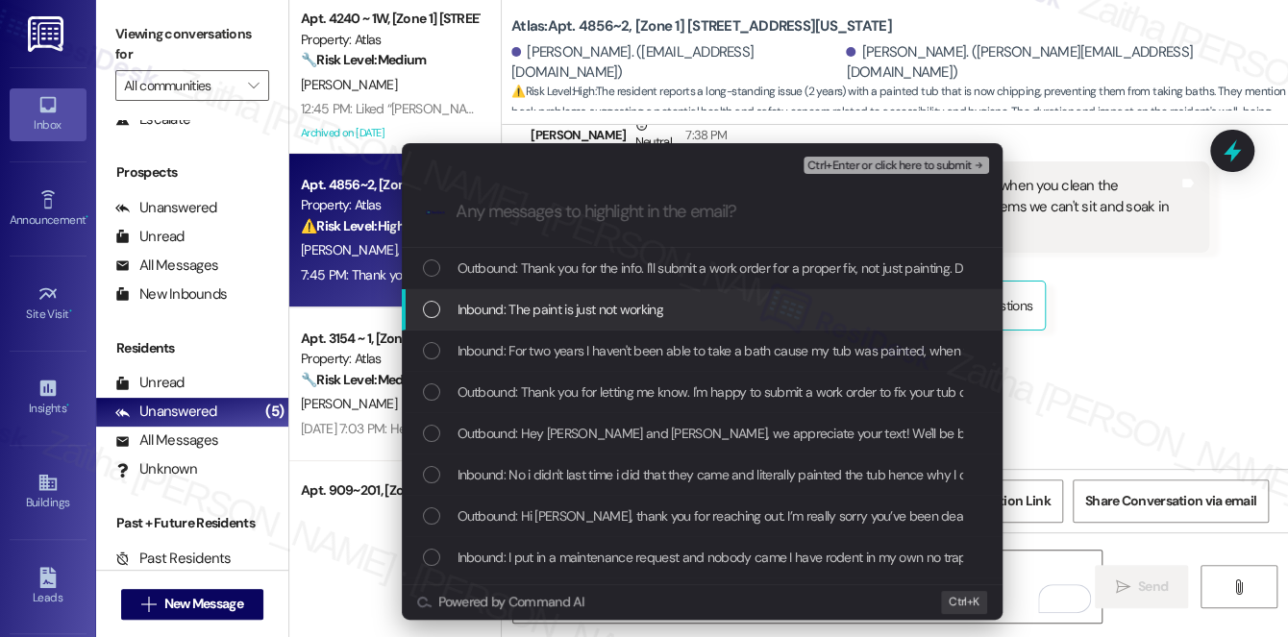
click at [539, 301] on span "Inbound: The paint is just not working" at bounding box center [560, 309] width 206 height 21
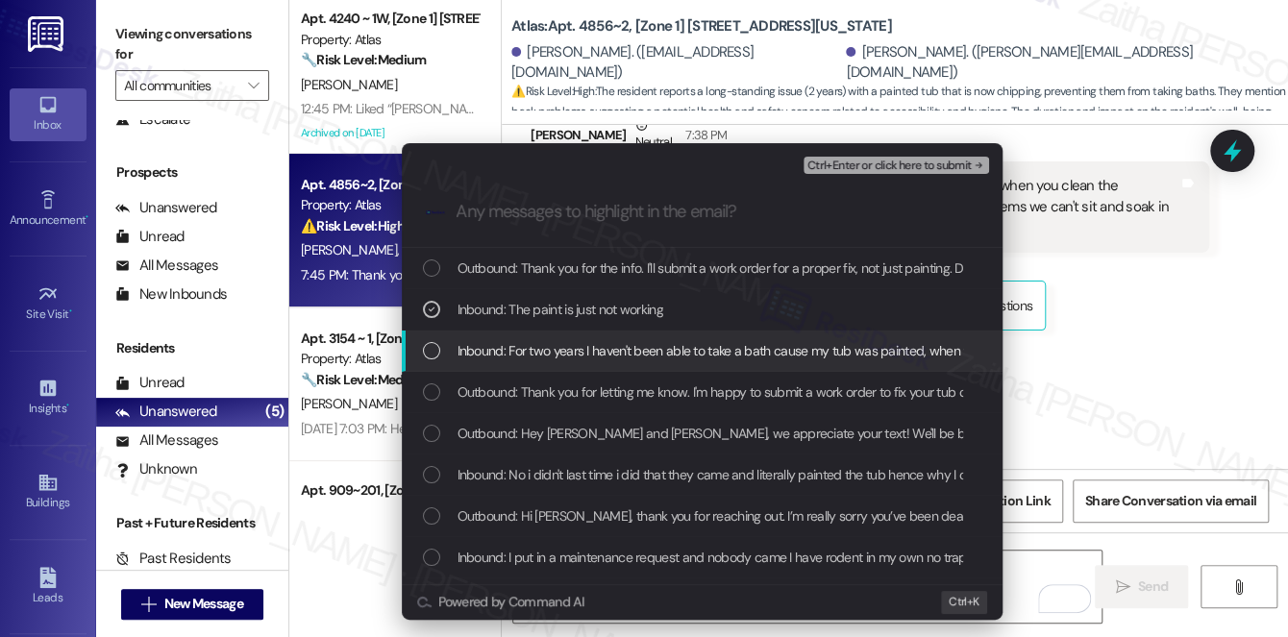
click at [568, 344] on span "Inbound: For two years I haven't been able to take a bath cause my tub was pain…" at bounding box center [1072, 350] width 1230 height 21
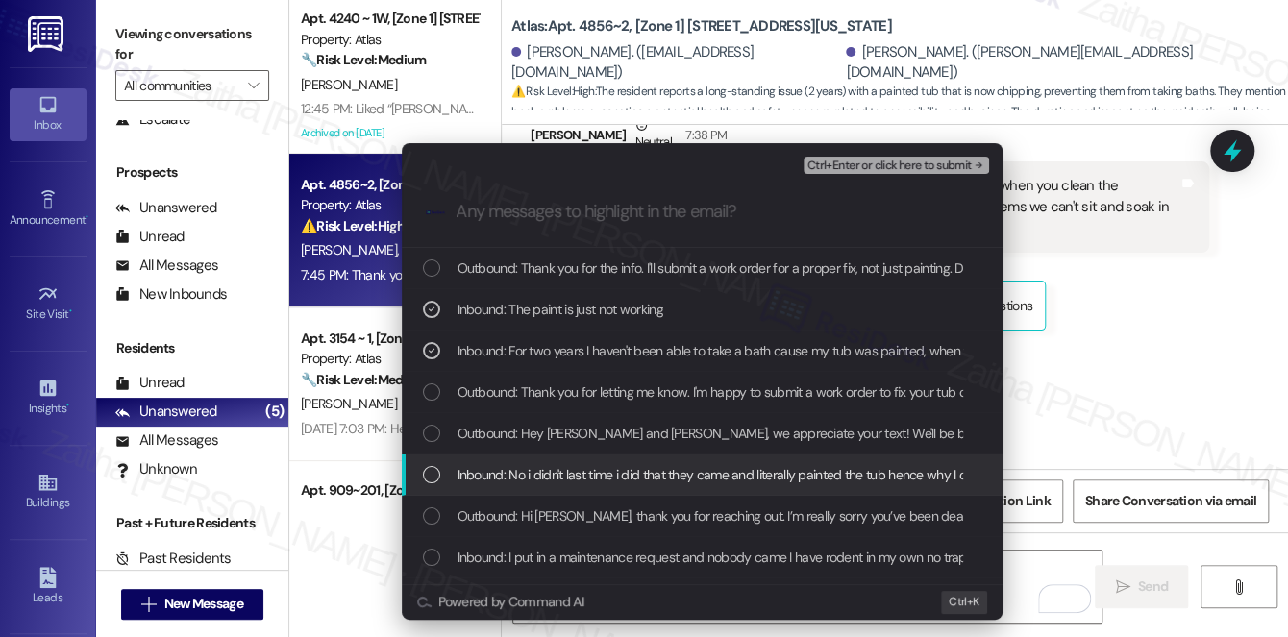
click at [607, 471] on span "Inbound: No i didn't last time i did that they came and literally painted the t…" at bounding box center [767, 474] width 621 height 21
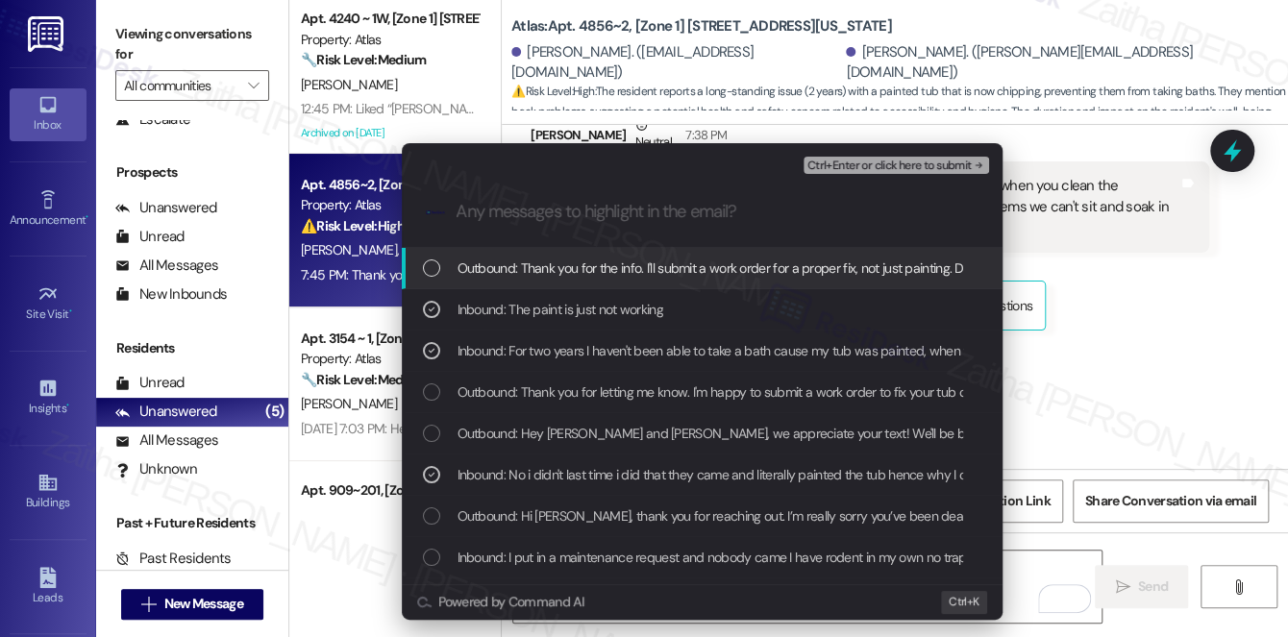
click at [861, 160] on span "Ctrl+Enter or click here to submit" at bounding box center [889, 166] width 164 height 13
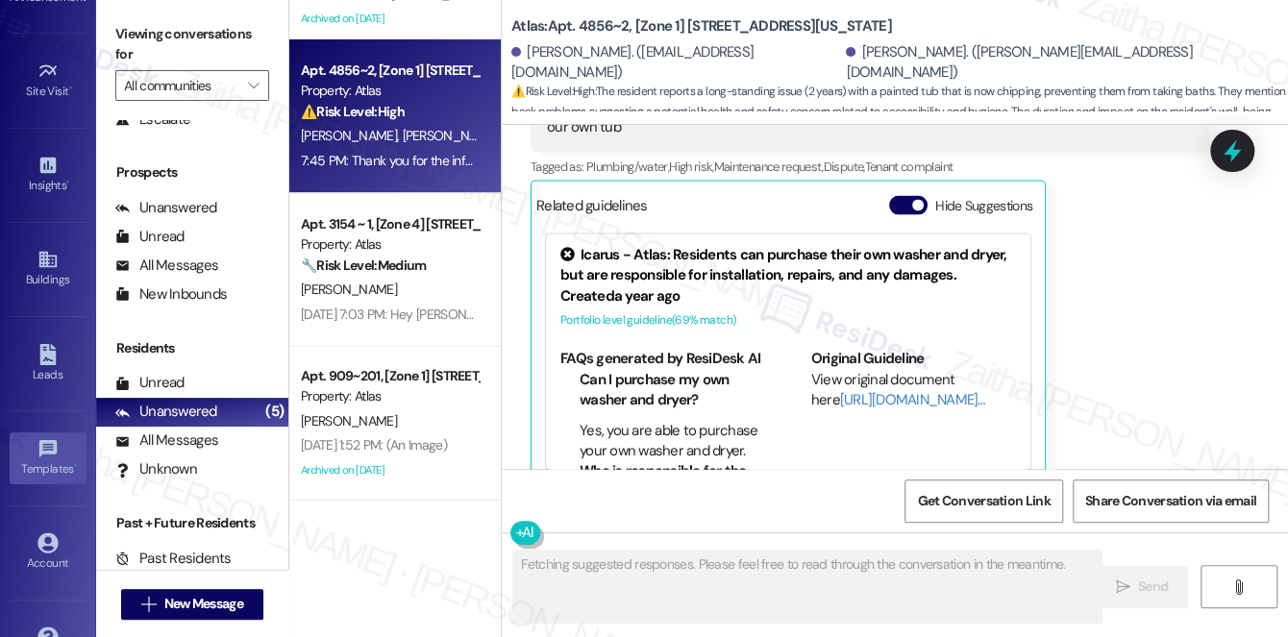
scroll to position [261, 0]
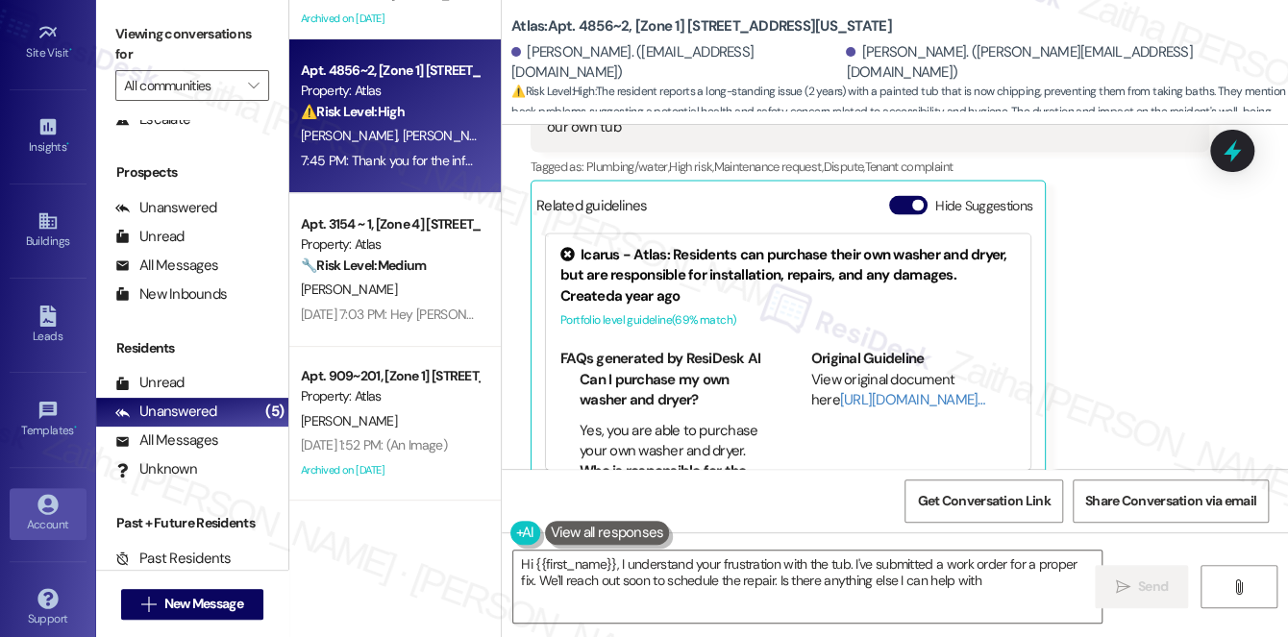
type textarea "Hi {{first_name}}, I understand your frustration with the tub. I've submitted a…"
click at [56, 518] on div "Account" at bounding box center [48, 524] width 96 height 19
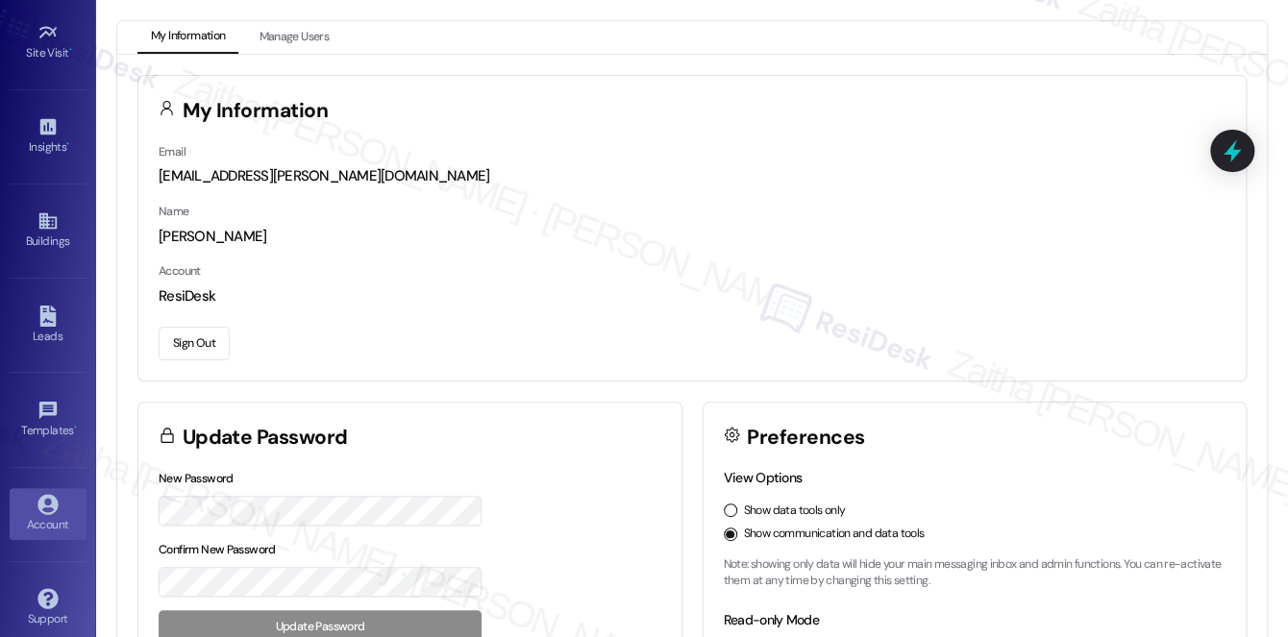
click at [190, 349] on button "Sign Out" at bounding box center [194, 344] width 71 height 34
